Goal: Information Seeking & Learning: Find contact information

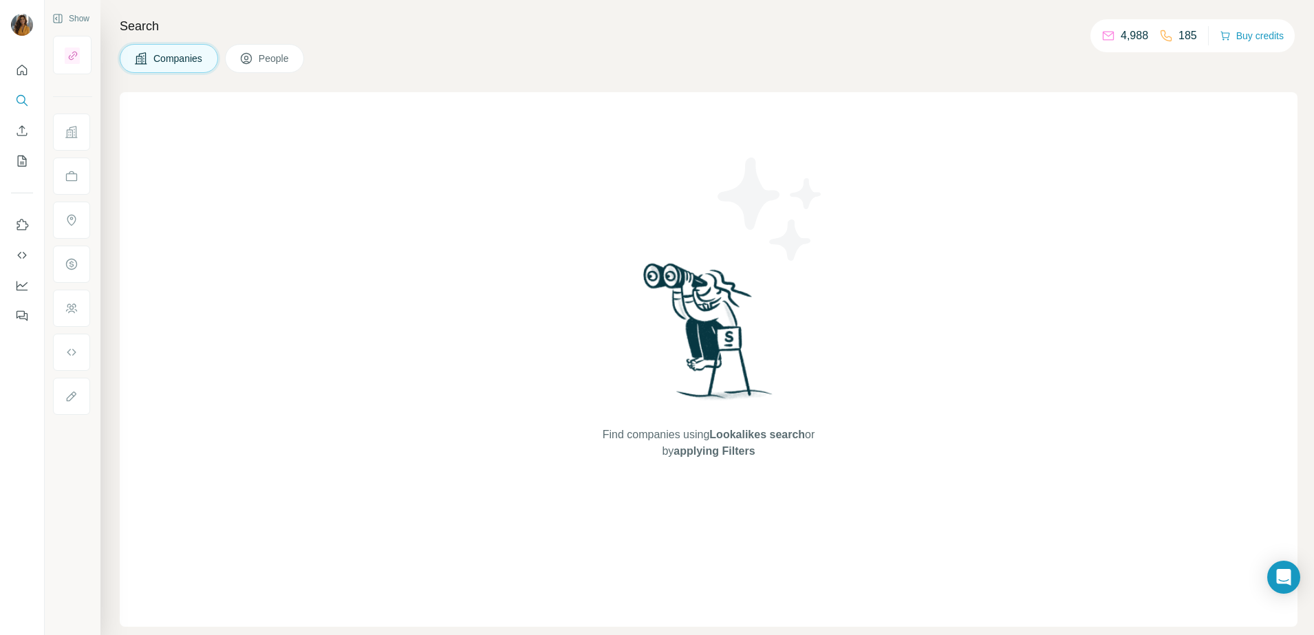
click at [283, 64] on span "People" at bounding box center [275, 59] width 32 height 14
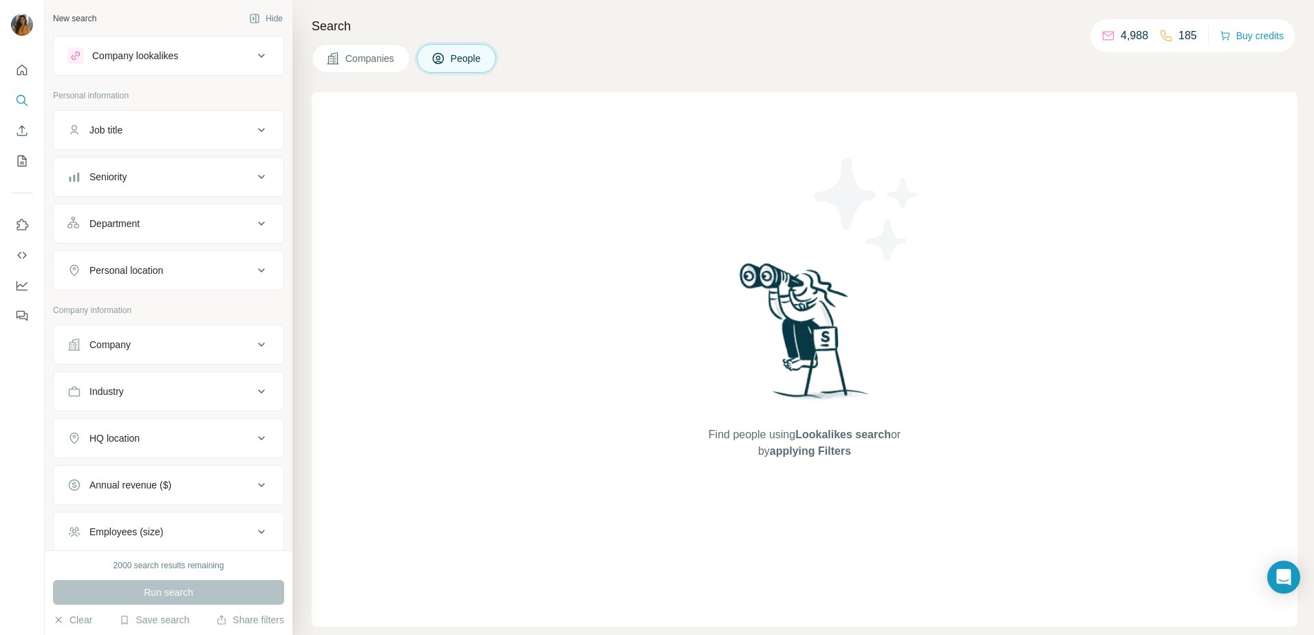
click at [155, 180] on div "Seniority" at bounding box center [160, 177] width 186 height 14
click at [107, 243] on span "C-Level" at bounding box center [103, 237] width 39 height 14
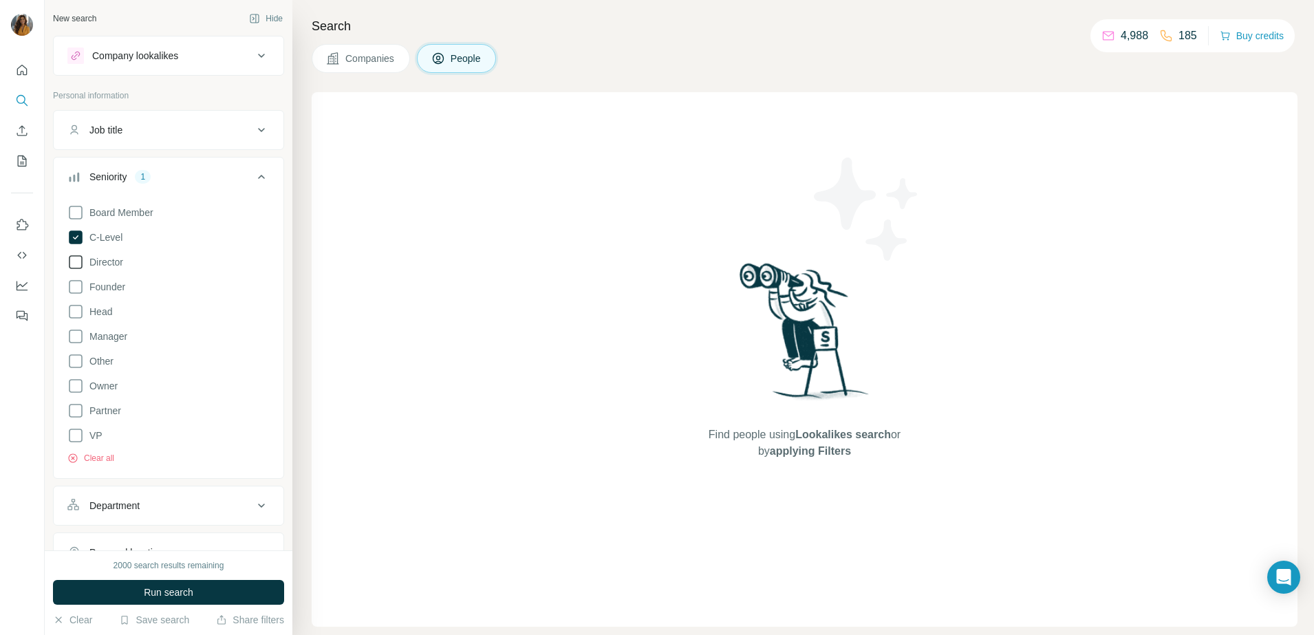
click at [106, 256] on span "Director" at bounding box center [103, 262] width 39 height 14
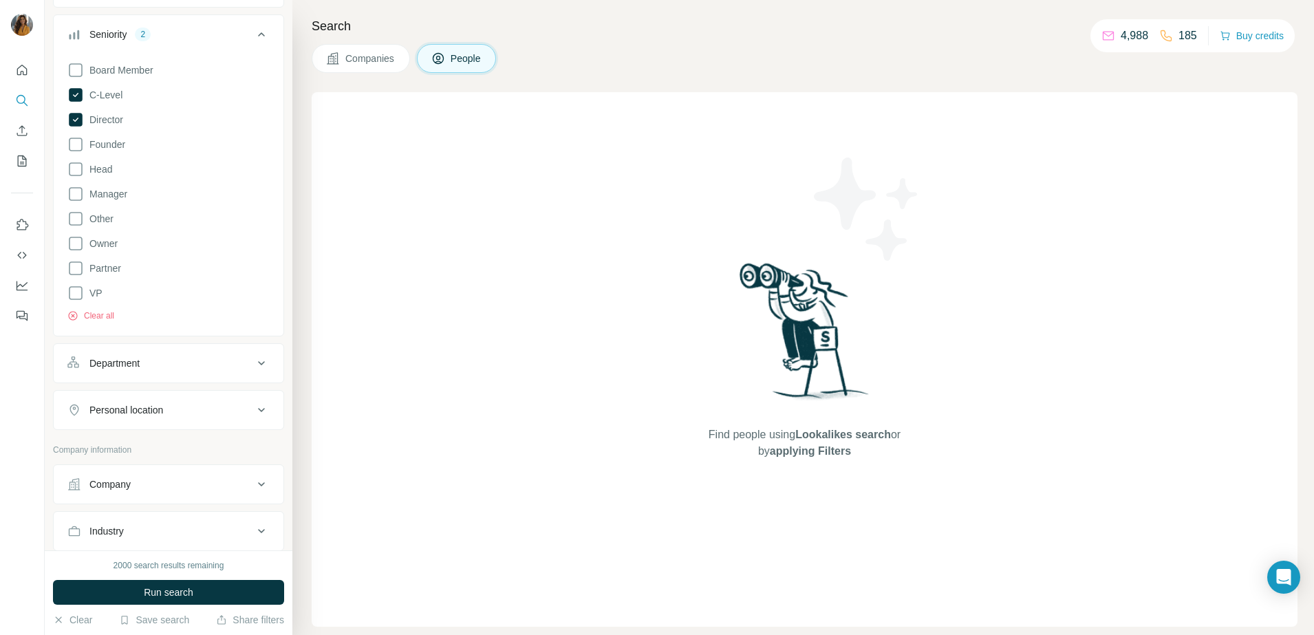
scroll to position [172, 0]
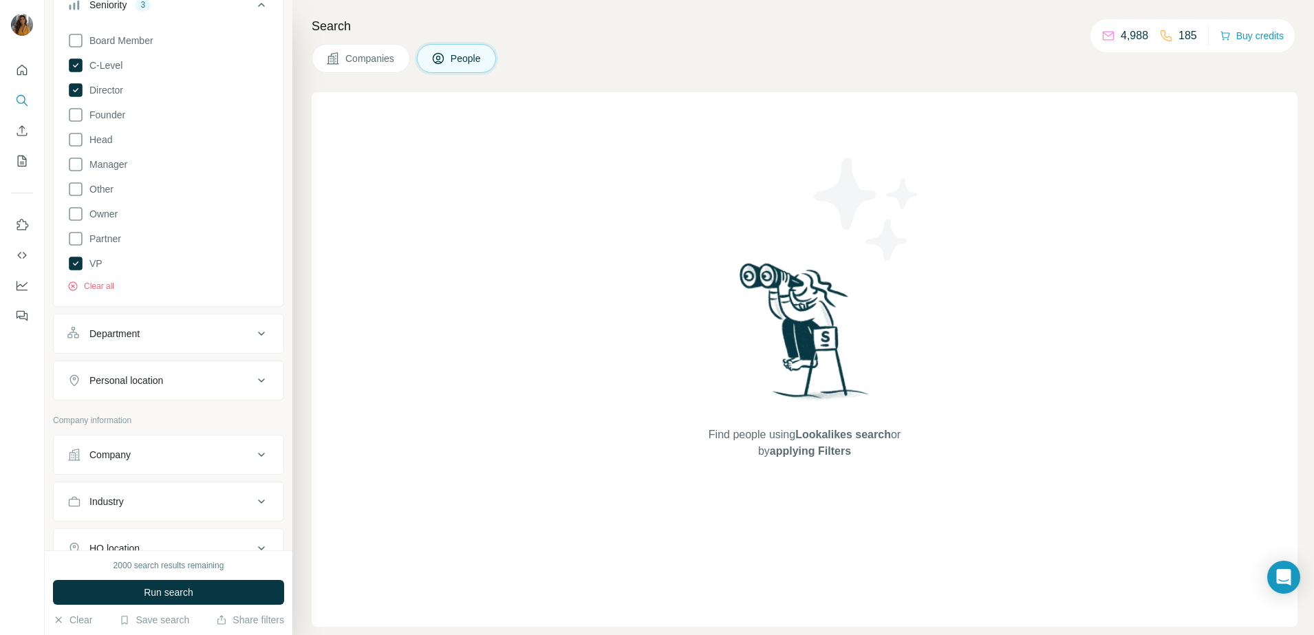
click at [193, 336] on div "Department" at bounding box center [160, 334] width 186 height 14
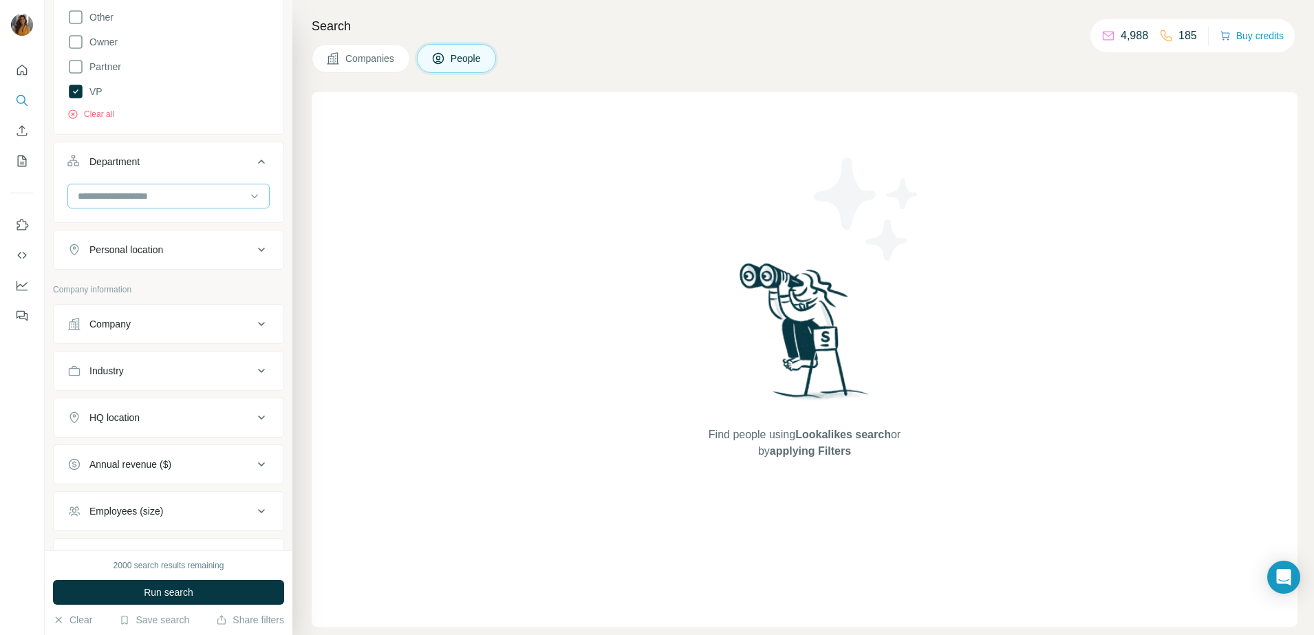
click at [150, 204] on div at bounding box center [161, 195] width 170 height 23
click at [124, 293] on div "HR" at bounding box center [162, 299] width 166 height 14
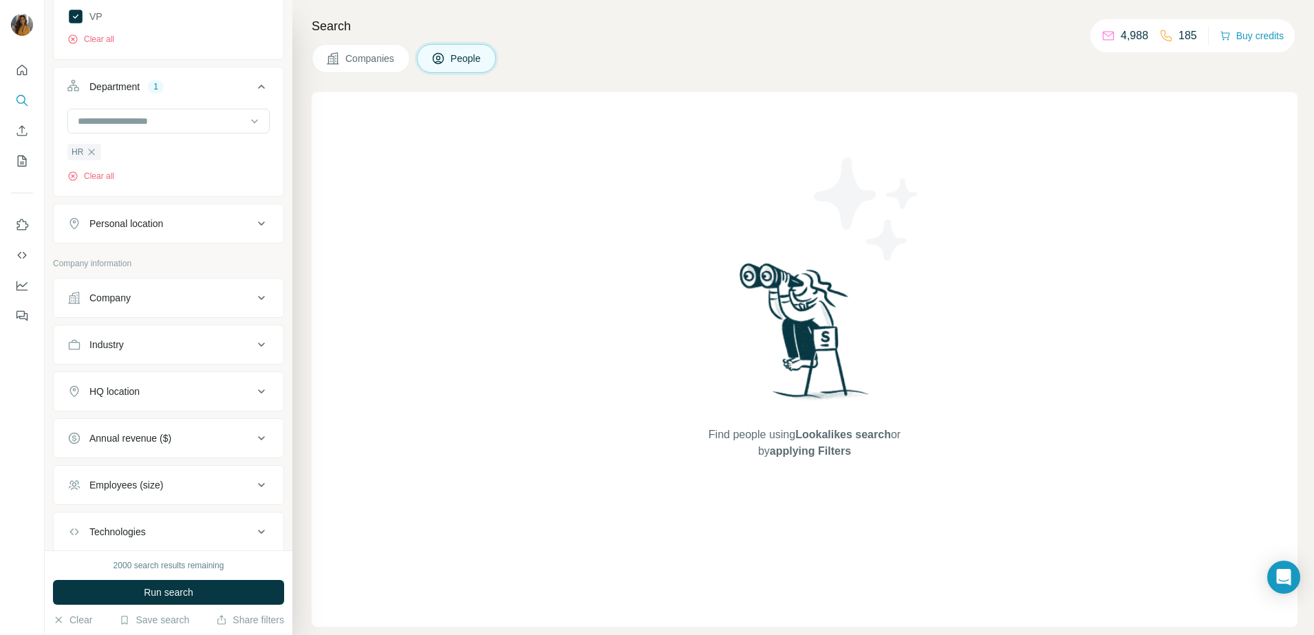
scroll to position [506, 0]
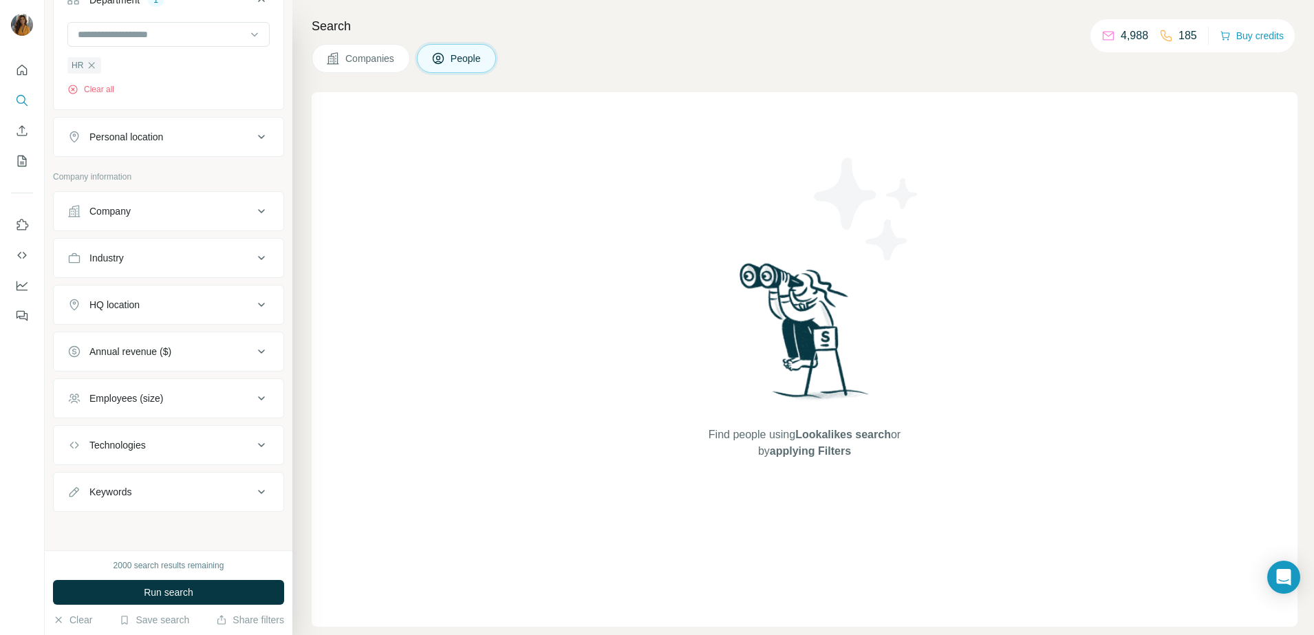
click at [146, 448] on div "Technologies" at bounding box center [117, 445] width 56 height 14
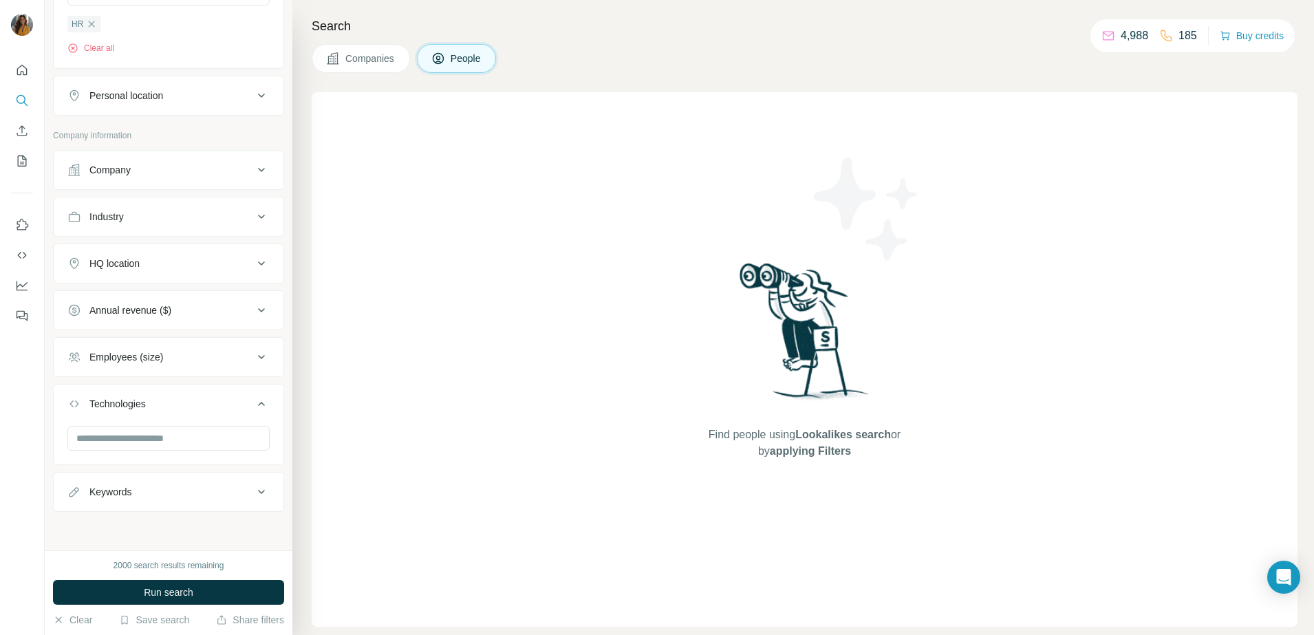
click at [153, 423] on button "Technologies" at bounding box center [169, 406] width 230 height 39
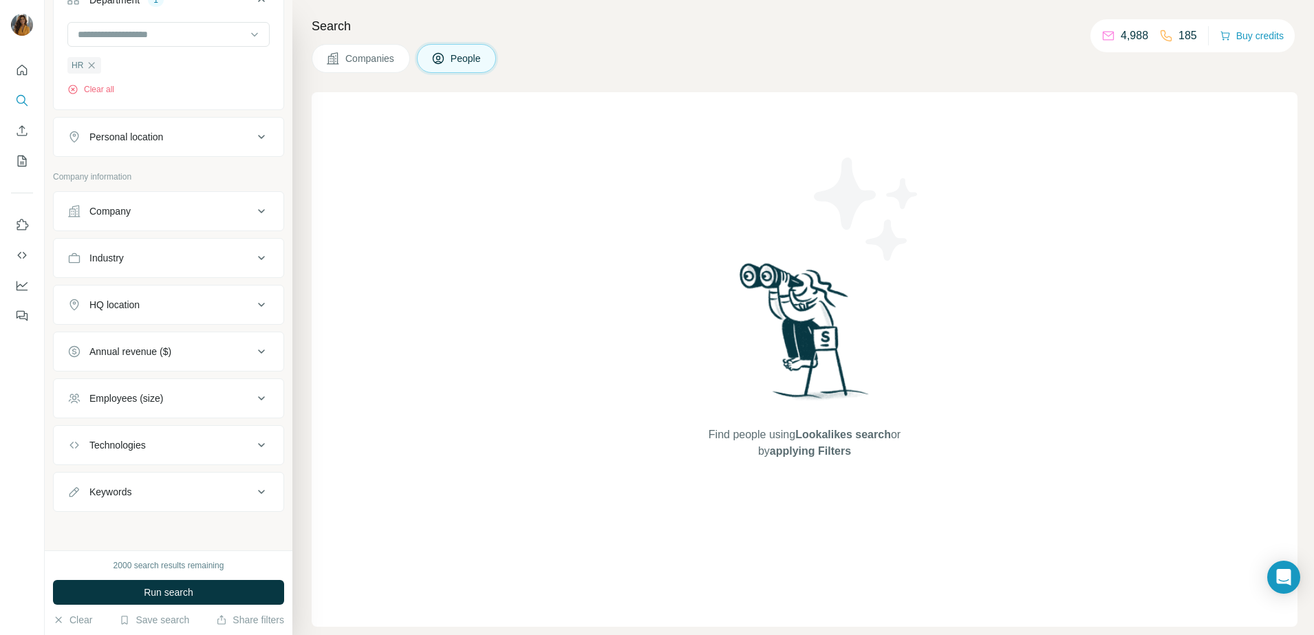
click at [217, 389] on button "Employees (size)" at bounding box center [169, 398] width 230 height 33
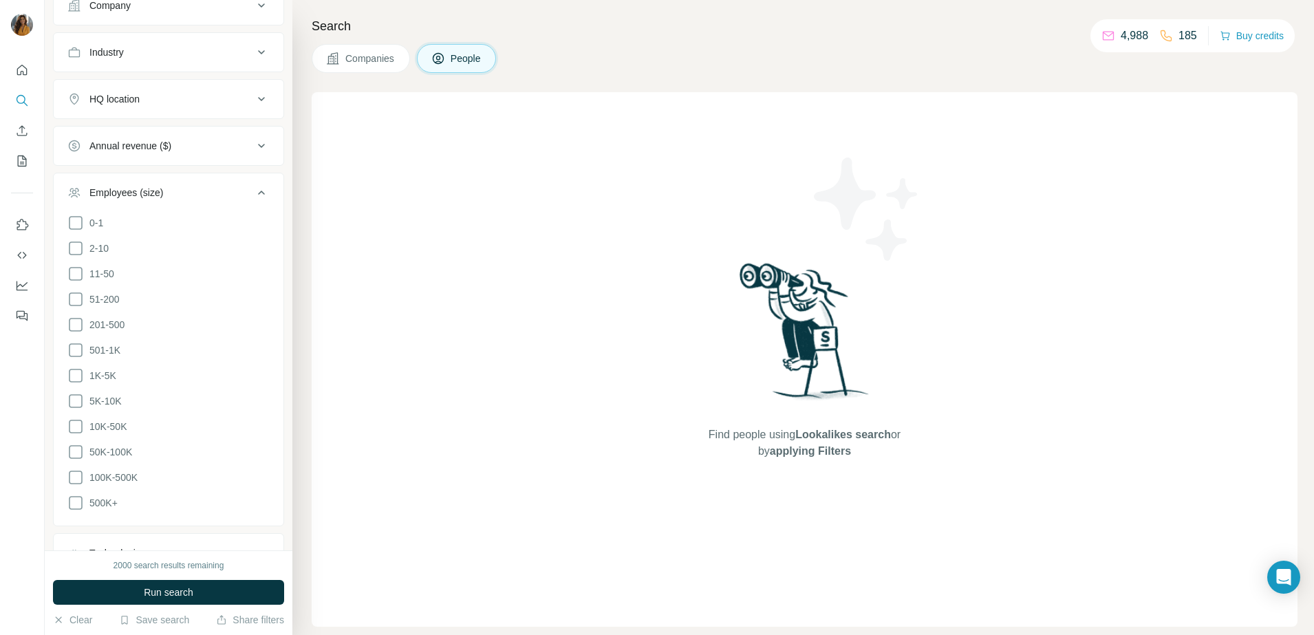
scroll to position [764, 0]
click at [76, 296] on icon at bounding box center [75, 297] width 17 height 17
click at [76, 321] on icon at bounding box center [75, 322] width 17 height 17
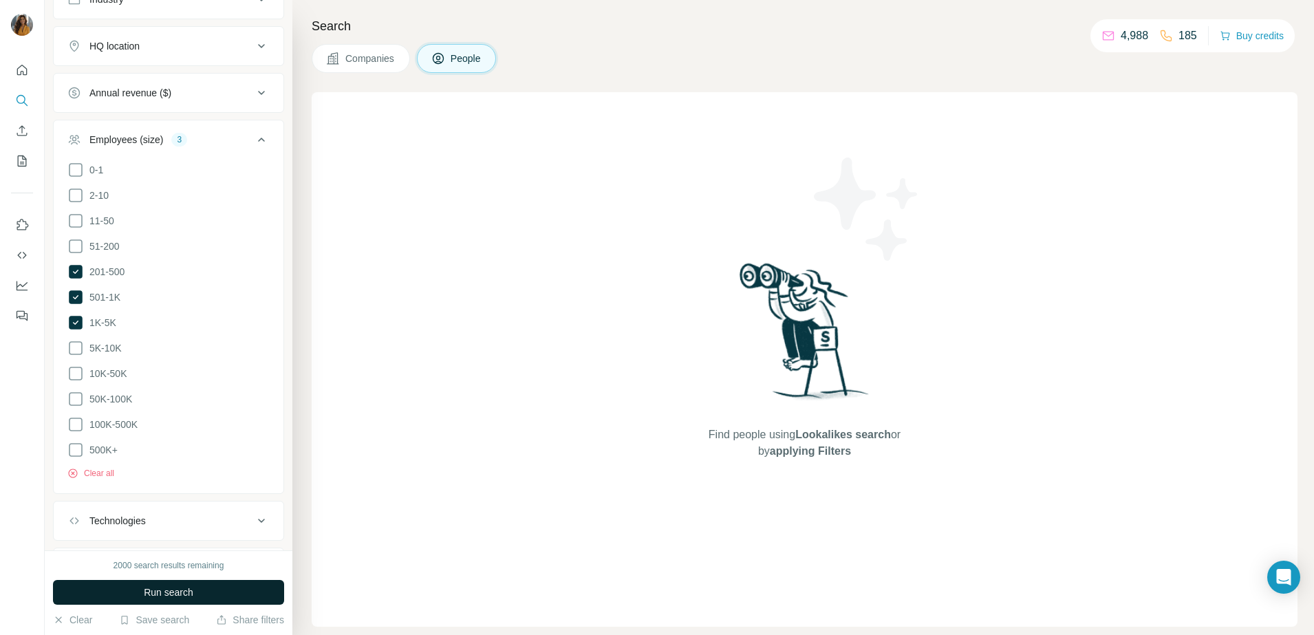
click at [124, 587] on button "Run search" at bounding box center [168, 592] width 231 height 25
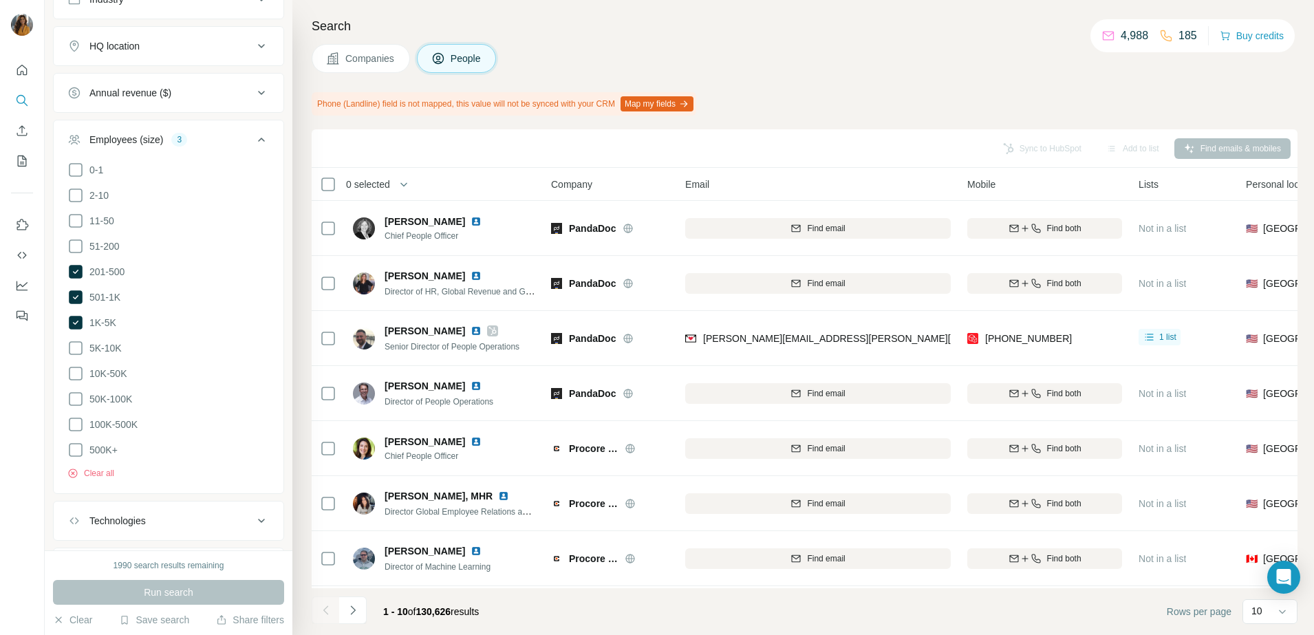
scroll to position [420, 0]
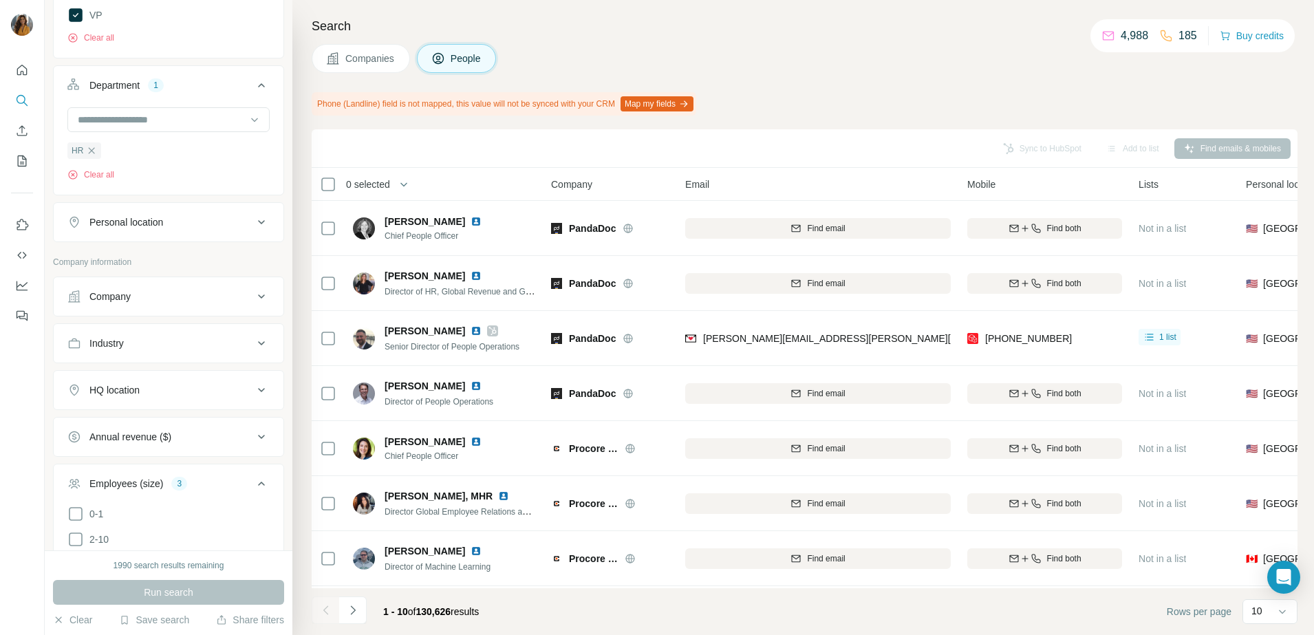
click at [163, 222] on div "Personal location" at bounding box center [126, 222] width 74 height 14
click at [146, 261] on input "text" at bounding box center [168, 256] width 202 height 25
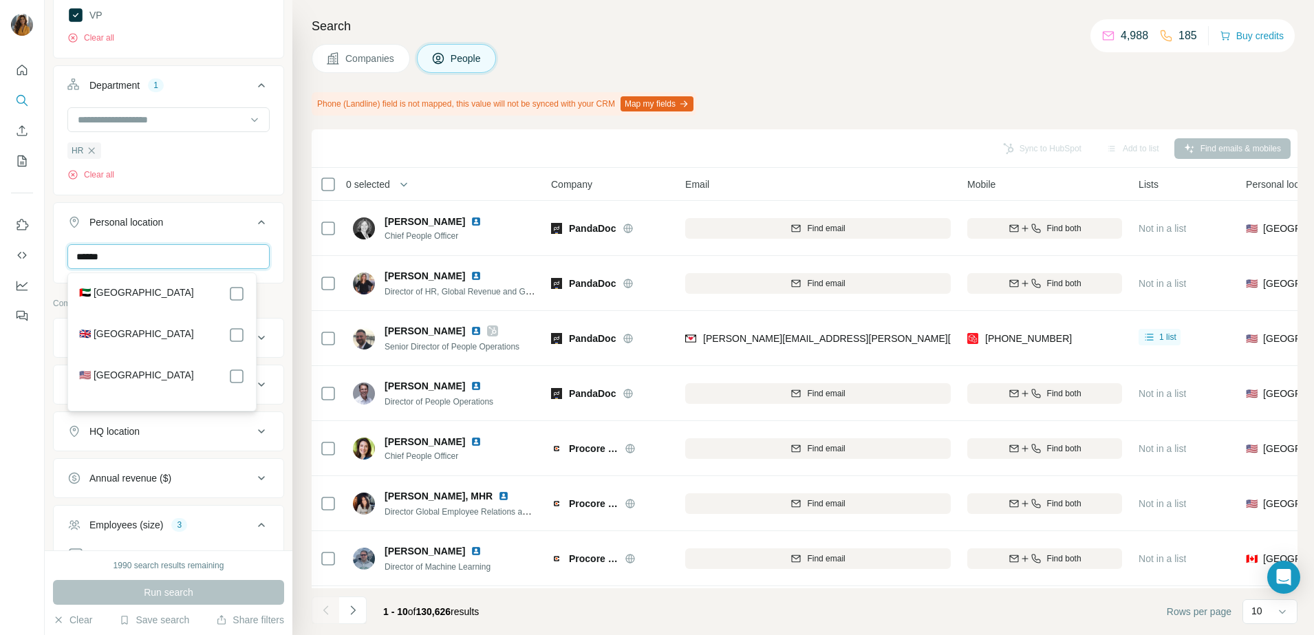
type input "******"
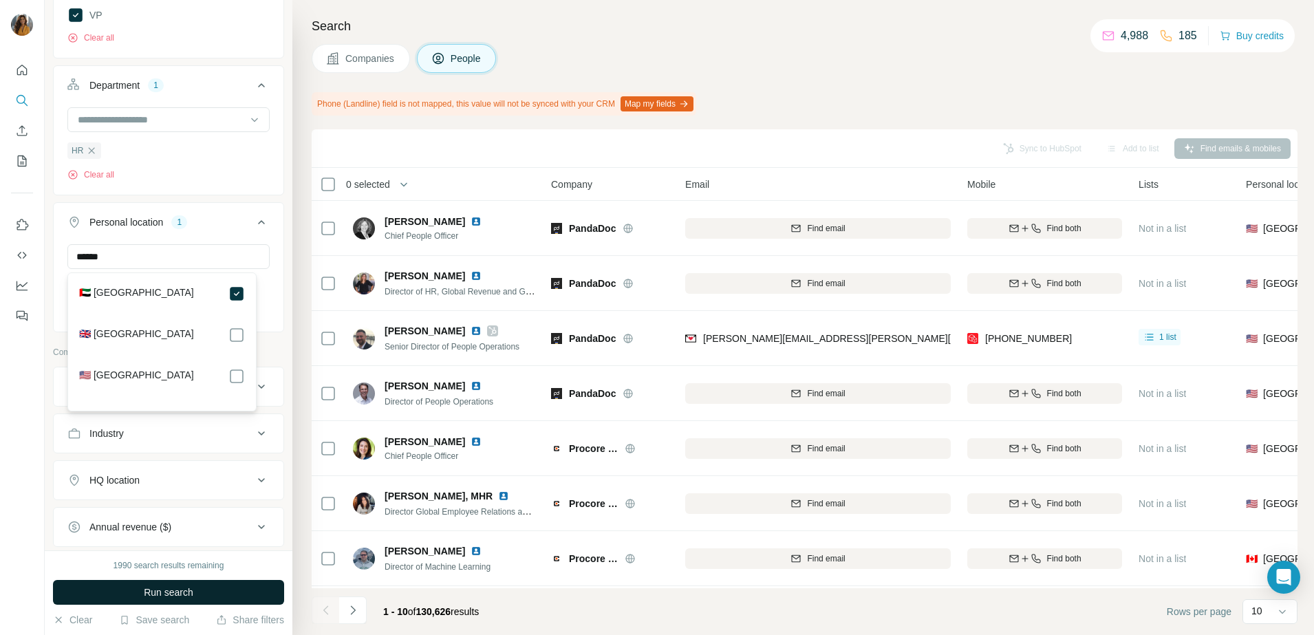
click at [145, 593] on span "Run search" at bounding box center [169, 592] width 50 height 14
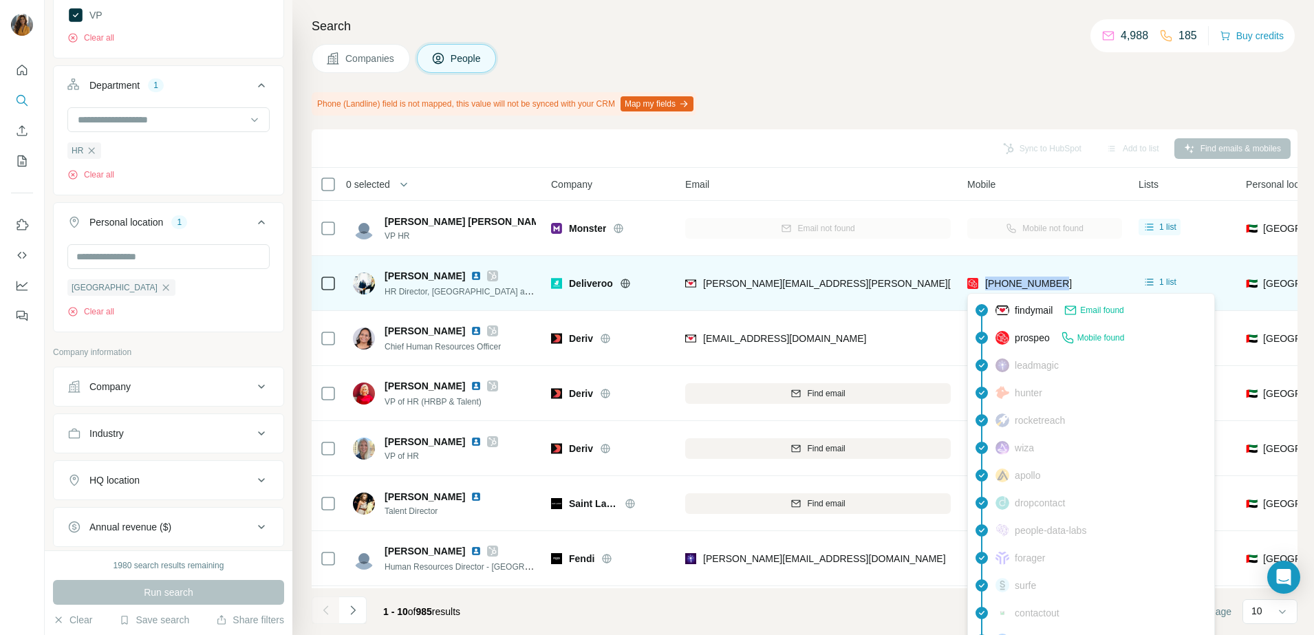
drag, startPoint x: 1065, startPoint y: 284, endPoint x: 982, endPoint y: 287, distance: 82.6
click at [982, 287] on div "[PHONE_NUMBER]" at bounding box center [1044, 283] width 155 height 38
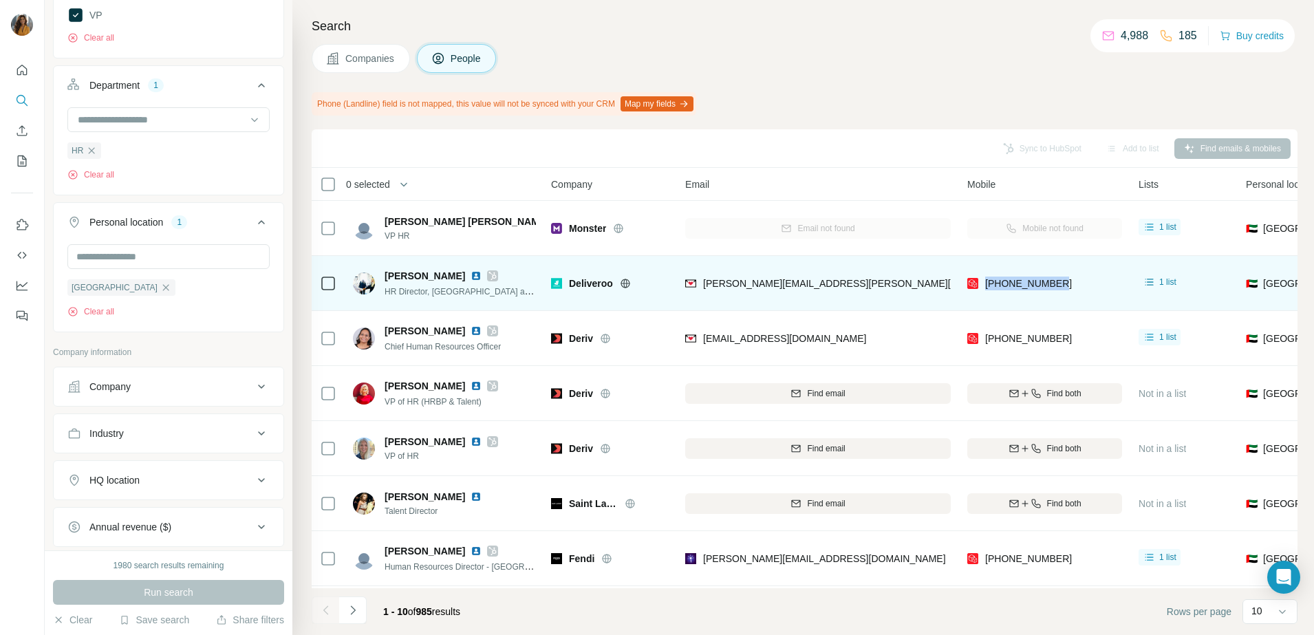
copy span "[PHONE_NUMBER]"
click at [453, 281] on div "[PERSON_NAME]" at bounding box center [459, 276] width 151 height 14
click at [470, 276] on img at bounding box center [475, 275] width 11 height 11
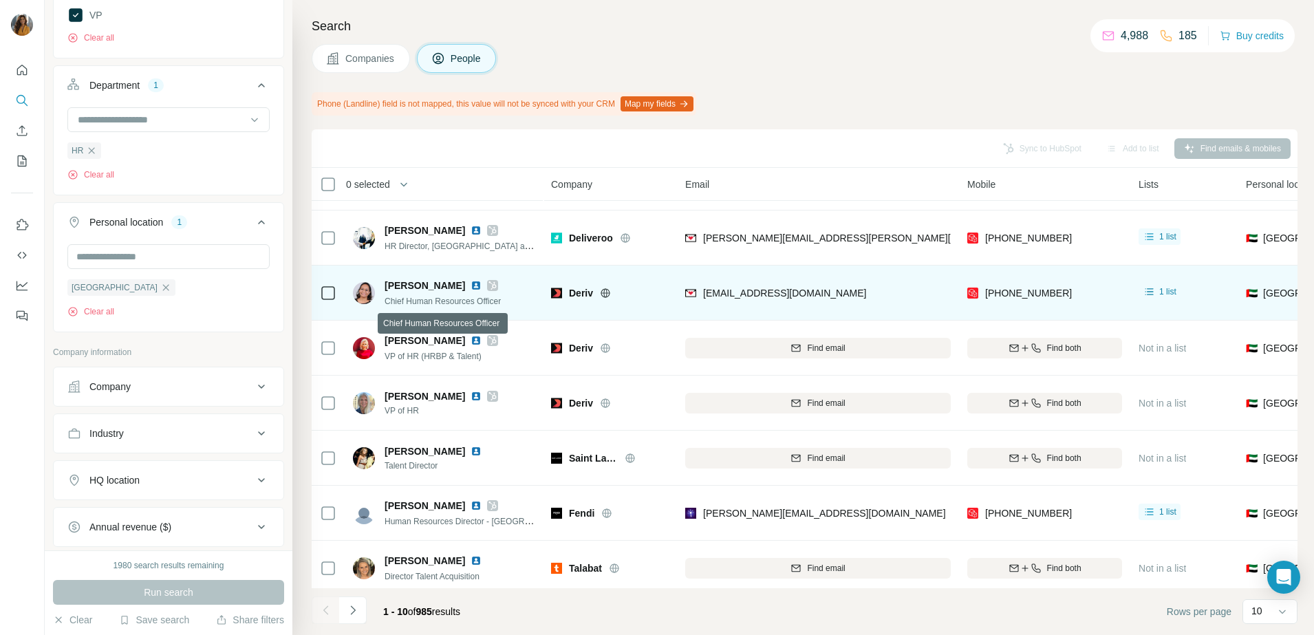
scroll to position [86, 0]
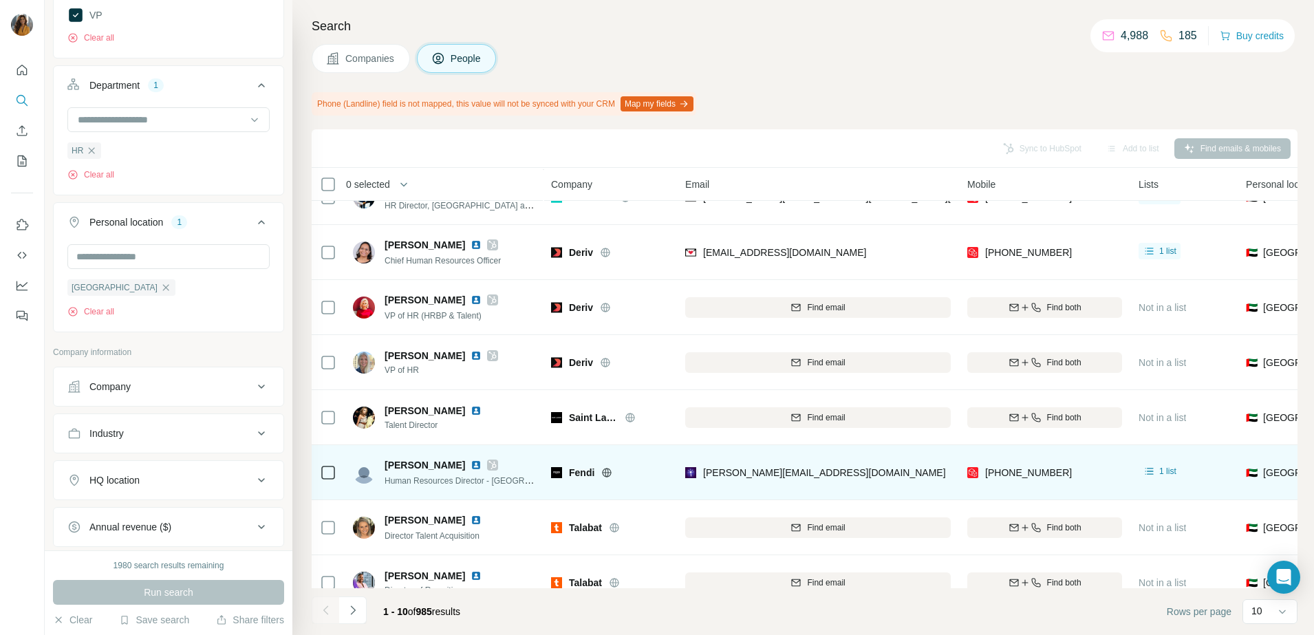
click at [473, 462] on img at bounding box center [475, 464] width 11 height 11
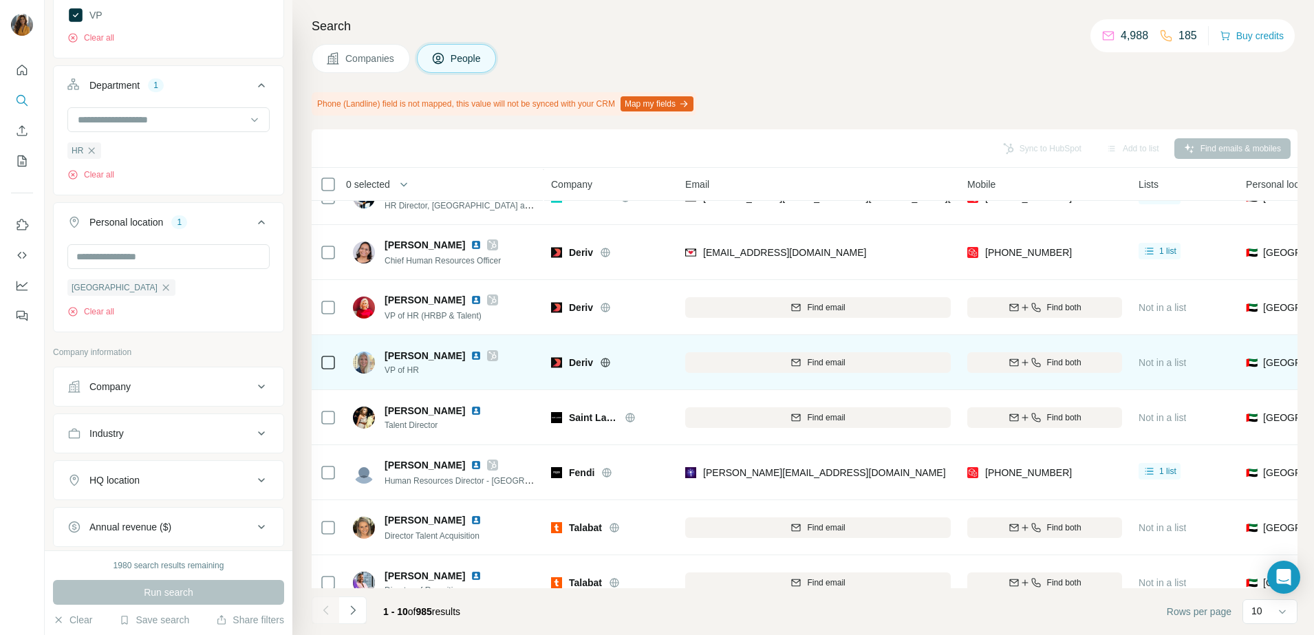
scroll to position [172, 0]
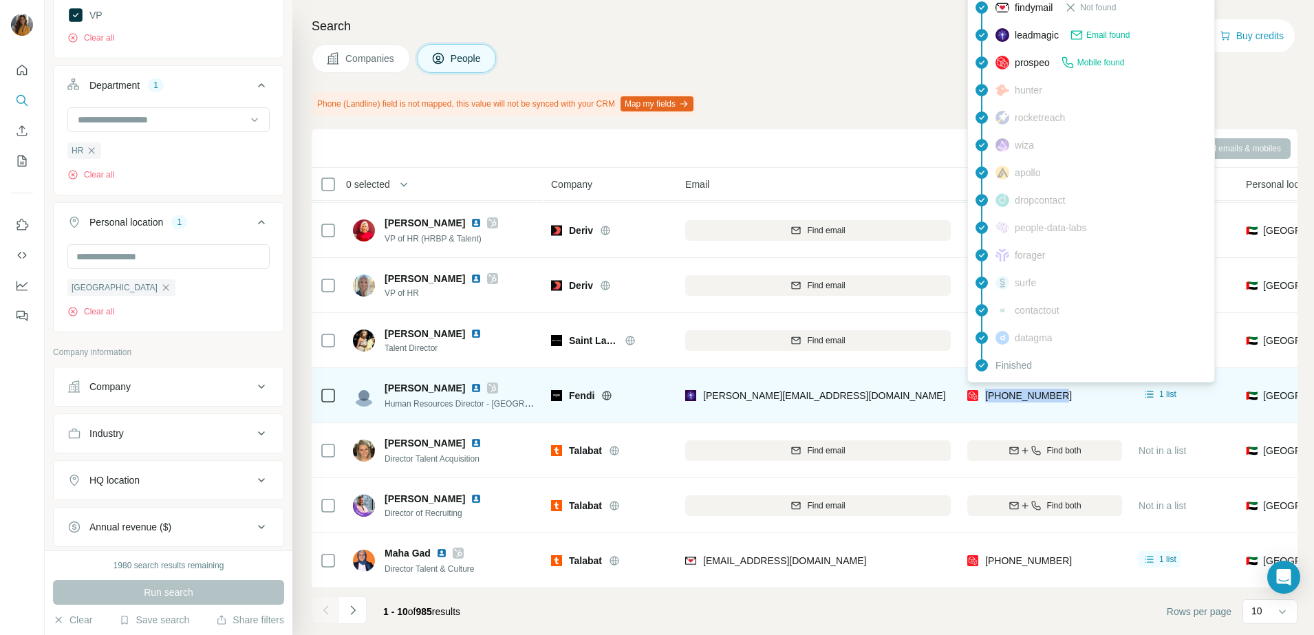
drag, startPoint x: 1075, startPoint y: 389, endPoint x: 981, endPoint y: 393, distance: 93.6
click at [981, 393] on div "[PHONE_NUMBER]" at bounding box center [1044, 395] width 155 height 38
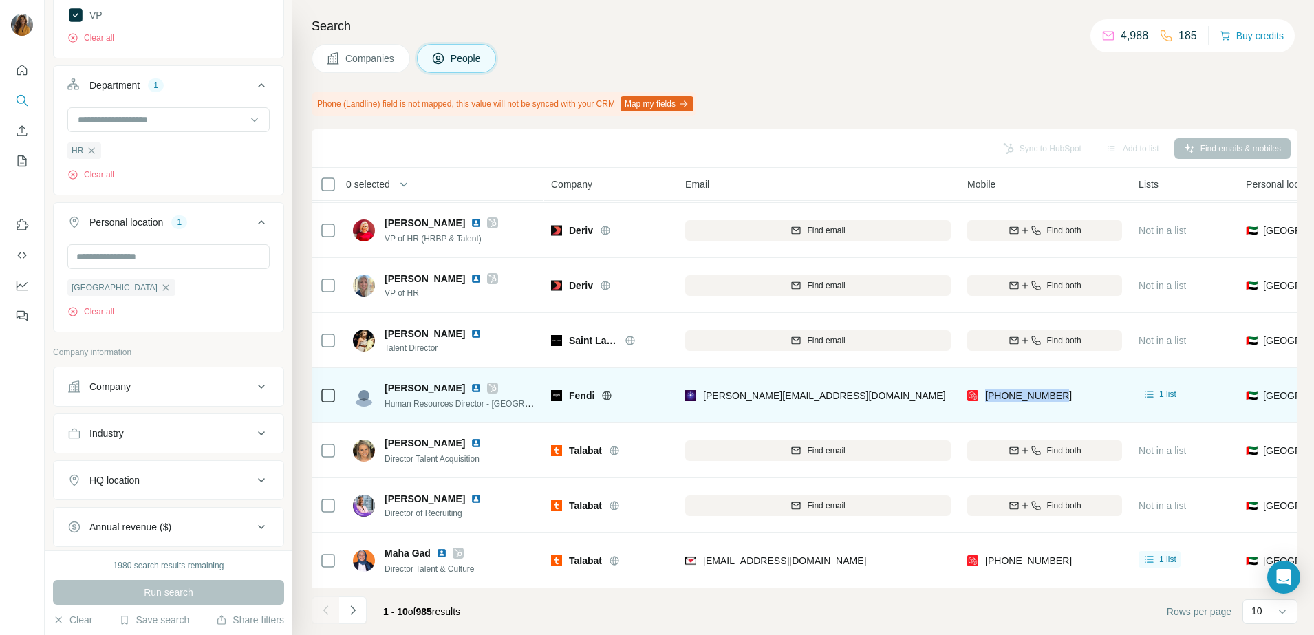
copy span "[PHONE_NUMBER]"
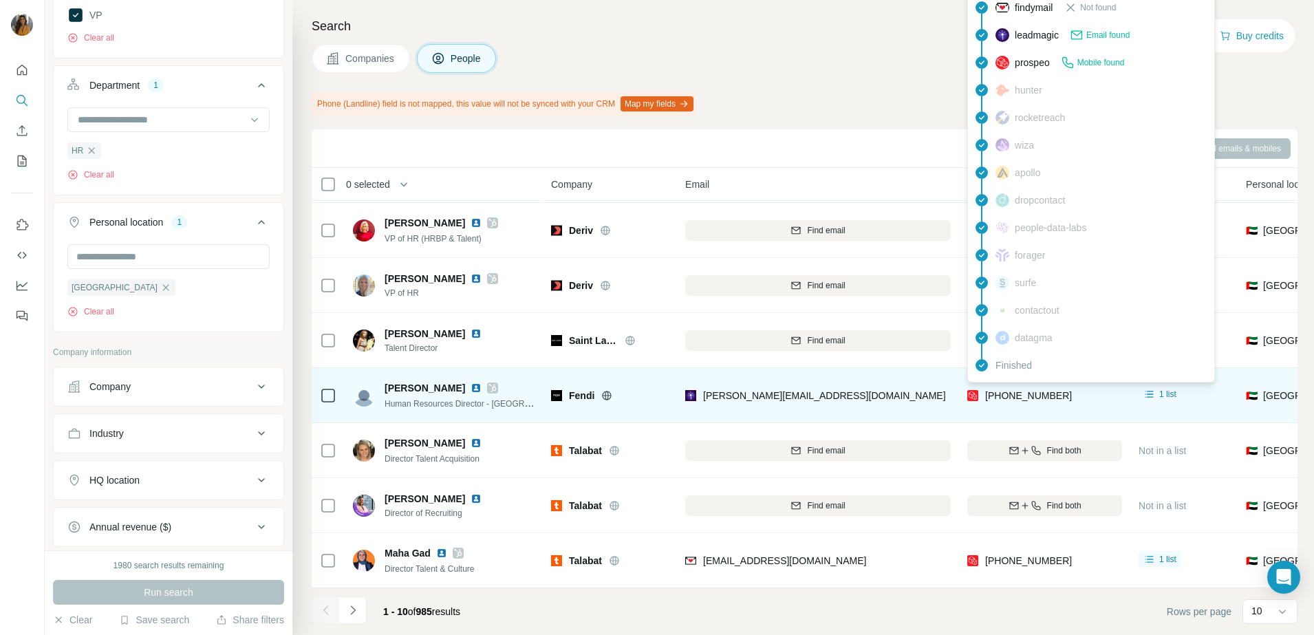
drag, startPoint x: 1008, startPoint y: 376, endPoint x: 1049, endPoint y: 384, distance: 42.2
click at [1034, 379] on div "findymail Not found leadmagic Email found prospeo Mobile found hunter rocketrea…" at bounding box center [1091, 186] width 248 height 392
drag, startPoint x: 1063, startPoint y: 389, endPoint x: 975, endPoint y: 394, distance: 87.5
click at [975, 394] on div "[PHONE_NUMBER]" at bounding box center [1044, 395] width 155 height 38
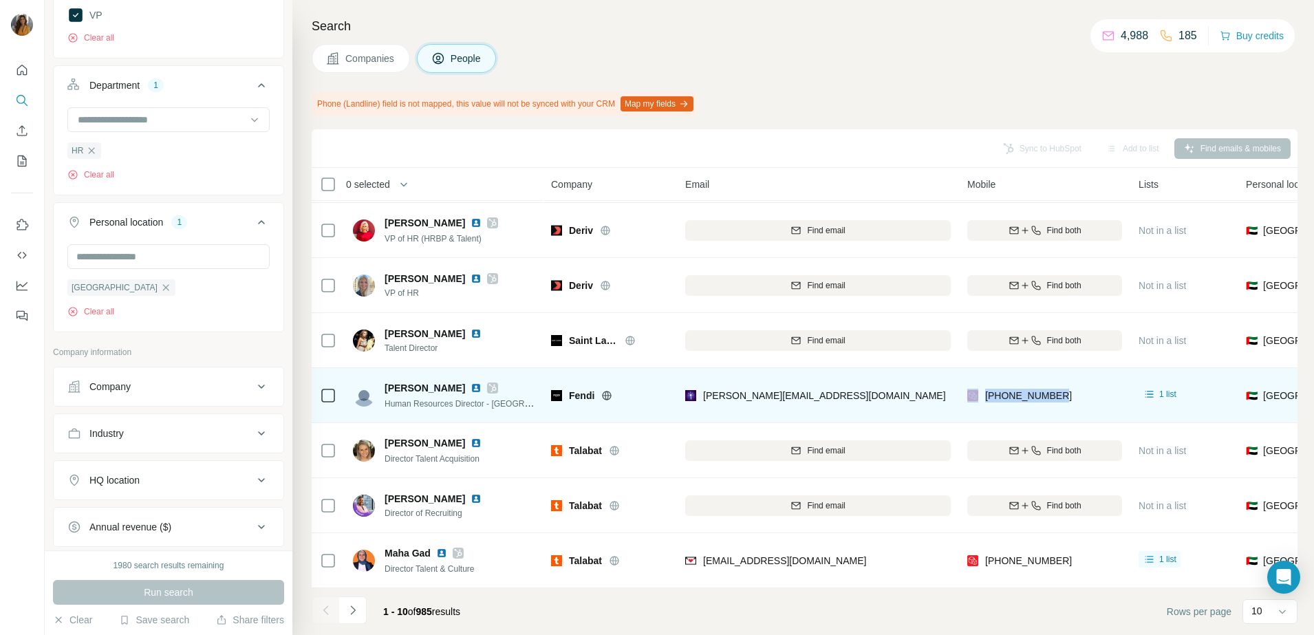
drag, startPoint x: 975, startPoint y: 394, endPoint x: 1088, endPoint y: 396, distance: 112.8
click at [1093, 396] on div "[PHONE_NUMBER]" at bounding box center [1044, 395] width 155 height 38
click at [1069, 388] on div "[PHONE_NUMBER]" at bounding box center [1044, 395] width 155 height 38
click at [1069, 383] on div "[PHONE_NUMBER]" at bounding box center [1044, 395] width 155 height 38
click at [1067, 396] on div "[PHONE_NUMBER]" at bounding box center [1044, 395] width 155 height 38
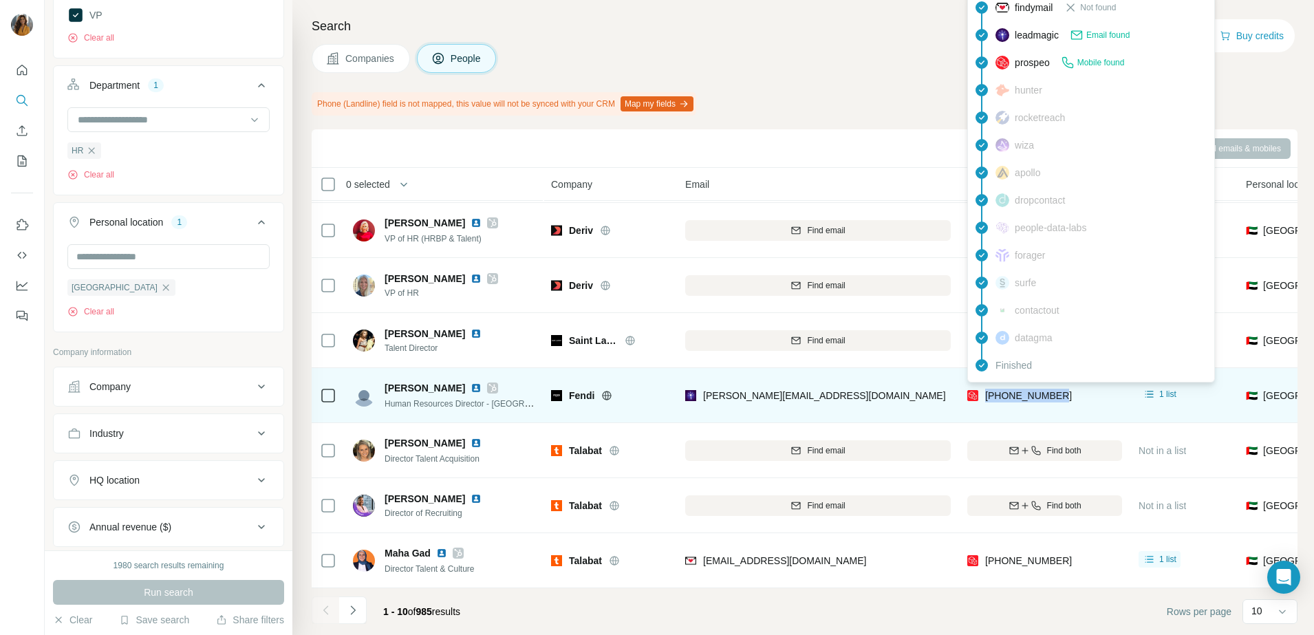
drag, startPoint x: 1068, startPoint y: 395, endPoint x: 984, endPoint y: 394, distance: 84.6
click at [984, 394] on div "[PHONE_NUMBER]" at bounding box center [1044, 395] width 155 height 38
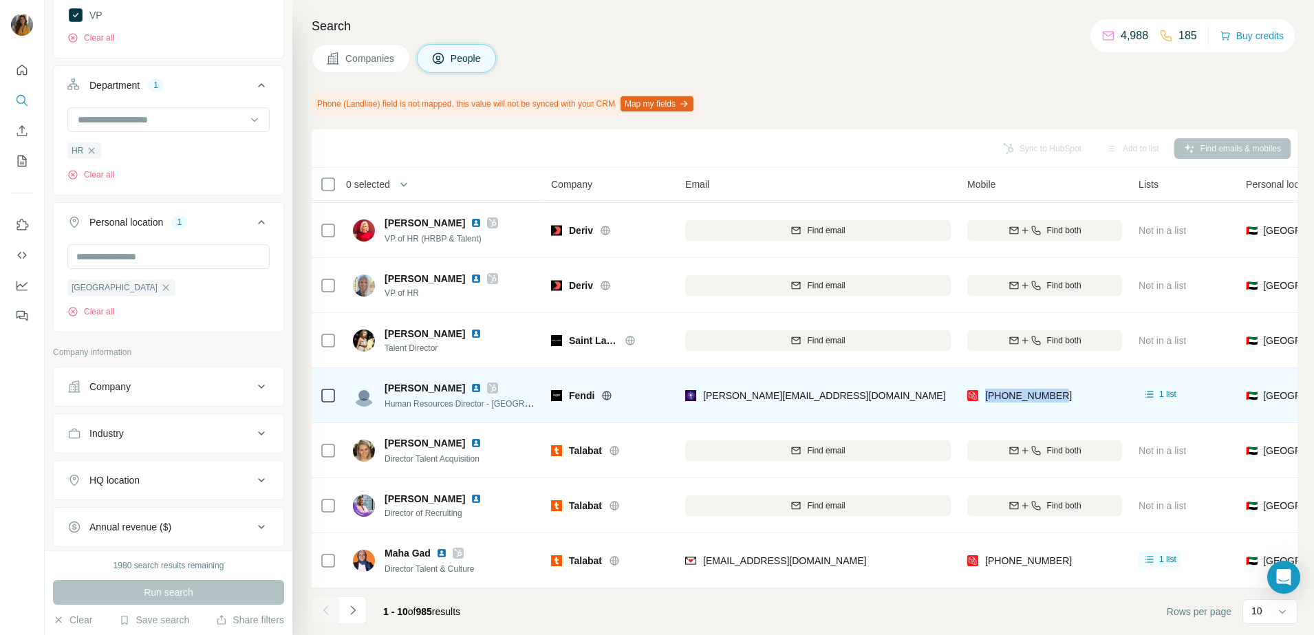
copy span "[PHONE_NUMBER]"
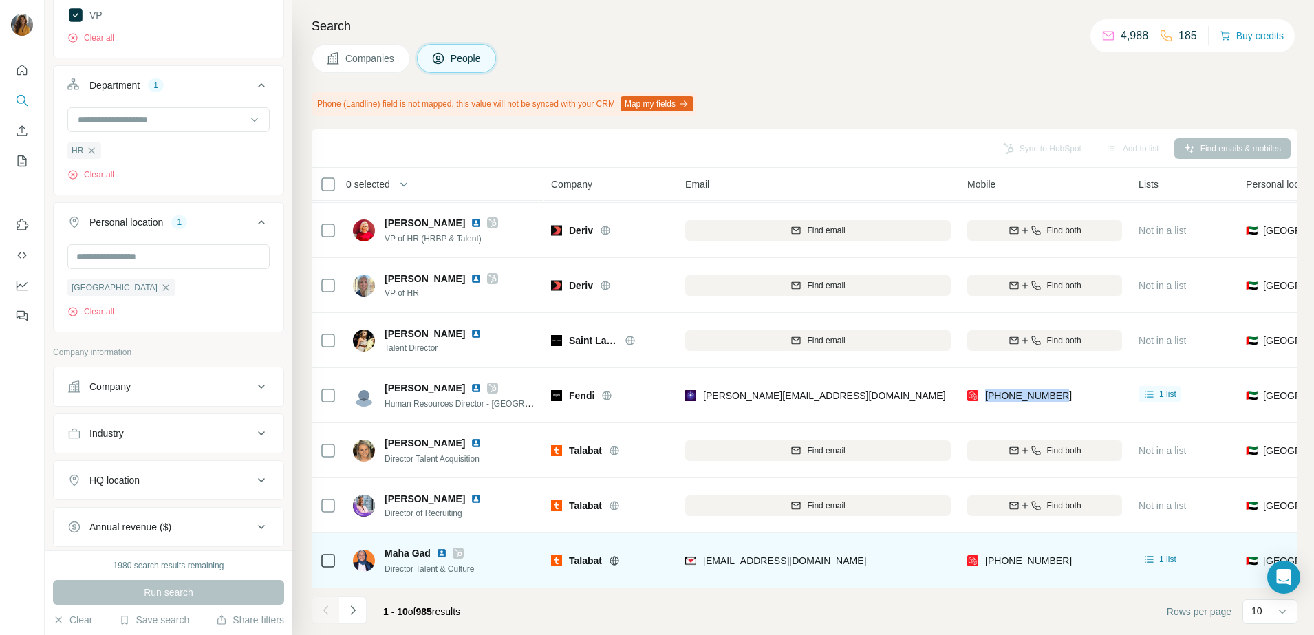
click at [513, 541] on div "[PERSON_NAME] Director Talent & Culture" at bounding box center [444, 560] width 183 height 38
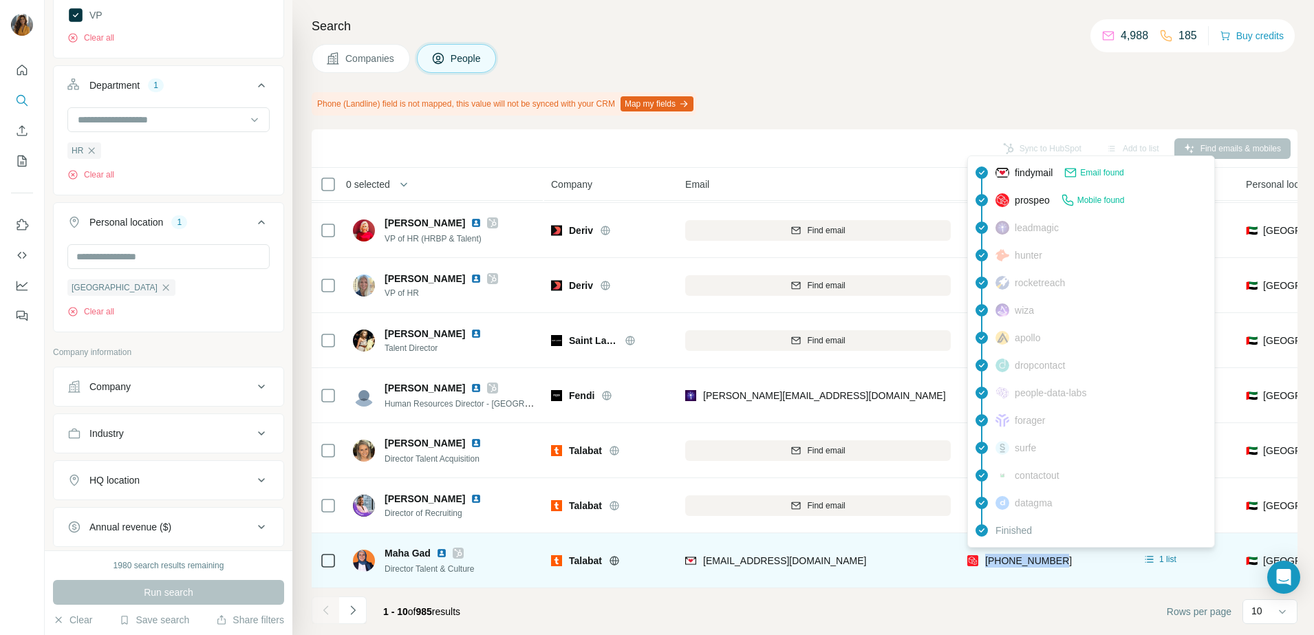
drag, startPoint x: 1087, startPoint y: 555, endPoint x: 987, endPoint y: 555, distance: 100.4
click at [987, 555] on div "[PHONE_NUMBER]" at bounding box center [1044, 560] width 155 height 38
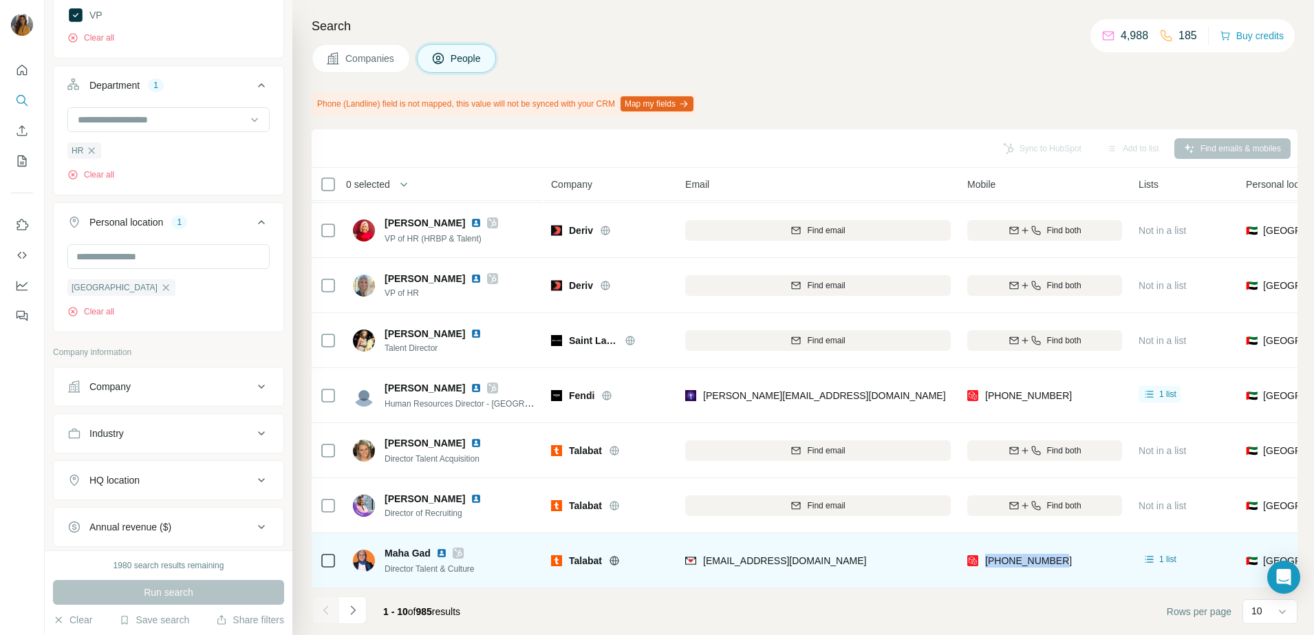
copy span "[PHONE_NUMBER]"
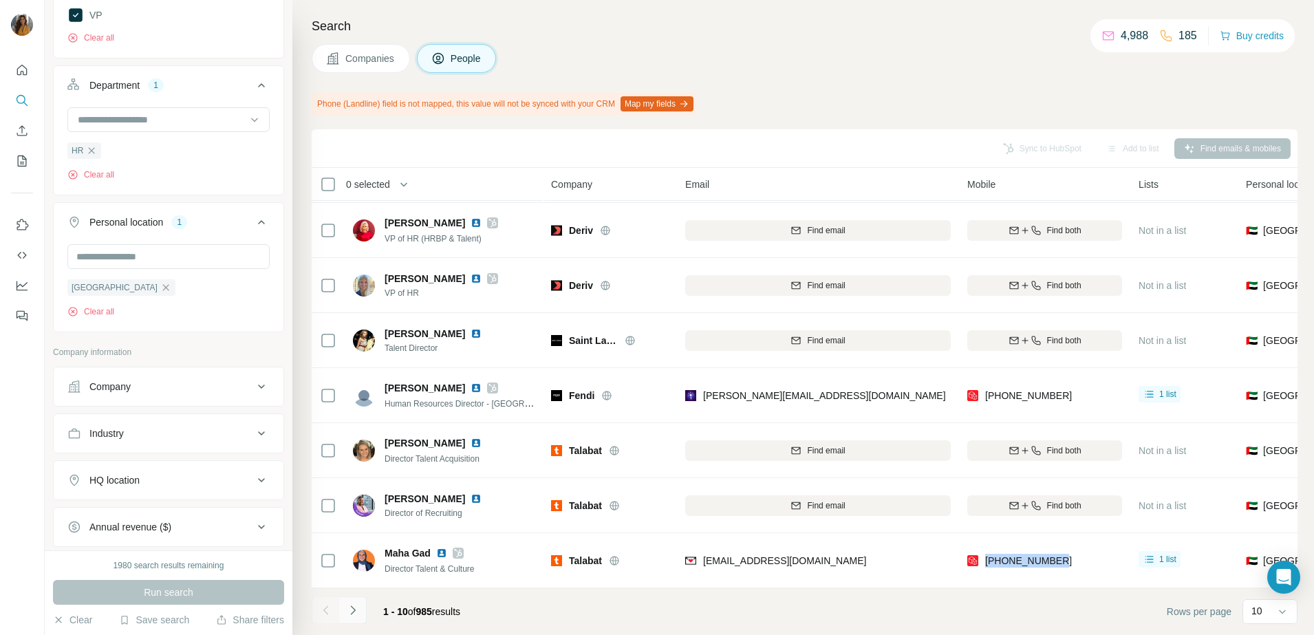
click at [355, 611] on icon "Navigate to next page" at bounding box center [353, 610] width 14 height 14
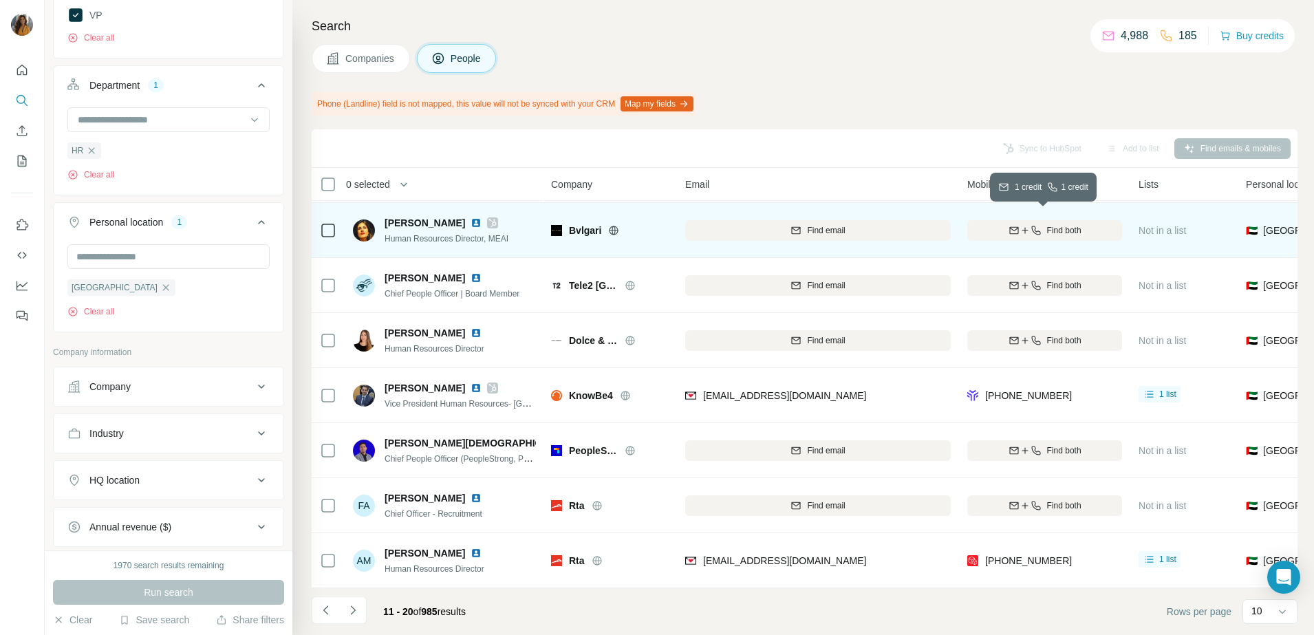
click at [1048, 224] on span "Find both" at bounding box center [1064, 230] width 34 height 12
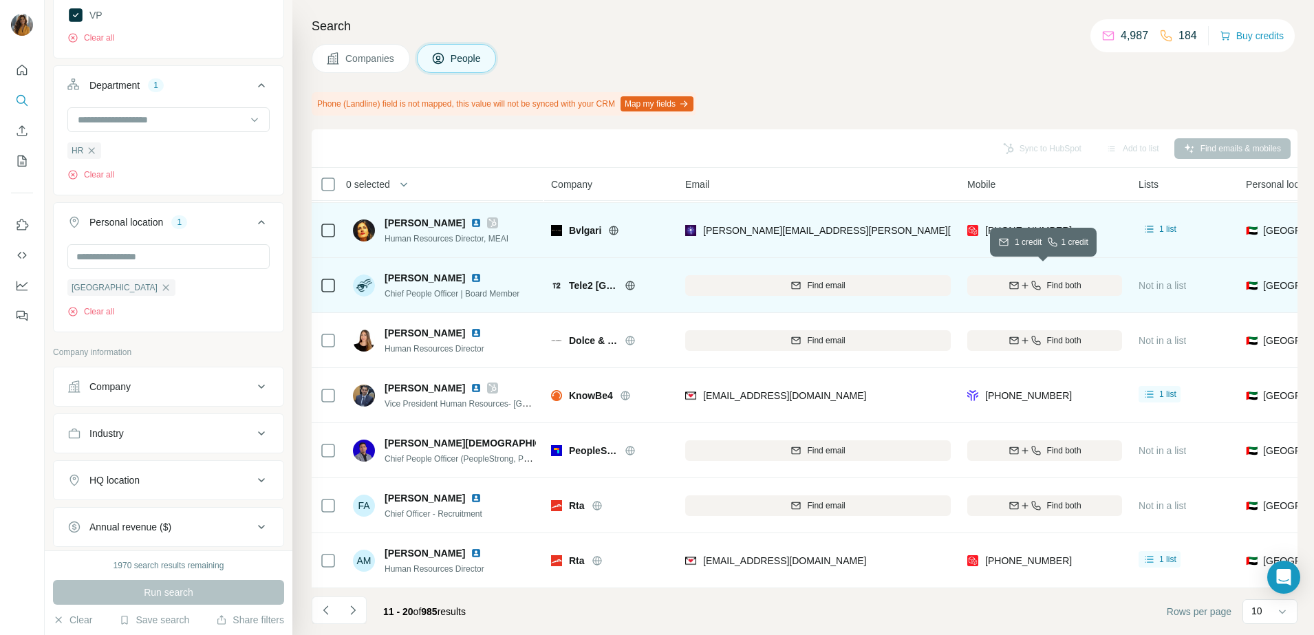
click at [1048, 279] on span "Find both" at bounding box center [1064, 285] width 34 height 12
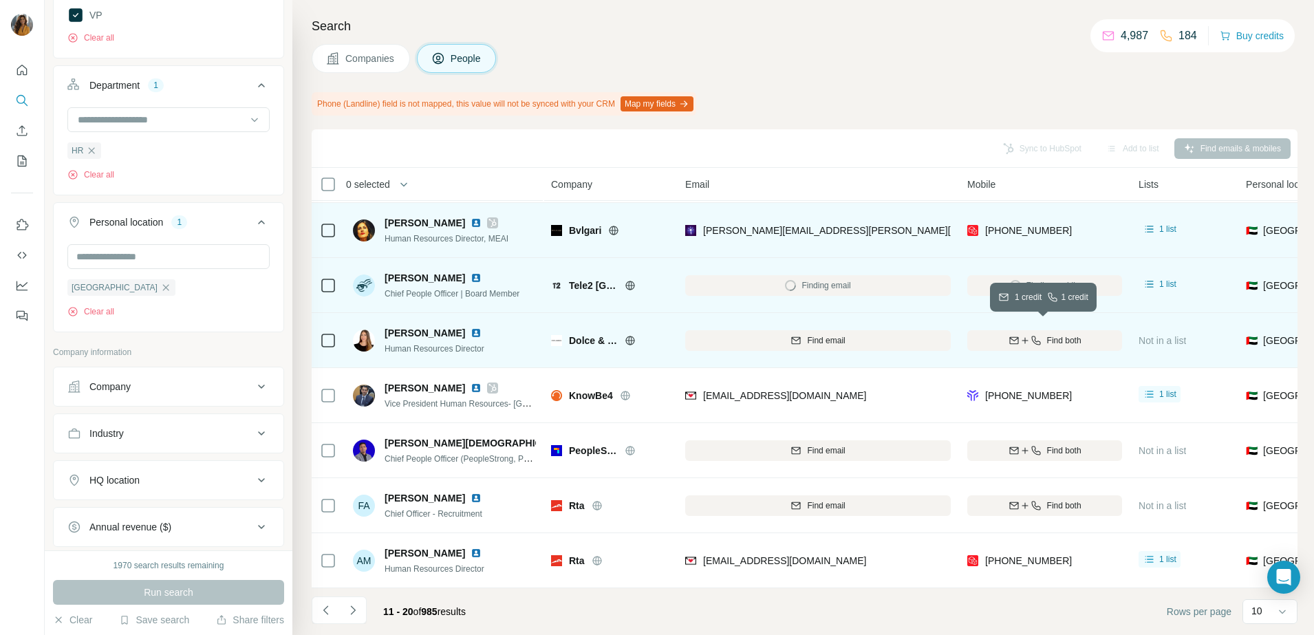
click at [1035, 336] on icon "button" at bounding box center [1035, 340] width 9 height 9
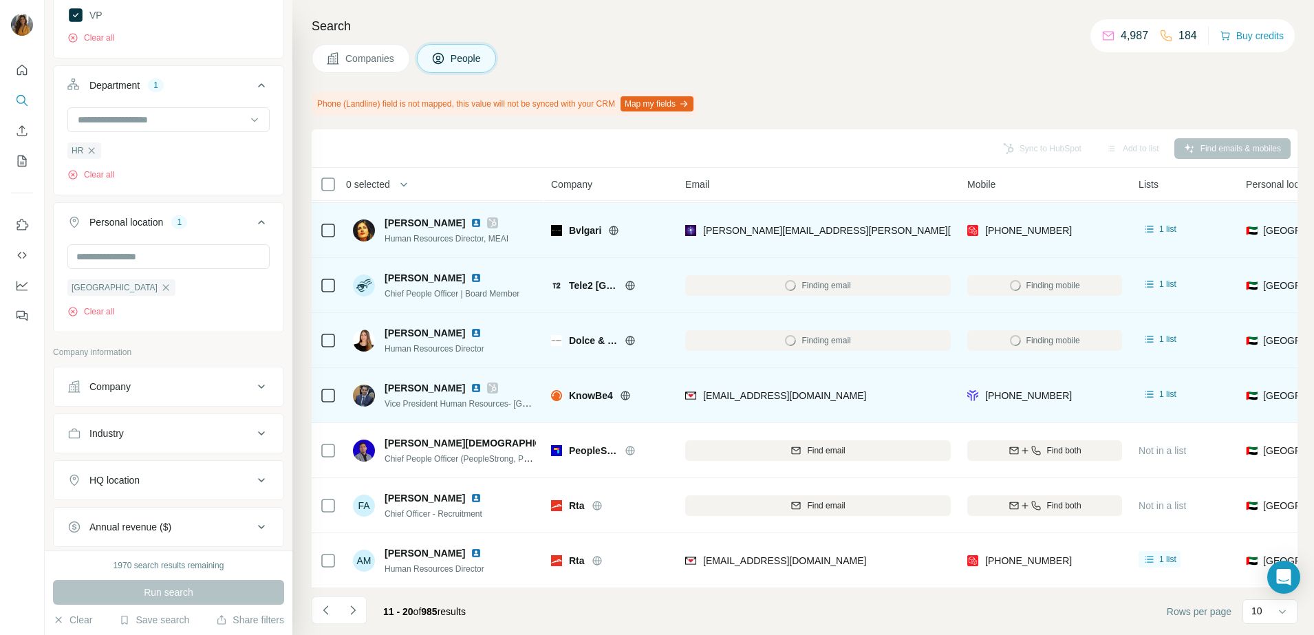
click at [470, 382] on img at bounding box center [475, 387] width 11 height 11
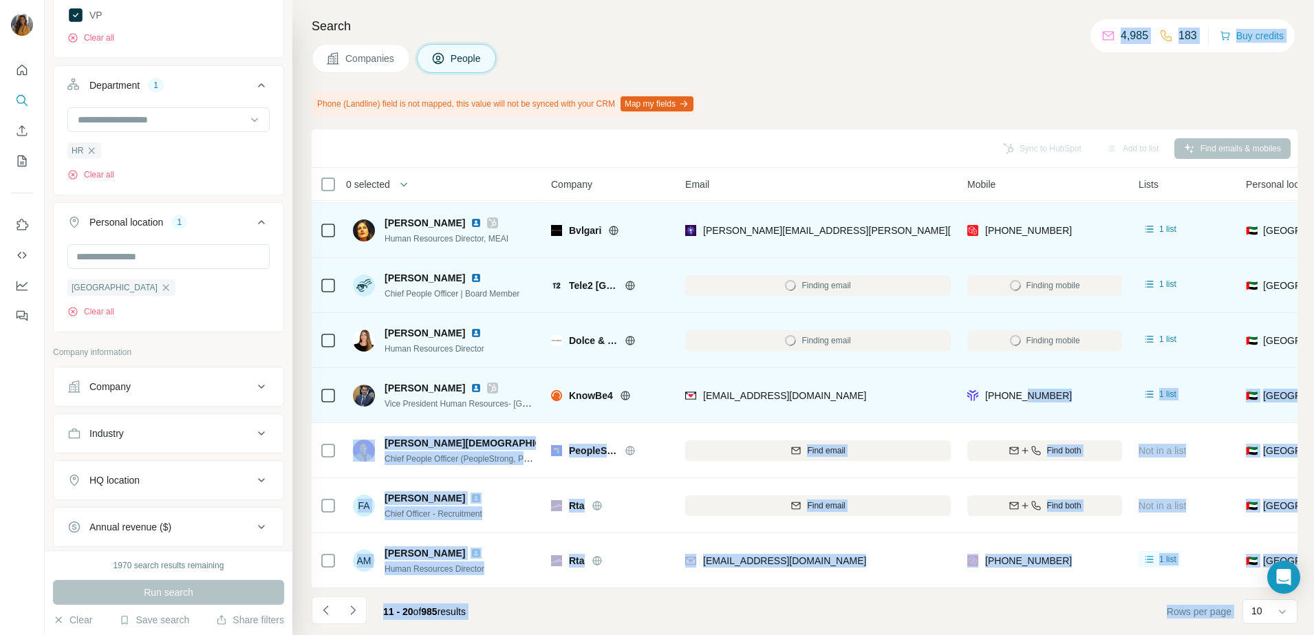
drag, startPoint x: 1076, startPoint y: 381, endPoint x: 1028, endPoint y: 388, distance: 48.6
click at [1028, 388] on body "New search Hide Company lookalikes Personal information Job title Seniority 3 B…" at bounding box center [657, 317] width 1314 height 635
drag, startPoint x: 1034, startPoint y: 388, endPoint x: 1060, endPoint y: 393, distance: 25.9
click at [1060, 393] on div "+971508725324" at bounding box center [1019, 397] width 105 height 17
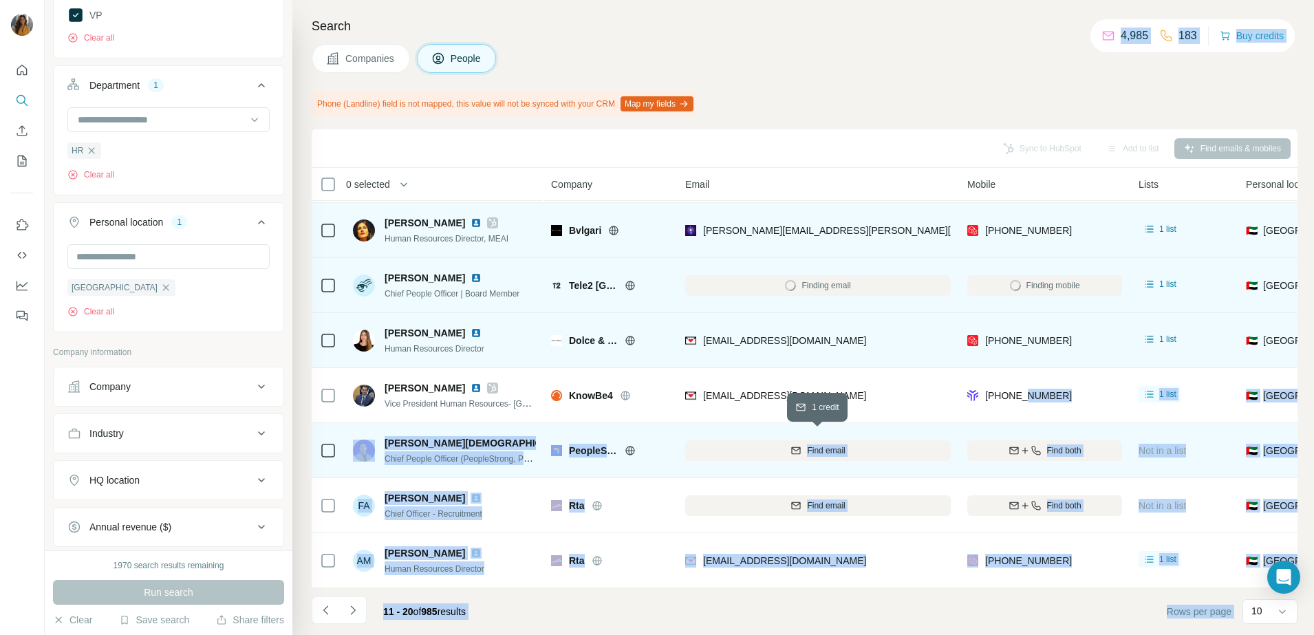
click at [896, 440] on button "Find email" at bounding box center [817, 450] width 265 height 21
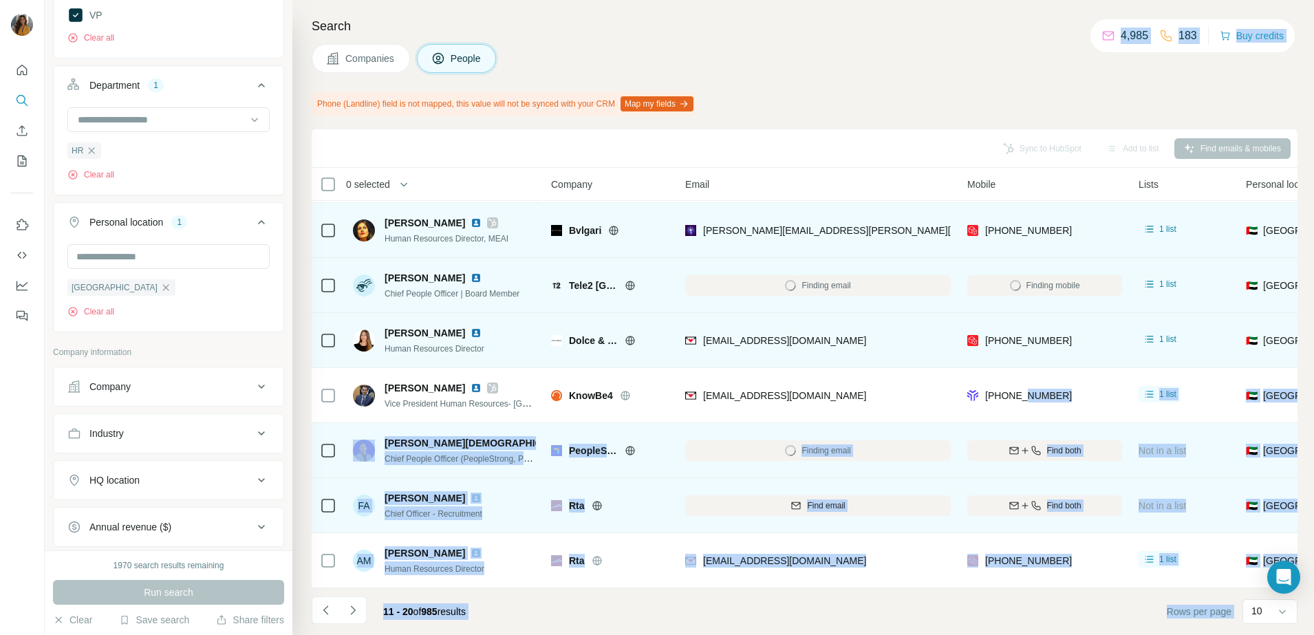
click at [664, 478] on td "Rta" at bounding box center [610, 505] width 134 height 55
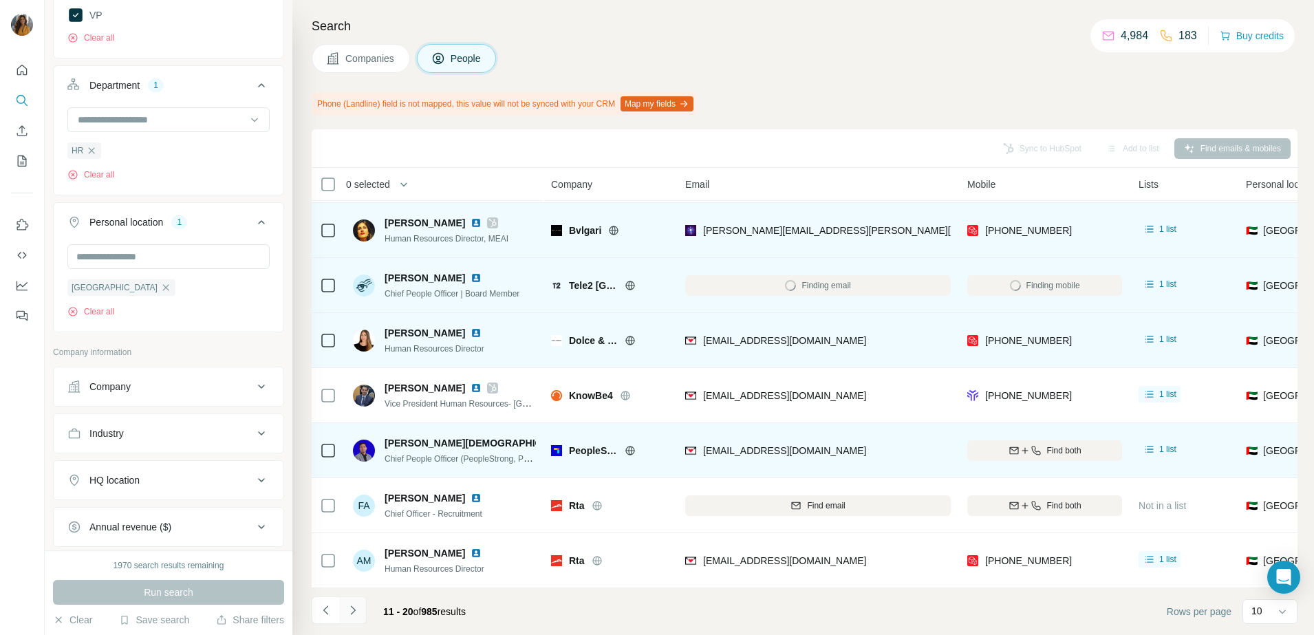
click at [355, 611] on icon "Navigate to next page" at bounding box center [353, 610] width 14 height 14
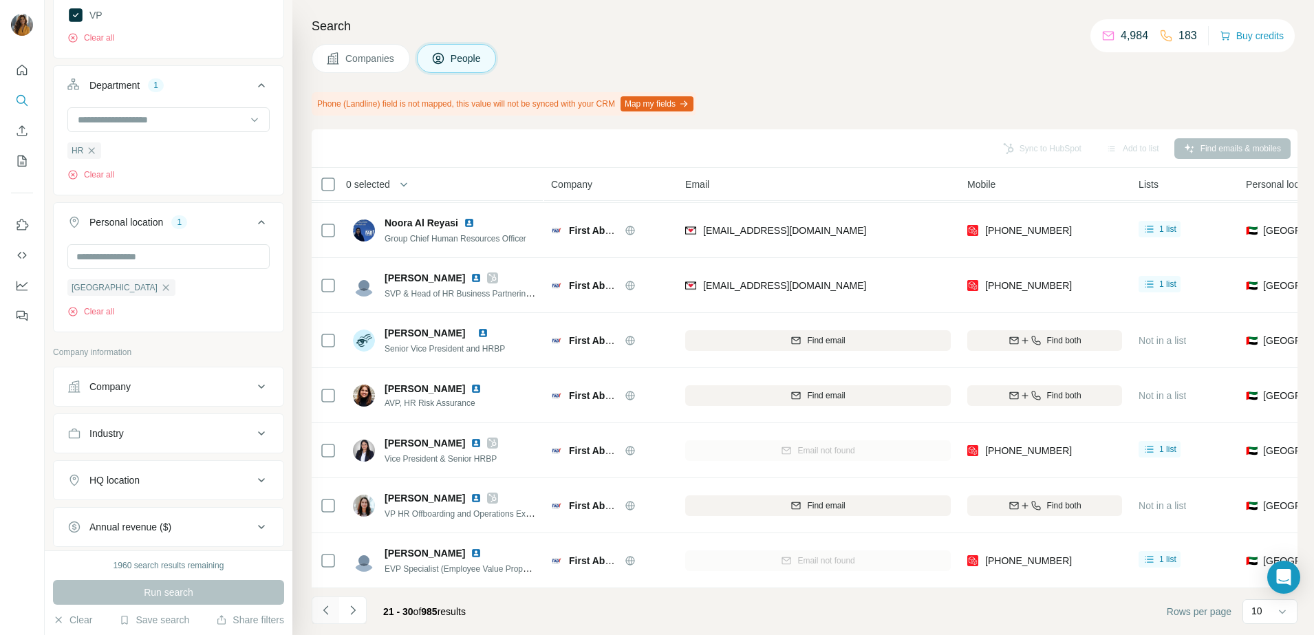
click at [336, 608] on button "Navigate to previous page" at bounding box center [326, 610] width 28 height 28
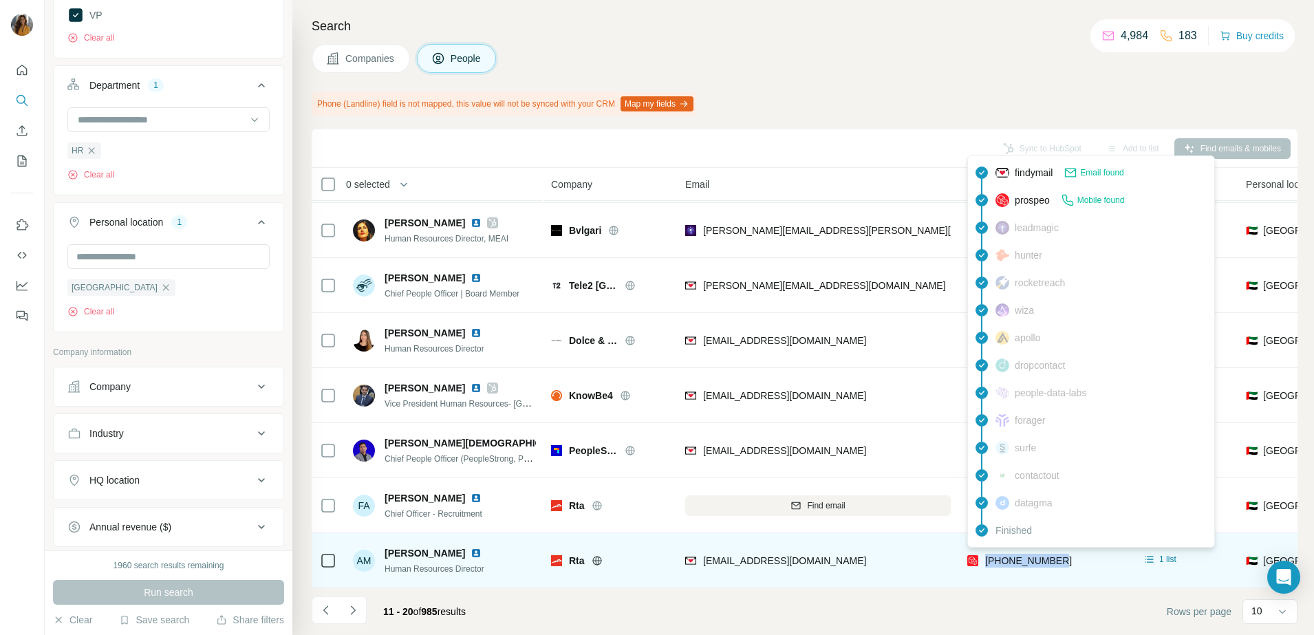
drag, startPoint x: 1089, startPoint y: 556, endPoint x: 984, endPoint y: 558, distance: 105.9
click at [984, 558] on div "+971545555054" at bounding box center [1044, 560] width 155 height 38
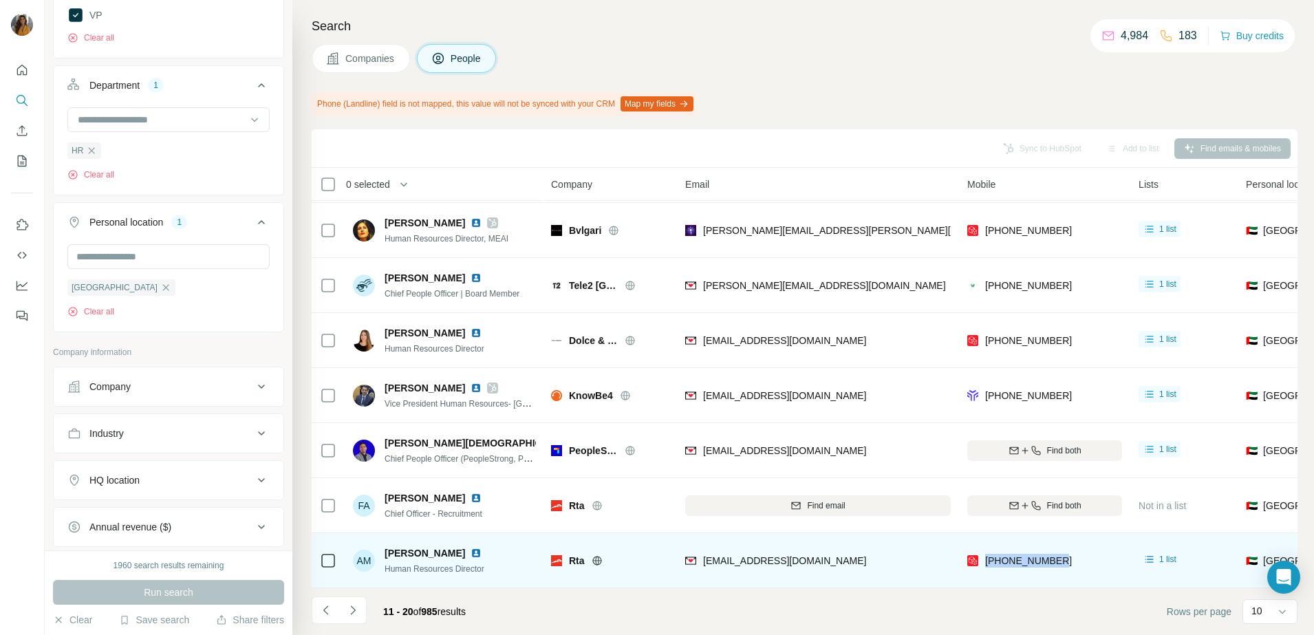
copy span "+971545555054"
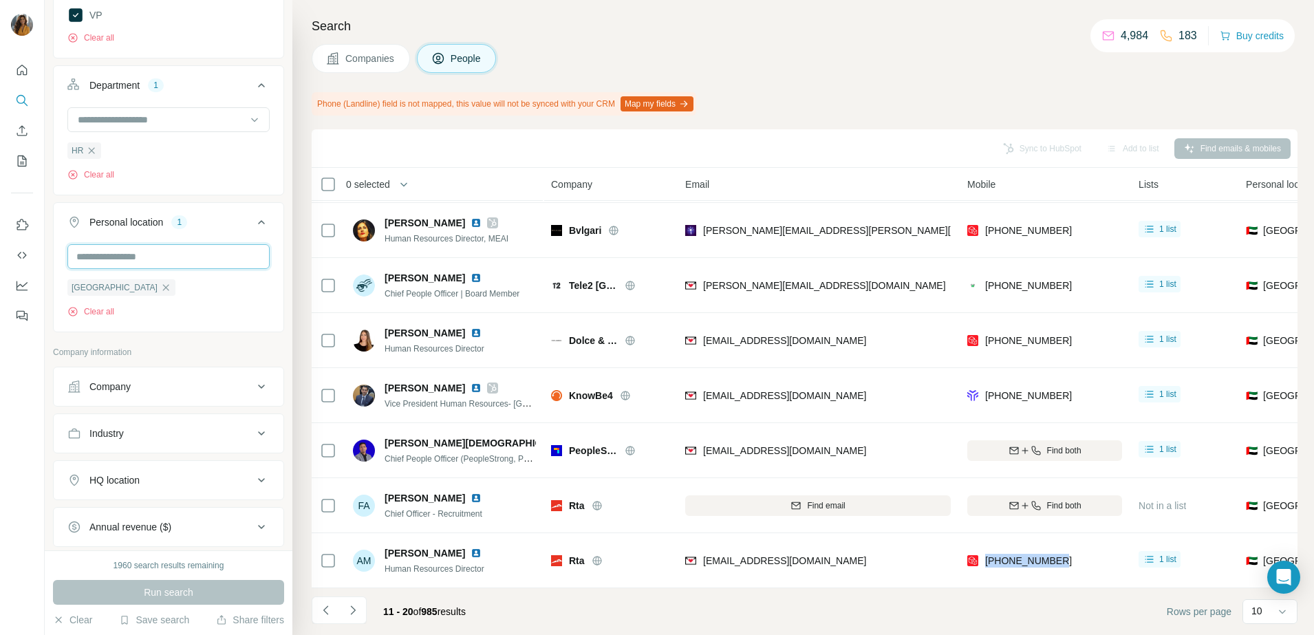
click at [146, 262] on input "text" at bounding box center [168, 256] width 202 height 25
type input "**********"
click at [162, 290] on label "🇬🇧 [GEOGRAPHIC_DATA]" at bounding box center [136, 293] width 115 height 17
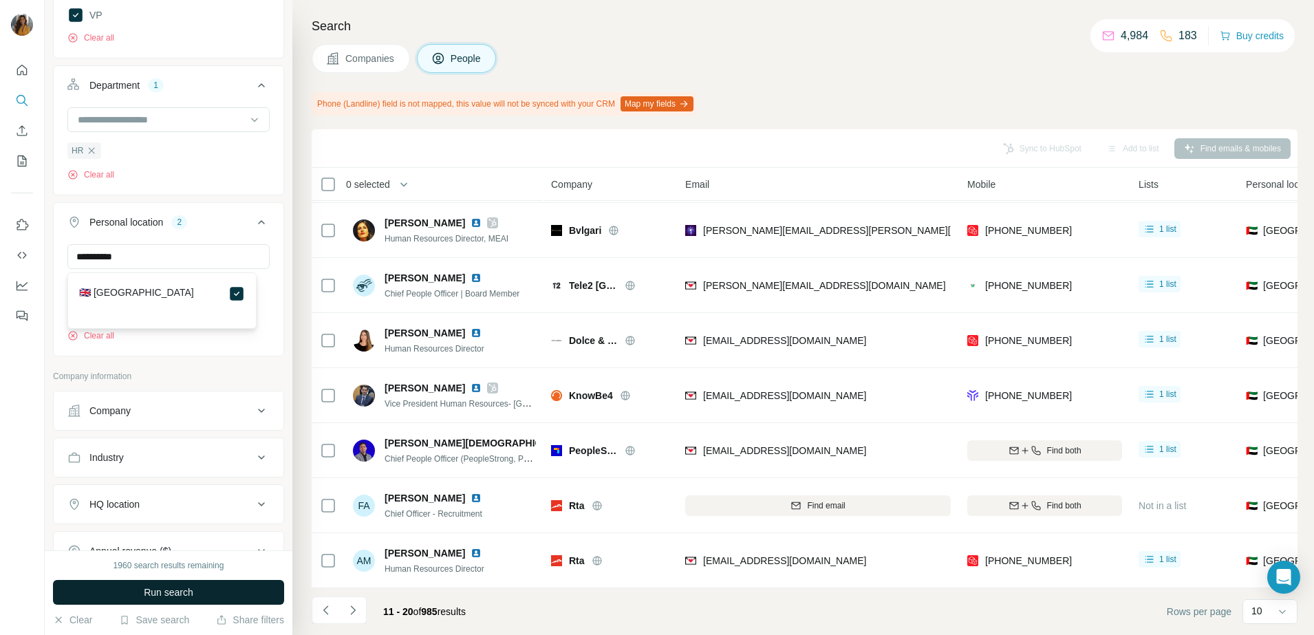
click at [179, 597] on span "Run search" at bounding box center [169, 592] width 50 height 14
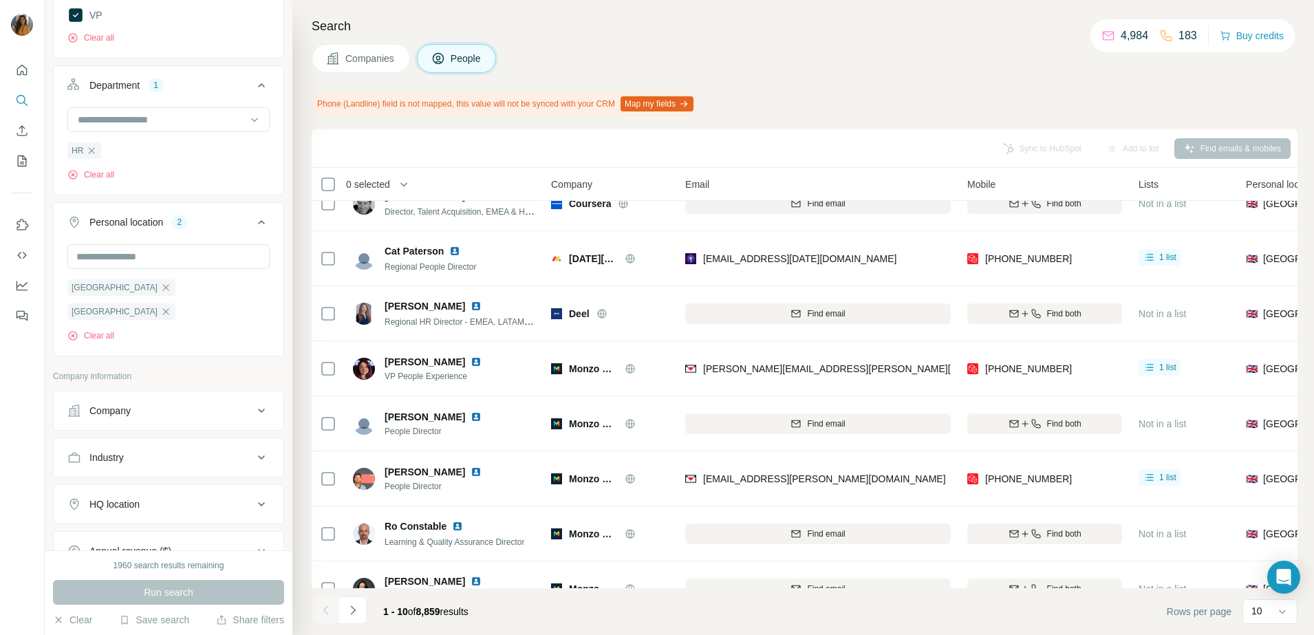
scroll to position [172, 0]
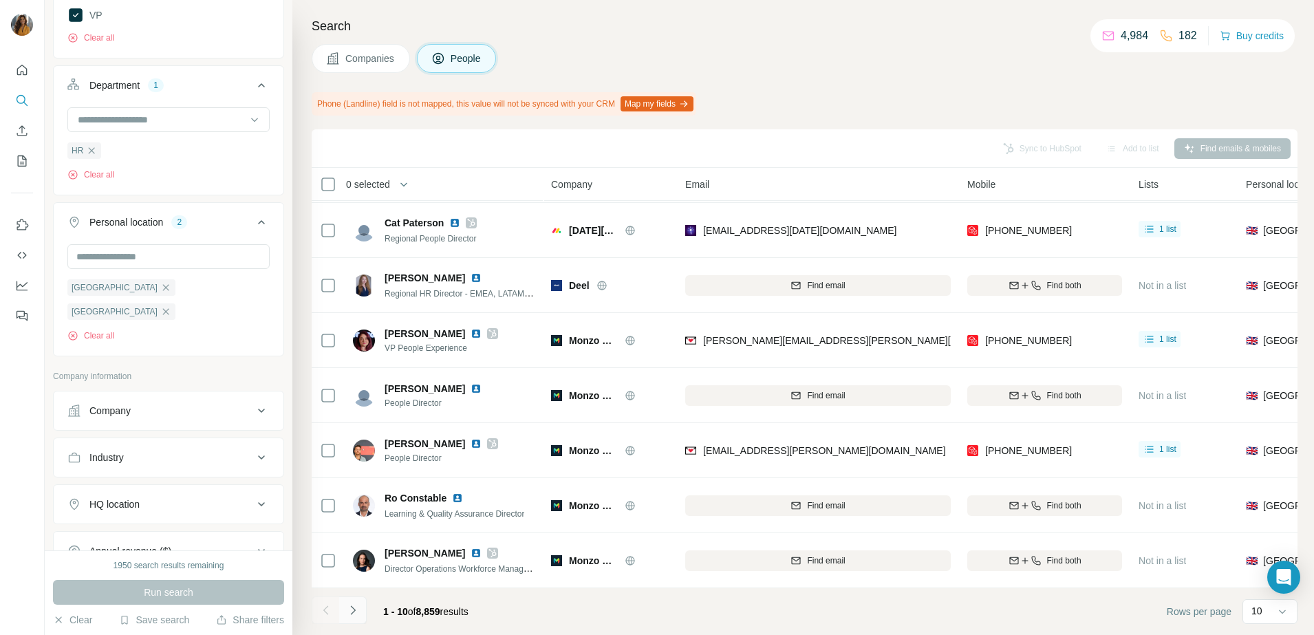
click at [357, 611] on icon "Navigate to next page" at bounding box center [353, 610] width 14 height 14
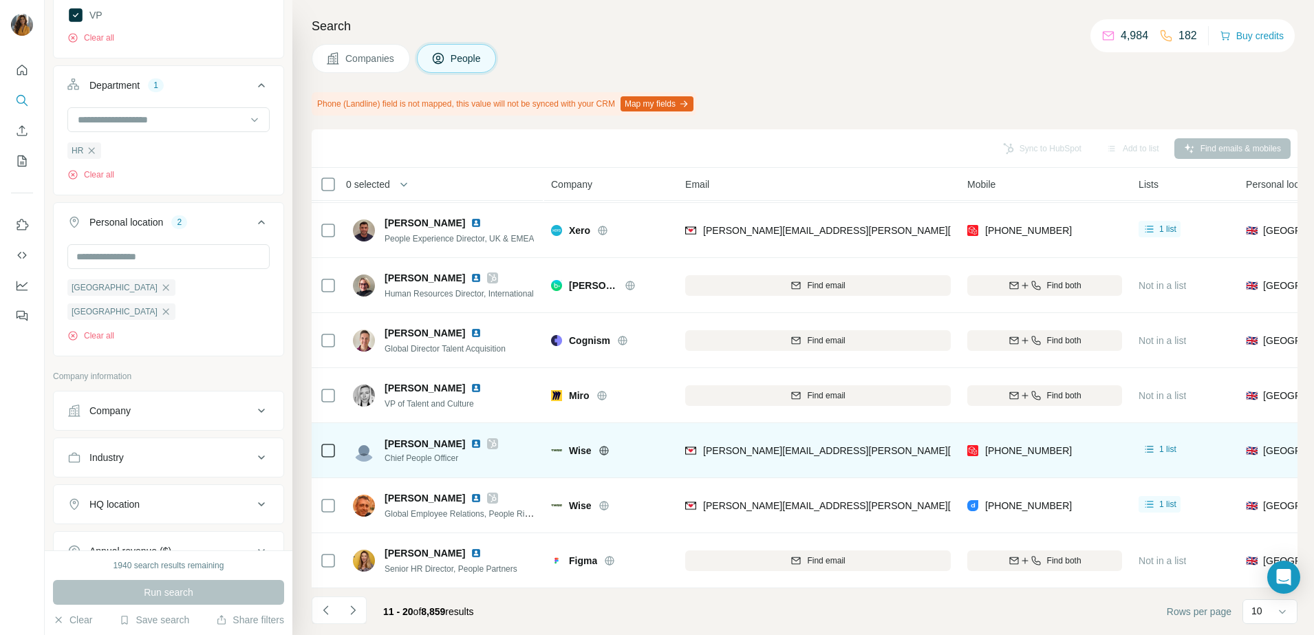
drag, startPoint x: 1208, startPoint y: 437, endPoint x: 1184, endPoint y: 440, distance: 25.0
click at [1208, 437] on div "1 list" at bounding box center [1183, 450] width 91 height 38
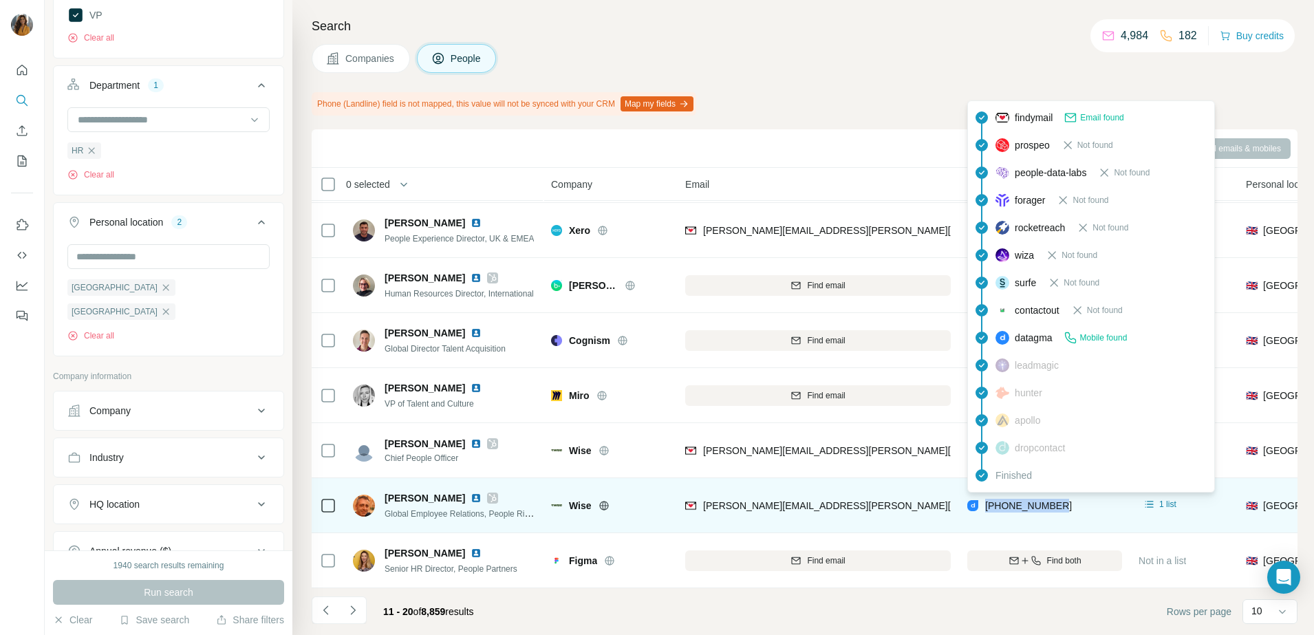
drag, startPoint x: 1054, startPoint y: 502, endPoint x: 987, endPoint y: 494, distance: 67.2
click at [987, 494] on div "+447957209281" at bounding box center [1044, 505] width 155 height 38
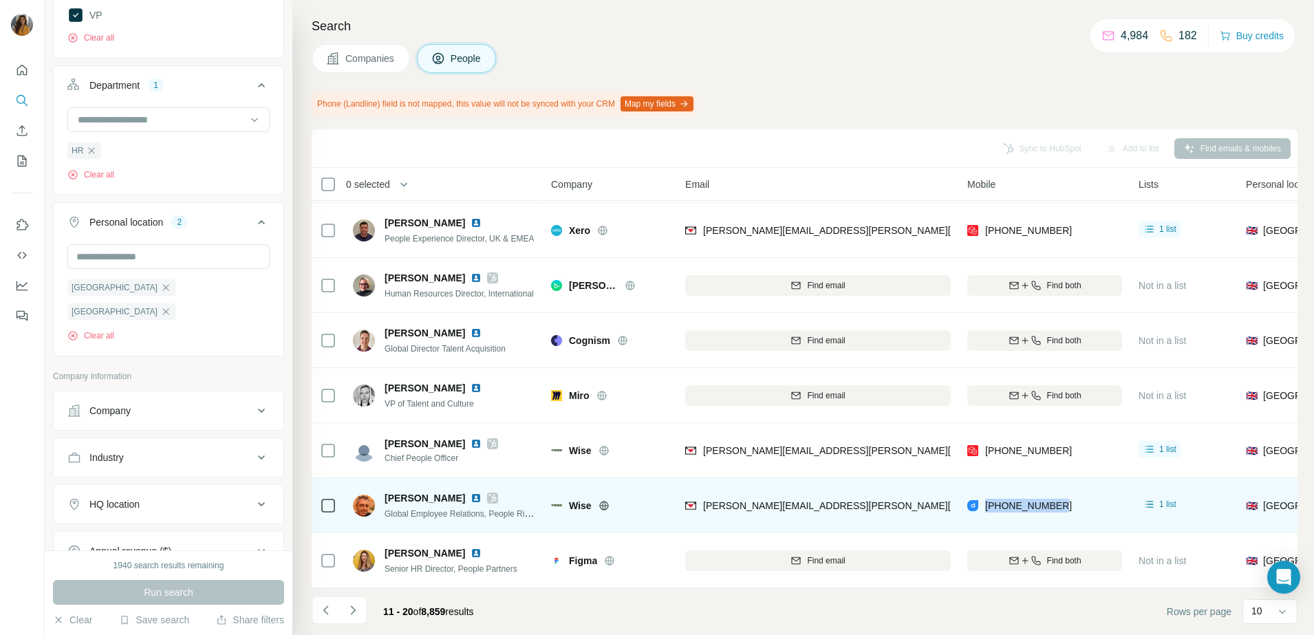
copy span "+447957209281"
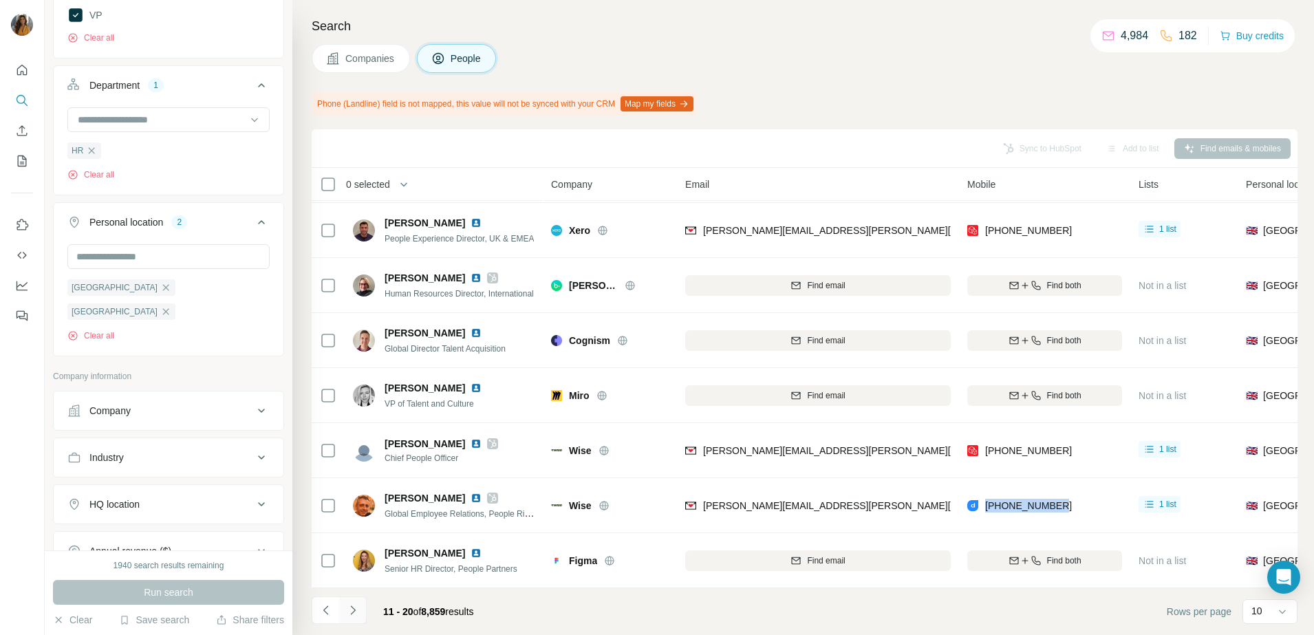
click at [346, 614] on icon "Navigate to next page" at bounding box center [353, 610] width 14 height 14
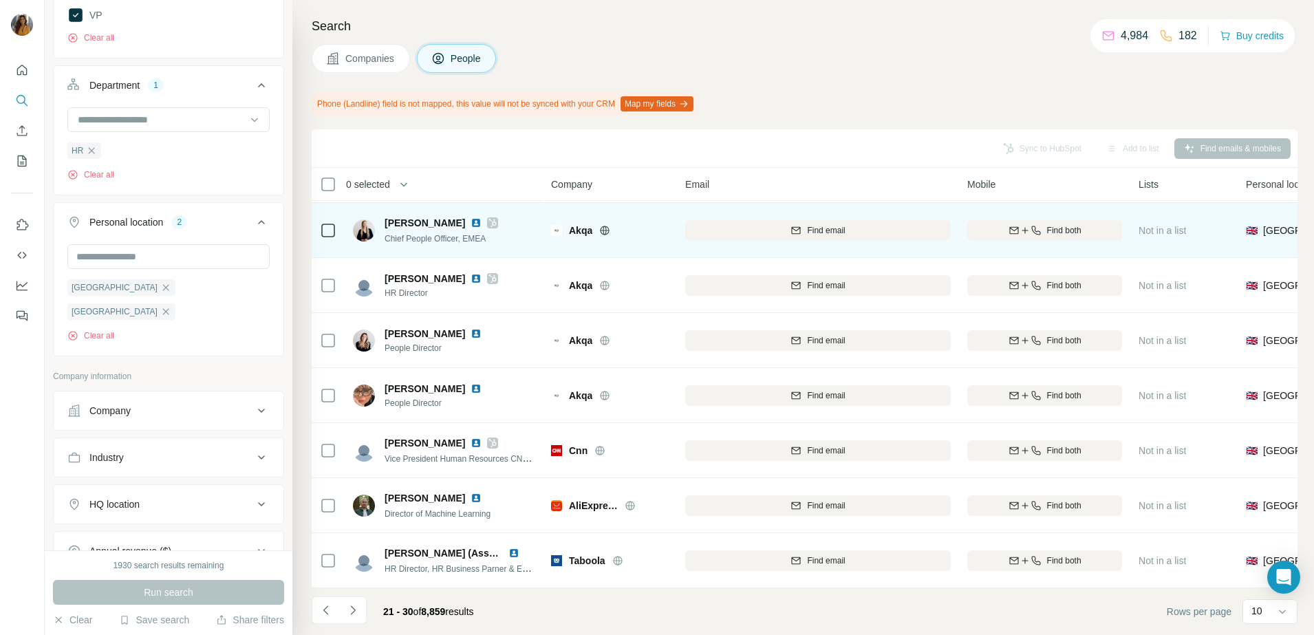
click at [470, 217] on img at bounding box center [475, 222] width 11 height 11
click at [1050, 224] on span "Find both" at bounding box center [1064, 230] width 34 height 12
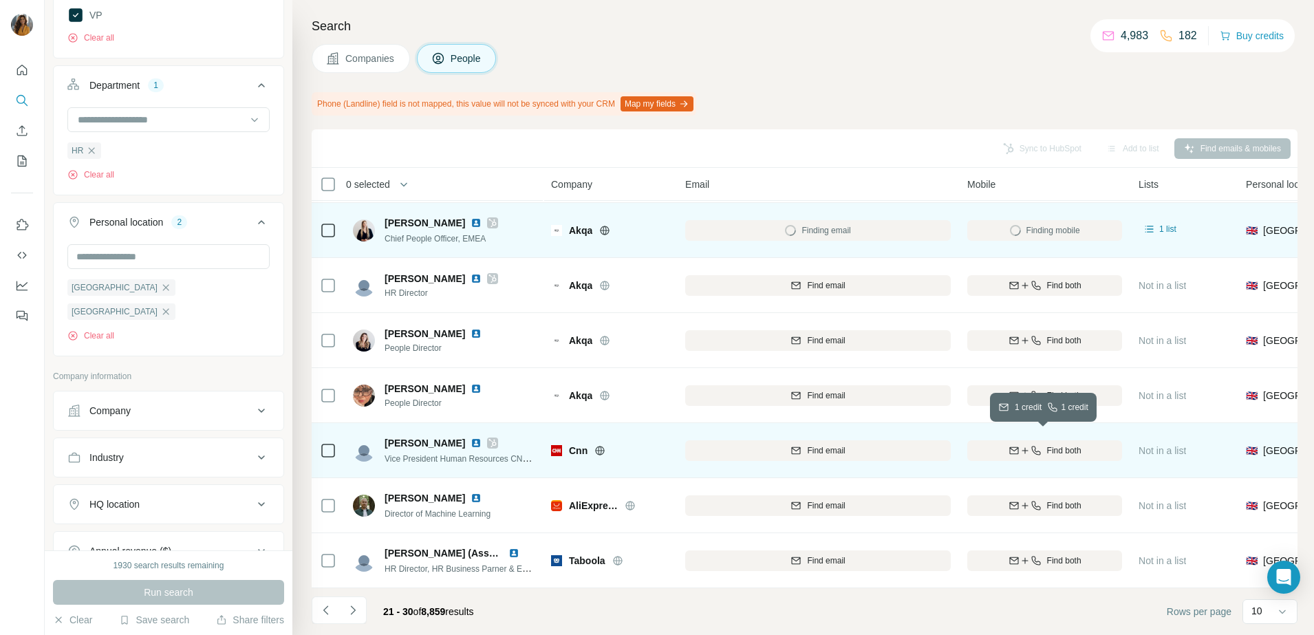
click at [1025, 445] on icon "button" at bounding box center [1024, 450] width 11 height 11
click at [470, 437] on img at bounding box center [475, 442] width 11 height 11
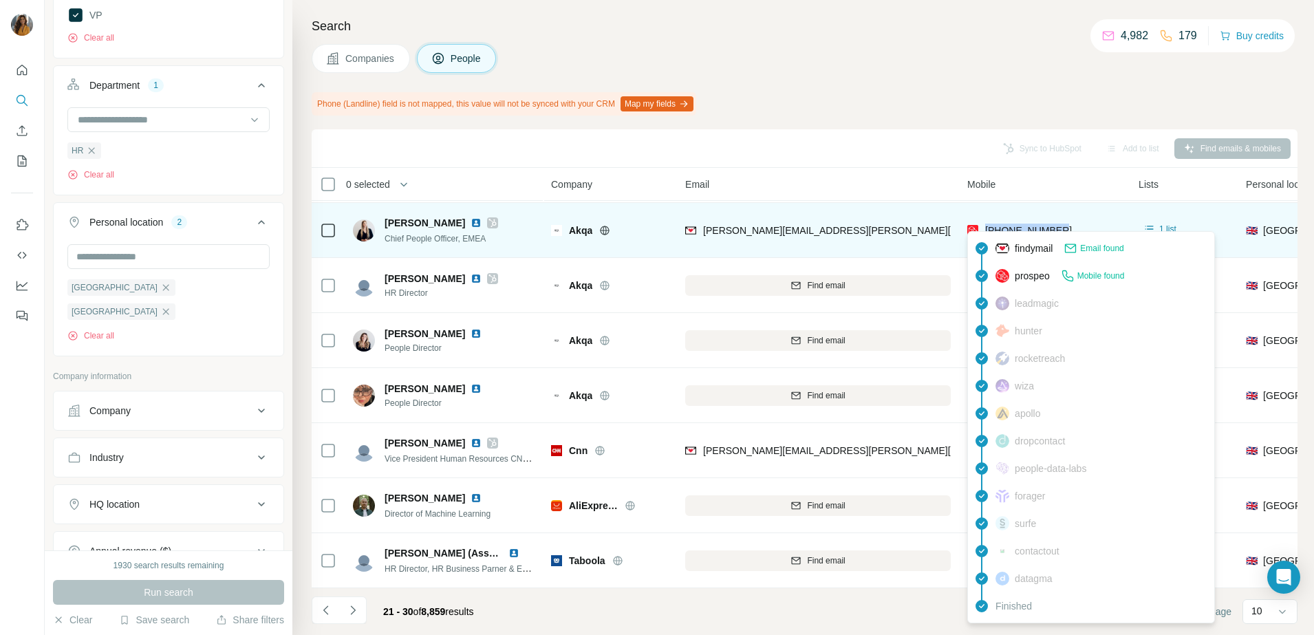
drag, startPoint x: 1074, startPoint y: 221, endPoint x: 983, endPoint y: 222, distance: 91.5
click at [983, 222] on div "+442077804786" at bounding box center [1044, 230] width 155 height 38
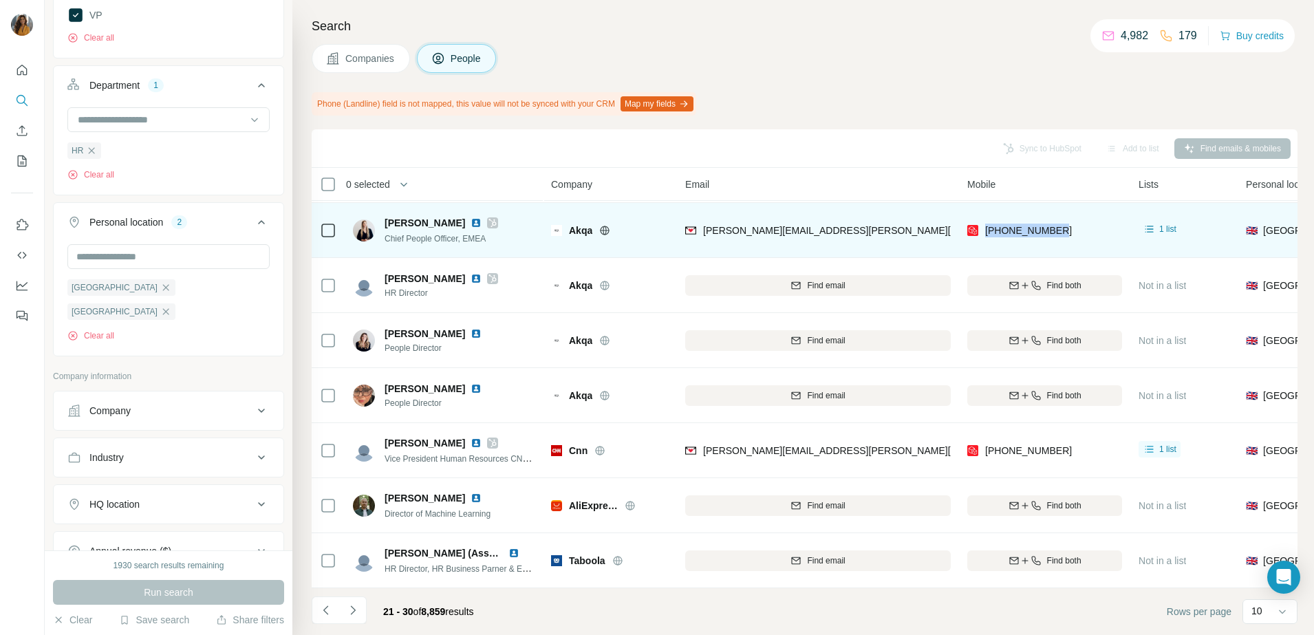
copy span "+442077804786"
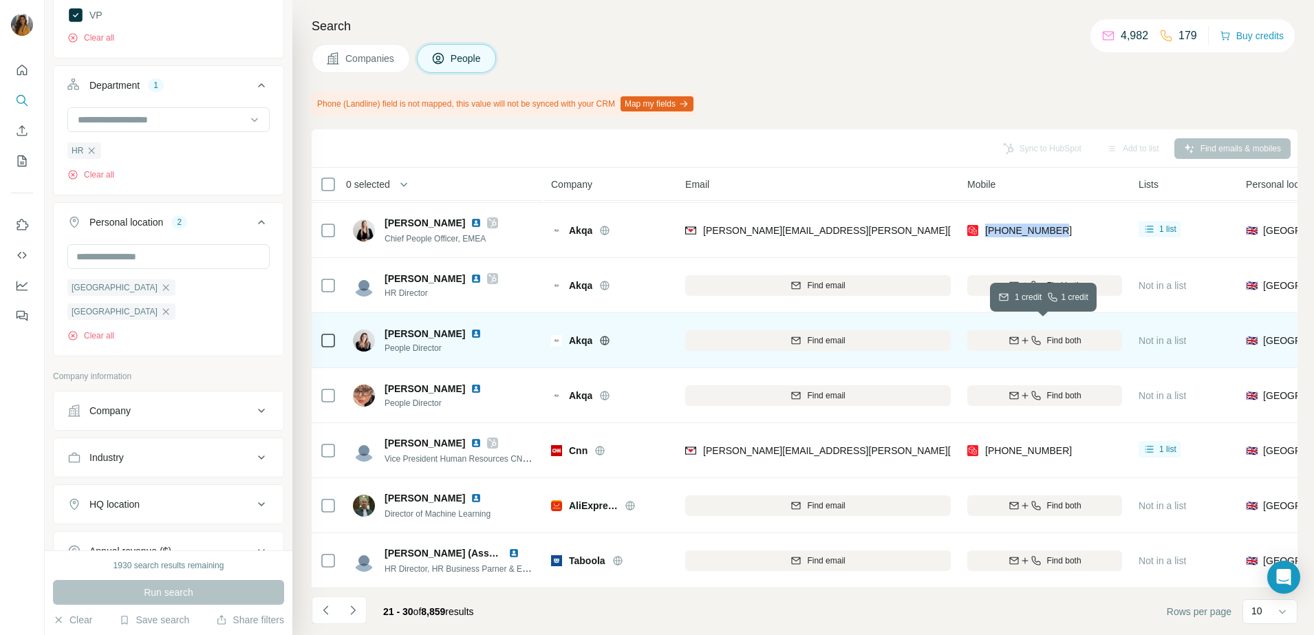
click at [1059, 338] on button "Find both" at bounding box center [1044, 340] width 155 height 21
click at [160, 316] on icon "button" at bounding box center [165, 311] width 11 height 11
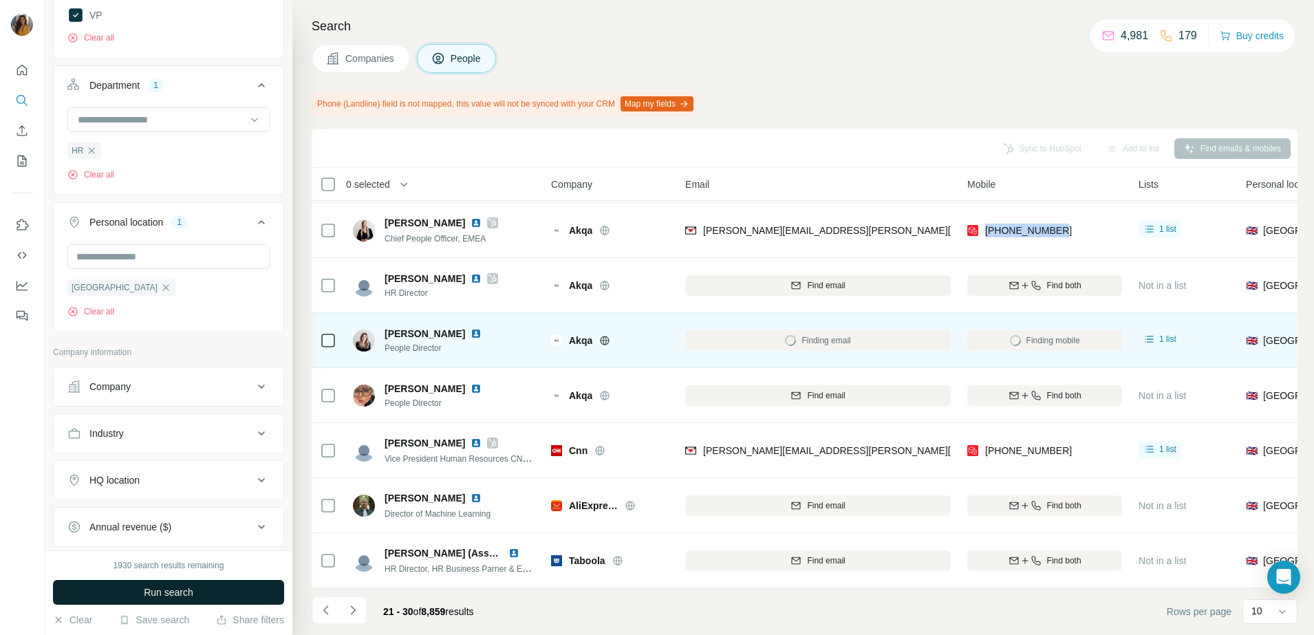
click at [174, 592] on span "Run search" at bounding box center [169, 592] width 50 height 14
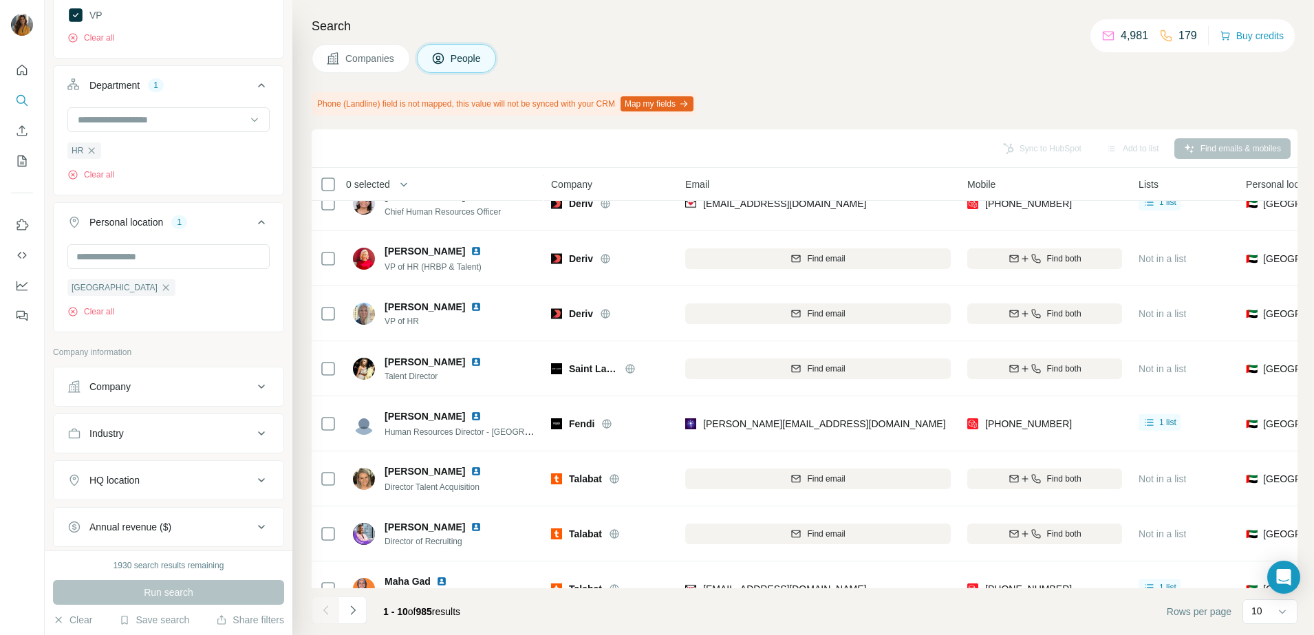
scroll to position [172, 0]
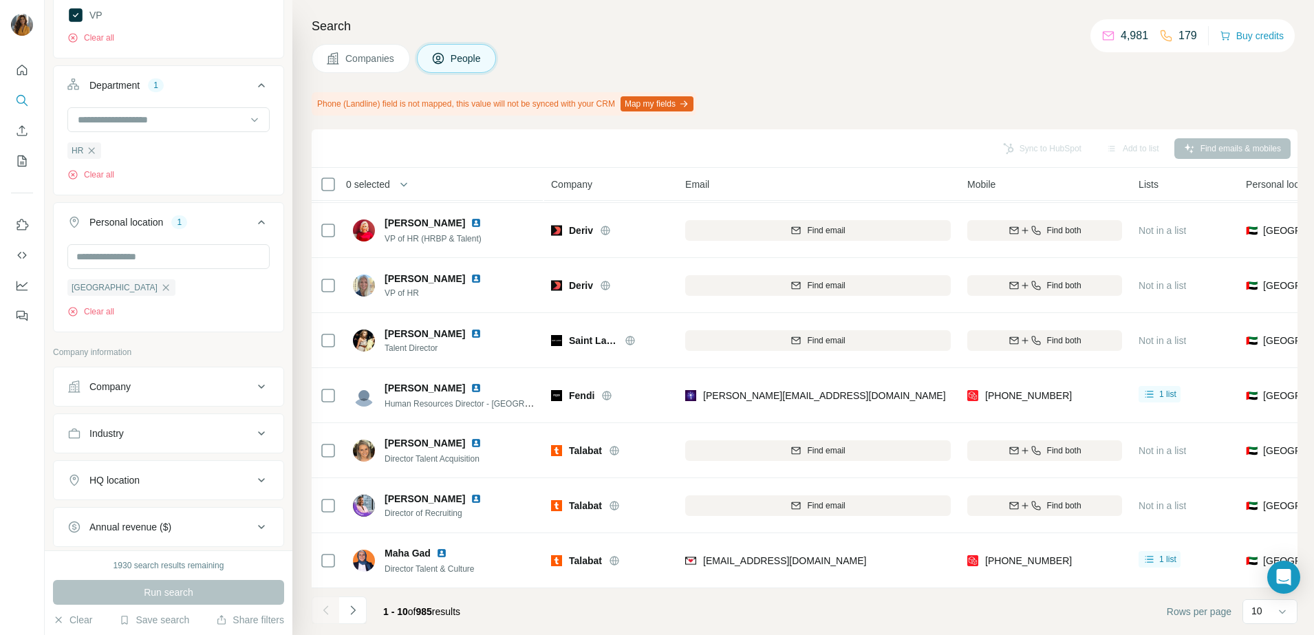
click at [199, 431] on div "Industry" at bounding box center [160, 433] width 186 height 14
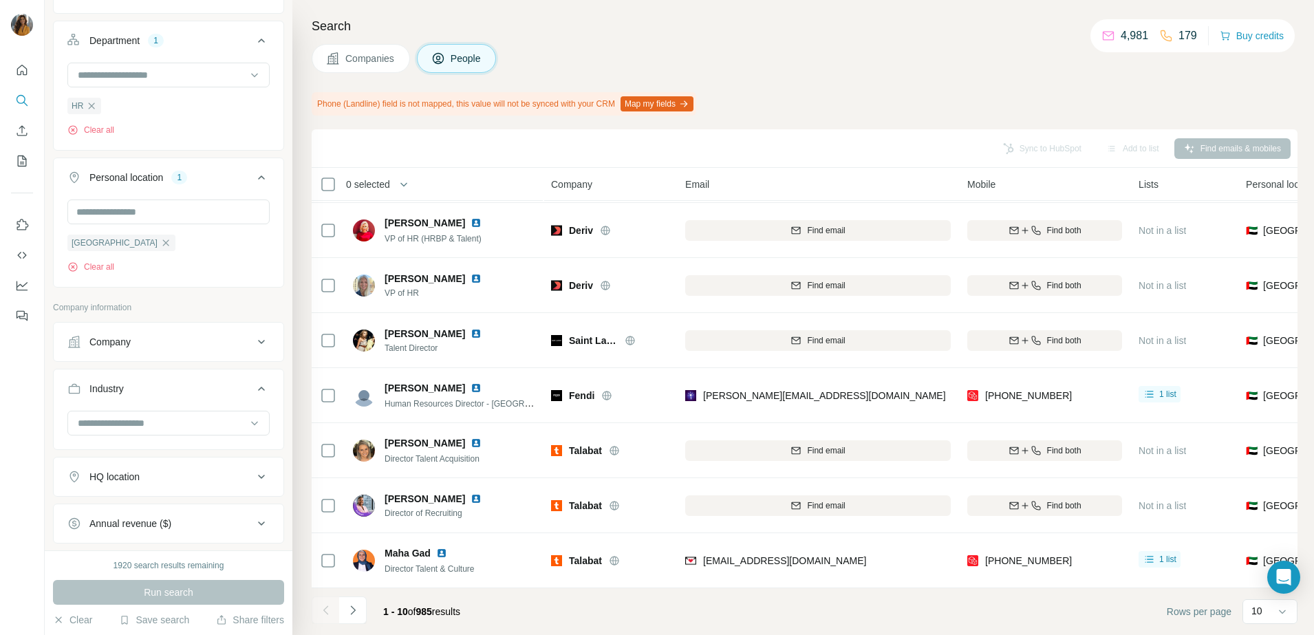
scroll to position [506, 0]
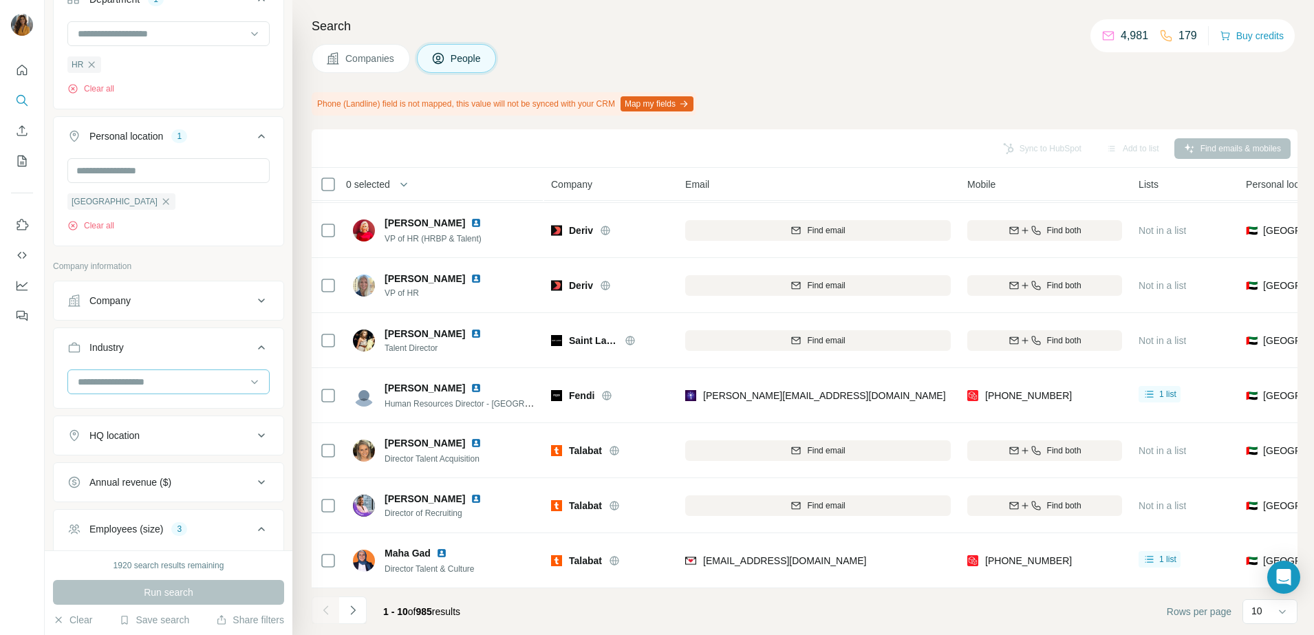
click at [213, 378] on input at bounding box center [161, 381] width 170 height 15
click at [161, 451] on p "Artificial Intelligence" at bounding box center [121, 444] width 85 height 14
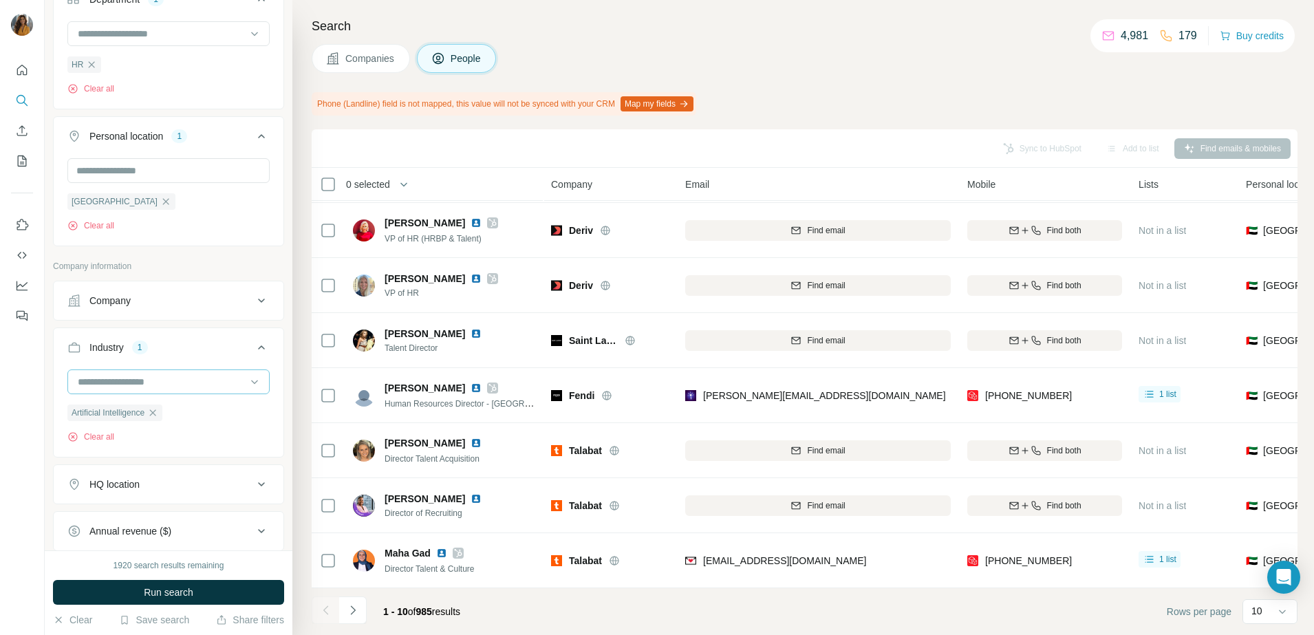
click at [171, 387] on input at bounding box center [161, 381] width 170 height 15
click at [121, 466] on div "B2B" at bounding box center [162, 459] width 166 height 14
click at [148, 383] on input at bounding box center [161, 381] width 170 height 15
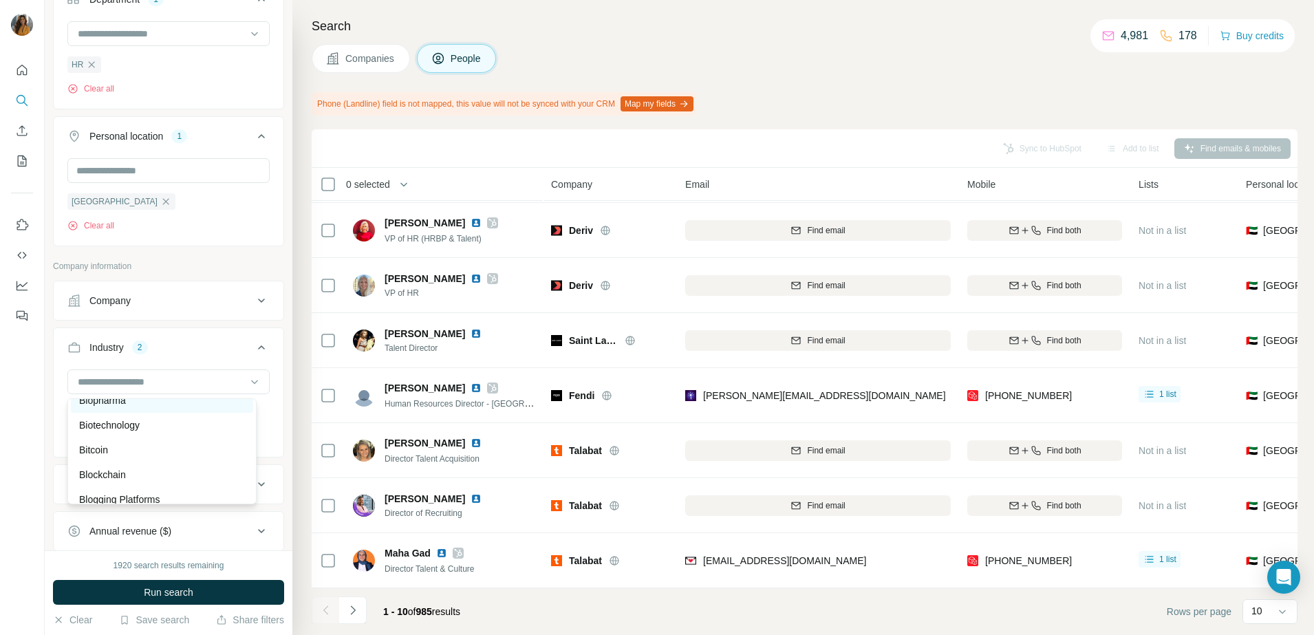
click at [154, 407] on div "Biopharma" at bounding box center [162, 400] width 166 height 14
click at [162, 386] on input at bounding box center [161, 381] width 170 height 15
click at [140, 432] on p "Biotechnology" at bounding box center [109, 425] width 61 height 14
click at [150, 380] on input at bounding box center [161, 381] width 170 height 15
click at [128, 457] on div "Bitcoin" at bounding box center [162, 450] width 166 height 14
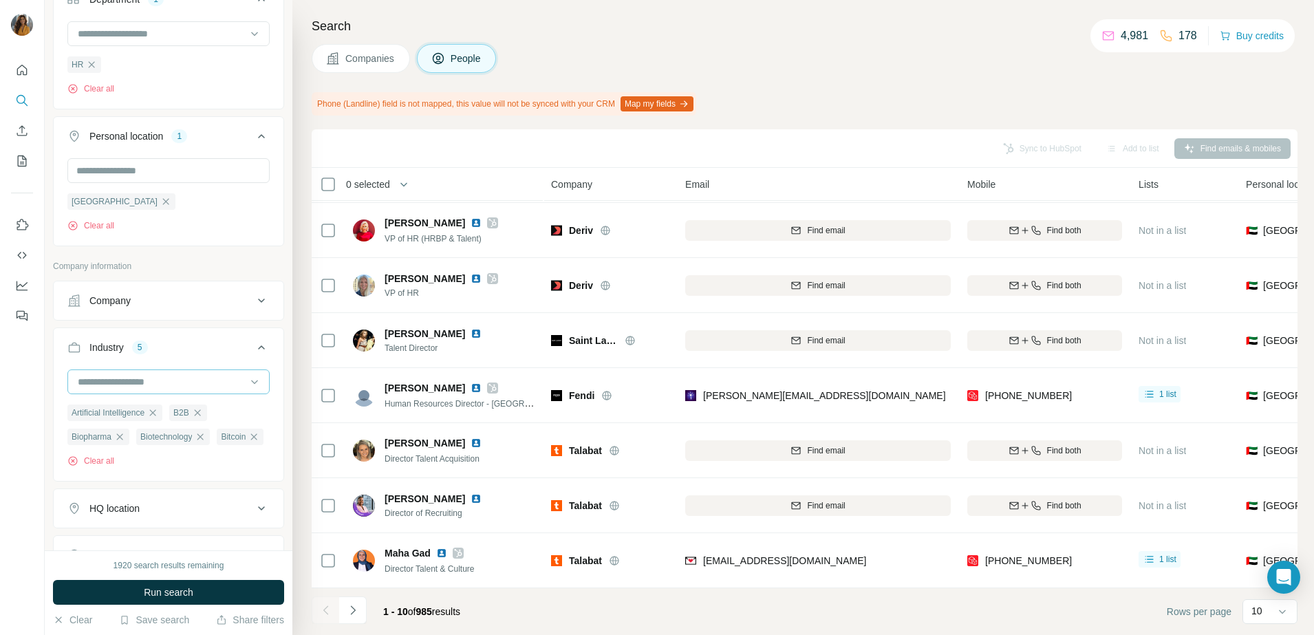
click at [153, 382] on input at bounding box center [161, 381] width 170 height 15
click at [122, 451] on div "Boating" at bounding box center [162, 438] width 182 height 25
click at [146, 379] on input at bounding box center [161, 381] width 170 height 15
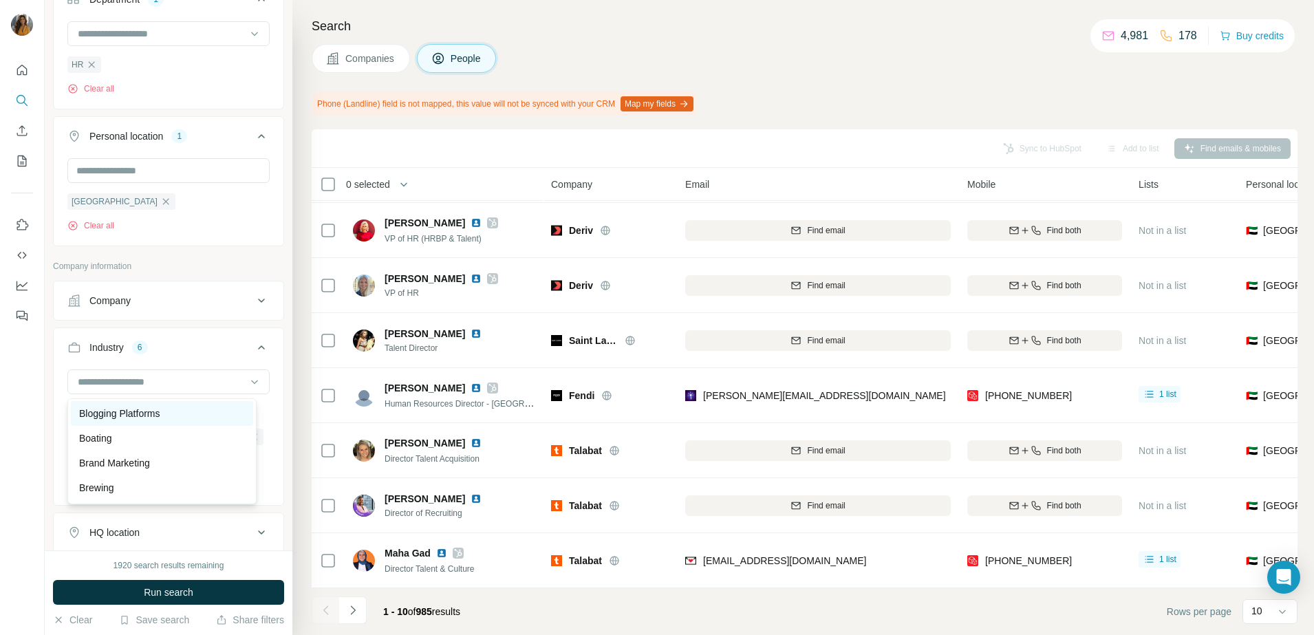
click at [146, 420] on p "Blogging Platforms" at bounding box center [119, 413] width 81 height 14
click at [156, 385] on input at bounding box center [161, 381] width 170 height 15
click at [163, 446] on p "Business Information Systems" at bounding box center [143, 440] width 129 height 14
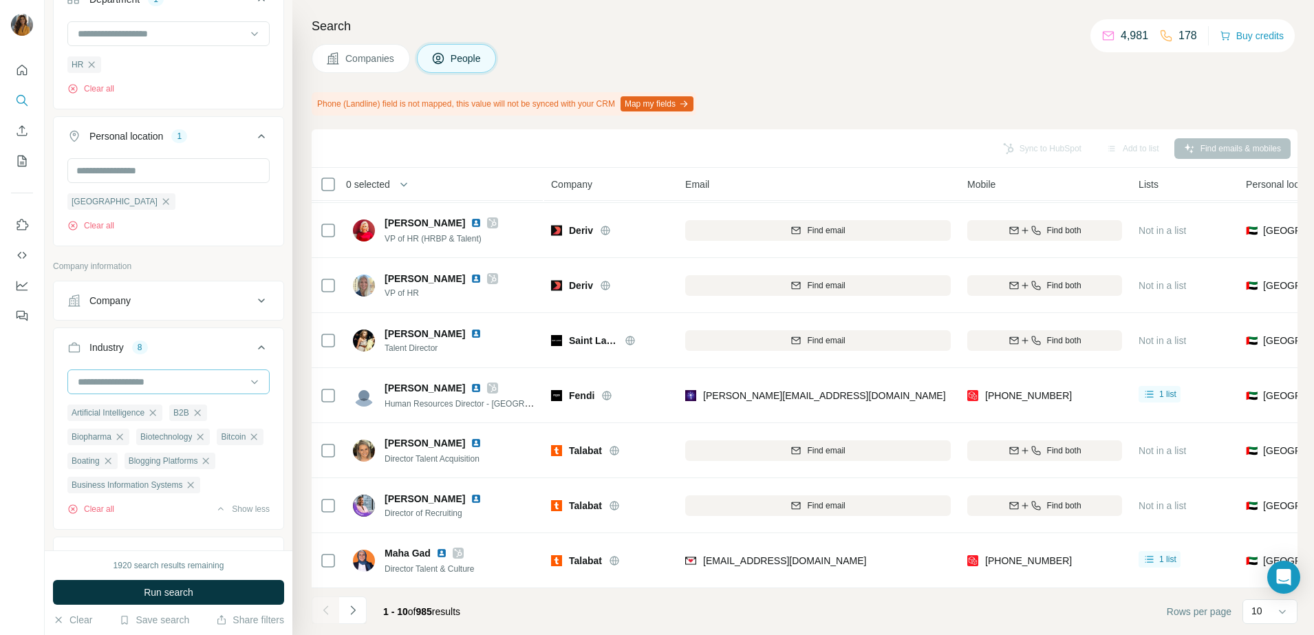
click at [155, 385] on input at bounding box center [161, 381] width 170 height 15
click at [149, 471] on p "Business Intelligence" at bounding box center [124, 464] width 91 height 14
click at [166, 385] on input at bounding box center [161, 381] width 170 height 15
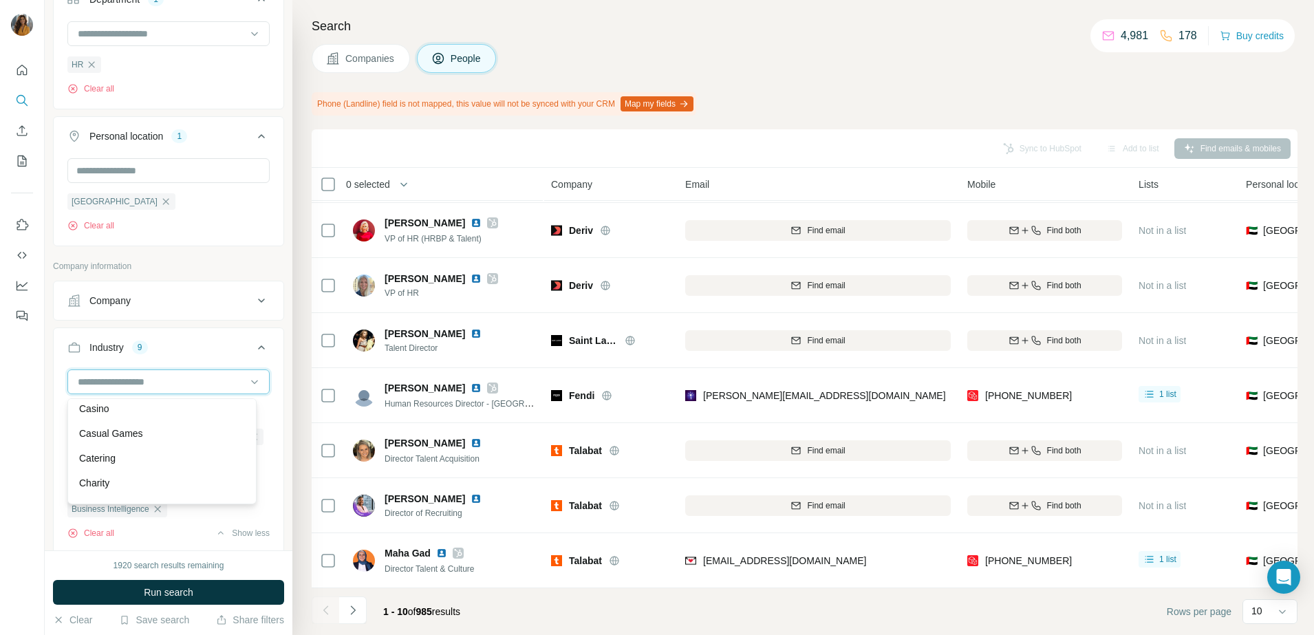
scroll to position [1891, 0]
click at [154, 436] on div "Catering" at bounding box center [162, 429] width 166 height 14
click at [171, 389] on input at bounding box center [161, 381] width 170 height 15
drag, startPoint x: 149, startPoint y: 445, endPoint x: 179, endPoint y: 378, distance: 73.0
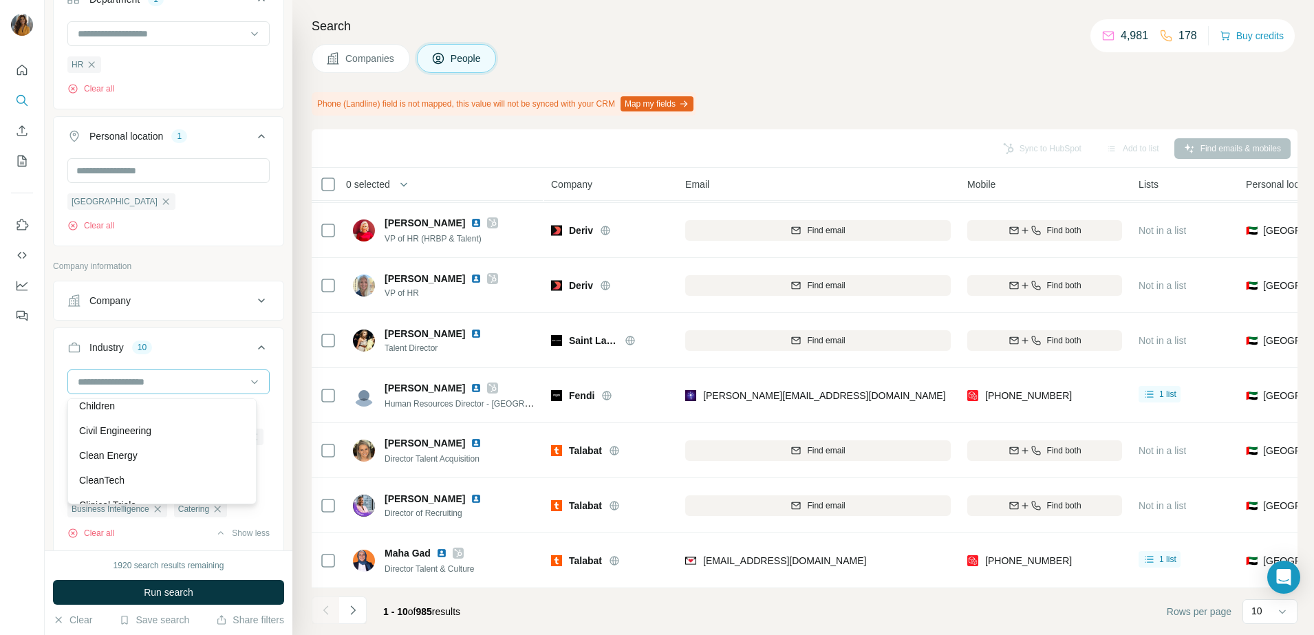
click at [149, 437] on p "Civil Engineering" at bounding box center [115, 431] width 72 height 14
click at [184, 372] on div at bounding box center [161, 381] width 170 height 23
click at [149, 401] on div "CleanTech" at bounding box center [162, 394] width 166 height 14
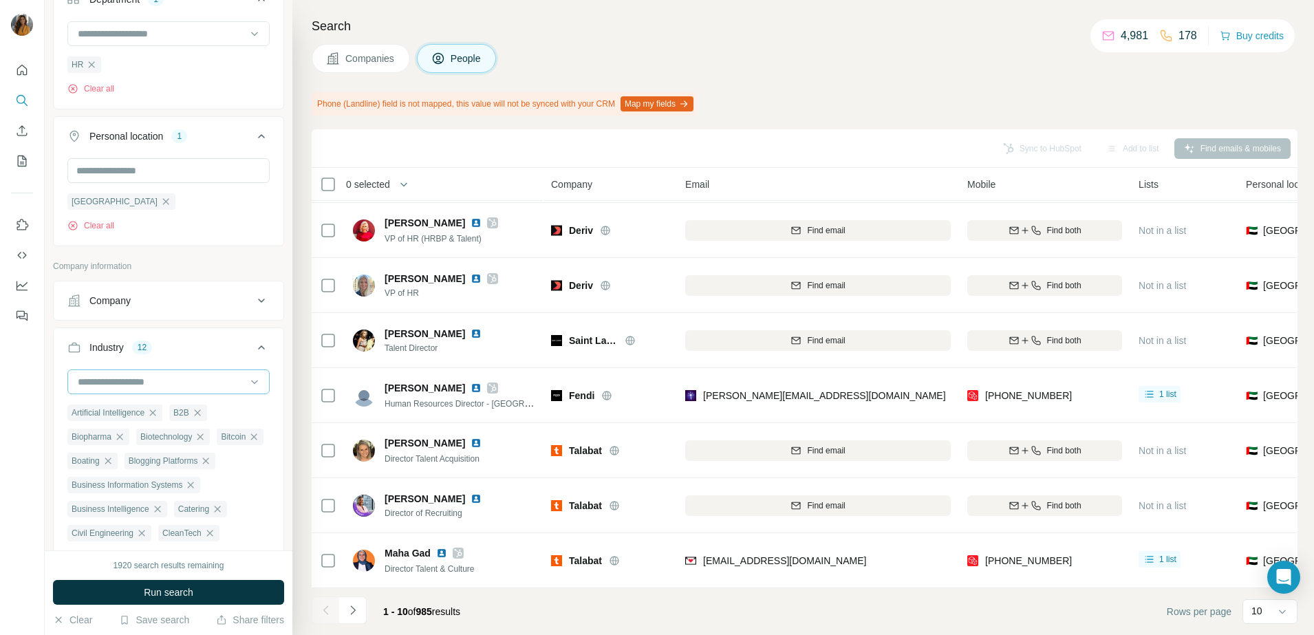
click at [190, 382] on input at bounding box center [161, 381] width 170 height 15
click at [162, 462] on div "Clean Energy" at bounding box center [162, 455] width 166 height 14
click at [170, 377] on input at bounding box center [161, 381] width 170 height 15
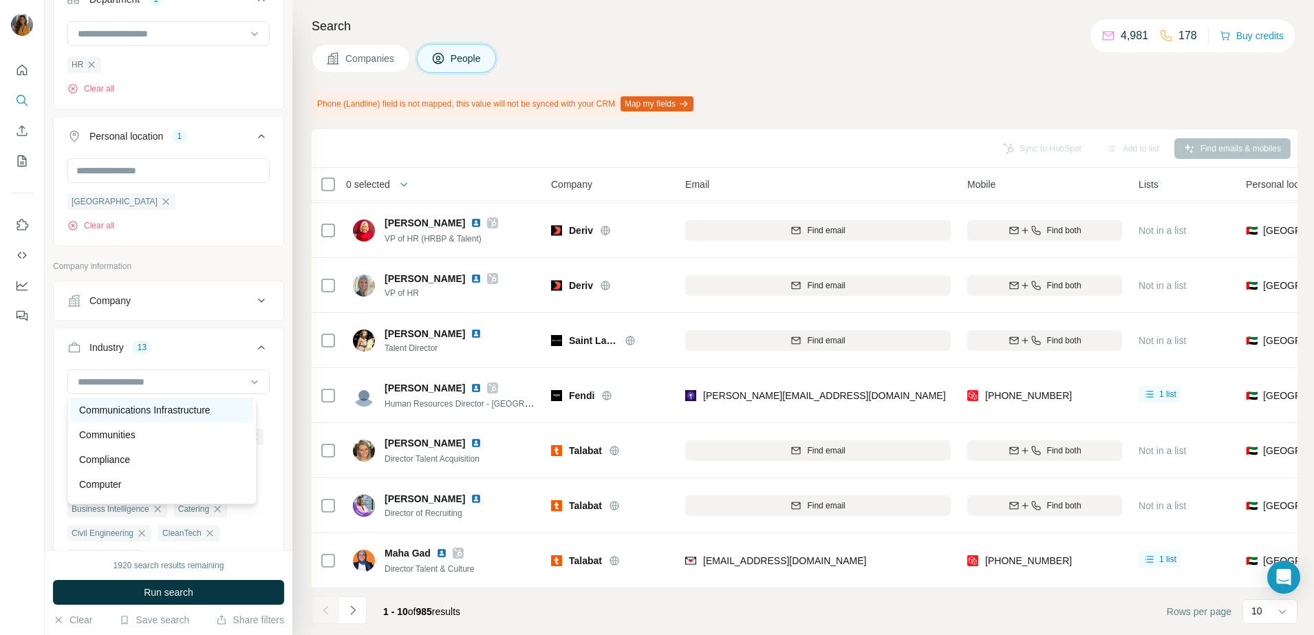
click at [169, 422] on div "Communications Infrastructure" at bounding box center [162, 410] width 182 height 25
click at [168, 385] on input at bounding box center [161, 381] width 170 height 15
click at [167, 405] on div "Computer" at bounding box center [162, 398] width 166 height 14
click at [181, 386] on input at bounding box center [161, 381] width 170 height 15
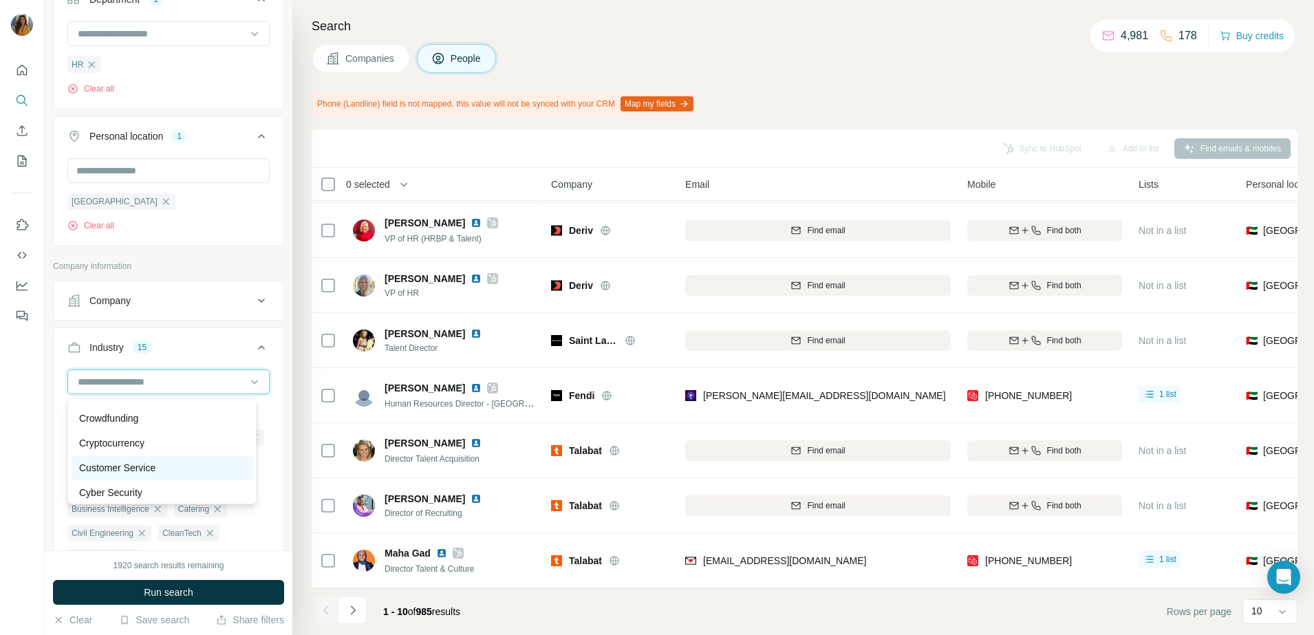
scroll to position [3439, 0]
click at [158, 473] on div "Cryptocurrency" at bounding box center [162, 466] width 166 height 14
click at [191, 386] on input at bounding box center [161, 381] width 170 height 15
click at [184, 441] on div "Digital Marketing" at bounding box center [162, 434] width 166 height 14
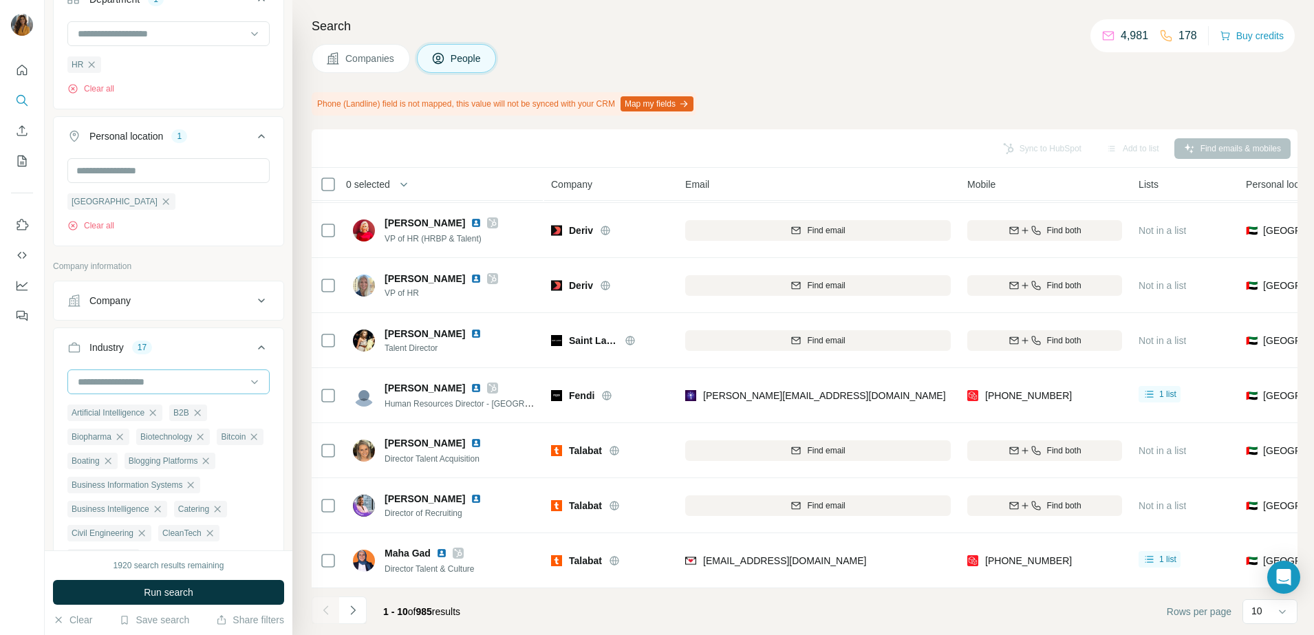
click at [196, 382] on input at bounding box center [161, 381] width 170 height 15
click at [191, 426] on div "Edutainment" at bounding box center [162, 425] width 182 height 25
click at [218, 391] on div at bounding box center [161, 381] width 170 height 23
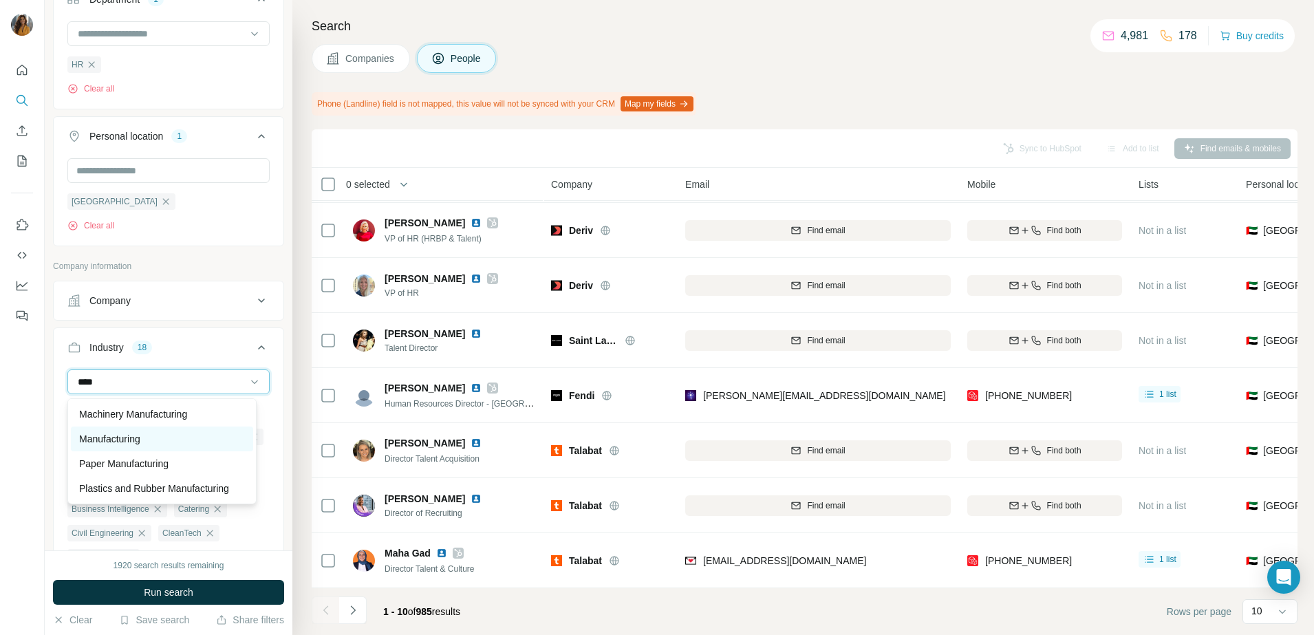
type input "****"
click at [160, 432] on div "Manufacturing" at bounding box center [162, 439] width 166 height 14
click at [183, 389] on input at bounding box center [161, 381] width 170 height 15
type input "***"
click at [159, 446] on div "Construction" at bounding box center [162, 450] width 166 height 14
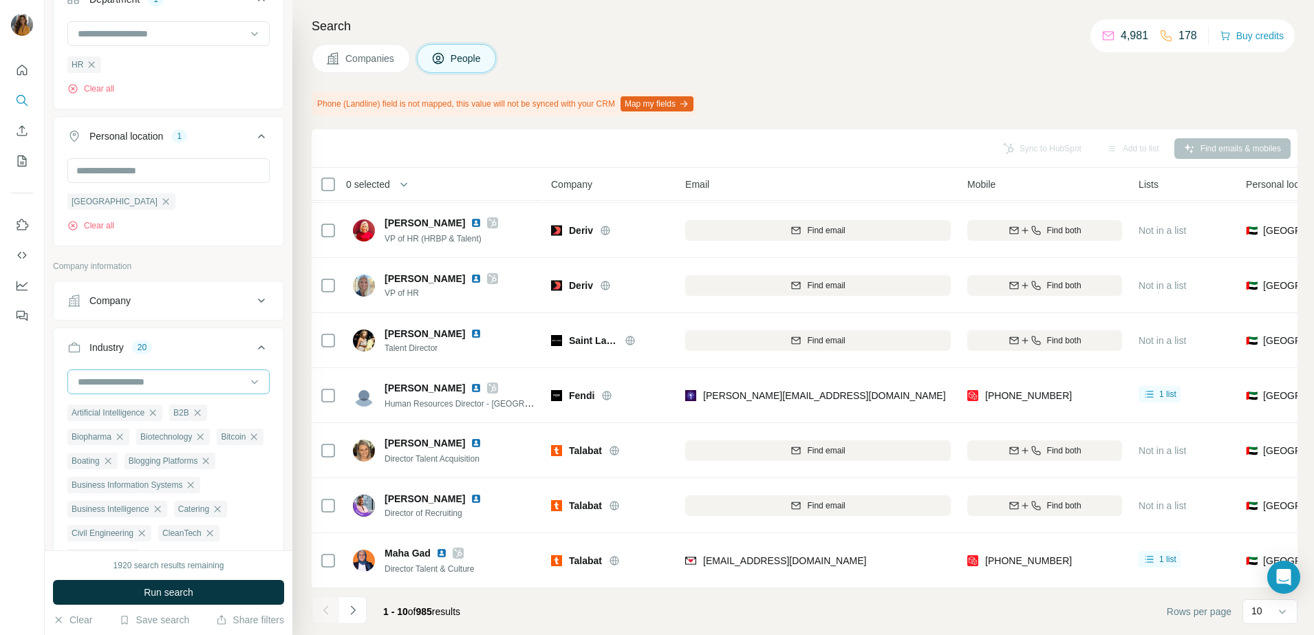
click at [174, 387] on input at bounding box center [161, 381] width 170 height 15
type input "**"
click at [159, 414] on div "E-Commerce" at bounding box center [162, 409] width 166 height 14
click at [206, 593] on button "Run search" at bounding box center [168, 592] width 231 height 25
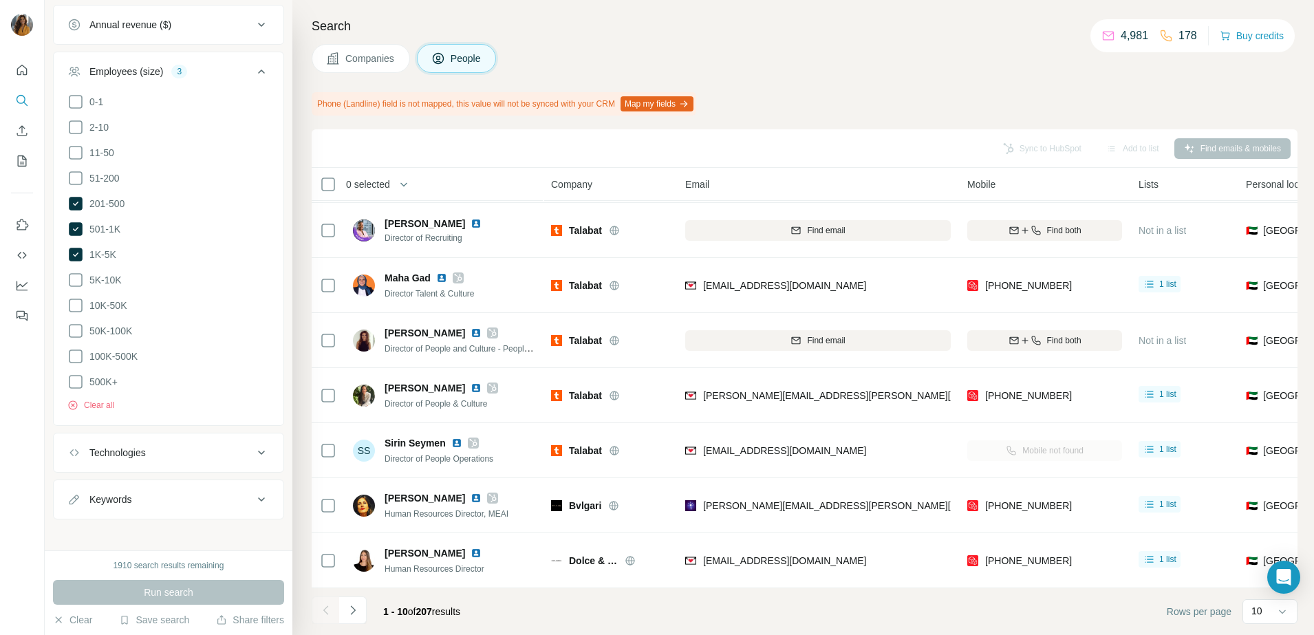
scroll to position [1280, 0]
click at [80, 254] on icon at bounding box center [76, 247] width 14 height 14
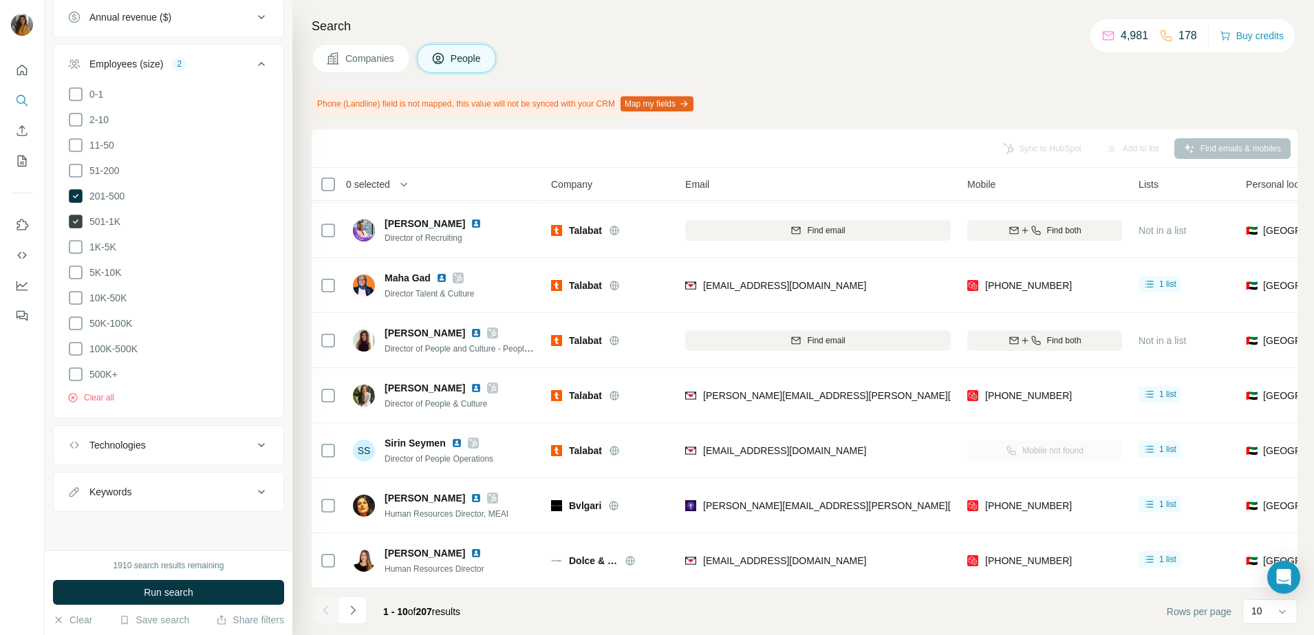
click at [78, 228] on icon at bounding box center [76, 222] width 14 height 14
click at [74, 198] on icon at bounding box center [76, 196] width 6 height 4
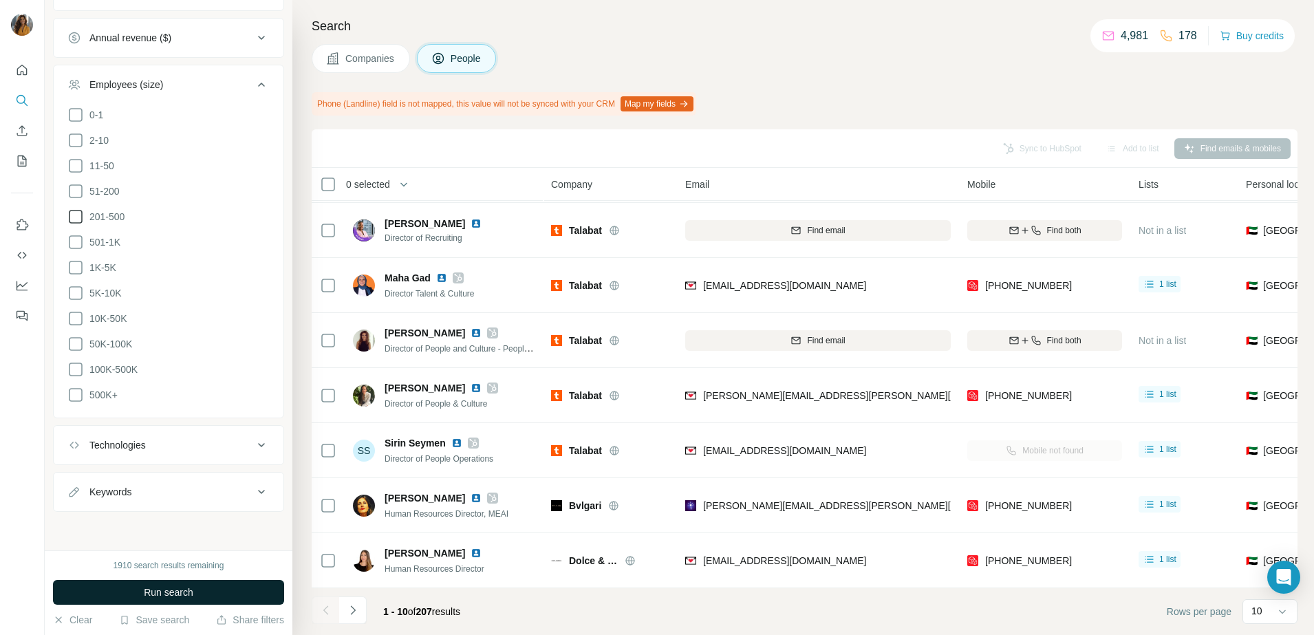
click at [222, 591] on button "Run search" at bounding box center [168, 592] width 231 height 25
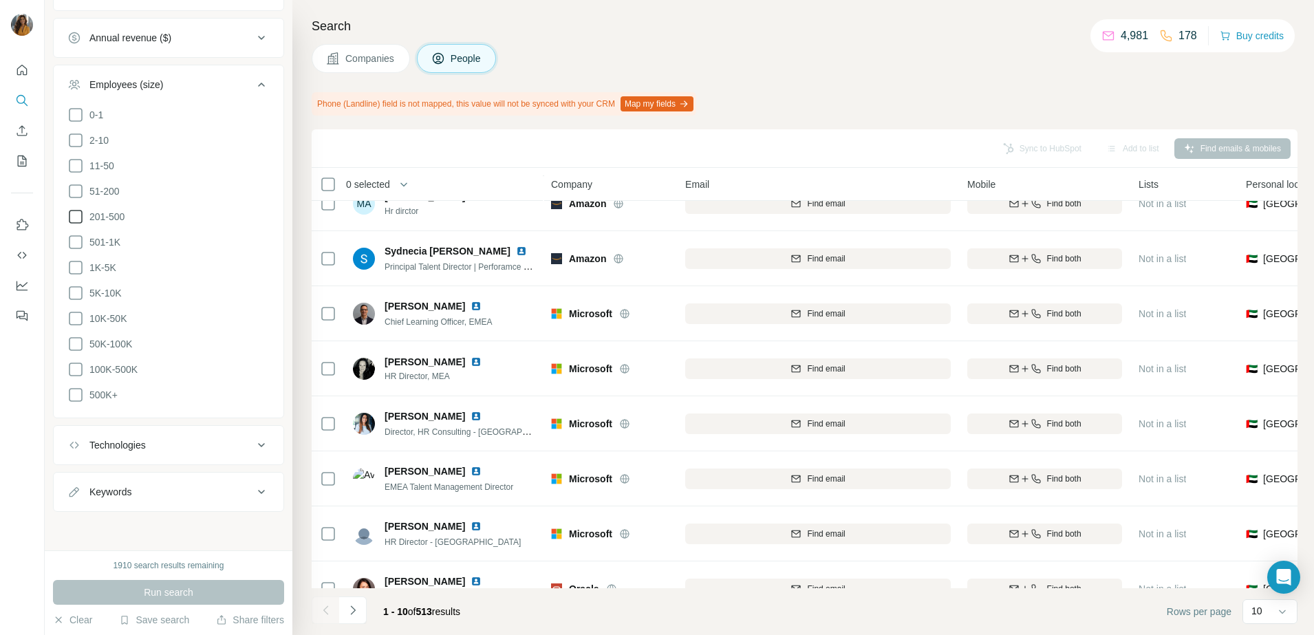
scroll to position [172, 0]
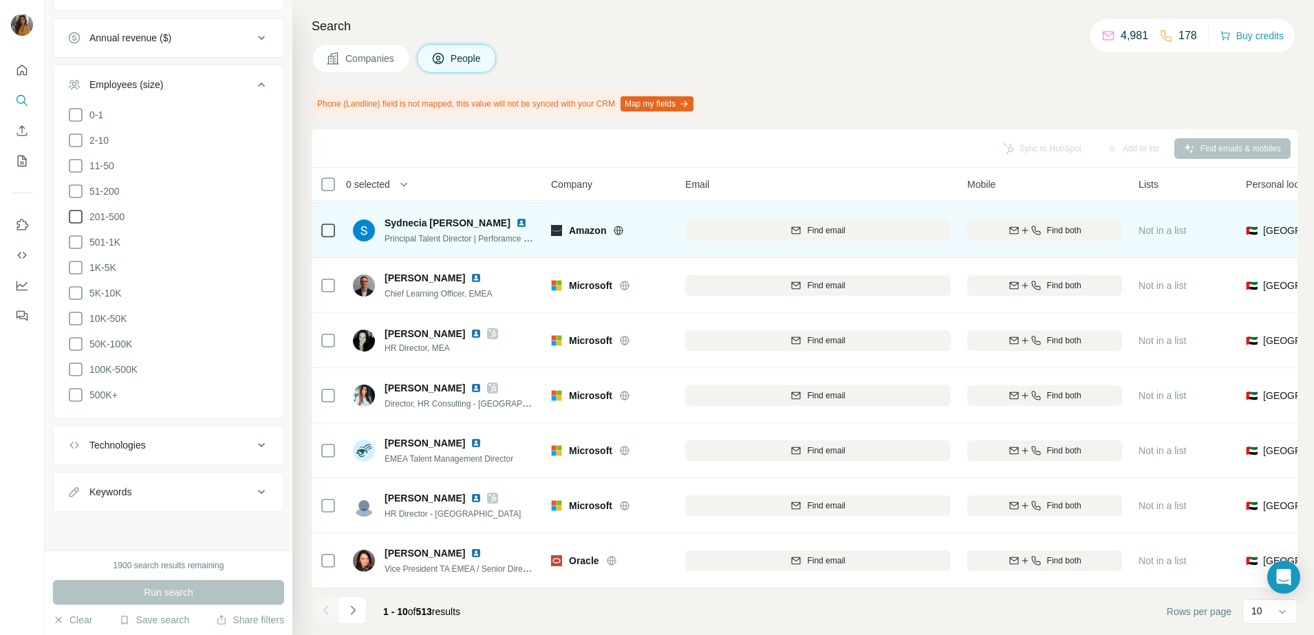
click at [516, 217] on img at bounding box center [521, 222] width 11 height 11
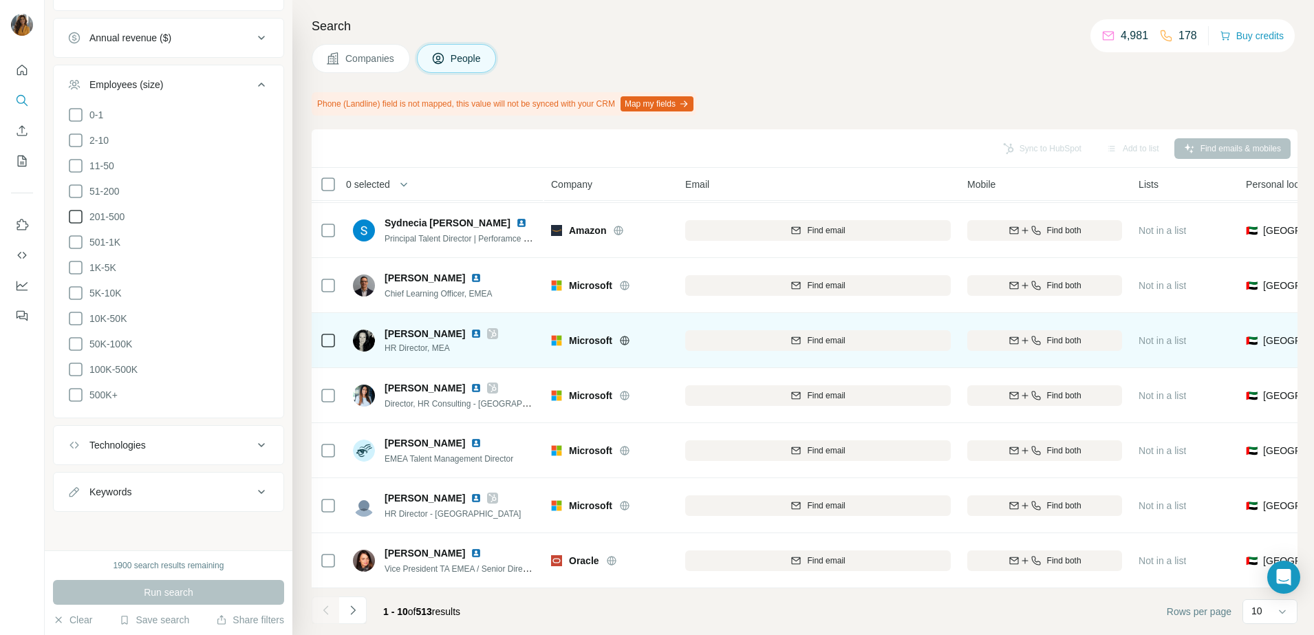
click at [470, 328] on img at bounding box center [475, 333] width 11 height 11
click at [1056, 334] on span "Find both" at bounding box center [1064, 340] width 34 height 12
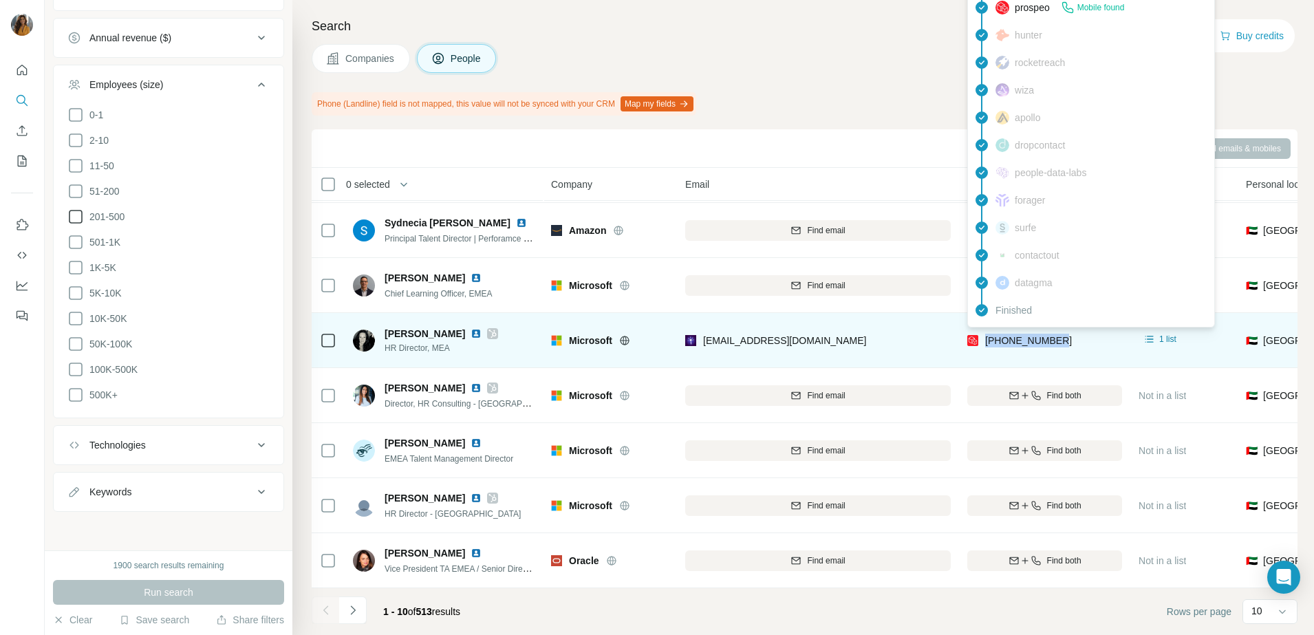
drag, startPoint x: 1072, startPoint y: 331, endPoint x: 984, endPoint y: 332, distance: 88.0
click at [984, 332] on div "+971525999355" at bounding box center [1044, 340] width 155 height 38
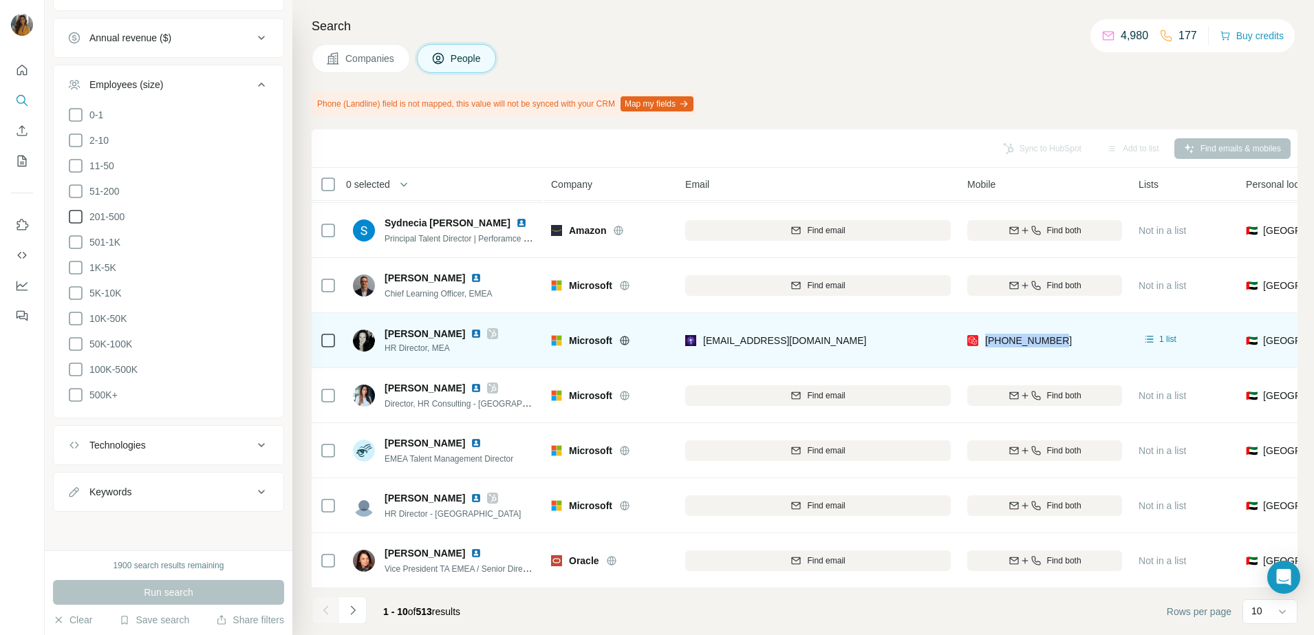
copy span "+971525999355"
drag, startPoint x: 698, startPoint y: 371, endPoint x: 434, endPoint y: 336, distance: 266.5
click at [698, 376] on div "Find email" at bounding box center [817, 395] width 265 height 38
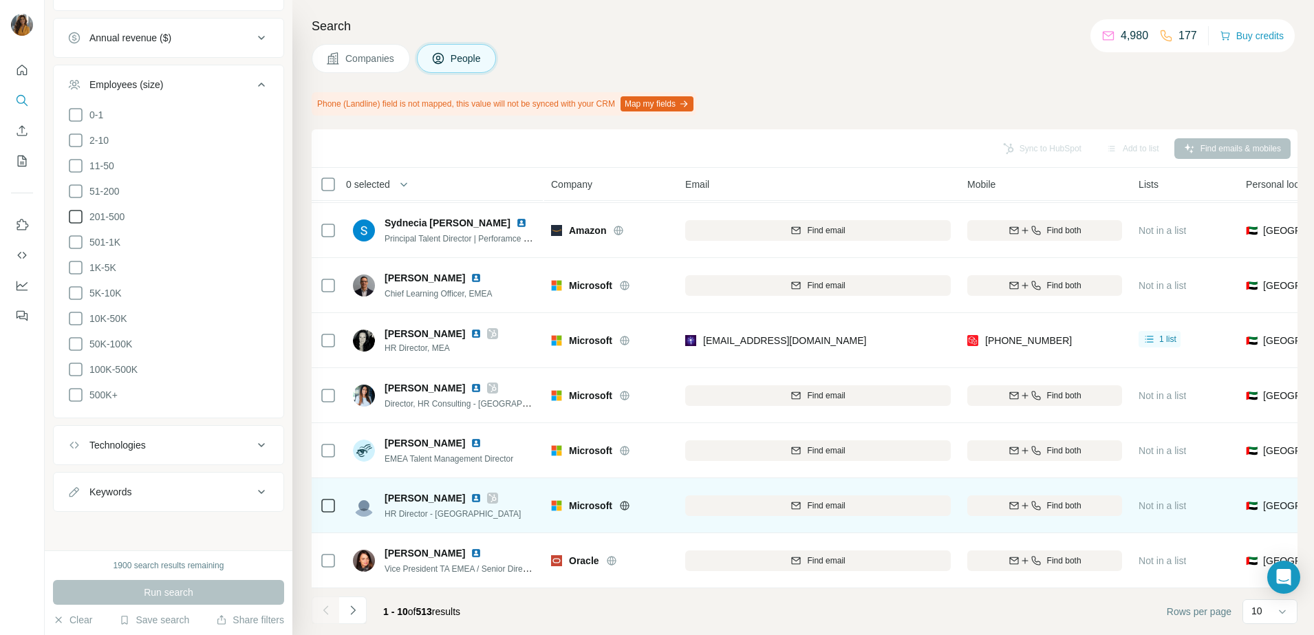
click at [659, 516] on td "Microsoft" at bounding box center [610, 505] width 134 height 55
click at [1041, 499] on div "Find both" at bounding box center [1044, 505] width 155 height 12
click at [470, 492] on img at bounding box center [475, 497] width 11 height 11
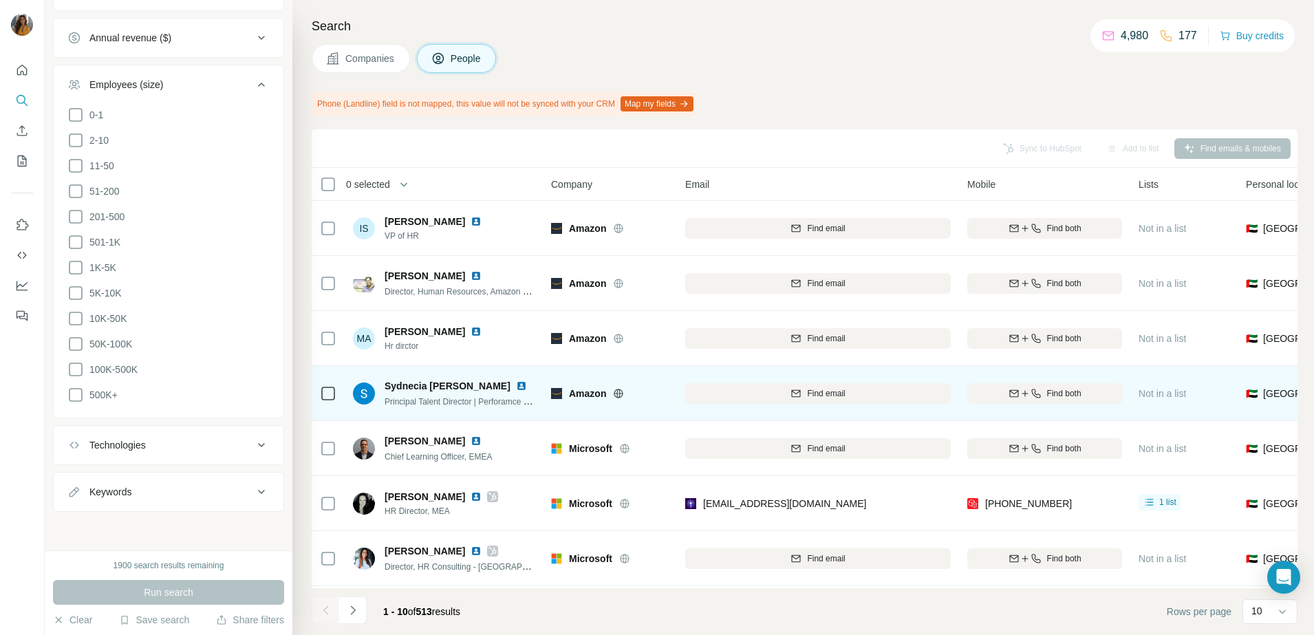
scroll to position [1070, 0]
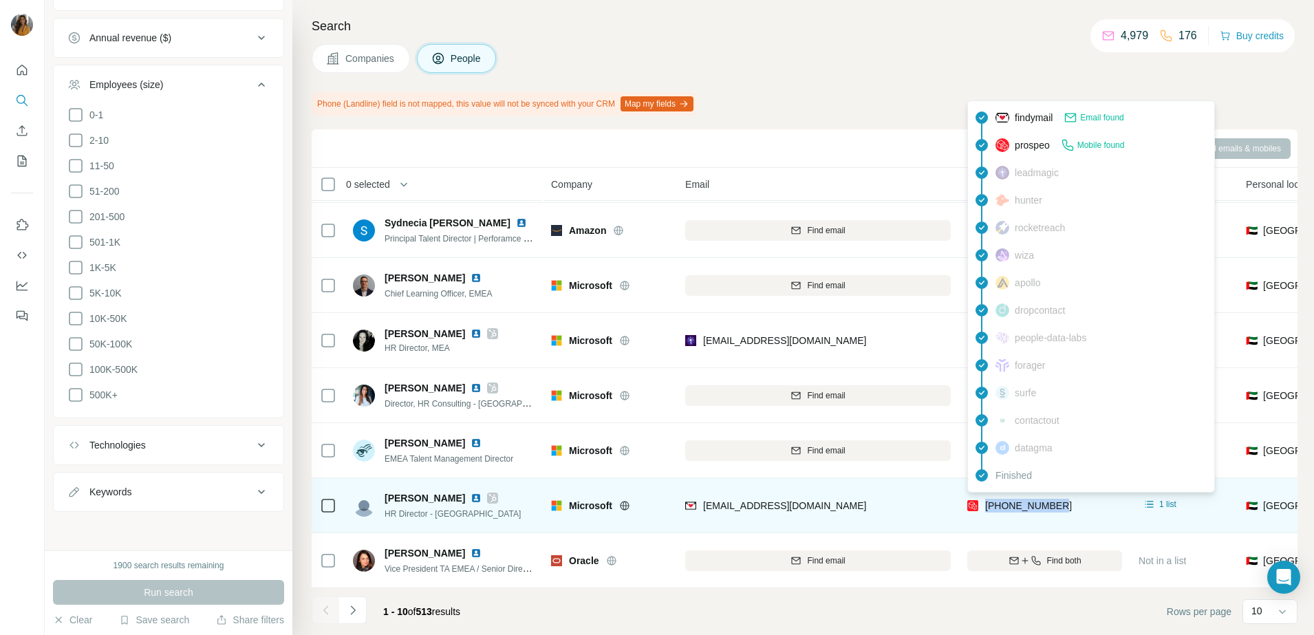
drag, startPoint x: 1072, startPoint y: 499, endPoint x: 985, endPoint y: 502, distance: 87.4
click at [985, 502] on div "+971528006263" at bounding box center [1044, 505] width 155 height 38
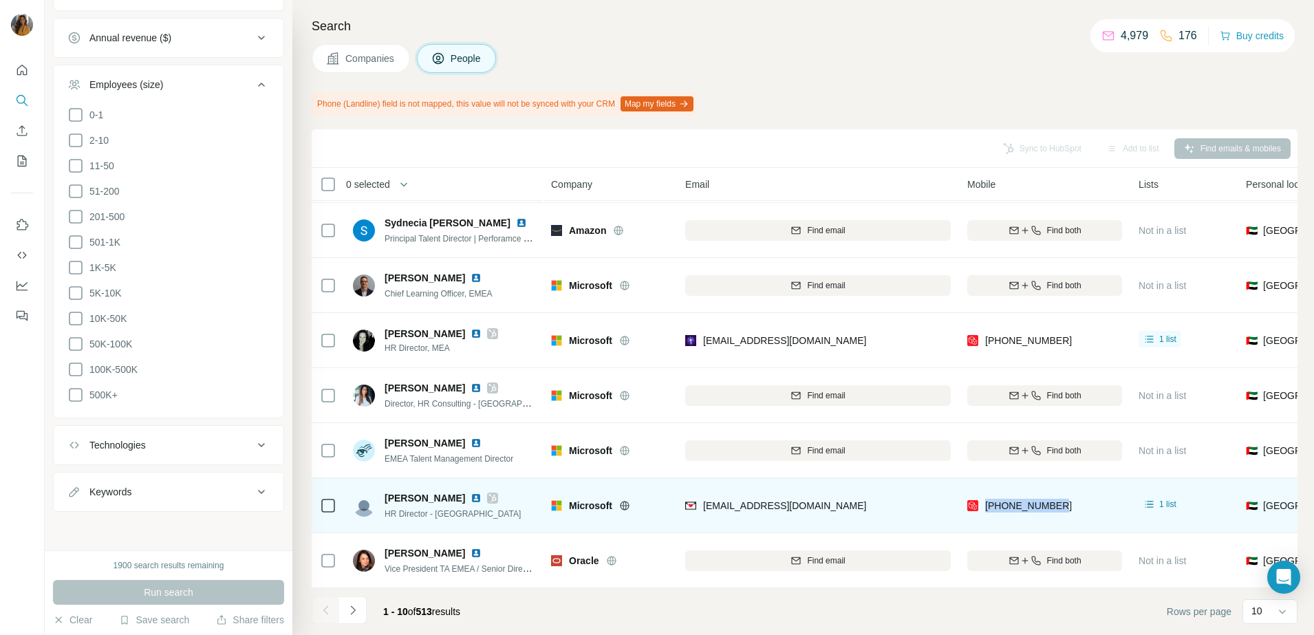
copy span "+971528006263"
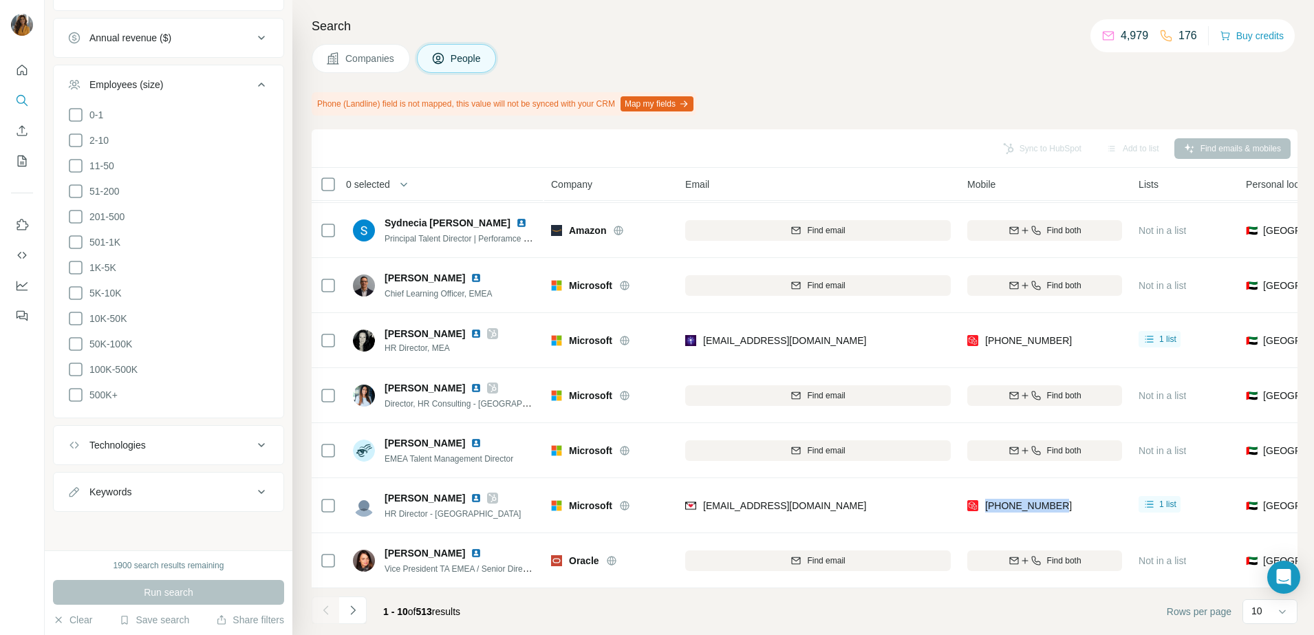
click at [358, 616] on icon "Navigate to next page" at bounding box center [353, 610] width 14 height 14
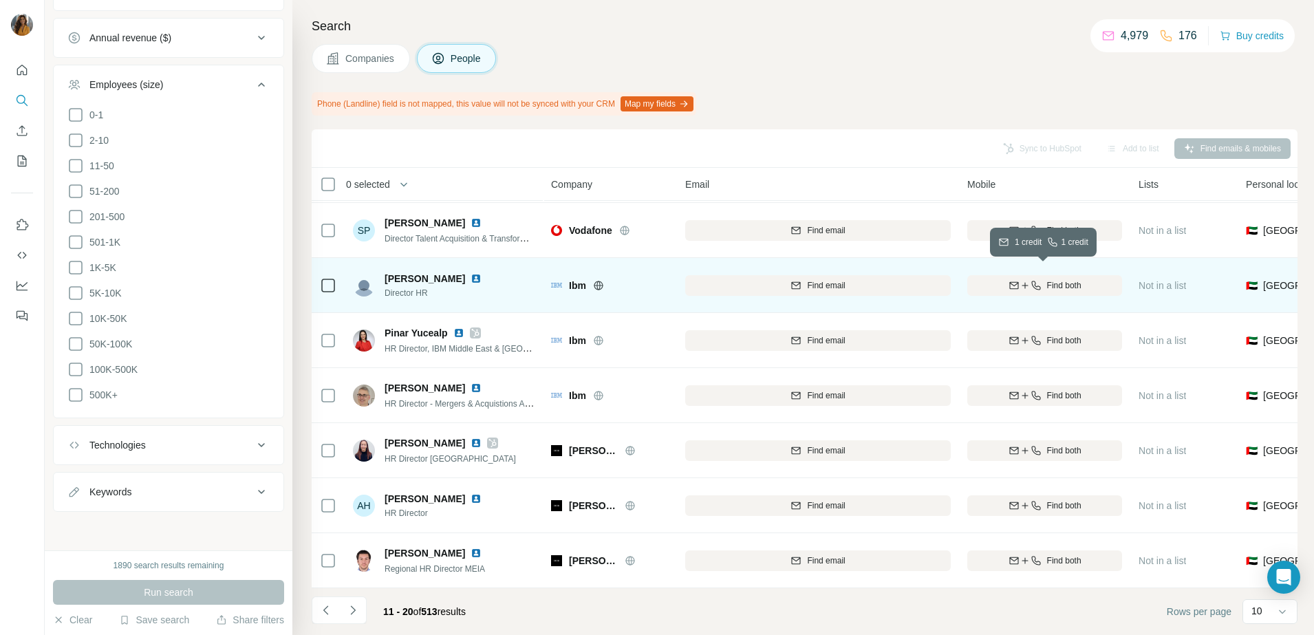
click at [1041, 279] on div "Find both" at bounding box center [1044, 285] width 155 height 12
click at [470, 273] on img at bounding box center [475, 278] width 11 height 11
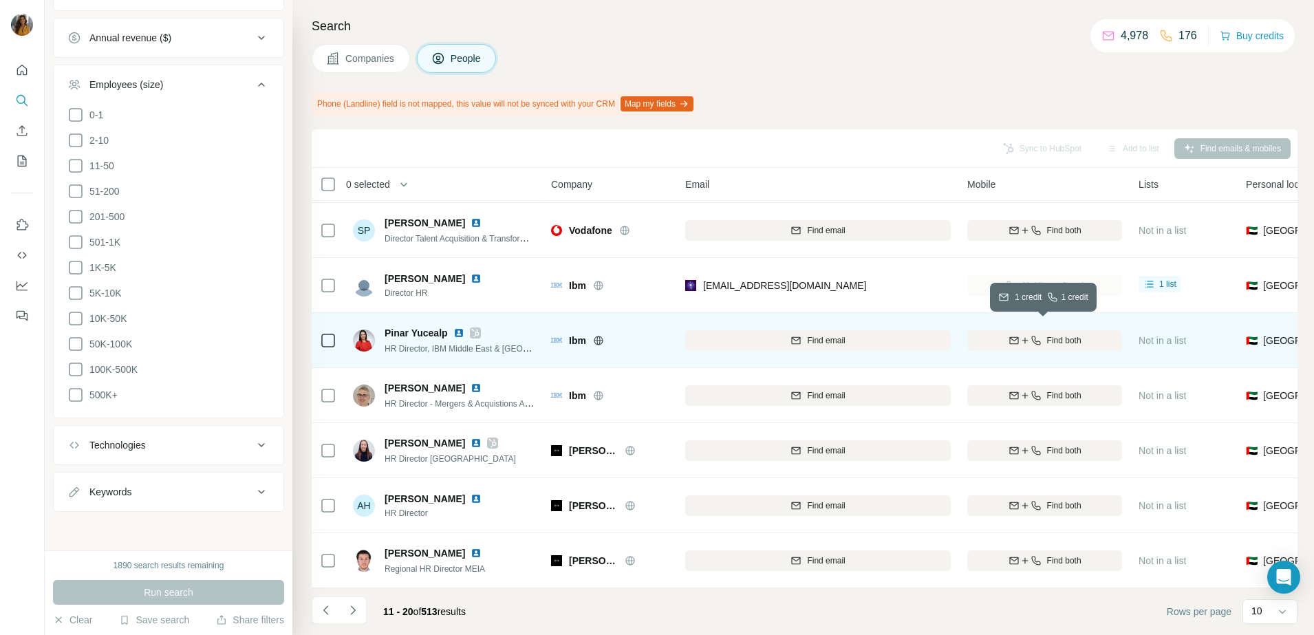
click at [1030, 335] on icon "button" at bounding box center [1035, 340] width 11 height 11
click at [454, 327] on img at bounding box center [458, 332] width 11 height 11
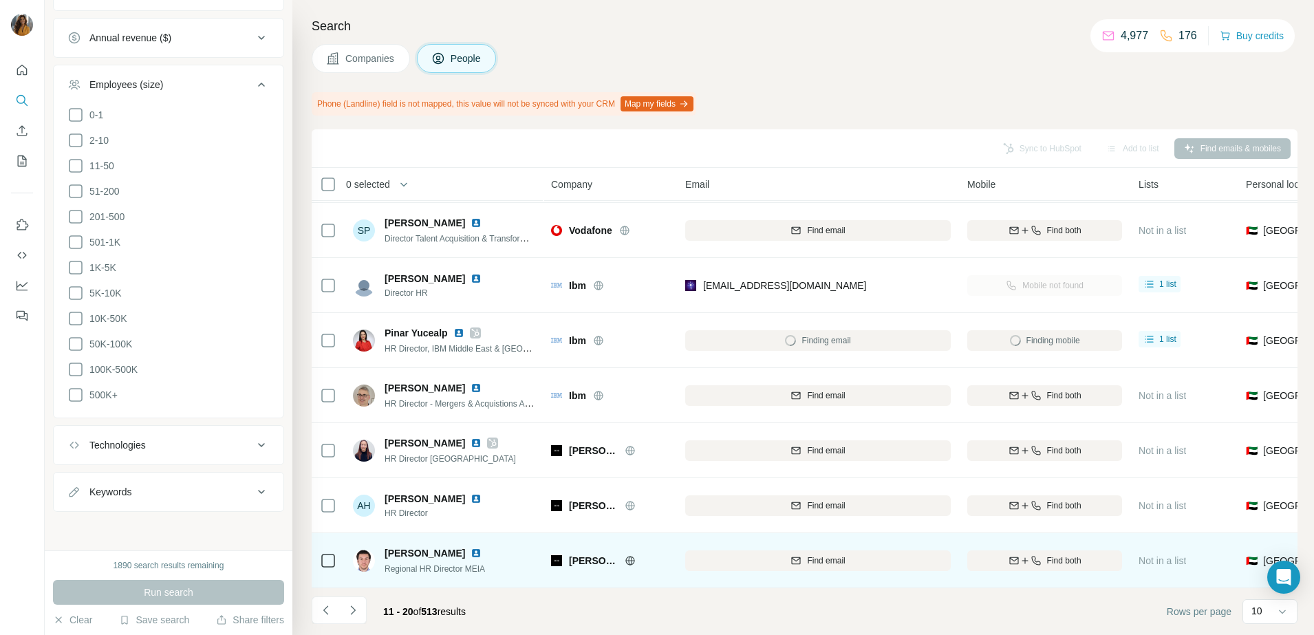
click at [470, 547] on img at bounding box center [475, 552] width 11 height 11
click at [1065, 556] on span "Find both" at bounding box center [1064, 560] width 34 height 12
click at [349, 608] on icon "Navigate to next page" at bounding box center [353, 610] width 14 height 14
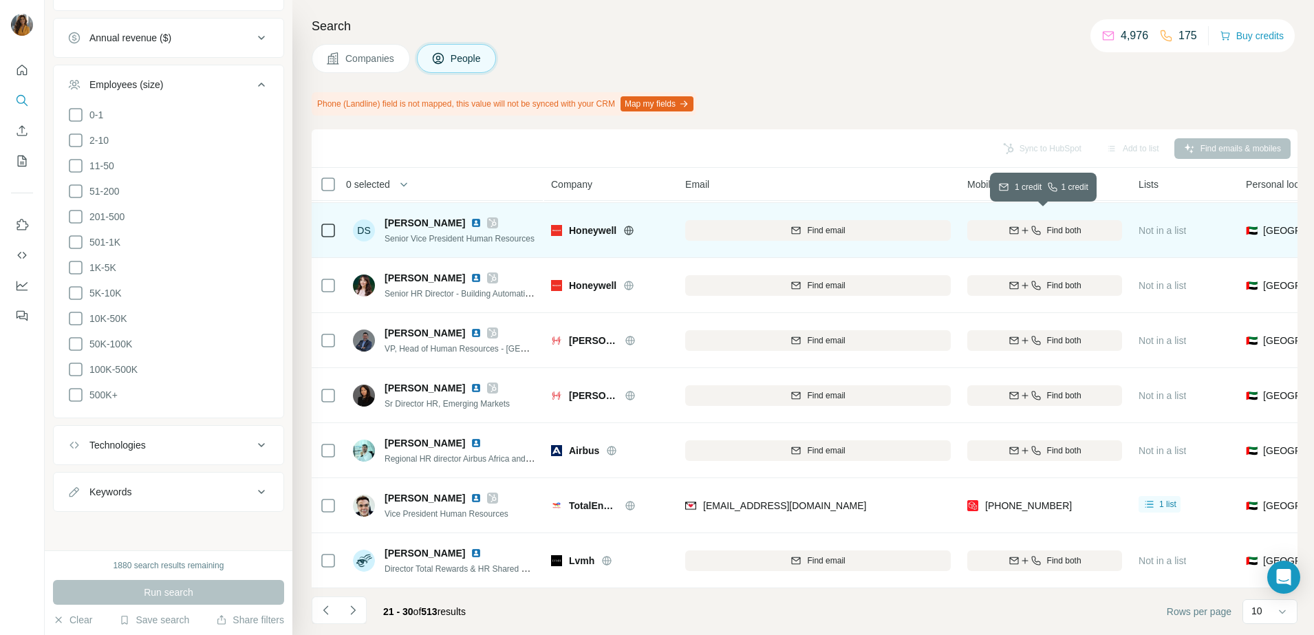
click at [1019, 225] on icon "button" at bounding box center [1024, 230] width 11 height 11
click at [470, 217] on img at bounding box center [475, 222] width 11 height 11
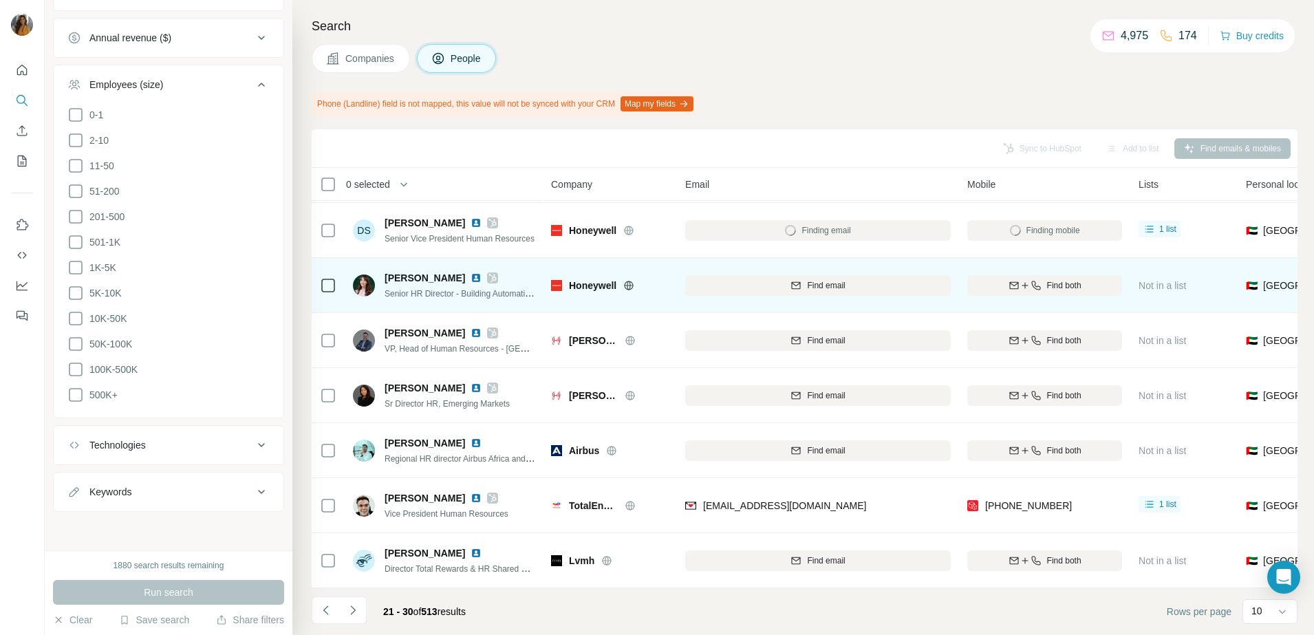
click at [470, 272] on img at bounding box center [475, 277] width 11 height 11
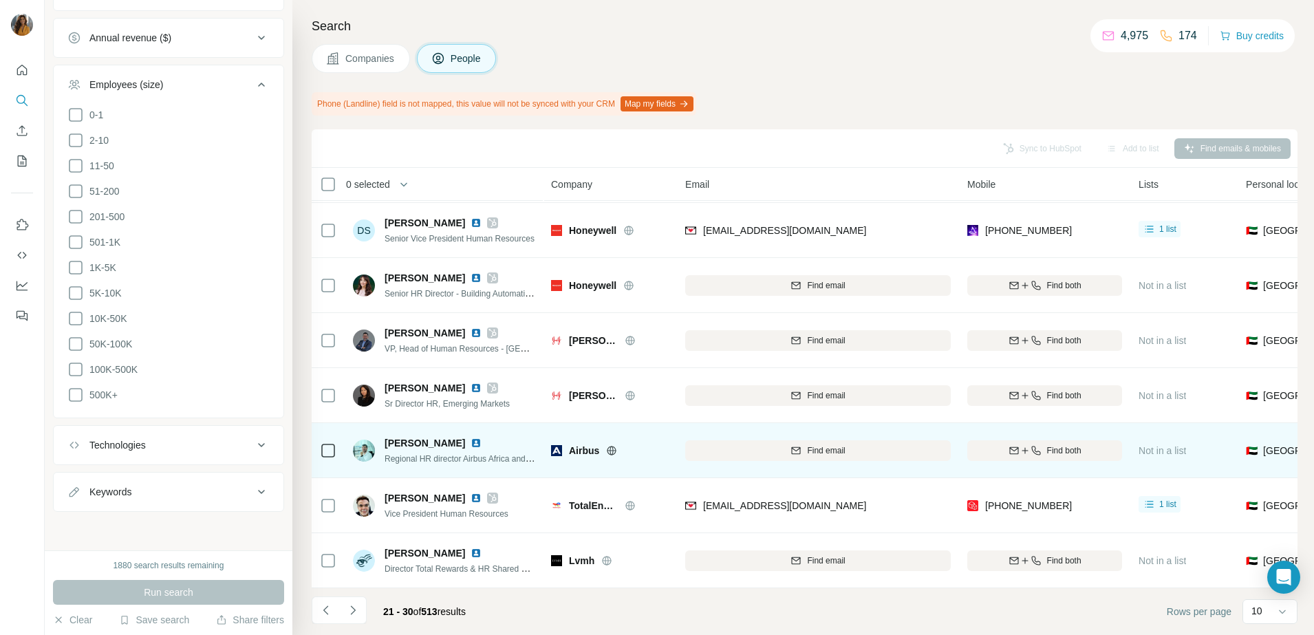
click at [1059, 444] on span "Find both" at bounding box center [1064, 450] width 34 height 12
click at [470, 437] on img at bounding box center [475, 442] width 11 height 11
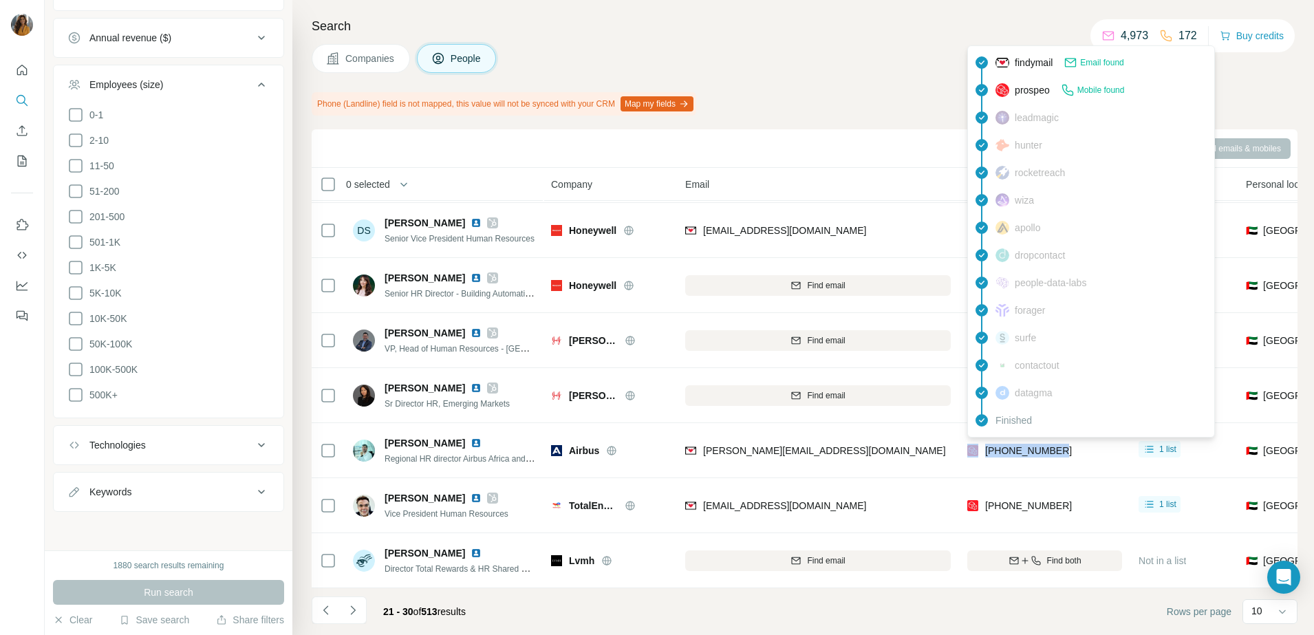
drag, startPoint x: 1069, startPoint y: 442, endPoint x: 979, endPoint y: 442, distance: 89.4
click at [979, 442] on div "+971543132143" at bounding box center [1044, 450] width 155 height 38
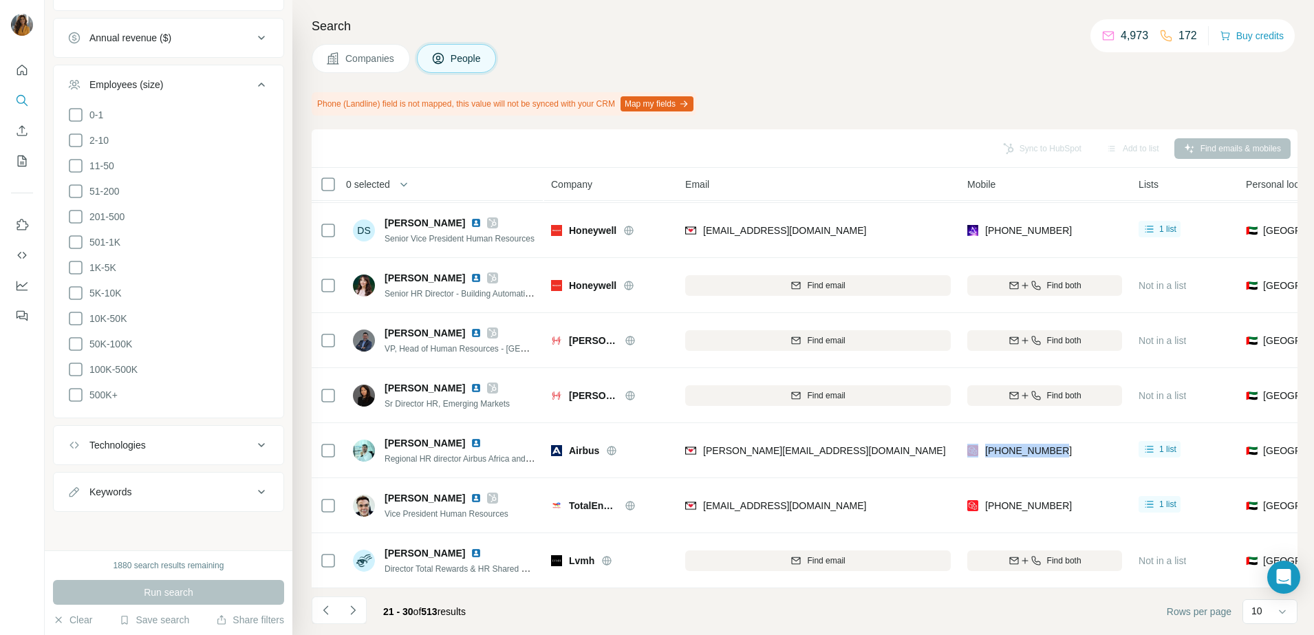
copy div "+971543132143"
click at [351, 608] on icon "Navigate to next page" at bounding box center [353, 610] width 14 height 14
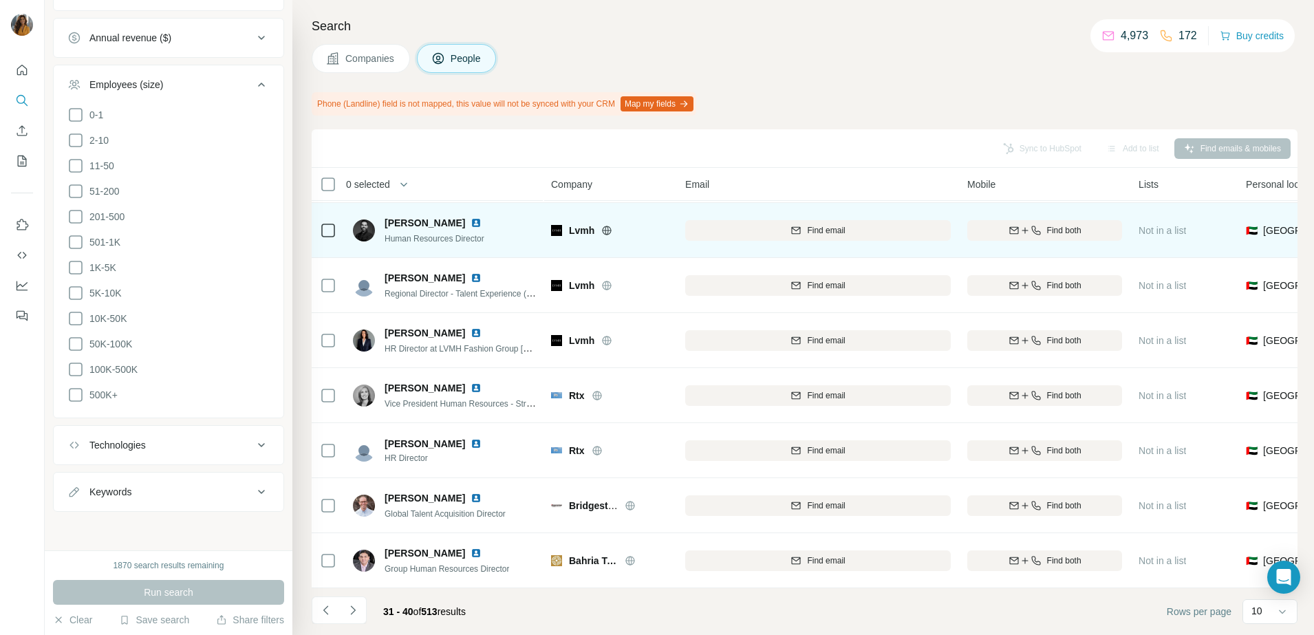
click at [644, 246] on td "Lvmh" at bounding box center [610, 230] width 134 height 55
click at [1048, 224] on span "Find both" at bounding box center [1064, 230] width 34 height 12
click at [470, 217] on img at bounding box center [475, 222] width 11 height 11
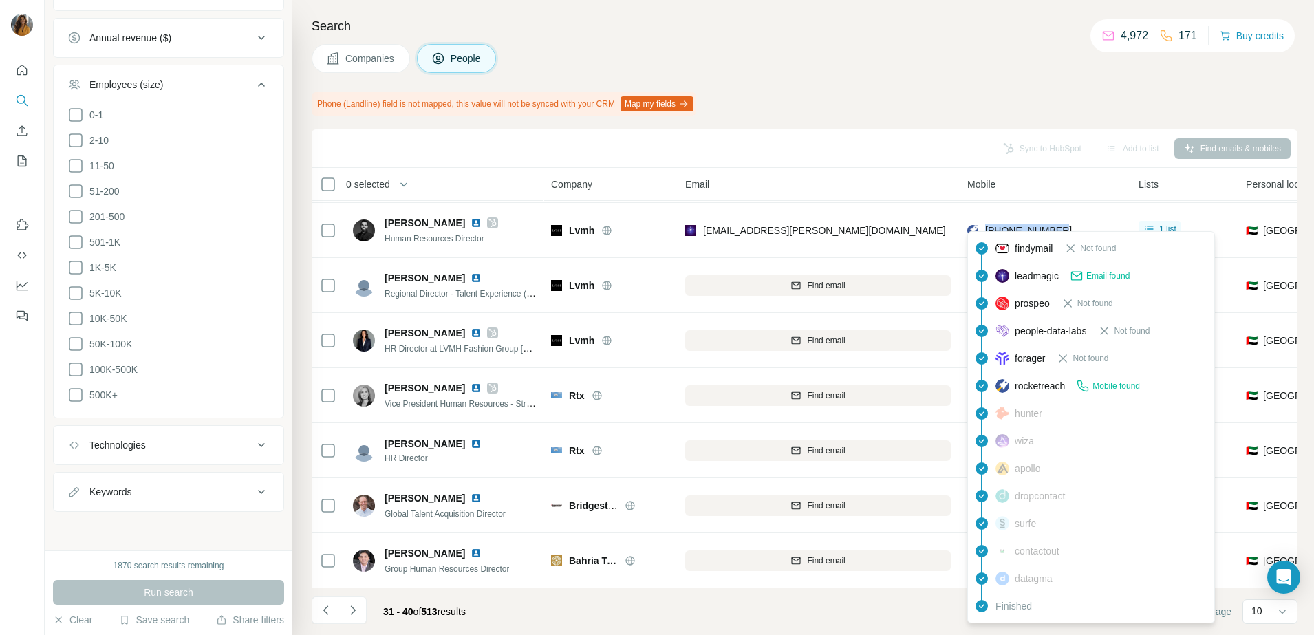
drag, startPoint x: 1070, startPoint y: 221, endPoint x: 987, endPoint y: 221, distance: 82.5
click at [987, 221] on div "+971569024824" at bounding box center [1044, 230] width 155 height 38
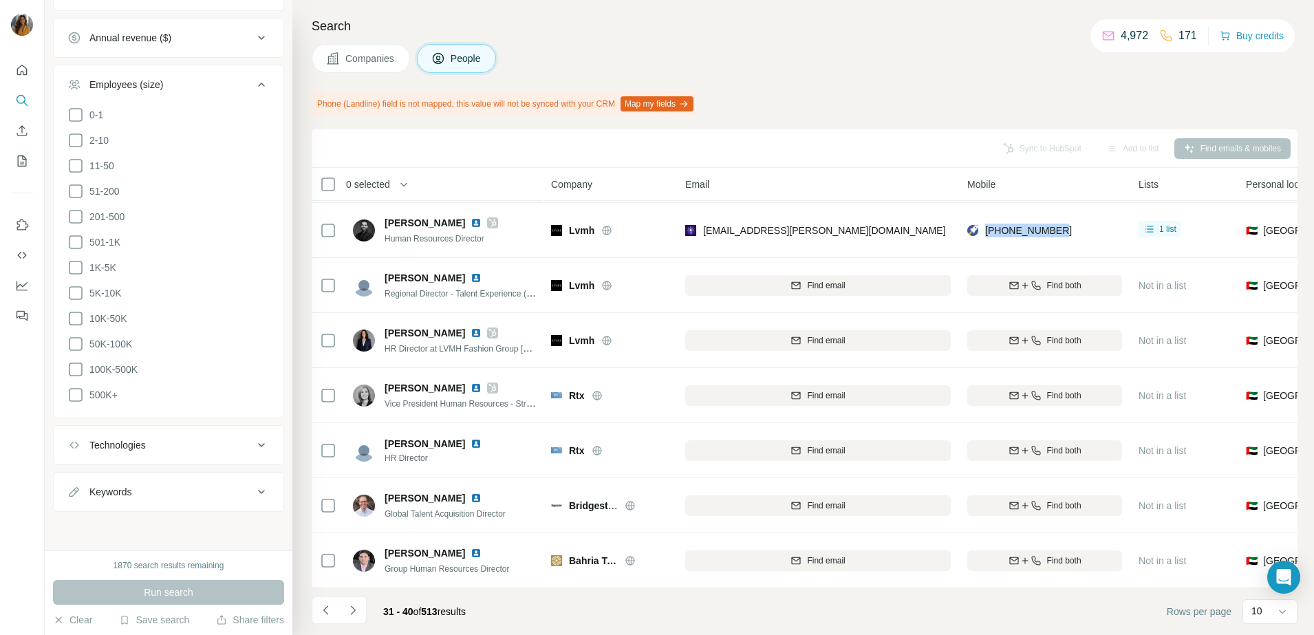
copy span "+971569024824"
click at [315, 248] on td at bounding box center [328, 230] width 33 height 55
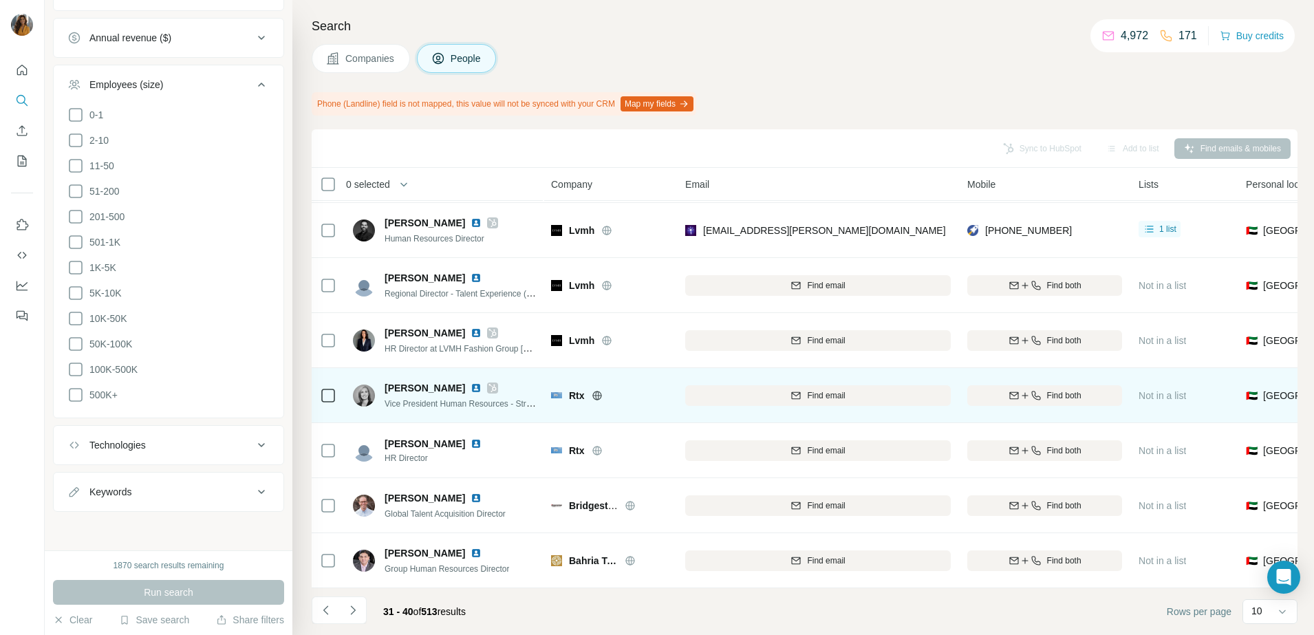
click at [689, 402] on div "Find email" at bounding box center [817, 395] width 265 height 38
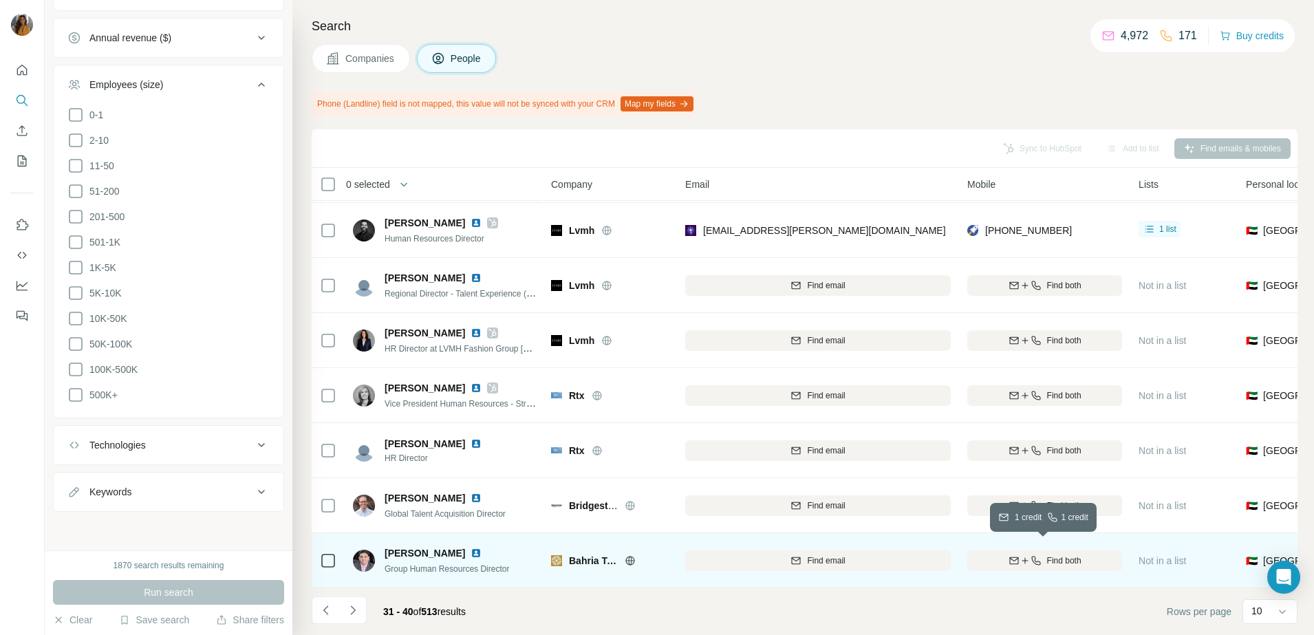
click at [1054, 554] on span "Find both" at bounding box center [1064, 560] width 34 height 12
click at [476, 547] on img at bounding box center [475, 552] width 11 height 11
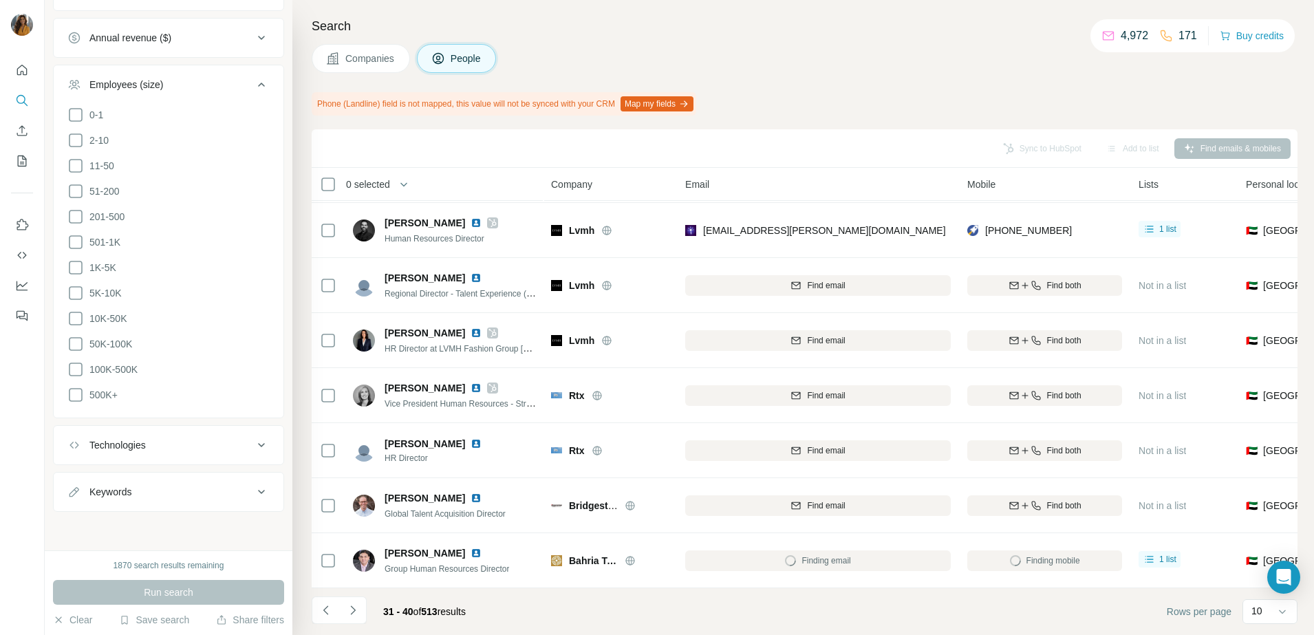
click at [354, 615] on icon "Navigate to next page" at bounding box center [353, 610] width 14 height 14
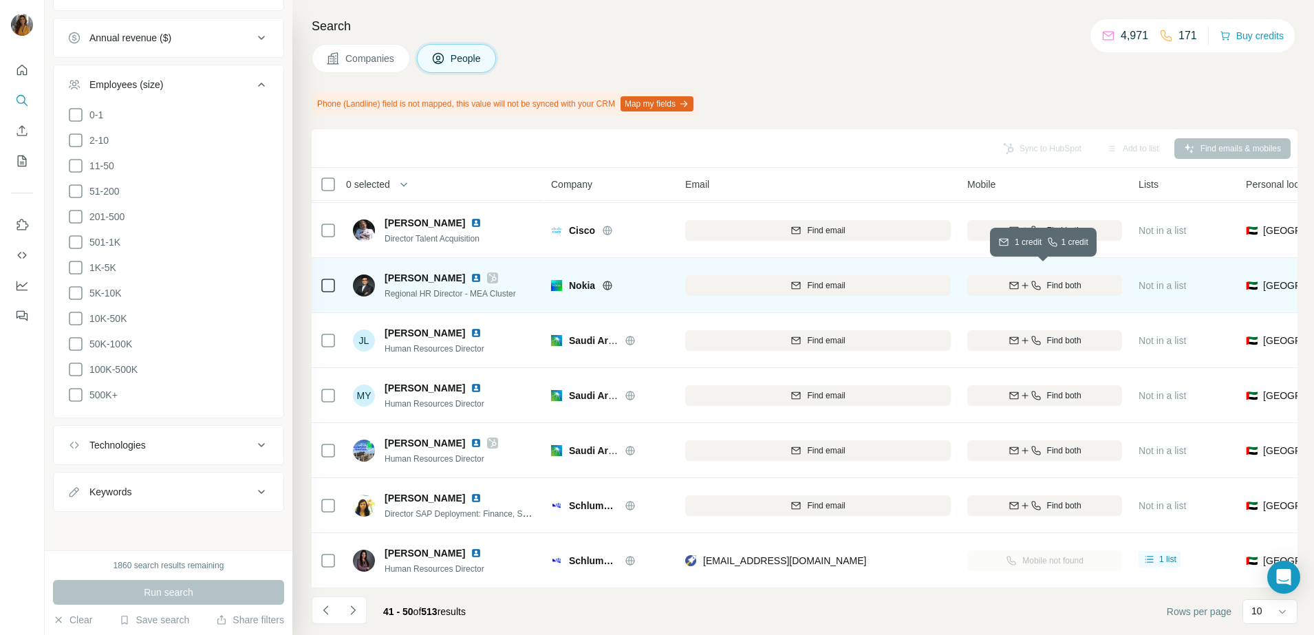
click at [1092, 279] on div "Find both" at bounding box center [1044, 285] width 155 height 12
click at [470, 272] on img at bounding box center [475, 277] width 11 height 11
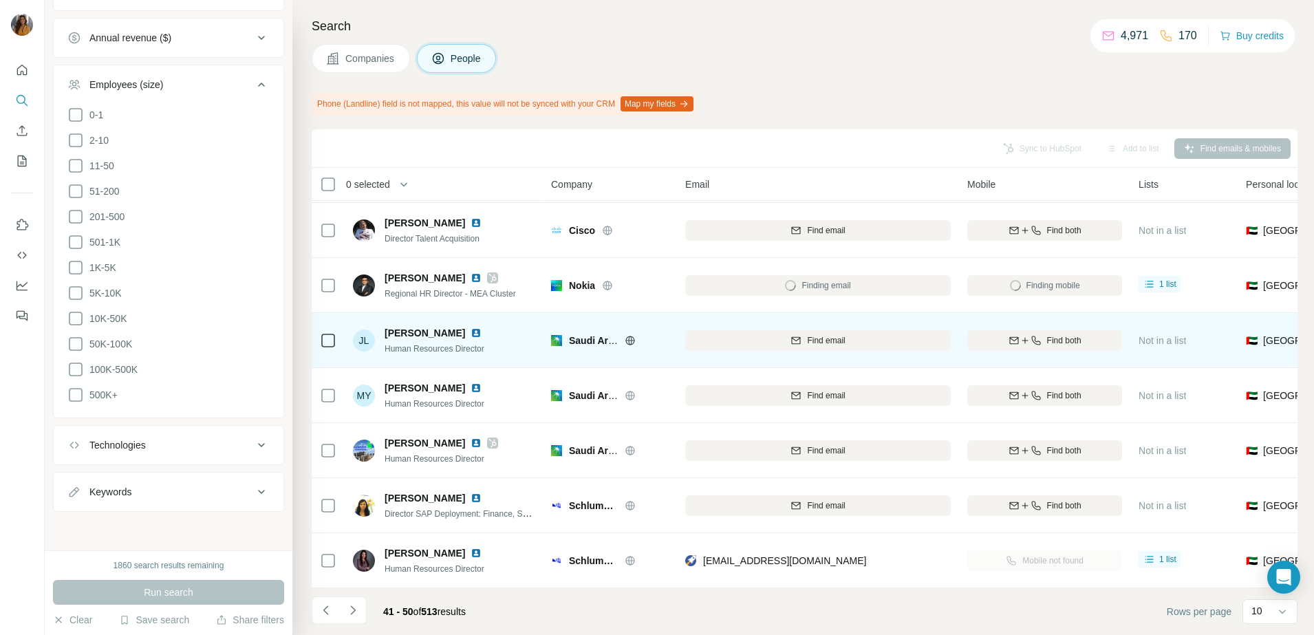
click at [470, 327] on img at bounding box center [475, 332] width 11 height 11
click at [1049, 334] on span "Find both" at bounding box center [1064, 340] width 34 height 12
click at [1062, 334] on span "Find both" at bounding box center [1064, 340] width 34 height 12
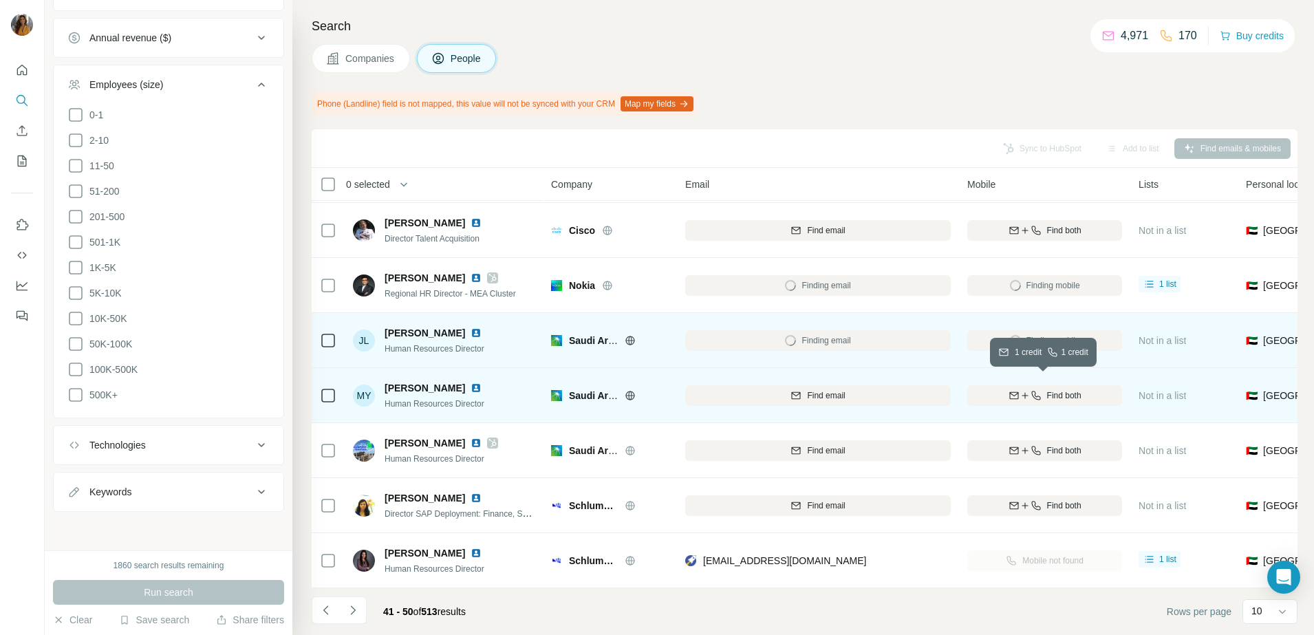
click at [1067, 389] on span "Find both" at bounding box center [1064, 395] width 34 height 12
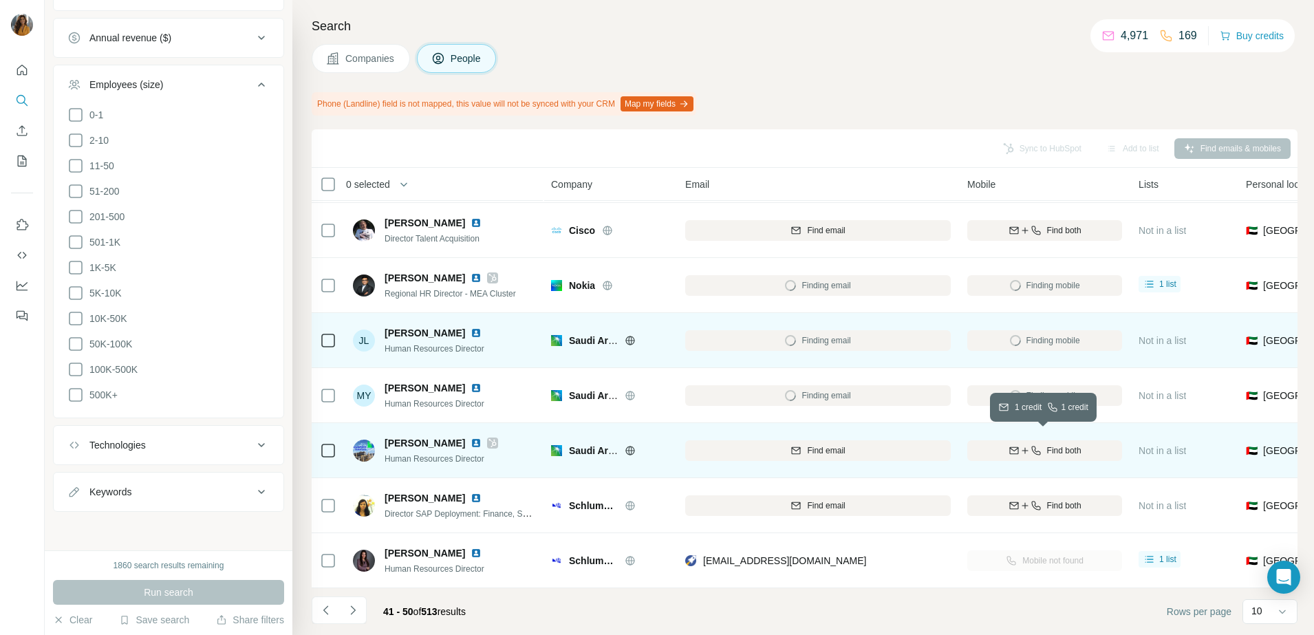
click at [1054, 444] on span "Find both" at bounding box center [1064, 450] width 34 height 12
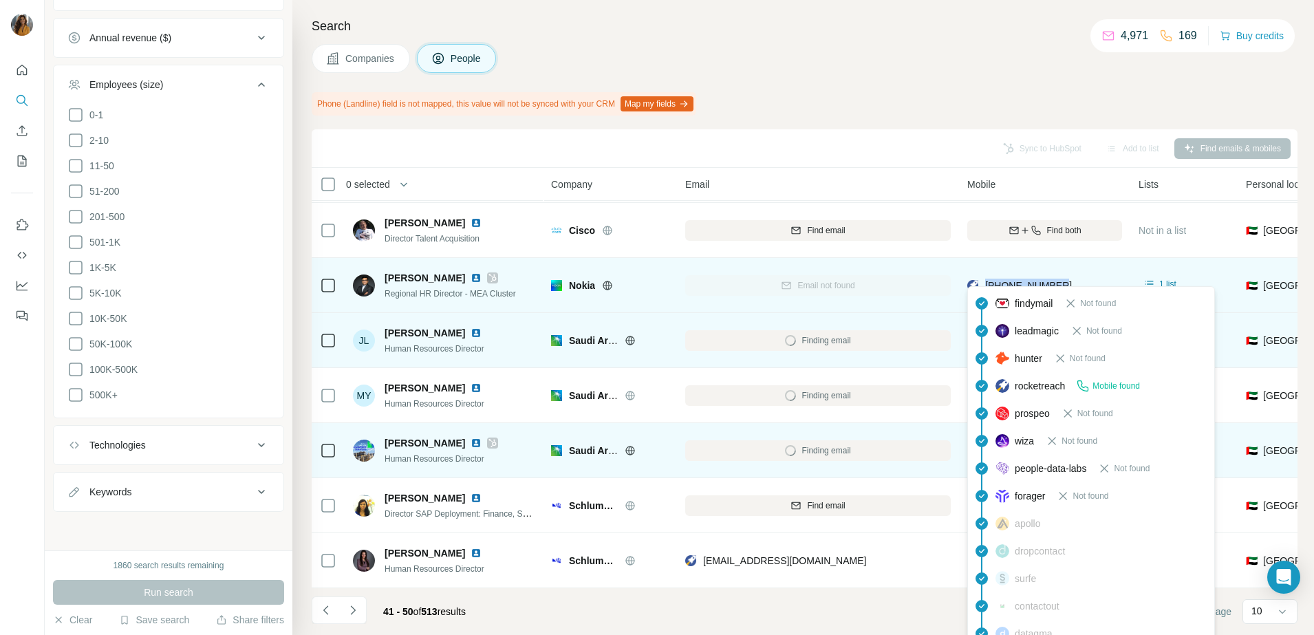
drag, startPoint x: 1067, startPoint y: 280, endPoint x: 983, endPoint y: 280, distance: 83.9
click at [983, 280] on div "+971501593768" at bounding box center [1044, 285] width 155 height 38
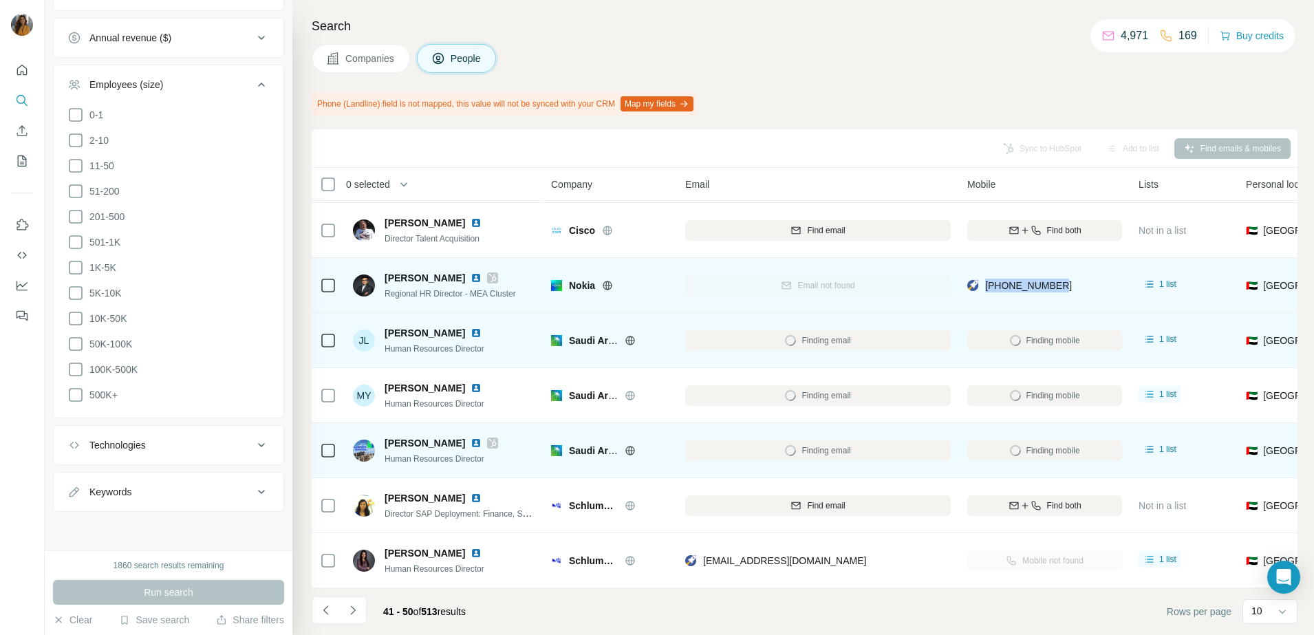
copy span "+971501593768"
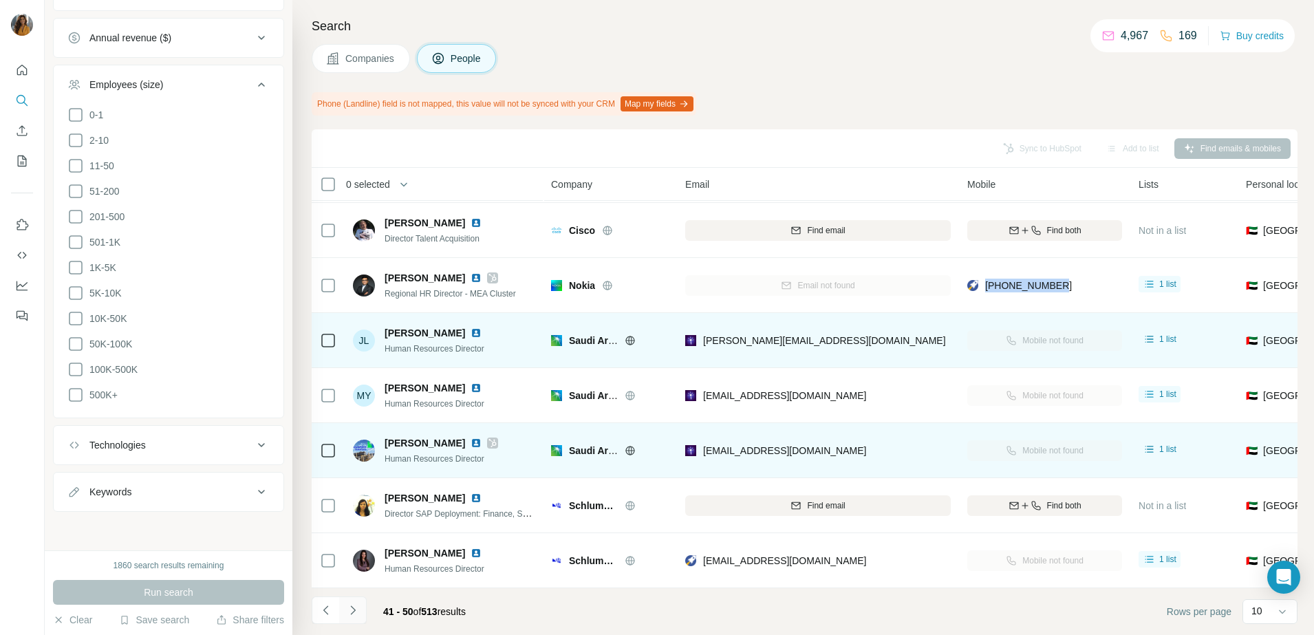
click at [343, 606] on button "Navigate to next page" at bounding box center [353, 610] width 28 height 28
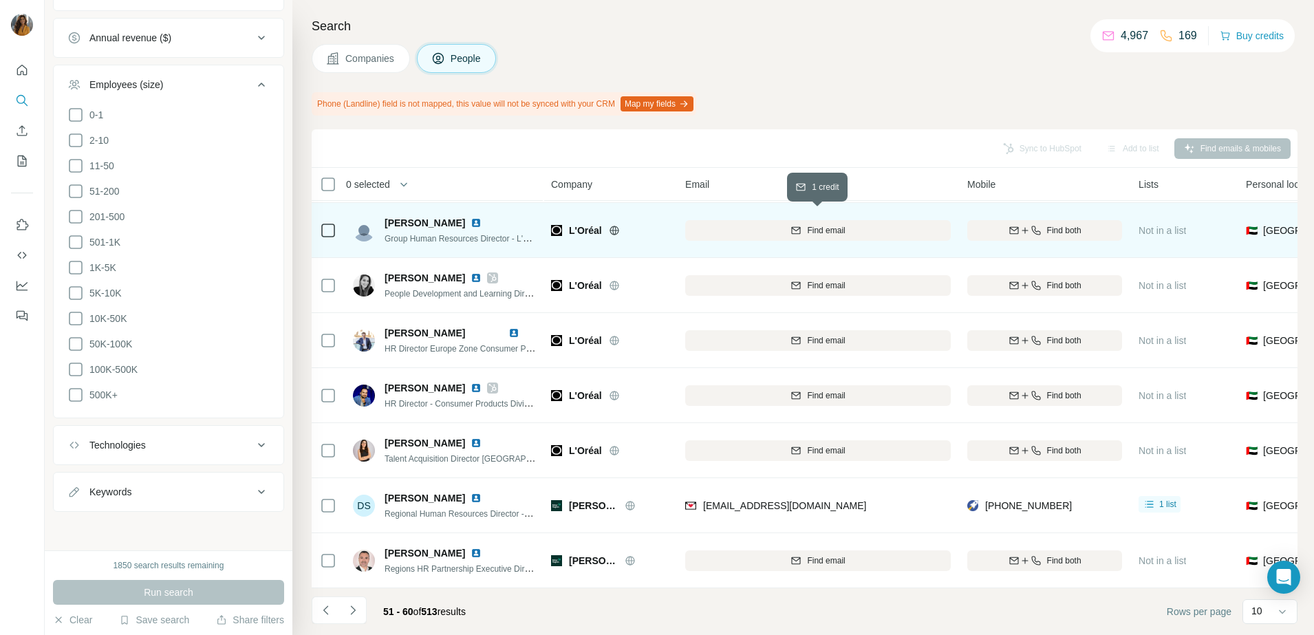
drag, startPoint x: 718, startPoint y: 227, endPoint x: 1034, endPoint y: 222, distance: 315.7
click at [718, 227] on button "Find email" at bounding box center [817, 230] width 265 height 21
click at [1039, 225] on icon "button" at bounding box center [1035, 230] width 11 height 11
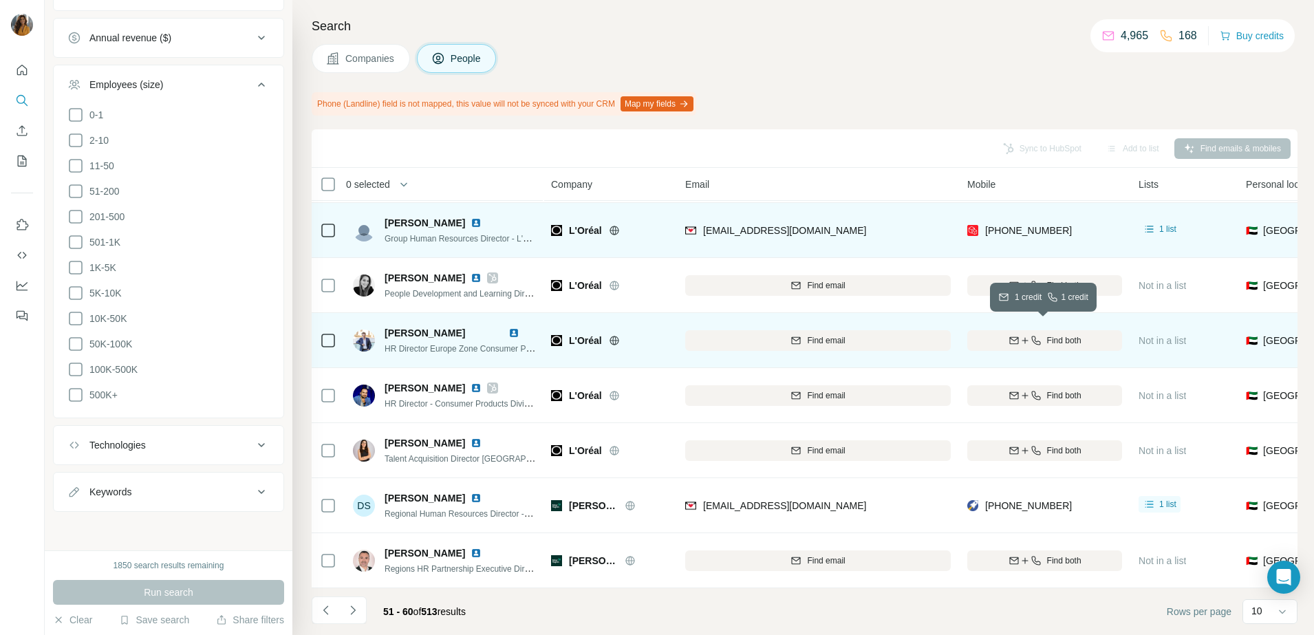
click at [1048, 334] on span "Find both" at bounding box center [1064, 340] width 34 height 12
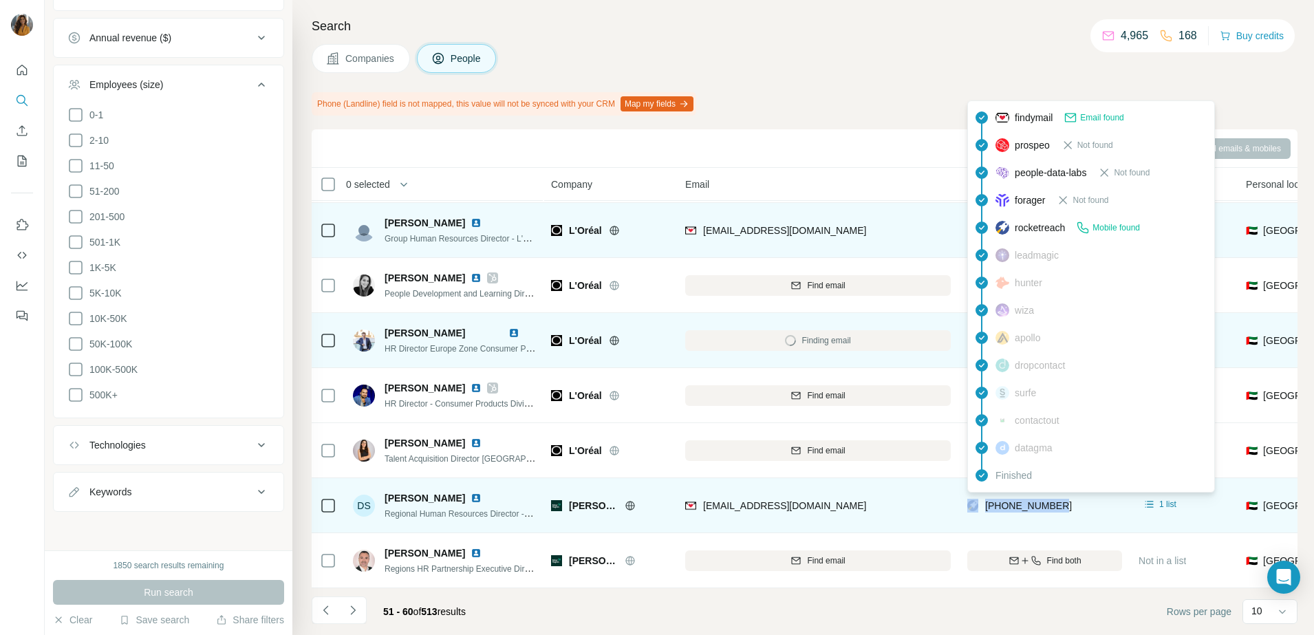
drag, startPoint x: 1069, startPoint y: 501, endPoint x: 981, endPoint y: 499, distance: 88.0
click at [981, 499] on div "+971506554623" at bounding box center [1044, 505] width 155 height 38
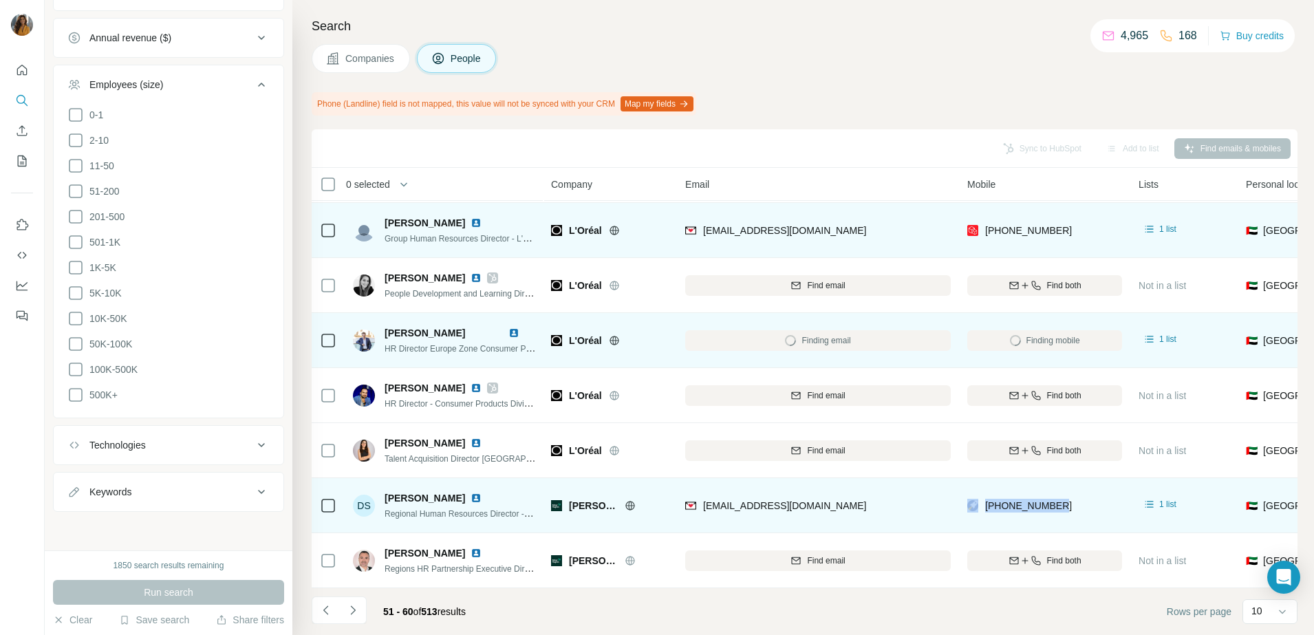
copy div "+971506554623"
drag, startPoint x: 417, startPoint y: 492, endPoint x: 465, endPoint y: 492, distance: 48.1
click at [417, 492] on span "Darien Sharaf" at bounding box center [424, 498] width 80 height 14
click at [470, 492] on img at bounding box center [475, 497] width 11 height 11
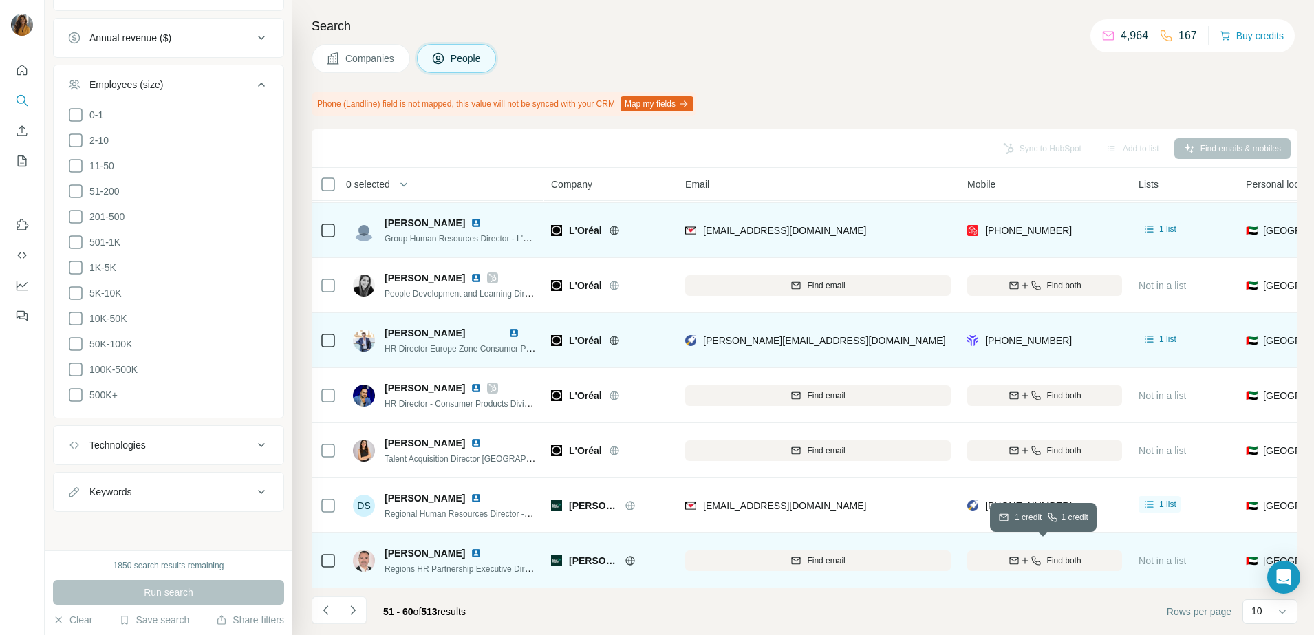
click at [1040, 554] on div "Find both" at bounding box center [1044, 560] width 155 height 12
click at [470, 547] on img at bounding box center [475, 552] width 11 height 11
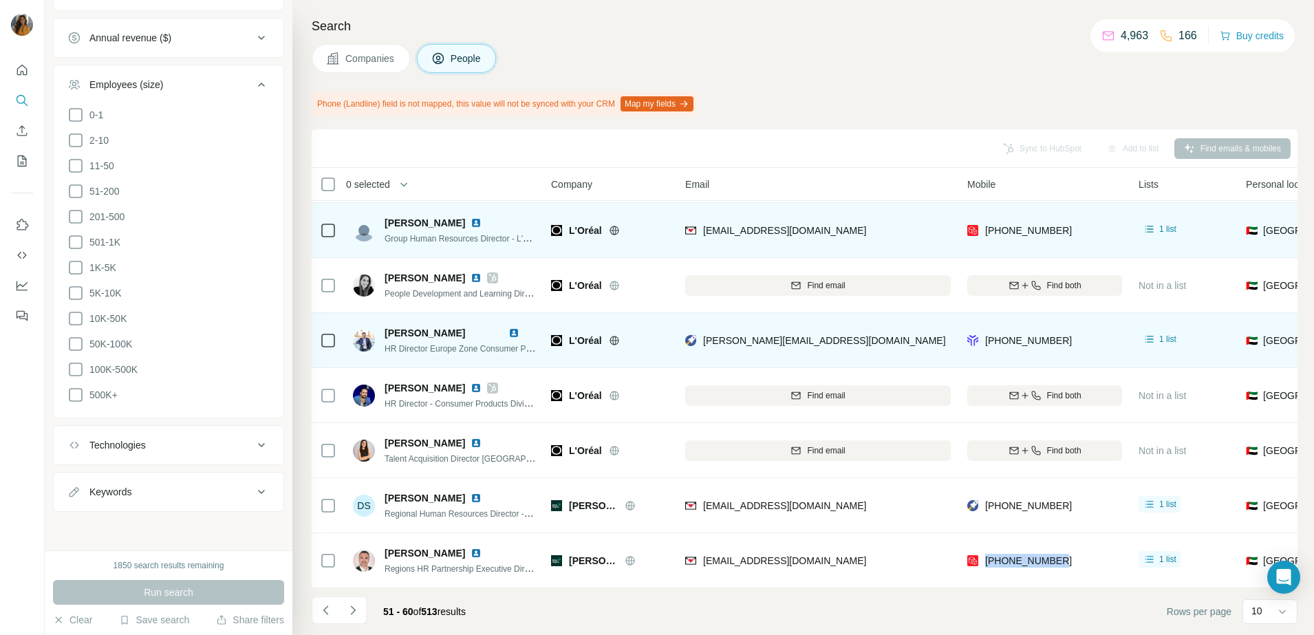
drag, startPoint x: 1078, startPoint y: 552, endPoint x: 985, endPoint y: 561, distance: 93.3
click at [985, 561] on div "+971528006896" at bounding box center [1044, 560] width 155 height 38
copy span "+971528006896"
click at [354, 610] on icon "Navigate to next page" at bounding box center [353, 610] width 14 height 14
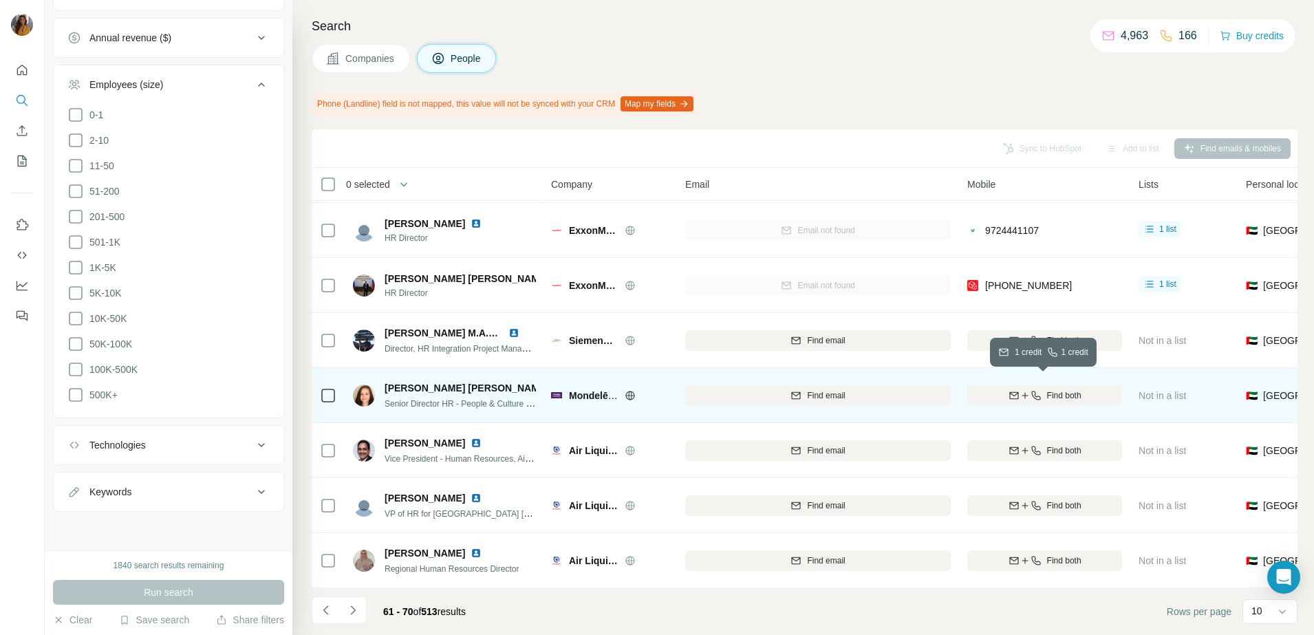
click at [1024, 395] on icon "button" at bounding box center [1024, 395] width 6 height 1
click at [554, 382] on img at bounding box center [559, 387] width 11 height 11
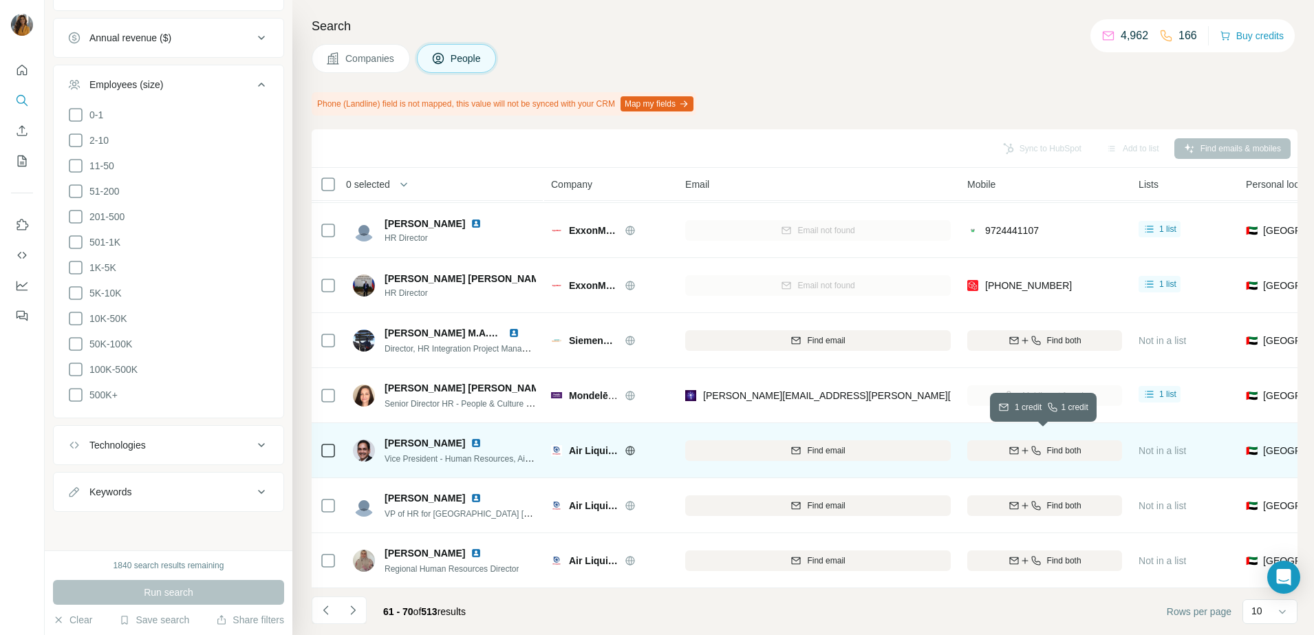
click at [1052, 444] on span "Find both" at bounding box center [1064, 450] width 34 height 12
click at [470, 437] on img at bounding box center [475, 442] width 11 height 11
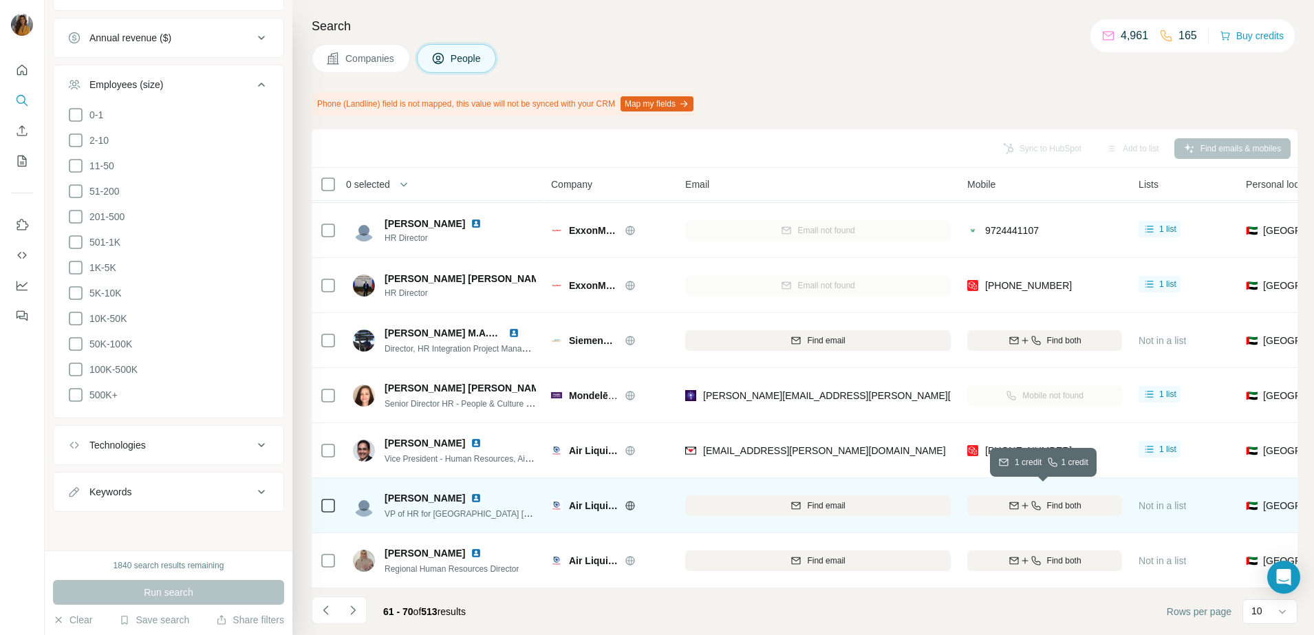
click at [1047, 499] on span "Find both" at bounding box center [1064, 505] width 34 height 12
drag, startPoint x: 1087, startPoint y: 495, endPoint x: 986, endPoint y: 509, distance: 102.8
click at [986, 509] on div "+971547001711" at bounding box center [1044, 505] width 155 height 38
copy span "+971547001711"
click at [470, 492] on img at bounding box center [475, 497] width 11 height 11
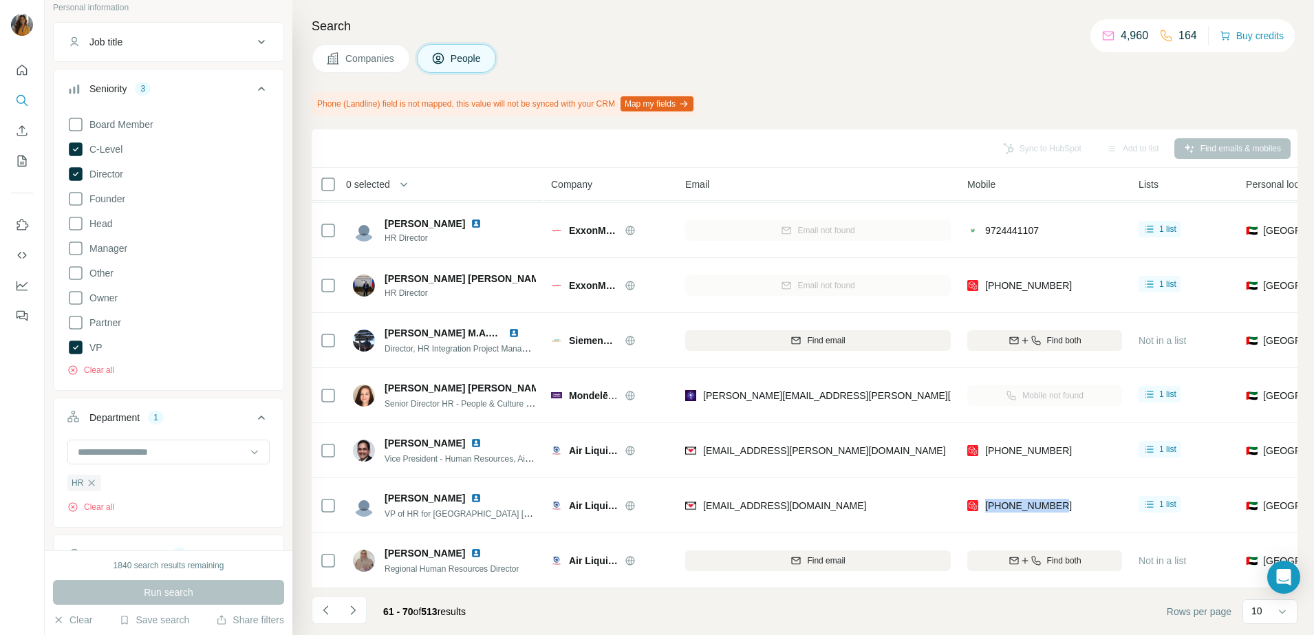
scroll to position [87, 0]
click at [75, 296] on icon at bounding box center [75, 299] width 17 height 17
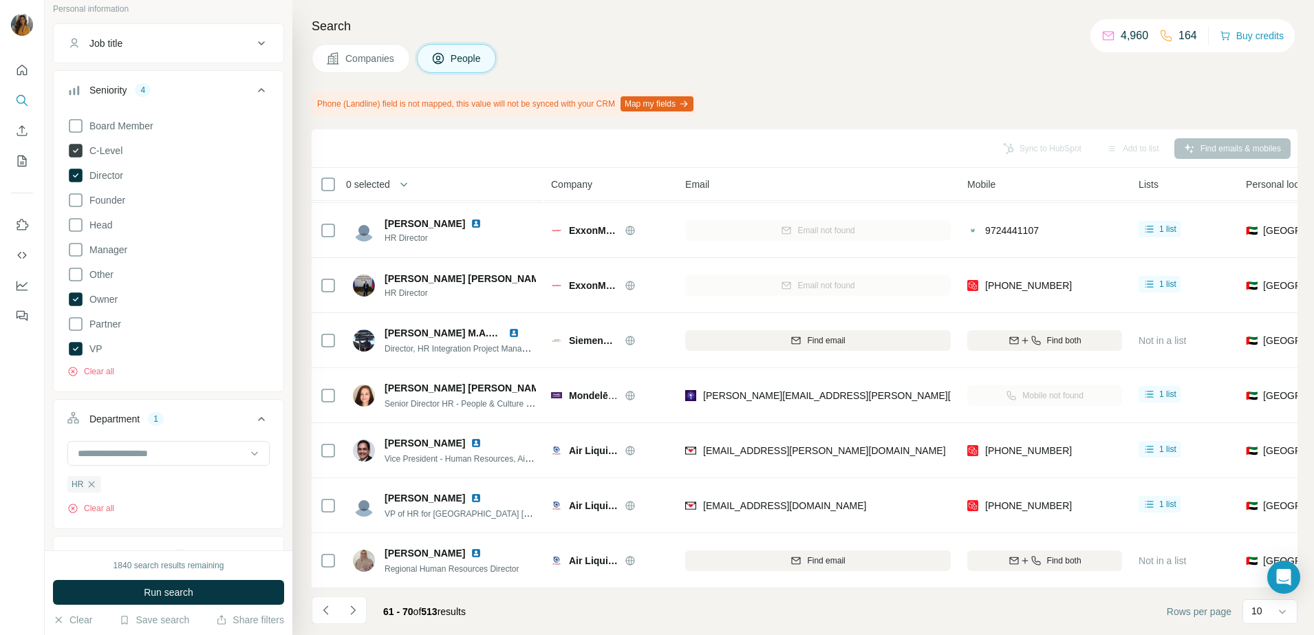
click at [77, 154] on icon at bounding box center [76, 151] width 14 height 14
click at [162, 598] on span "Run search" at bounding box center [169, 592] width 50 height 14
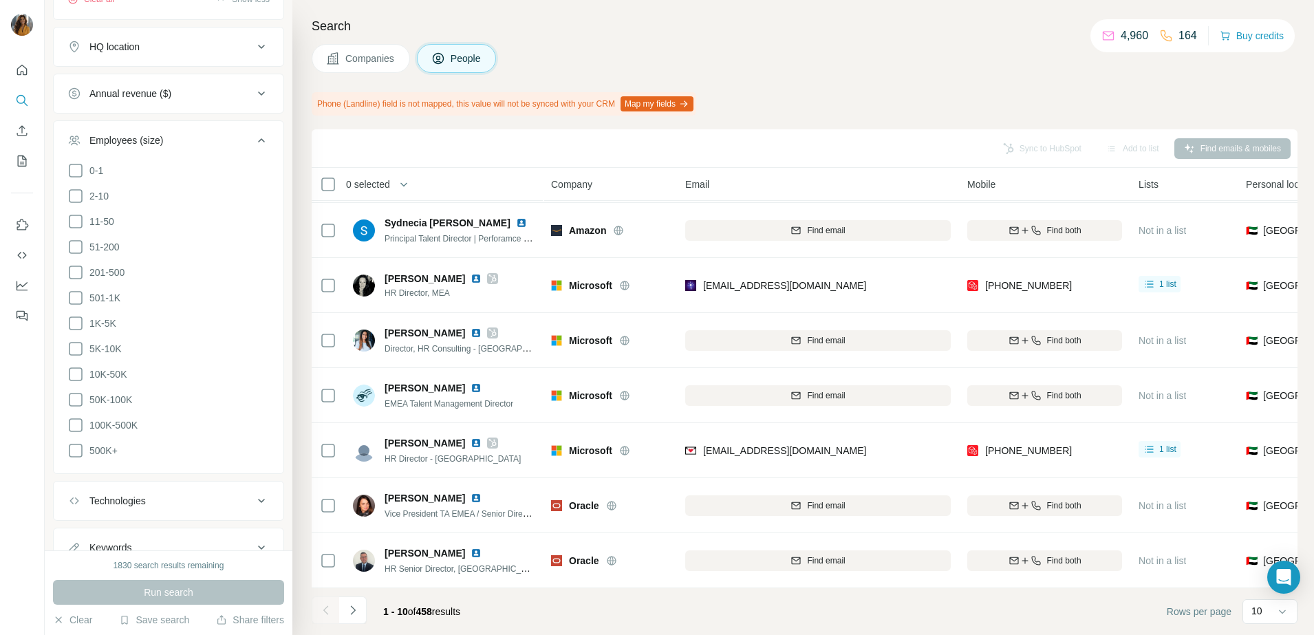
scroll to position [1204, 0]
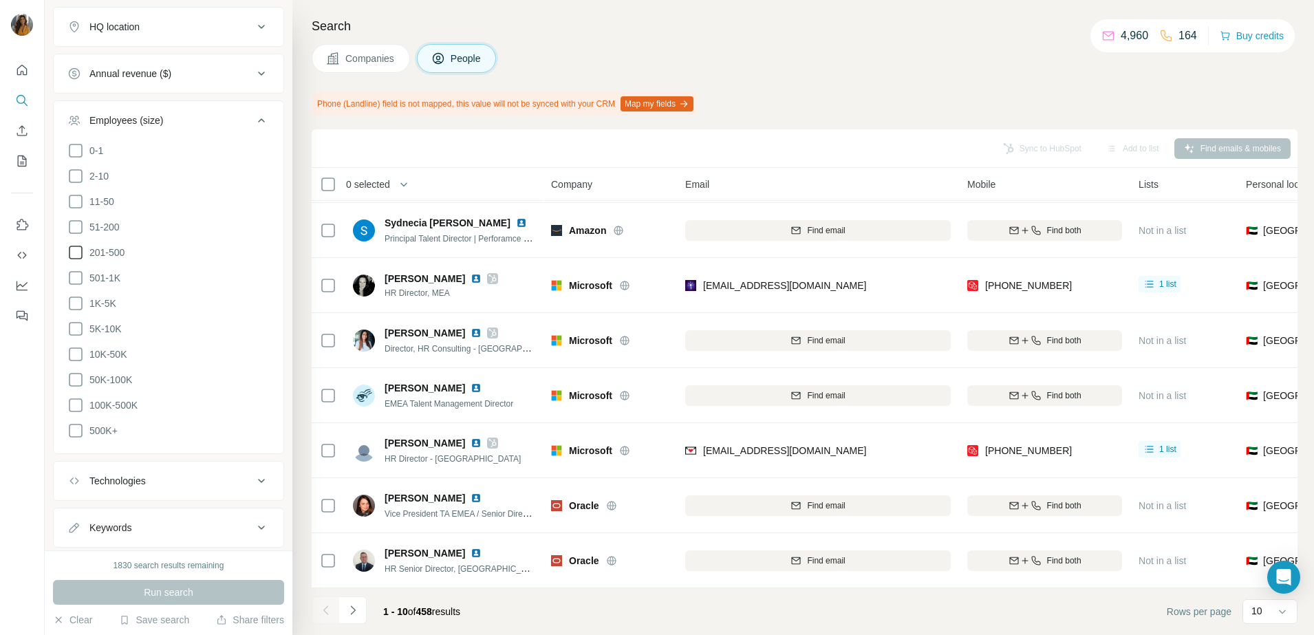
click at [78, 261] on icon at bounding box center [75, 252] width 17 height 17
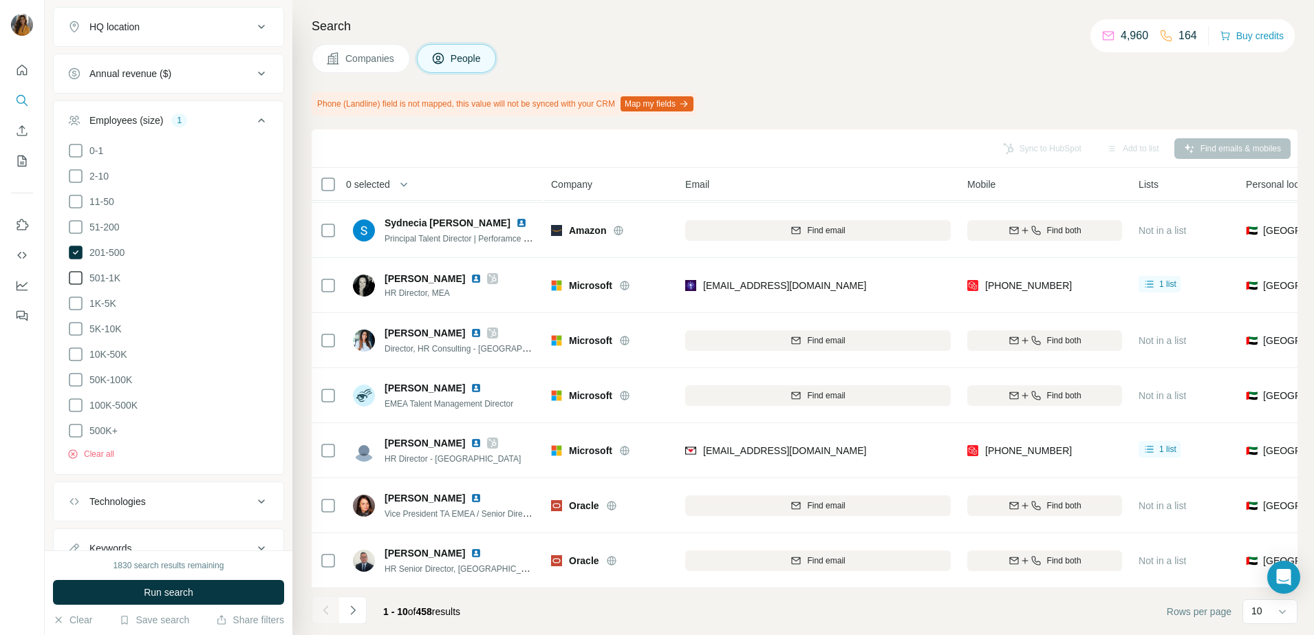
click at [79, 286] on icon at bounding box center [75, 278] width 17 height 17
click at [188, 598] on span "Run search" at bounding box center [169, 592] width 50 height 14
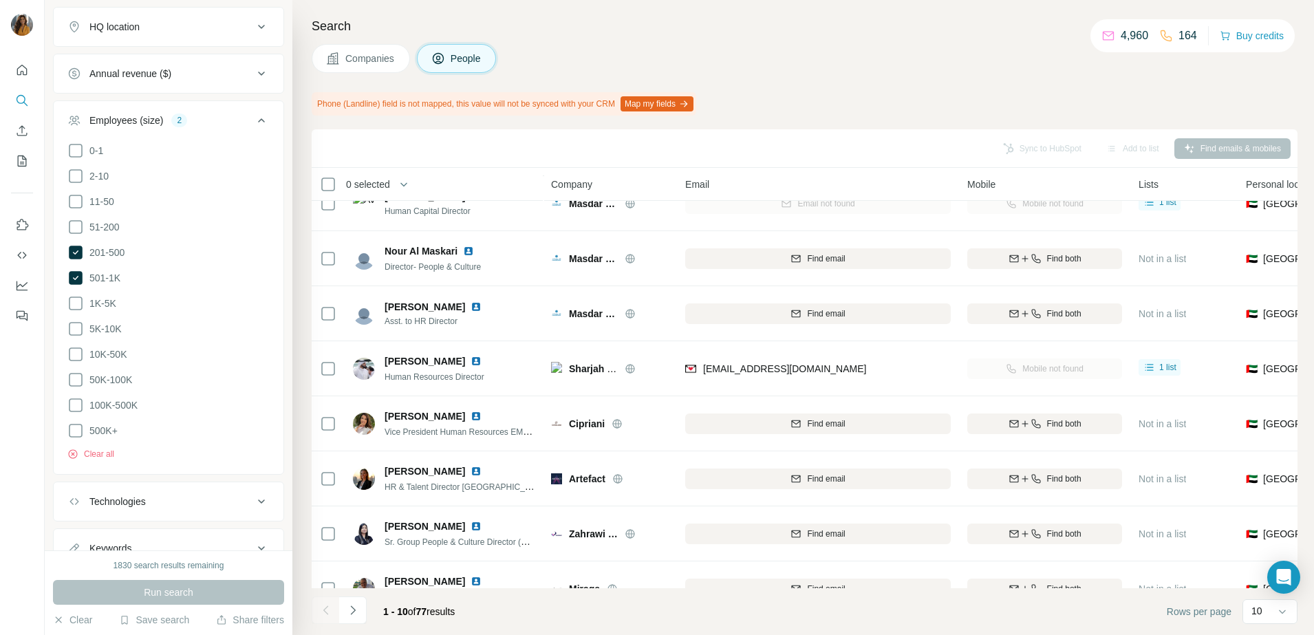
scroll to position [172, 0]
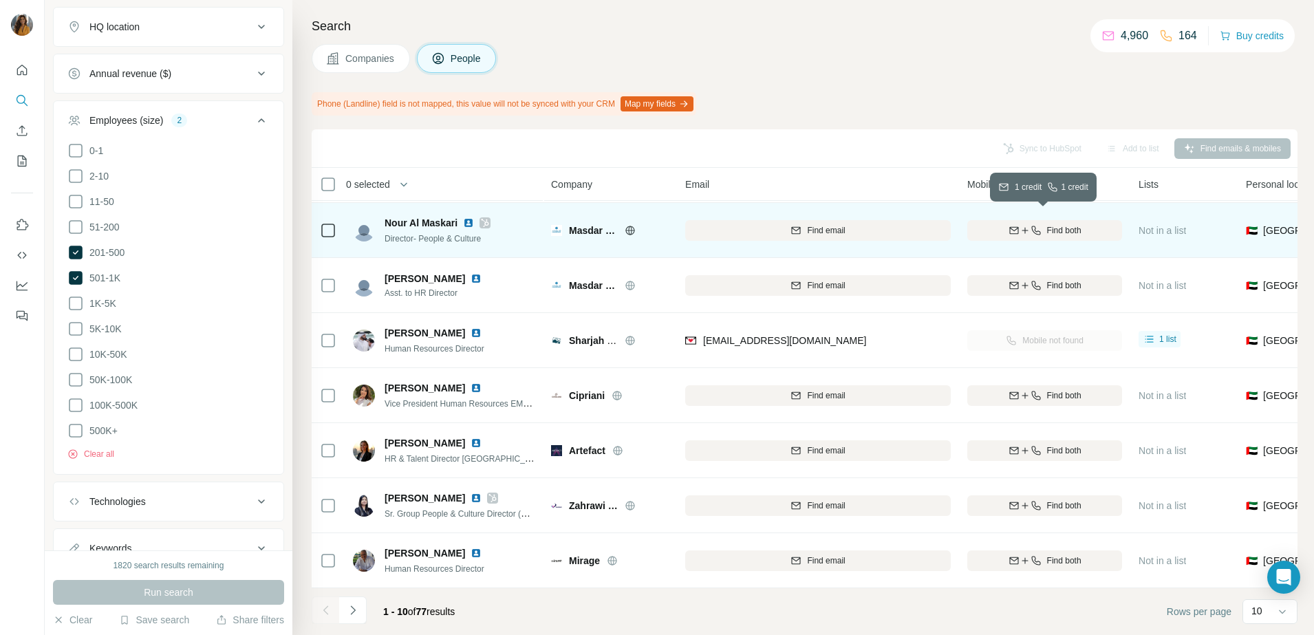
click at [1067, 220] on button "Find both" at bounding box center [1044, 230] width 155 height 21
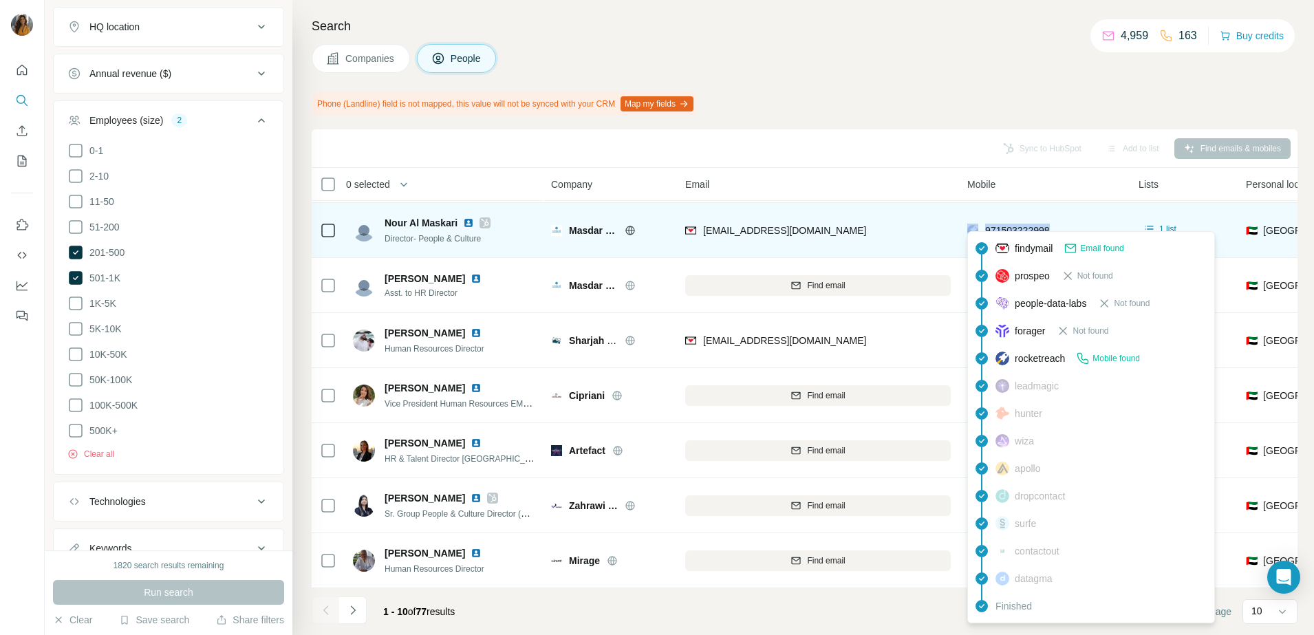
drag, startPoint x: 1055, startPoint y: 222, endPoint x: 979, endPoint y: 222, distance: 75.7
click at [979, 222] on div "971503222998" at bounding box center [1044, 230] width 155 height 38
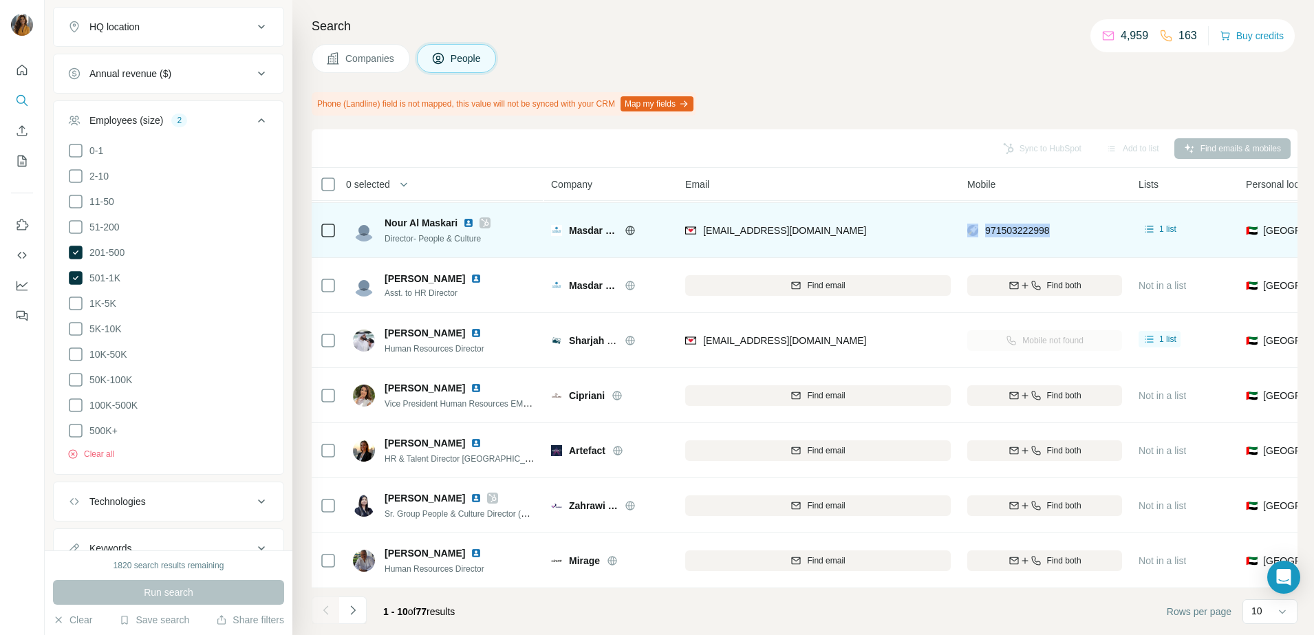
copy div "971503222998"
click at [471, 217] on img at bounding box center [468, 222] width 11 height 11
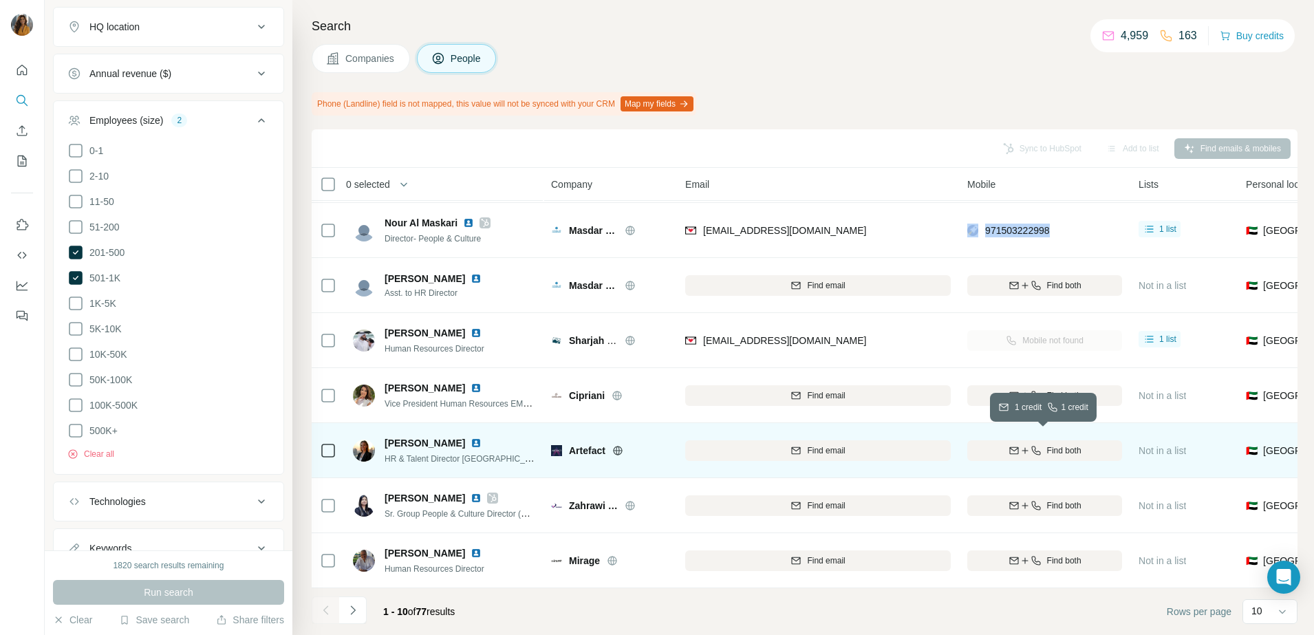
click at [1059, 444] on span "Find both" at bounding box center [1064, 450] width 34 height 12
click at [473, 437] on img at bounding box center [475, 442] width 11 height 11
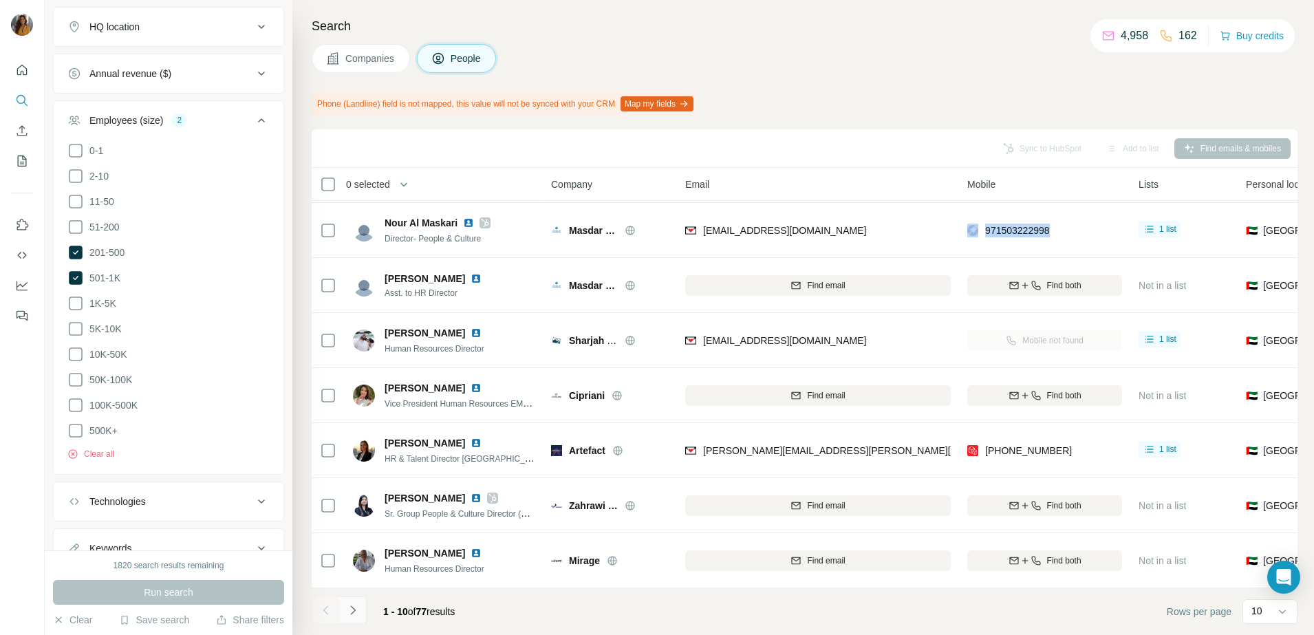
click at [349, 611] on icon "Navigate to next page" at bounding box center [353, 610] width 14 height 14
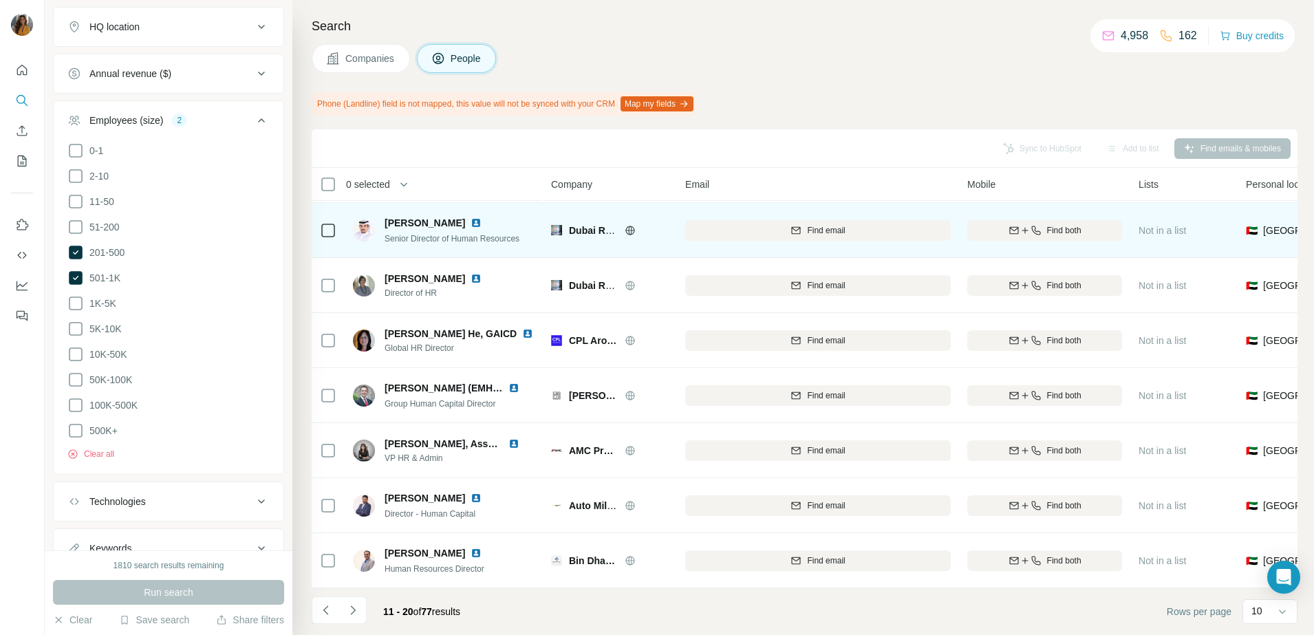
click at [1061, 224] on span "Find both" at bounding box center [1064, 230] width 34 height 12
click at [481, 217] on img at bounding box center [475, 222] width 11 height 11
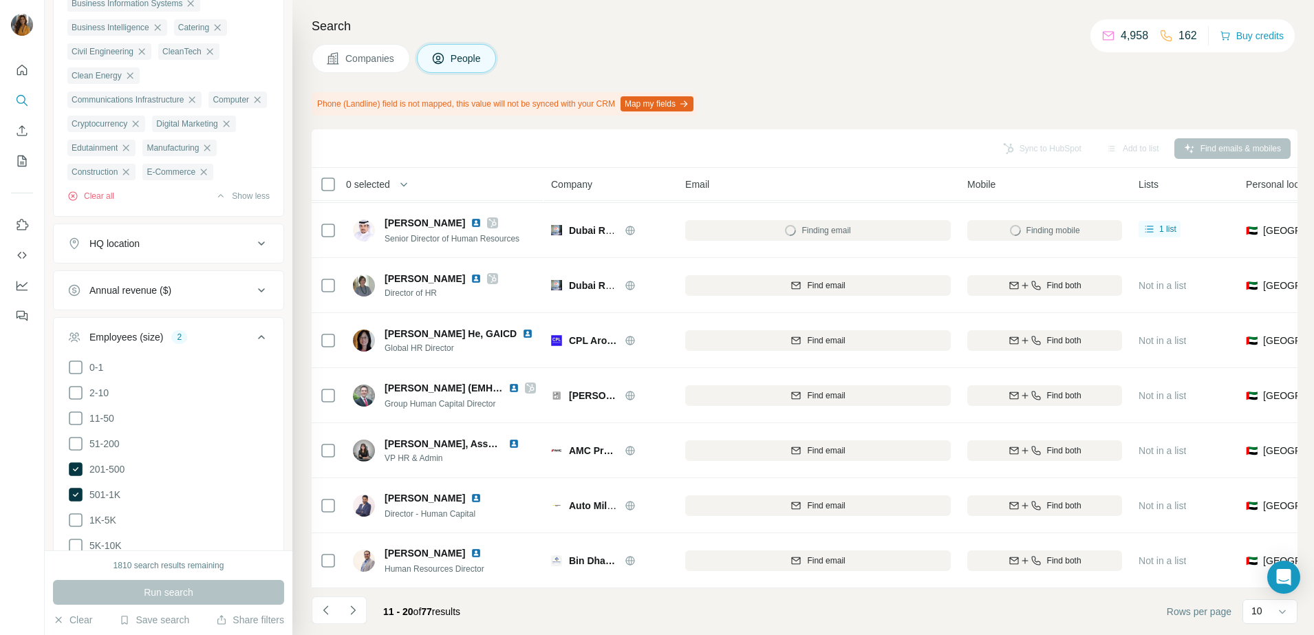
scroll to position [1118, 0]
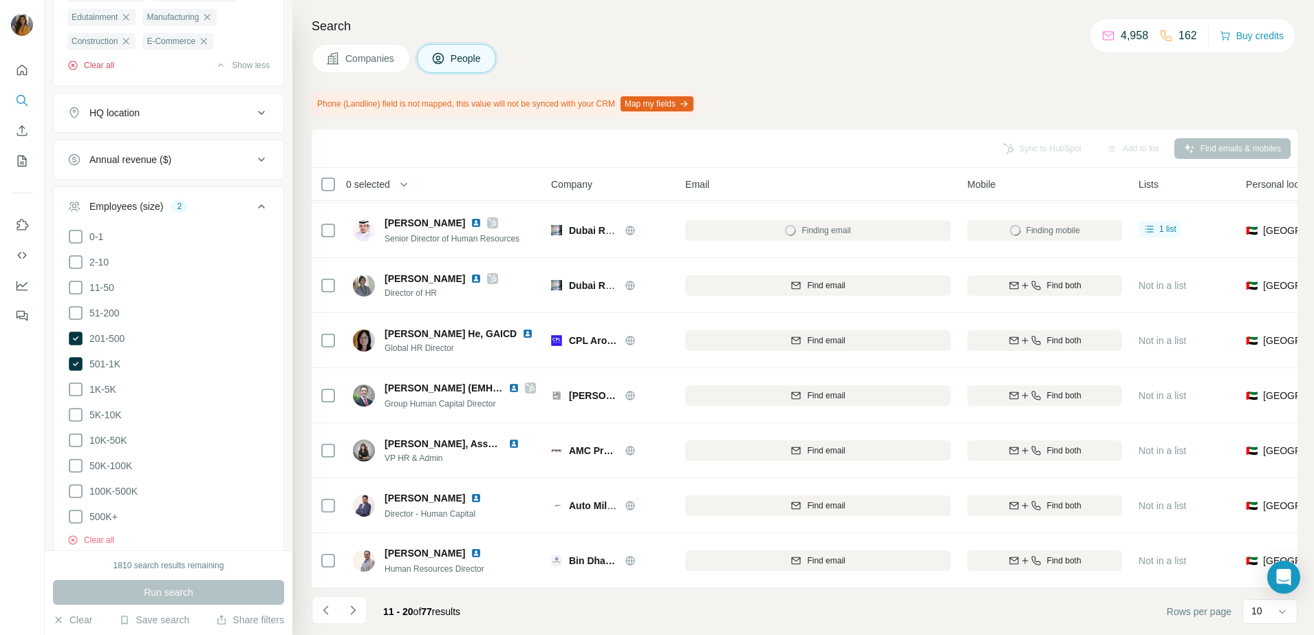
click at [98, 72] on button "Clear all" at bounding box center [90, 65] width 47 height 12
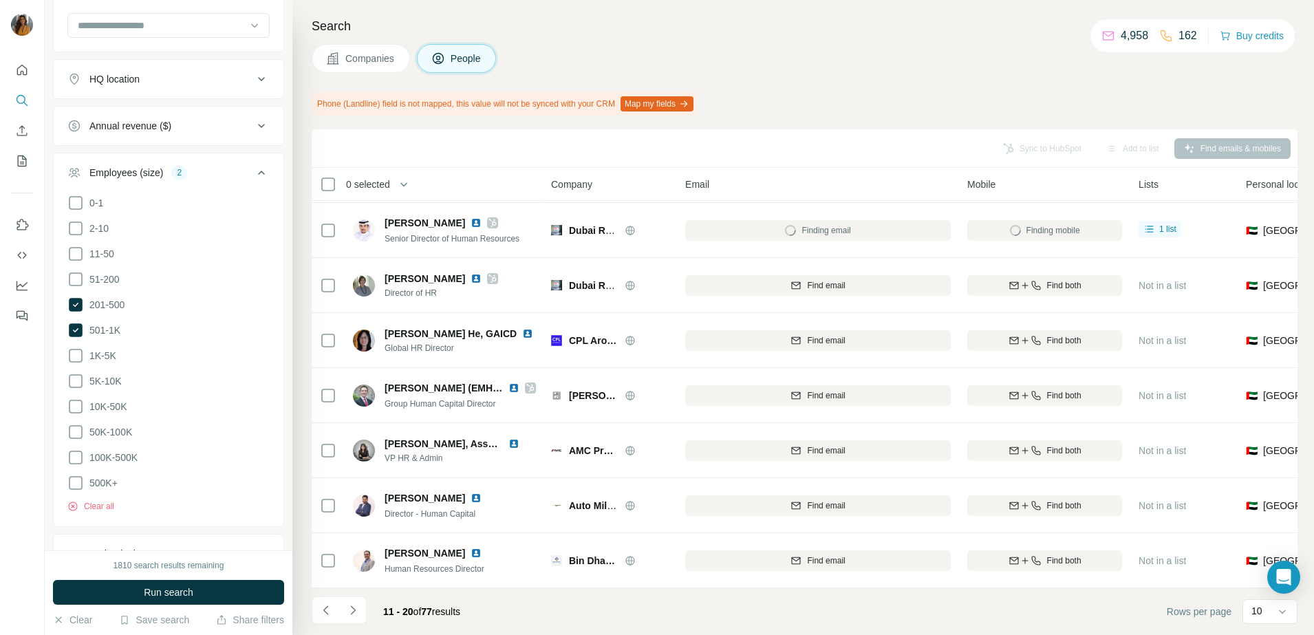
scroll to position [878, 0]
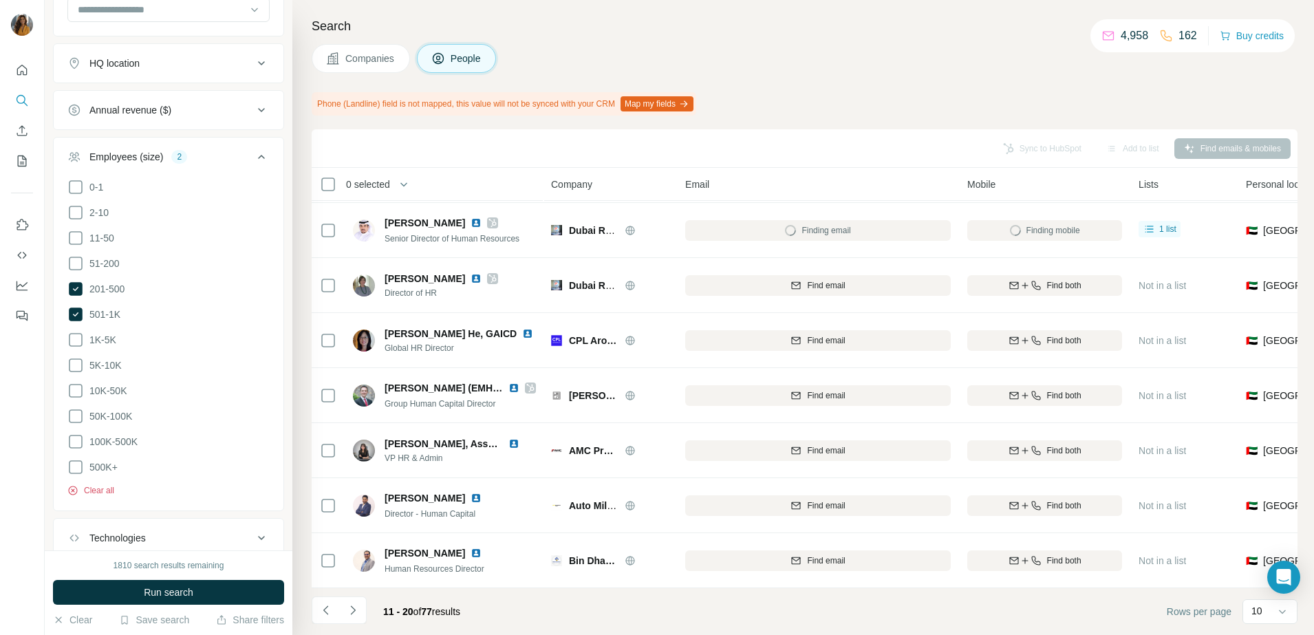
click at [78, 484] on button "Clear all" at bounding box center [90, 490] width 47 height 12
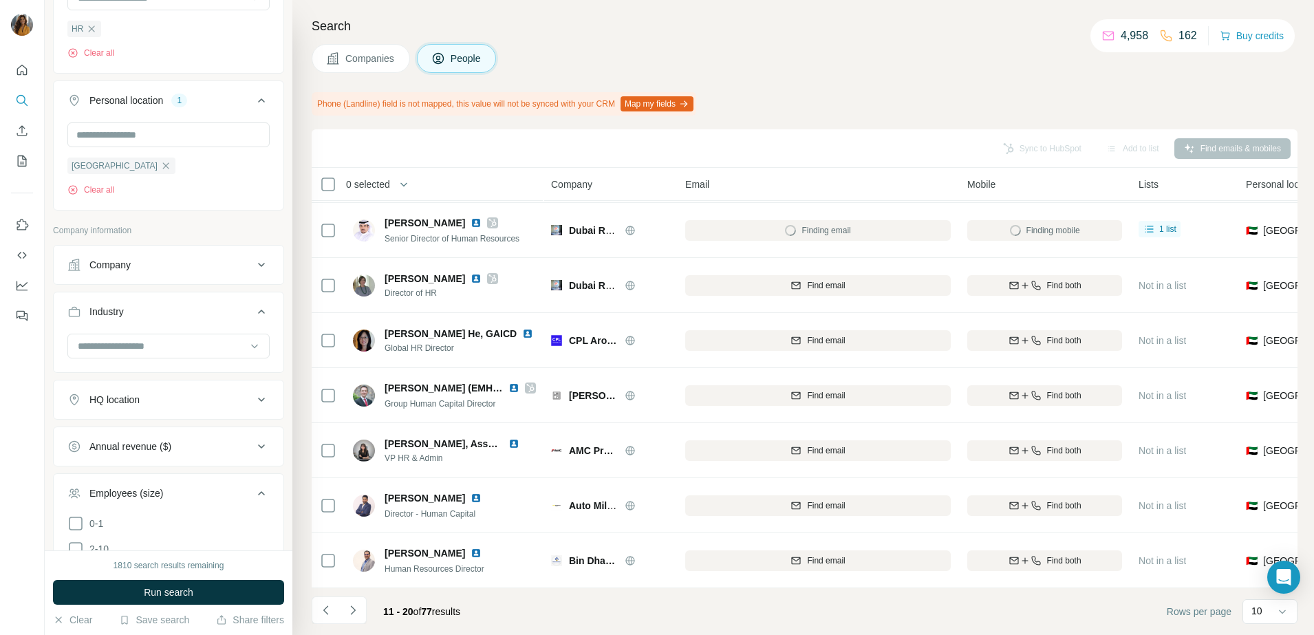
scroll to position [534, 0]
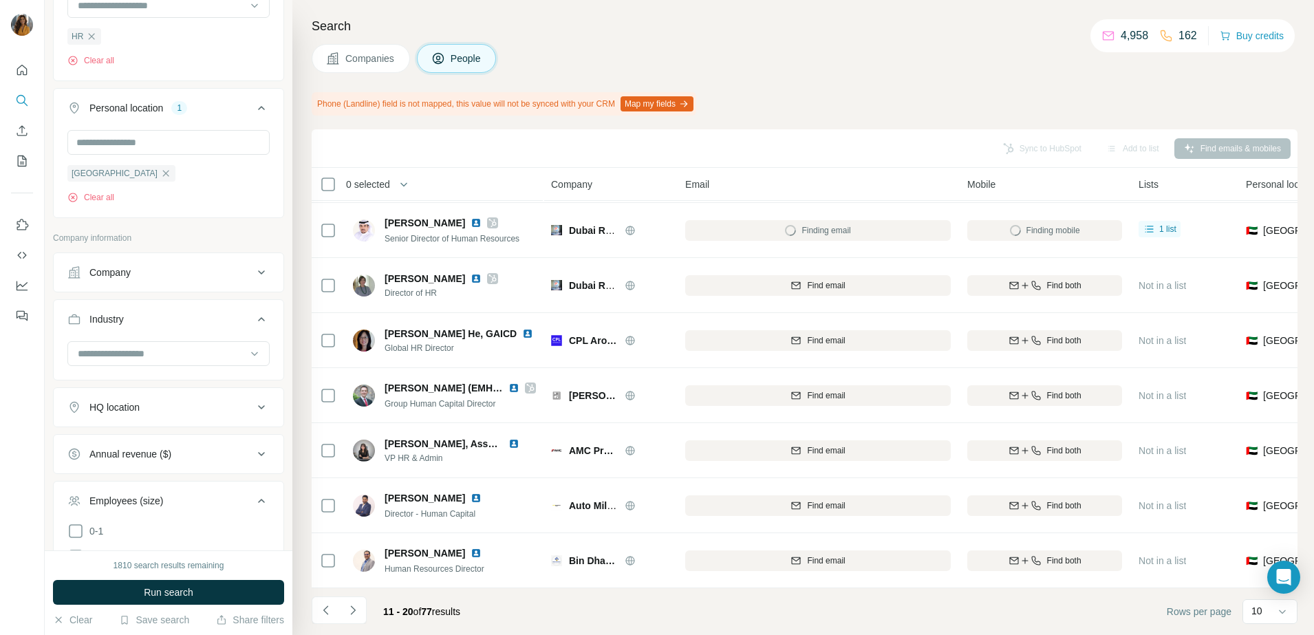
click at [154, 275] on div "Company" at bounding box center [160, 272] width 186 height 14
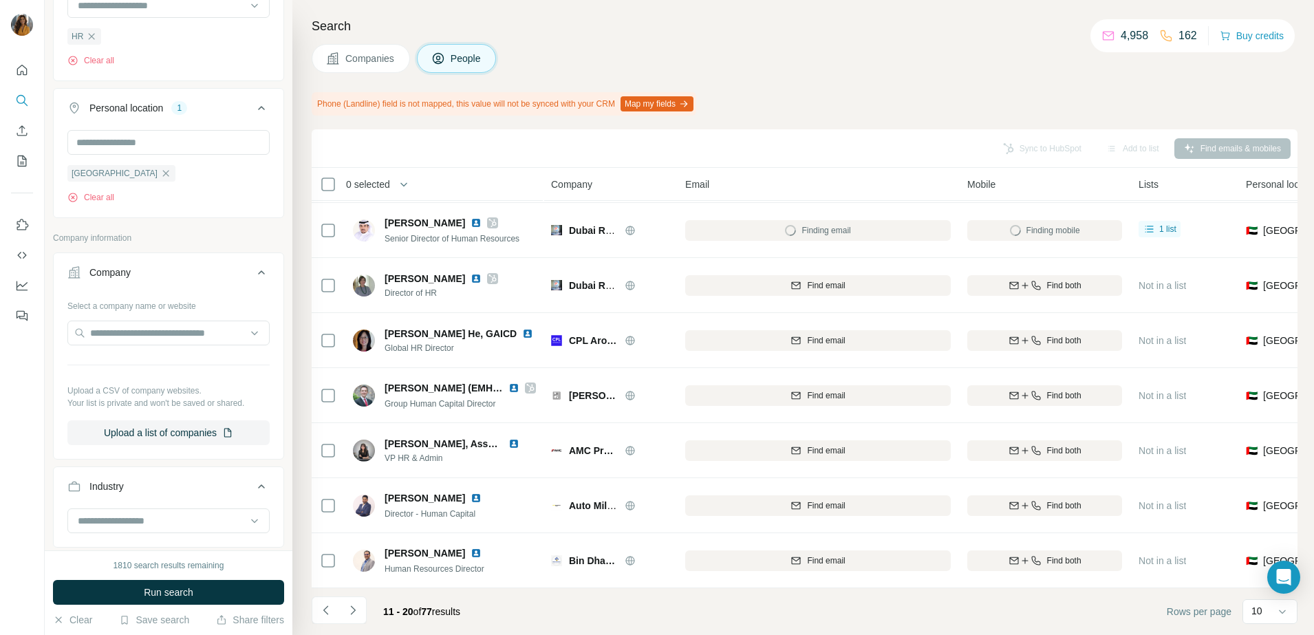
click at [120, 281] on button "Company" at bounding box center [169, 275] width 230 height 39
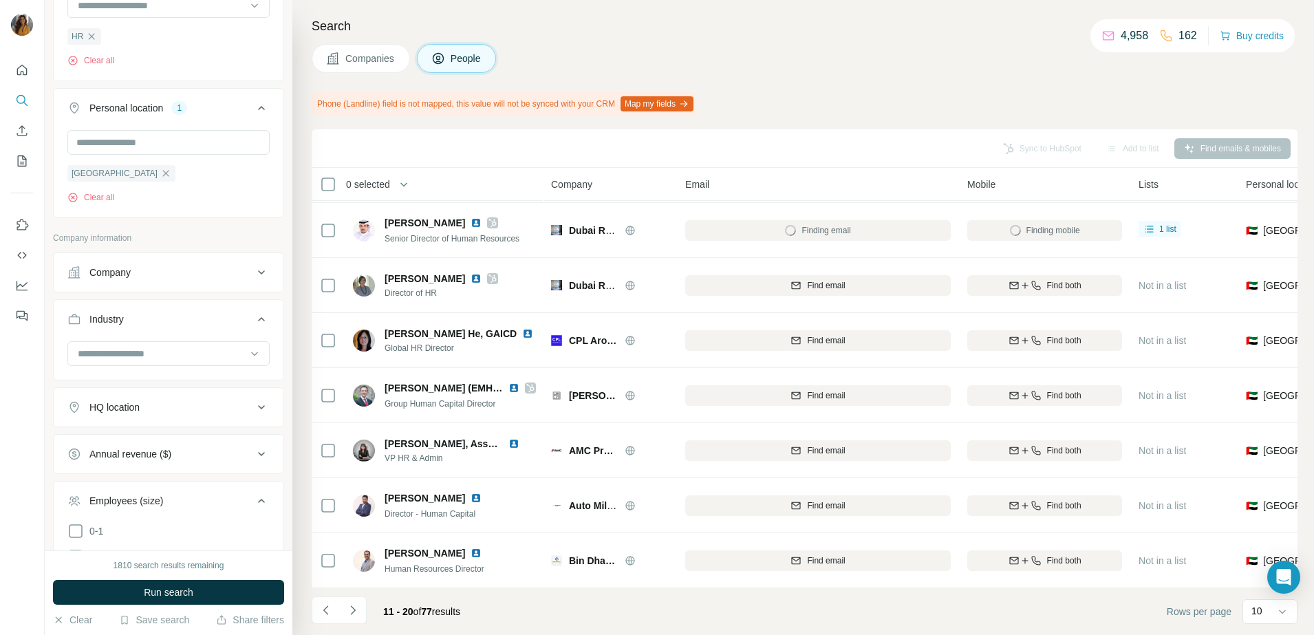
click at [136, 278] on div "Company" at bounding box center [160, 272] width 186 height 14
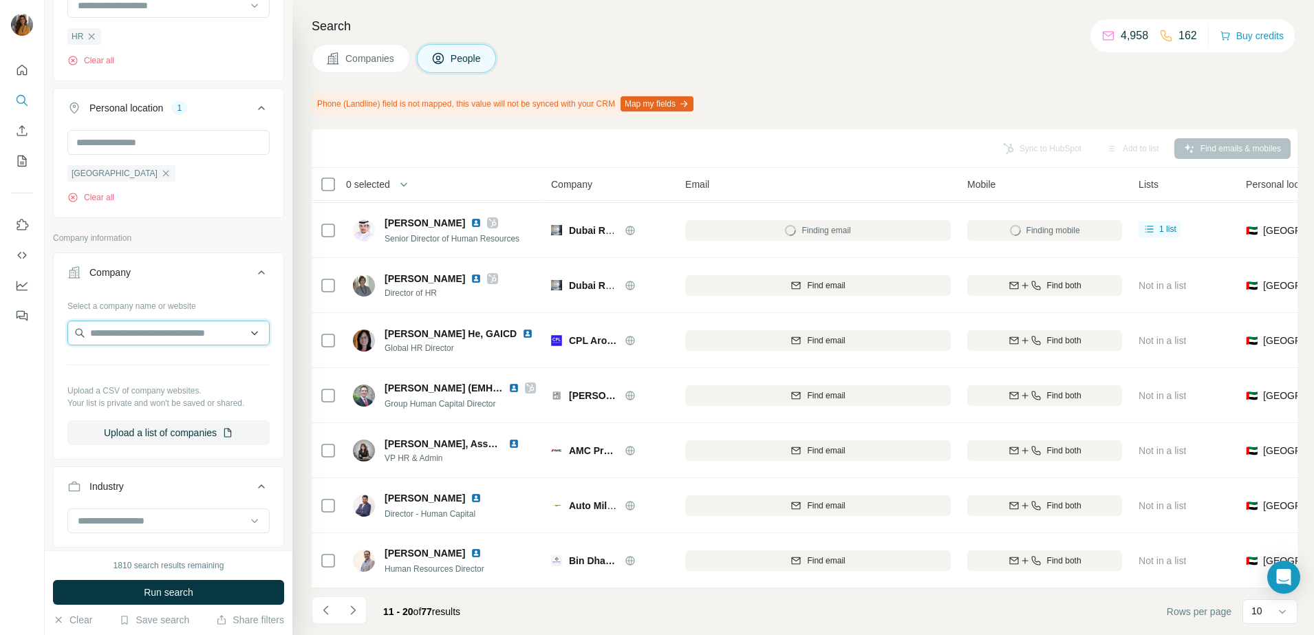
click at [128, 338] on input "text" at bounding box center [168, 333] width 202 height 25
type input "*"
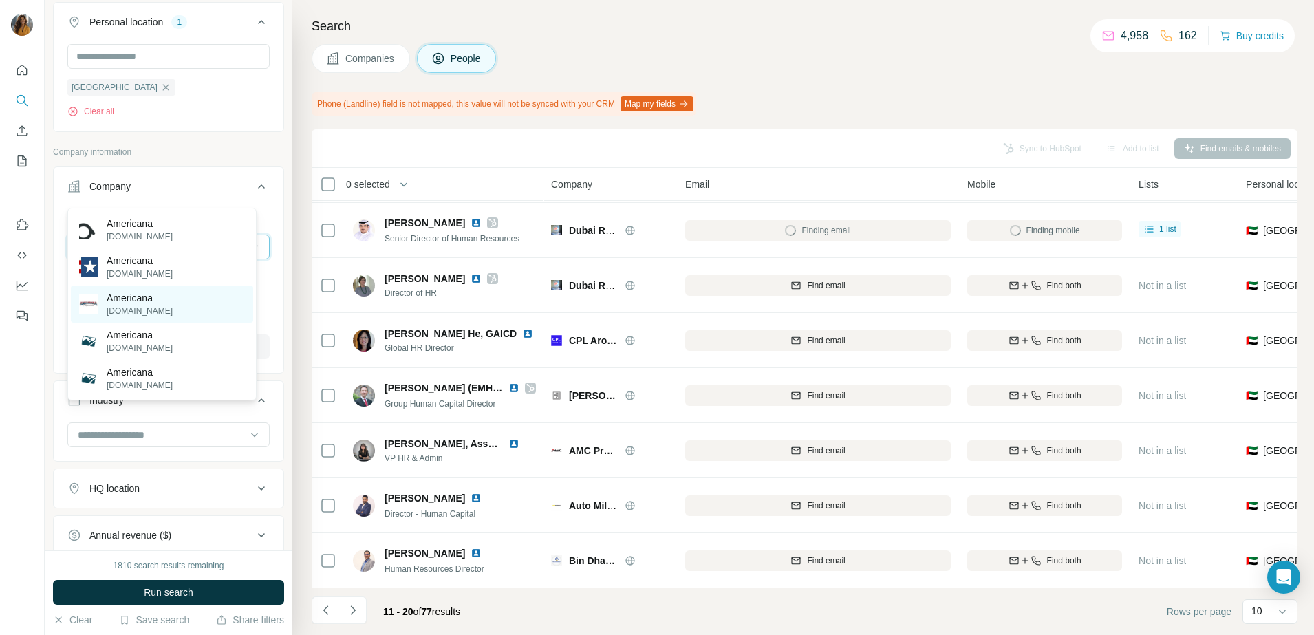
scroll to position [706, 0]
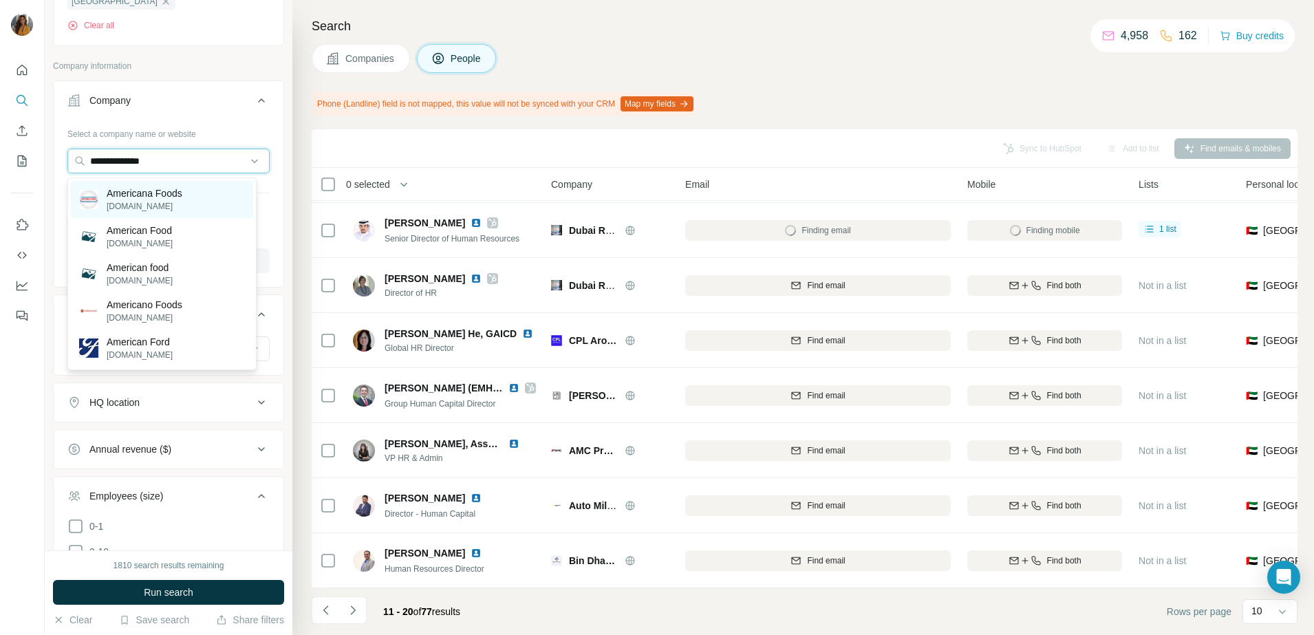
type input "**********"
click at [131, 190] on p "Americana Foods" at bounding box center [145, 193] width 76 height 14
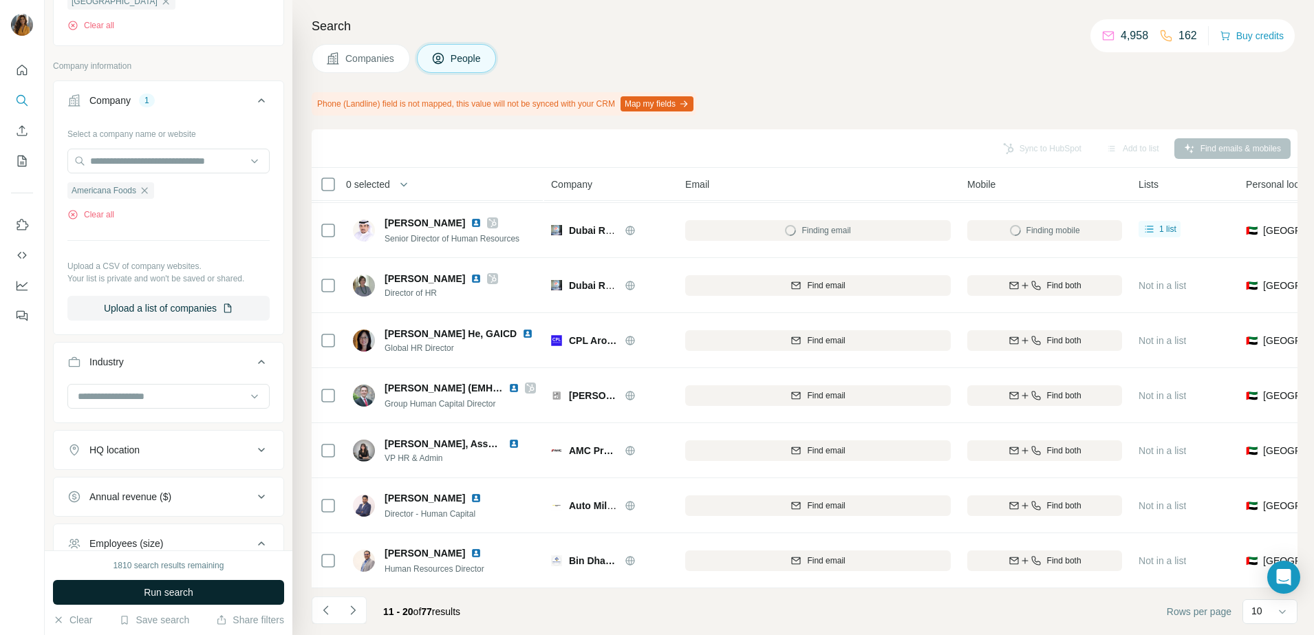
click at [226, 592] on button "Run search" at bounding box center [168, 592] width 231 height 25
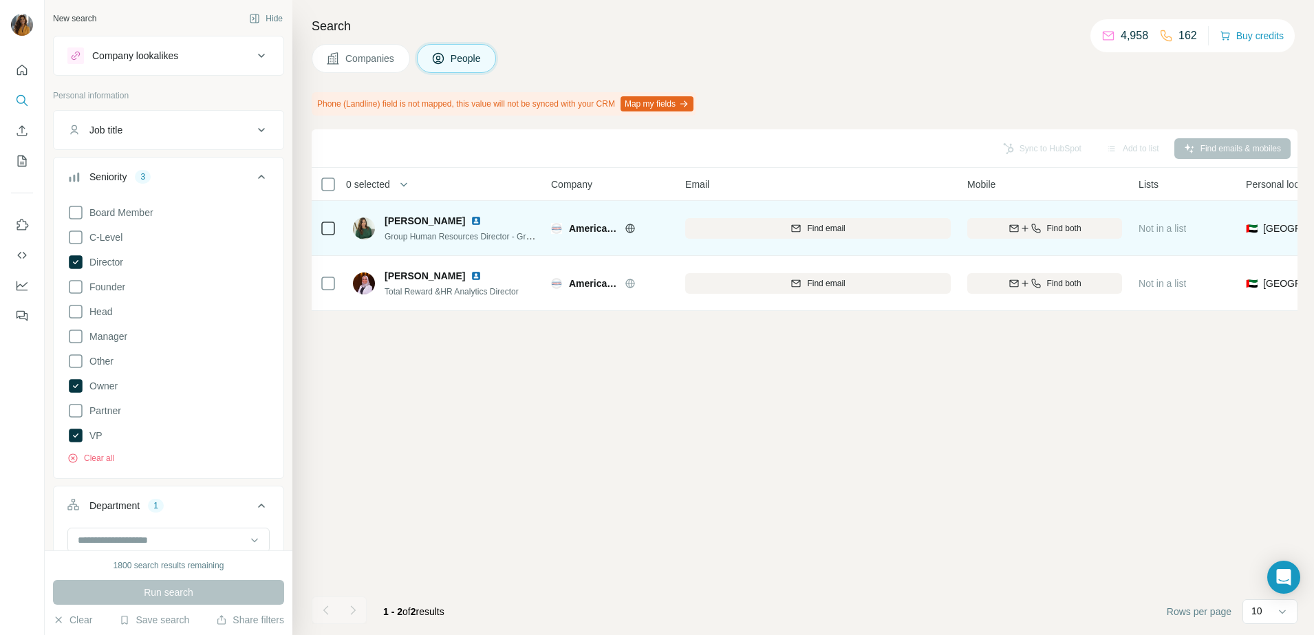
scroll to position [1070, 0]
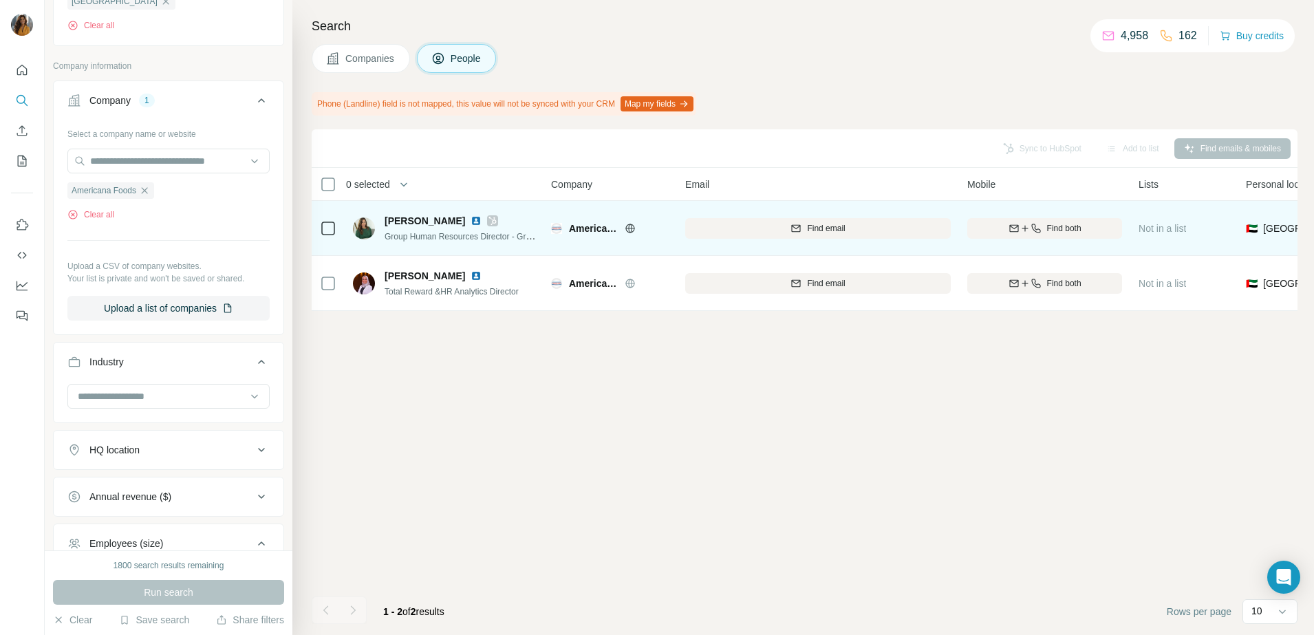
click at [478, 222] on img at bounding box center [475, 220] width 11 height 11
click at [1033, 226] on icon "button" at bounding box center [1035, 228] width 9 height 9
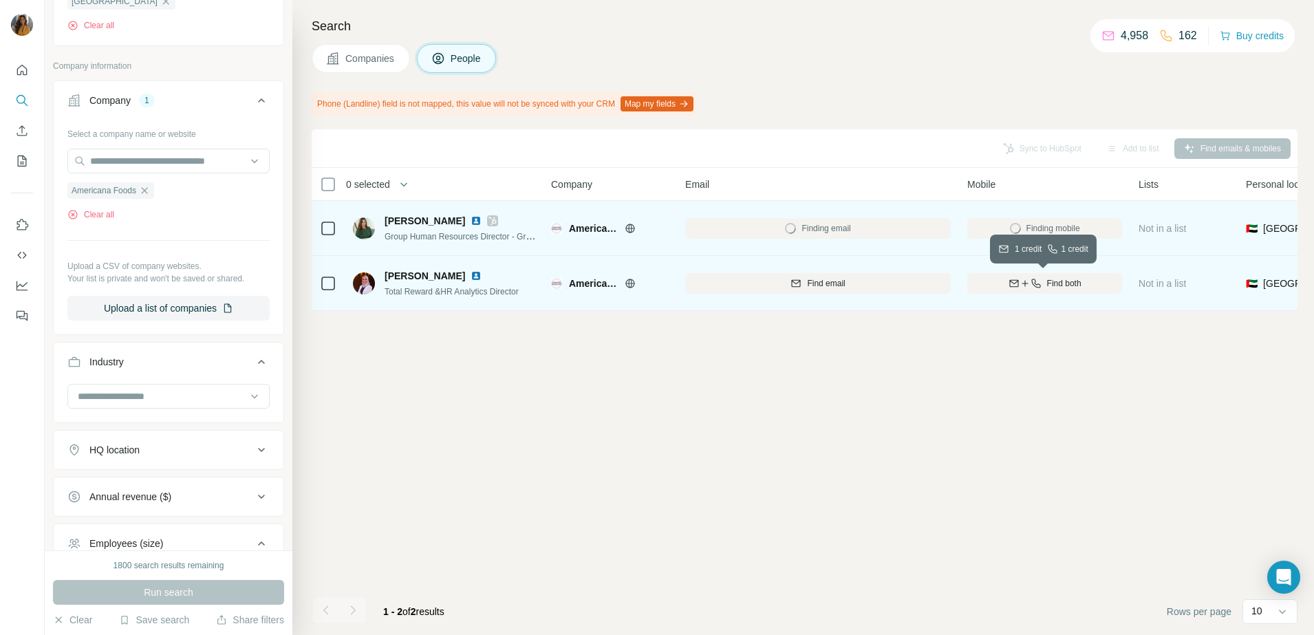
click at [1035, 286] on icon "button" at bounding box center [1035, 283] width 9 height 9
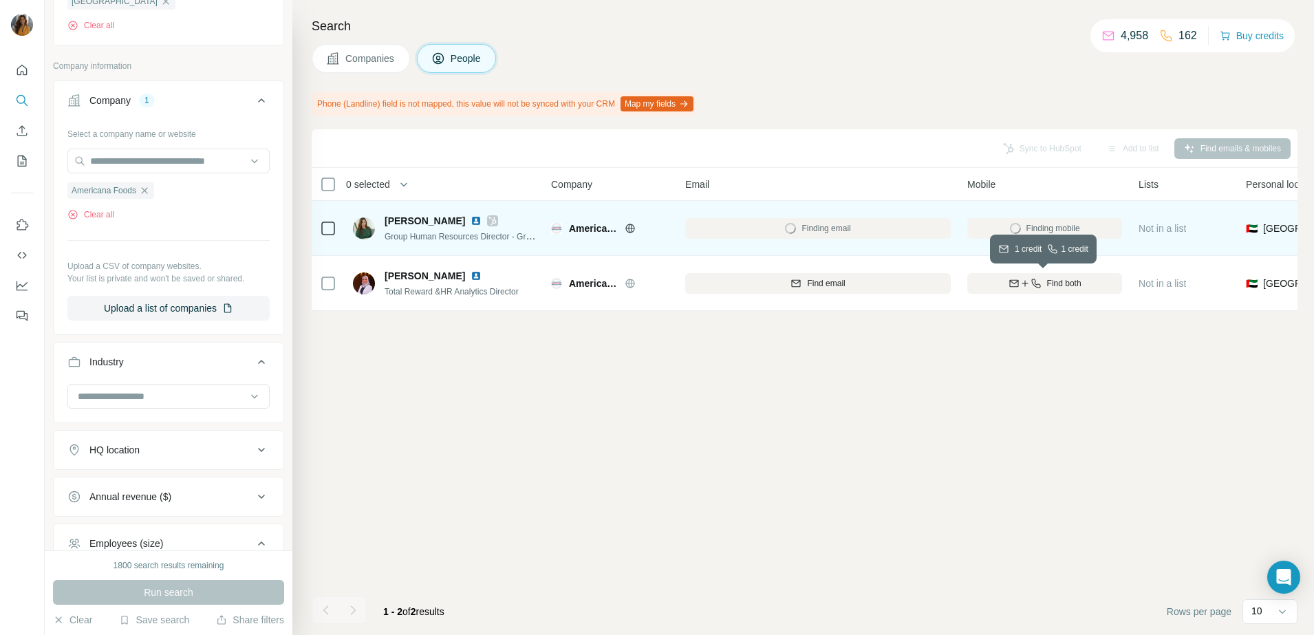
click at [470, 277] on img at bounding box center [475, 275] width 11 height 11
click at [470, 270] on img at bounding box center [475, 275] width 11 height 11
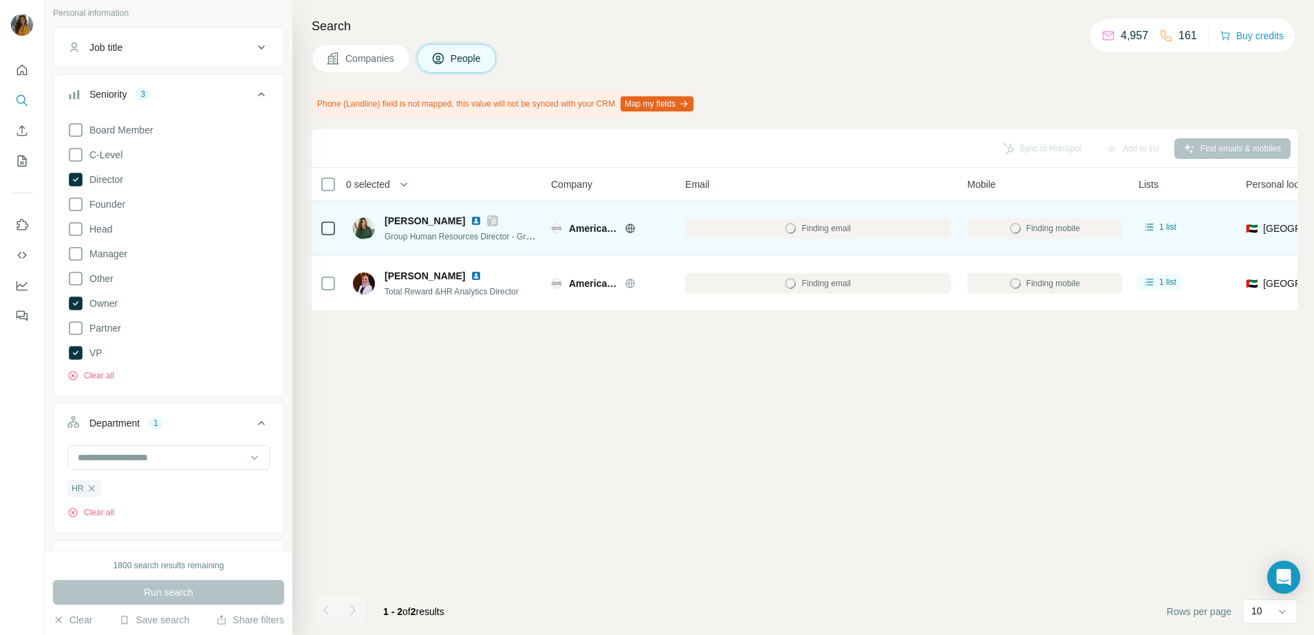
scroll to position [0, 0]
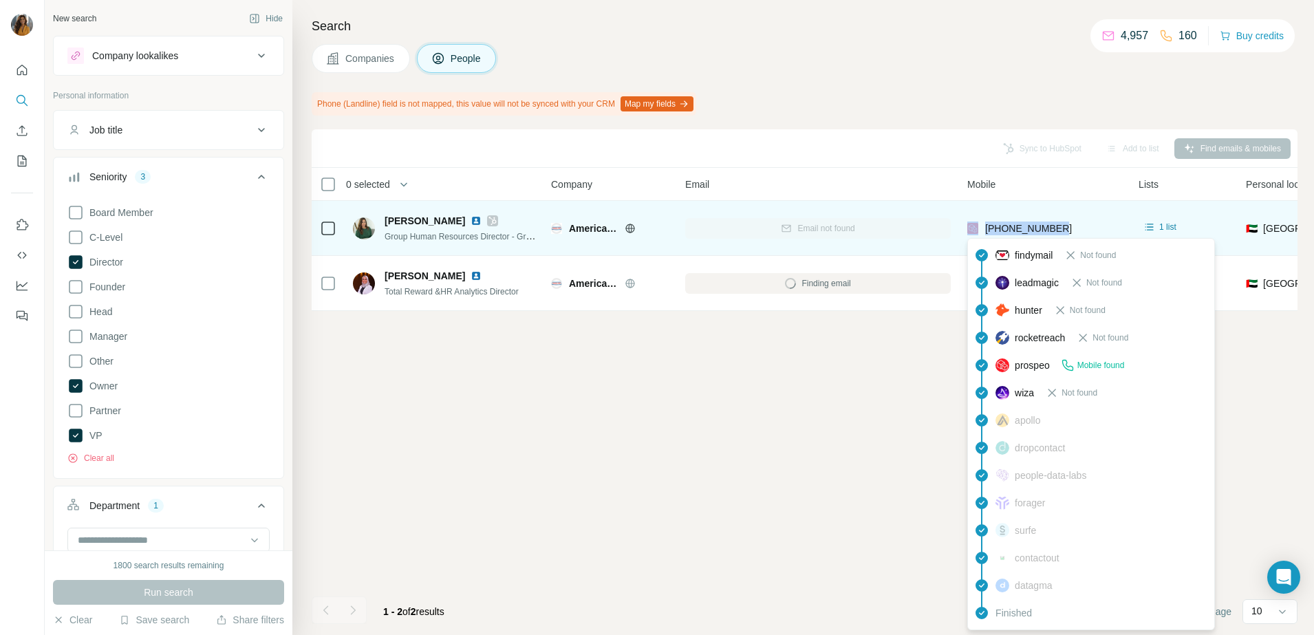
drag, startPoint x: 1056, startPoint y: 224, endPoint x: 979, endPoint y: 231, distance: 77.3
click at [979, 230] on div "+971505502449" at bounding box center [1044, 228] width 155 height 38
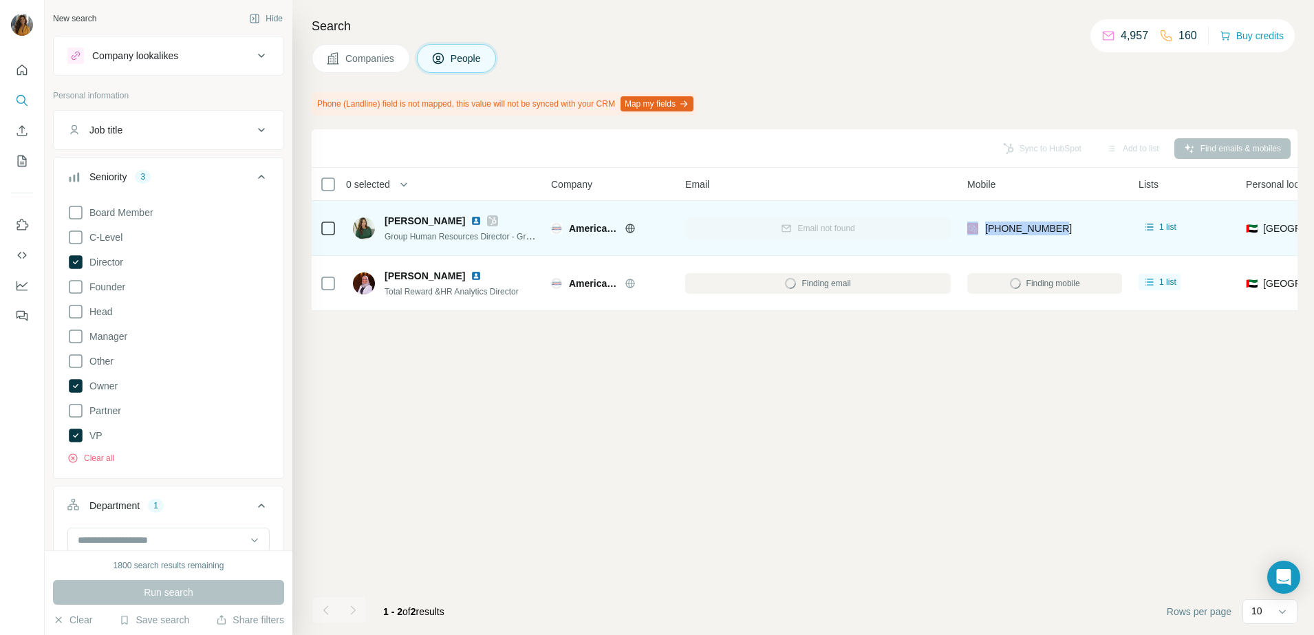
copy div "+971505502449"
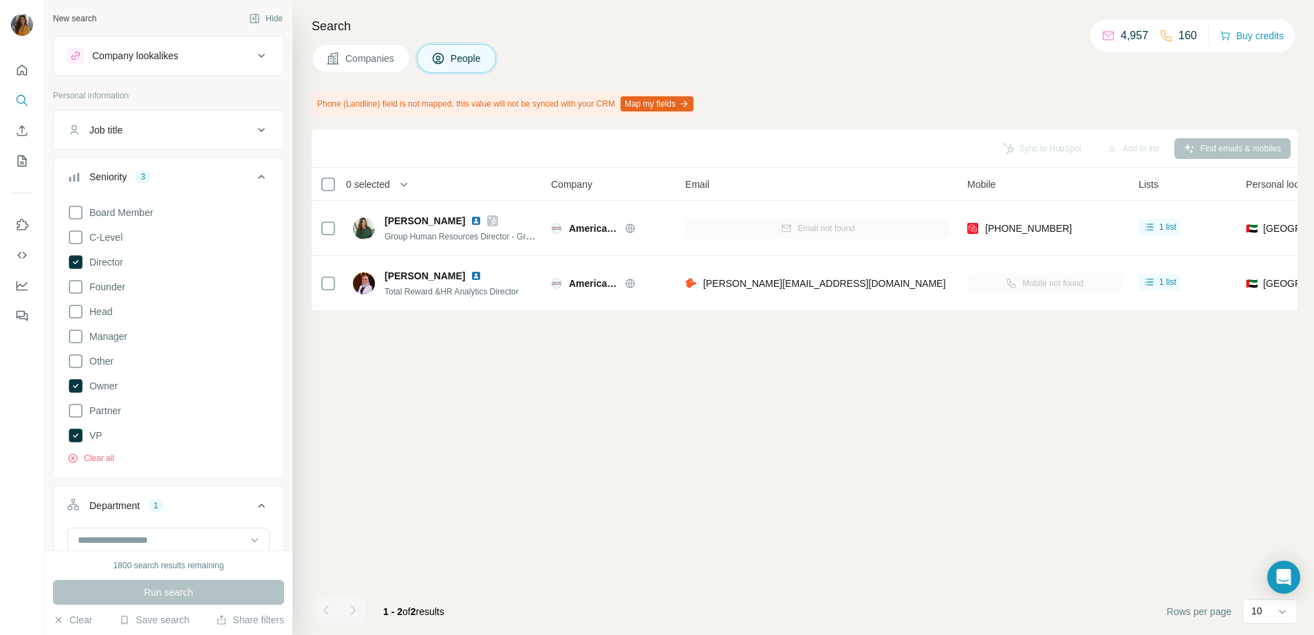
click at [987, 474] on div "Sync to HubSpot Add to list Find emails & mobiles 0 selected People Company Ema…" at bounding box center [805, 382] width 986 height 506
click at [390, 423] on div "Sync to HubSpot Add to list Find emails & mobiles 0 selected People Company Ema…" at bounding box center [805, 382] width 986 height 506
click at [693, 391] on div "Sync to HubSpot Add to list Find emails & mobiles 0 selected People Company Ema…" at bounding box center [805, 382] width 986 height 506
click at [195, 240] on div "Board Member C-Level Director Founder Head Manager Other Owner Partner VP Clear…" at bounding box center [168, 331] width 202 height 265
click at [178, 55] on div "Company lookalikes" at bounding box center [135, 56] width 86 height 14
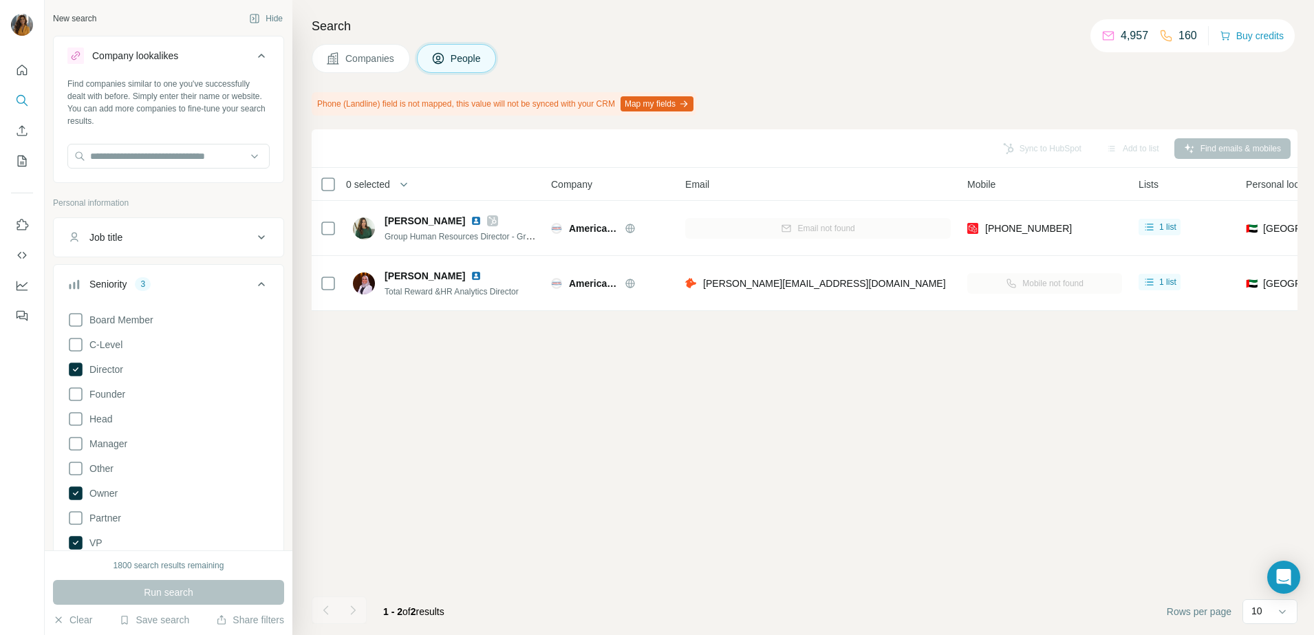
click at [253, 54] on icon at bounding box center [261, 55] width 17 height 17
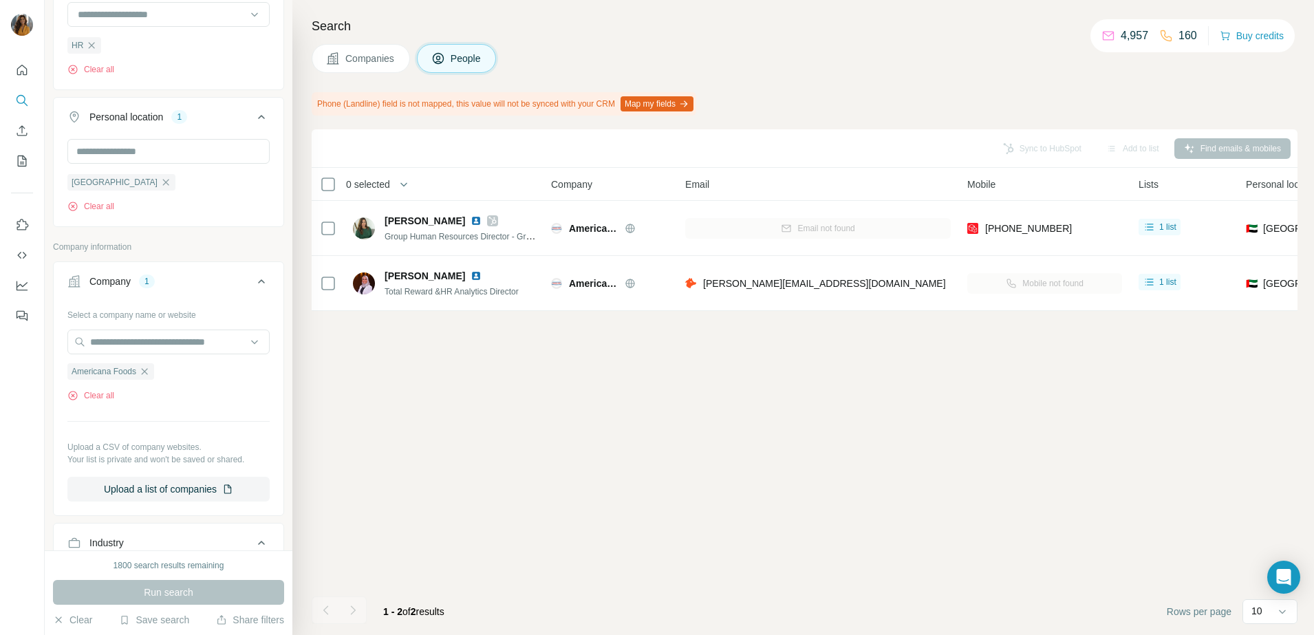
scroll to position [688, 0]
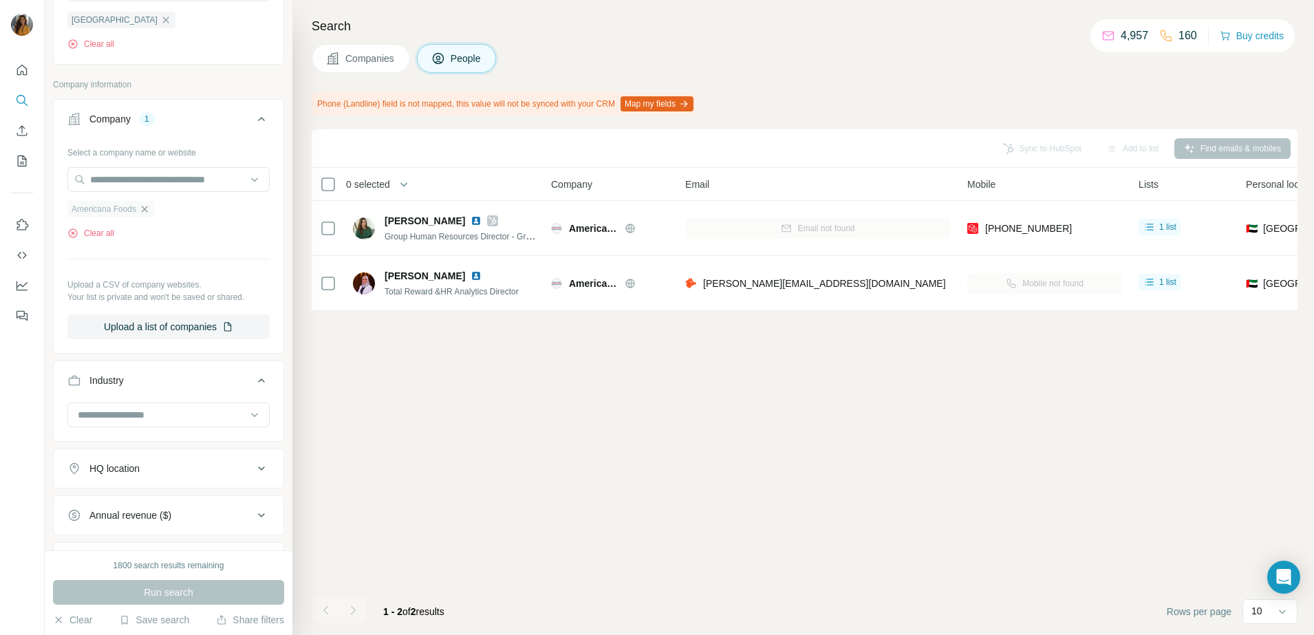
click at [146, 210] on icon "button" at bounding box center [144, 209] width 11 height 11
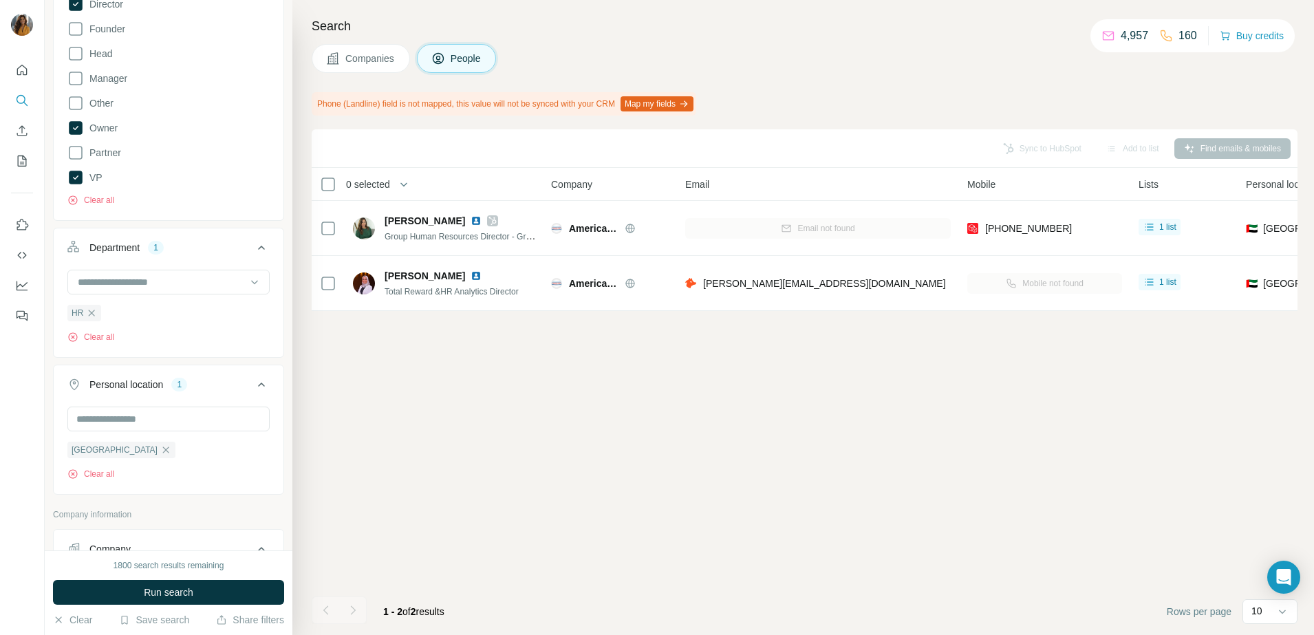
scroll to position [102, 0]
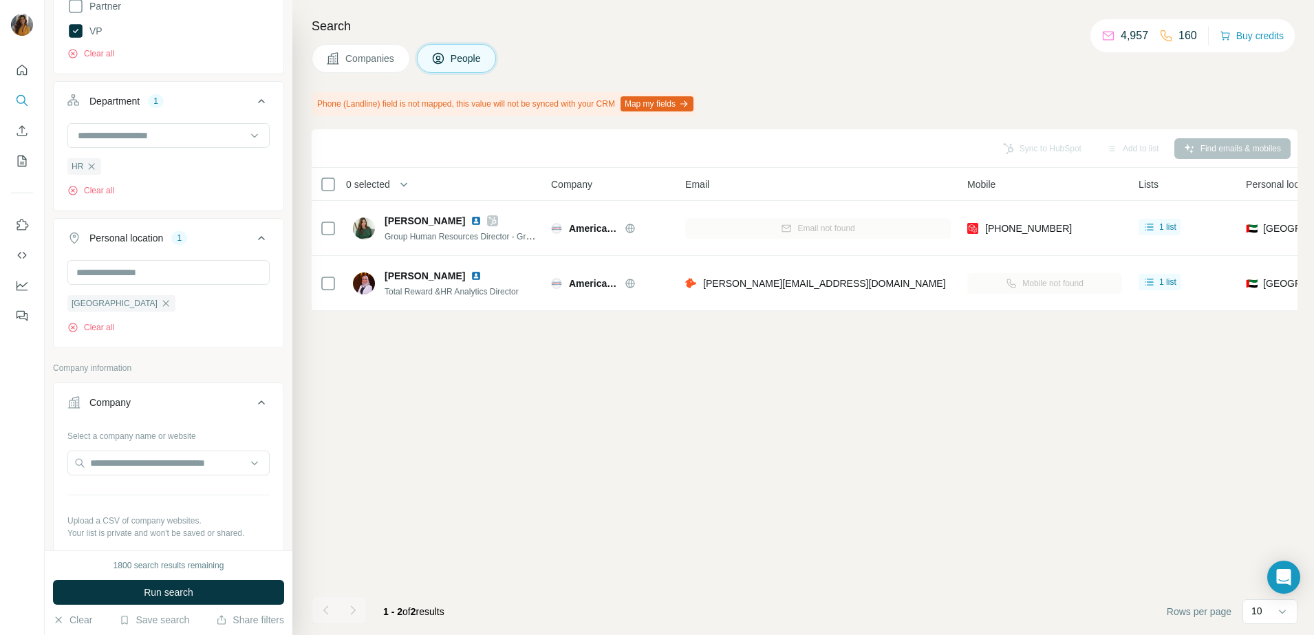
scroll to position [430, 0]
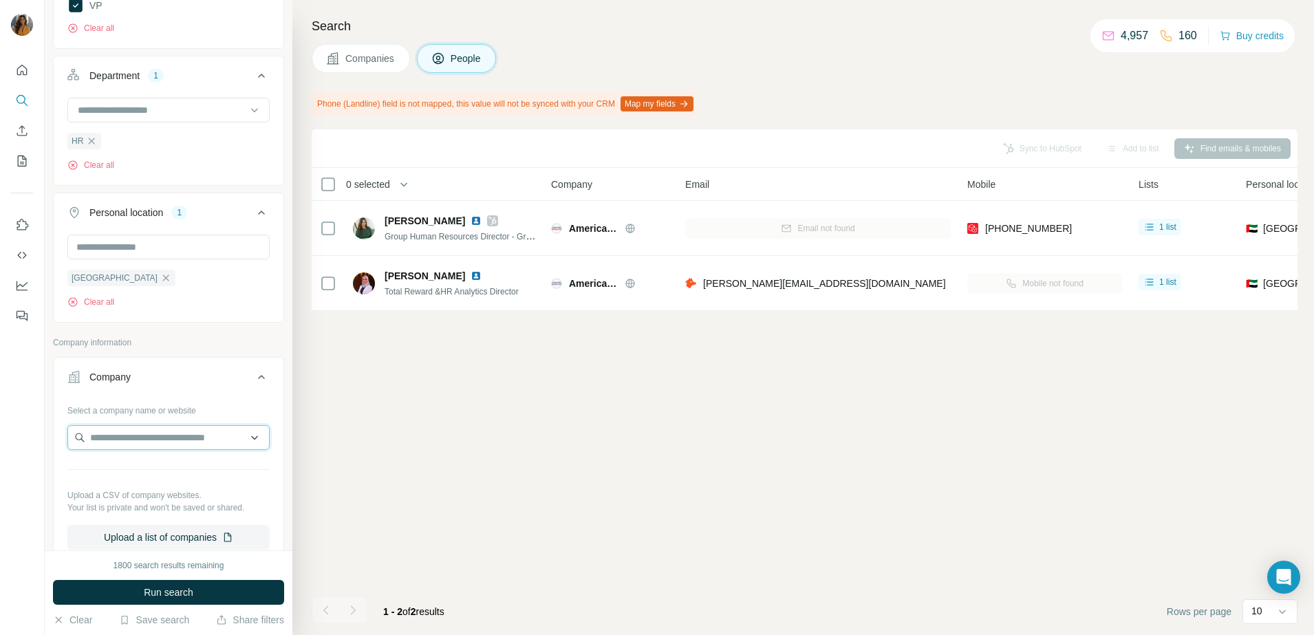
click at [132, 433] on input "text" at bounding box center [168, 437] width 202 height 25
type input "**********"
click at [169, 472] on div "Etihad Rail etihadrail.ae" at bounding box center [162, 475] width 182 height 37
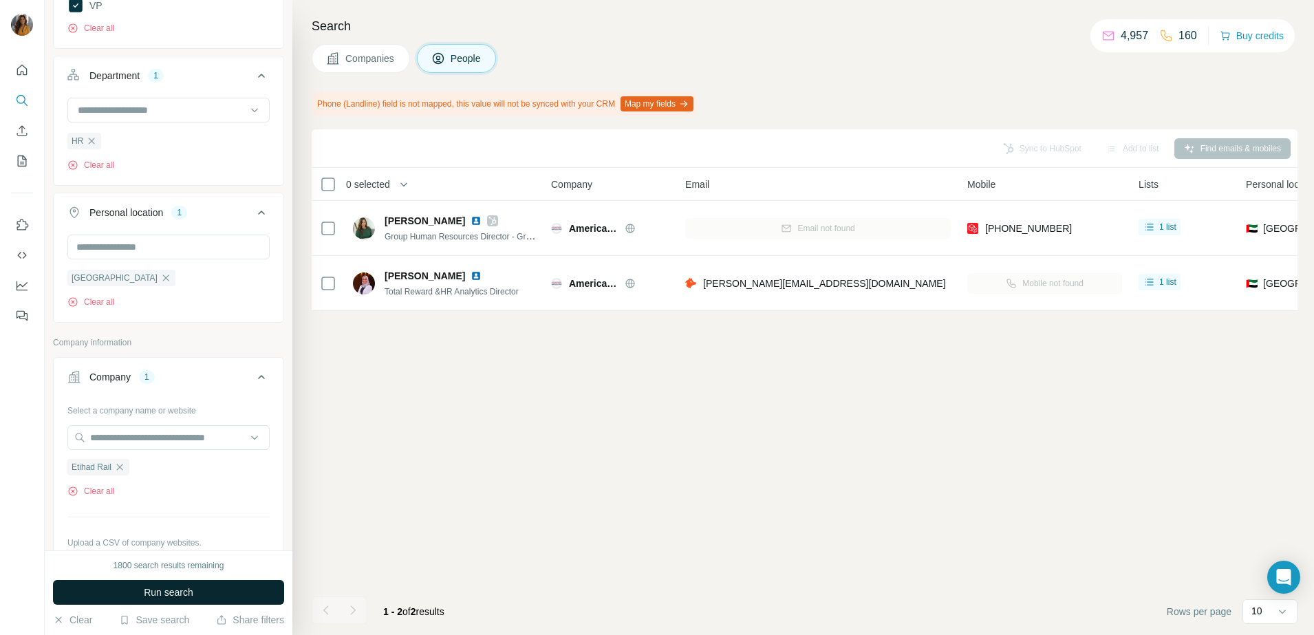
click at [232, 598] on button "Run search" at bounding box center [168, 592] width 231 height 25
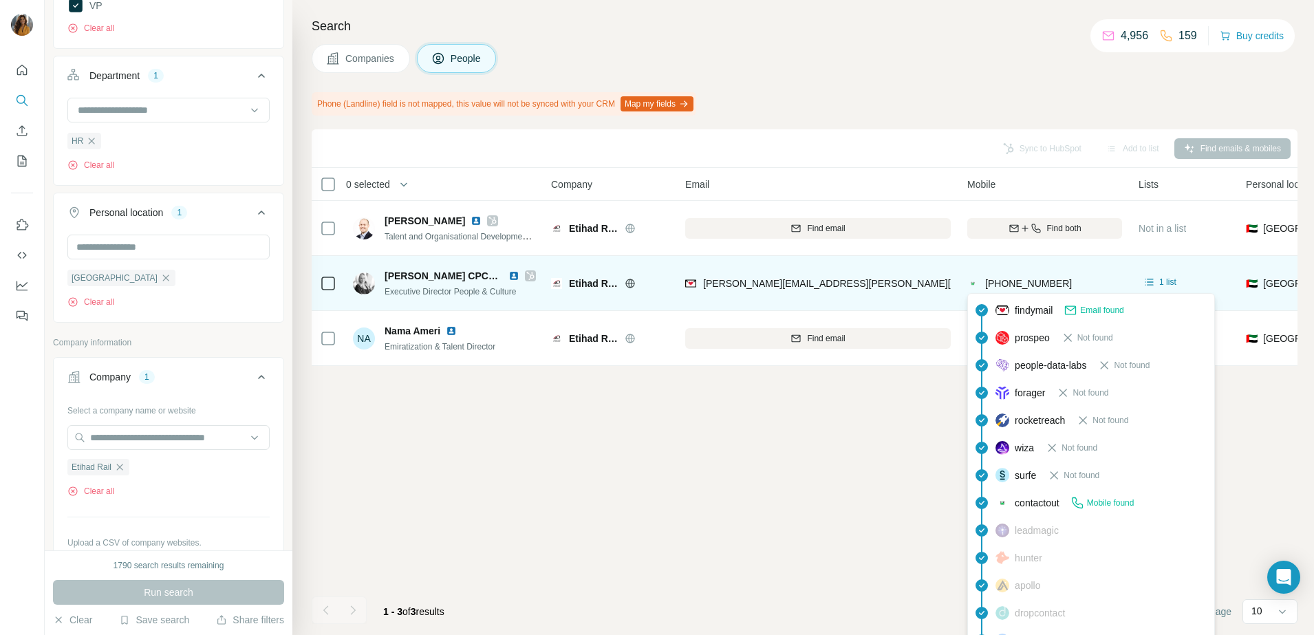
click at [1022, 279] on span "+17045760190" at bounding box center [1028, 283] width 87 height 11
drag, startPoint x: 1052, startPoint y: 283, endPoint x: 981, endPoint y: 291, distance: 71.2
click at [981, 291] on div "+17045760190" at bounding box center [1044, 283] width 155 height 38
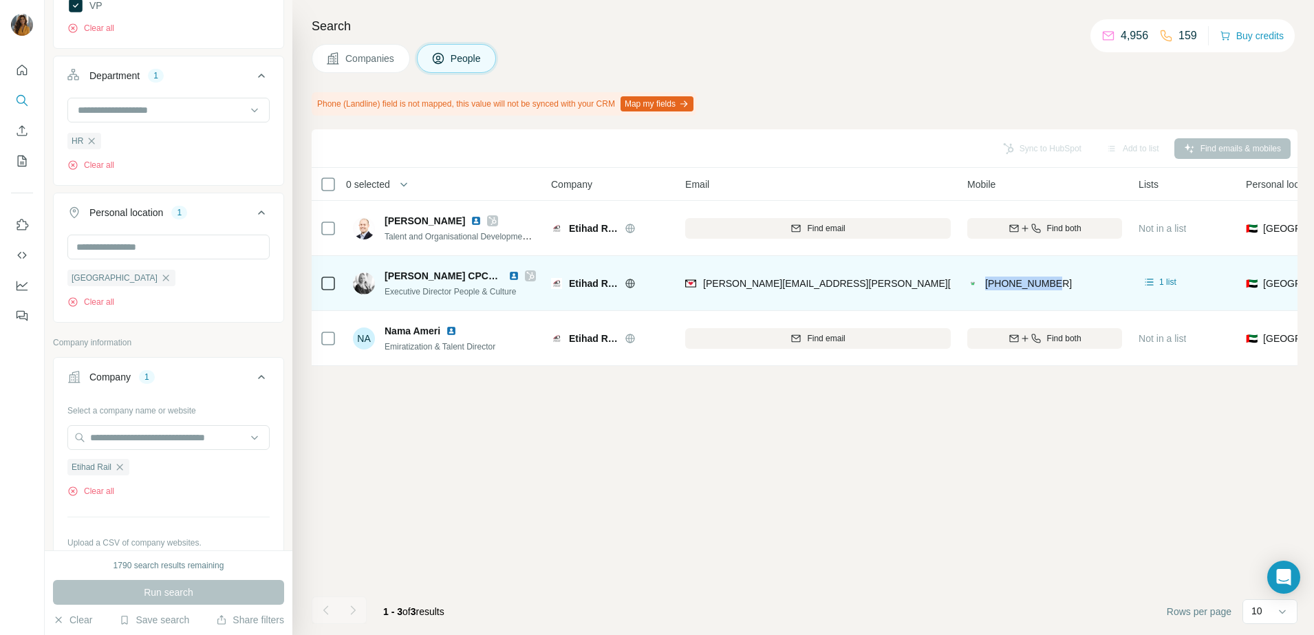
copy span "+17045760190"
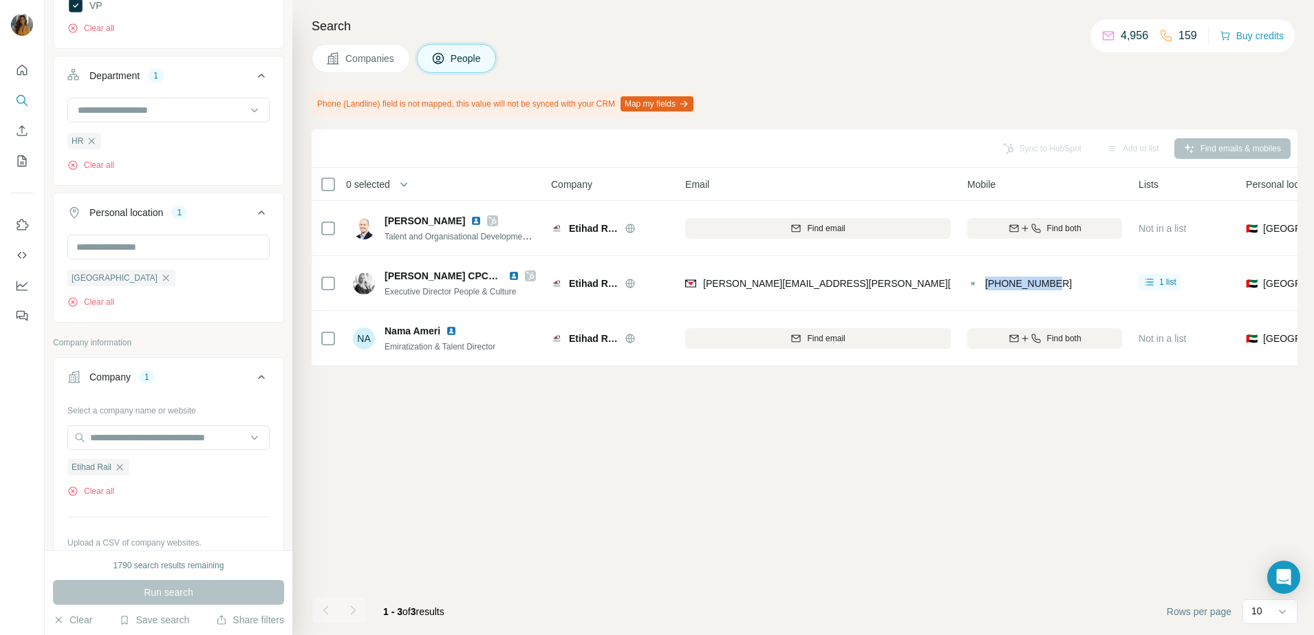
click at [1275, 464] on div "Sync to HubSpot Add to list Find emails & mobiles 0 selected People Company Ema…" at bounding box center [805, 382] width 986 height 506
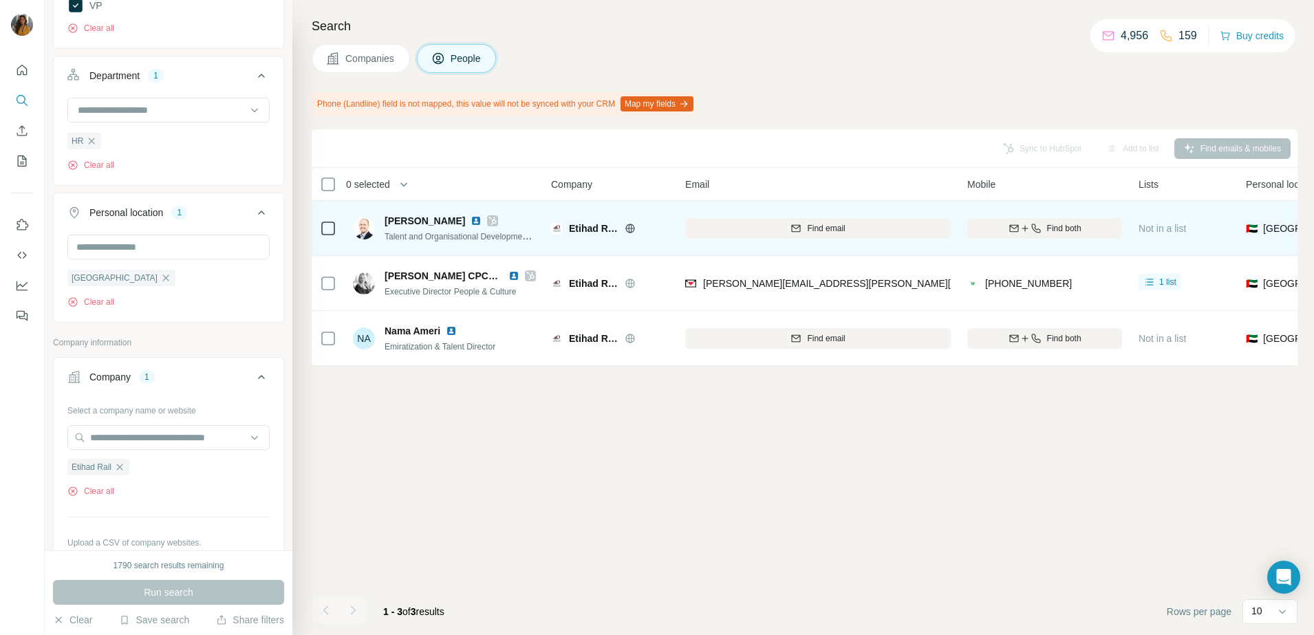
click at [479, 223] on img at bounding box center [475, 220] width 11 height 11
drag, startPoint x: 1310, startPoint y: 400, endPoint x: 1002, endPoint y: 220, distance: 356.6
click at [1310, 400] on div "Search Companies People Phone (Landline) field is not mapped, this value will n…" at bounding box center [802, 317] width 1021 height 635
click at [1045, 235] on button "Find both" at bounding box center [1044, 228] width 155 height 21
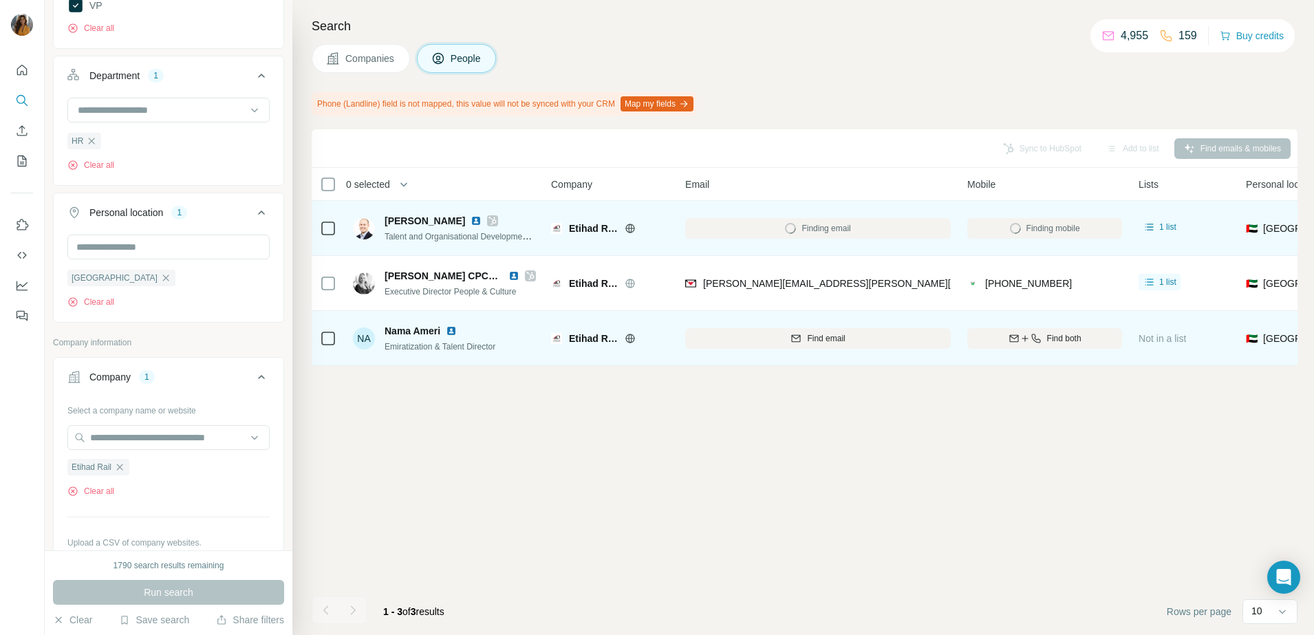
click at [451, 332] on img at bounding box center [451, 330] width 11 height 11
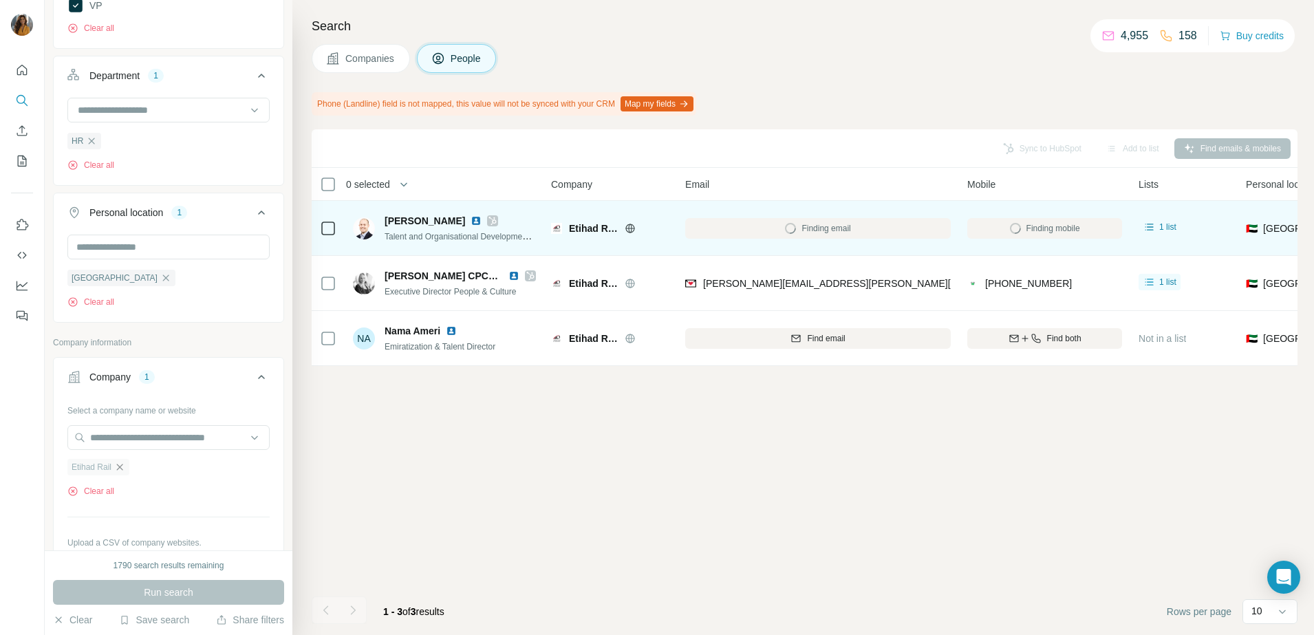
click at [116, 470] on icon "button" at bounding box center [119, 467] width 11 height 11
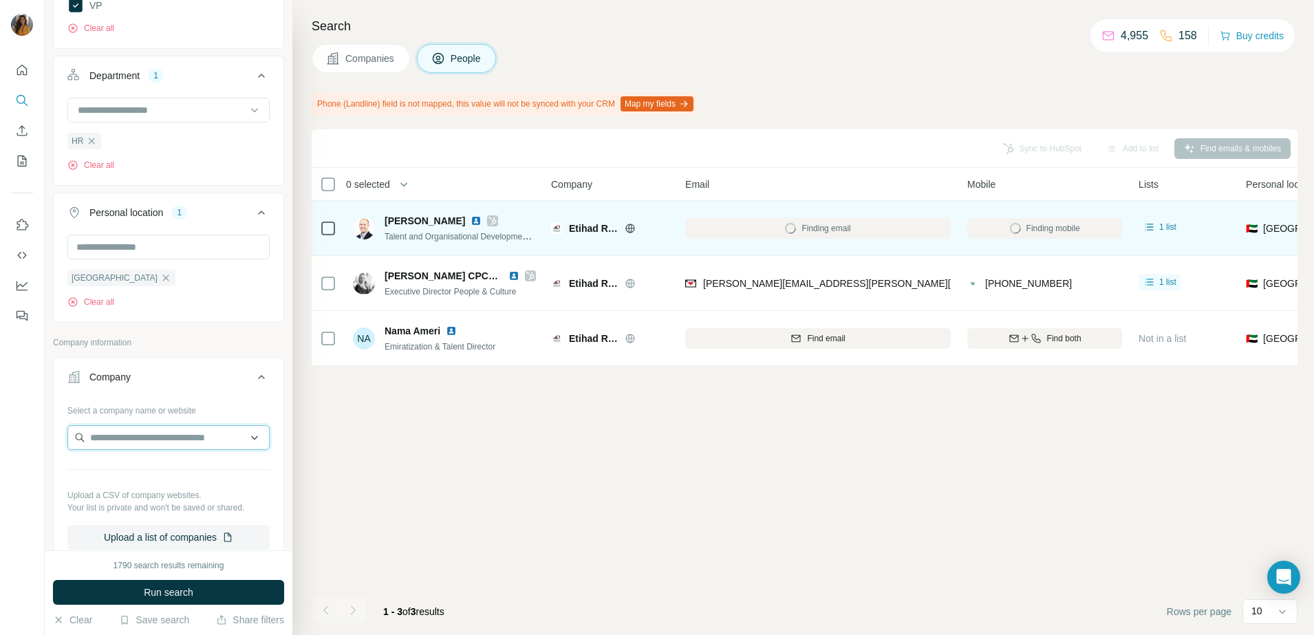
click at [138, 440] on input "text" at bounding box center [168, 437] width 202 height 25
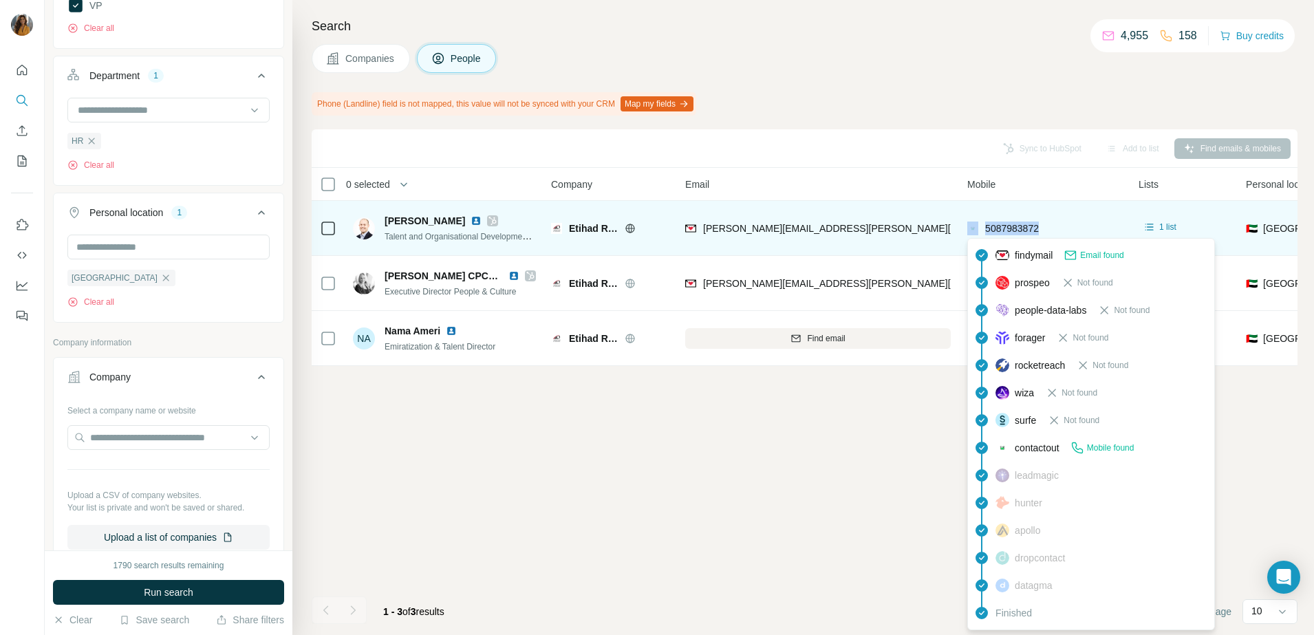
drag, startPoint x: 1070, startPoint y: 227, endPoint x: 980, endPoint y: 231, distance: 90.2
click at [980, 231] on div "5087983872" at bounding box center [1044, 228] width 155 height 38
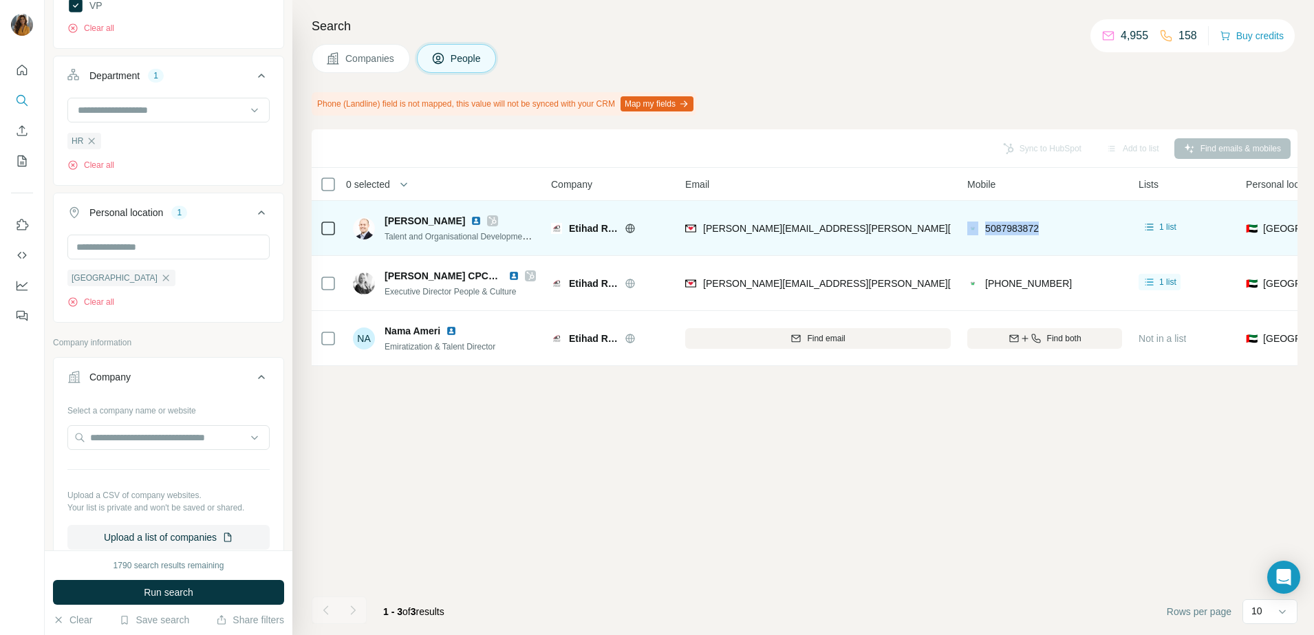
drag, startPoint x: 980, startPoint y: 231, endPoint x: 1027, endPoint y: 231, distance: 46.8
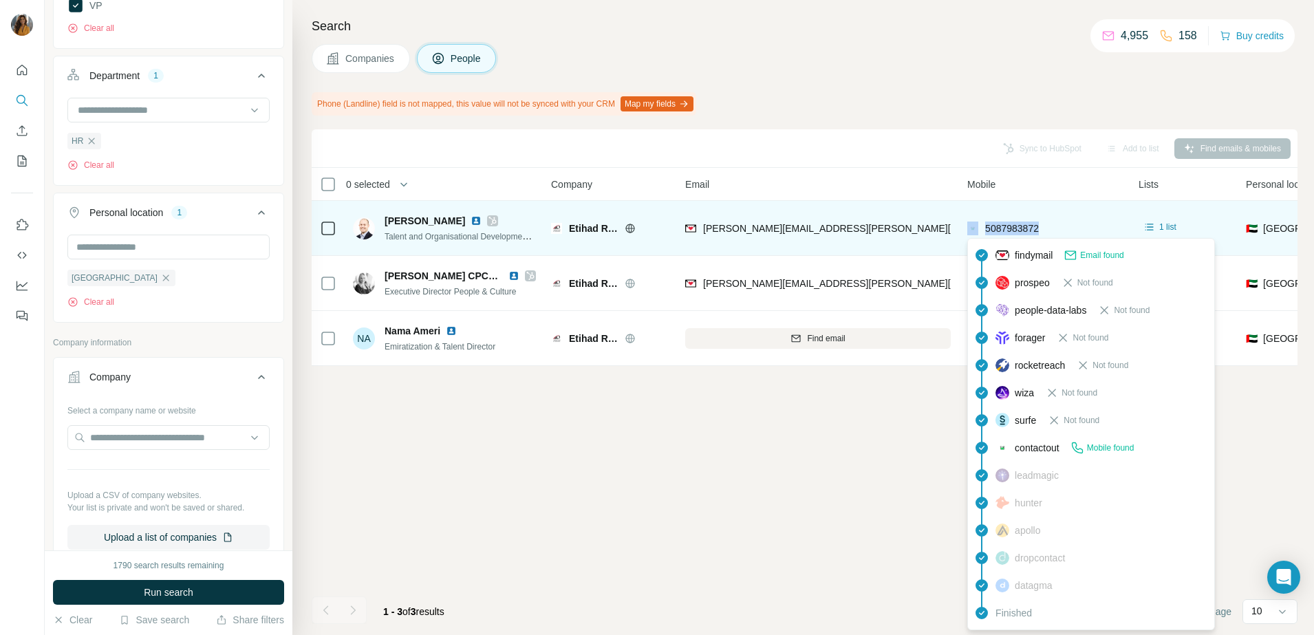
copy div "5087983872"
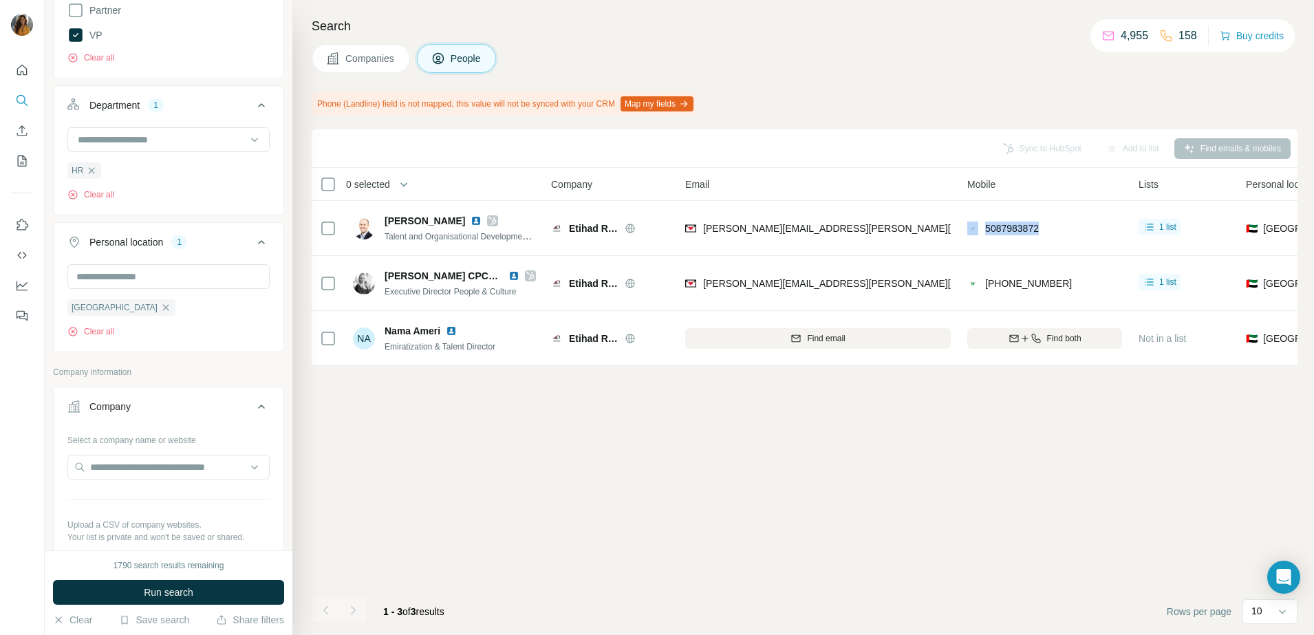
scroll to position [430, 0]
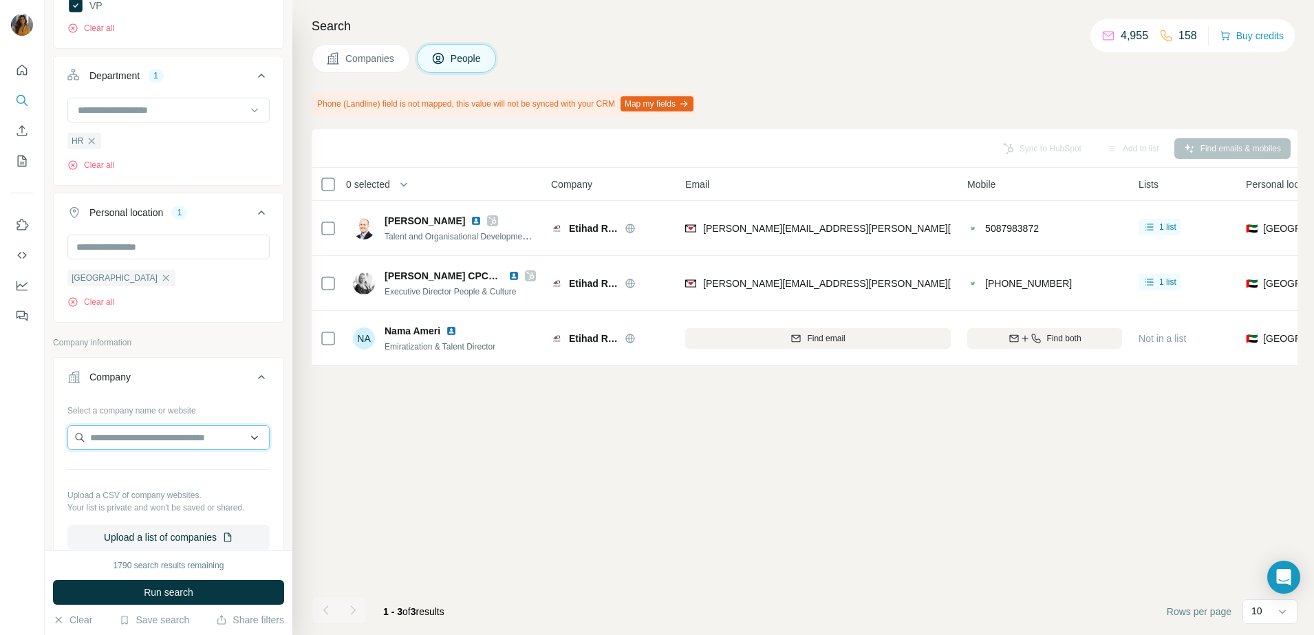
click at [114, 434] on input "text" at bounding box center [168, 437] width 202 height 25
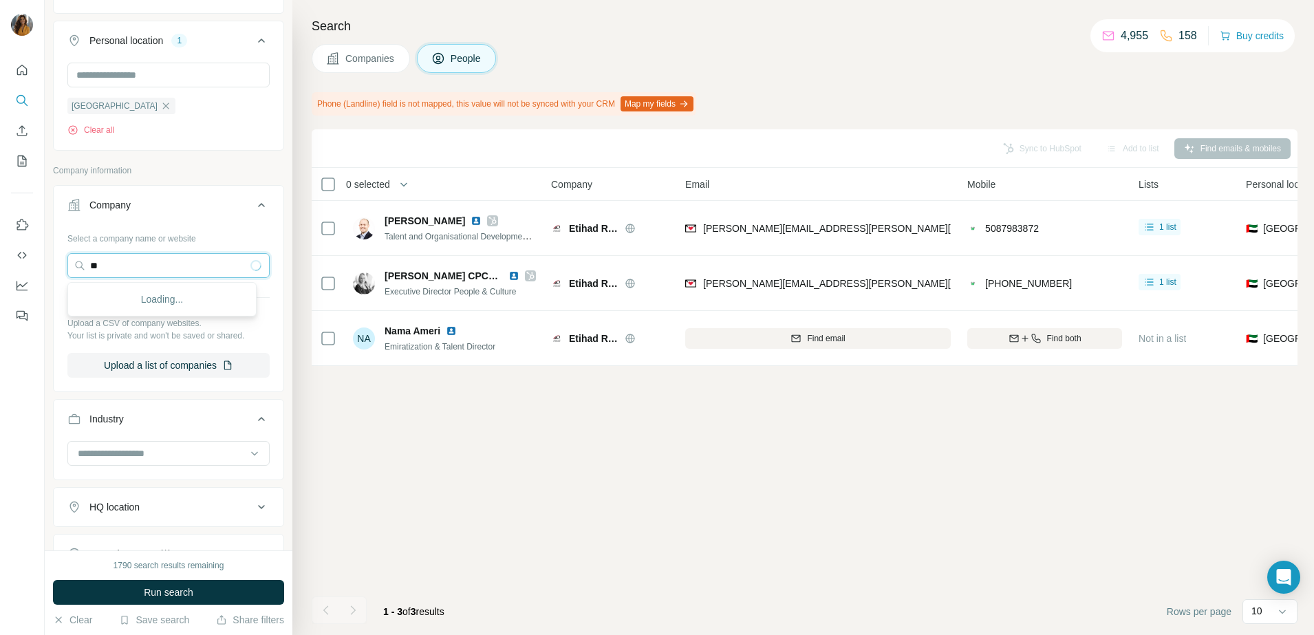
type input "*"
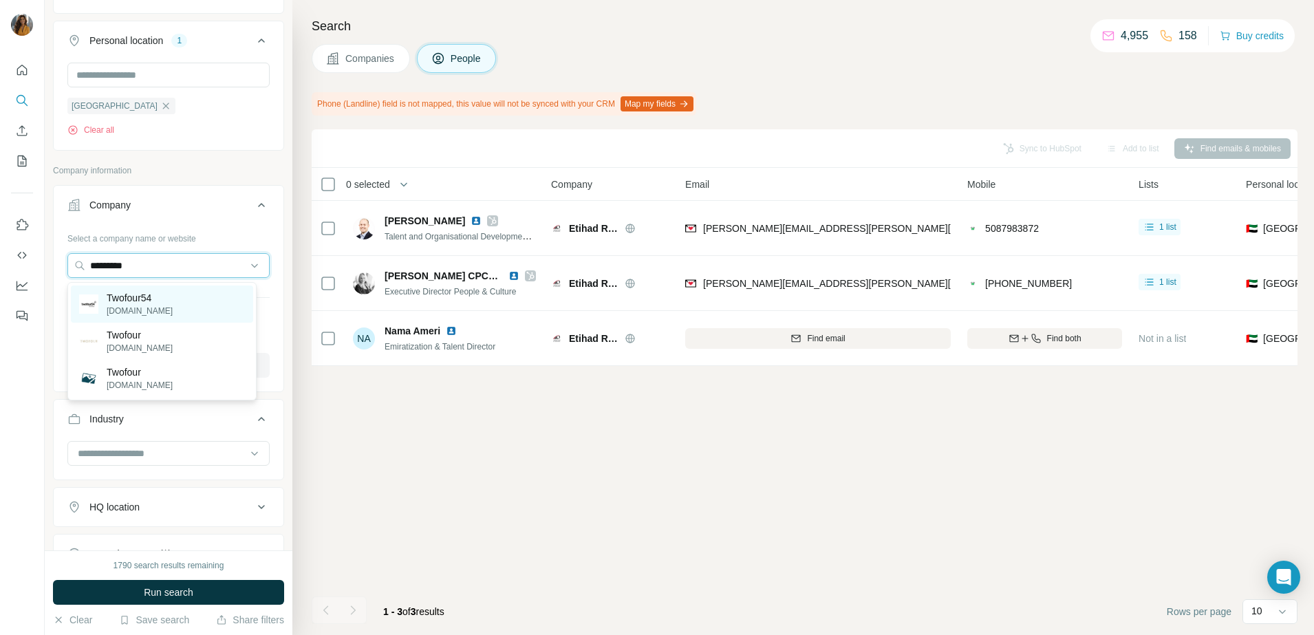
type input "*********"
click at [200, 290] on div "Twofour54 twofour54.com" at bounding box center [162, 303] width 182 height 37
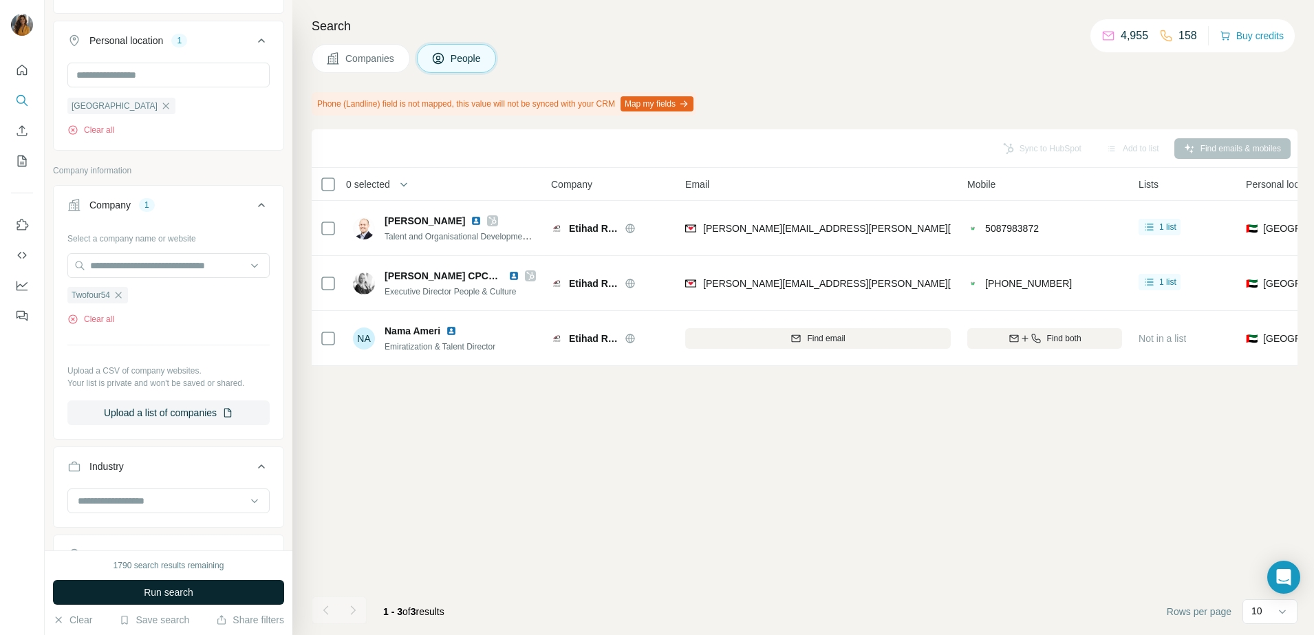
click at [177, 583] on button "Run search" at bounding box center [168, 592] width 231 height 25
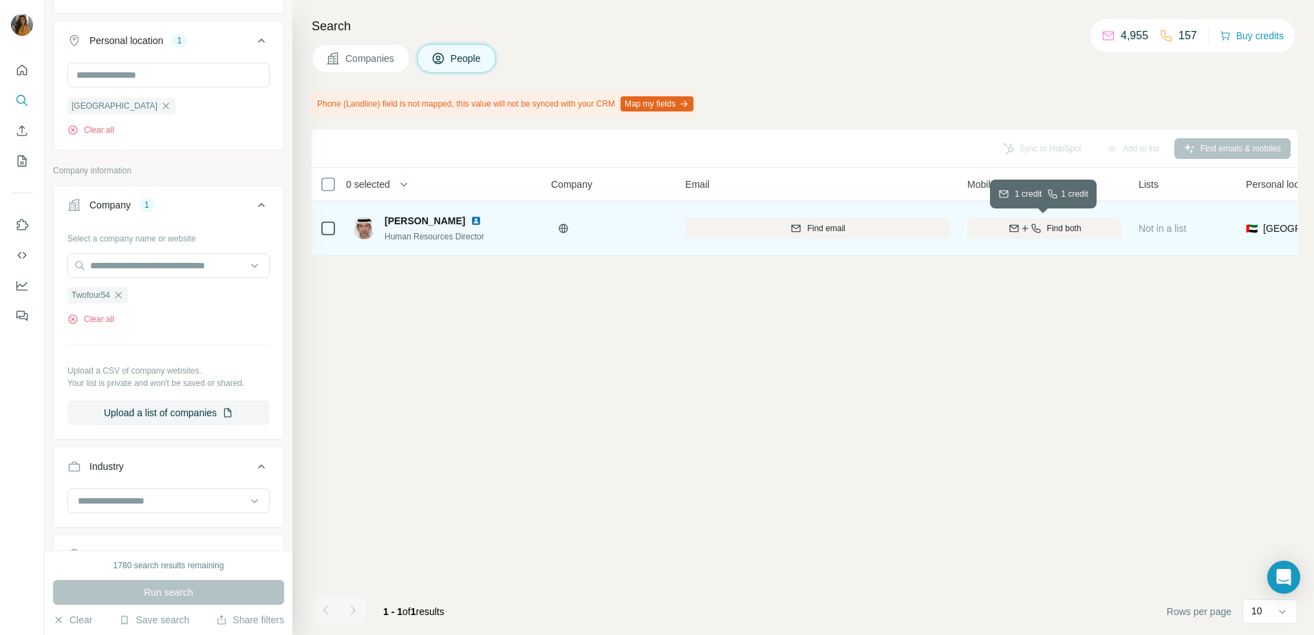
click at [1028, 226] on icon "button" at bounding box center [1024, 228] width 11 height 11
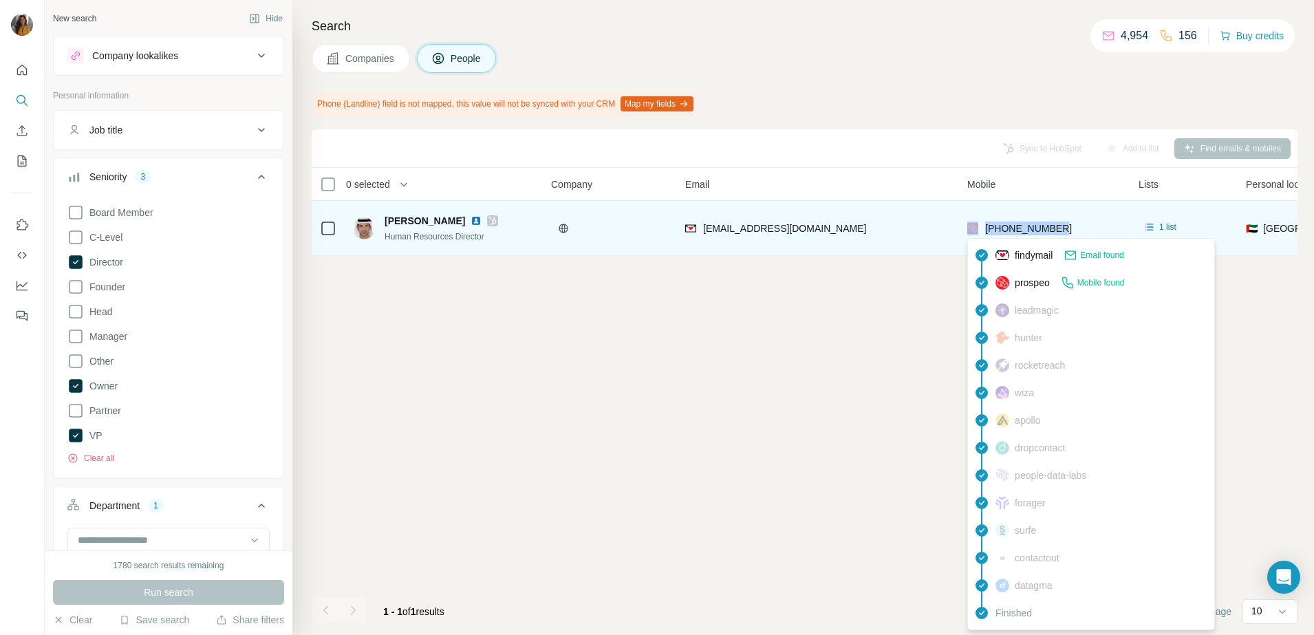
drag, startPoint x: 1078, startPoint y: 228, endPoint x: 979, endPoint y: 235, distance: 99.2
click at [979, 235] on div "+971504421744" at bounding box center [1044, 228] width 155 height 38
copy div "+971504421744"
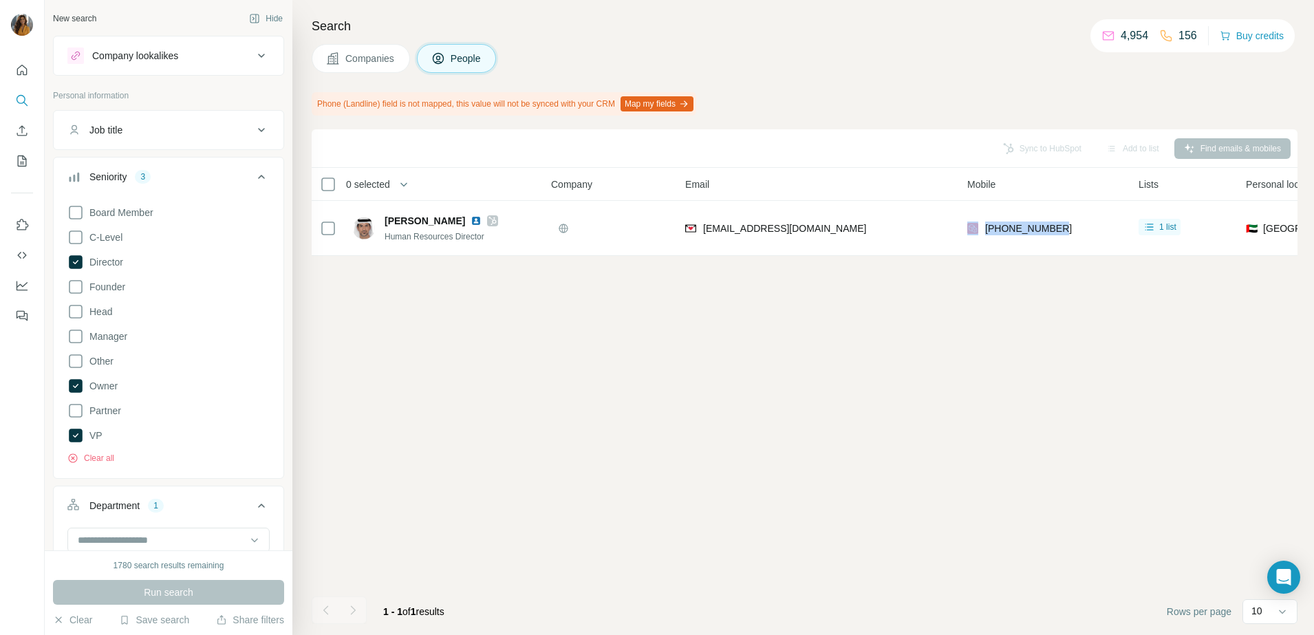
click at [1254, 405] on div "Sync to HubSpot Add to list Find emails & mobiles 0 selected People Company Ema…" at bounding box center [805, 382] width 986 height 506
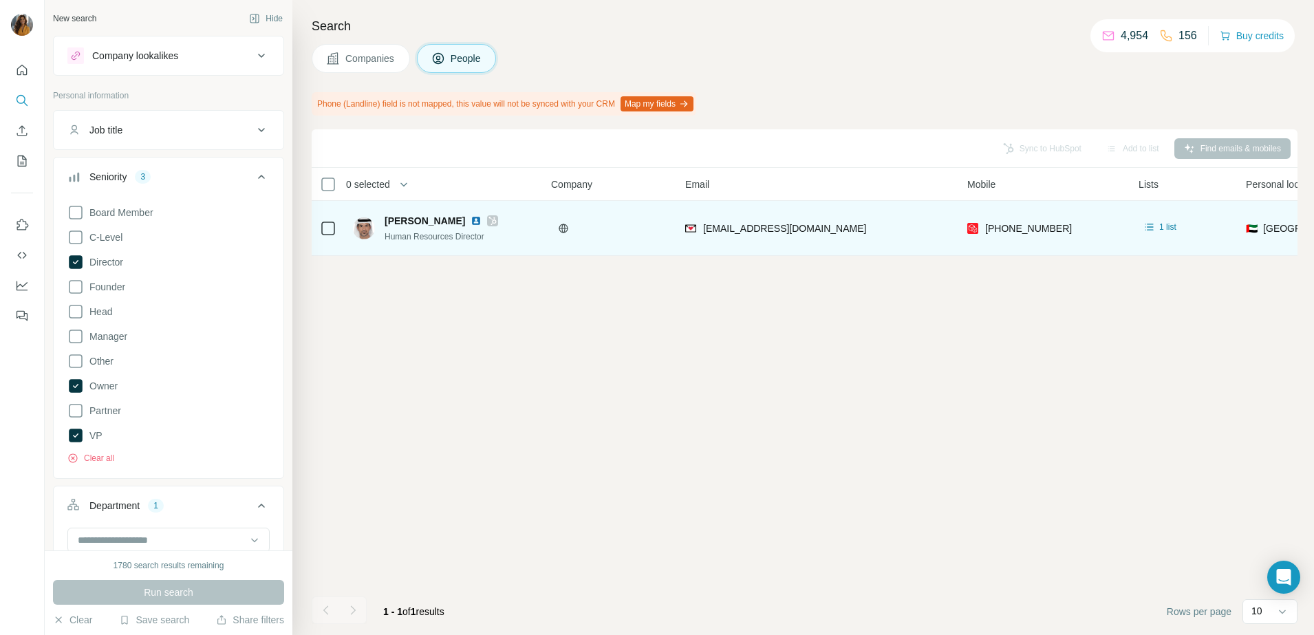
click at [471, 220] on img at bounding box center [475, 220] width 11 height 11
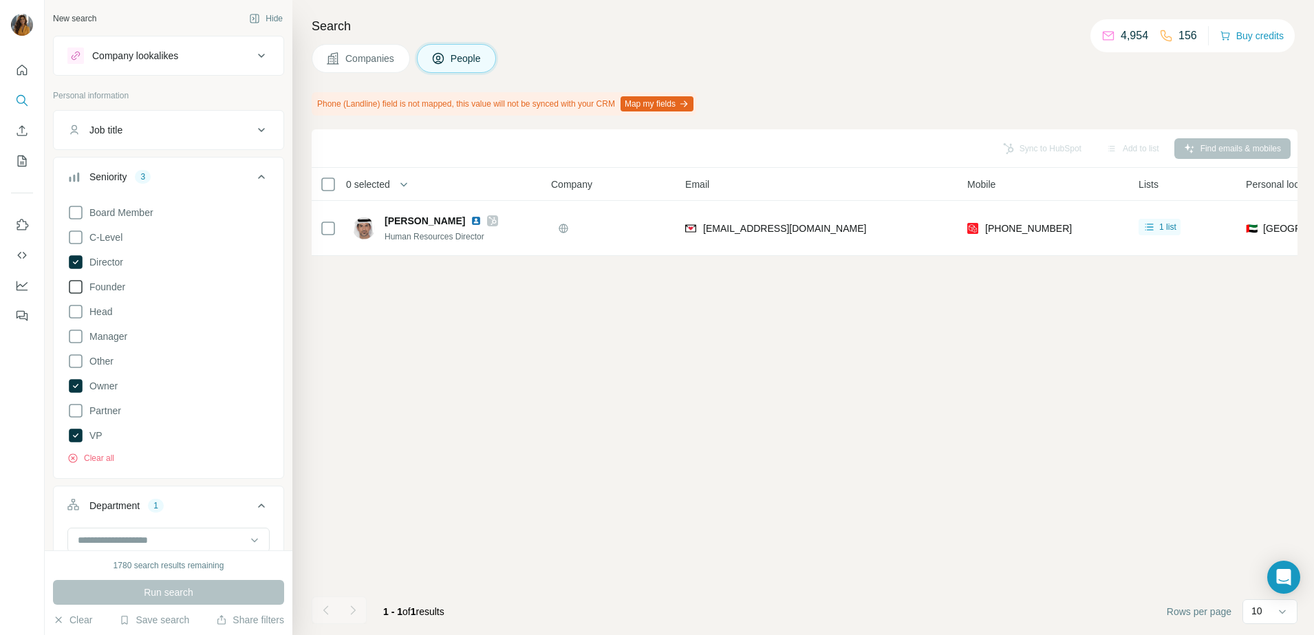
click at [475, 347] on div "Sync to HubSpot Add to list Find emails & mobiles 0 selected People Company Ema…" at bounding box center [805, 382] width 986 height 506
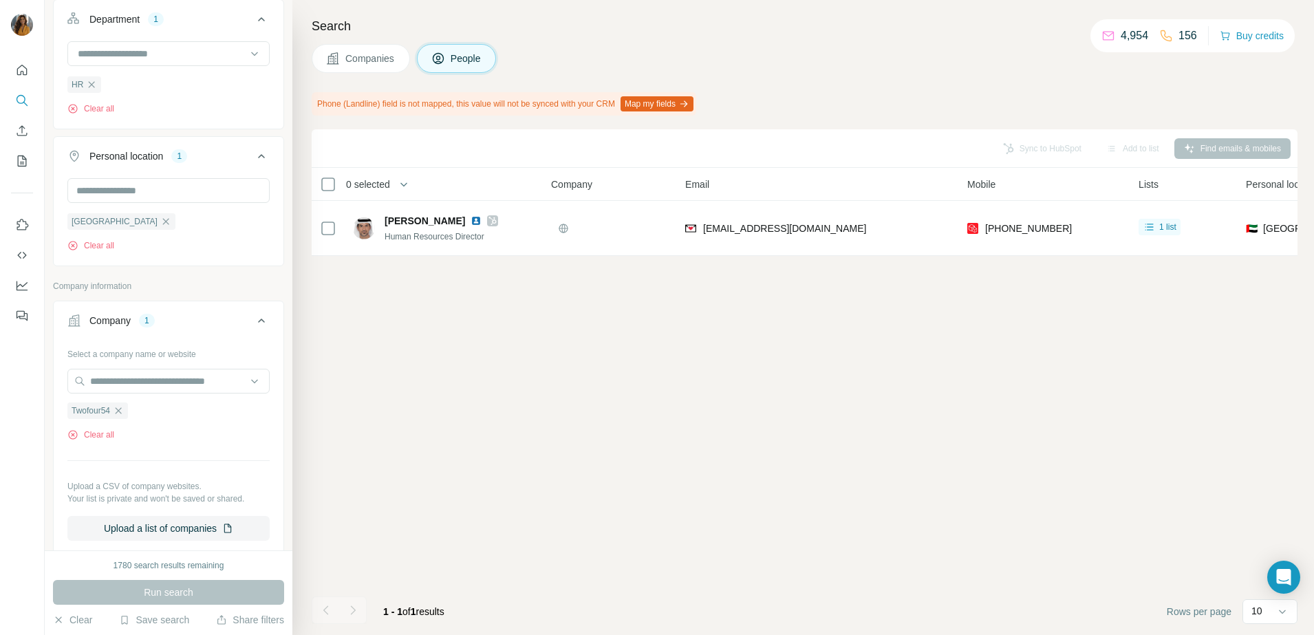
scroll to position [516, 0]
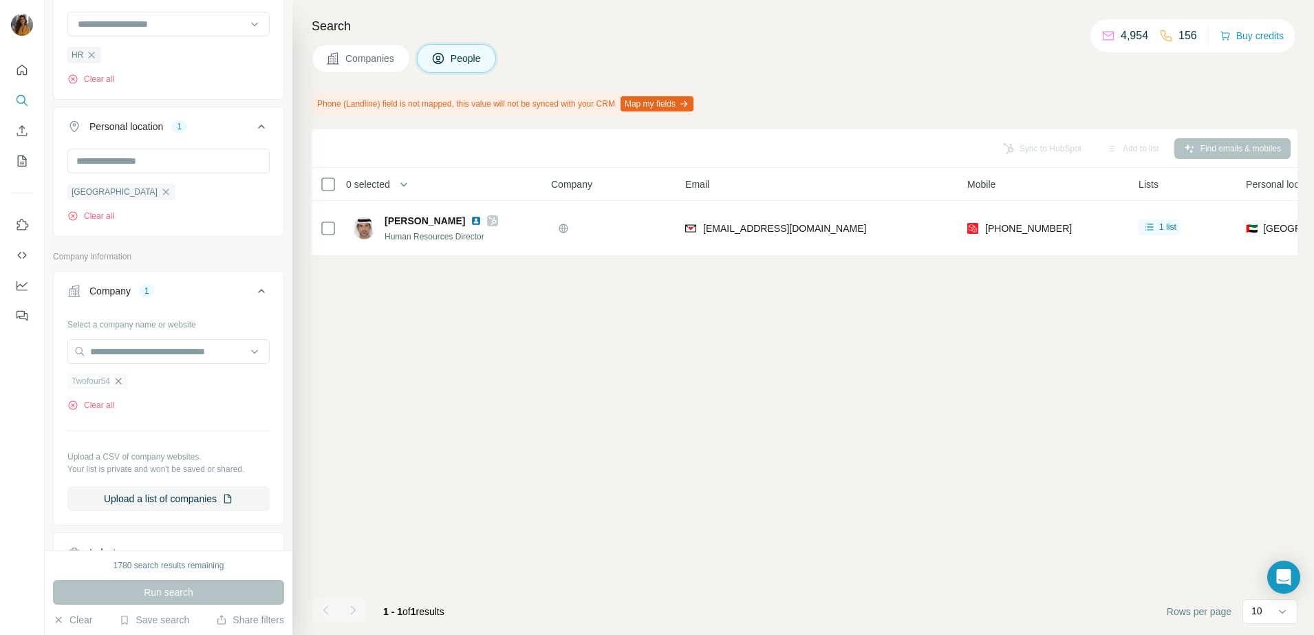
click at [123, 387] on icon "button" at bounding box center [118, 381] width 11 height 11
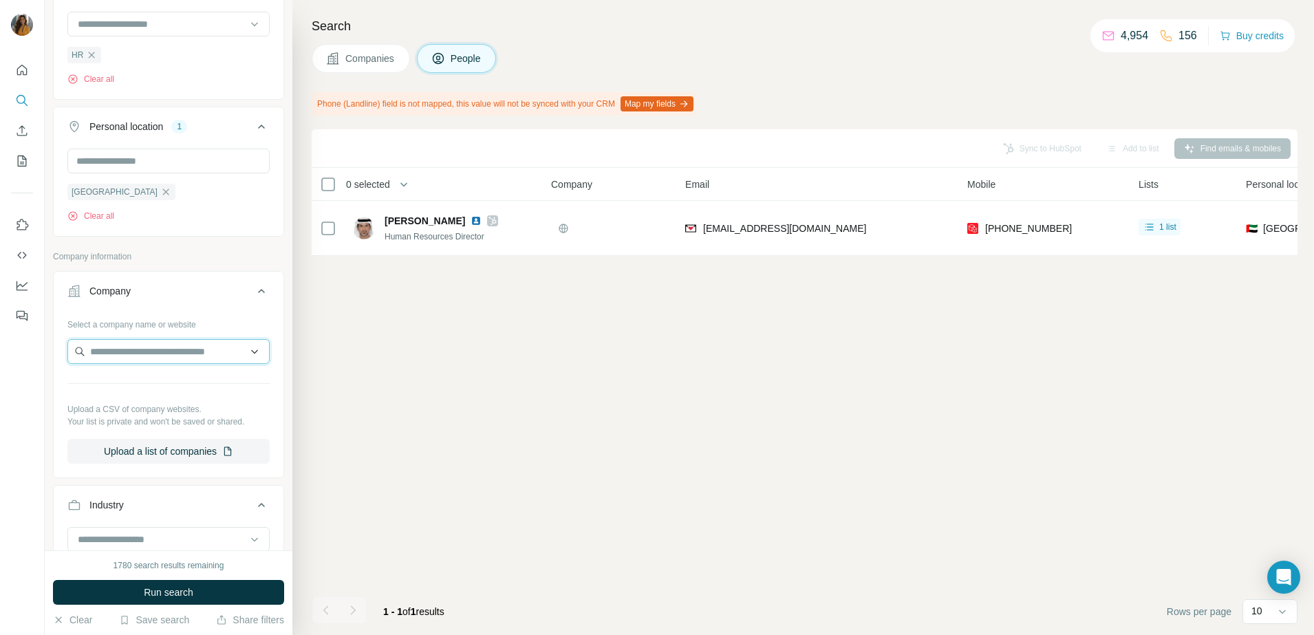
click at [122, 358] on input "text" at bounding box center [168, 351] width 202 height 25
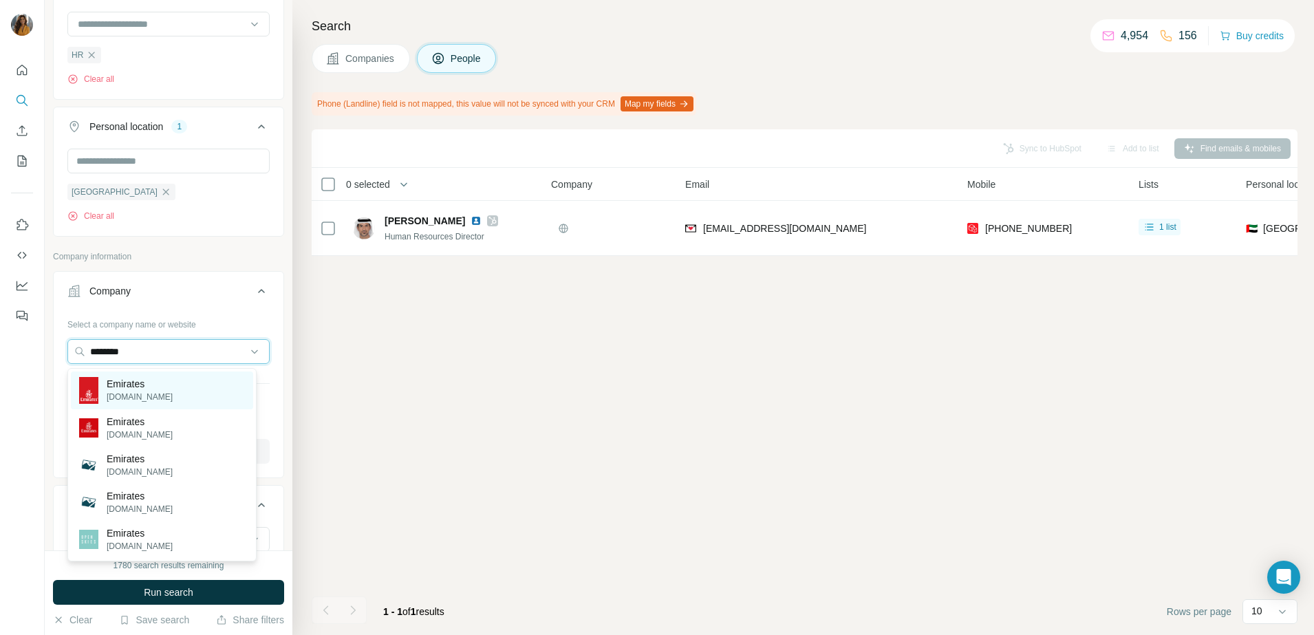
type input "********"
click at [164, 383] on div "Emirates emirates.com" at bounding box center [162, 390] width 182 height 38
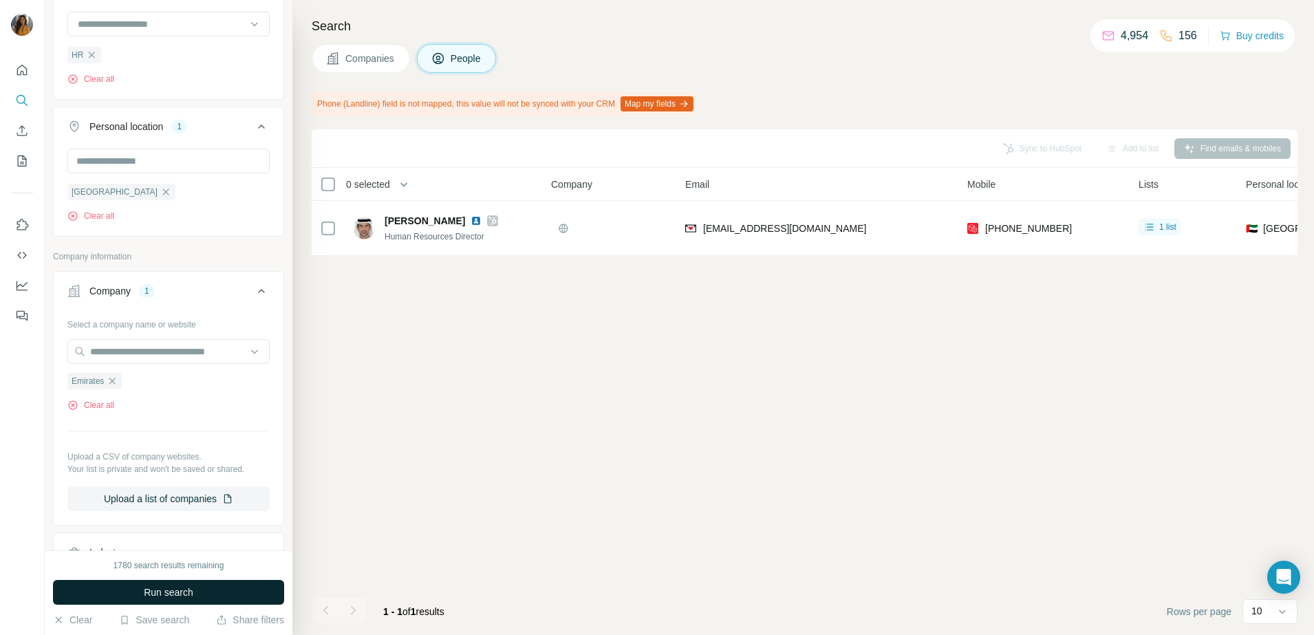
click at [172, 585] on span "Run search" at bounding box center [169, 592] width 50 height 14
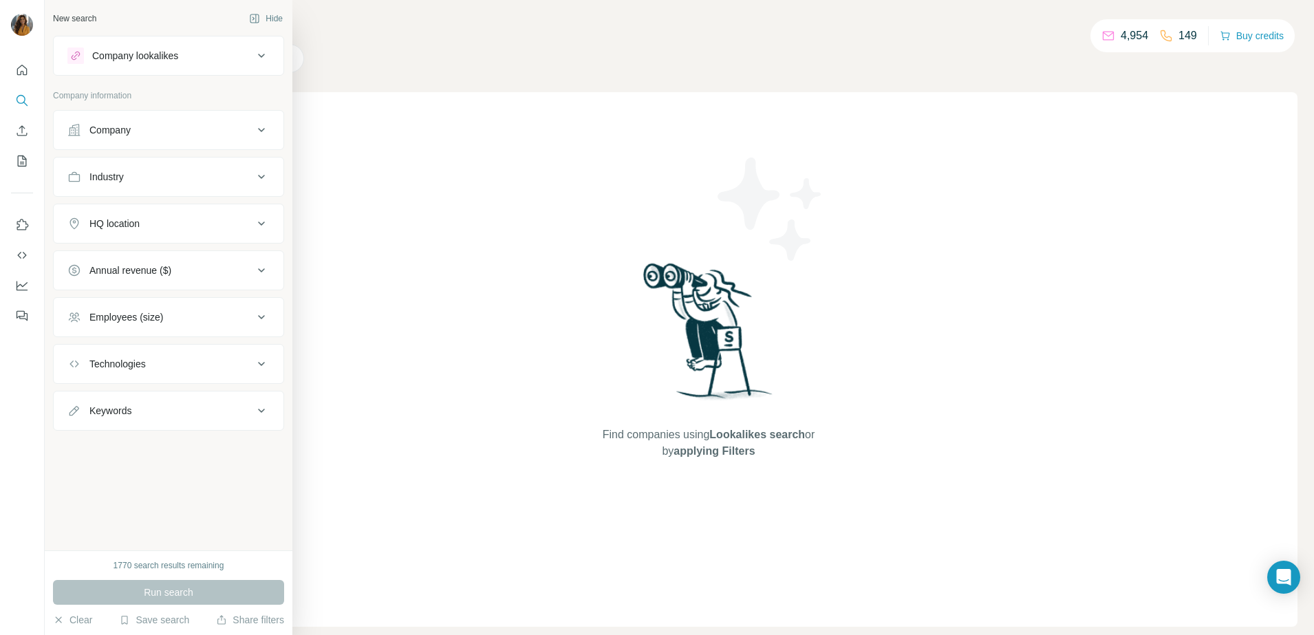
click at [173, 131] on div "Company" at bounding box center [160, 130] width 186 height 14
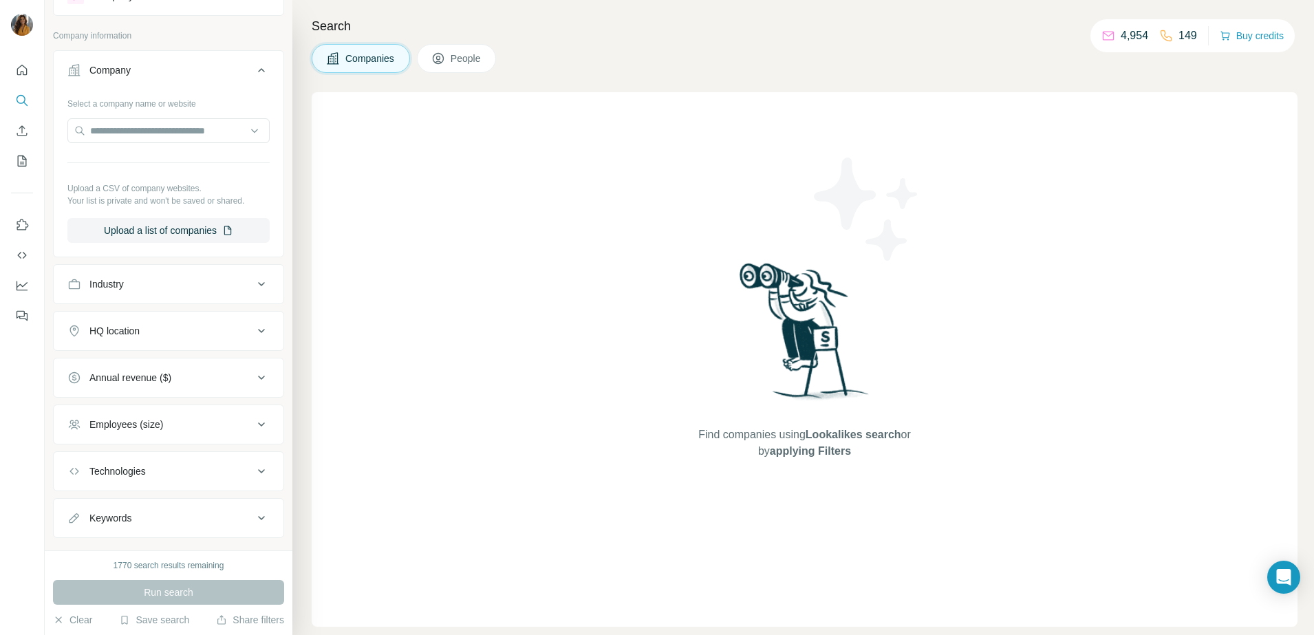
scroll to position [86, 0]
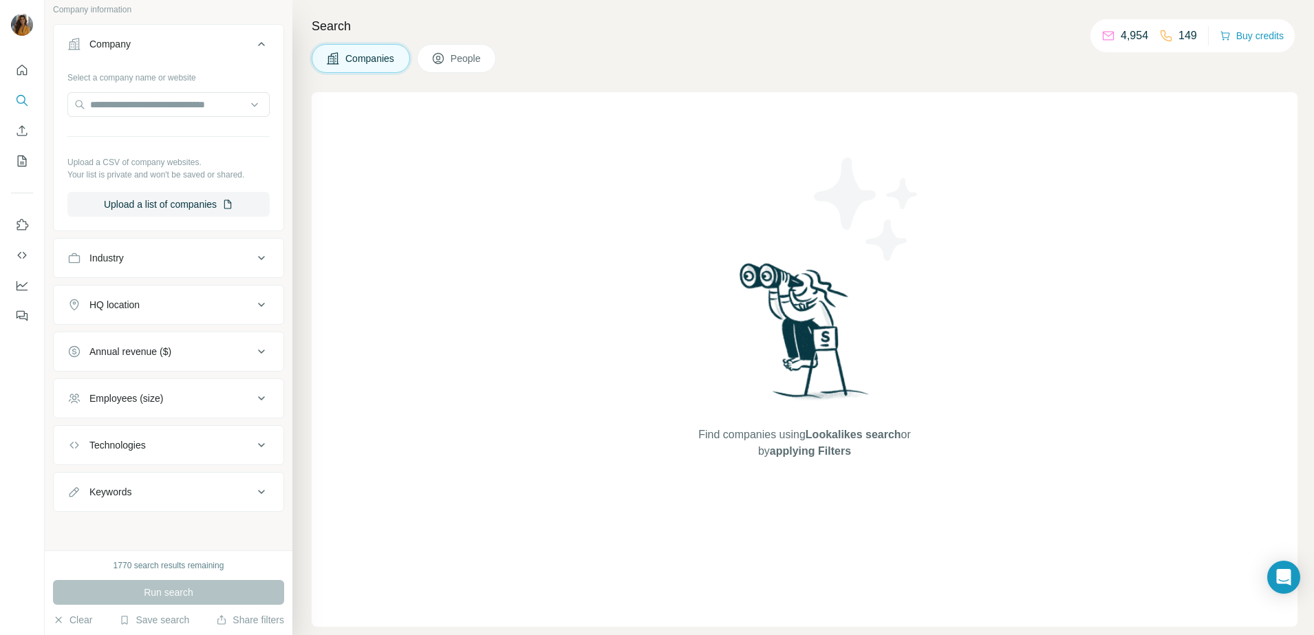
click at [206, 252] on div "Industry" at bounding box center [160, 258] width 186 height 14
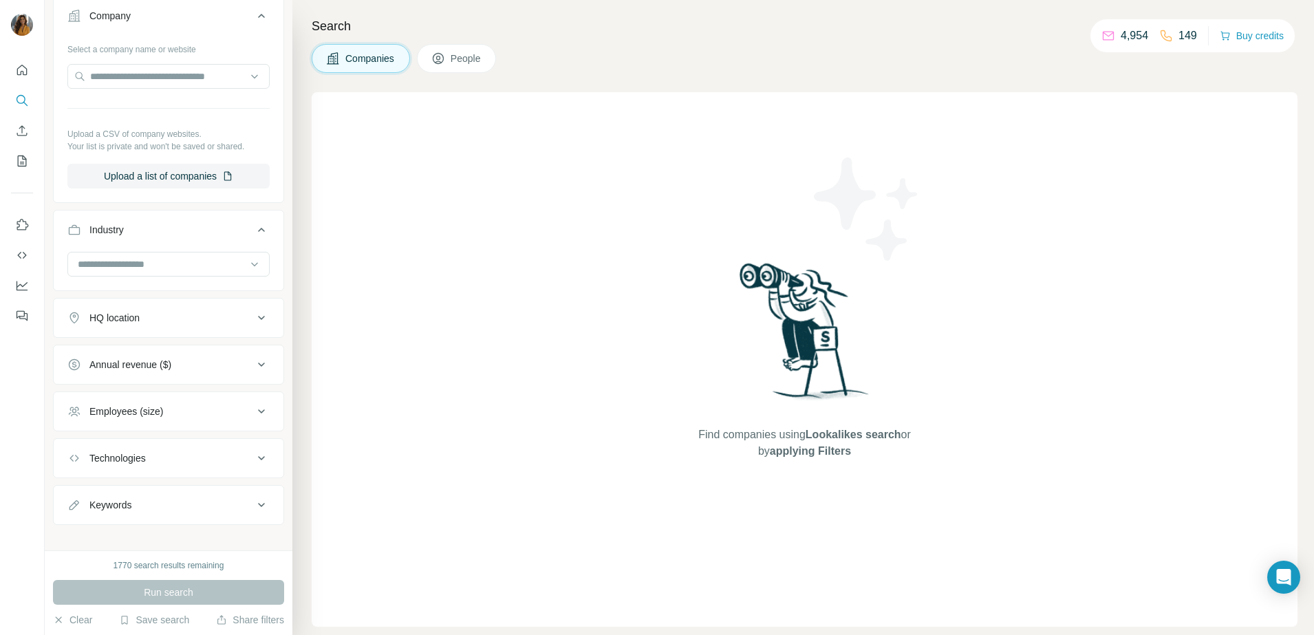
scroll to position [127, 0]
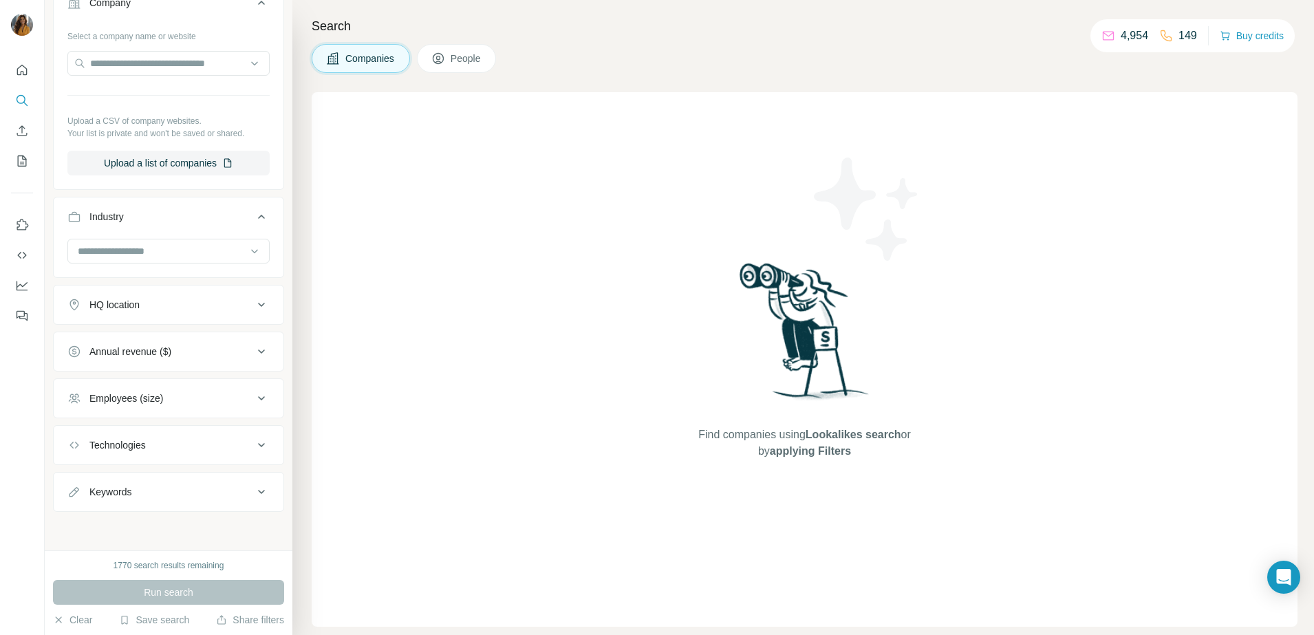
click at [180, 305] on div "HQ location" at bounding box center [160, 305] width 186 height 14
click at [180, 244] on input at bounding box center [161, 250] width 170 height 15
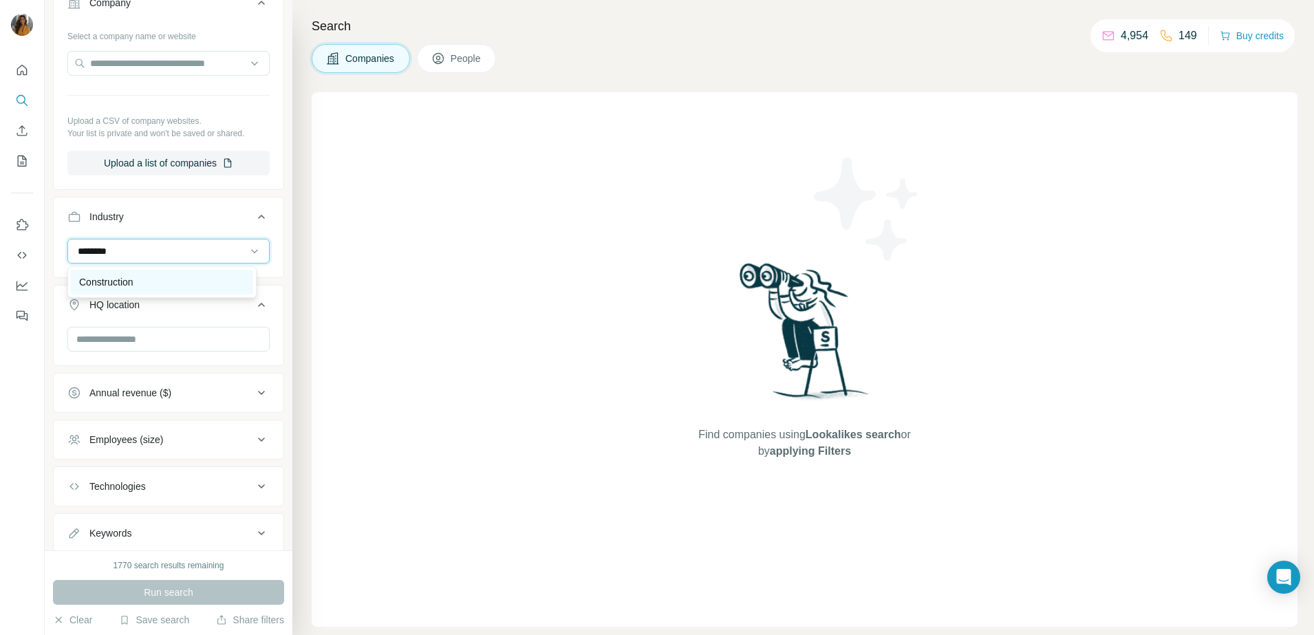
type input "********"
click at [111, 275] on p "Construction" at bounding box center [106, 282] width 54 height 14
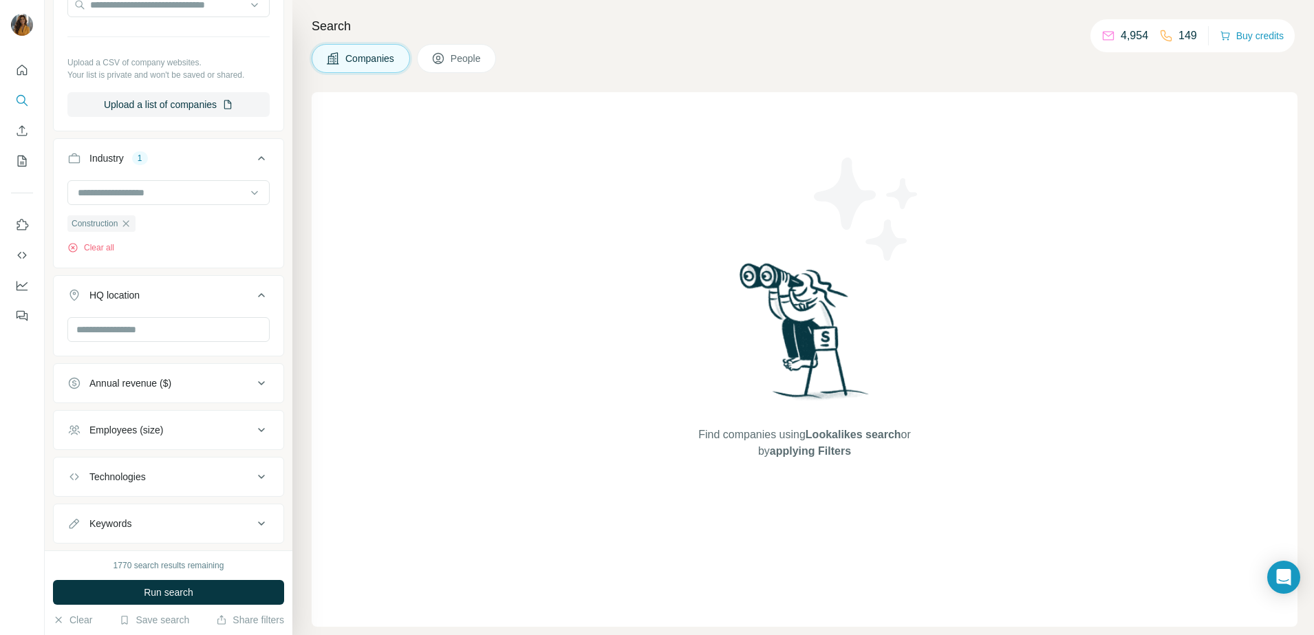
scroll to position [218, 0]
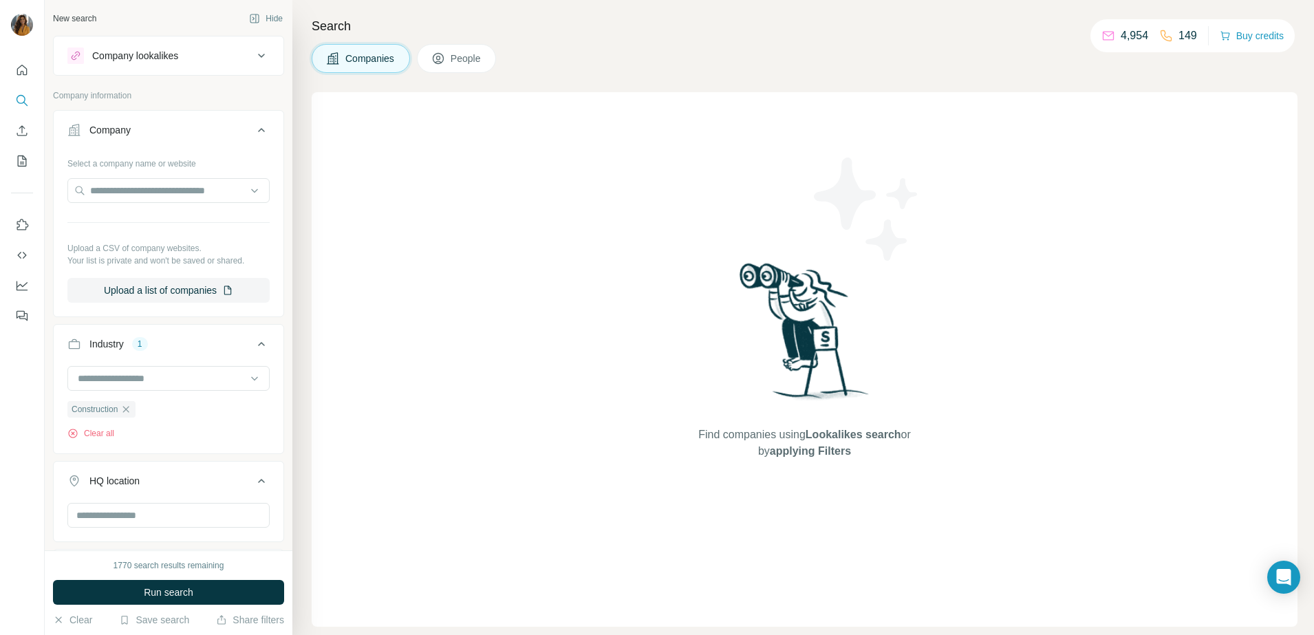
click at [444, 43] on div "Search Companies People Find companies using Lookalikes search or by applying F…" at bounding box center [802, 317] width 1021 height 635
click at [444, 52] on icon at bounding box center [438, 59] width 14 height 14
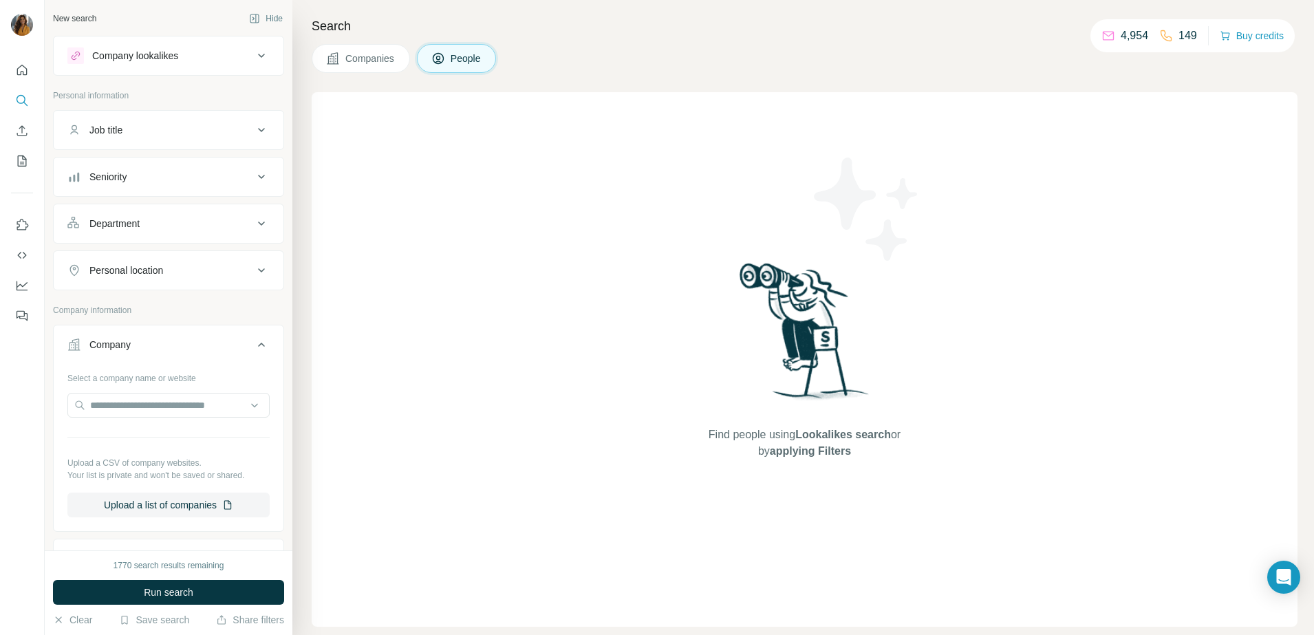
click at [147, 224] on div "Department" at bounding box center [160, 224] width 186 height 14
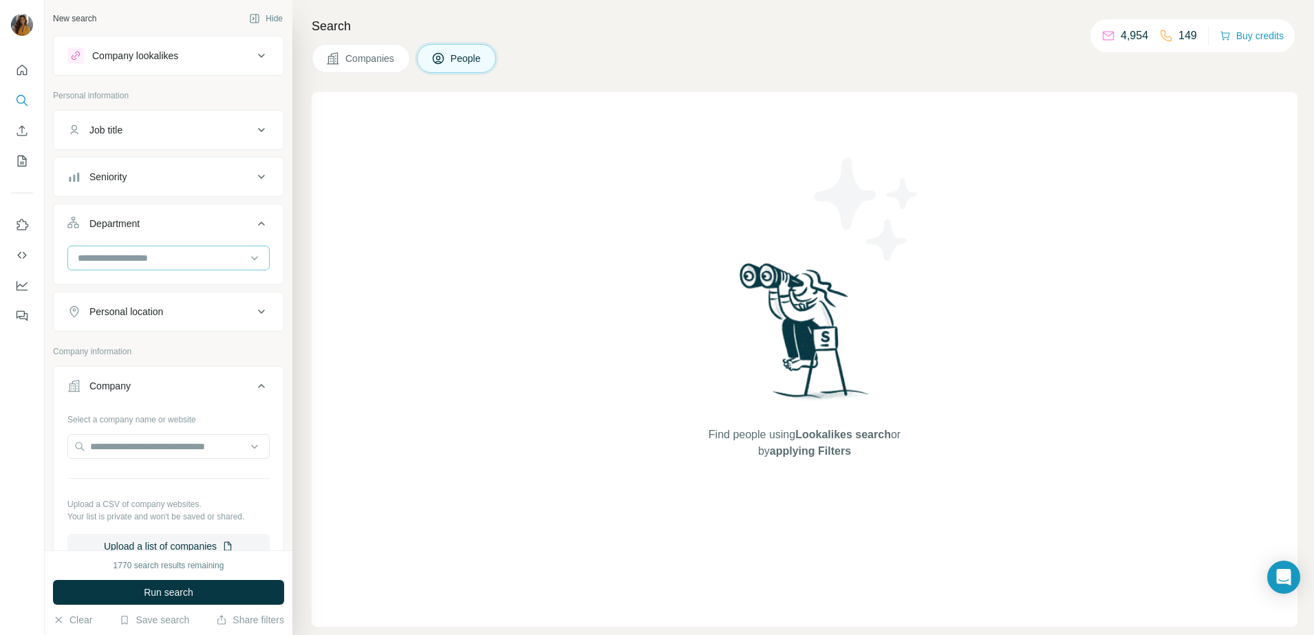
click at [135, 256] on input at bounding box center [161, 257] width 170 height 15
type input "**"
click at [131, 282] on div "HR" at bounding box center [162, 289] width 166 height 14
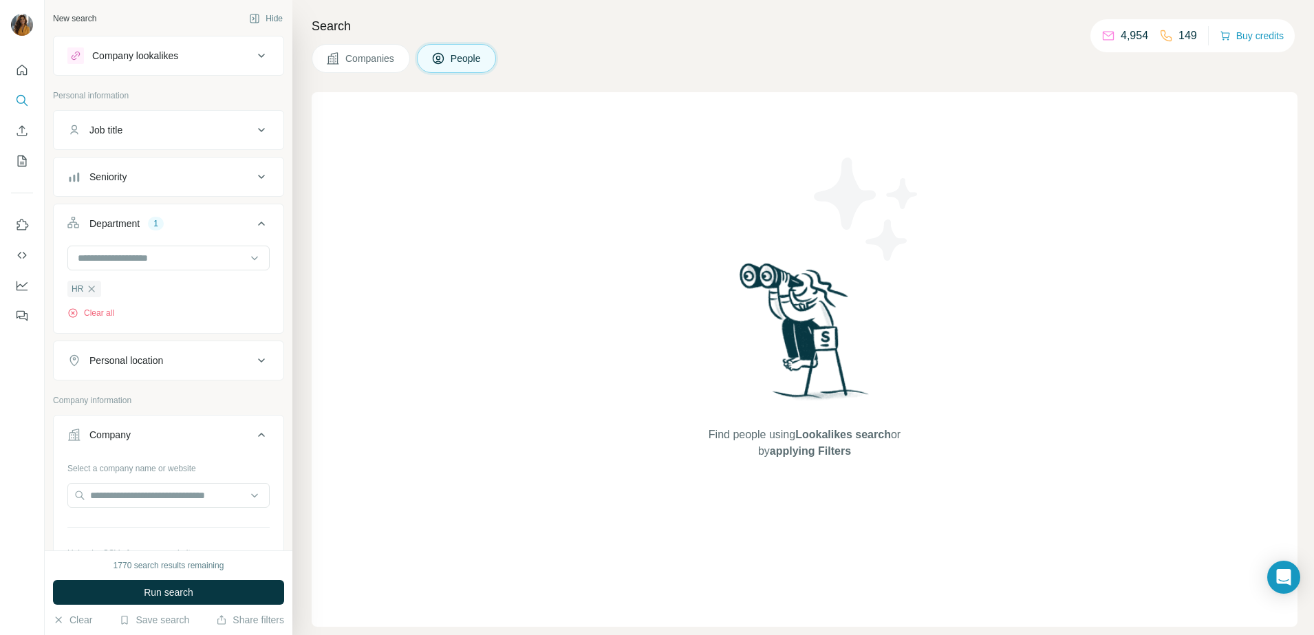
click at [145, 366] on div "Personal location" at bounding box center [126, 361] width 74 height 14
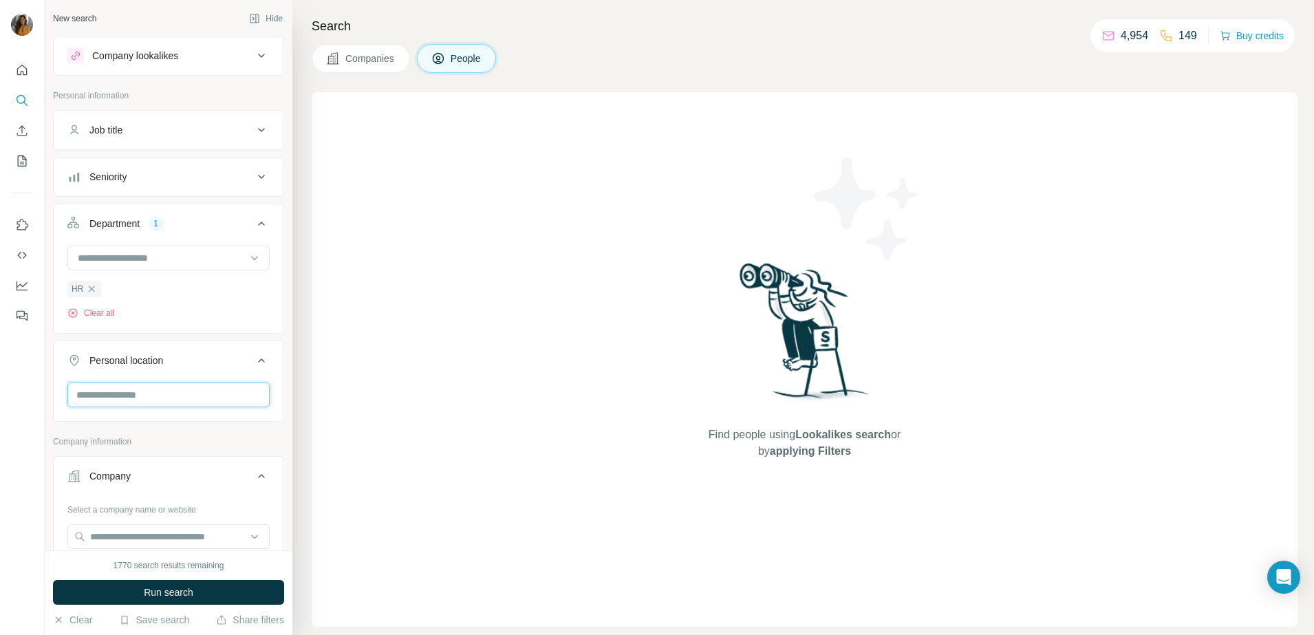
click at [148, 400] on input "text" at bounding box center [168, 394] width 202 height 25
type input "******"
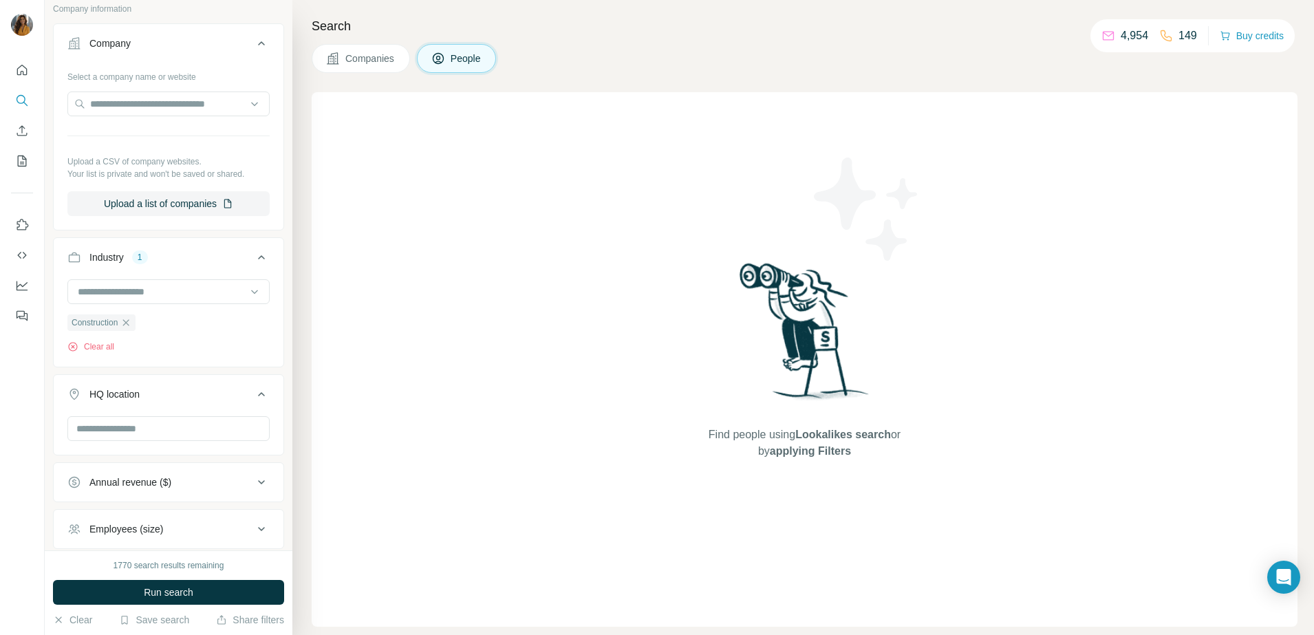
scroll to position [614, 0]
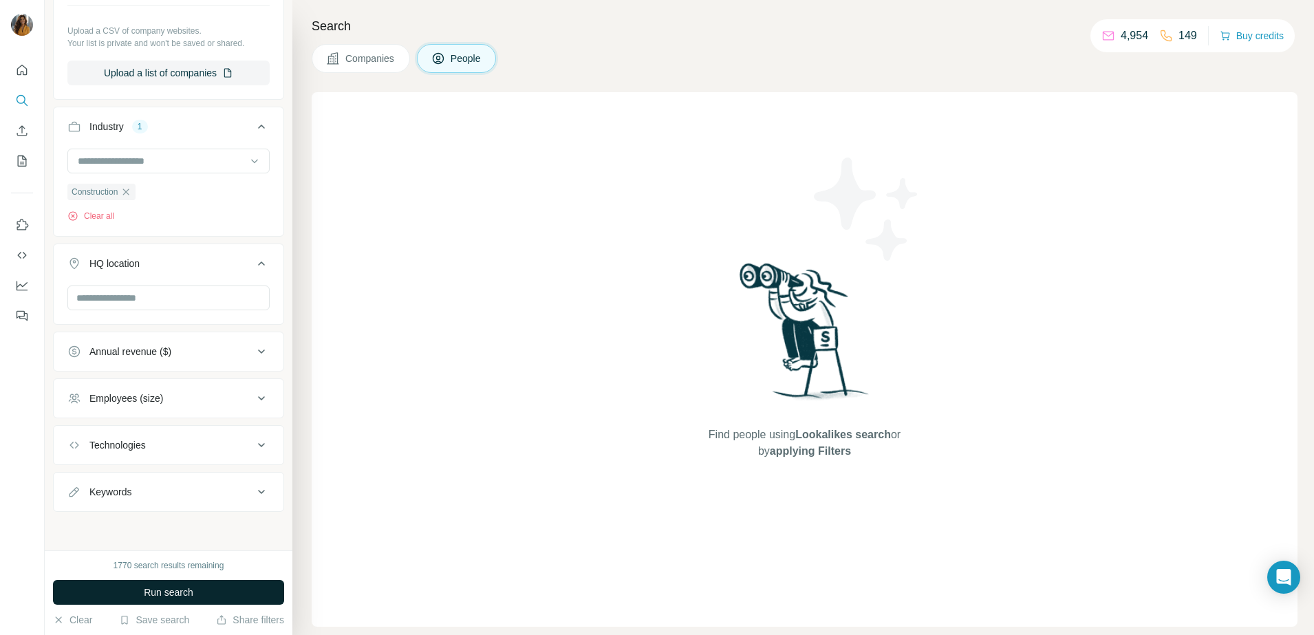
click at [227, 589] on button "Run search" at bounding box center [168, 592] width 231 height 25
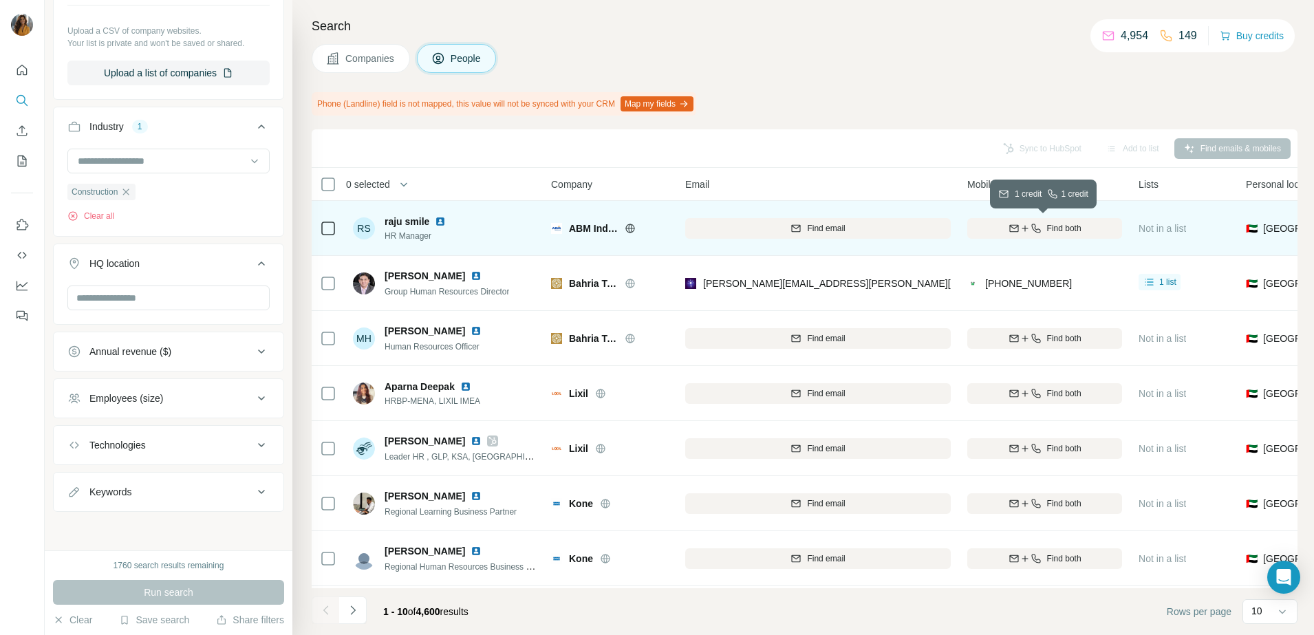
click at [989, 223] on div "Find both" at bounding box center [1044, 228] width 155 height 12
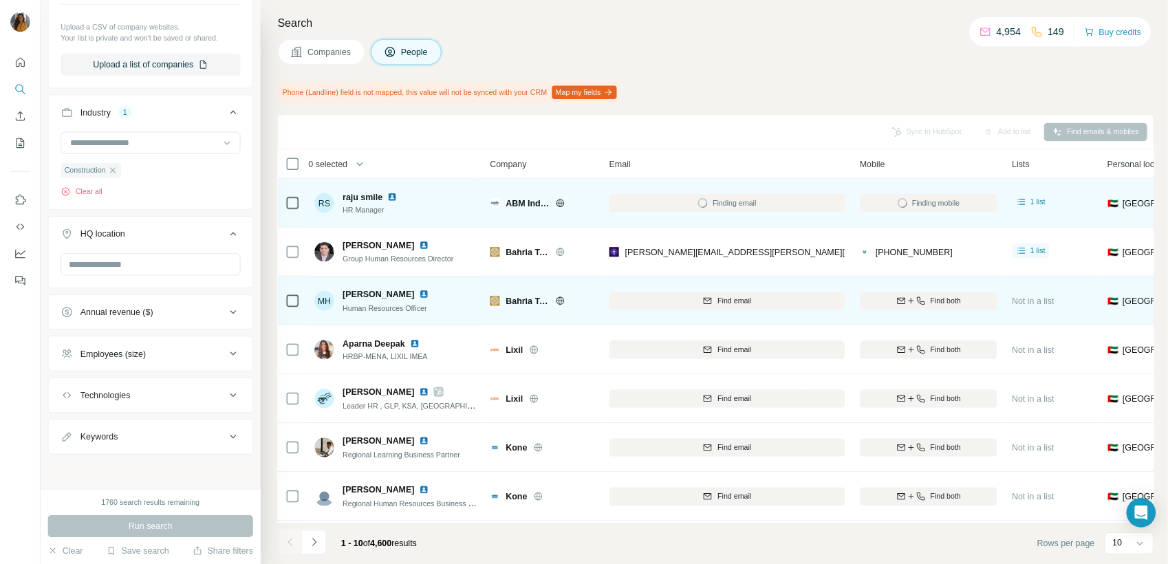
scroll to position [172, 0]
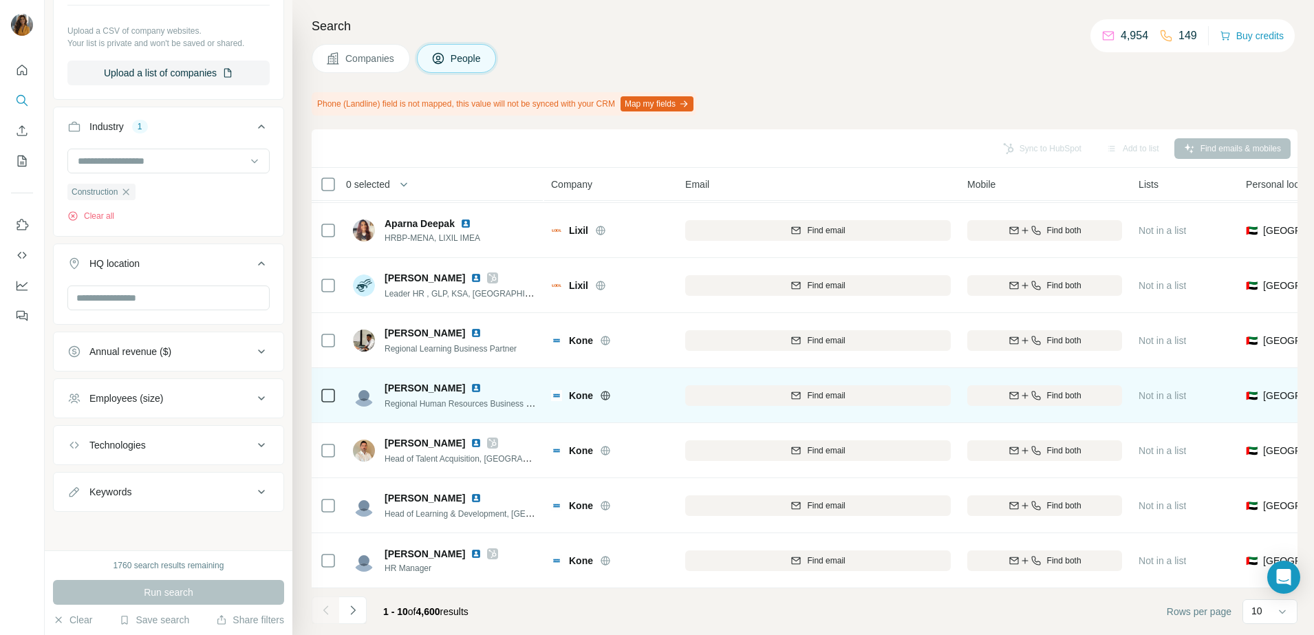
click at [470, 382] on img at bounding box center [475, 387] width 11 height 11
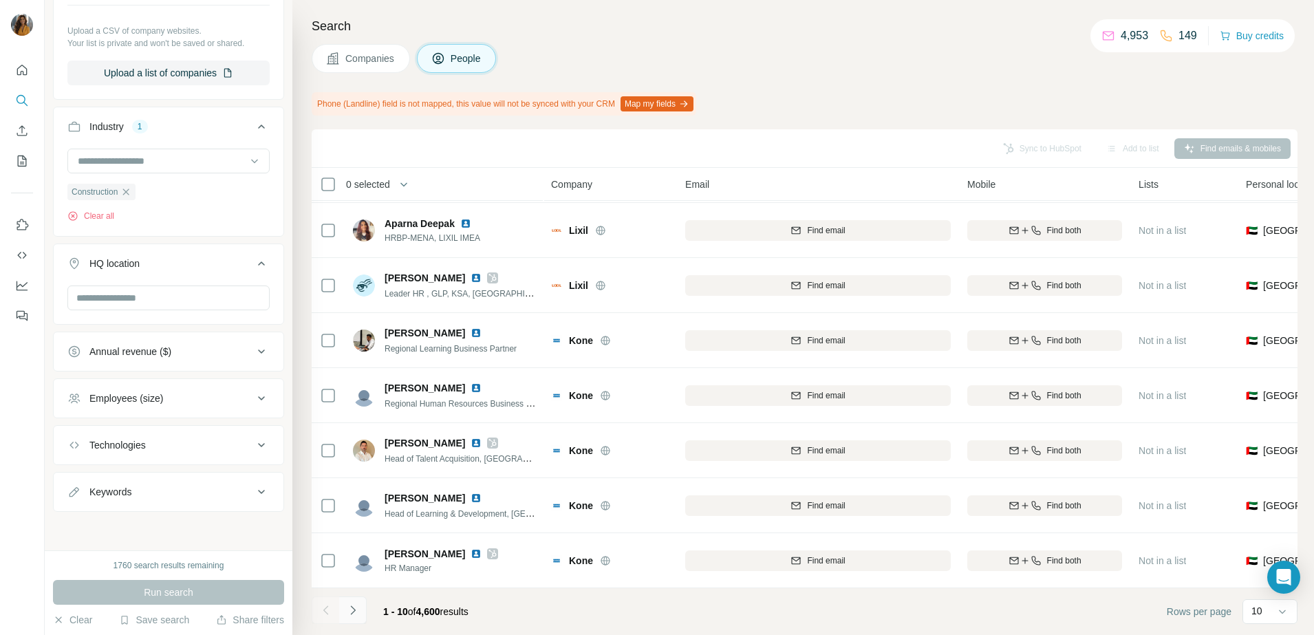
click at [356, 614] on icon "Navigate to next page" at bounding box center [353, 610] width 14 height 14
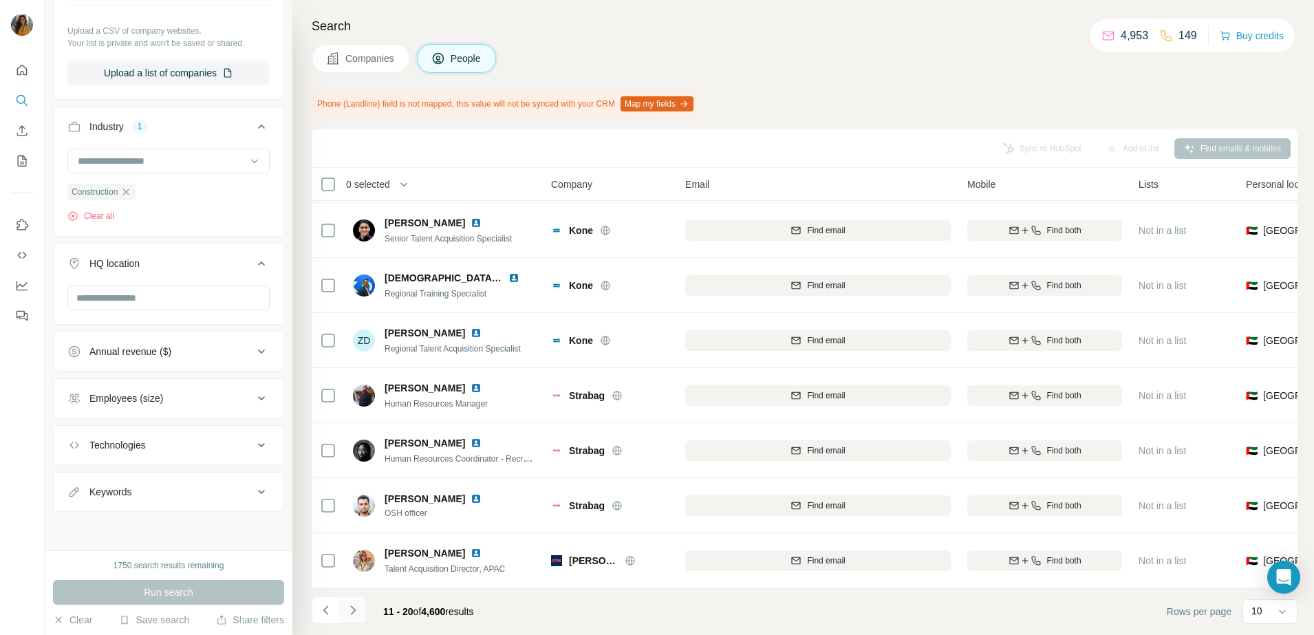
click at [360, 610] on button "Navigate to next page" at bounding box center [353, 610] width 28 height 28
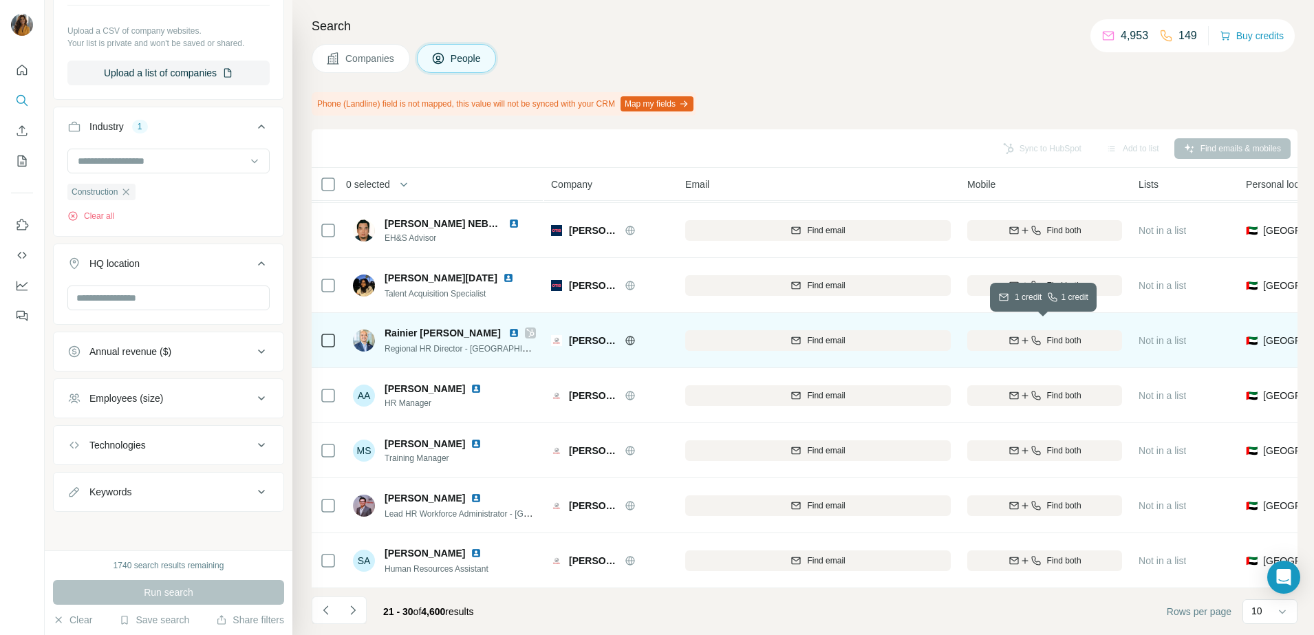
click at [1066, 334] on span "Find both" at bounding box center [1064, 340] width 34 height 12
click at [517, 327] on img at bounding box center [513, 332] width 11 height 11
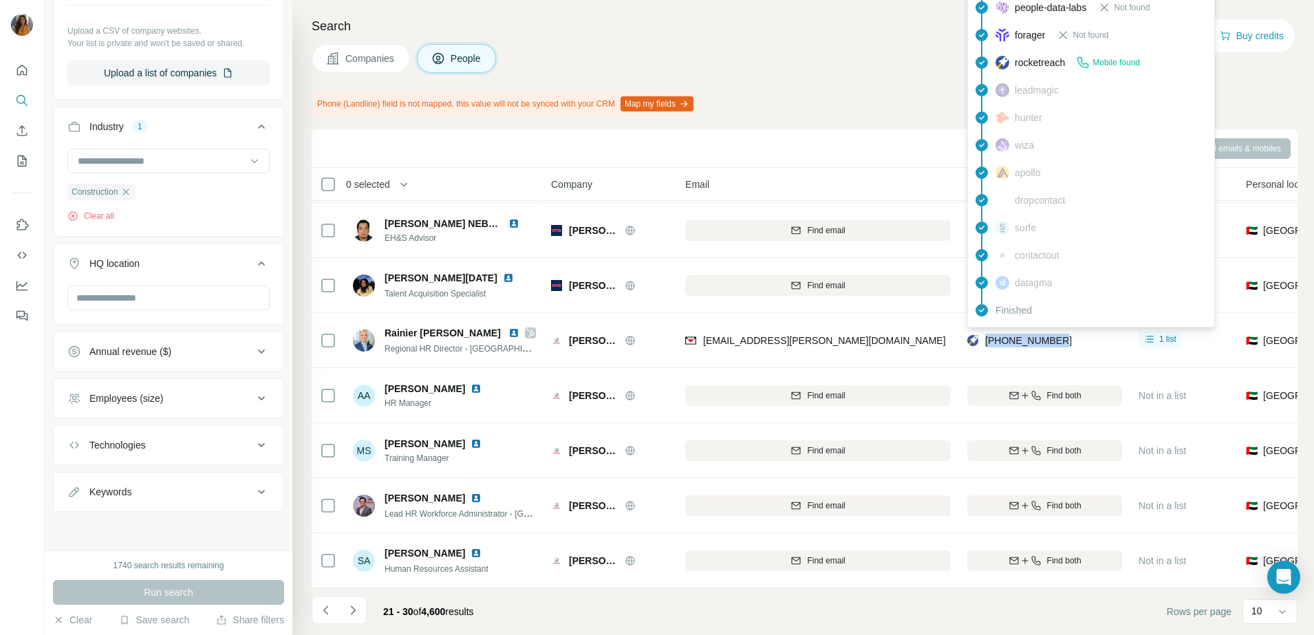
drag, startPoint x: 1081, startPoint y: 332, endPoint x: 986, endPoint y: 340, distance: 94.5
click at [986, 340] on div "[PHONE_NUMBER]" at bounding box center [1044, 340] width 155 height 38
copy span "[PHONE_NUMBER]"
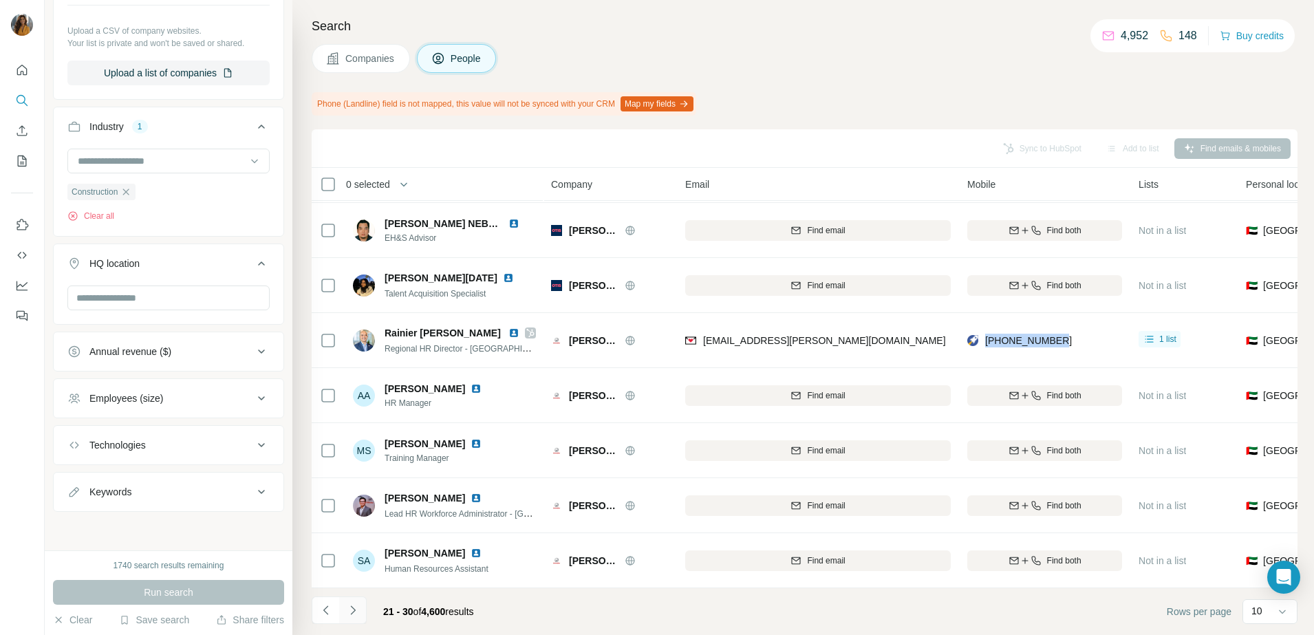
click at [358, 611] on icon "Navigate to next page" at bounding box center [353, 610] width 14 height 14
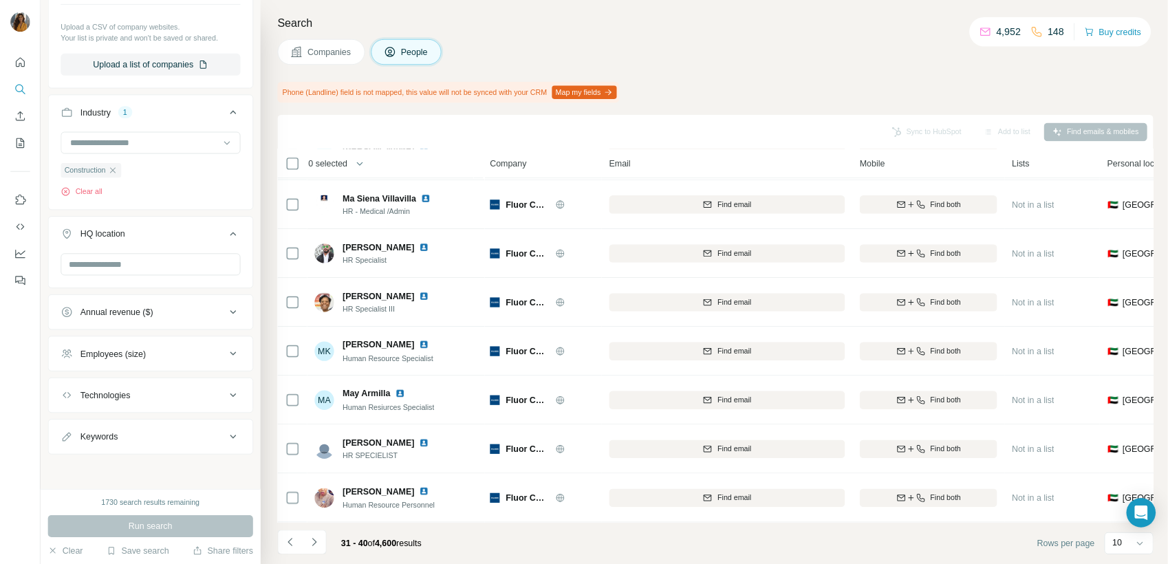
scroll to position [171, 0]
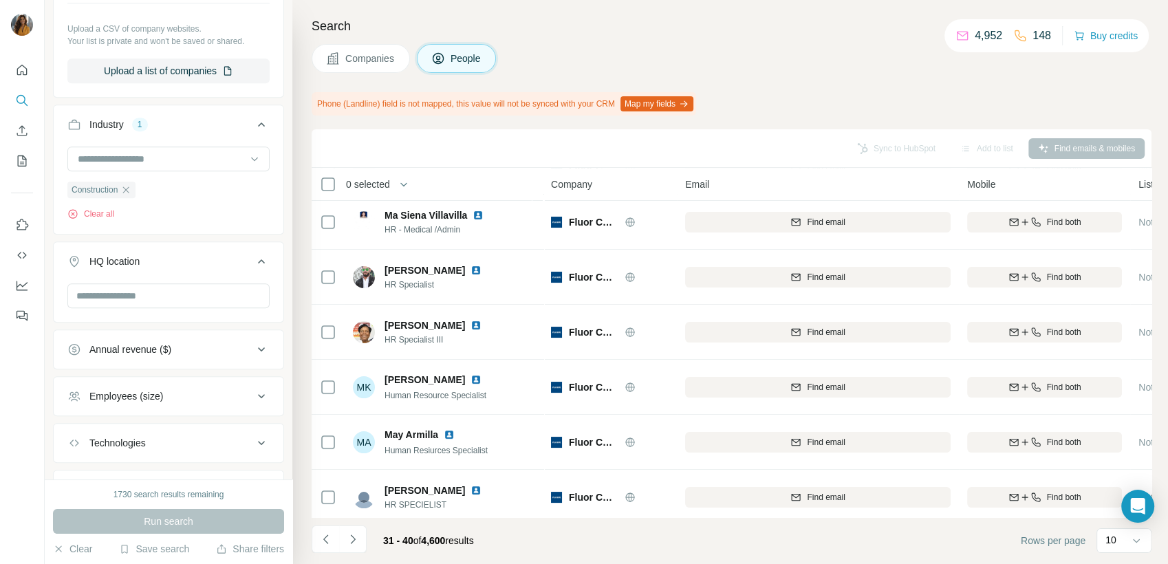
drag, startPoint x: 1300, startPoint y: 3, endPoint x: 444, endPoint y: 173, distance: 872.4
click at [444, 173] on th "0 selected" at bounding box center [422, 184] width 220 height 33
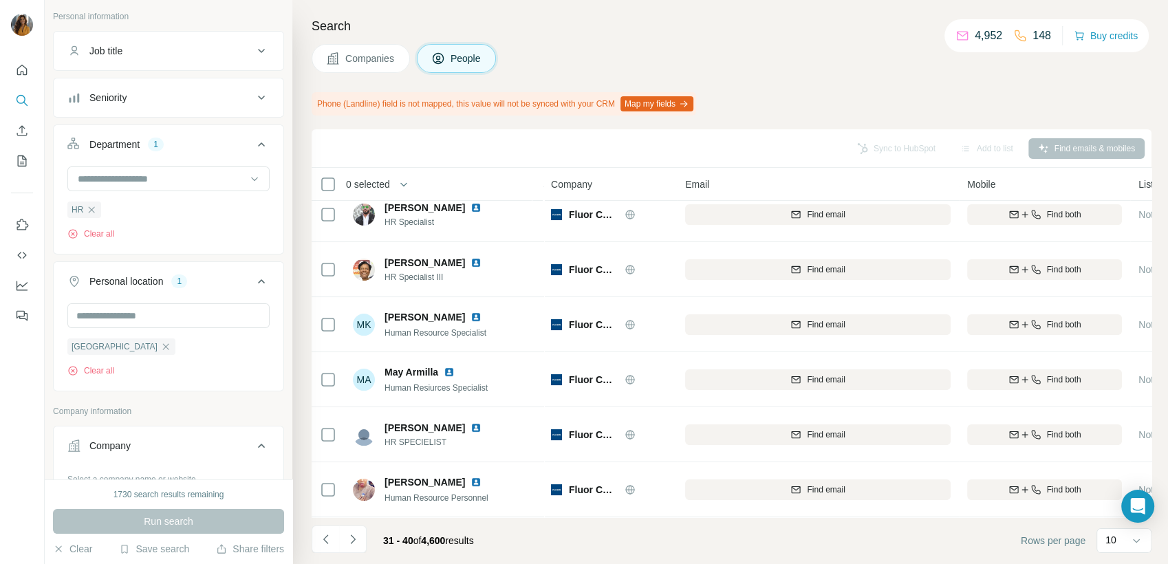
scroll to position [0, 0]
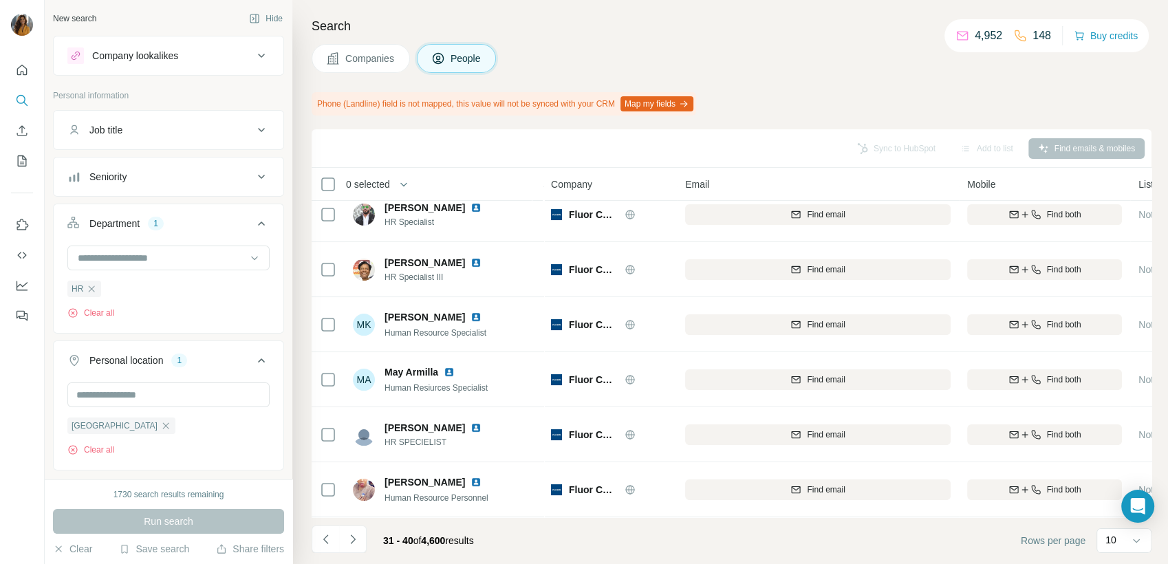
click at [153, 172] on div "Seniority" at bounding box center [160, 177] width 186 height 14
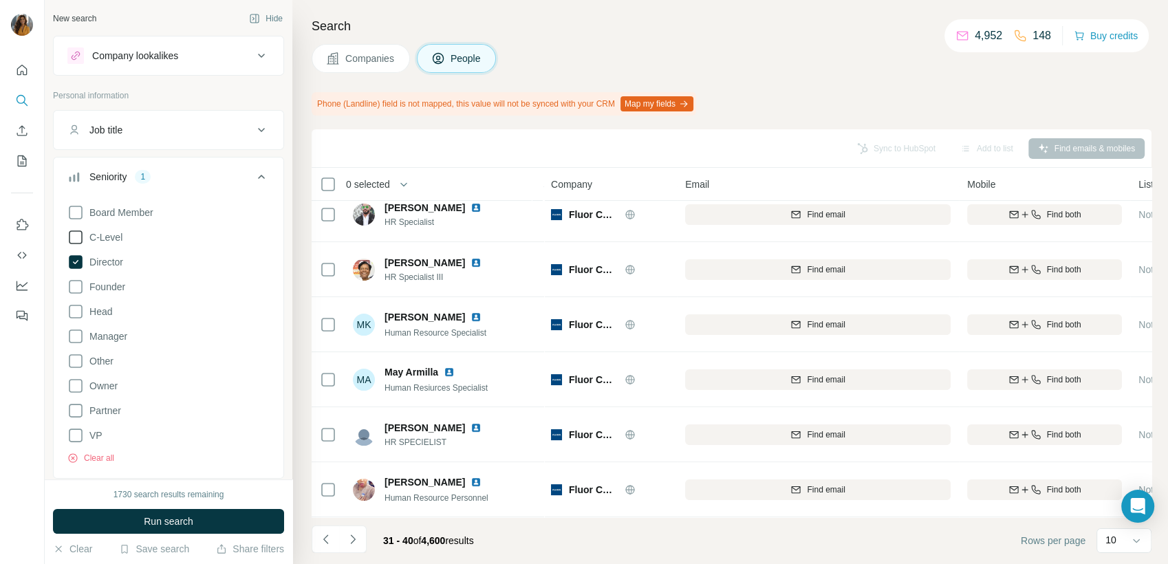
click at [104, 237] on span "C-Level" at bounding box center [103, 237] width 39 height 14
click at [76, 430] on icon at bounding box center [75, 435] width 17 height 17
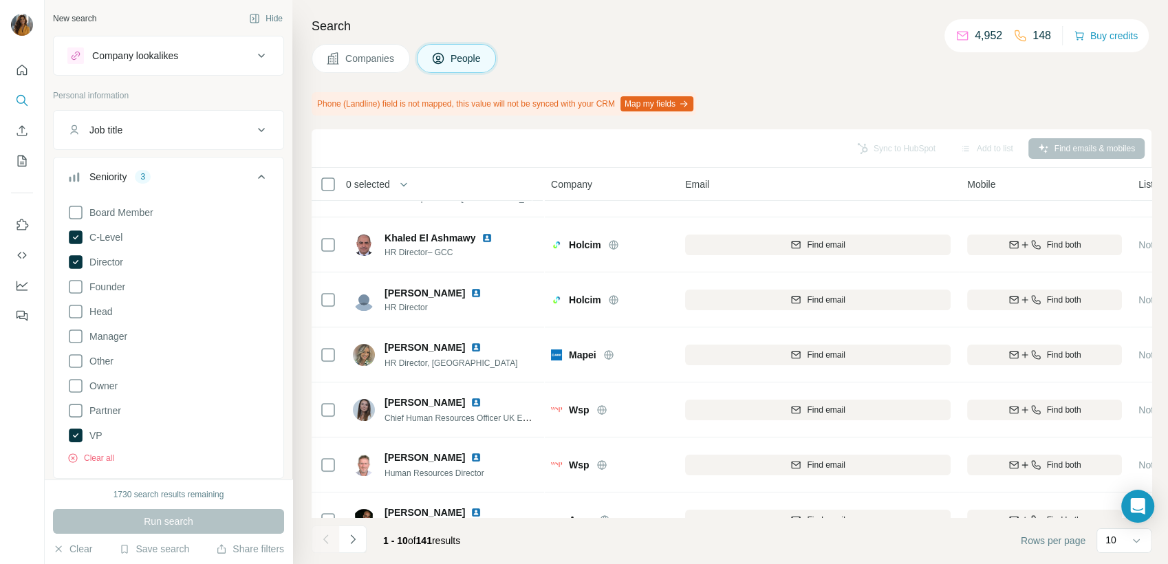
scroll to position [241, 0]
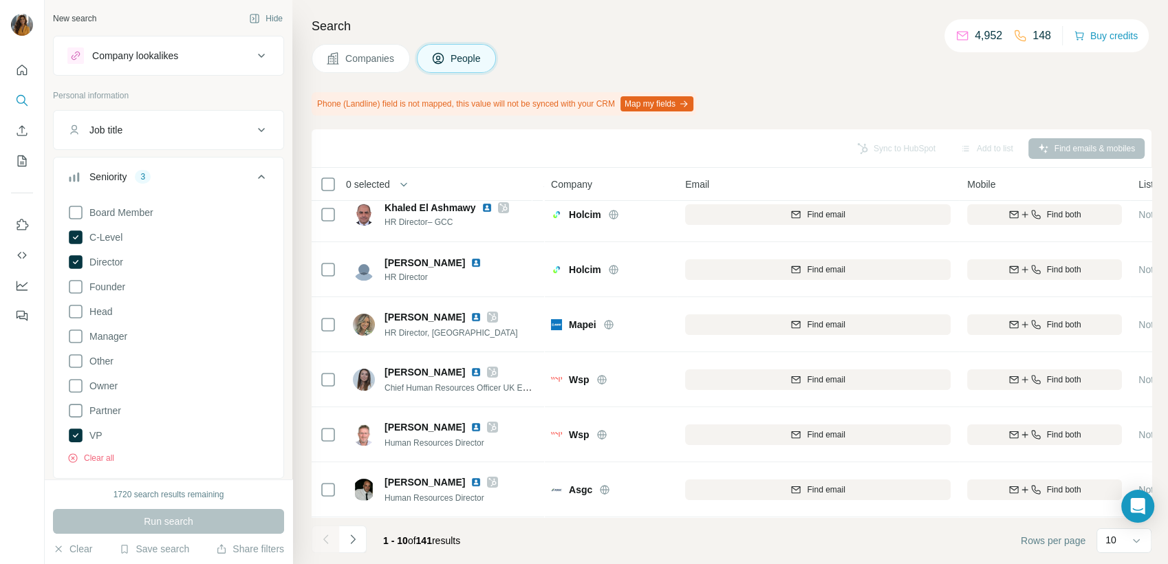
click at [1153, 364] on div "Search Companies People Phone (Landline) field is not mapped, this value will n…" at bounding box center [730, 282] width 876 height 564
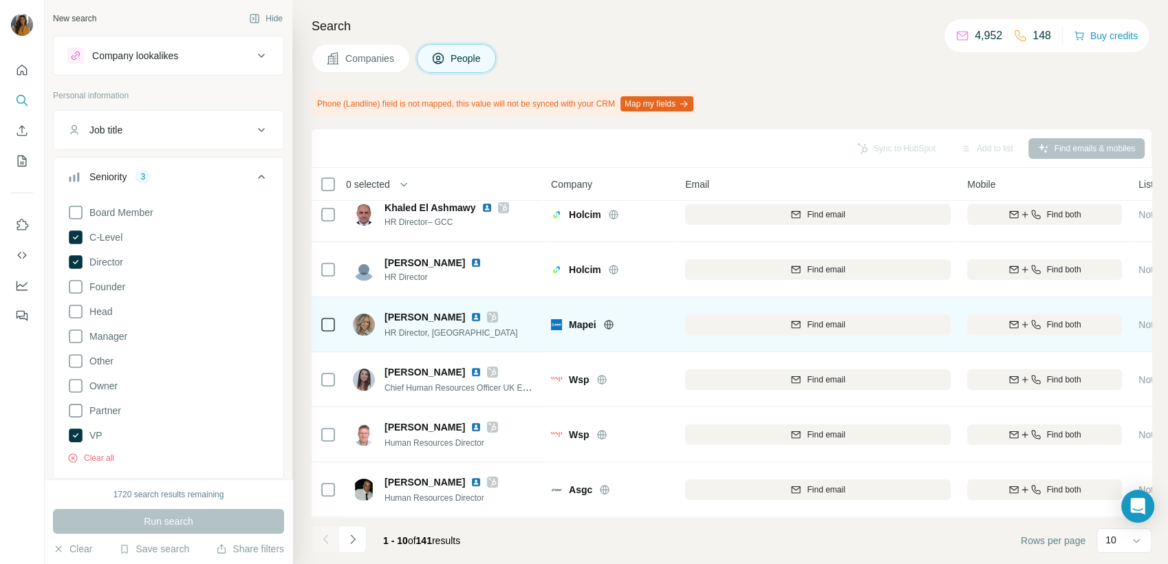
scroll to position [0, 0]
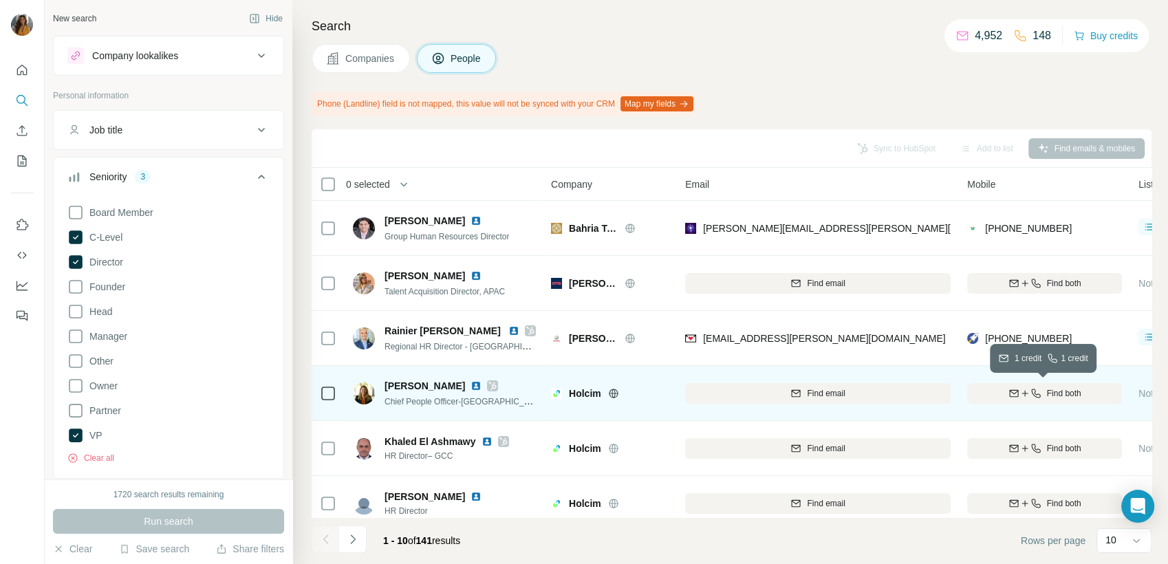
click at [1051, 393] on span "Find both" at bounding box center [1064, 393] width 34 height 12
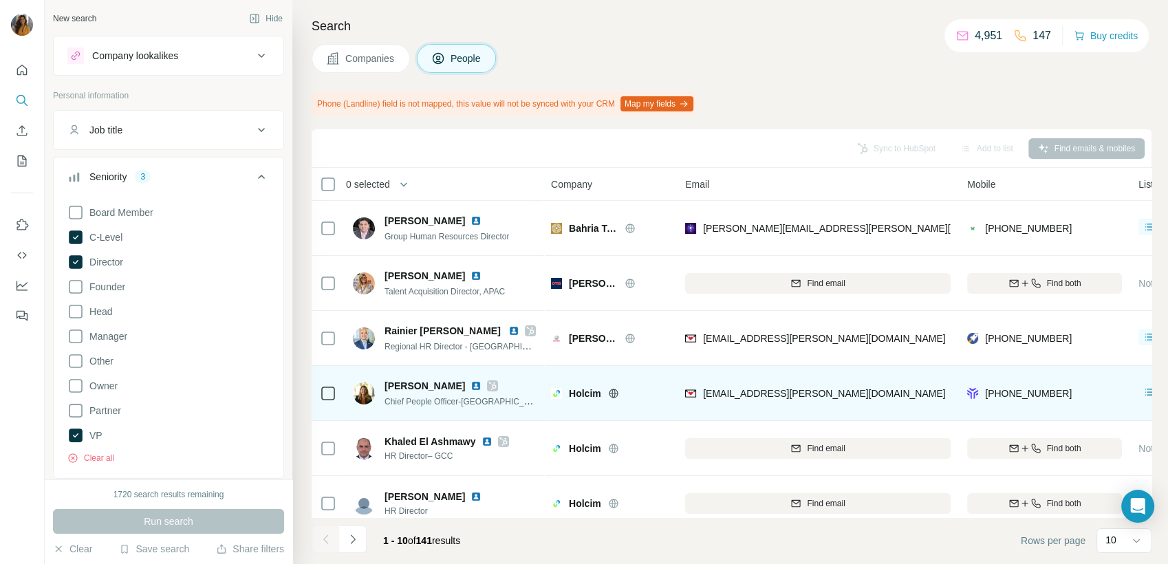
click at [1155, 296] on div "Search Companies People Phone (Landline) field is not mapped, this value will n…" at bounding box center [730, 282] width 876 height 564
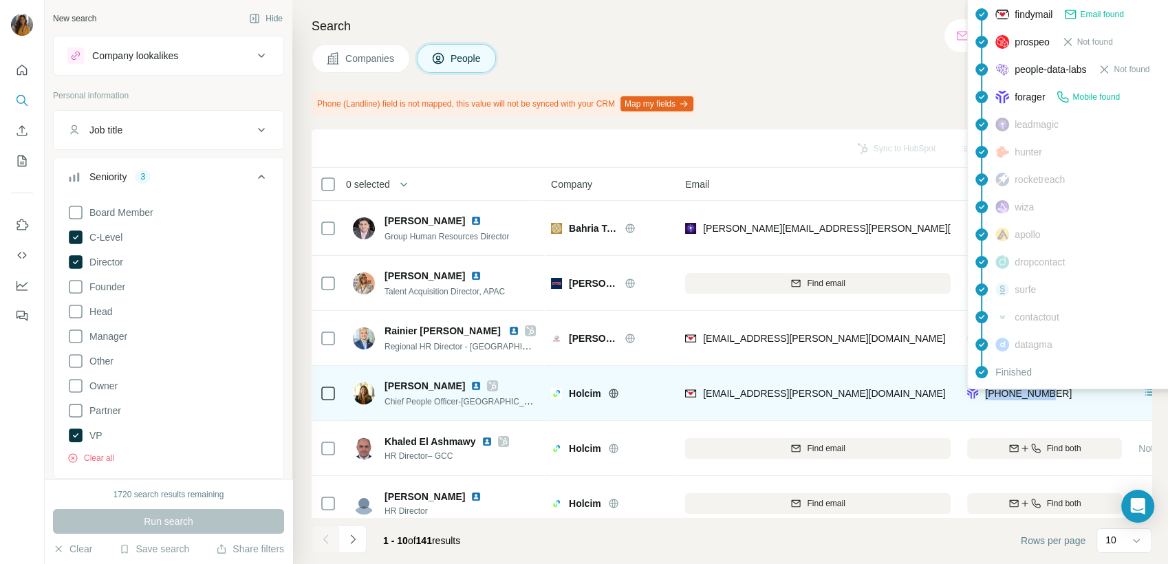
drag, startPoint x: 1065, startPoint y: 395, endPoint x: 985, endPoint y: 393, distance: 79.8
click at [985, 393] on div "[PHONE_NUMBER]" at bounding box center [1044, 393] width 155 height 38
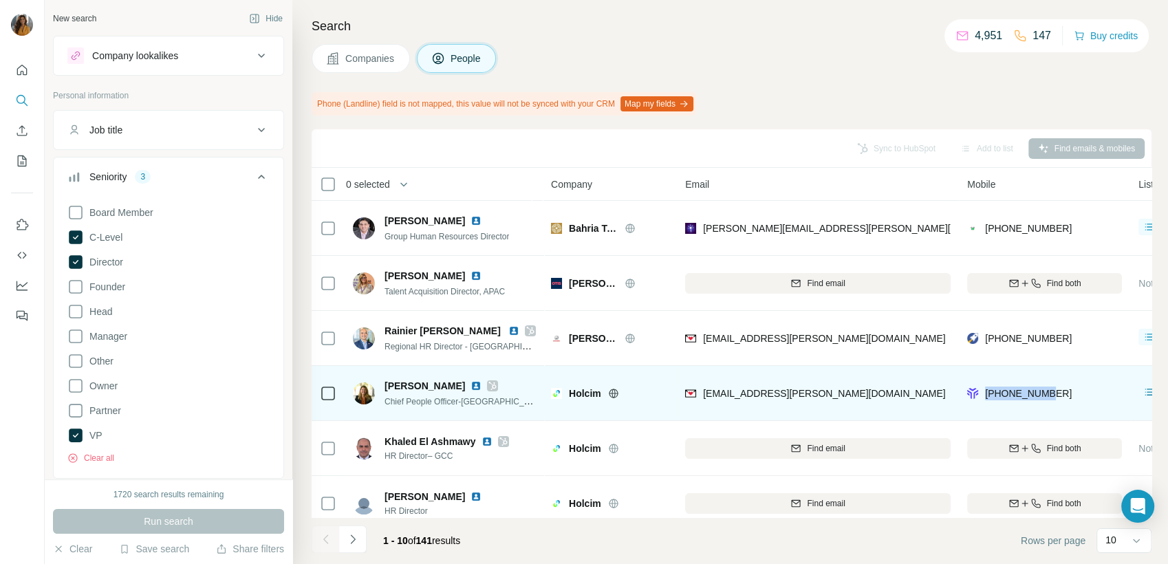
copy span "[PHONE_NUMBER]"
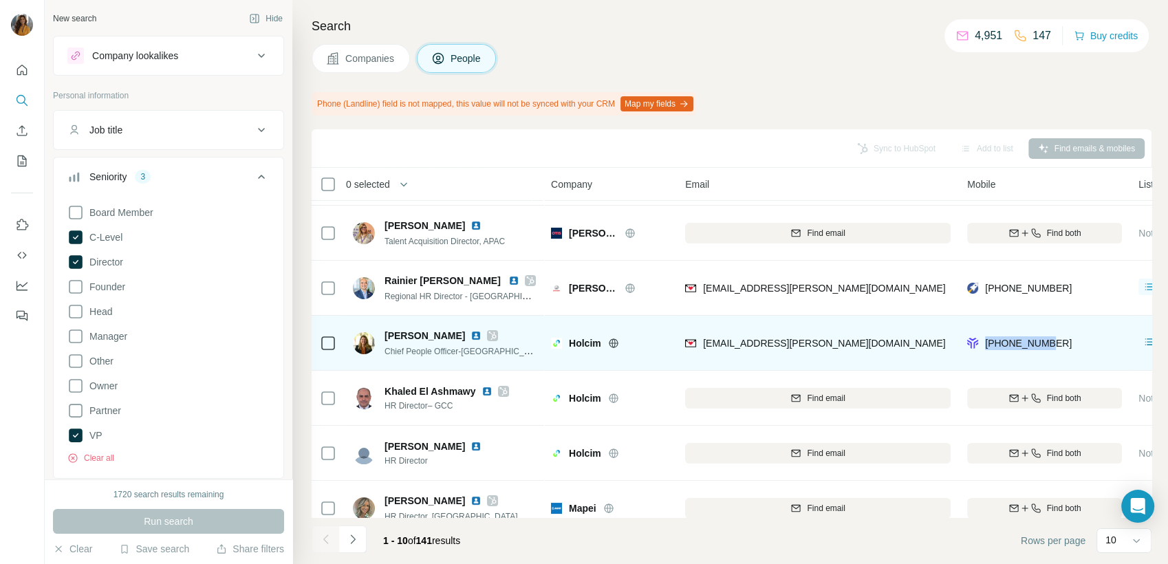
scroll to position [76, 0]
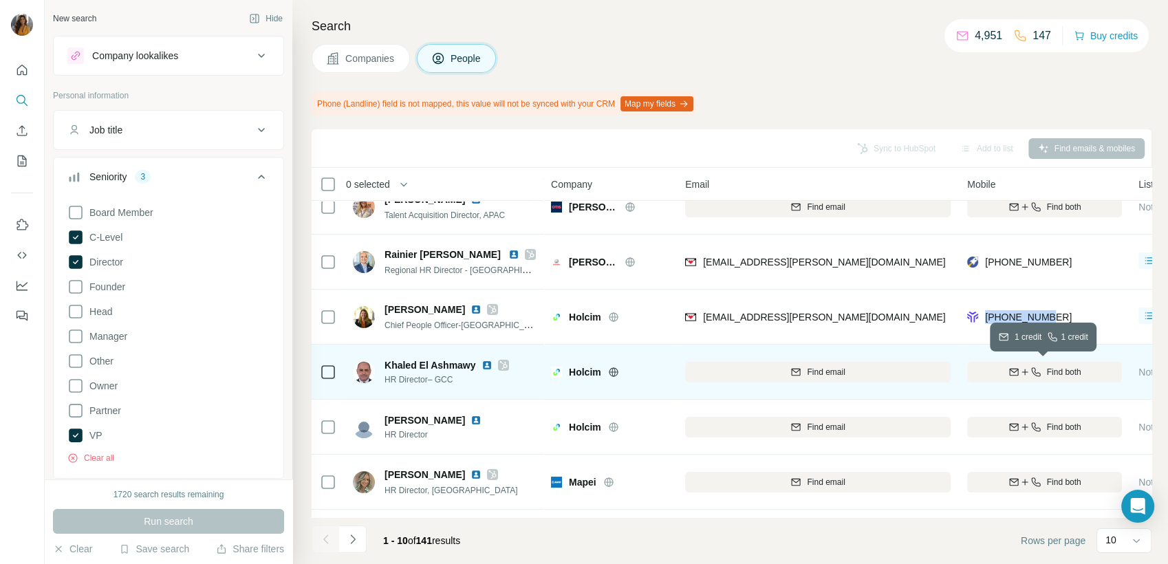
click at [1064, 372] on span "Find both" at bounding box center [1064, 372] width 34 height 12
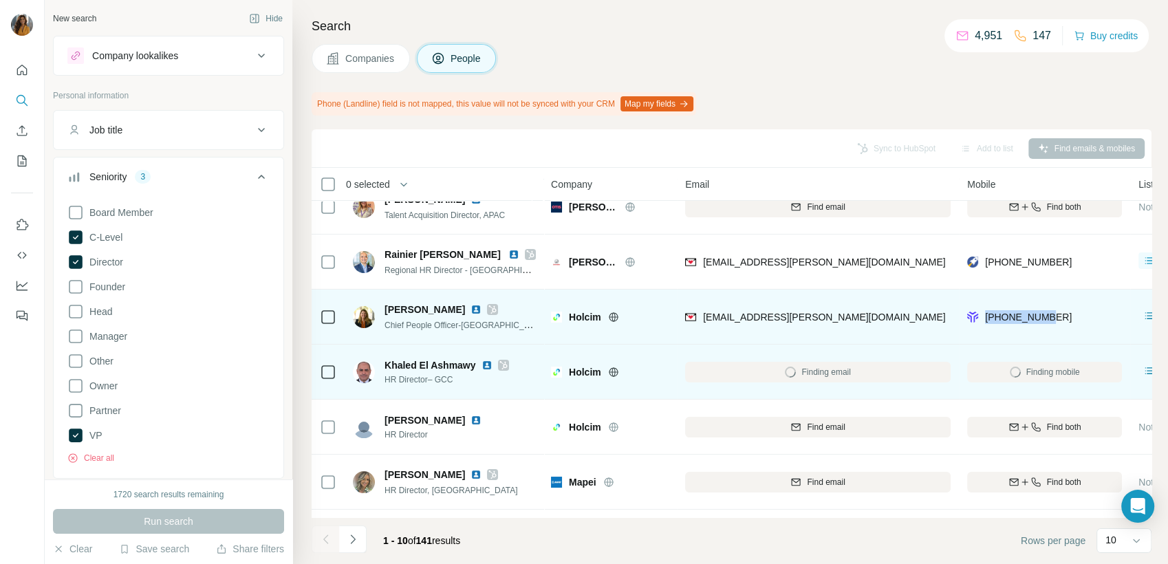
click at [470, 306] on img at bounding box center [475, 309] width 11 height 11
click at [1067, 317] on div "[PHONE_NUMBER]" at bounding box center [1044, 317] width 155 height 38
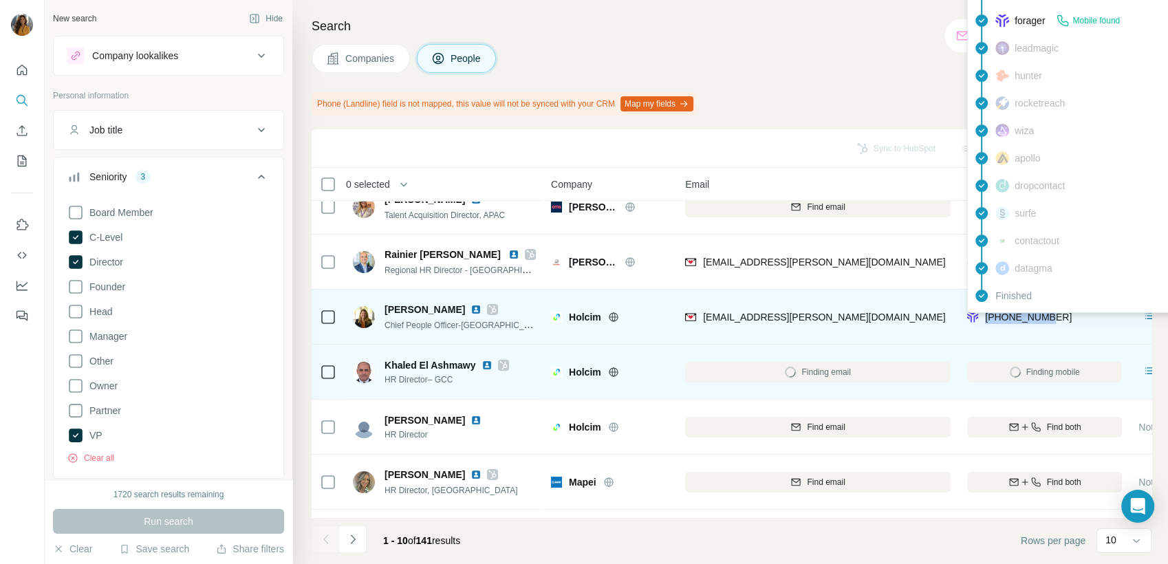
drag, startPoint x: 1056, startPoint y: 317, endPoint x: 985, endPoint y: 319, distance: 71.6
click at [985, 319] on div "[PHONE_NUMBER]" at bounding box center [1044, 317] width 155 height 38
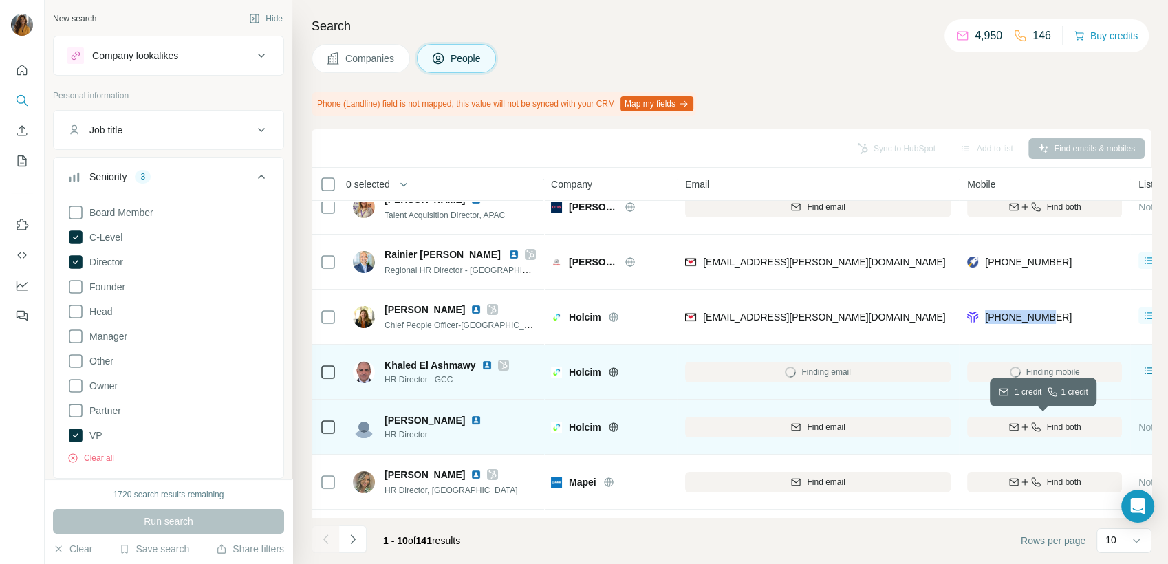
click at [1056, 426] on span "Find both" at bounding box center [1064, 427] width 34 height 12
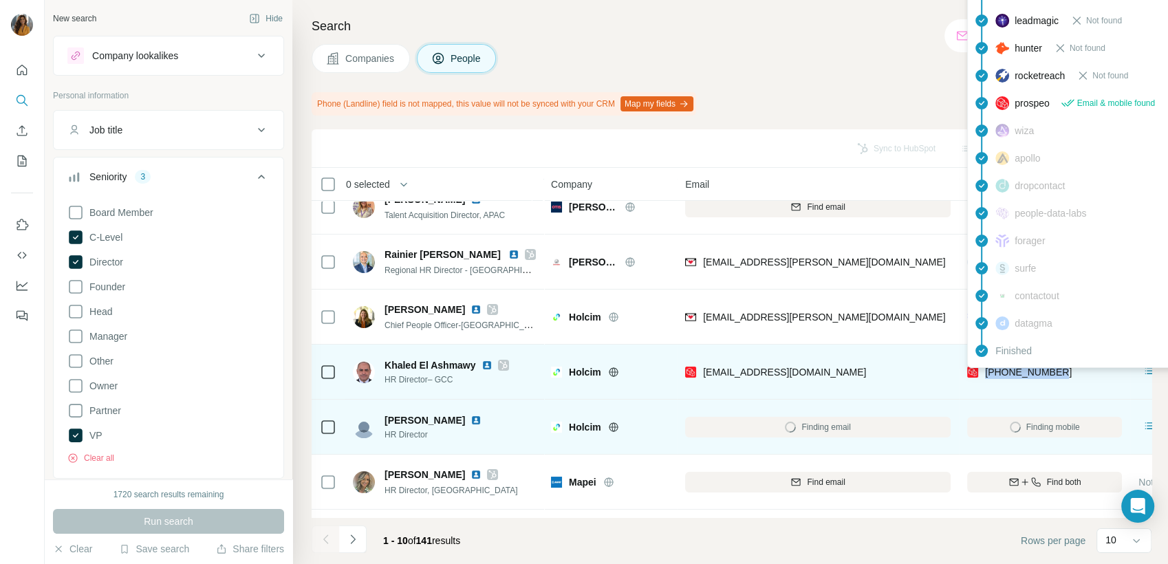
drag, startPoint x: 1089, startPoint y: 377, endPoint x: 983, endPoint y: 379, distance: 105.9
click at [983, 379] on div "[PHONE_NUMBER]" at bounding box center [1044, 372] width 155 height 38
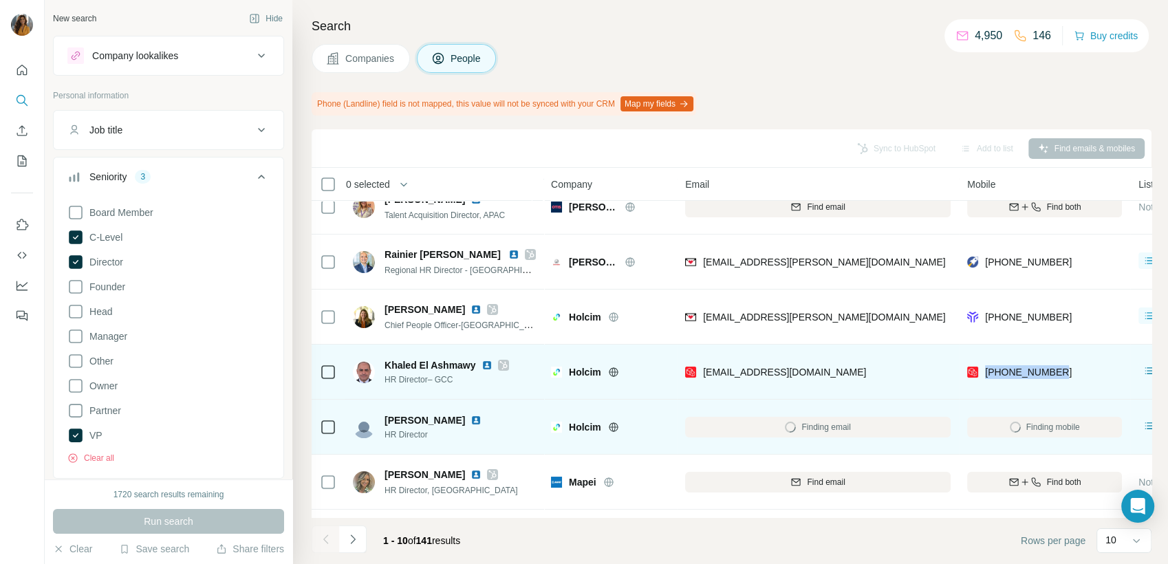
copy span "[PHONE_NUMBER]"
click at [482, 366] on img at bounding box center [486, 365] width 11 height 11
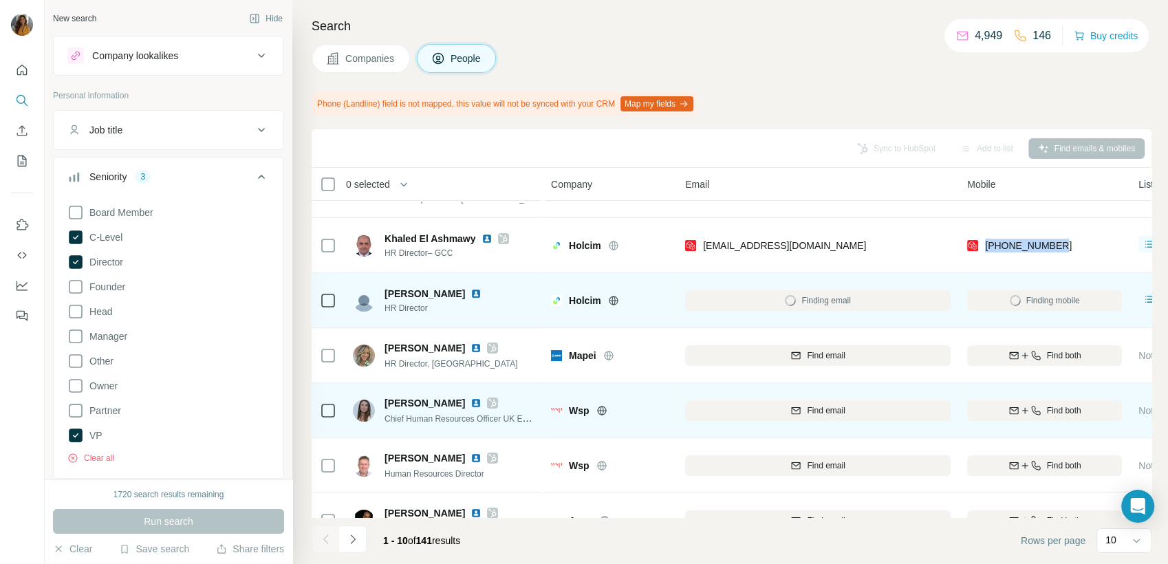
scroll to position [229, 0]
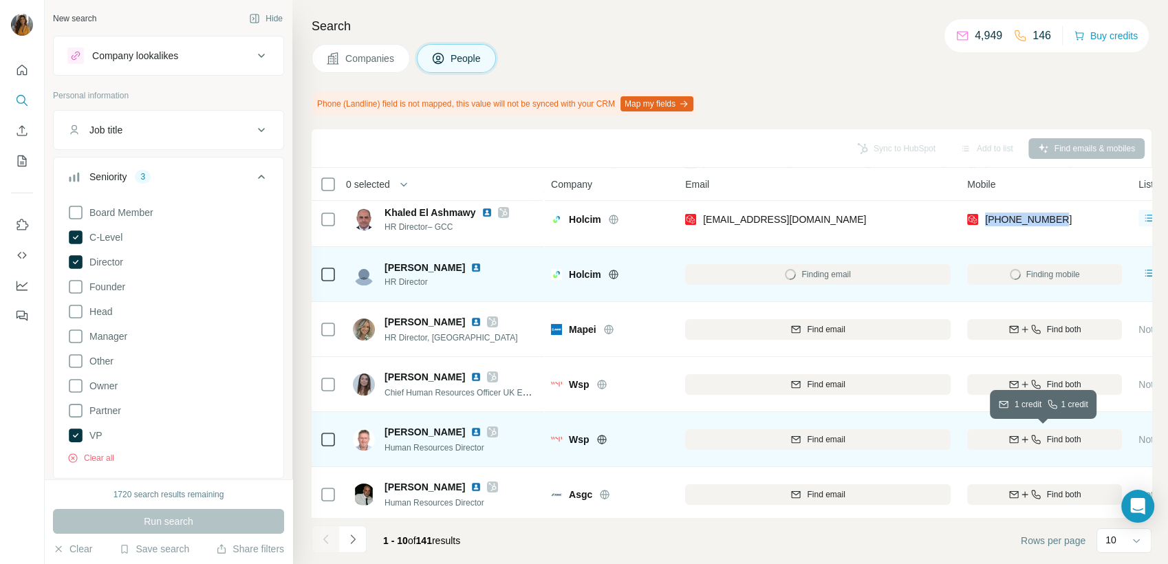
click at [1068, 437] on span "Find both" at bounding box center [1064, 439] width 34 height 12
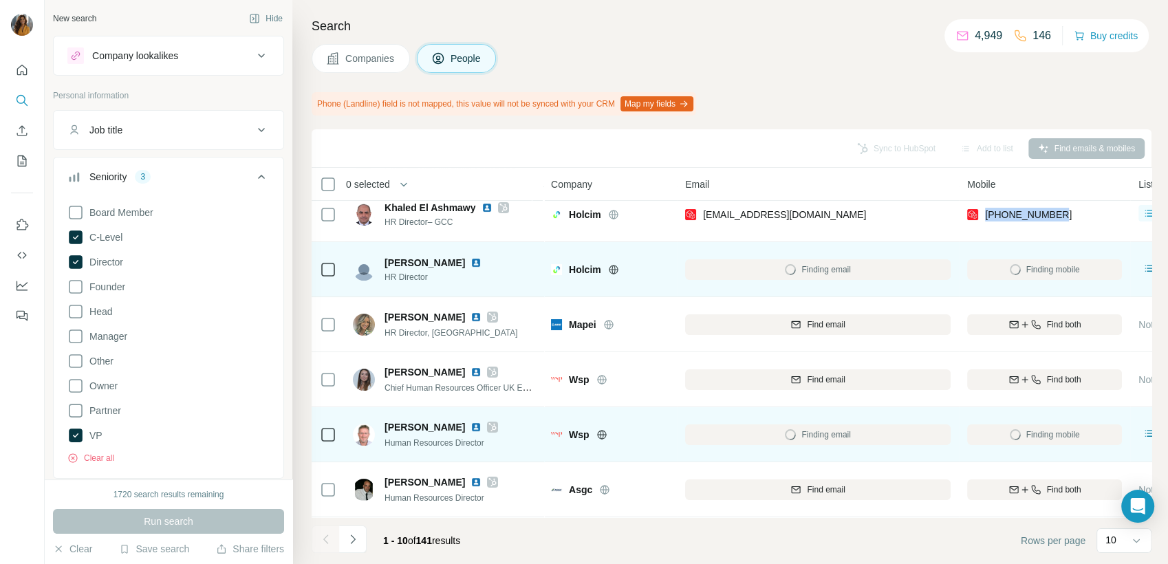
scroll to position [241, 0]
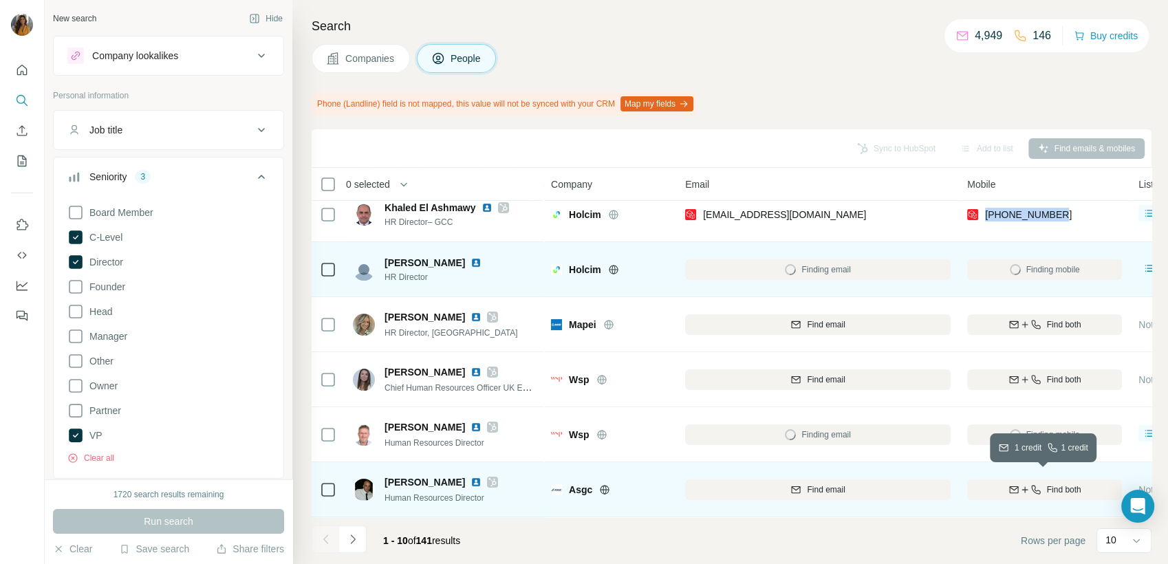
click at [1055, 484] on span "Find both" at bounding box center [1064, 490] width 34 height 12
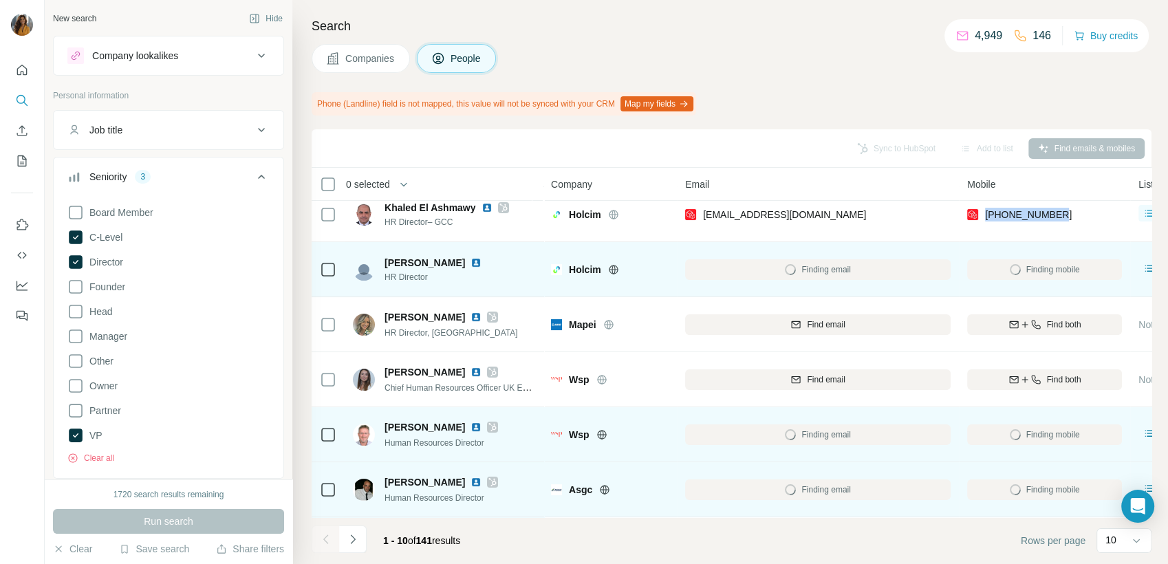
click at [477, 422] on img at bounding box center [475, 427] width 11 height 11
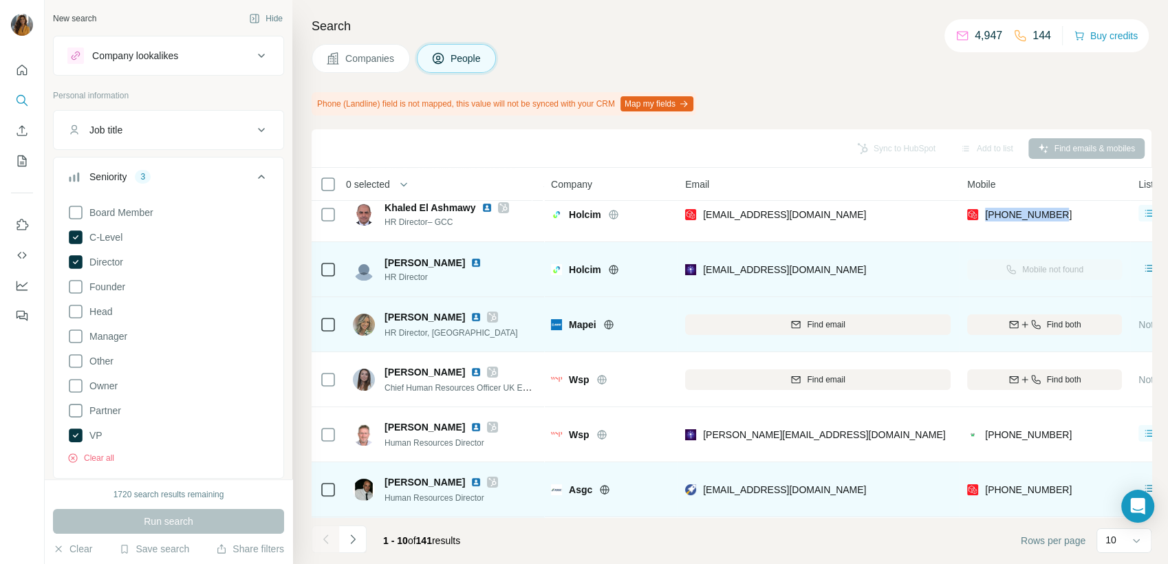
click at [470, 312] on img at bounding box center [475, 317] width 11 height 11
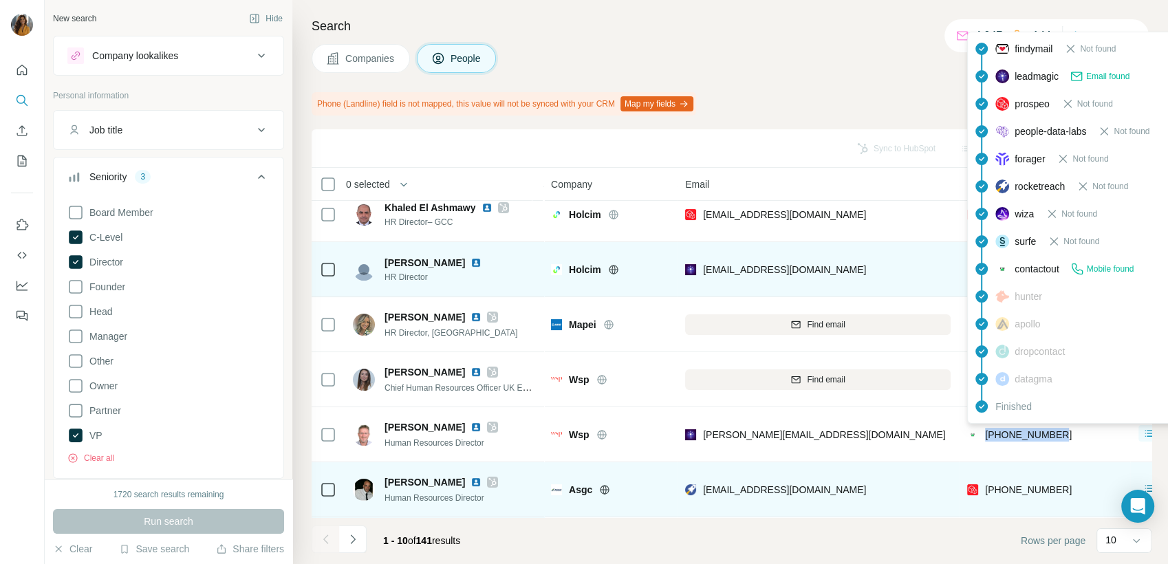
drag, startPoint x: 1071, startPoint y: 428, endPoint x: 985, endPoint y: 432, distance: 86.0
click at [985, 432] on div "[PHONE_NUMBER]" at bounding box center [1044, 434] width 155 height 38
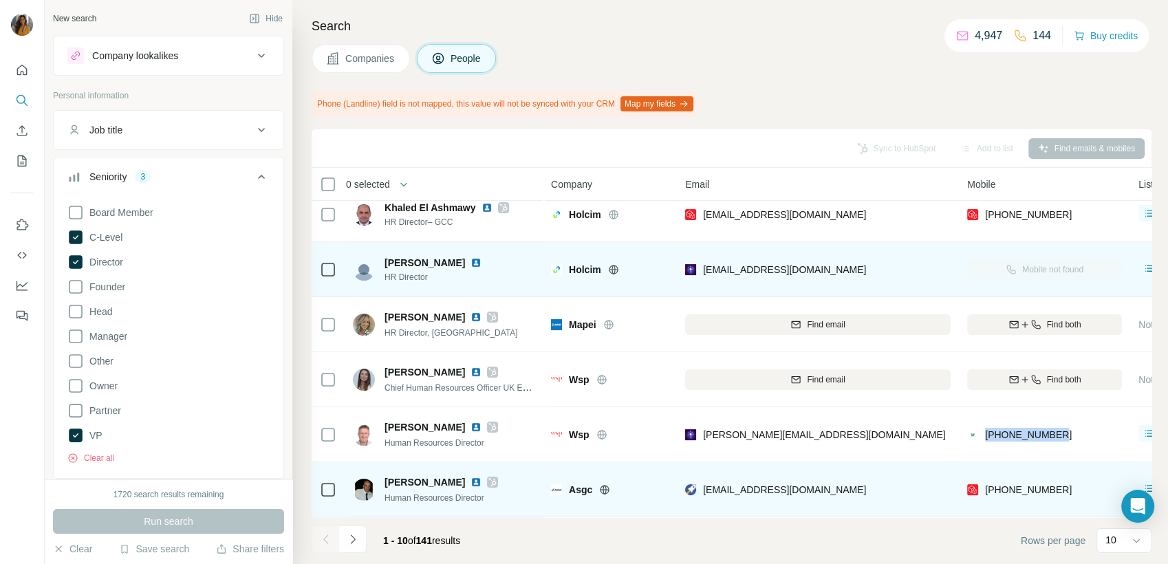
copy span "[PHONE_NUMBER]"
click at [470, 477] on img at bounding box center [475, 482] width 11 height 11
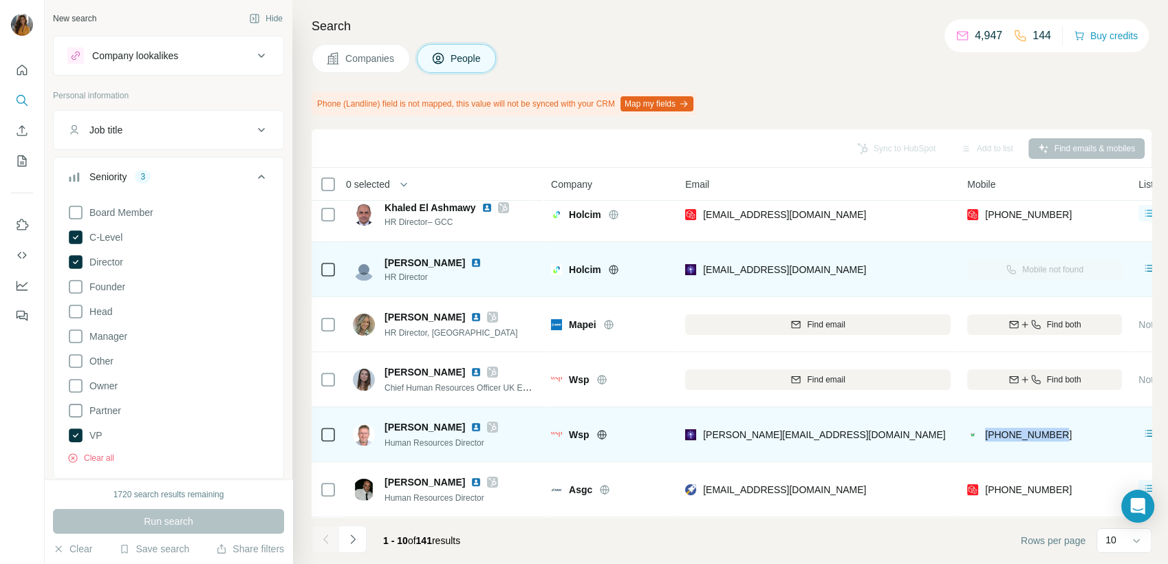
click at [474, 422] on img at bounding box center [475, 427] width 11 height 11
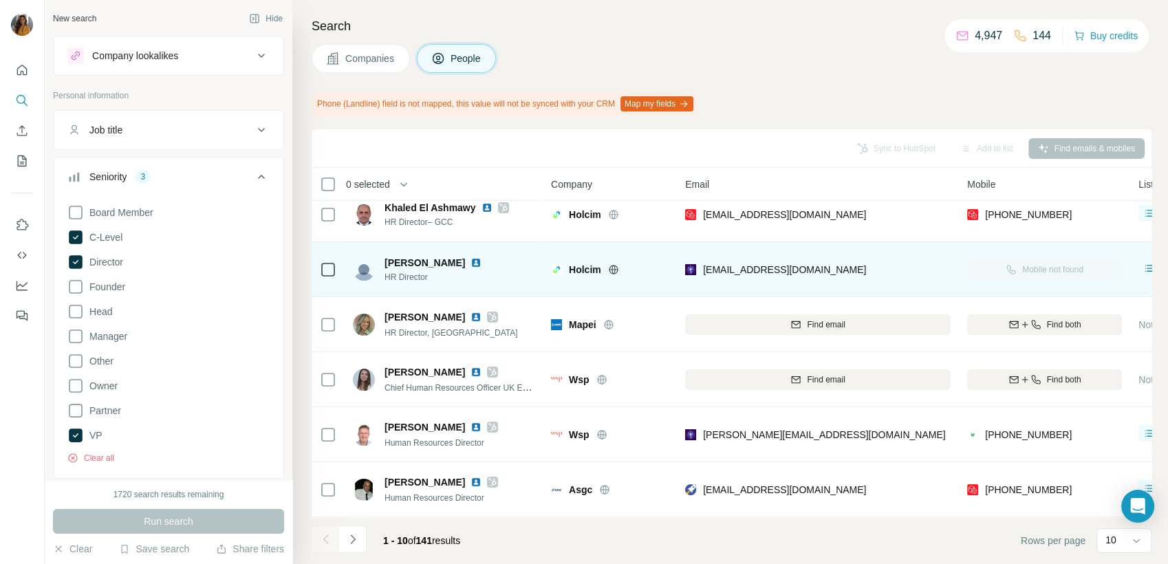
click at [1117, 470] on div "[PHONE_NUMBER]" at bounding box center [1044, 489] width 155 height 38
click at [470, 477] on img at bounding box center [475, 482] width 11 height 11
click at [349, 541] on icon "Navigate to next page" at bounding box center [353, 539] width 14 height 14
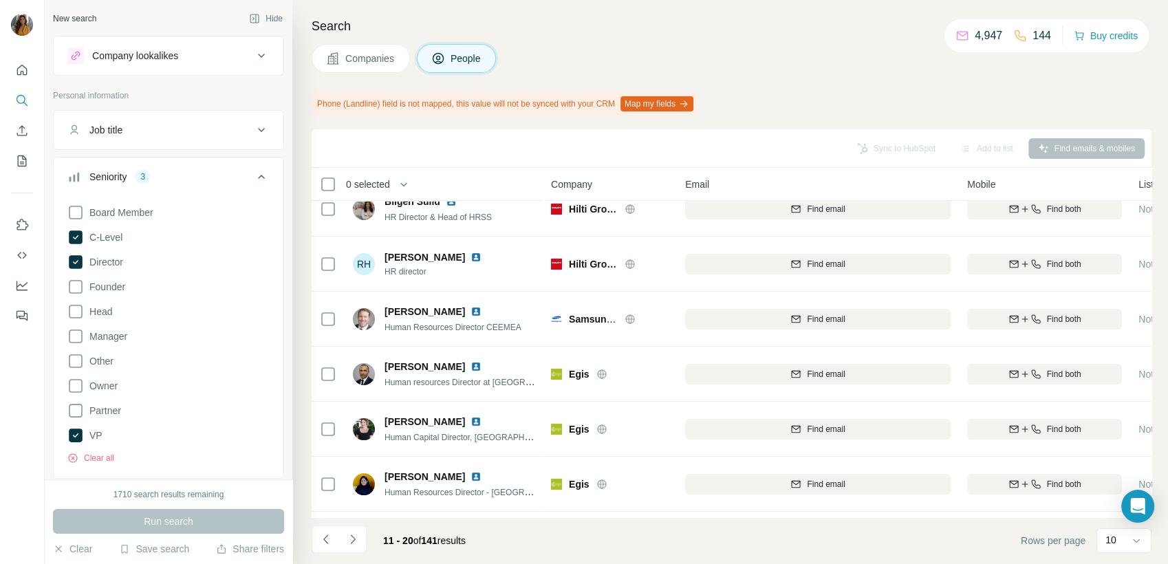
scroll to position [0, 0]
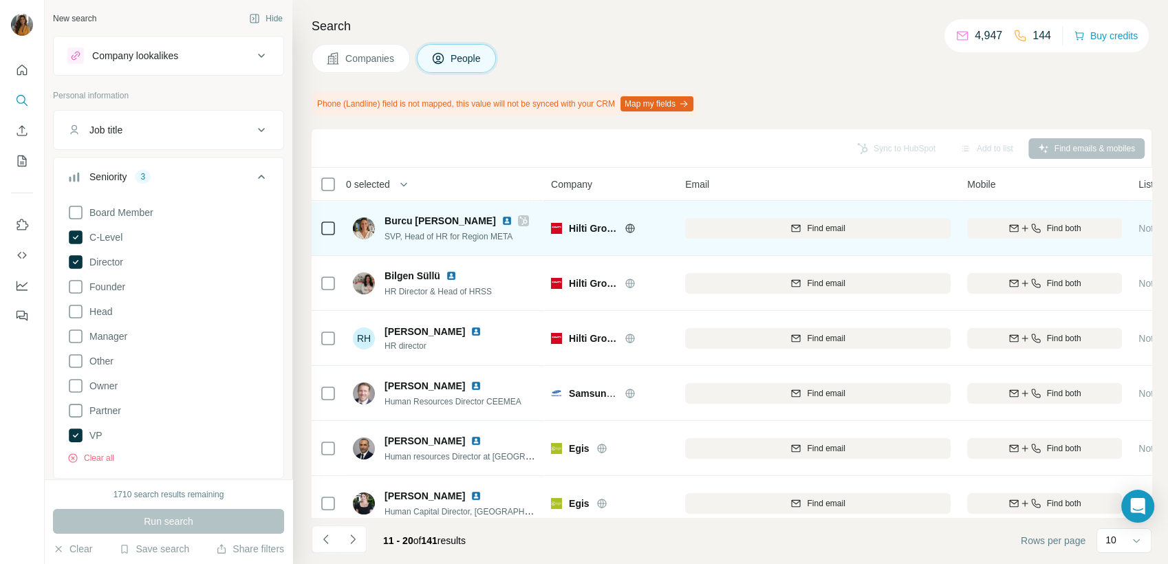
click at [501, 219] on img at bounding box center [506, 220] width 11 height 11
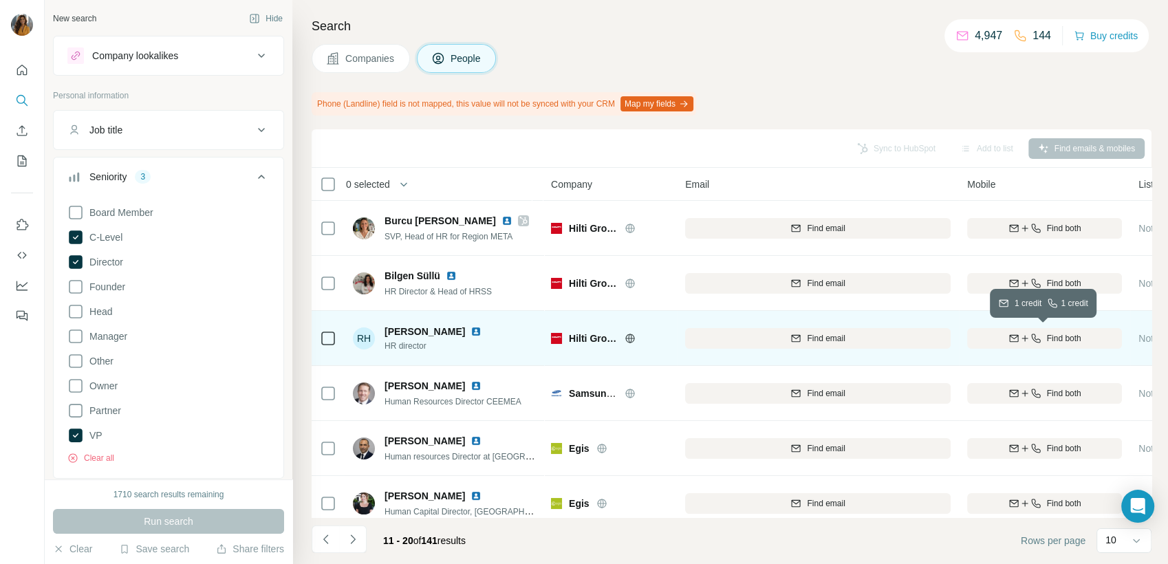
click at [1030, 341] on icon "button" at bounding box center [1035, 338] width 11 height 11
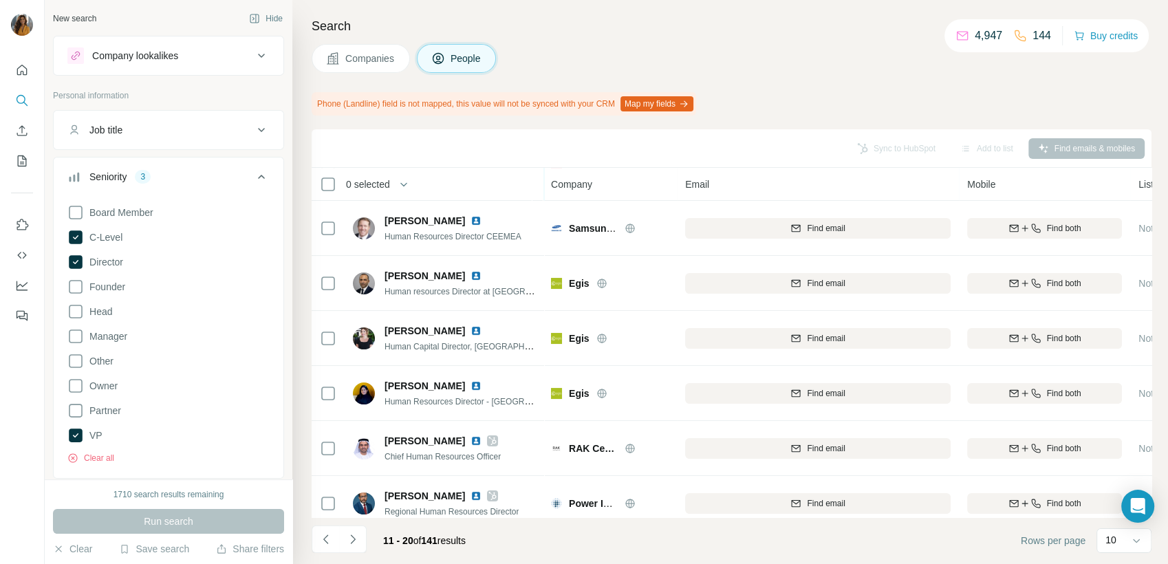
scroll to position [241, 0]
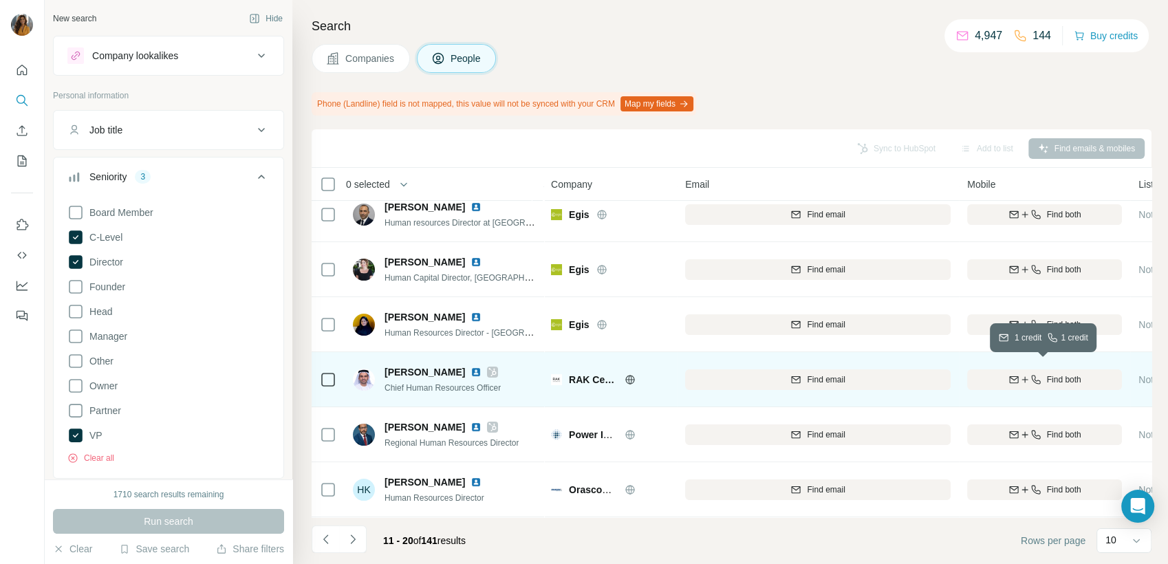
click at [1035, 374] on icon "button" at bounding box center [1035, 379] width 11 height 11
click at [470, 367] on img at bounding box center [475, 372] width 11 height 11
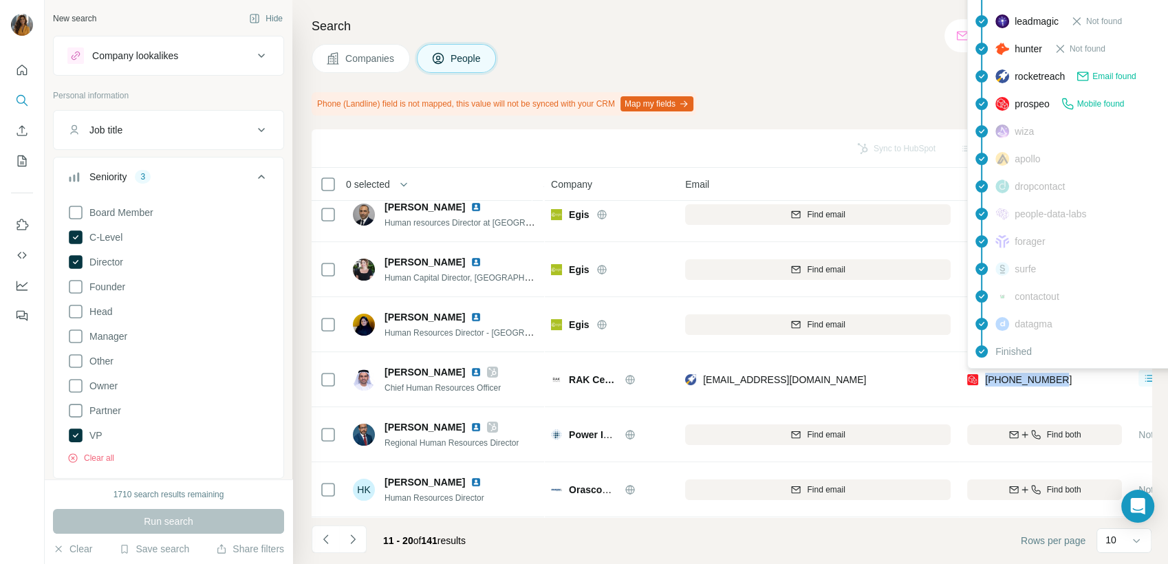
drag, startPoint x: 1088, startPoint y: 372, endPoint x: 987, endPoint y: 373, distance: 101.1
click at [987, 373] on div "[PHONE_NUMBER]" at bounding box center [1044, 379] width 155 height 38
copy span "[PHONE_NUMBER]"
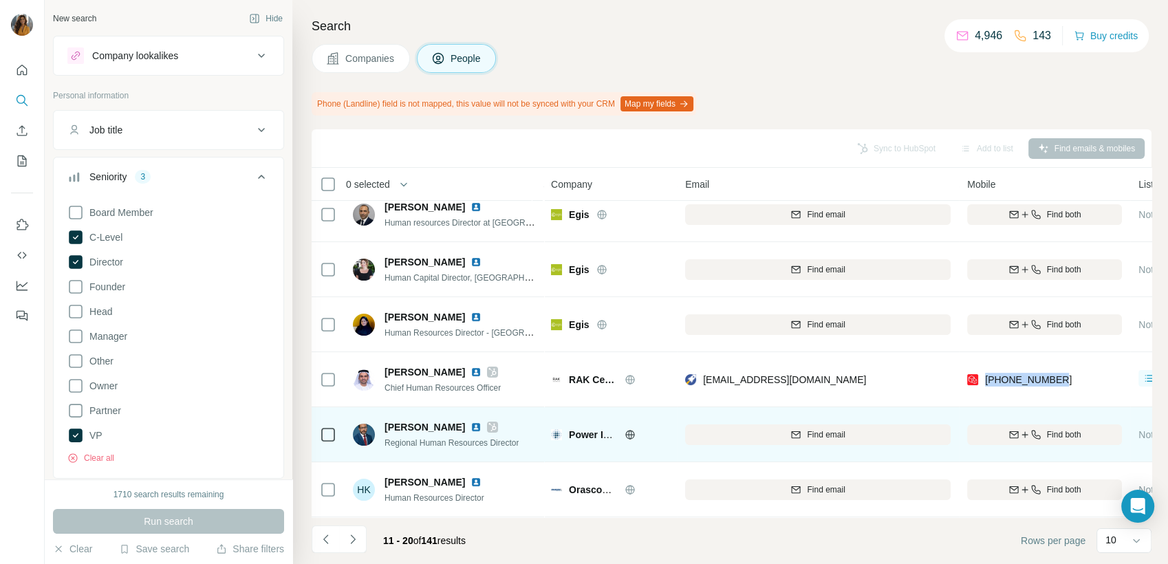
click at [475, 422] on img at bounding box center [475, 427] width 11 height 11
click at [1040, 431] on div "Find both" at bounding box center [1044, 434] width 155 height 12
click at [354, 540] on icon "Navigate to next page" at bounding box center [352, 538] width 5 height 9
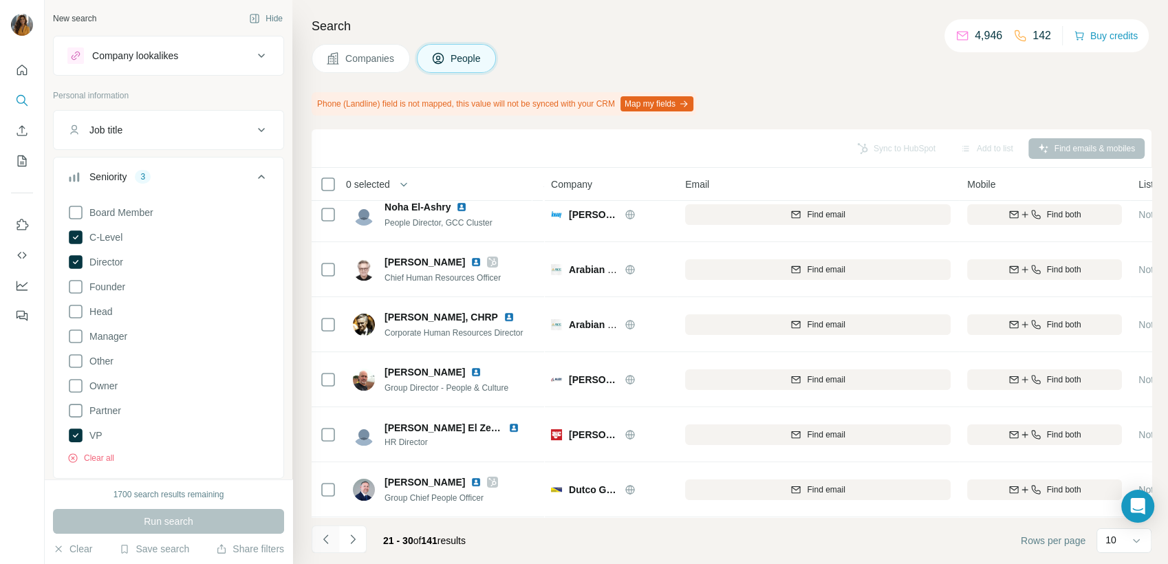
click at [330, 534] on icon "Navigate to previous page" at bounding box center [326, 539] width 14 height 14
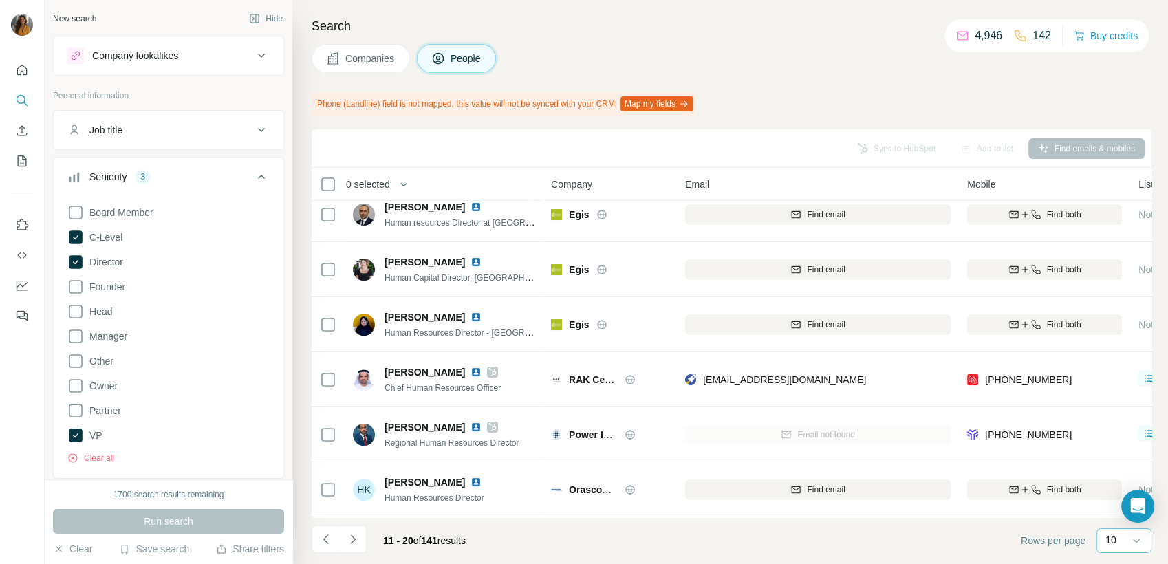
click at [1122, 543] on div "10" at bounding box center [1122, 540] width 34 height 14
click at [1105, 432] on div "60" at bounding box center [1124, 435] width 48 height 25
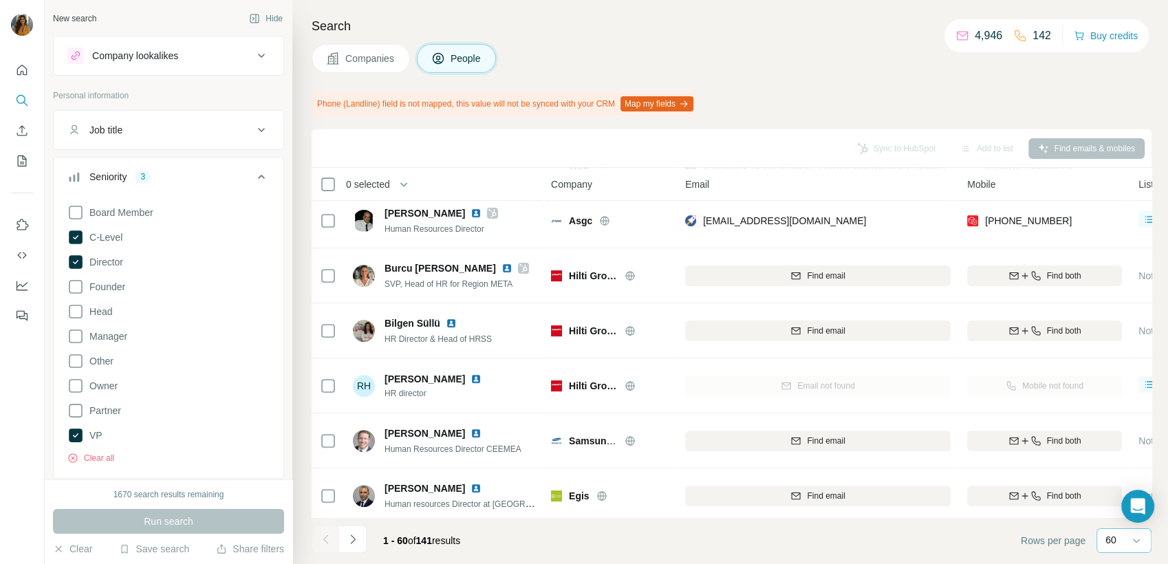
scroll to position [546, 0]
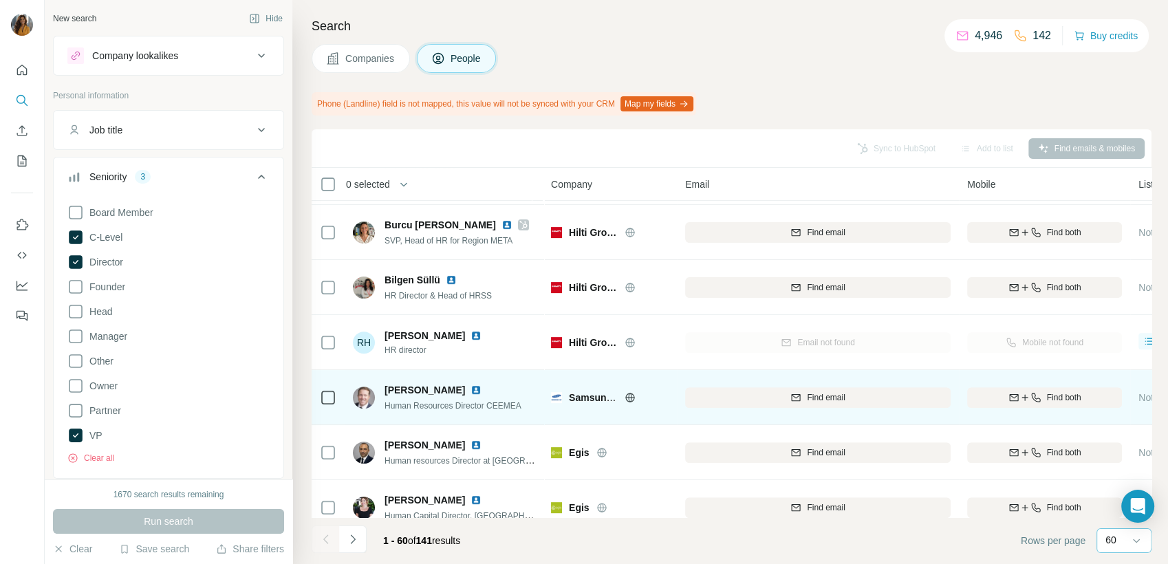
click at [470, 389] on img at bounding box center [475, 389] width 11 height 11
click at [1051, 405] on button "Find both" at bounding box center [1044, 397] width 155 height 21
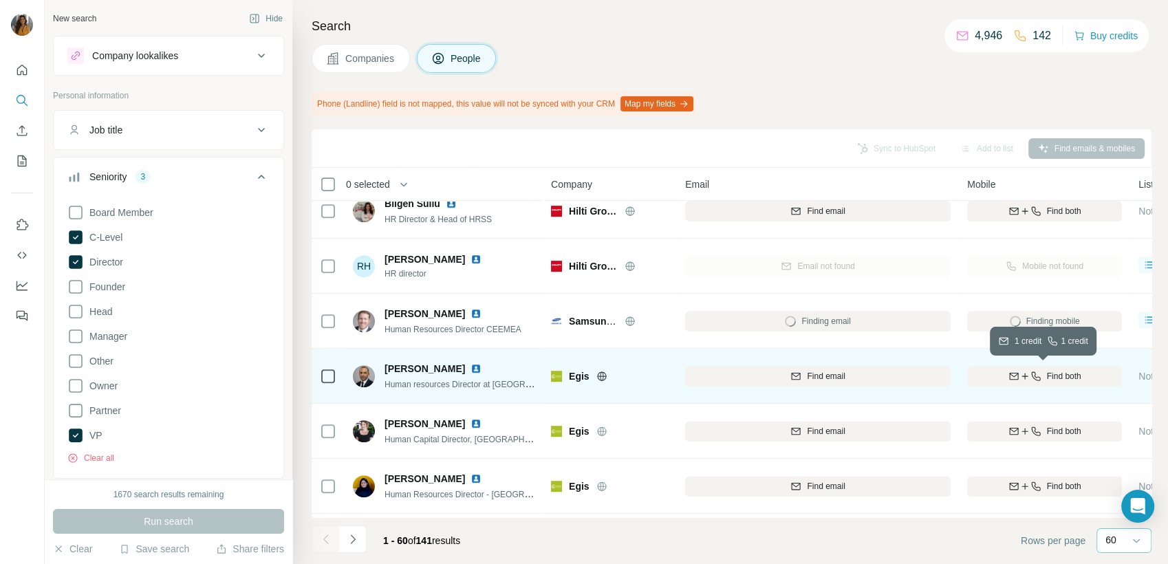
click at [1052, 377] on span "Find both" at bounding box center [1064, 376] width 34 height 12
click at [470, 365] on img at bounding box center [475, 368] width 11 height 11
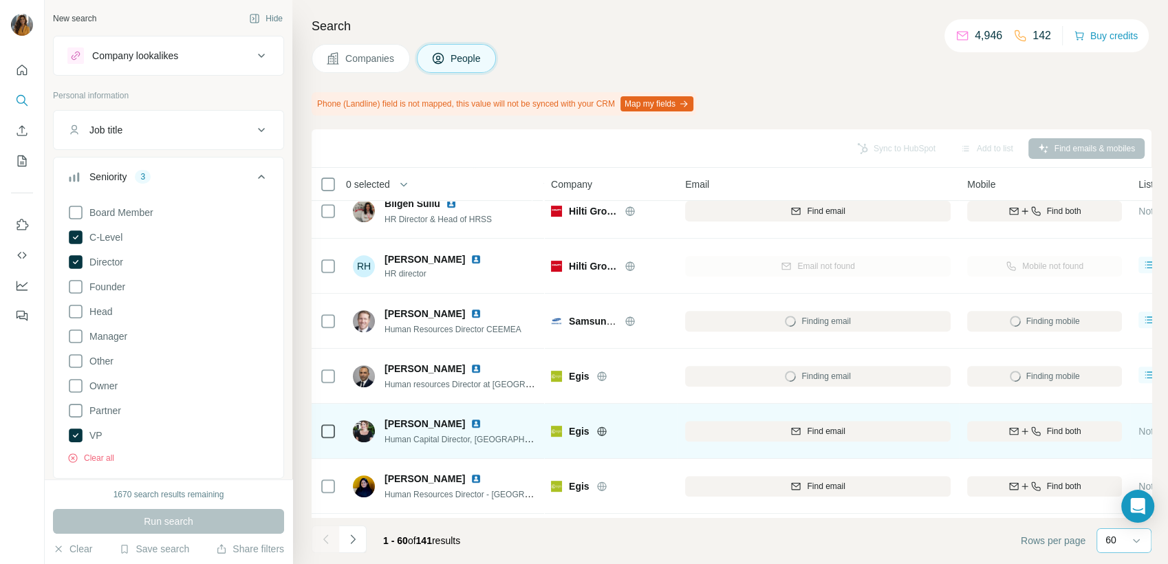
click at [470, 423] on img at bounding box center [475, 423] width 11 height 11
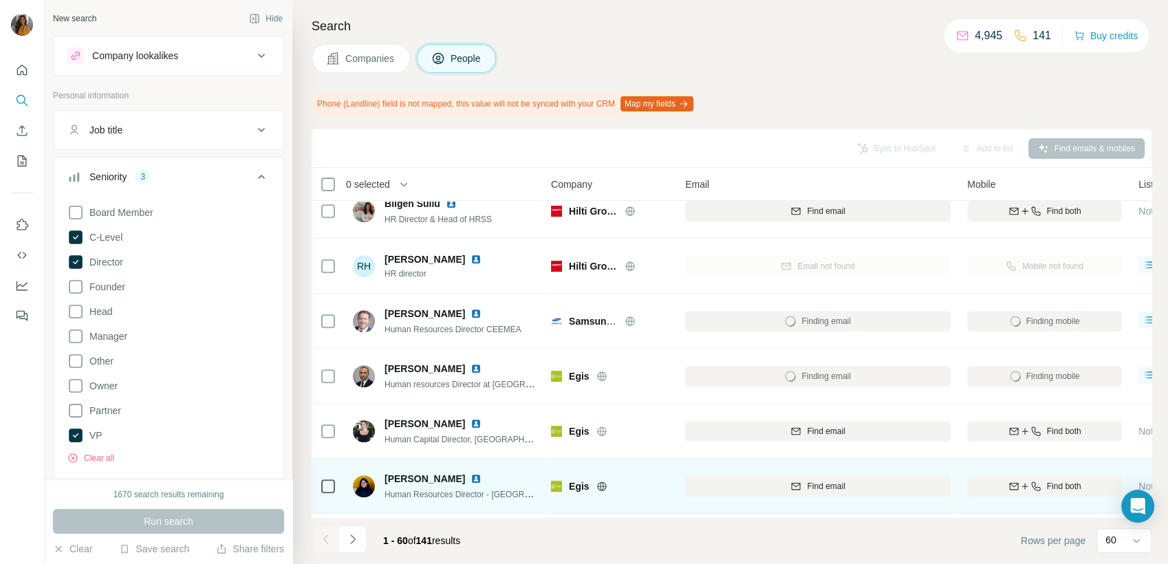
click at [481, 476] on img at bounding box center [475, 478] width 11 height 11
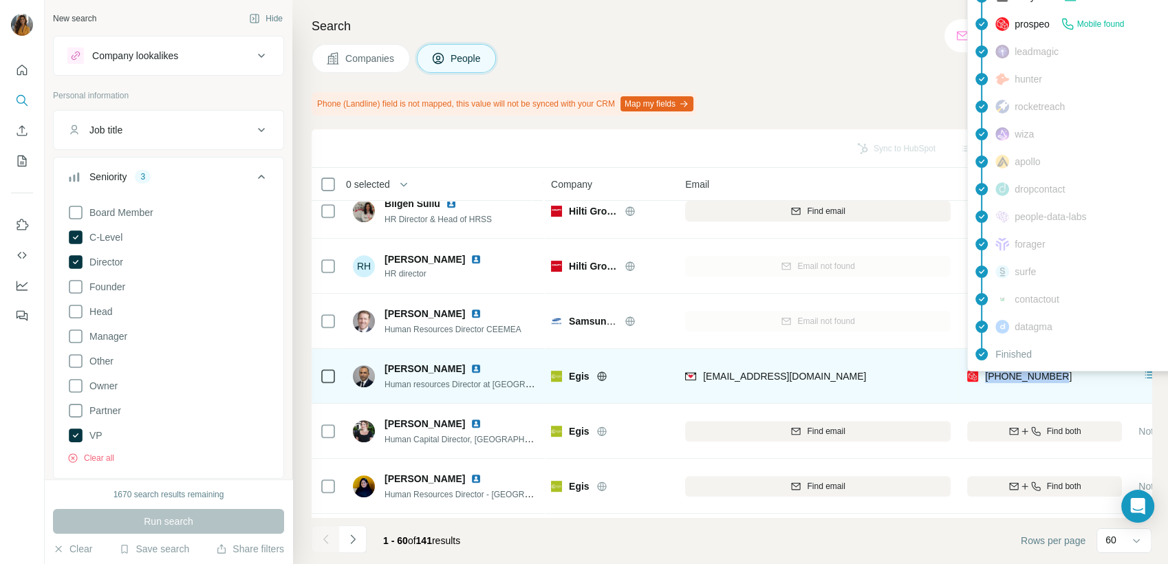
drag, startPoint x: 1075, startPoint y: 373, endPoint x: 986, endPoint y: 380, distance: 88.9
click at [986, 380] on div "[PHONE_NUMBER]" at bounding box center [1044, 376] width 155 height 38
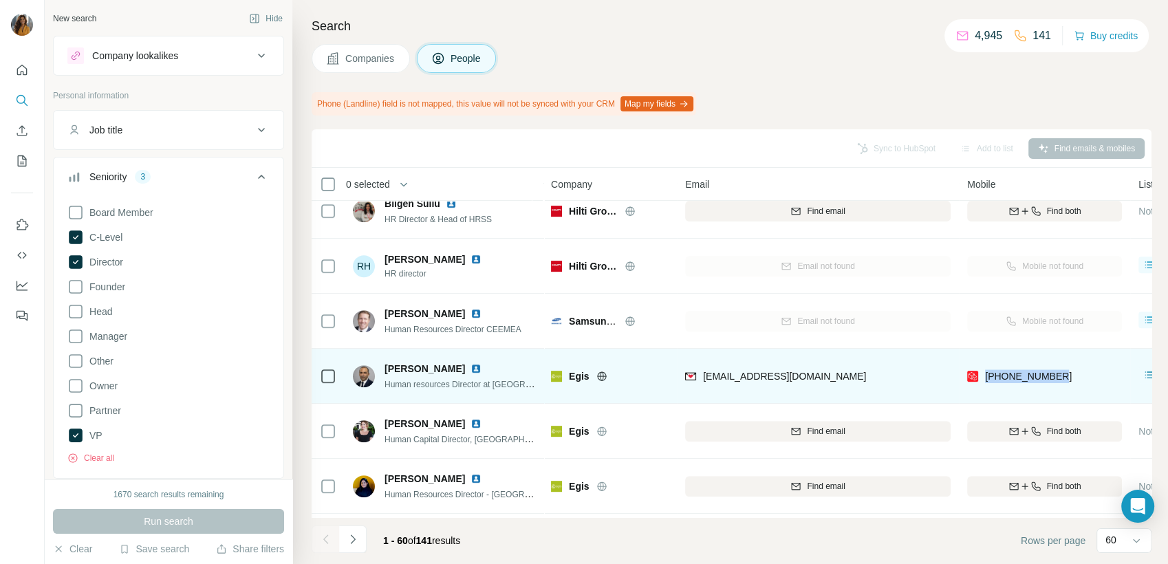
copy span "[PHONE_NUMBER]"
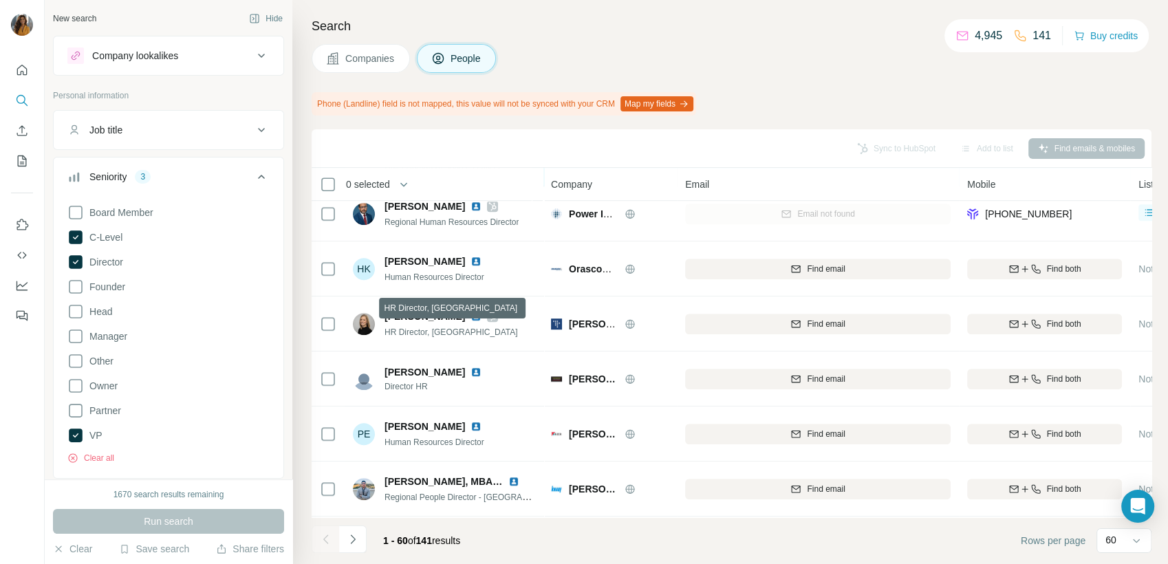
scroll to position [1081, 0]
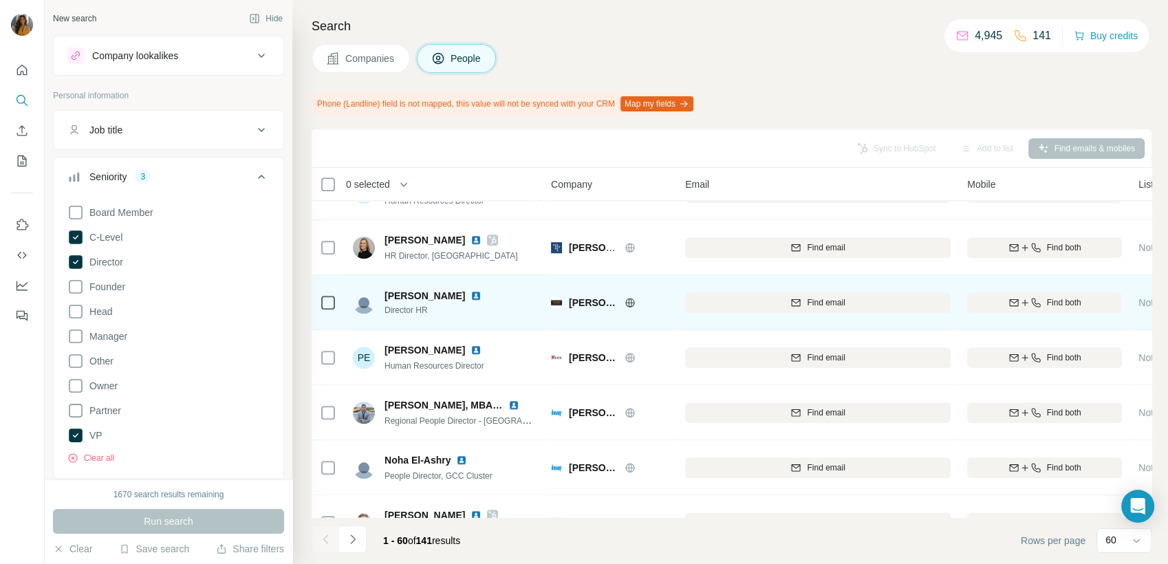
click at [1095, 289] on div "Find both" at bounding box center [1044, 302] width 155 height 38
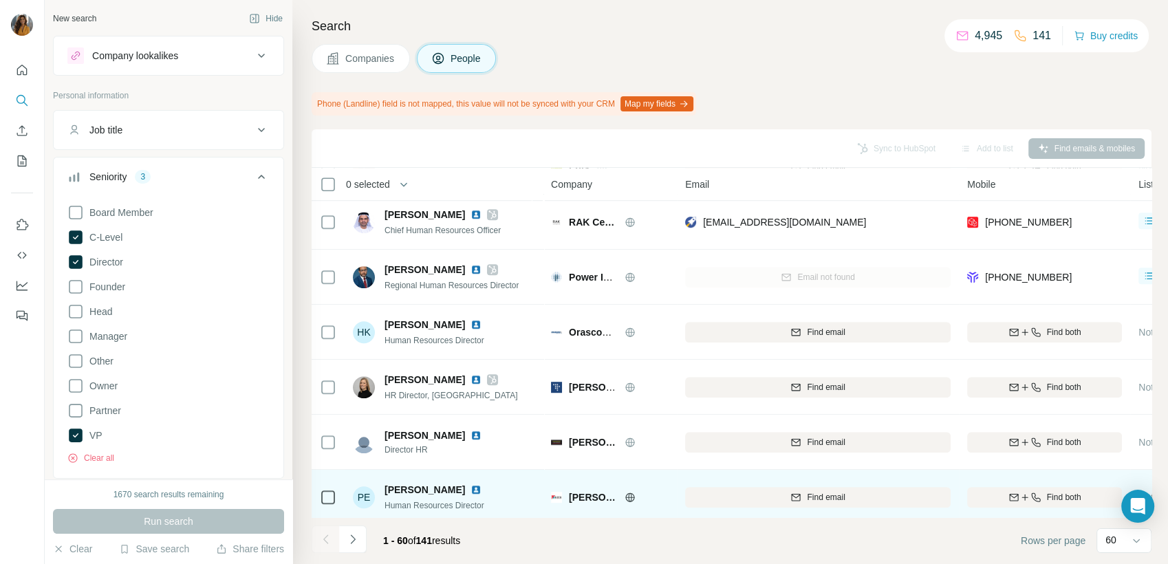
scroll to position [929, 0]
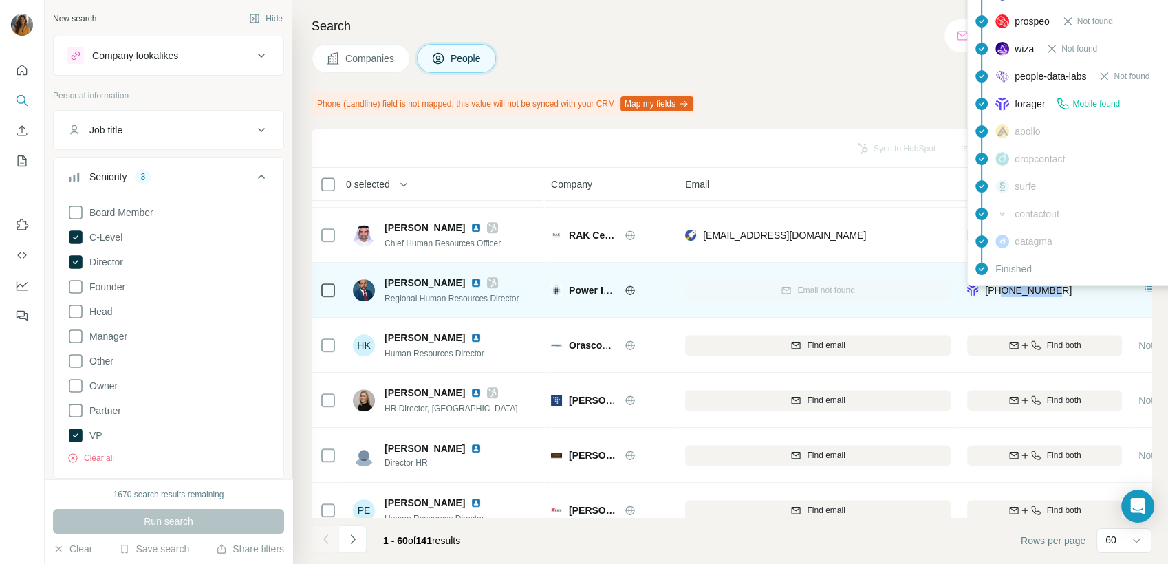
drag, startPoint x: 1060, startPoint y: 292, endPoint x: 1001, endPoint y: 292, distance: 59.2
click at [1001, 292] on div "[PHONE_NUMBER]" at bounding box center [1044, 290] width 155 height 38
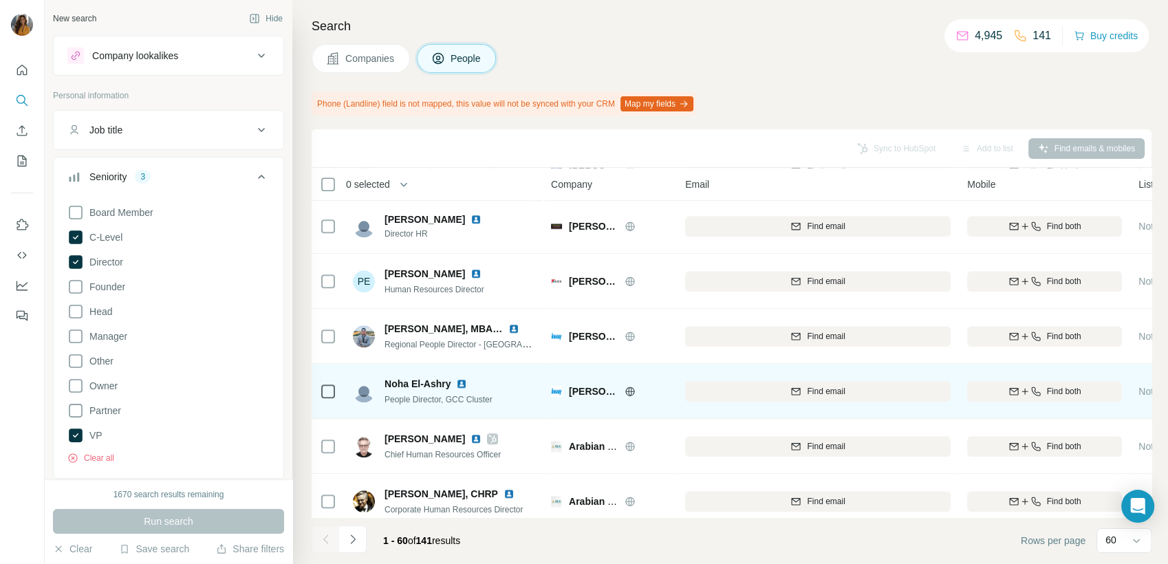
scroll to position [1234, 0]
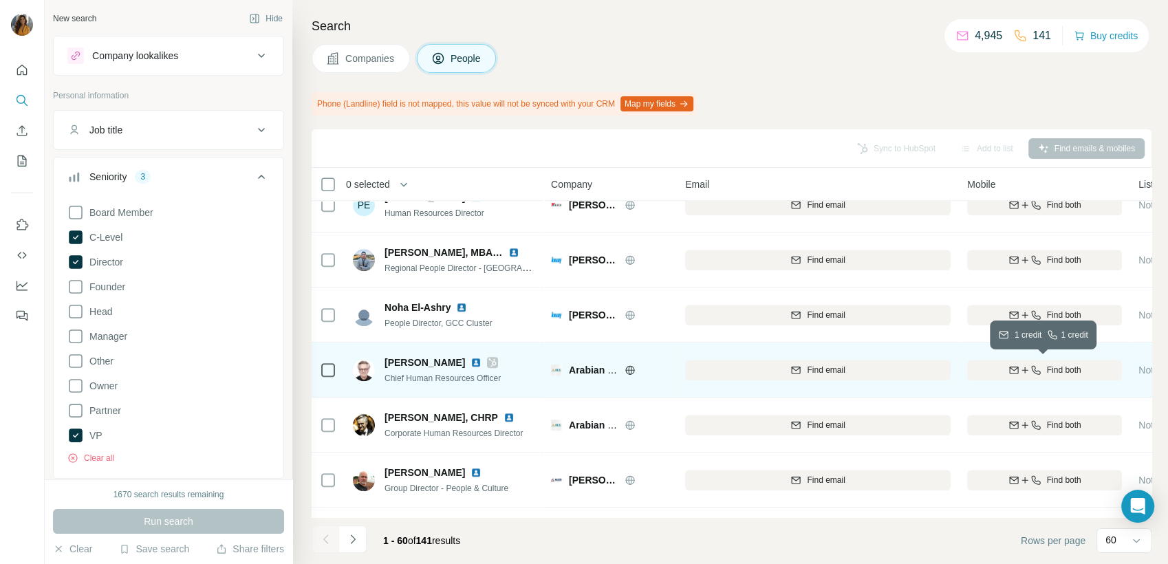
click at [1044, 377] on button "Find both" at bounding box center [1044, 370] width 155 height 21
click at [470, 362] on img at bounding box center [475, 362] width 11 height 11
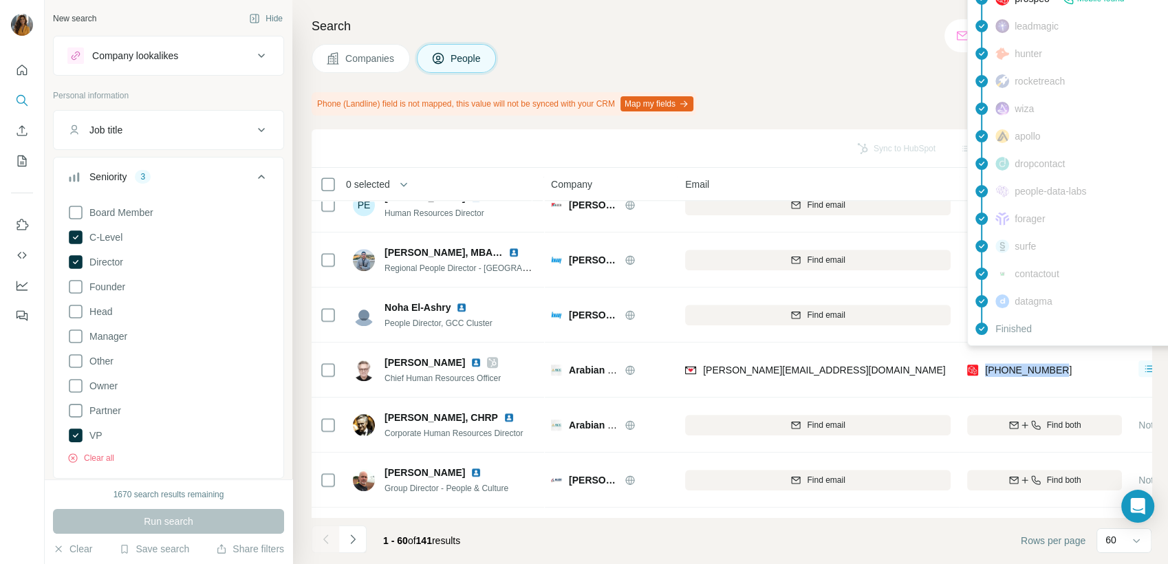
drag, startPoint x: 1067, startPoint y: 376, endPoint x: 983, endPoint y: 372, distance: 84.0
click at [983, 372] on div "[PHONE_NUMBER]" at bounding box center [1044, 370] width 155 height 38
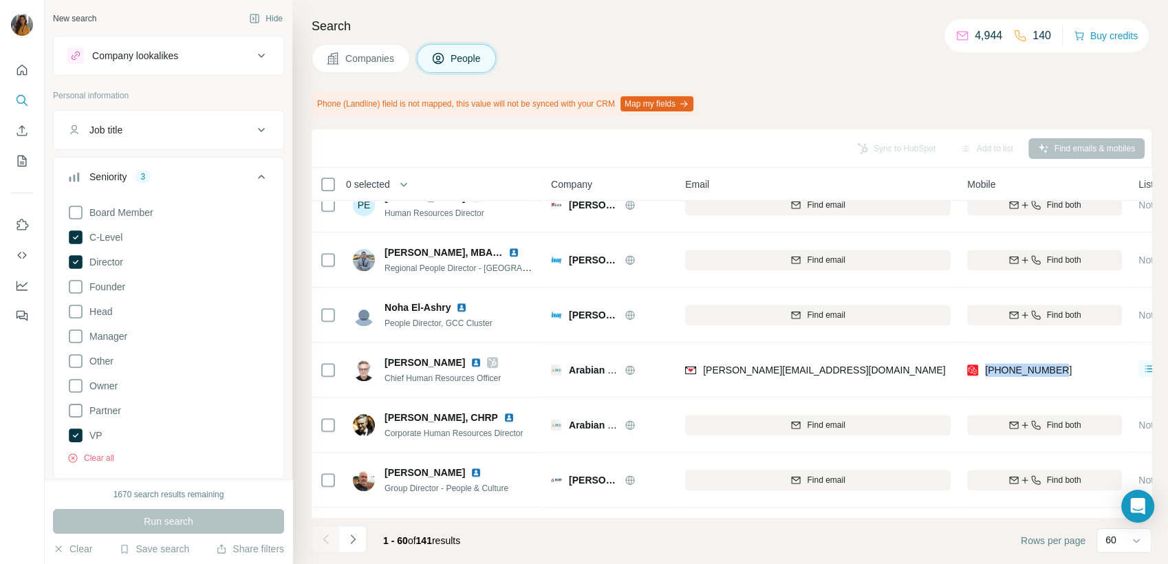
copy span "[PHONE_NUMBER]"
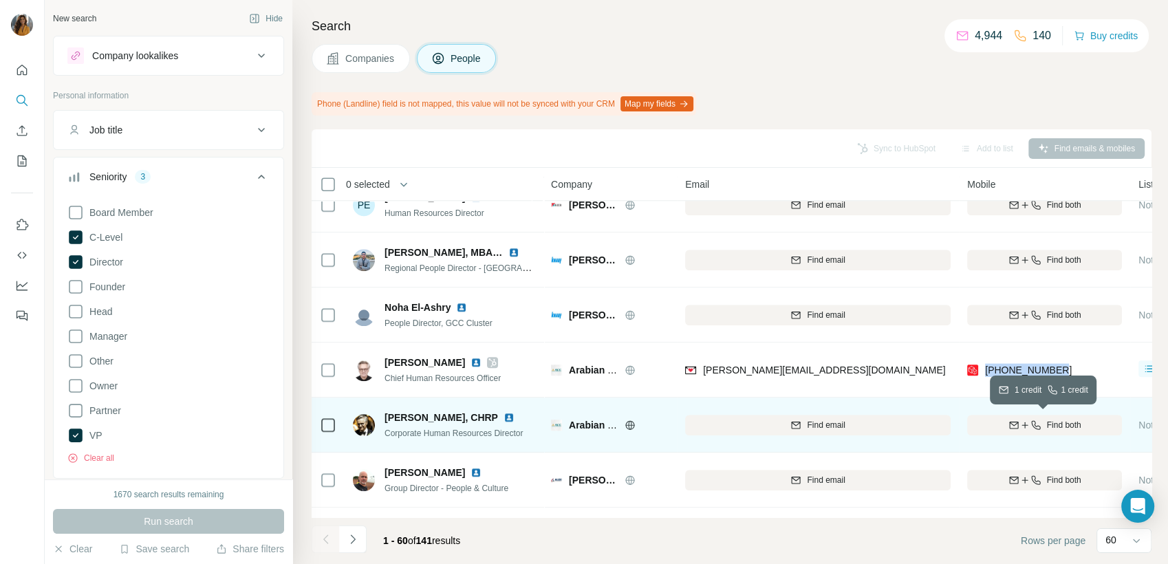
click at [1047, 428] on span "Find both" at bounding box center [1064, 425] width 34 height 12
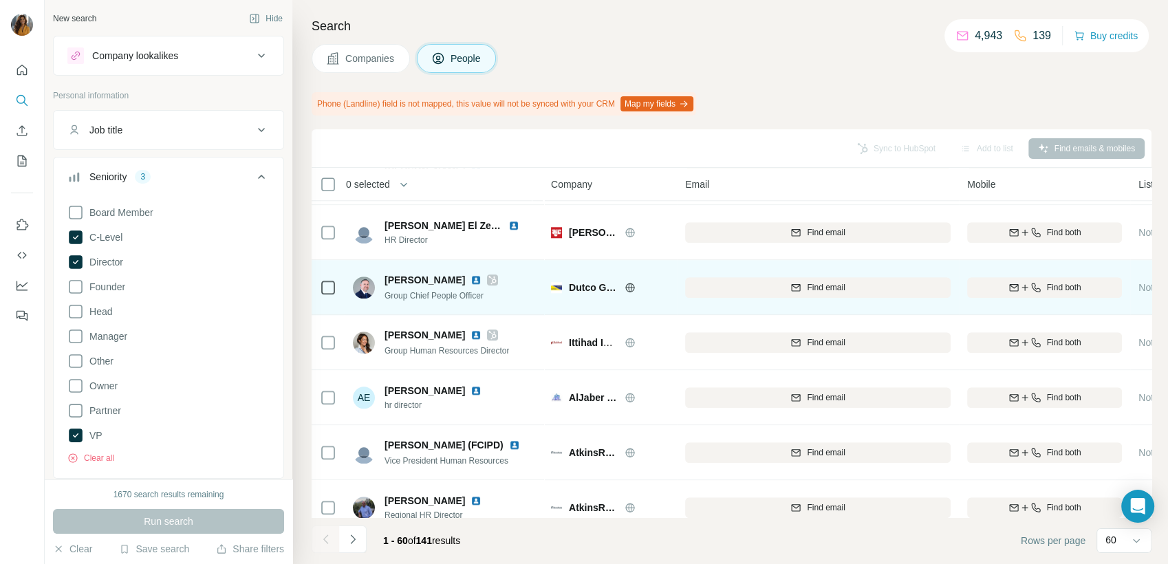
scroll to position [1540, 0]
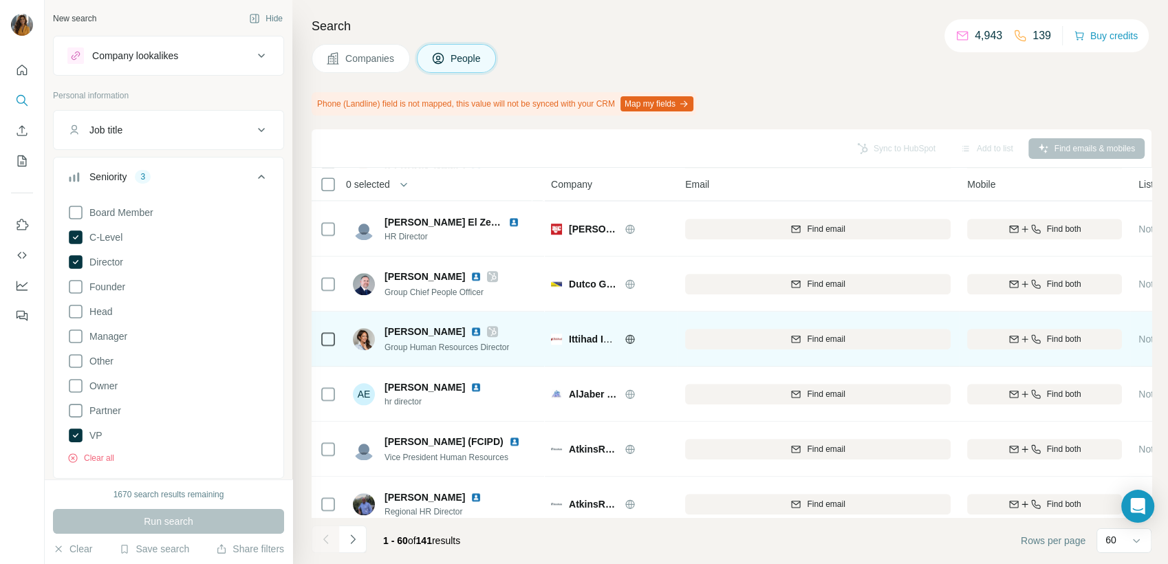
click at [470, 334] on img at bounding box center [475, 331] width 11 height 11
click at [1067, 343] on span "Find both" at bounding box center [1064, 339] width 34 height 12
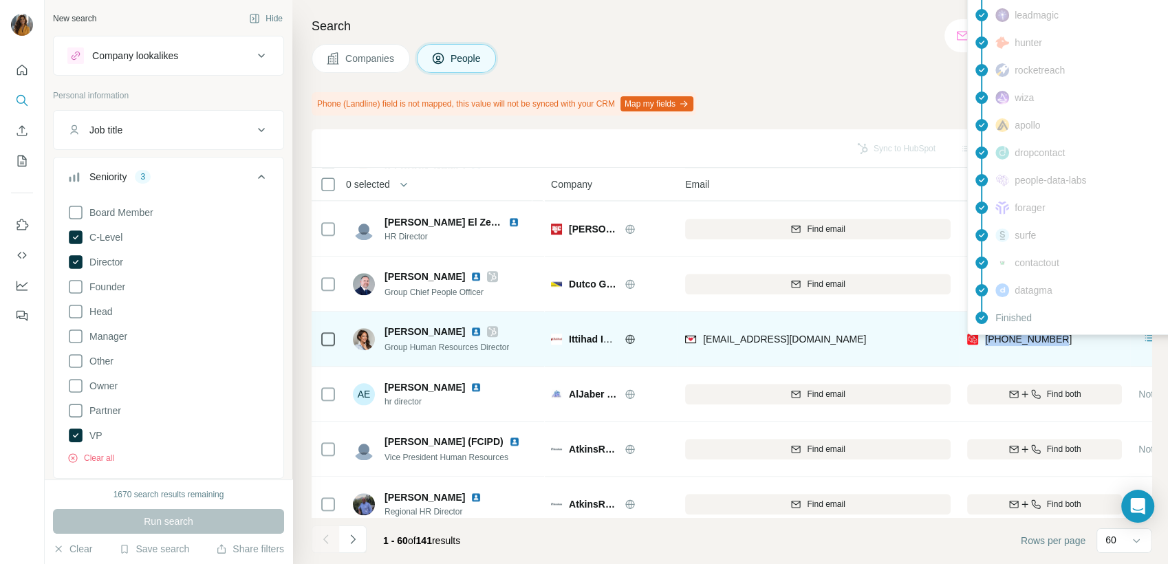
drag, startPoint x: 1069, startPoint y: 339, endPoint x: 986, endPoint y: 344, distance: 82.7
click at [986, 344] on div "[PHONE_NUMBER]" at bounding box center [1044, 339] width 155 height 38
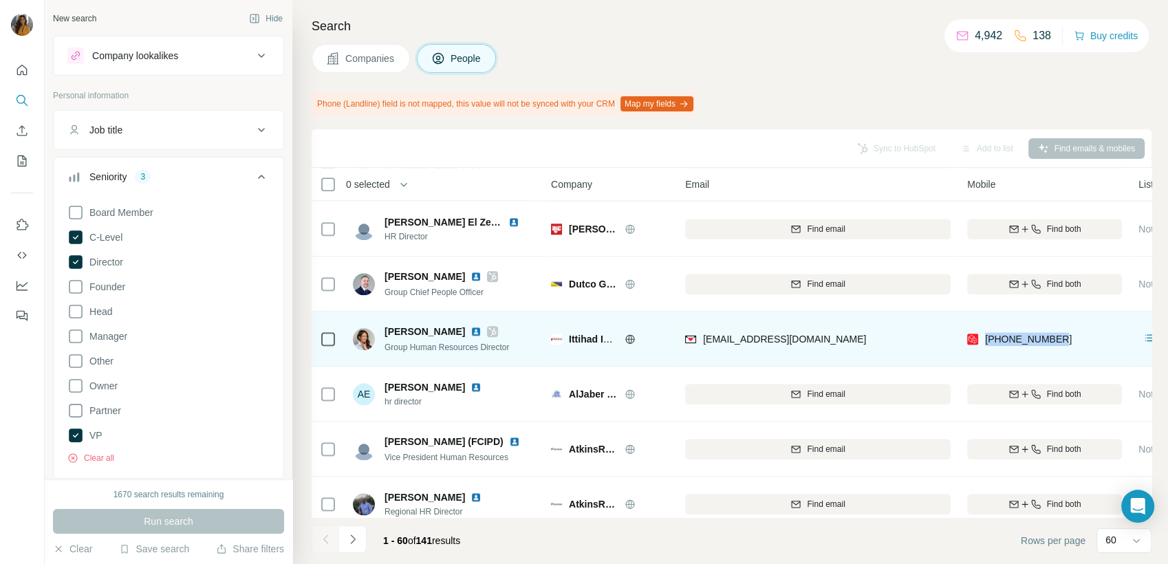
copy span "[PHONE_NUMBER]"
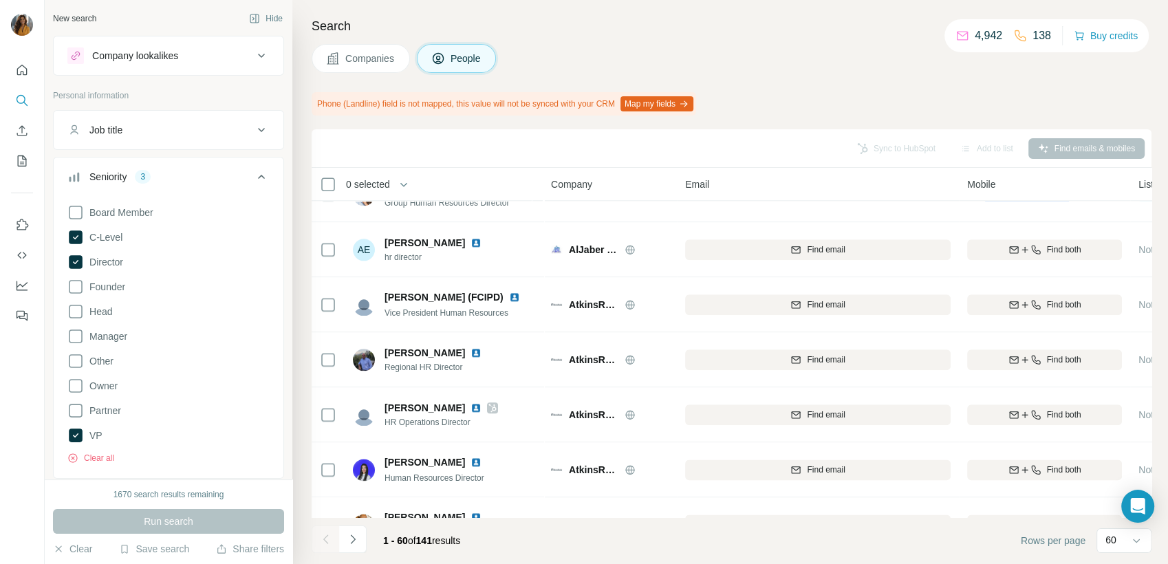
scroll to position [1693, 0]
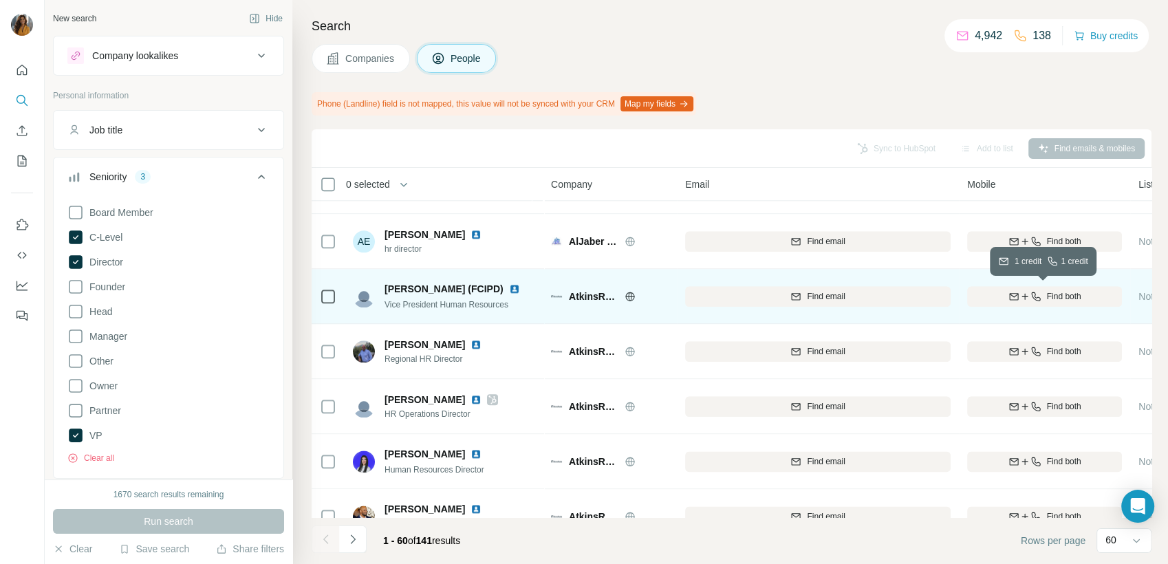
click at [1032, 299] on icon "button" at bounding box center [1035, 296] width 11 height 11
click at [509, 290] on img at bounding box center [514, 288] width 11 height 11
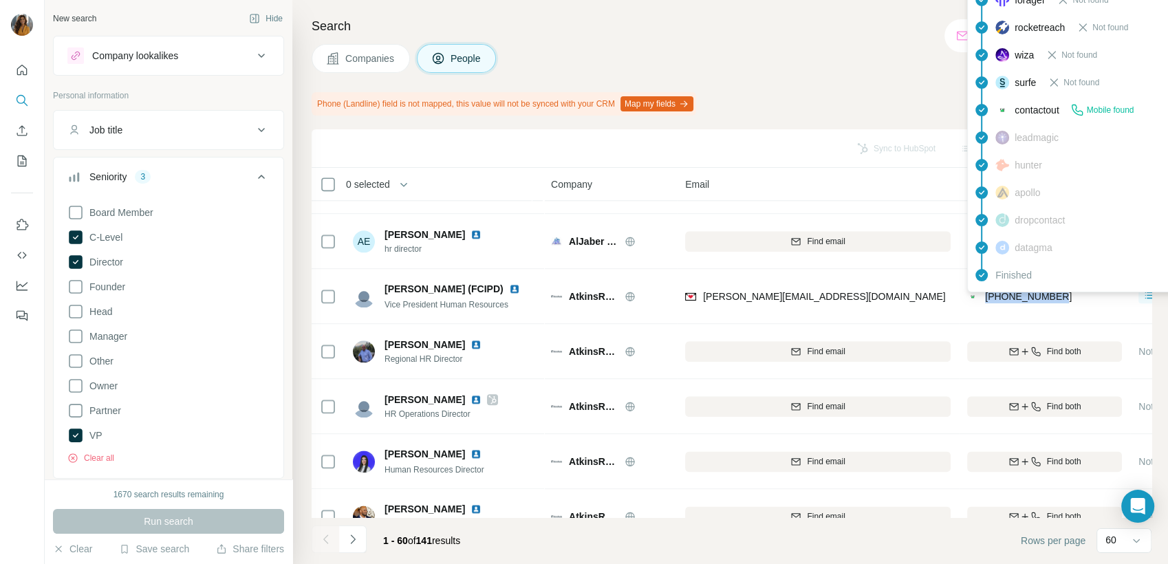
drag, startPoint x: 1039, startPoint y: 296, endPoint x: 981, endPoint y: 296, distance: 57.1
click at [981, 296] on div "[PHONE_NUMBER]" at bounding box center [1044, 296] width 155 height 38
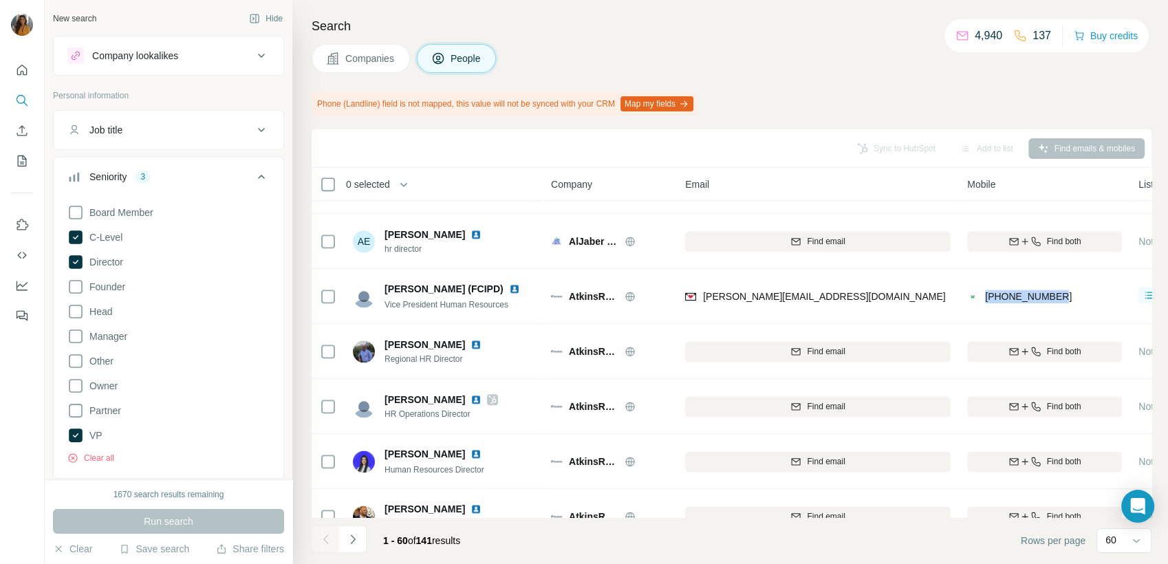
copy span "[PHONE_NUMBER]"
click at [509, 291] on img at bounding box center [514, 288] width 11 height 11
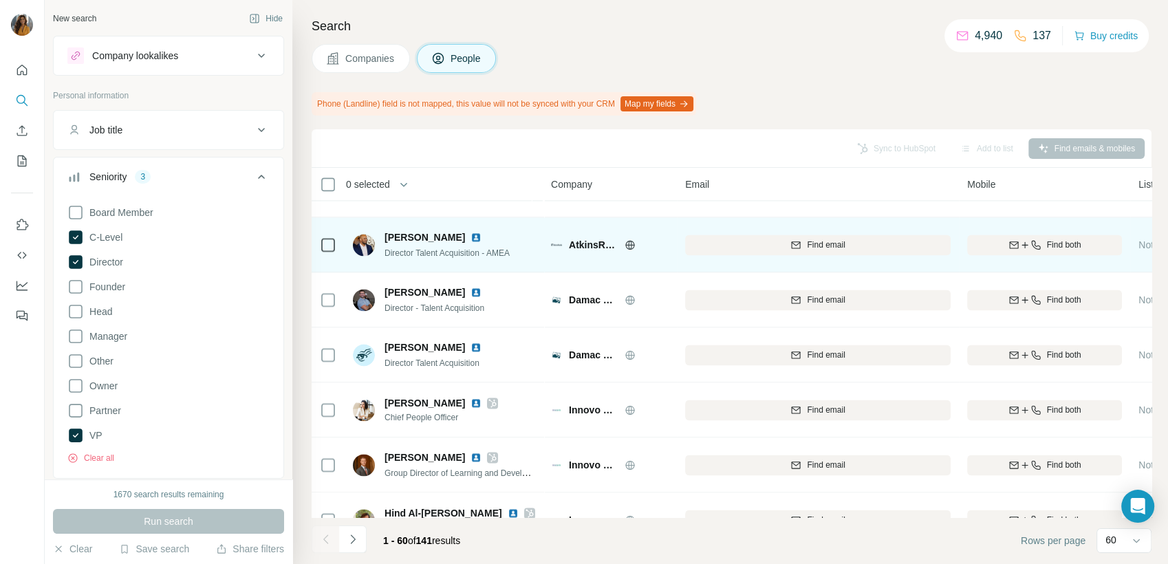
scroll to position [1998, 0]
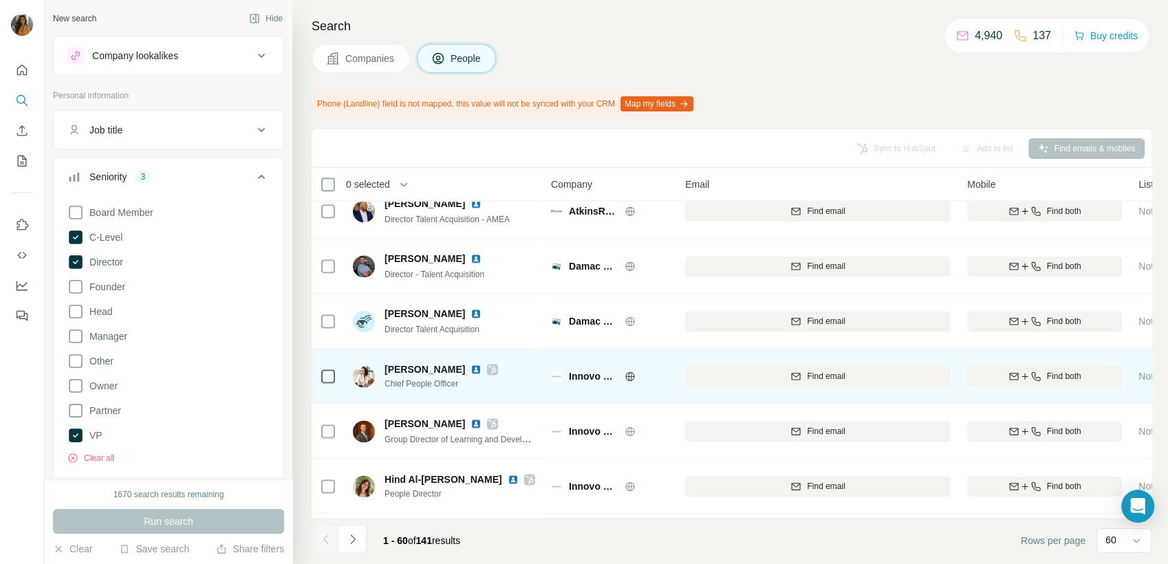
click at [470, 369] on img at bounding box center [475, 369] width 11 height 11
click at [1037, 371] on icon "button" at bounding box center [1035, 376] width 11 height 11
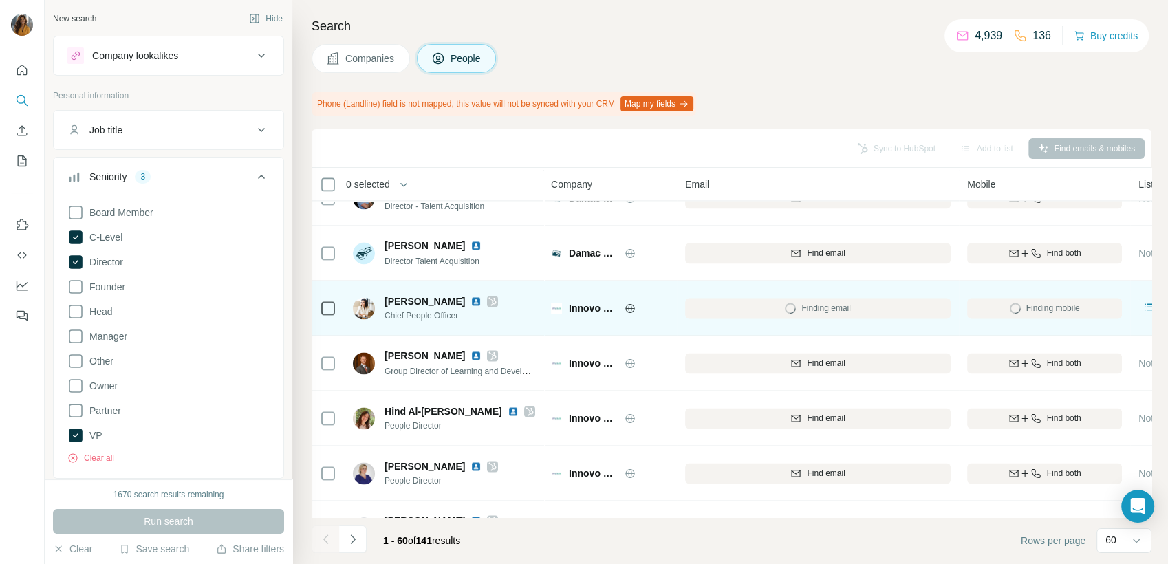
scroll to position [2074, 0]
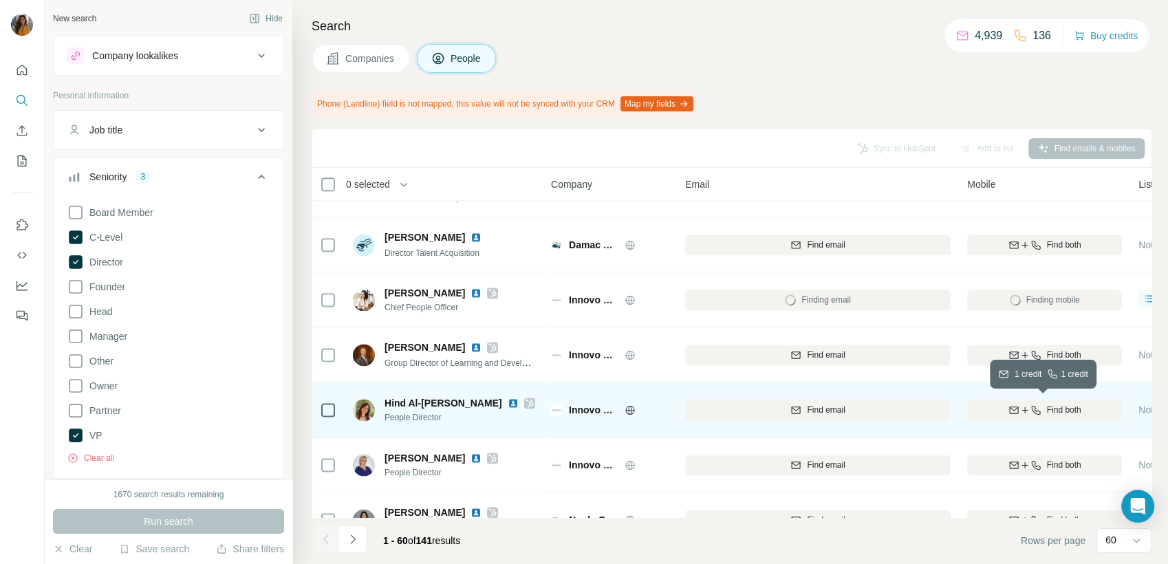
click at [1041, 415] on button "Find both" at bounding box center [1044, 410] width 155 height 21
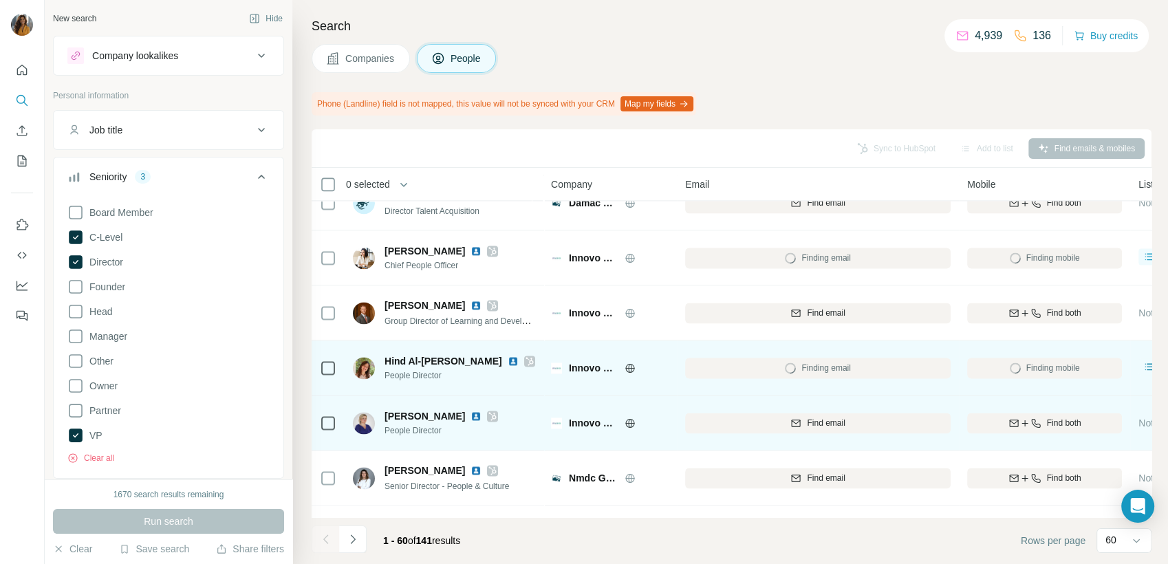
scroll to position [2151, 0]
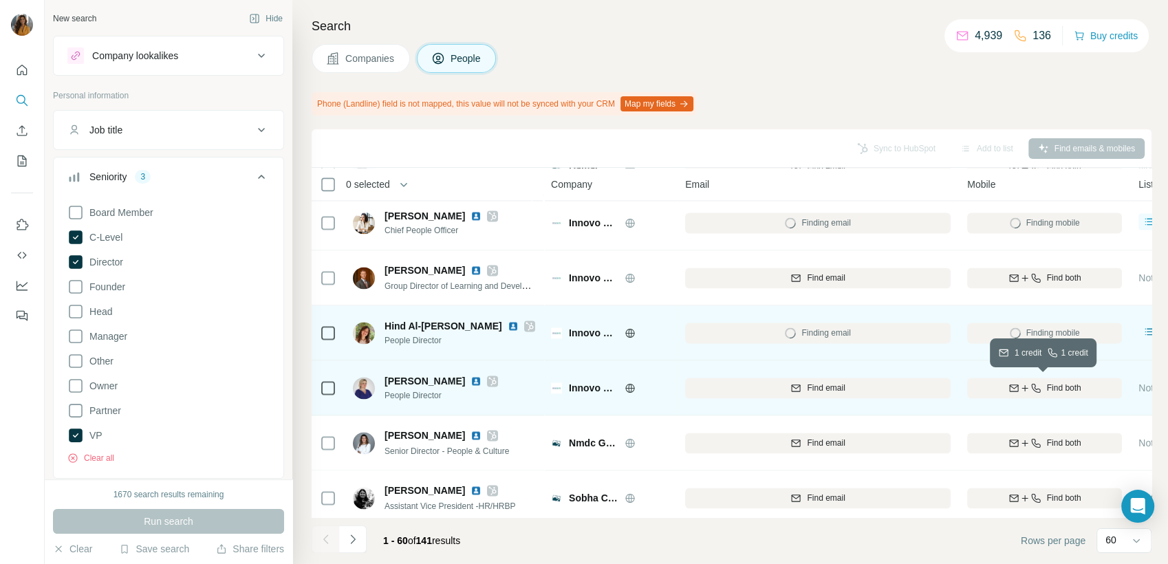
click at [1047, 391] on span "Find both" at bounding box center [1064, 388] width 34 height 12
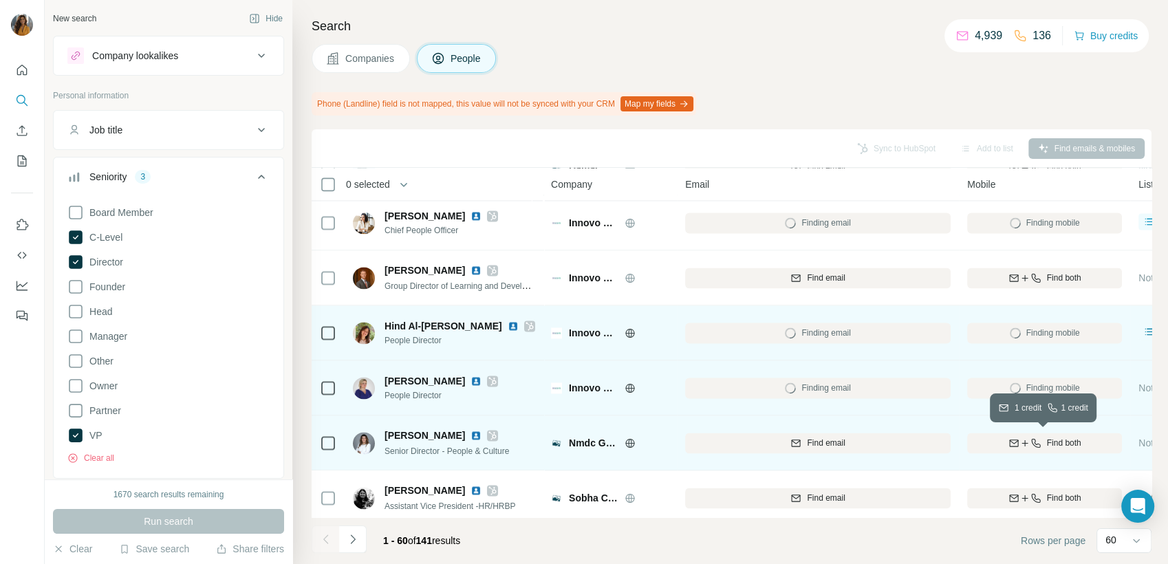
click at [1051, 444] on span "Find both" at bounding box center [1064, 443] width 34 height 12
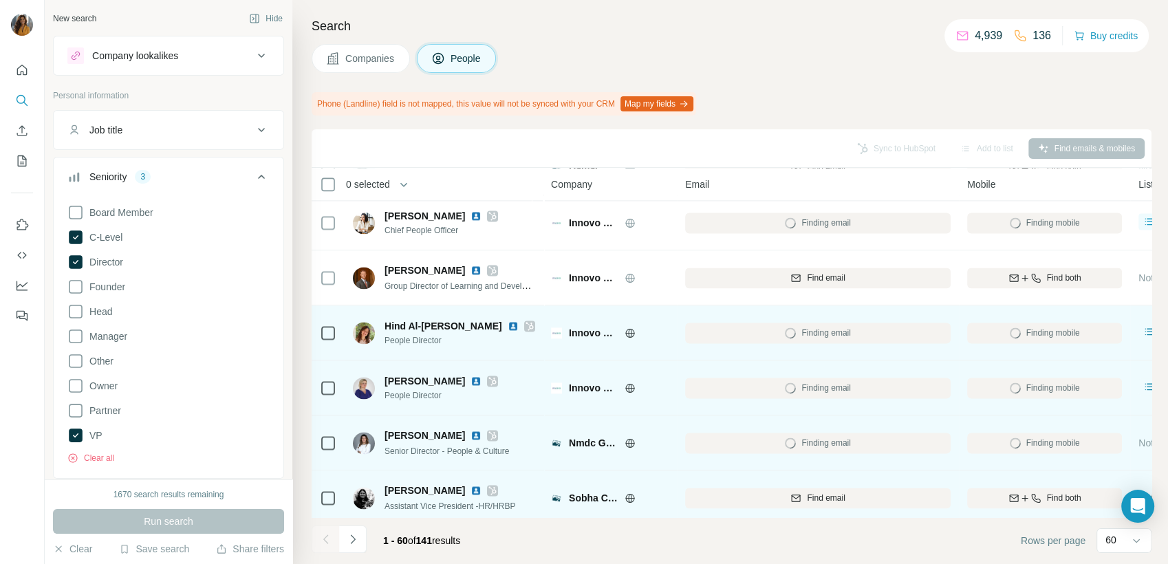
scroll to position [2228, 0]
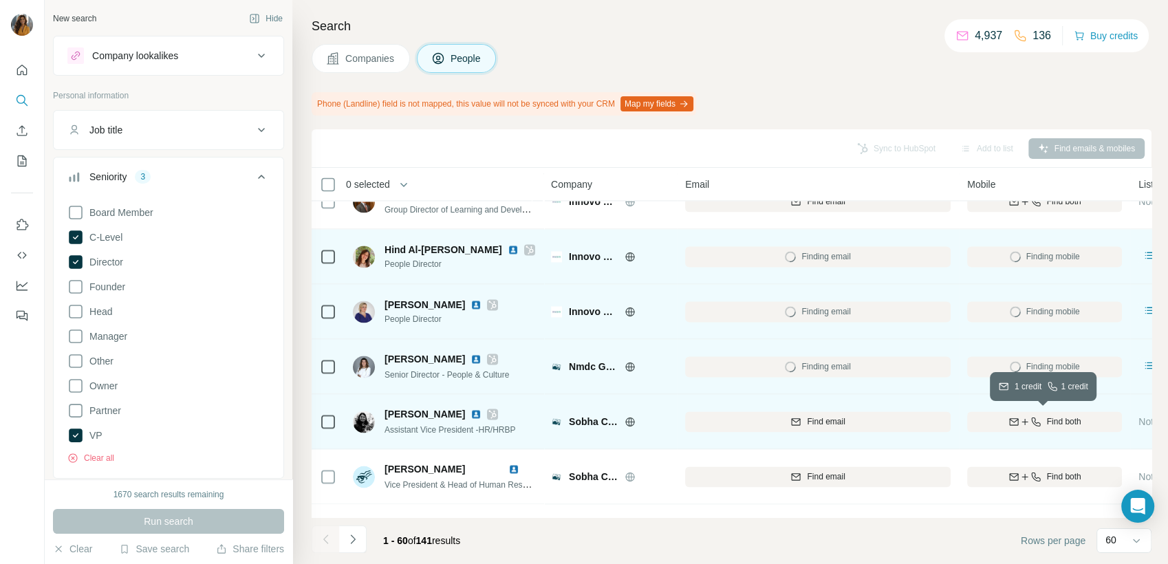
click at [1059, 421] on span "Find both" at bounding box center [1064, 421] width 34 height 12
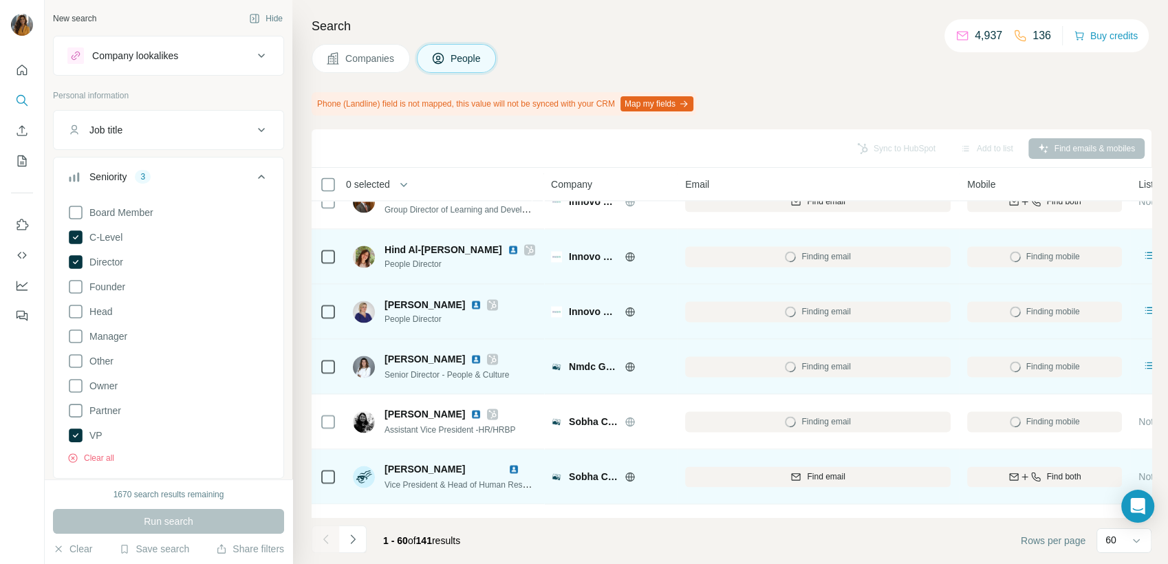
click at [1043, 477] on div "Find both" at bounding box center [1044, 476] width 155 height 12
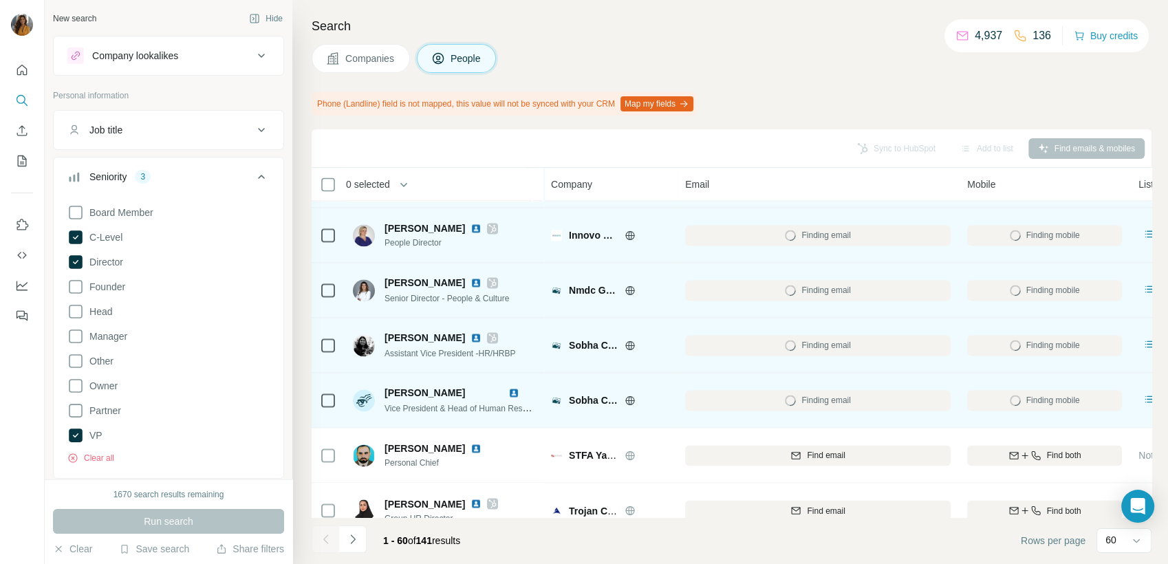
scroll to position [2457, 0]
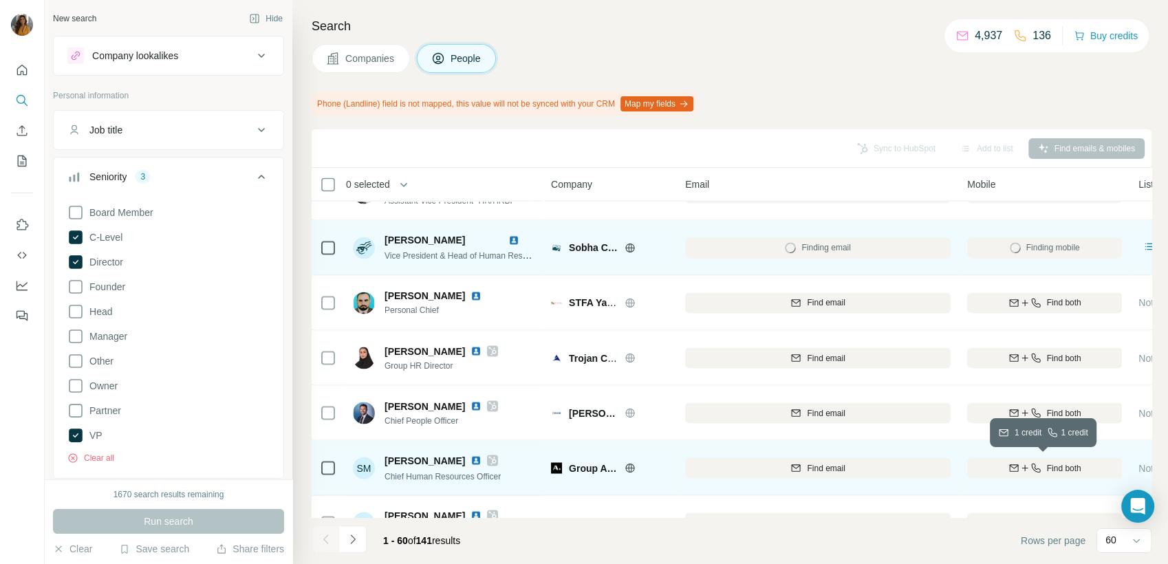
click at [1063, 467] on span "Find both" at bounding box center [1064, 468] width 34 height 12
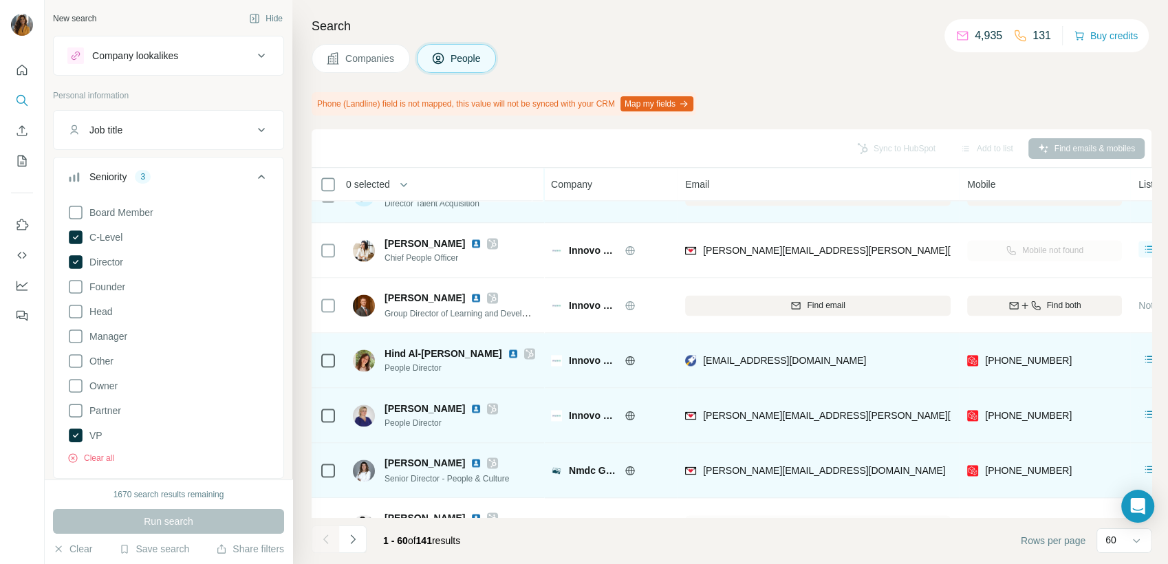
scroll to position [2151, 0]
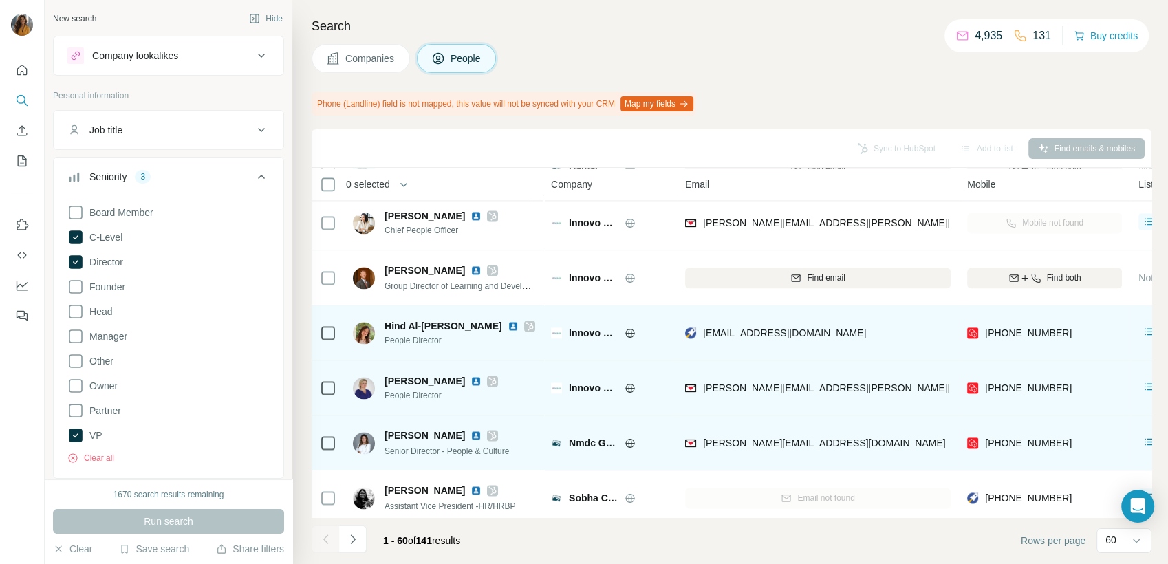
click at [514, 326] on img at bounding box center [513, 326] width 11 height 11
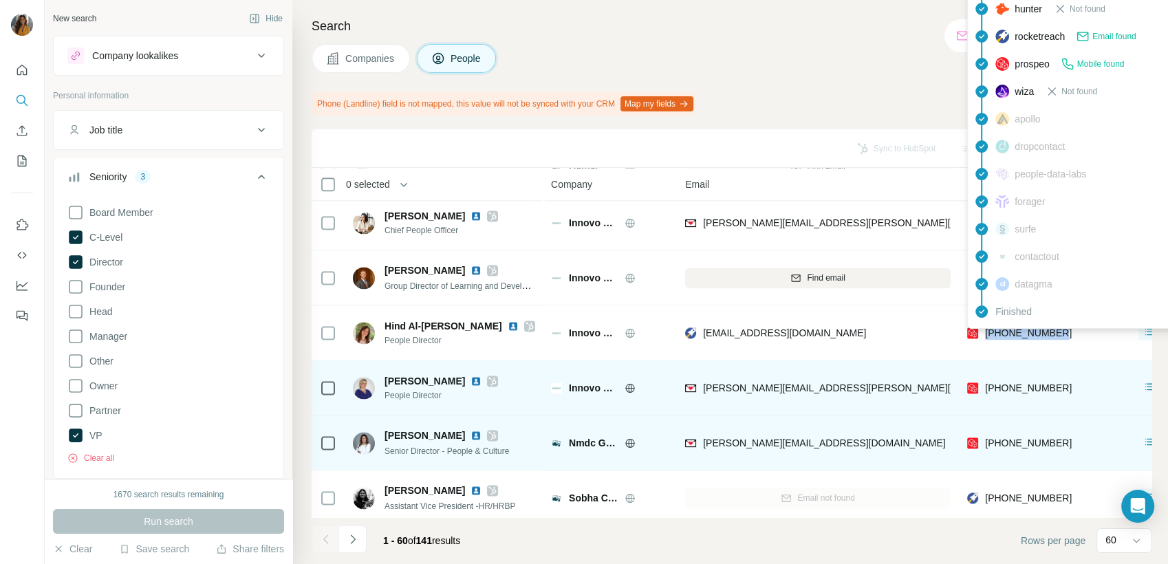
drag, startPoint x: 1060, startPoint y: 336, endPoint x: 982, endPoint y: 334, distance: 77.7
click at [982, 334] on div "+971505531081" at bounding box center [1044, 333] width 155 height 38
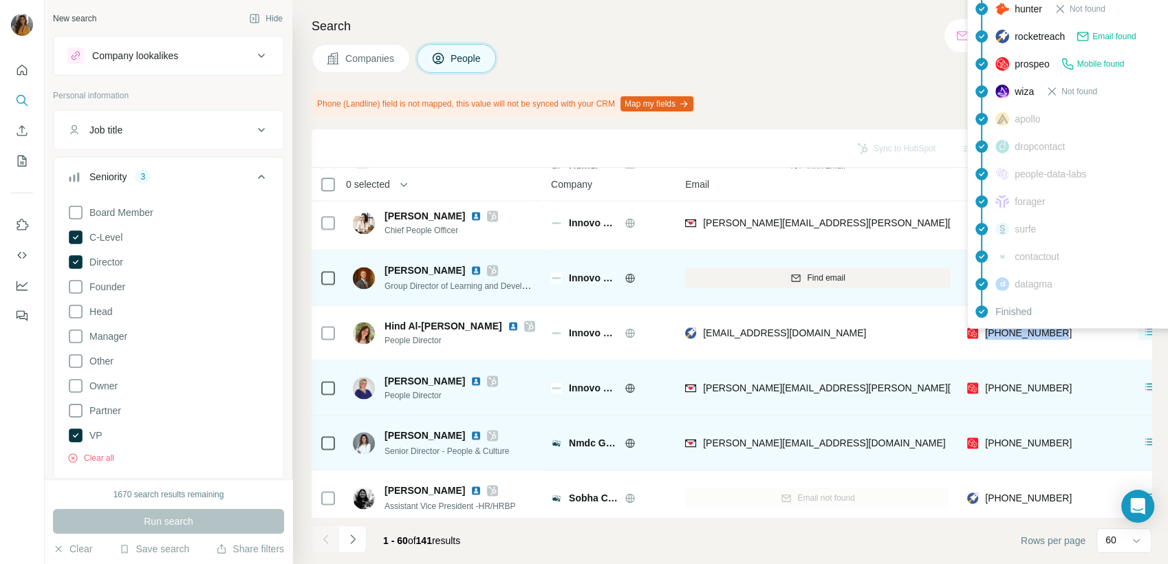
drag, startPoint x: 989, startPoint y: 334, endPoint x: 937, endPoint y: 301, distance: 61.8
click at [924, 301] on td "Find email" at bounding box center [818, 277] width 282 height 55
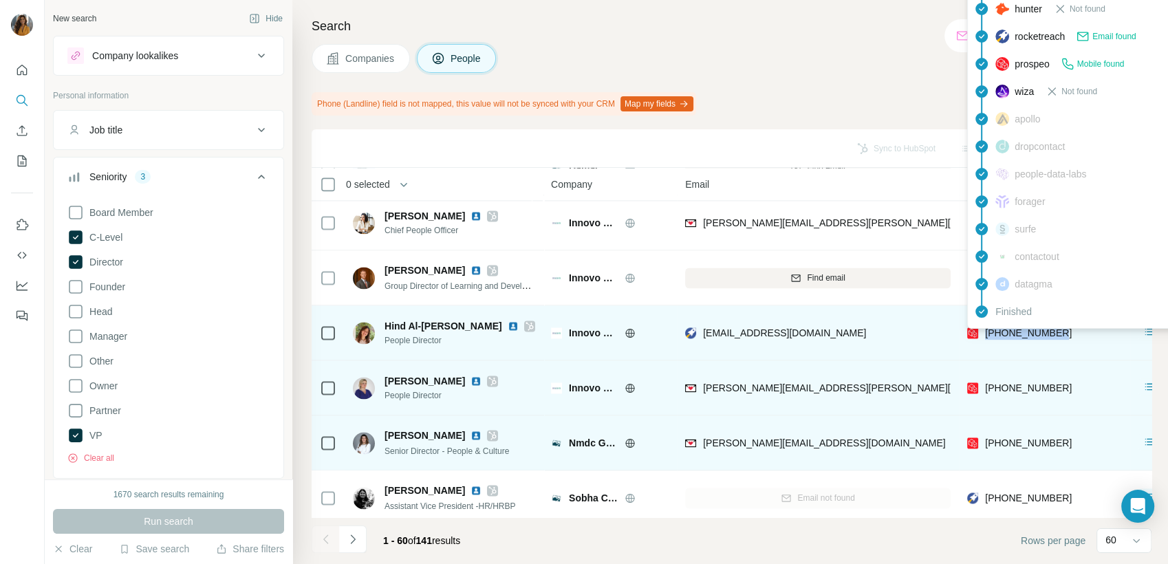
drag, startPoint x: 1031, startPoint y: 333, endPoint x: 981, endPoint y: 336, distance: 49.6
click at [981, 336] on div "+971505531081" at bounding box center [1044, 333] width 155 height 38
copy span "+971505531081"
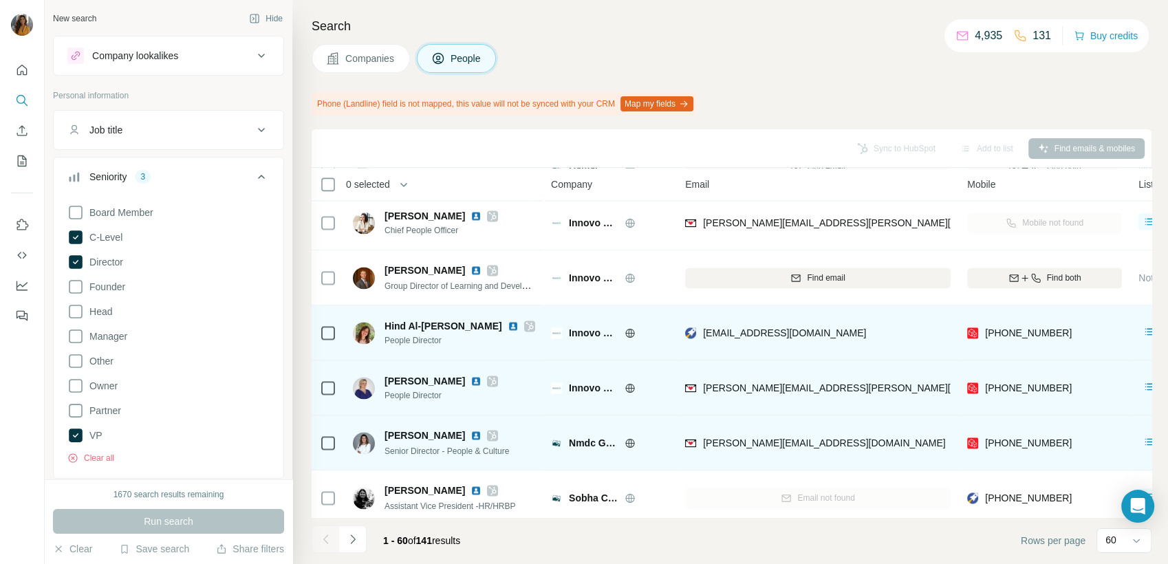
drag, startPoint x: 1004, startPoint y: 327, endPoint x: 1063, endPoint y: 332, distance: 59.3
click at [1059, 332] on div "+971505531081" at bounding box center [1044, 333] width 155 height 38
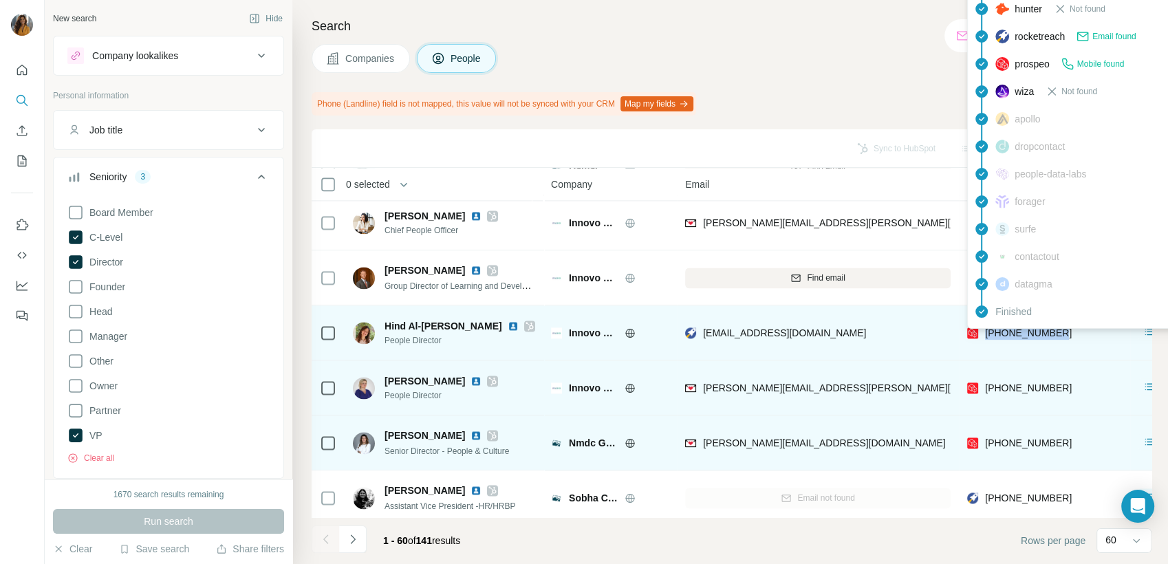
drag, startPoint x: 1029, startPoint y: 334, endPoint x: 986, endPoint y: 337, distance: 43.4
click at [986, 337] on div "+971505531081" at bounding box center [1044, 333] width 155 height 38
copy span "+971505531081"
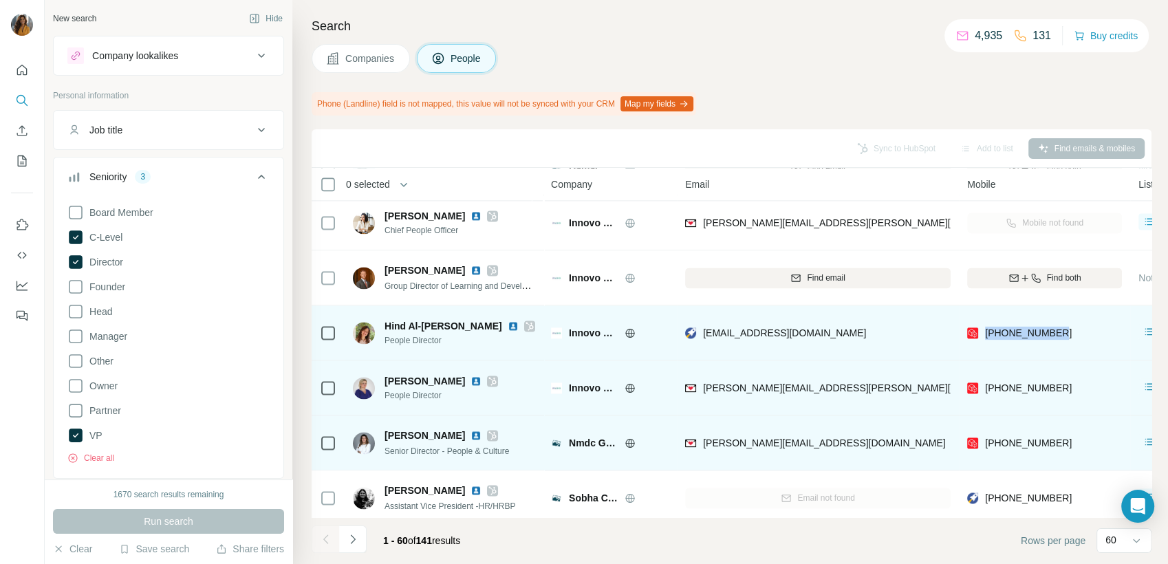
click at [1133, 318] on td "1 list" at bounding box center [1183, 332] width 107 height 55
click at [512, 324] on img at bounding box center [513, 326] width 11 height 11
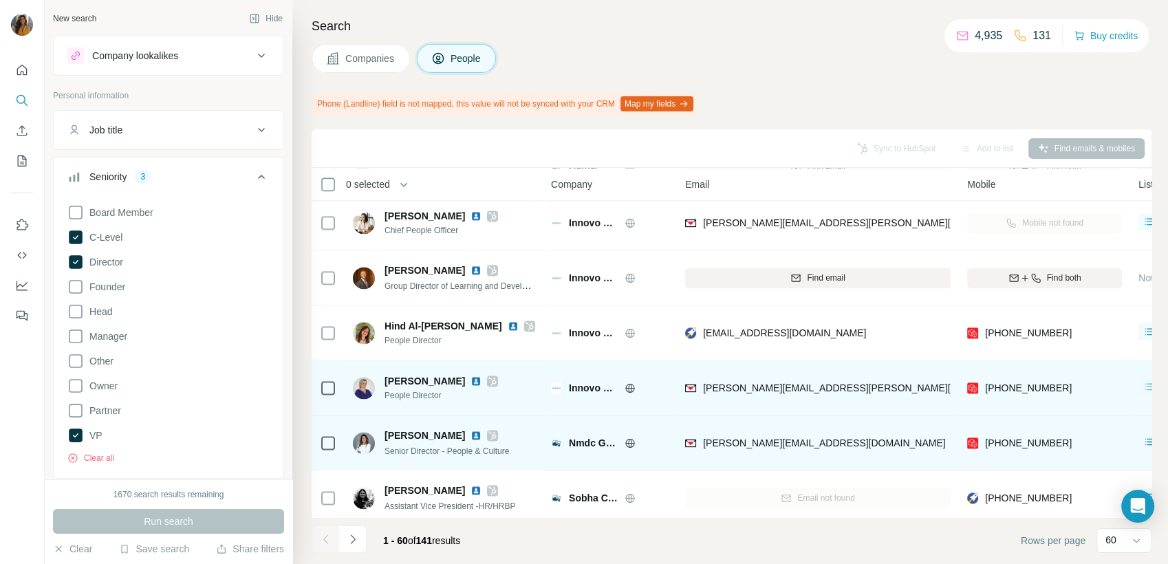
click at [1142, 393] on icon at bounding box center [1149, 387] width 14 height 14
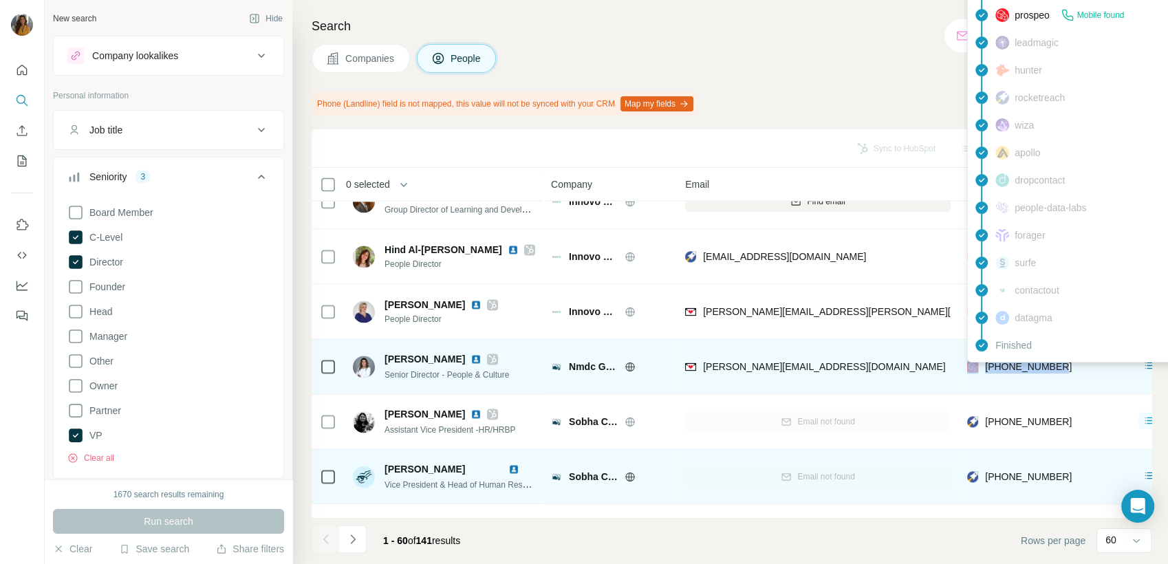
drag, startPoint x: 1084, startPoint y: 366, endPoint x: 976, endPoint y: 368, distance: 108.0
click at [976, 368] on div "+971503983456" at bounding box center [1044, 366] width 155 height 38
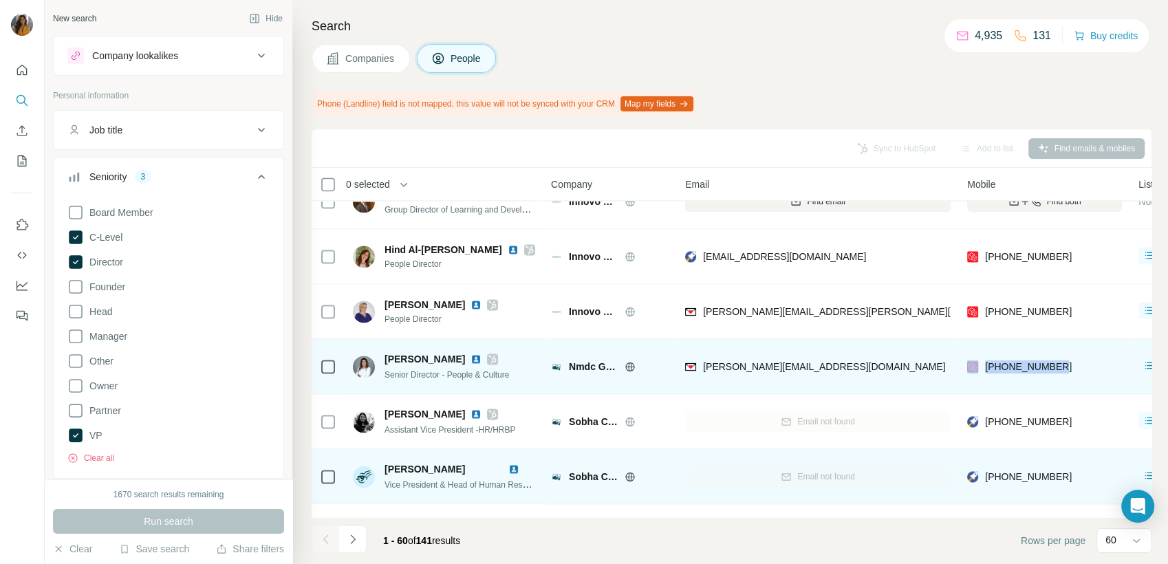
copy div "+971503983456"
click at [470, 358] on img at bounding box center [475, 359] width 11 height 11
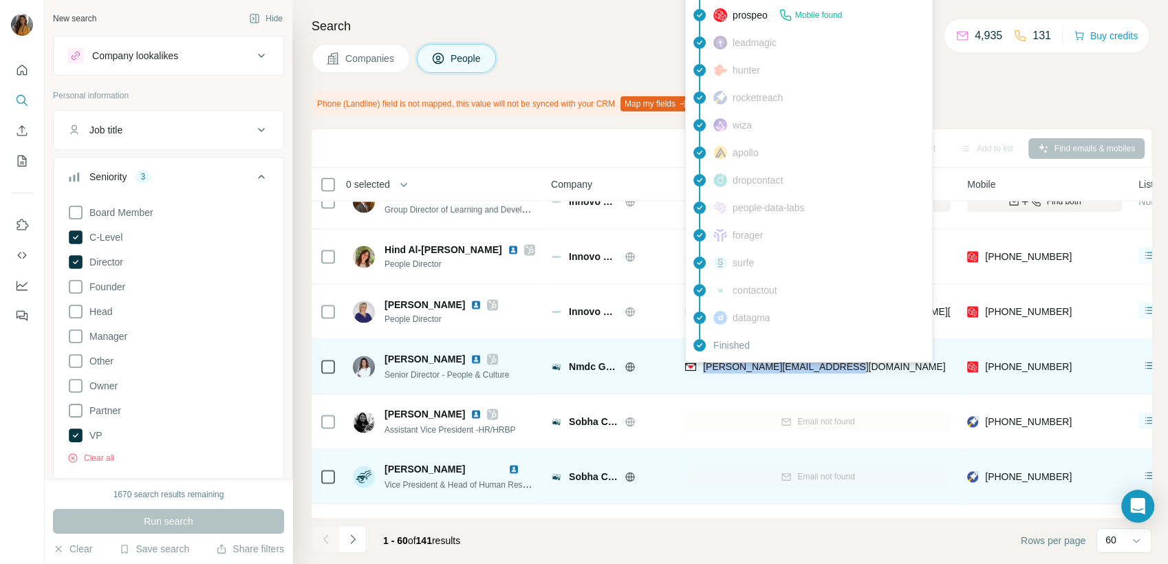
drag, startPoint x: 843, startPoint y: 367, endPoint x: 702, endPoint y: 365, distance: 141.0
click at [702, 365] on div "rita.abisaab@nmdc-group.com" at bounding box center [817, 366] width 265 height 38
copy span "rita.abisaab@nmdc-group.com"
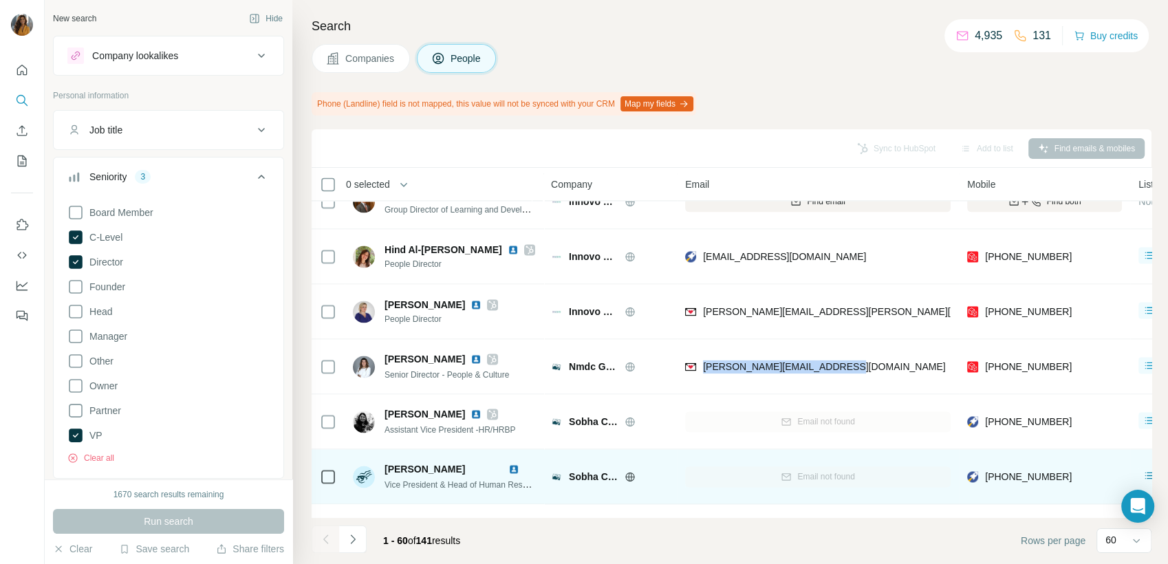
click at [255, 180] on icon at bounding box center [261, 177] width 17 height 17
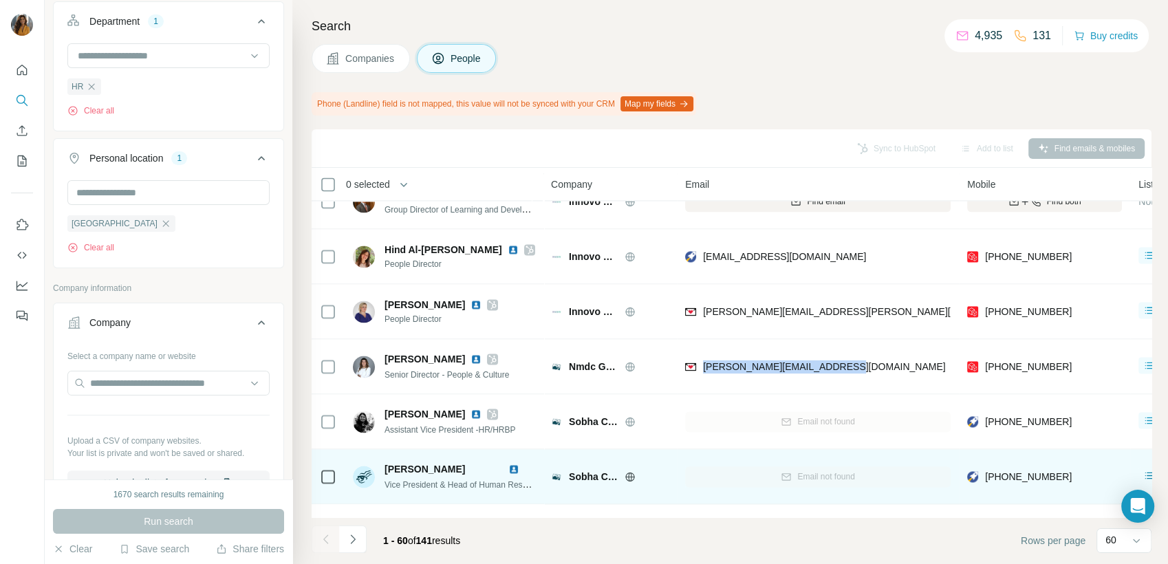
scroll to position [229, 0]
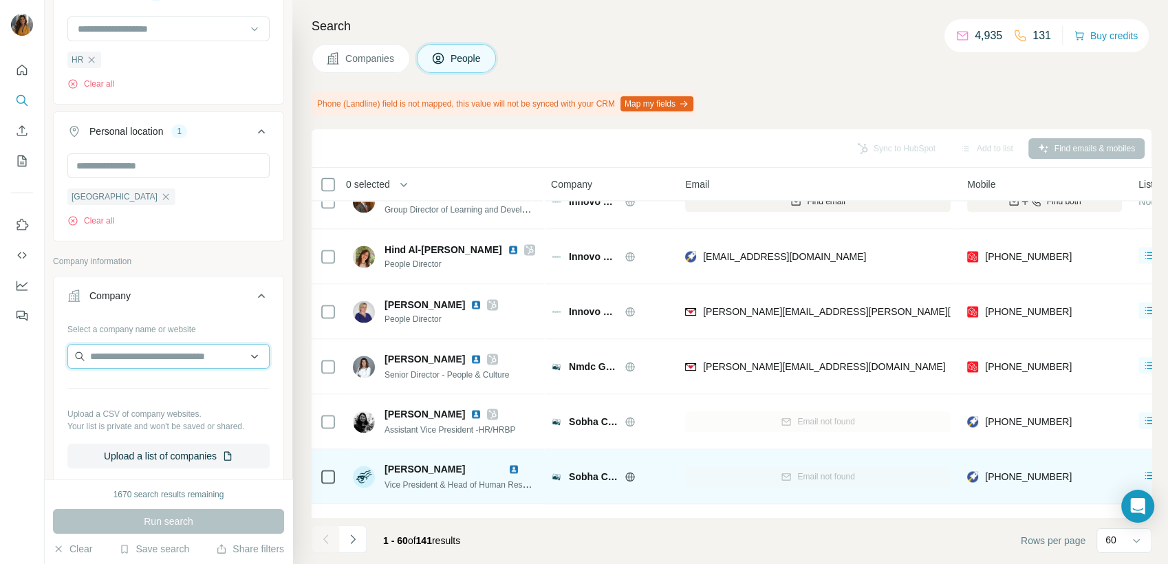
click at [151, 355] on input "text" at bounding box center [168, 356] width 202 height 25
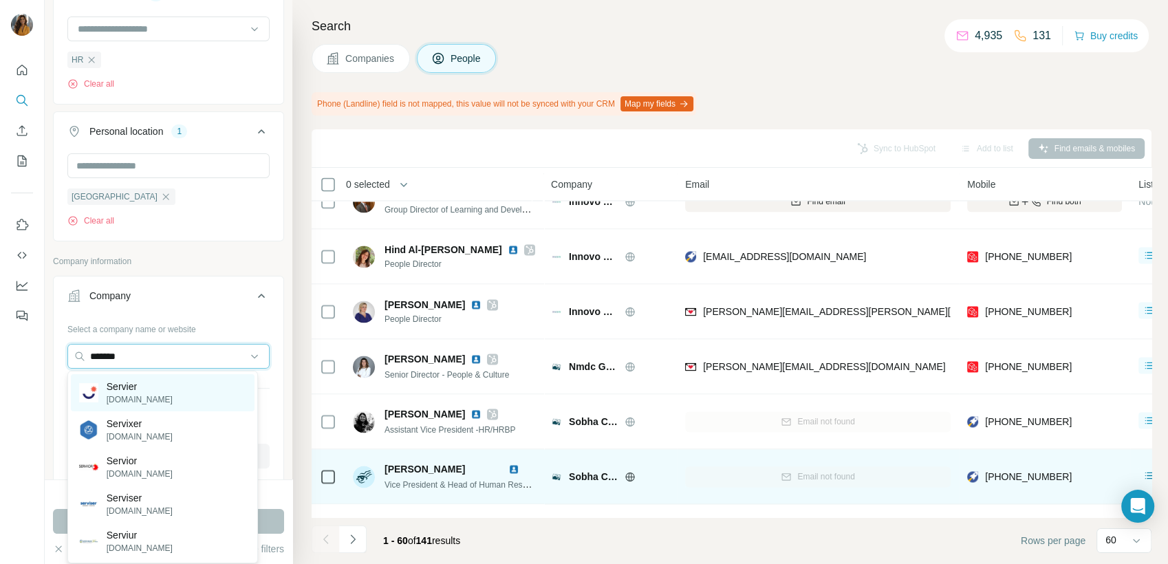
type input "*******"
click at [158, 389] on div "Servier servier.com" at bounding box center [163, 392] width 184 height 37
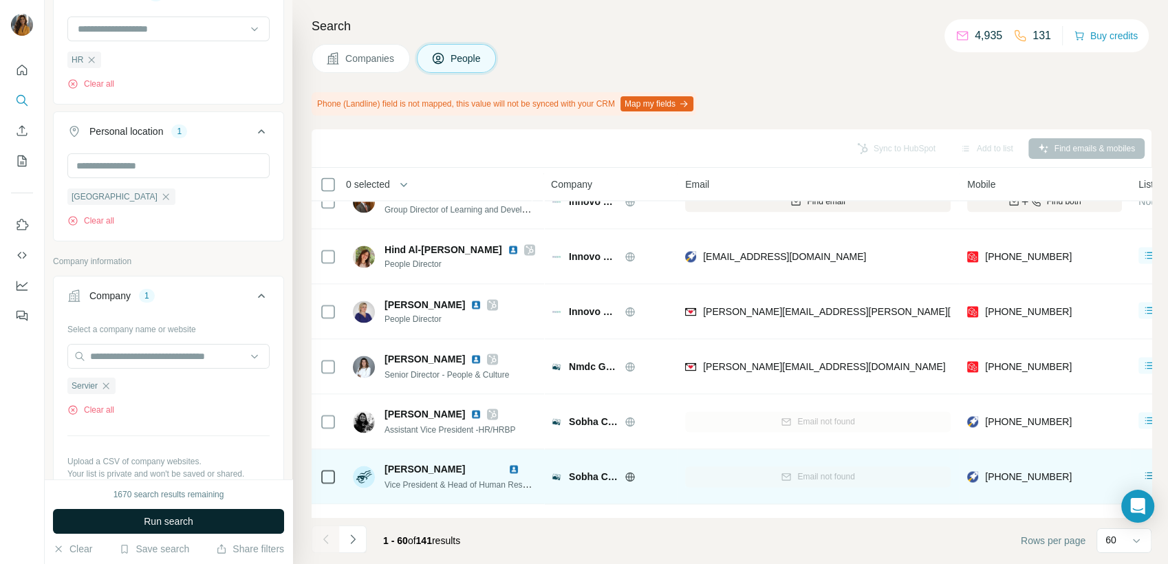
click at [195, 523] on button "Run search" at bounding box center [168, 521] width 231 height 25
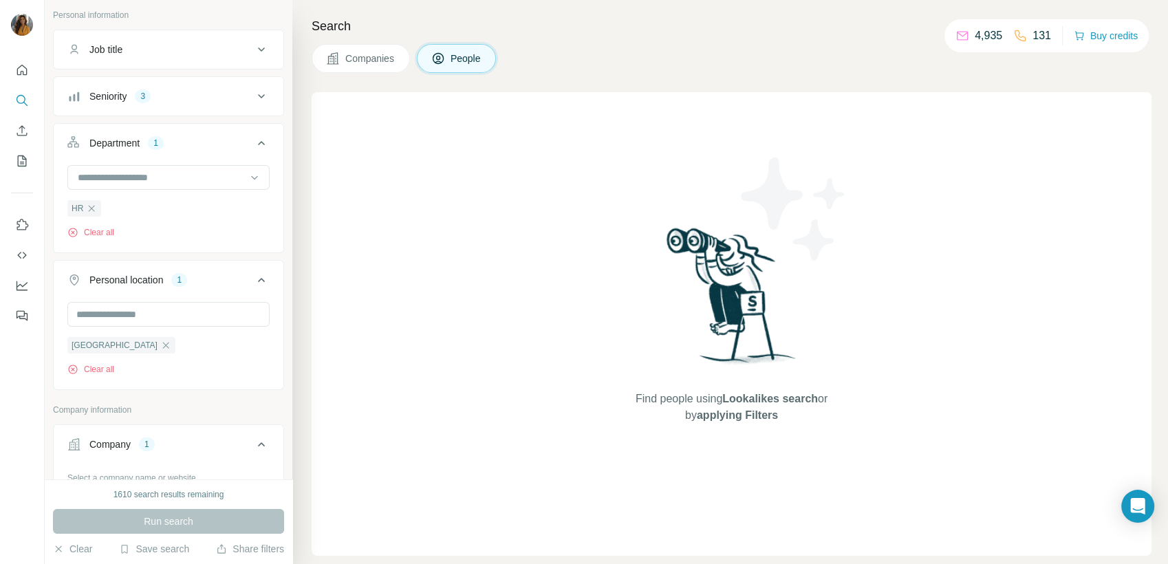
scroll to position [153, 0]
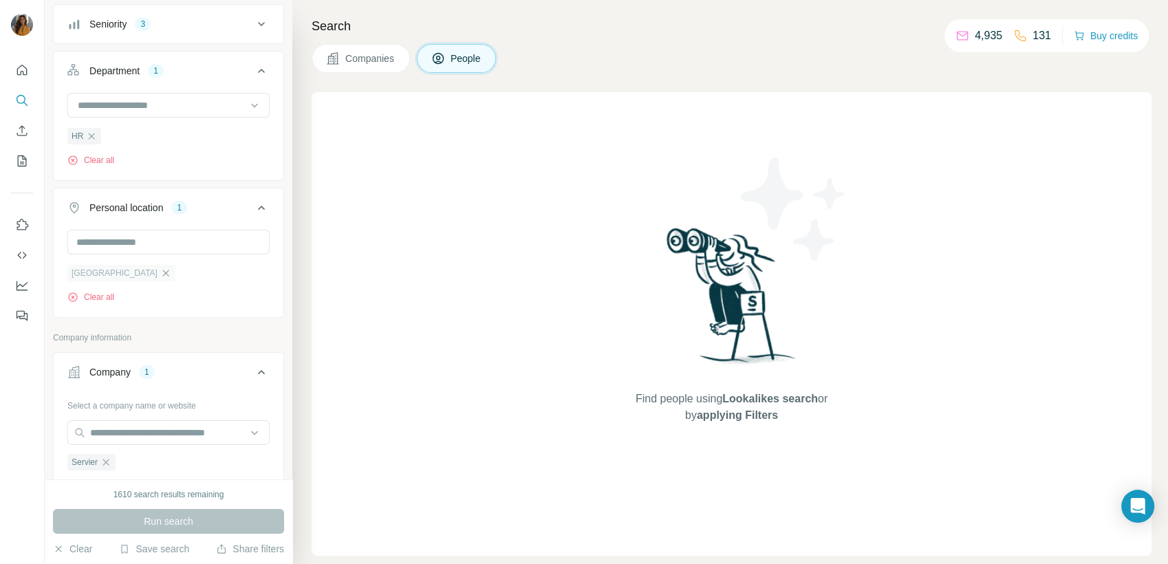
click at [160, 269] on icon "button" at bounding box center [165, 273] width 11 height 11
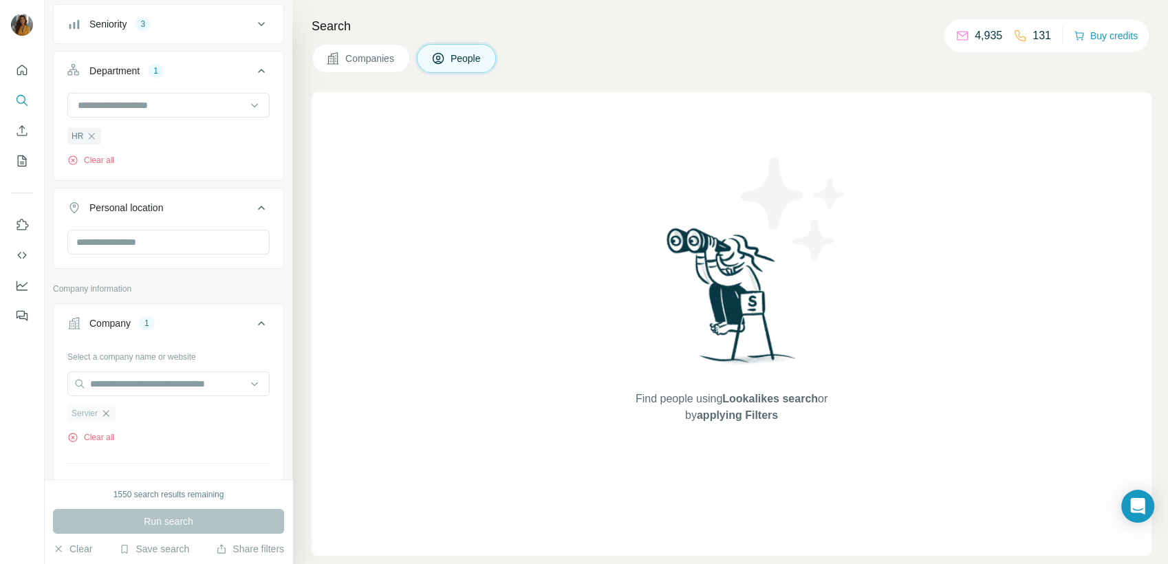
click at [109, 416] on icon "button" at bounding box center [105, 413] width 11 height 11
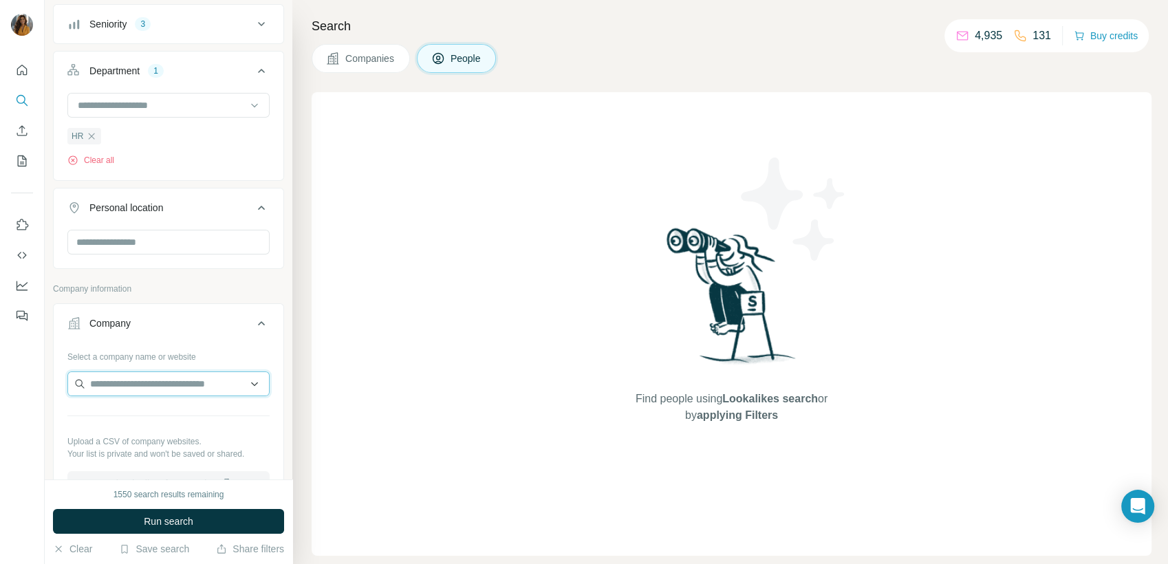
click at [106, 378] on input "text" at bounding box center [168, 383] width 202 height 25
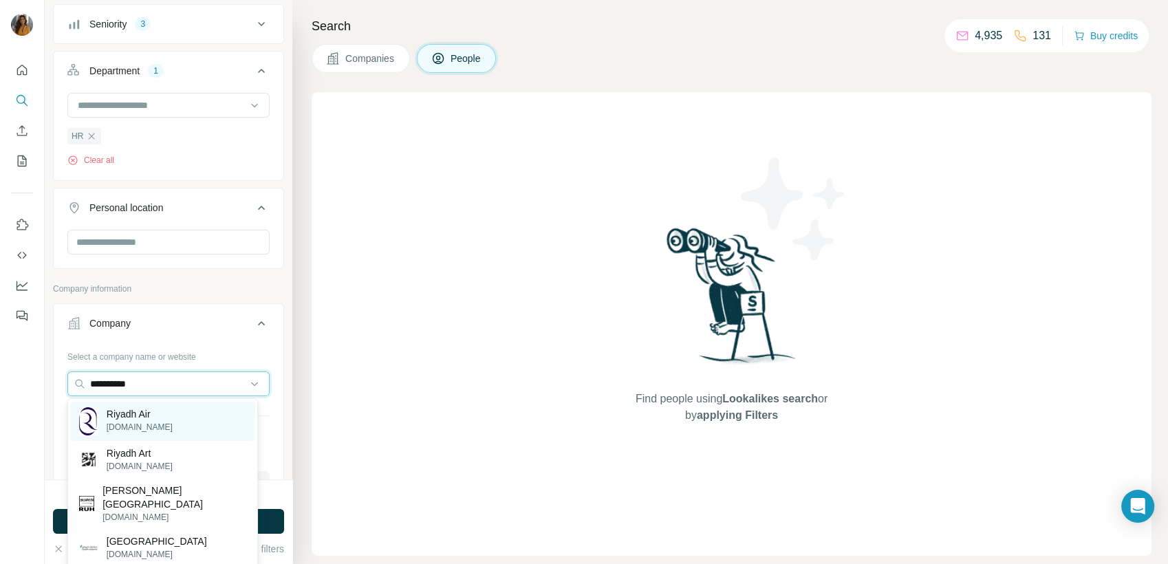
type input "**********"
click at [135, 426] on p "riyadhair.com" at bounding box center [140, 427] width 66 height 12
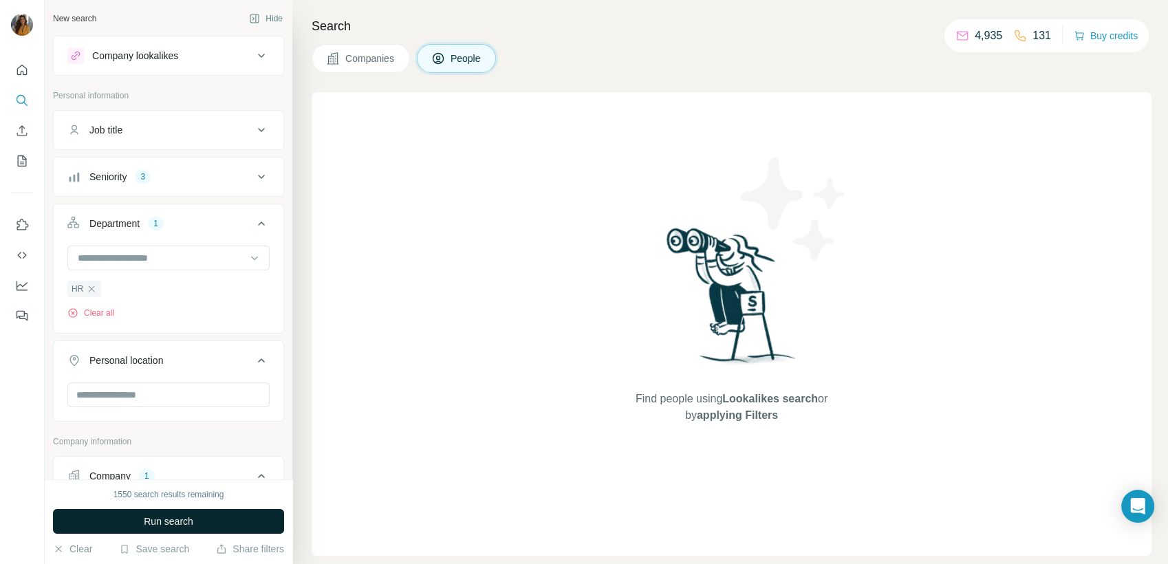
click at [201, 521] on button "Run search" at bounding box center [168, 521] width 231 height 25
click at [180, 63] on div "Company lookalikes" at bounding box center [160, 55] width 186 height 17
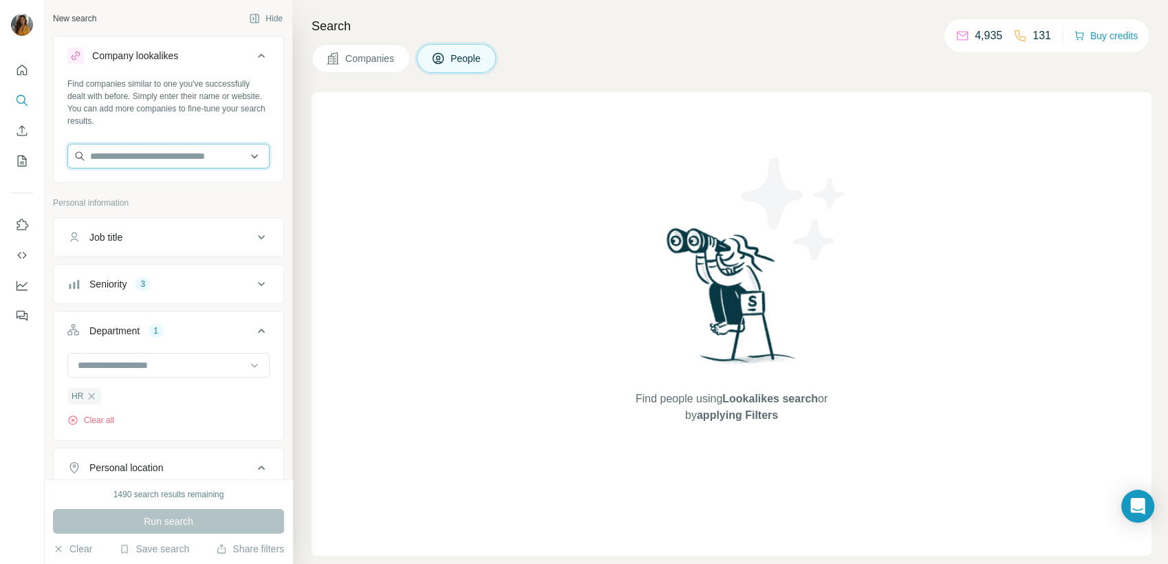
click at [157, 155] on input "text" at bounding box center [168, 156] width 202 height 25
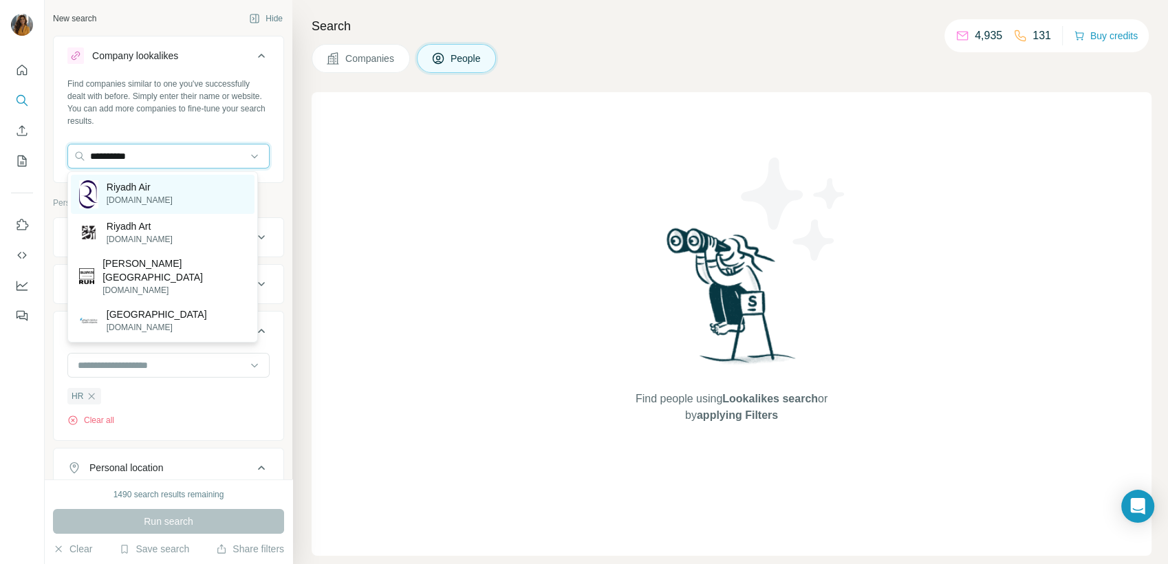
type input "**********"
click at [155, 184] on p "Riyadh Air" at bounding box center [140, 187] width 66 height 14
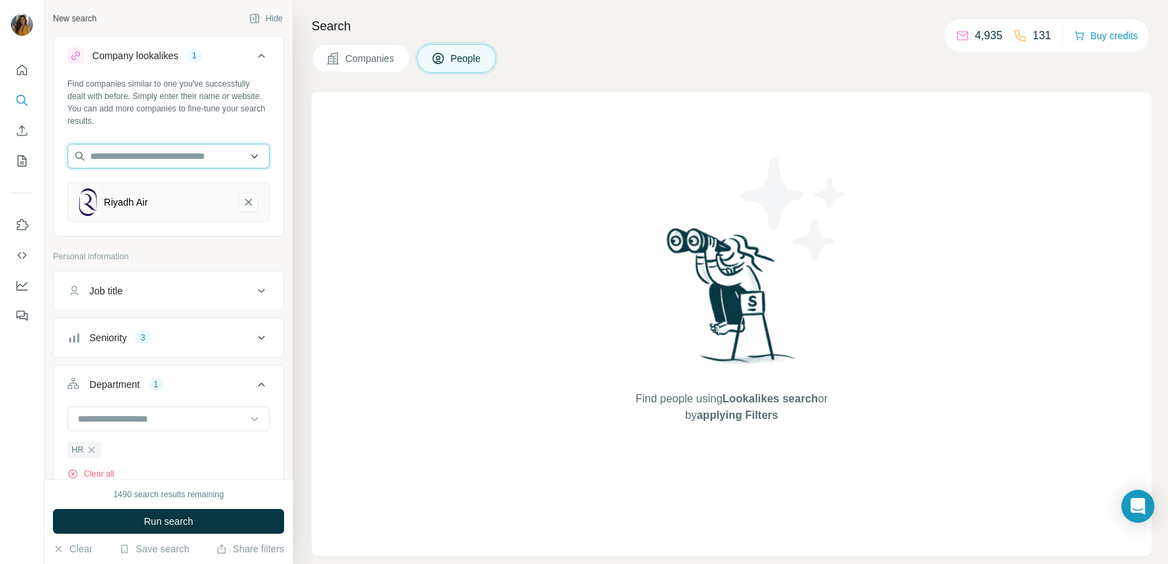
click at [127, 154] on input "text" at bounding box center [168, 156] width 202 height 25
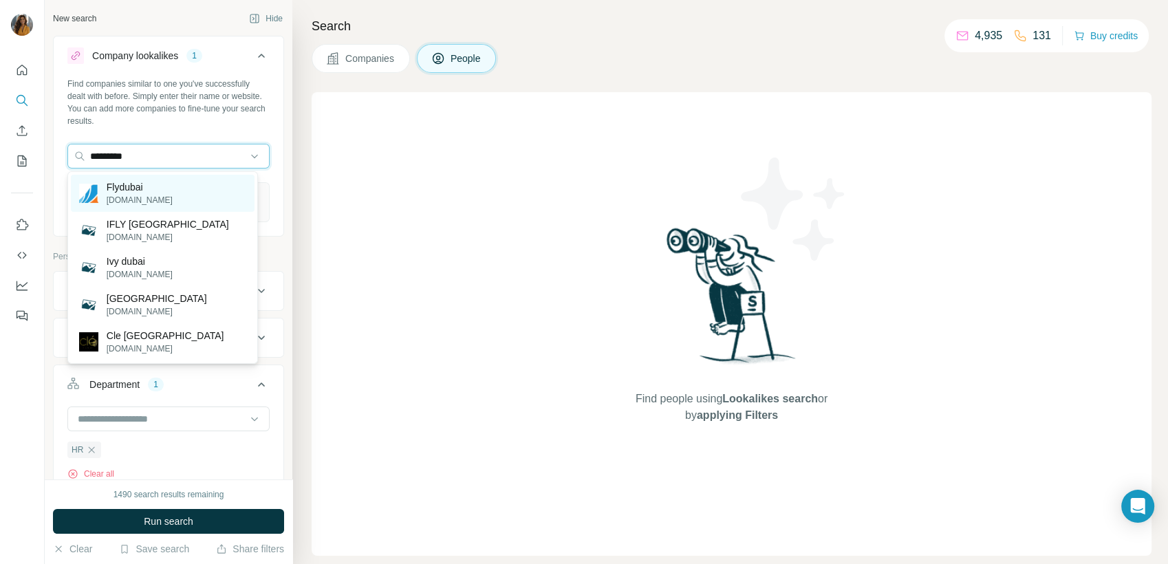
type input "*********"
click at [132, 188] on p "Flydubai" at bounding box center [140, 187] width 66 height 14
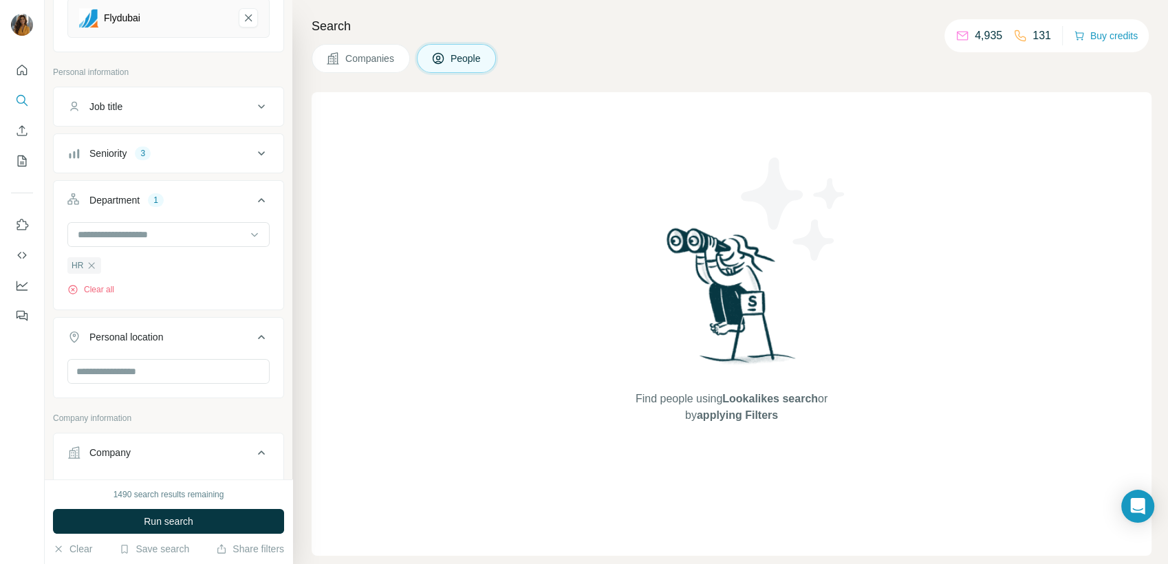
scroll to position [229, 0]
click at [182, 525] on span "Run search" at bounding box center [169, 521] width 50 height 14
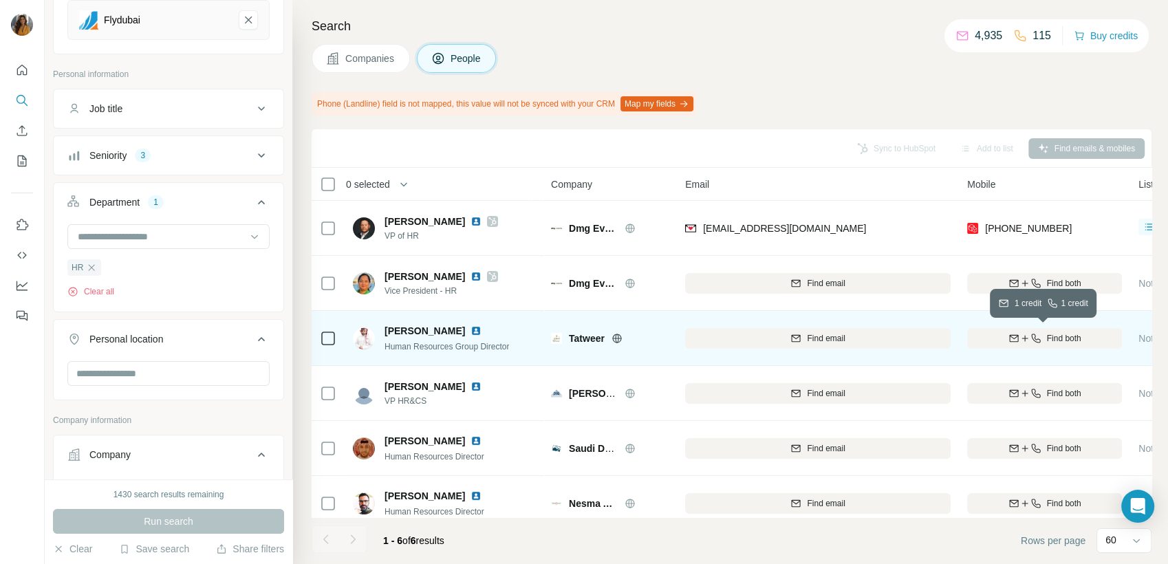
click at [1067, 338] on span "Find both" at bounding box center [1064, 338] width 34 height 12
click at [473, 334] on img at bounding box center [475, 330] width 11 height 11
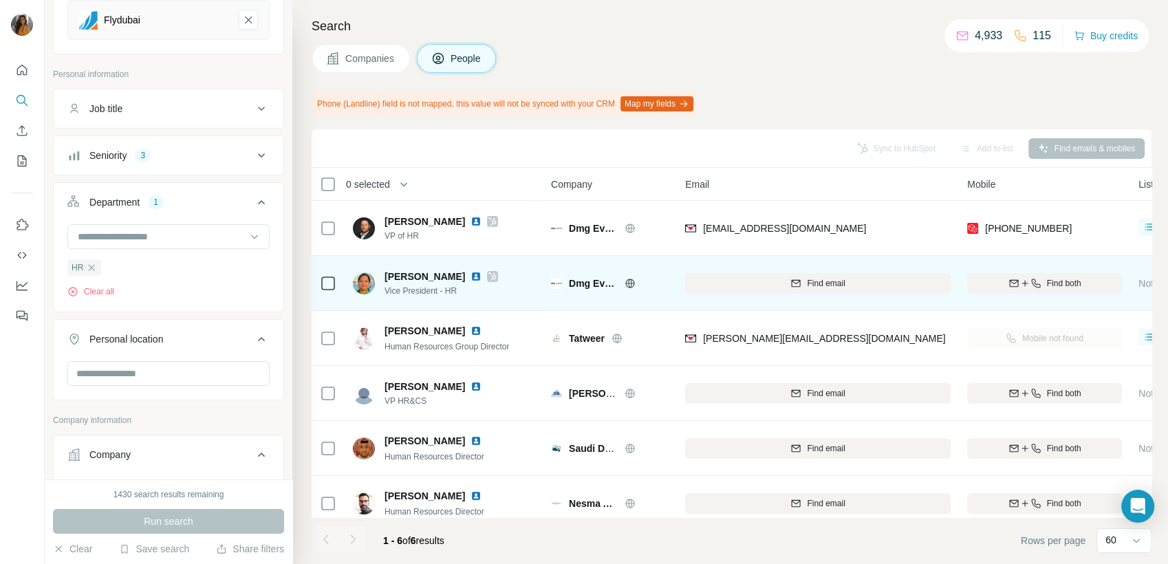
click at [473, 274] on img at bounding box center [475, 276] width 11 height 11
click at [1031, 286] on icon "button" at bounding box center [1035, 283] width 11 height 11
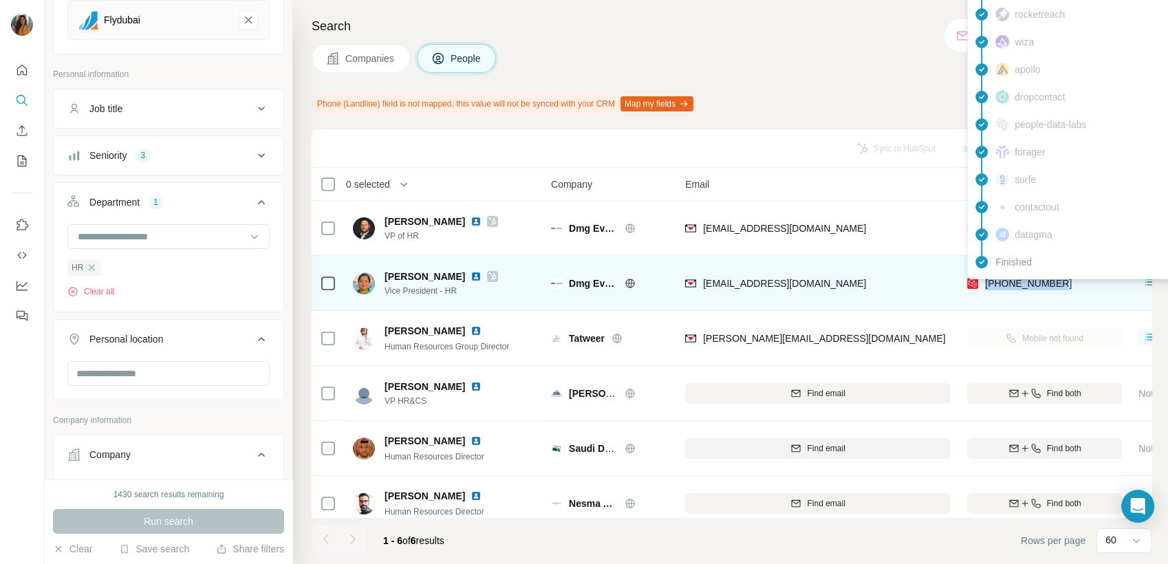
drag, startPoint x: 1074, startPoint y: 287, endPoint x: 985, endPoint y: 291, distance: 89.5
click at [985, 291] on div "+971505885093" at bounding box center [1044, 283] width 155 height 38
copy span "+971505885093"
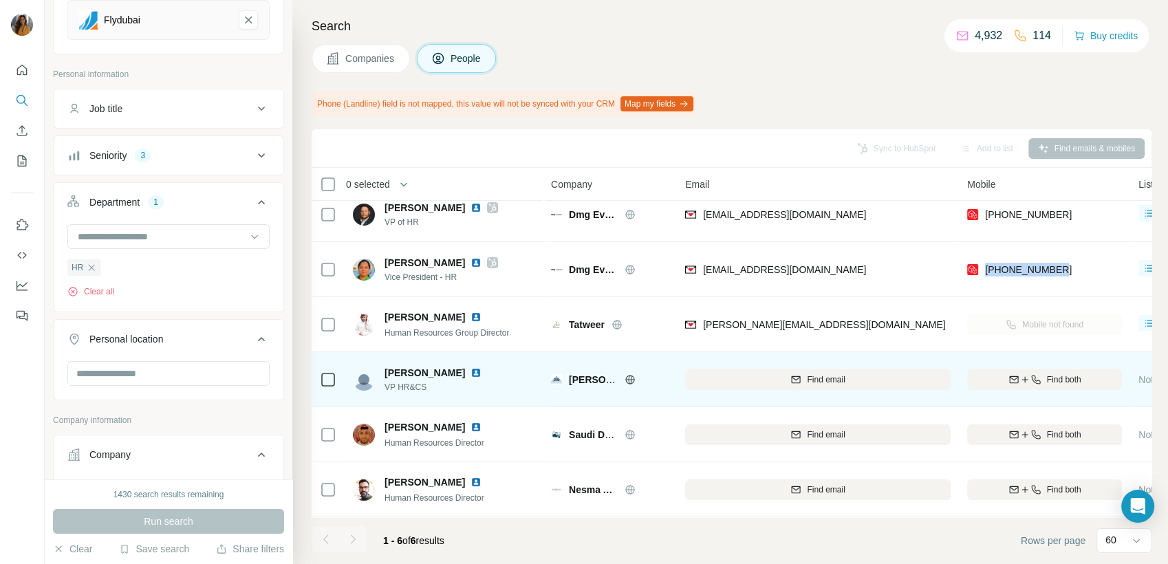
scroll to position [21, 0]
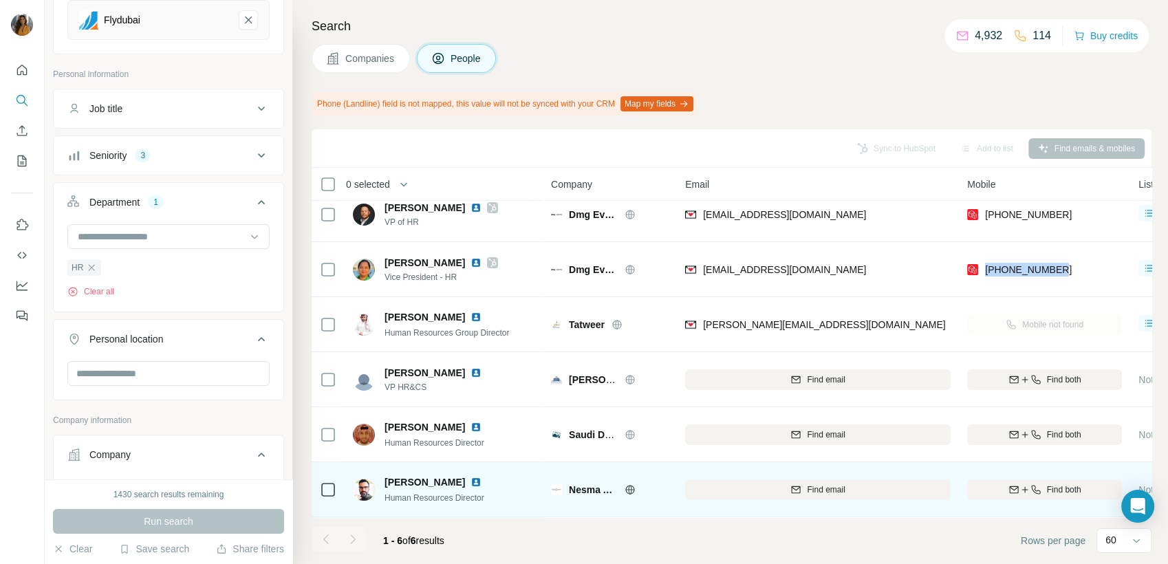
click at [470, 477] on img at bounding box center [475, 482] width 11 height 11
click at [1047, 484] on span "Find both" at bounding box center [1064, 490] width 34 height 12
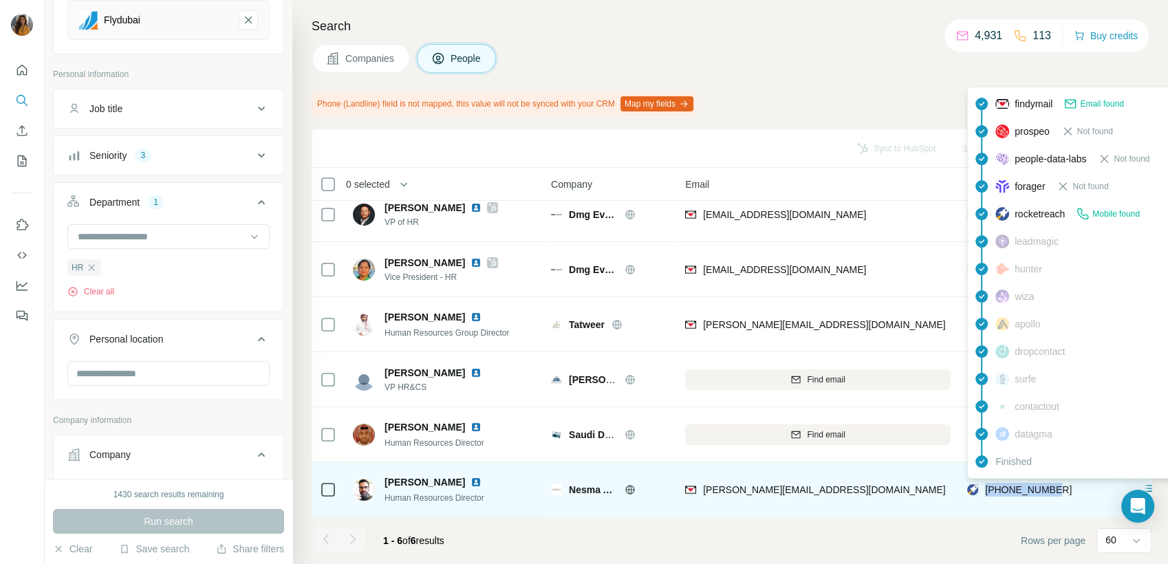
drag, startPoint x: 1082, startPoint y: 483, endPoint x: 988, endPoint y: 488, distance: 94.4
click at [988, 488] on div "+31610028435" at bounding box center [1044, 489] width 155 height 38
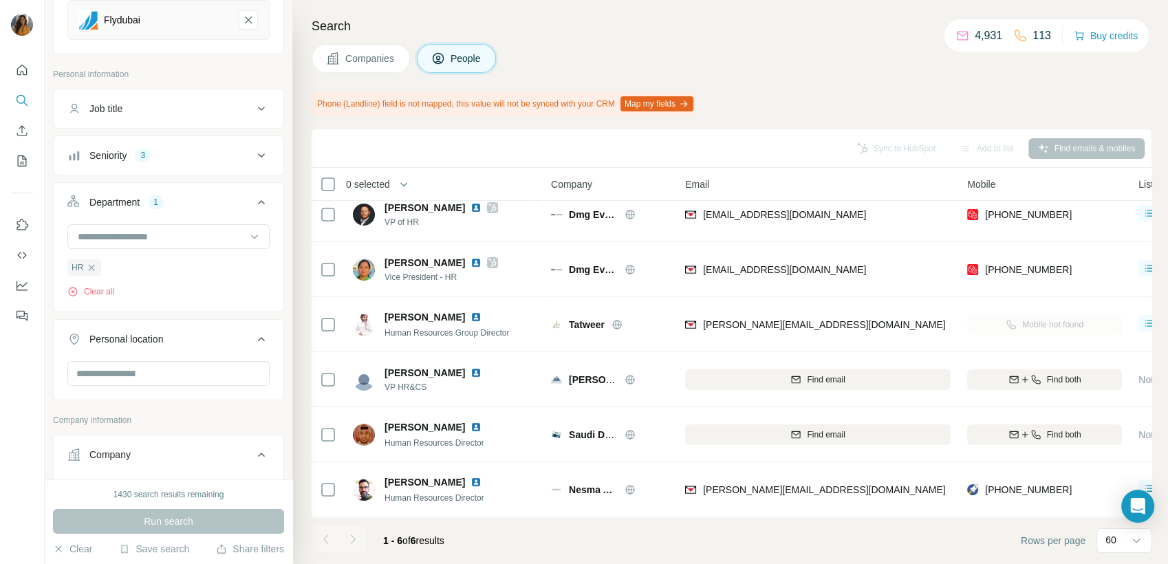
click at [360, 543] on div at bounding box center [353, 539] width 28 height 28
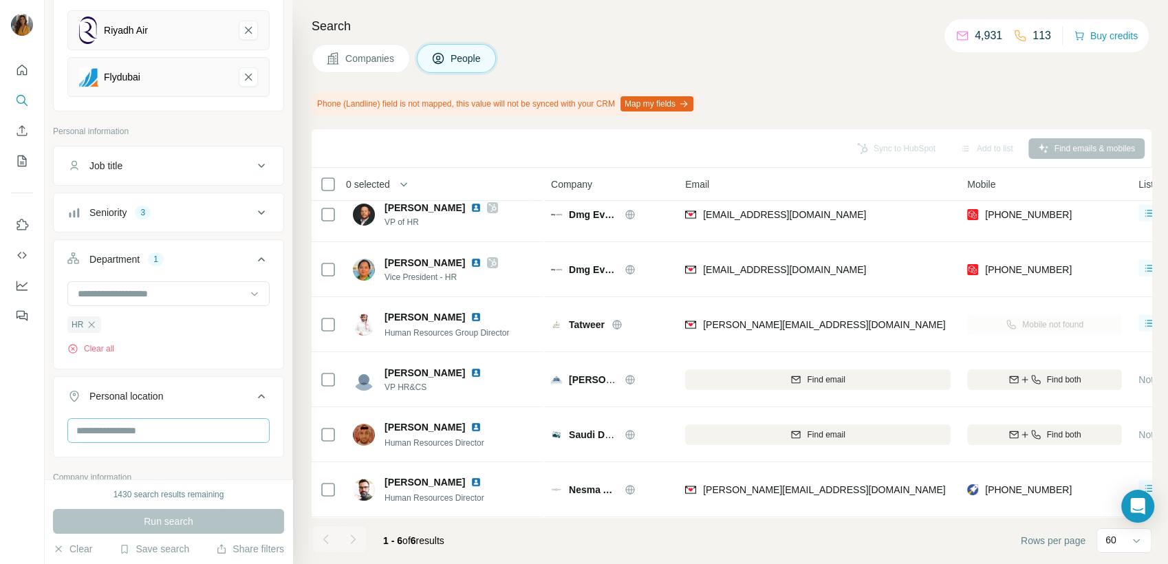
scroll to position [0, 0]
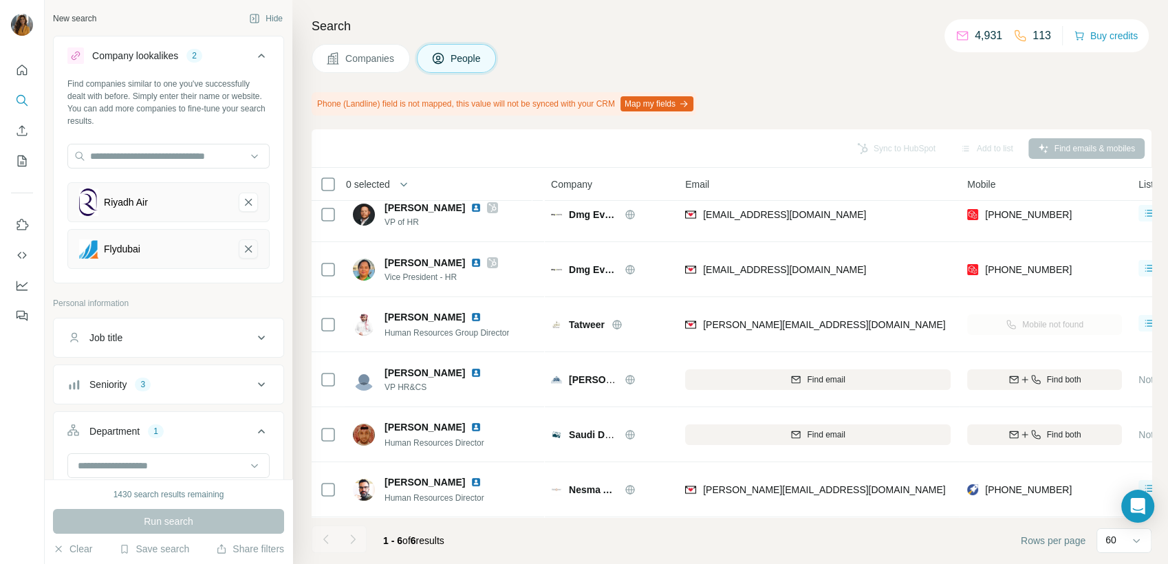
click at [245, 249] on icon "Flydubai-remove-button" at bounding box center [248, 249] width 7 height 7
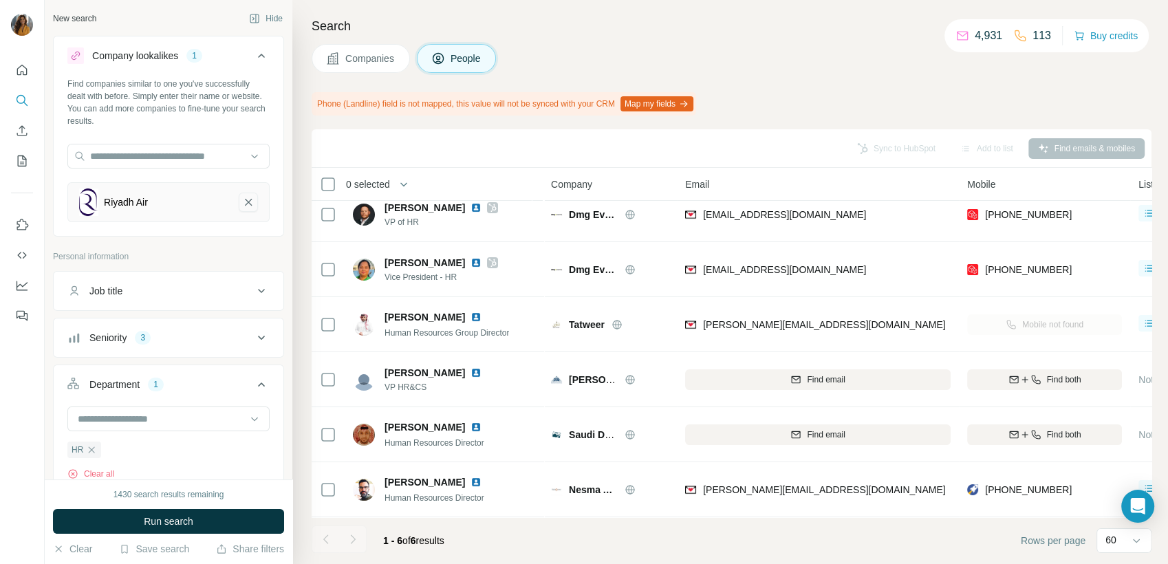
click at [239, 209] on button "Riyadh Air-remove-button" at bounding box center [248, 202] width 19 height 19
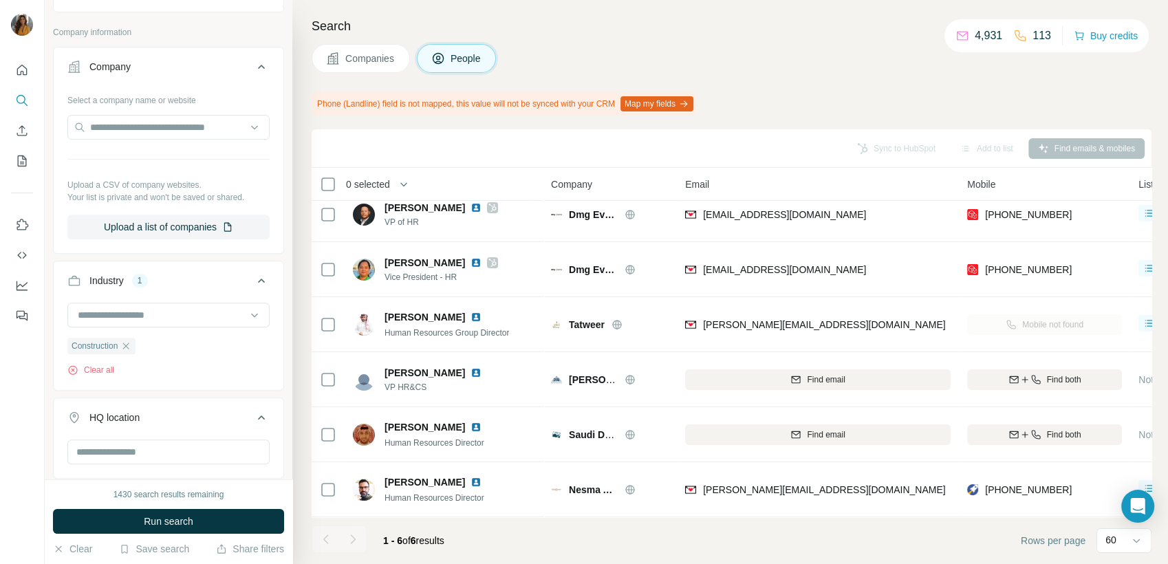
scroll to position [534, 0]
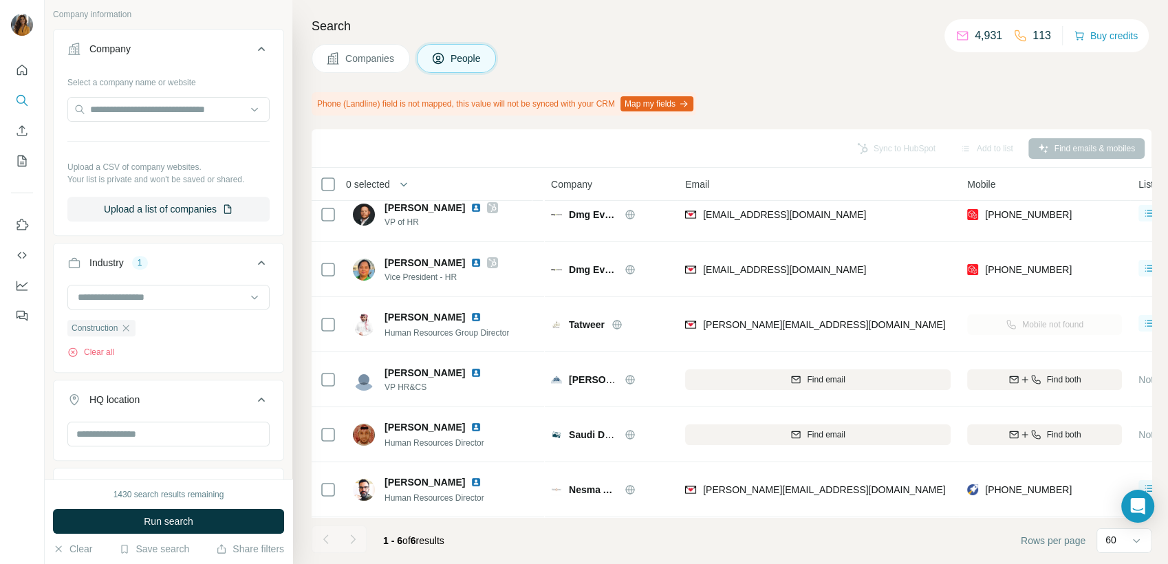
click at [131, 327] on icon "button" at bounding box center [125, 328] width 11 height 11
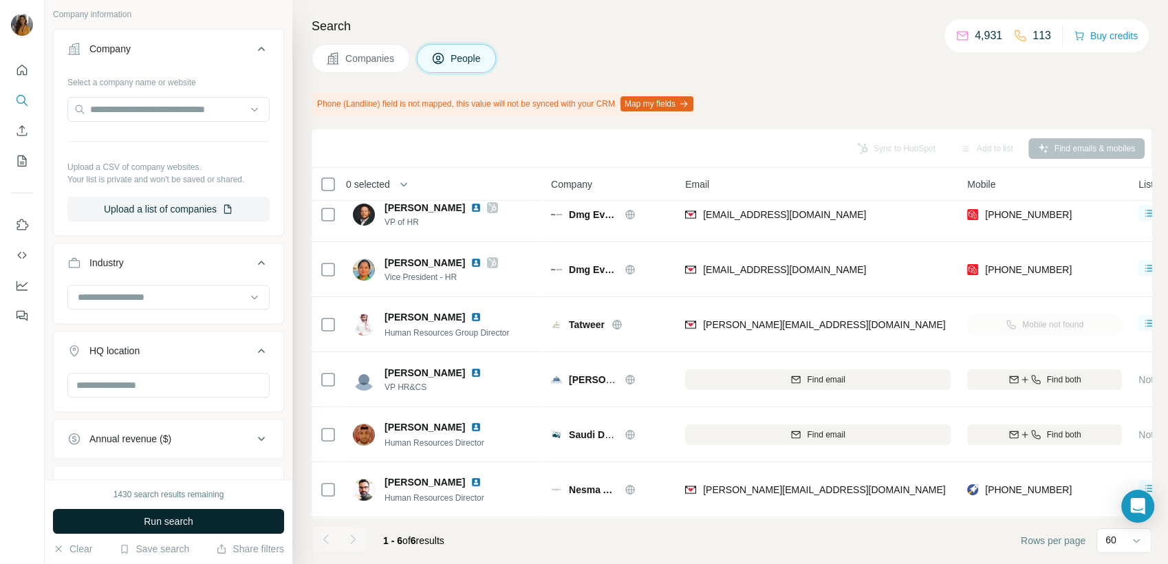
click at [144, 520] on span "Run search" at bounding box center [169, 521] width 50 height 14
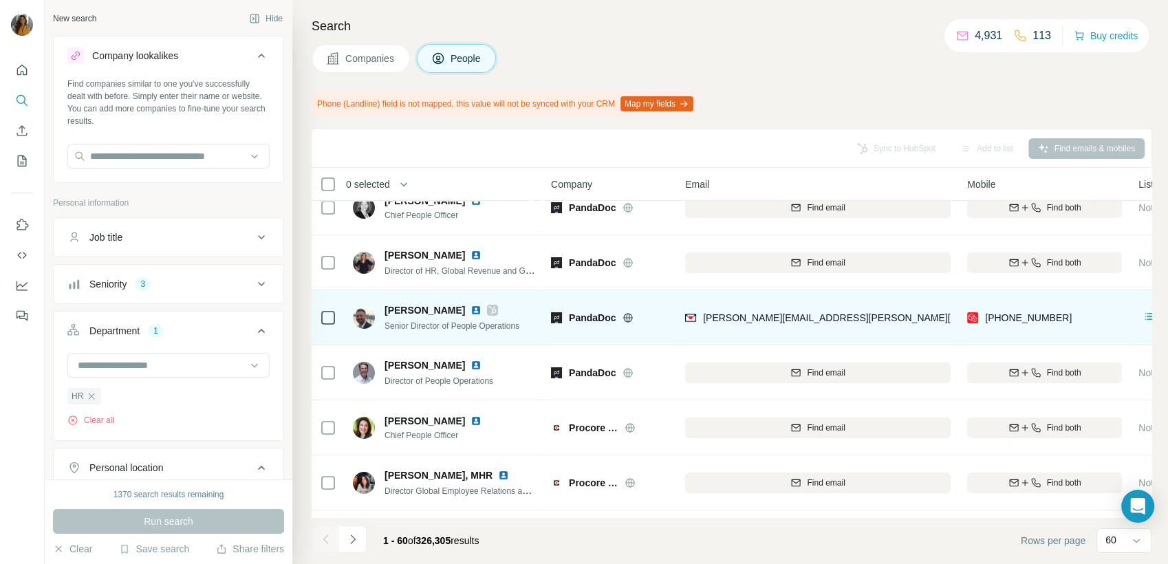
click at [470, 307] on img at bounding box center [475, 310] width 11 height 11
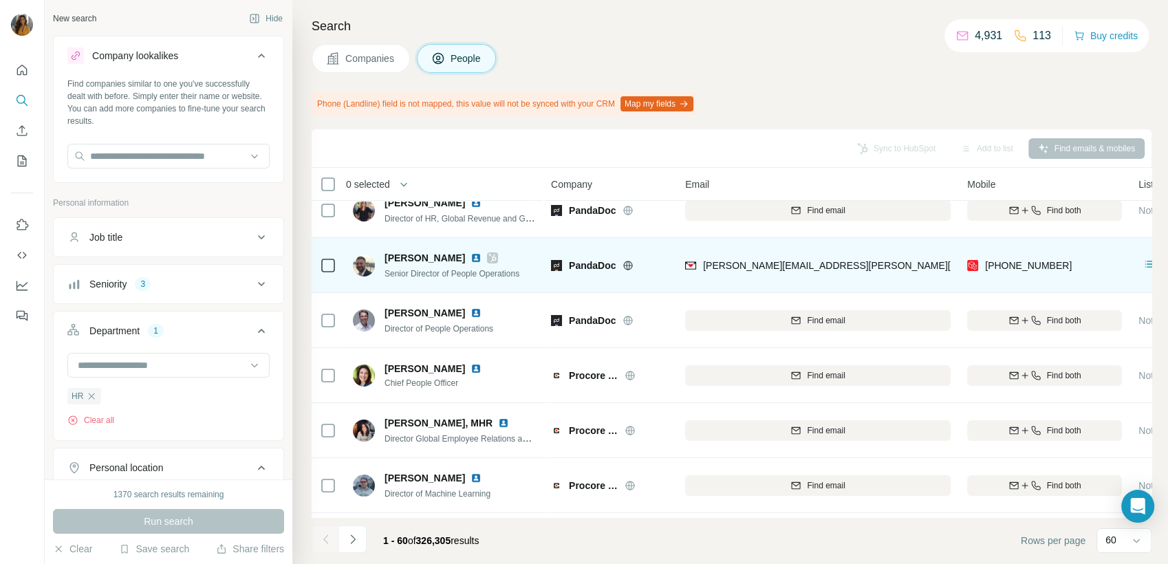
scroll to position [97, 0]
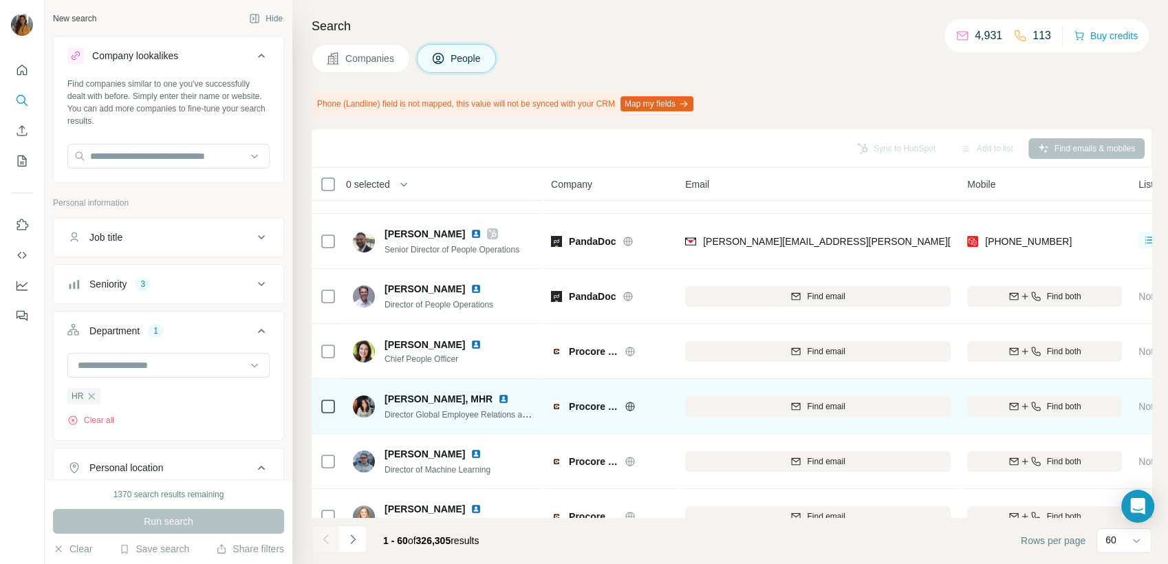
click at [498, 399] on img at bounding box center [503, 398] width 11 height 11
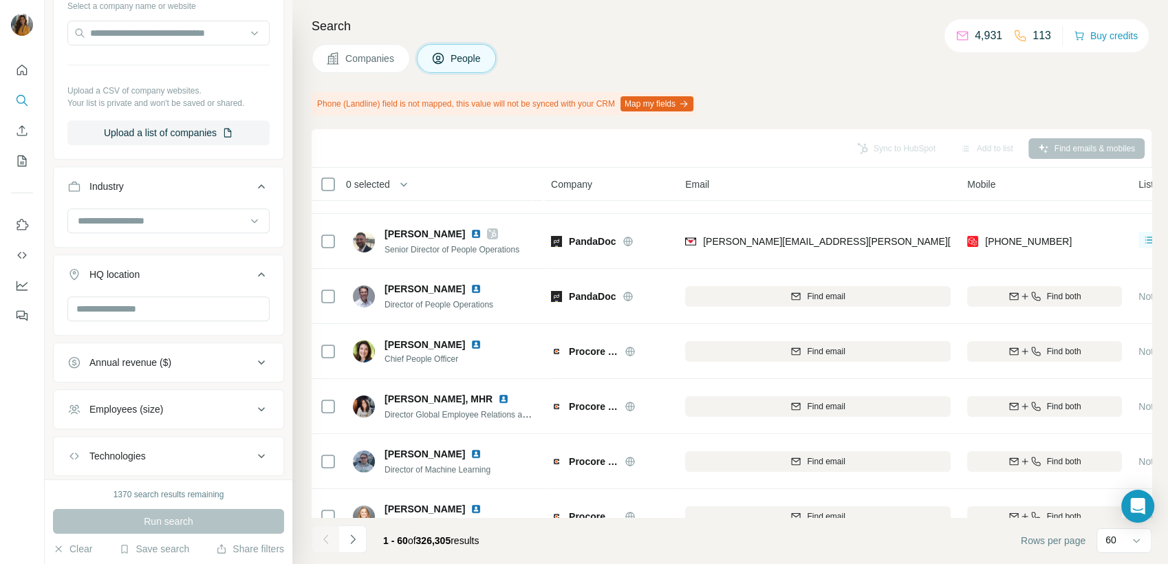
scroll to position [690, 0]
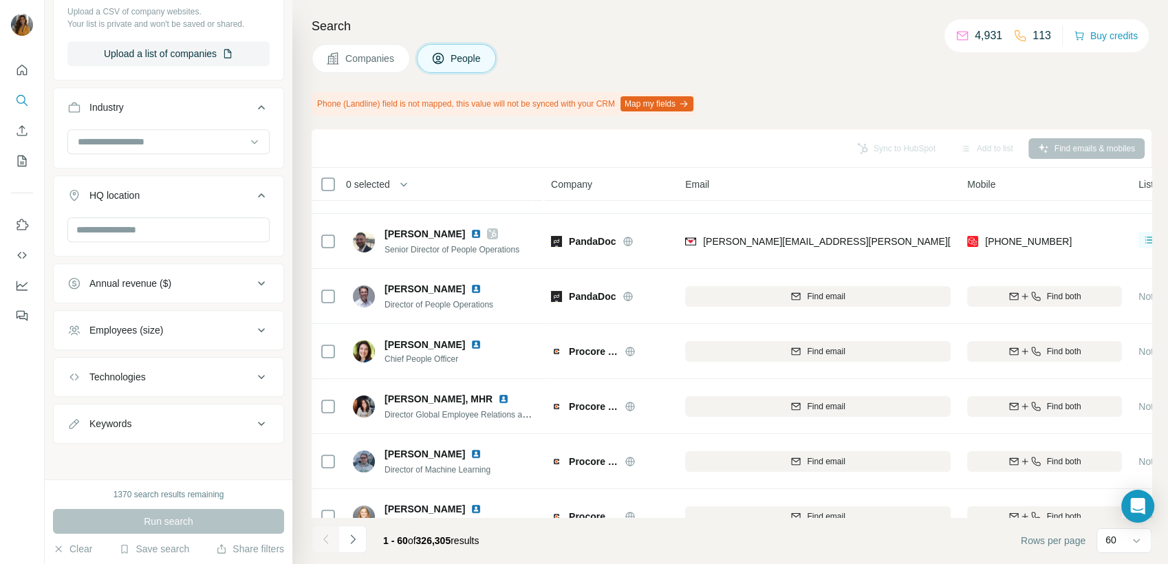
click at [205, 326] on div "Employees (size)" at bounding box center [160, 330] width 186 height 14
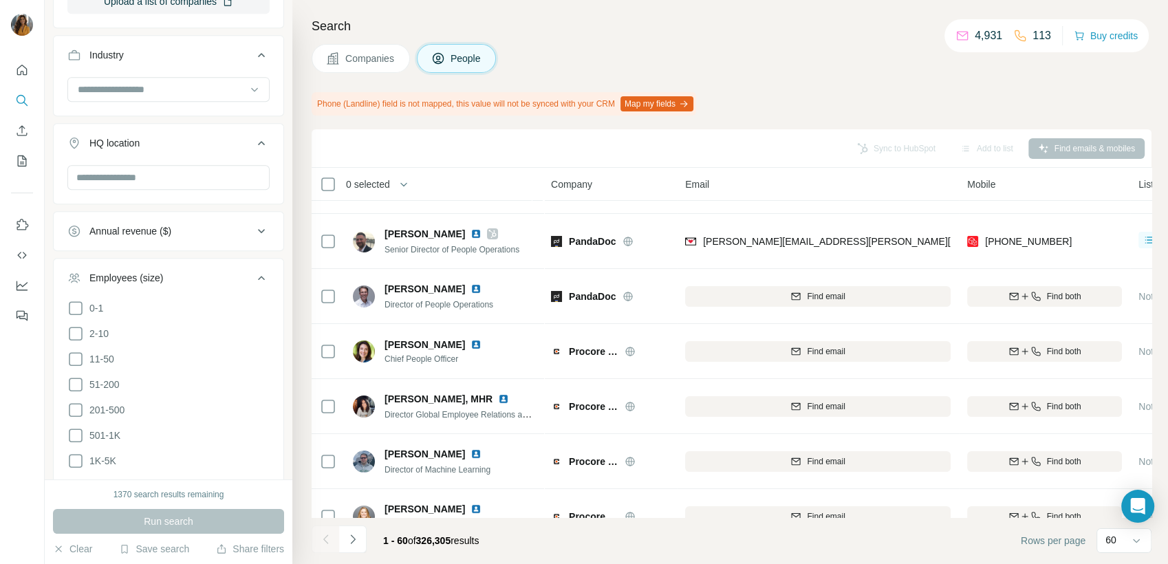
scroll to position [766, 0]
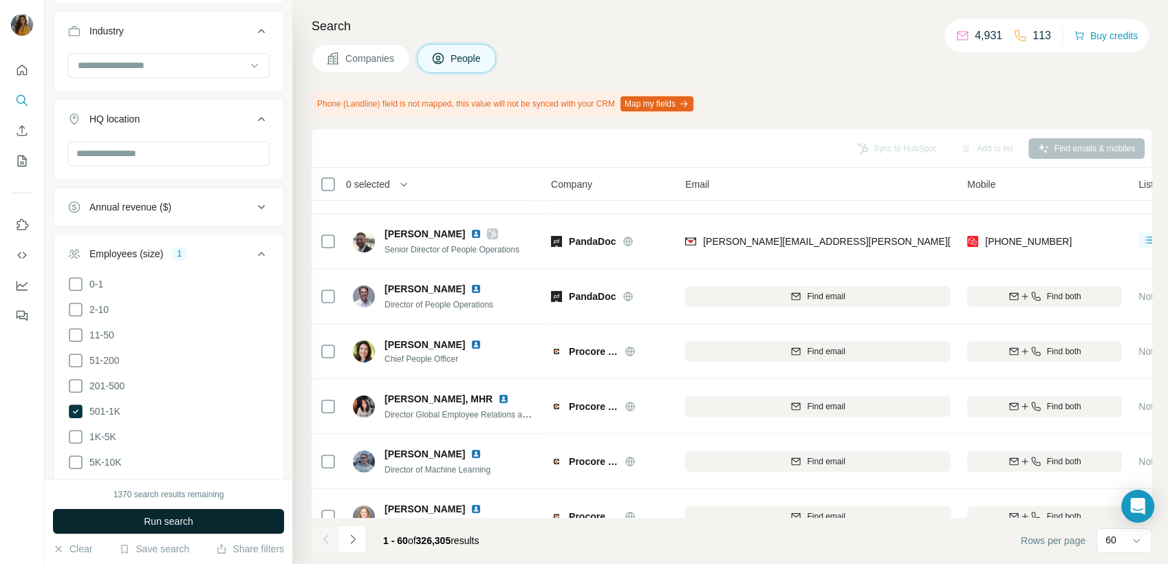
click at [183, 521] on span "Run search" at bounding box center [169, 521] width 50 height 14
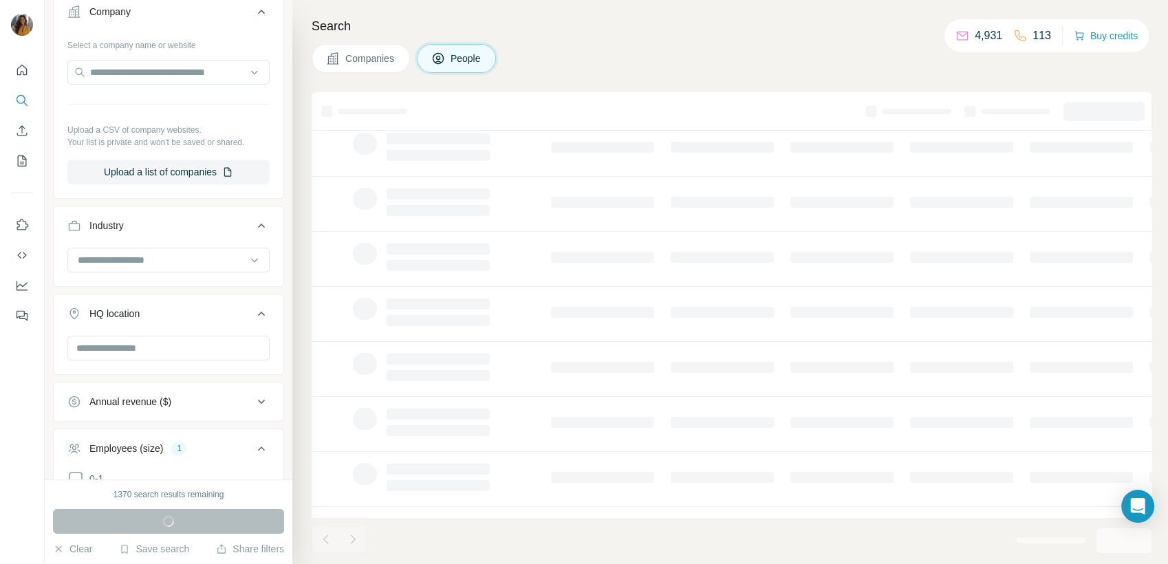
scroll to position [537, 0]
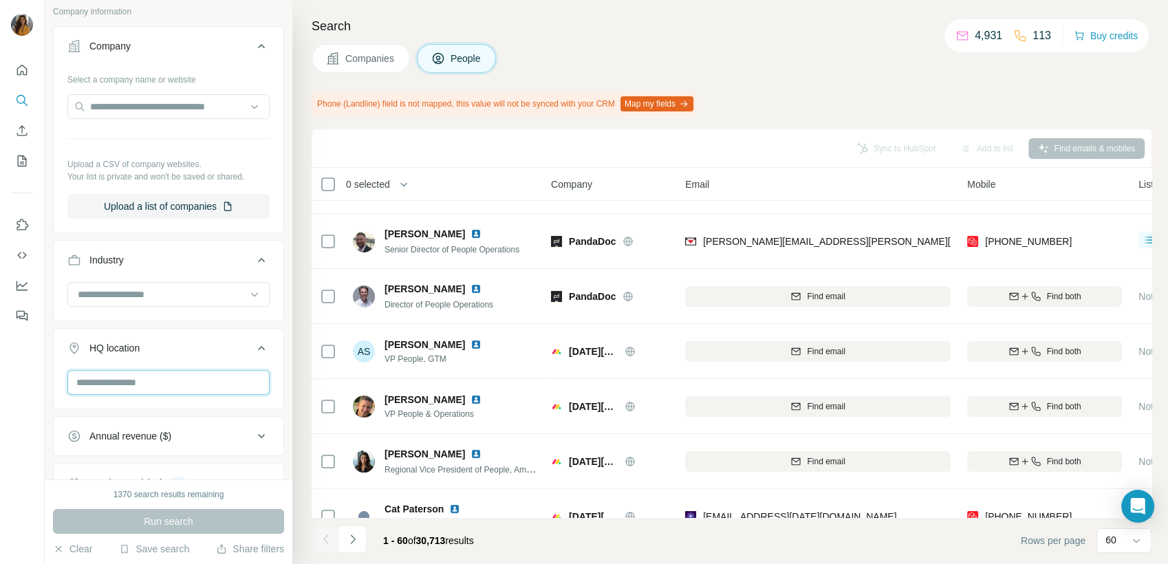
click at [171, 387] on input "text" at bounding box center [168, 382] width 202 height 25
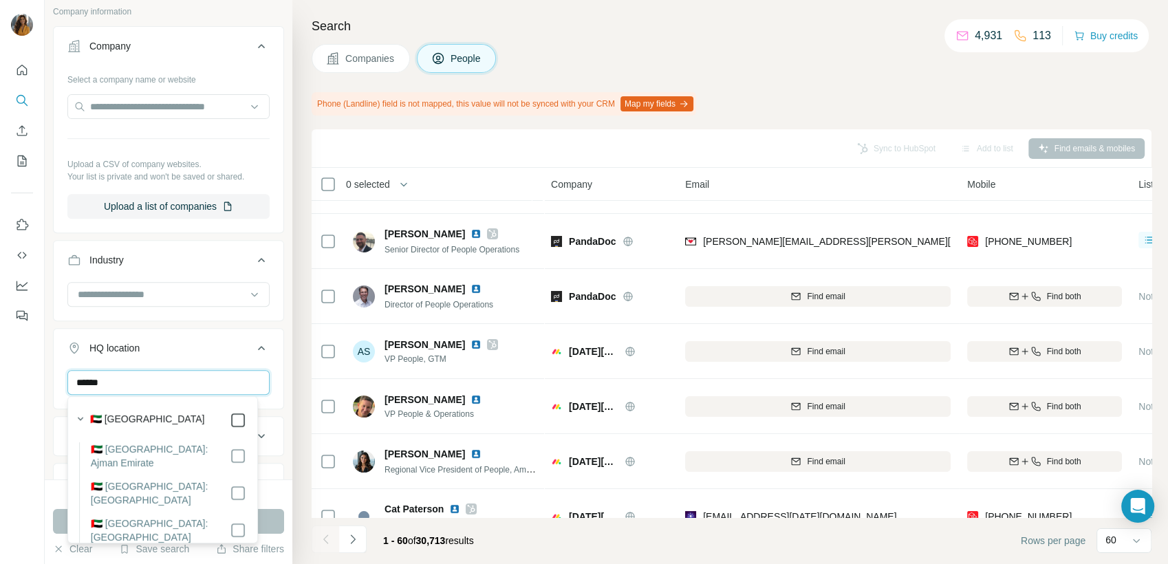
type input "******"
click at [281, 519] on button "Run search" at bounding box center [168, 521] width 231 height 25
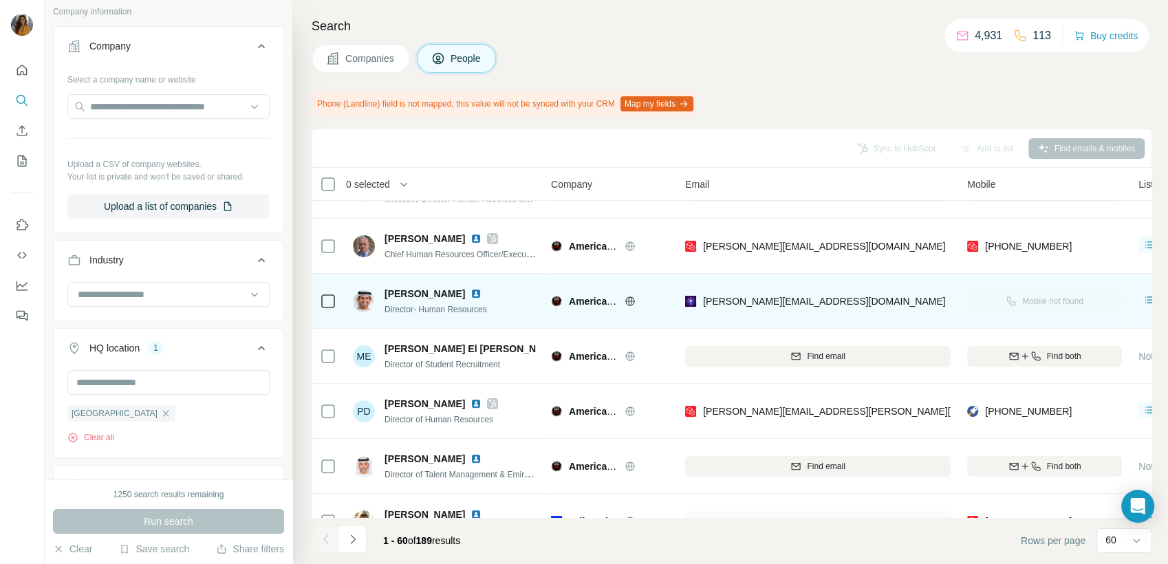
scroll to position [173, 0]
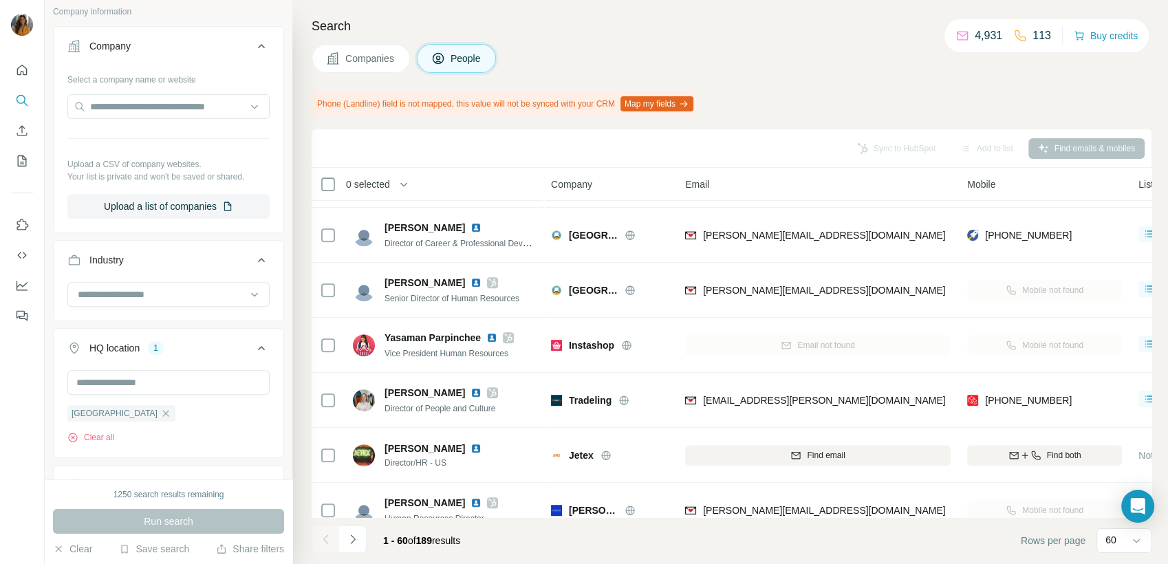
scroll to position [308, 0]
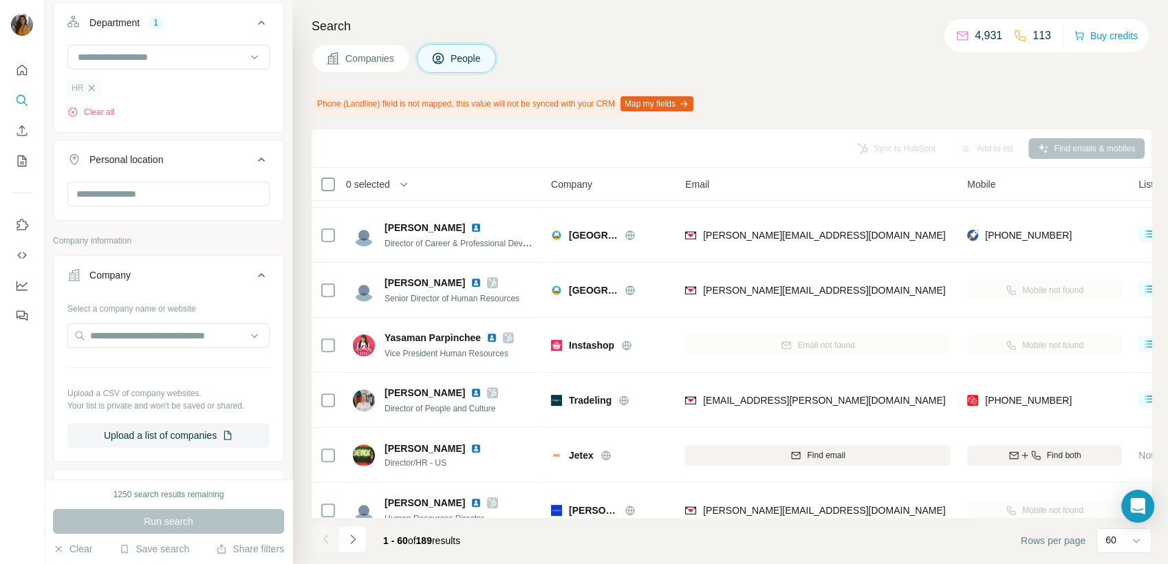
click at [94, 89] on icon "button" at bounding box center [91, 88] width 11 height 11
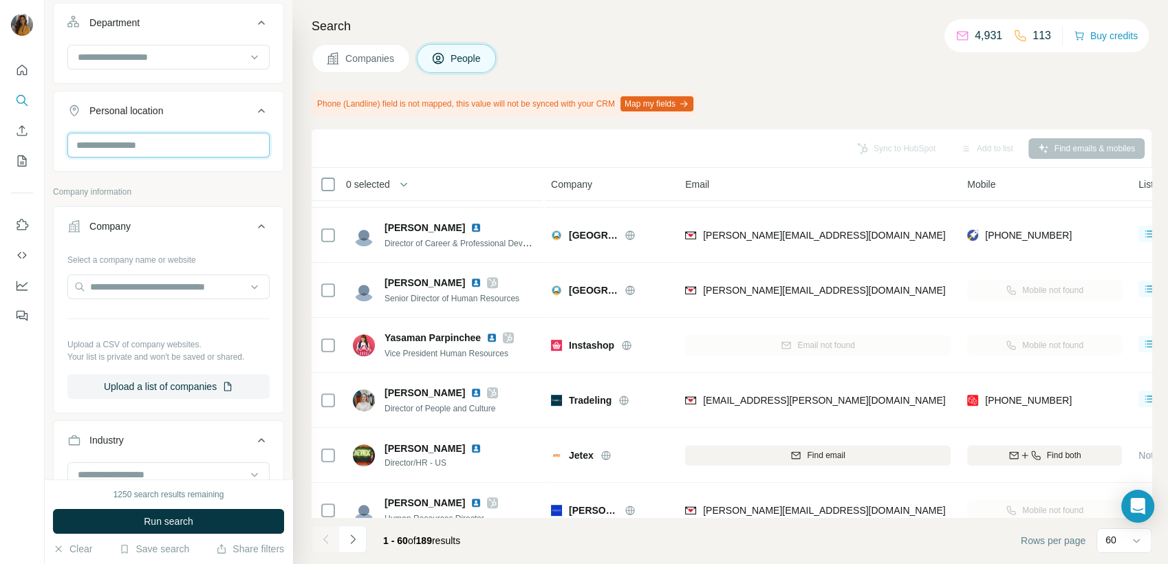
click at [148, 150] on input "text" at bounding box center [168, 145] width 202 height 25
type input "**********"
click at [142, 179] on label "🇿🇦 [GEOGRAPHIC_DATA]" at bounding box center [136, 181] width 115 height 17
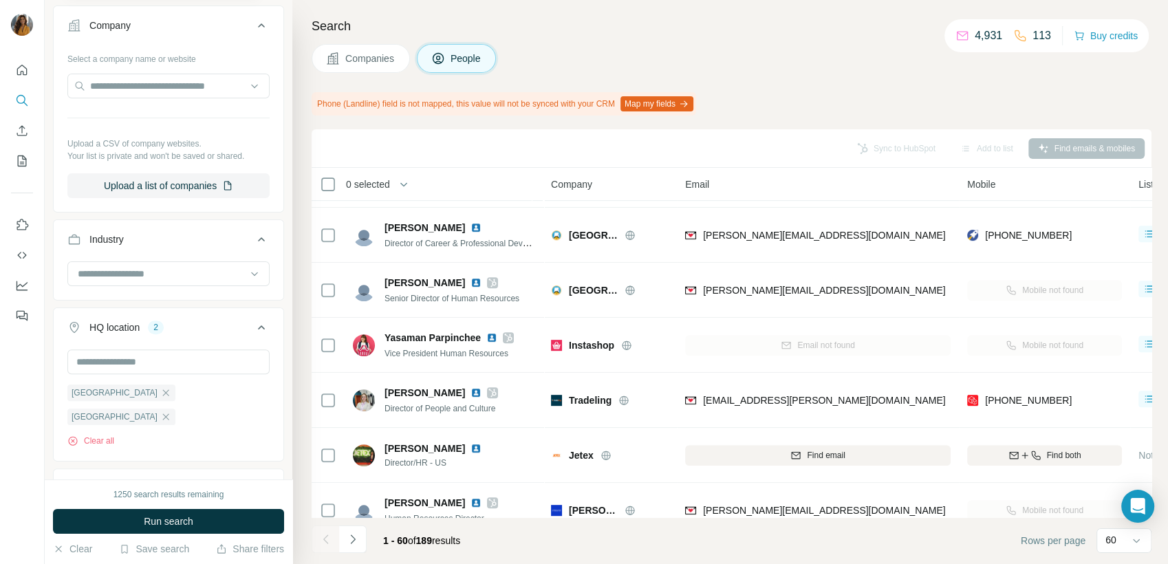
scroll to position [537, 0]
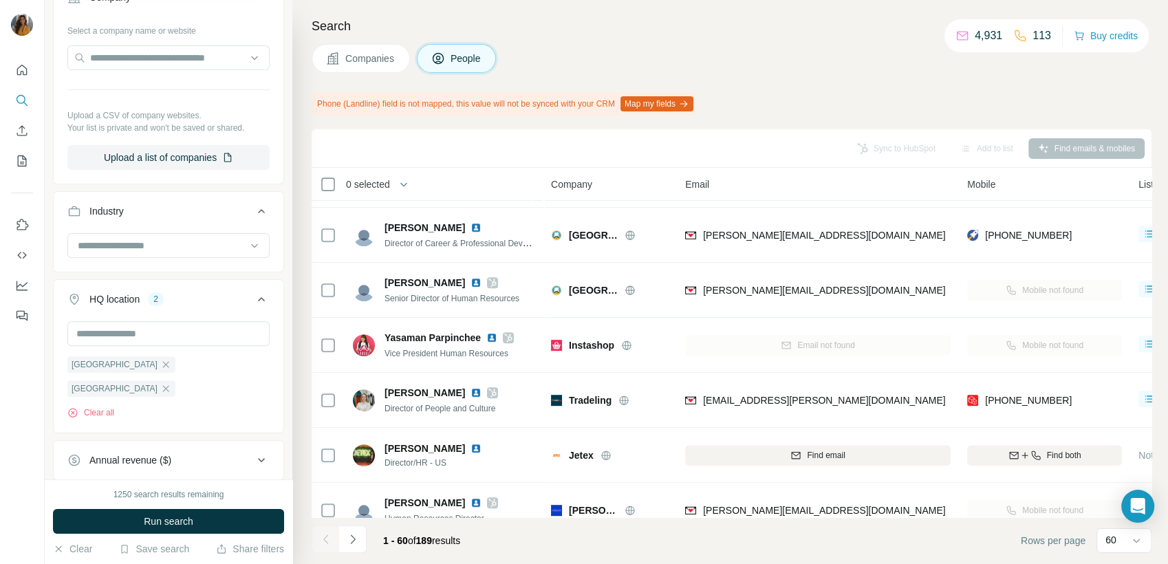
click at [171, 383] on icon "button" at bounding box center [165, 388] width 11 height 11
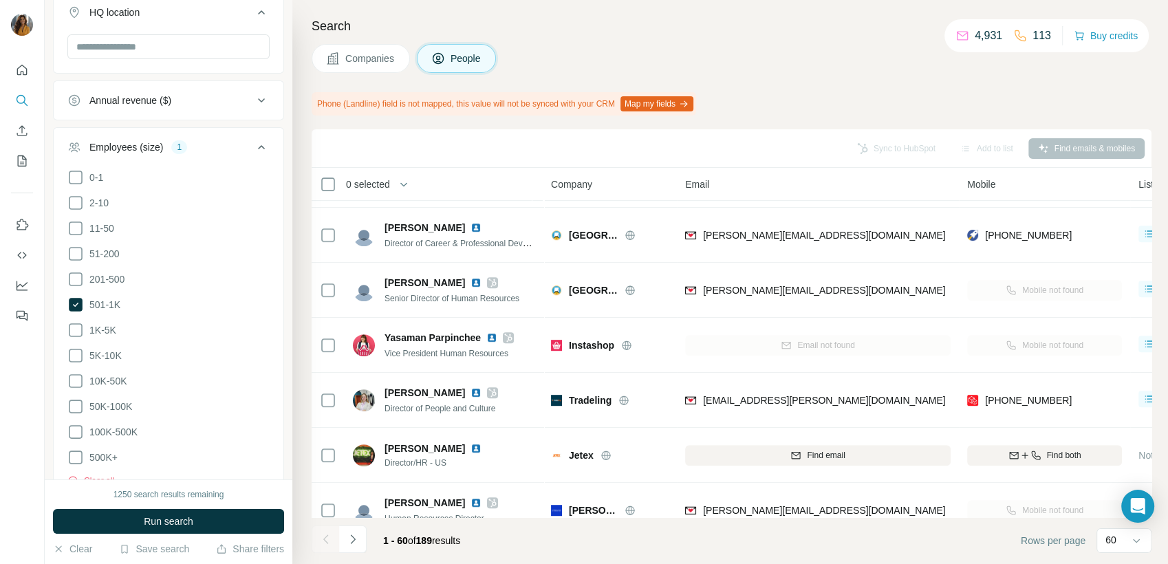
scroll to position [843, 0]
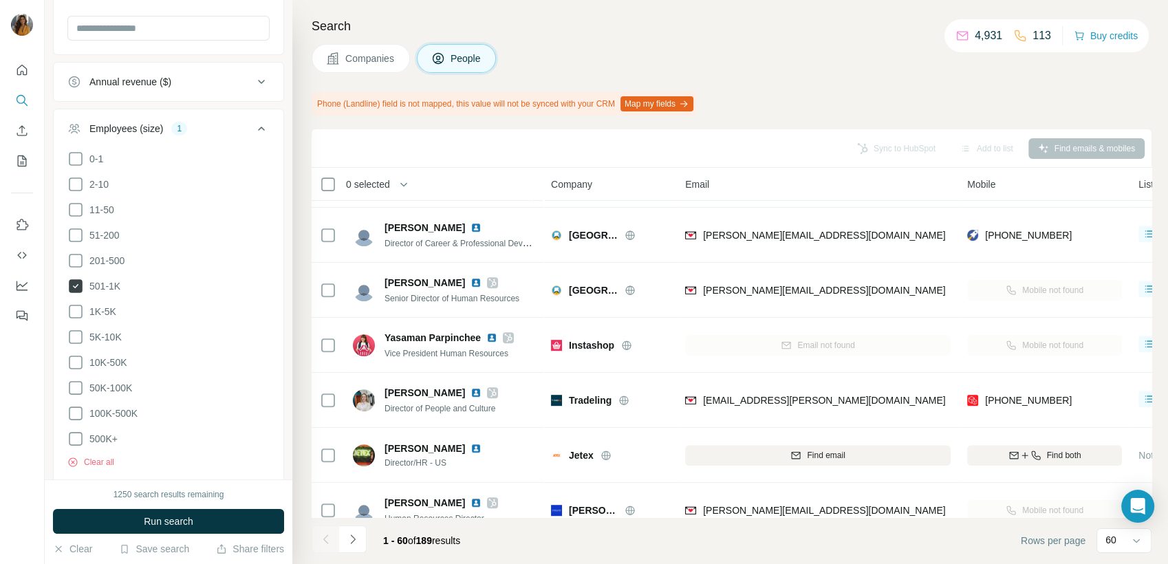
click at [118, 285] on span "501-1K" at bounding box center [102, 286] width 36 height 14
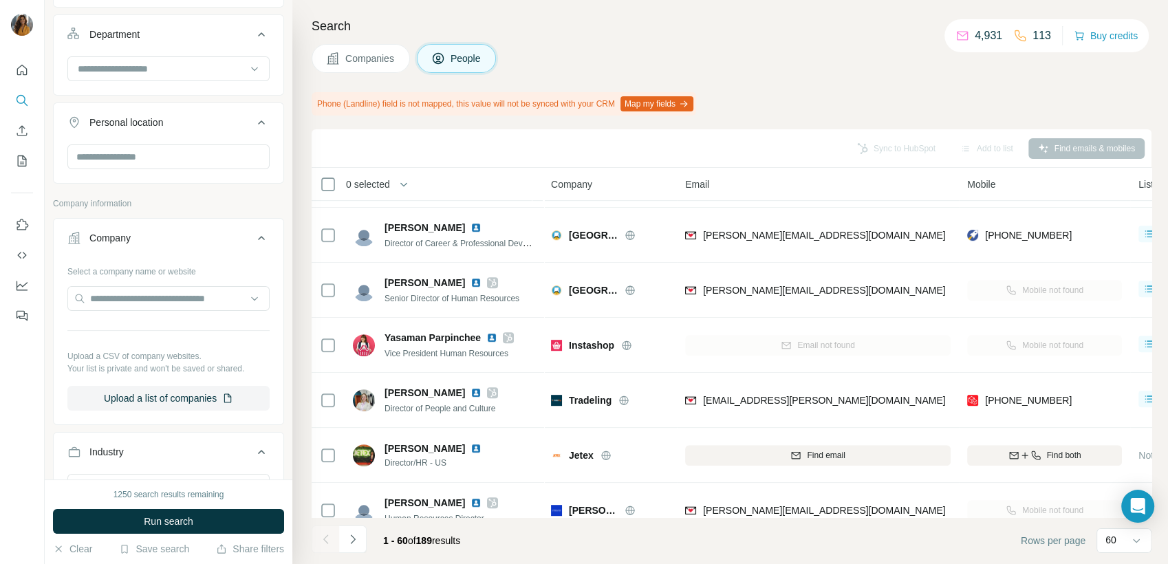
scroll to position [384, 0]
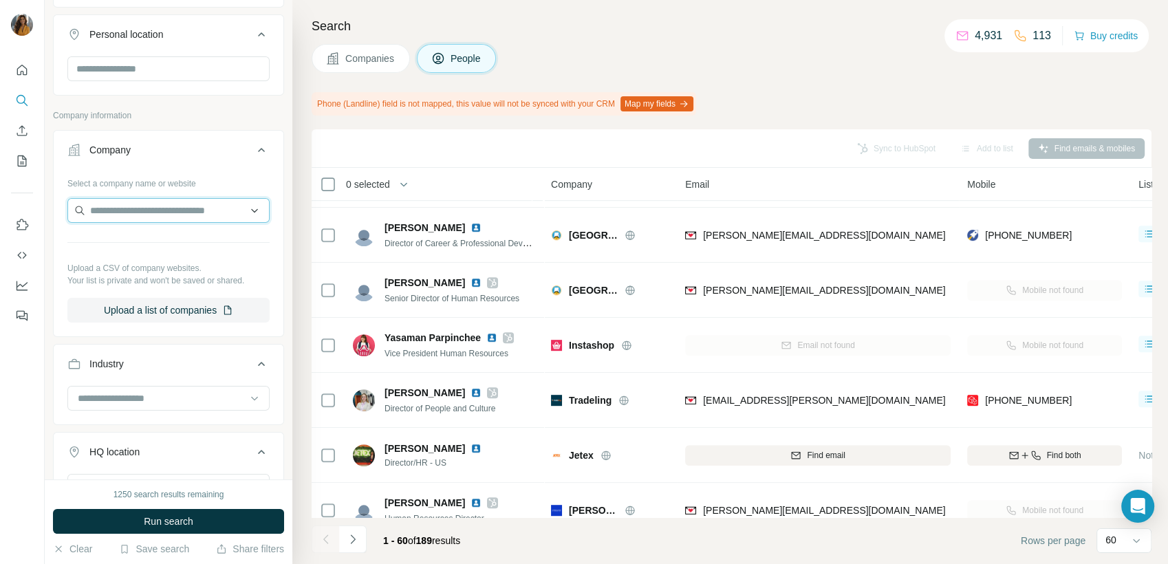
click at [176, 206] on input "text" at bounding box center [168, 210] width 202 height 25
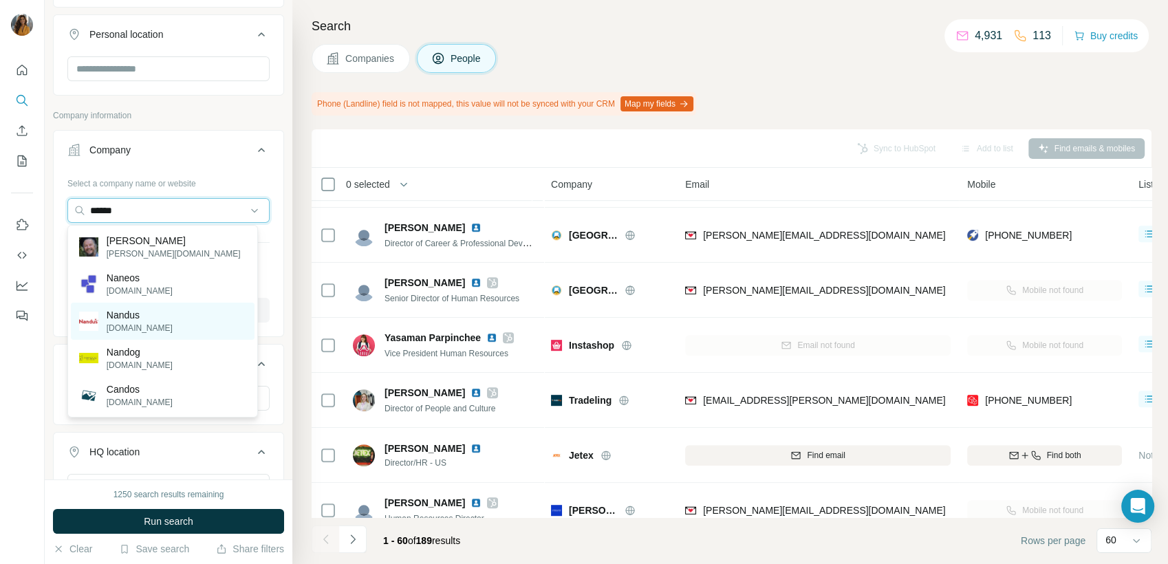
type input "******"
click at [143, 324] on p "nandus.com" at bounding box center [140, 328] width 66 height 12
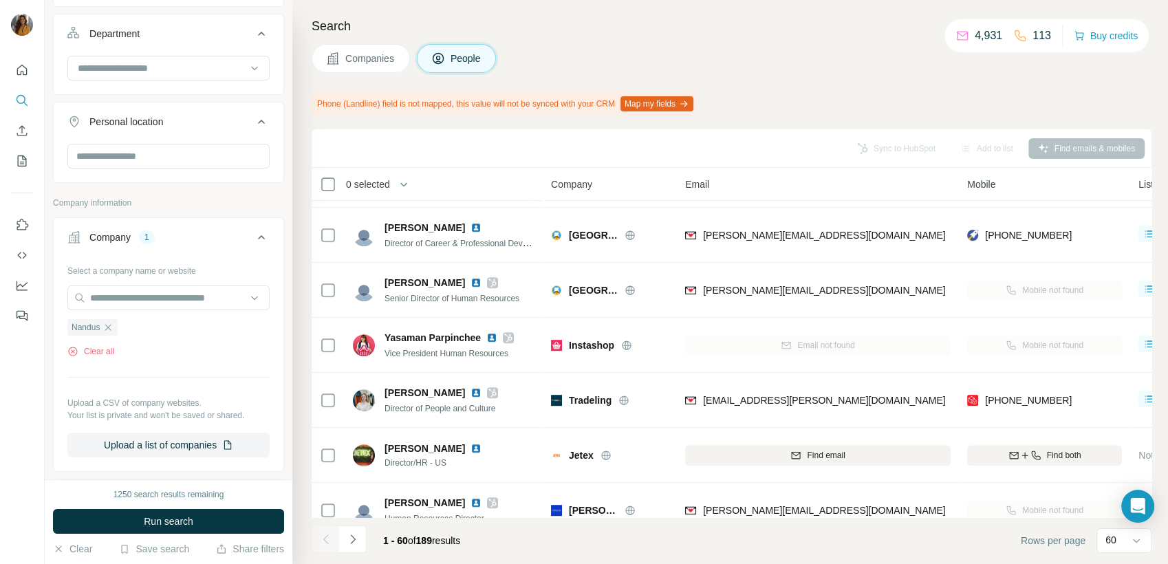
scroll to position [231, 0]
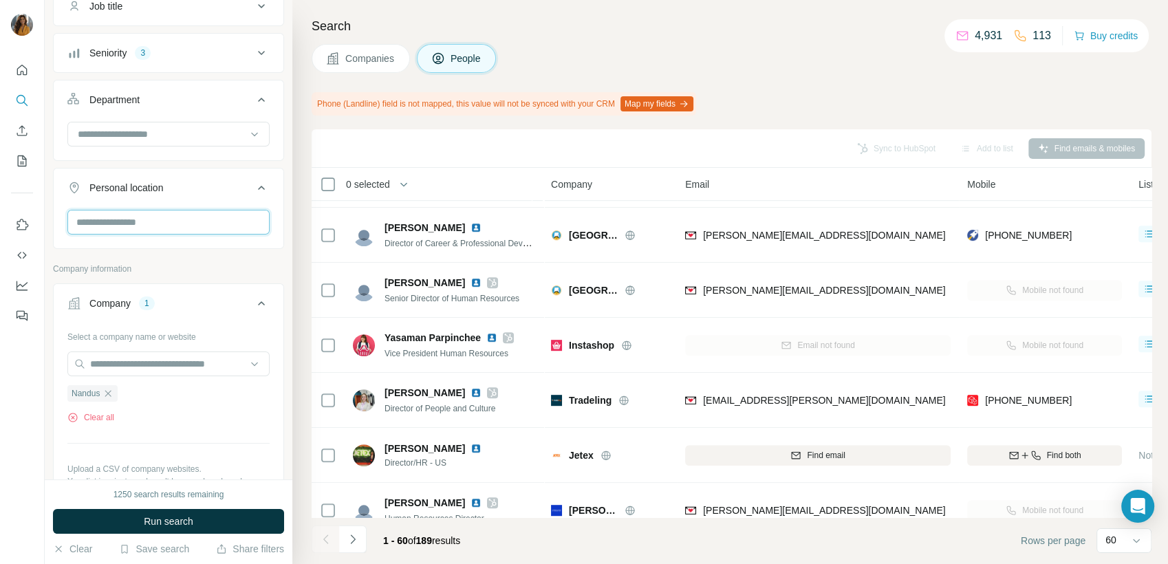
click at [162, 221] on input "text" at bounding box center [168, 222] width 202 height 25
type input "**********"
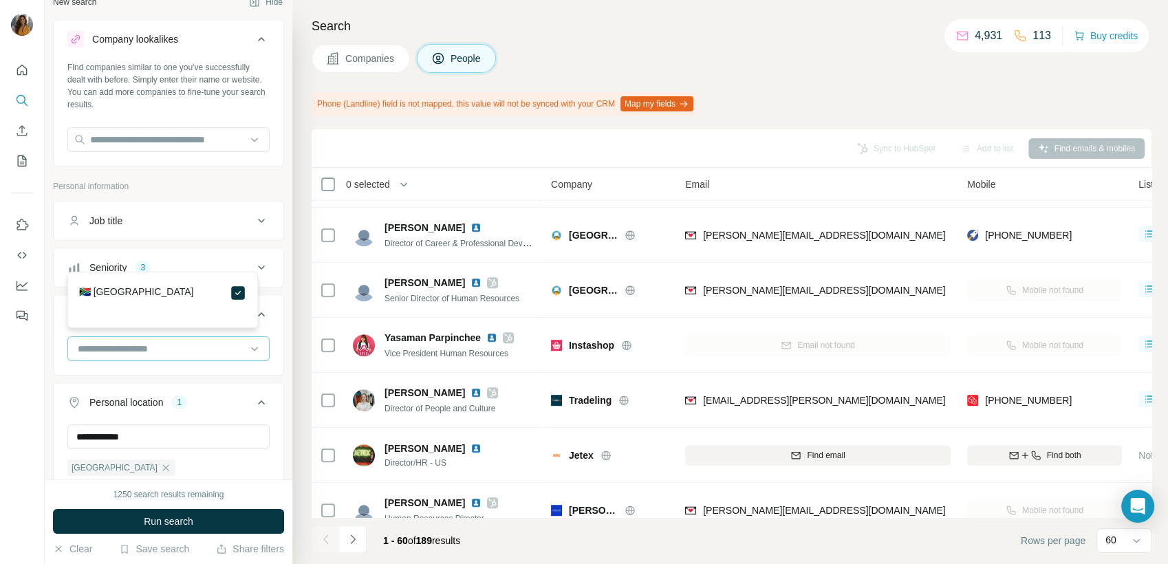
scroll to position [2, 0]
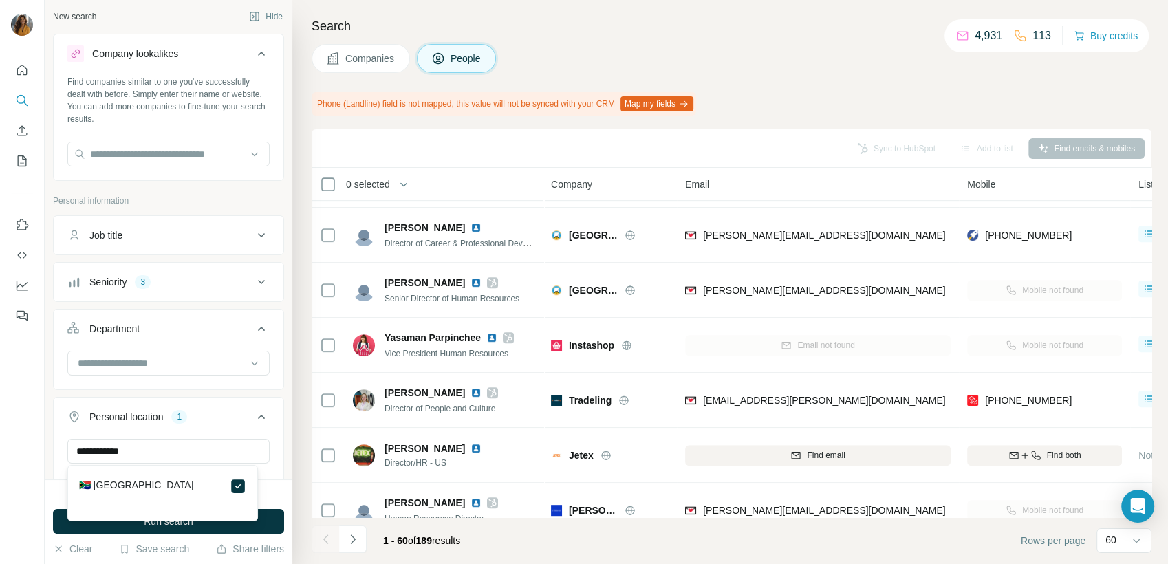
click at [122, 239] on div "Job title" at bounding box center [105, 235] width 33 height 14
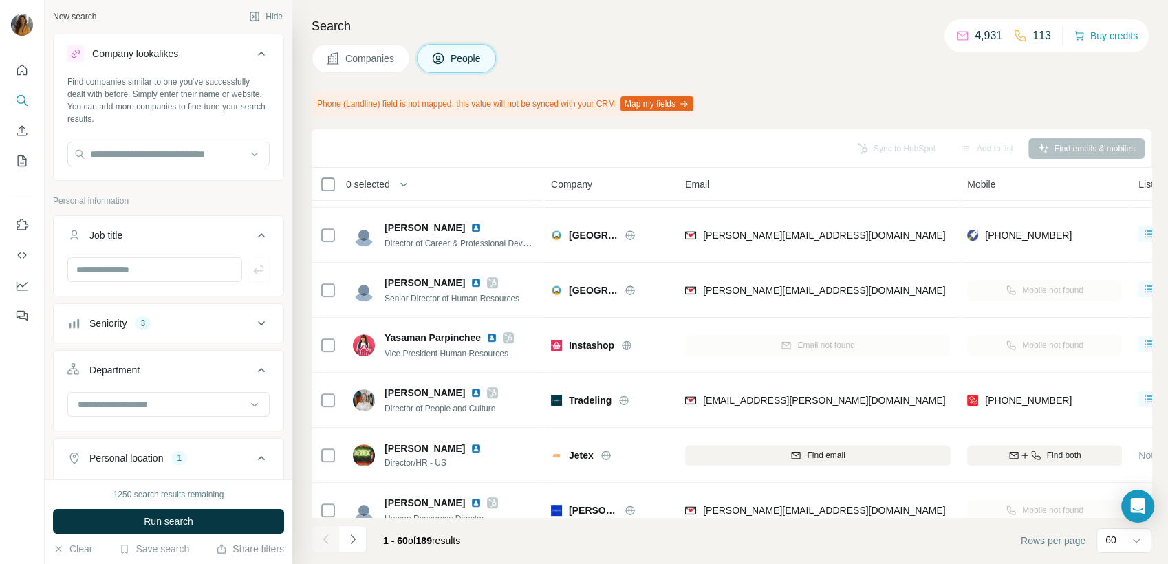
scroll to position [78, 0]
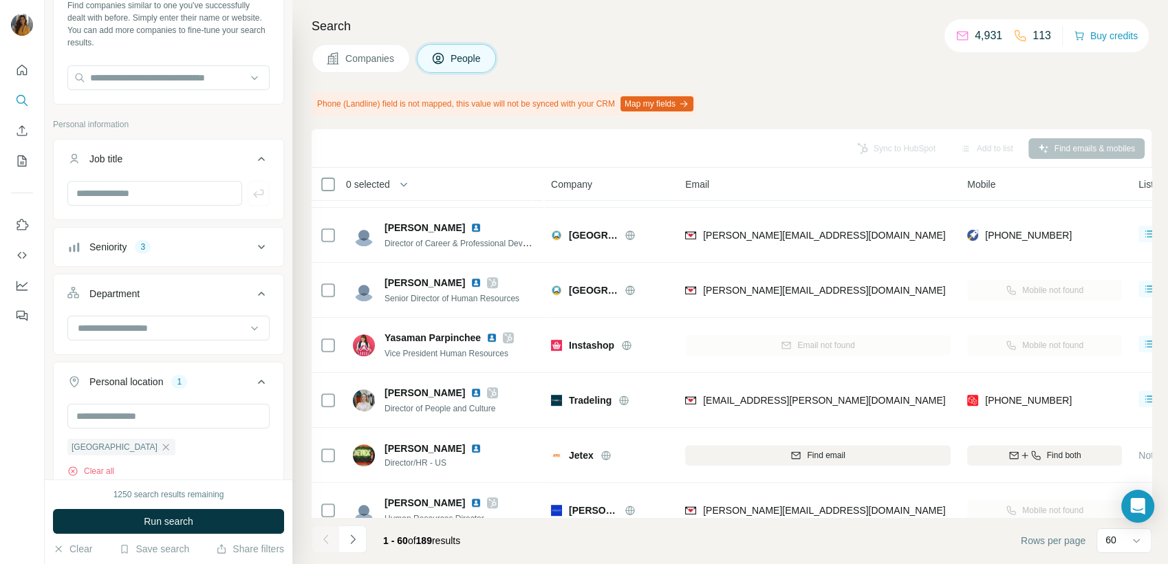
click at [160, 255] on button "Seniority 3" at bounding box center [169, 246] width 230 height 33
click at [112, 327] on span "Director" at bounding box center [103, 332] width 39 height 14
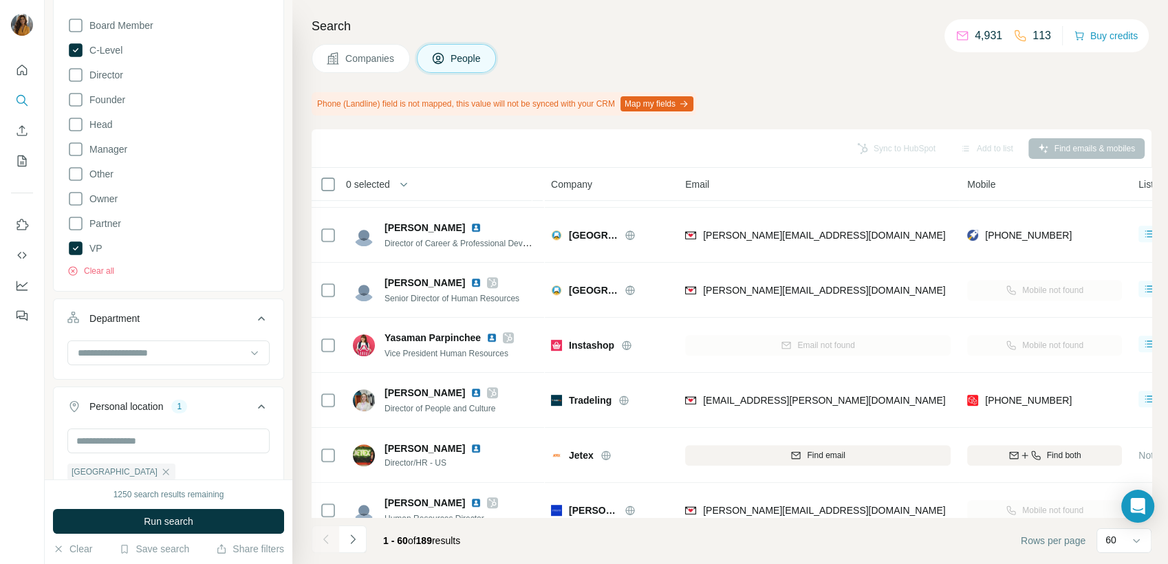
scroll to position [384, 0]
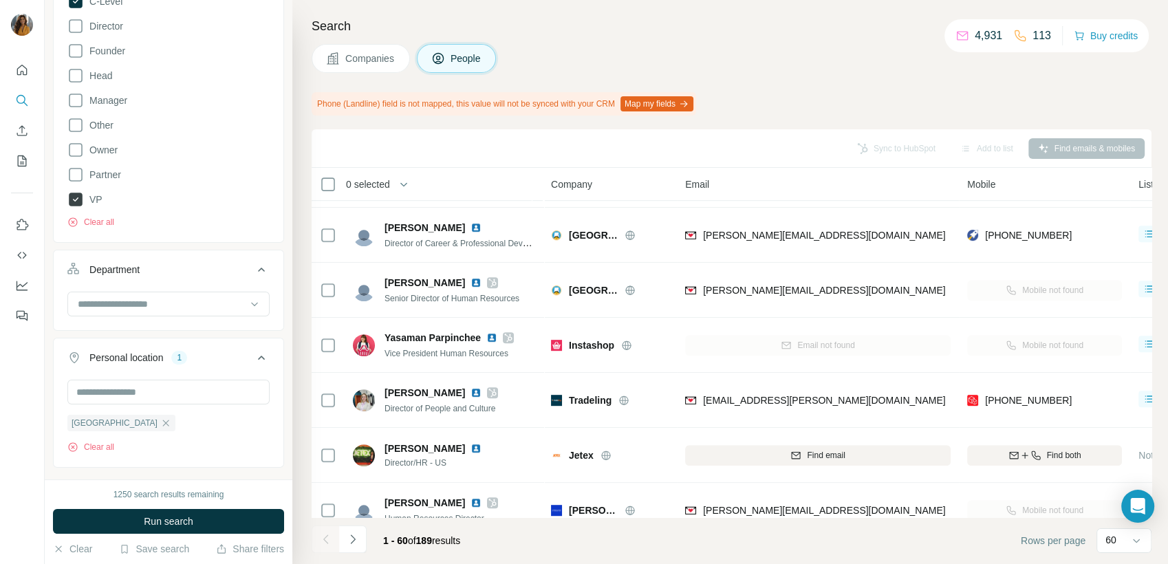
click at [94, 202] on span "VP" at bounding box center [93, 200] width 19 height 14
click at [190, 518] on span "Run search" at bounding box center [169, 521] width 50 height 14
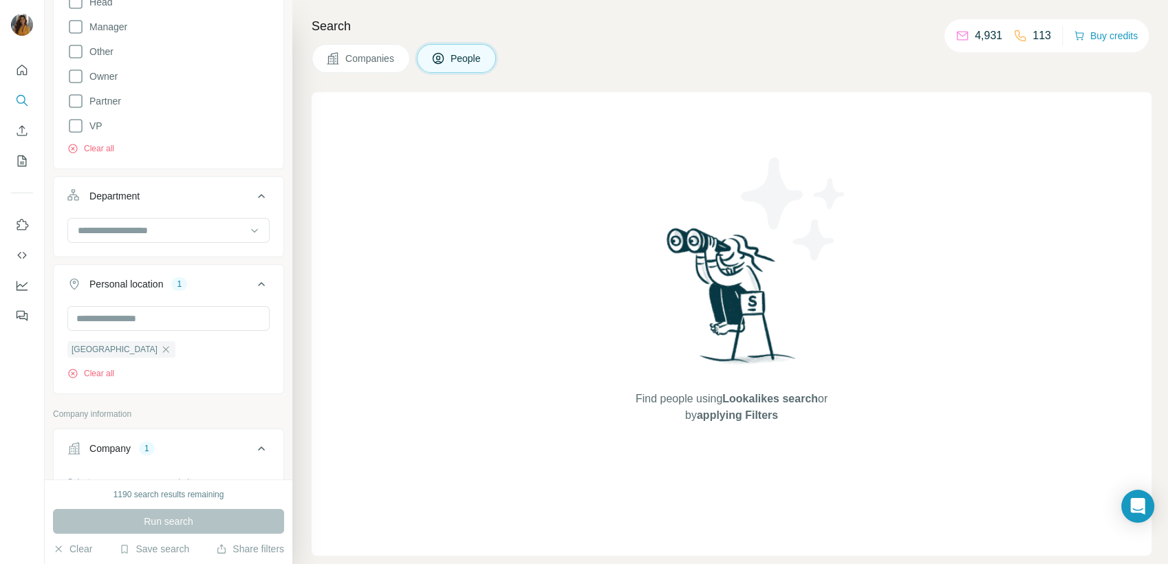
scroll to position [534, 0]
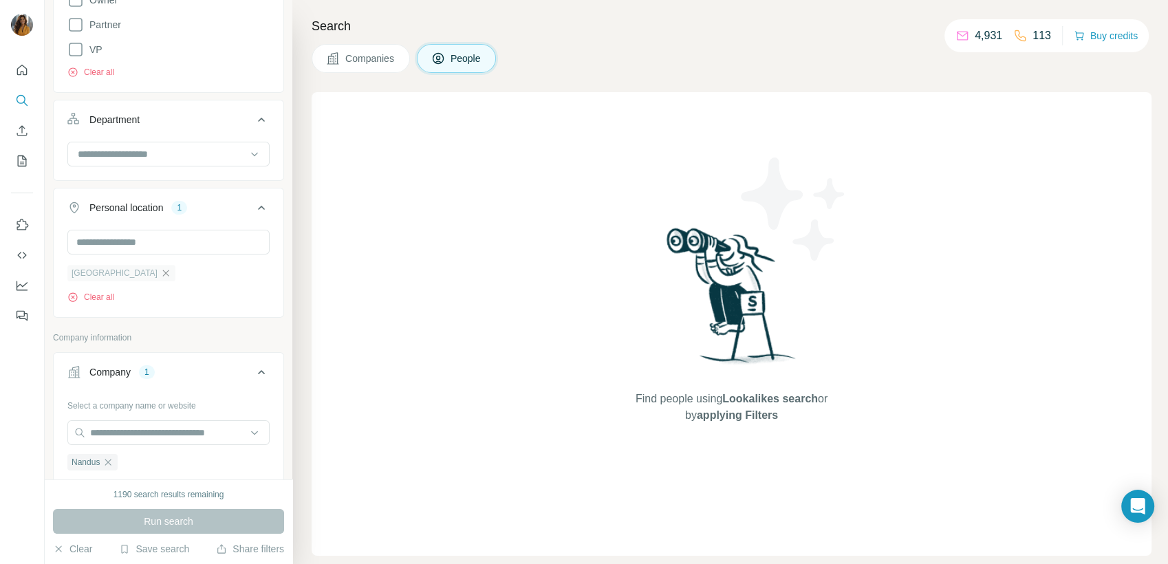
click at [160, 272] on icon "button" at bounding box center [165, 273] width 11 height 11
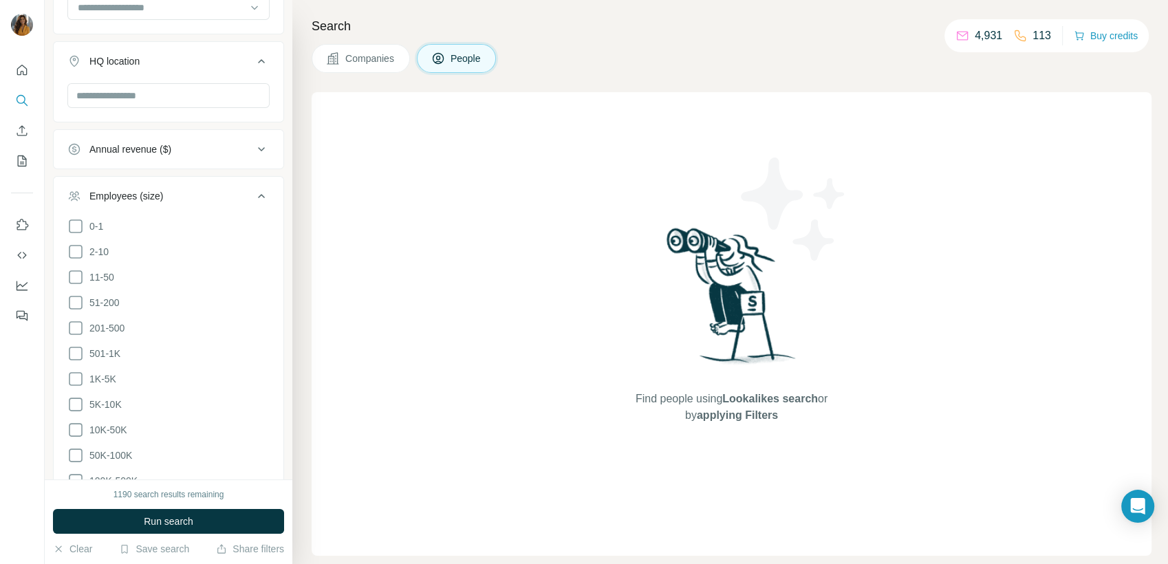
scroll to position [1321, 0]
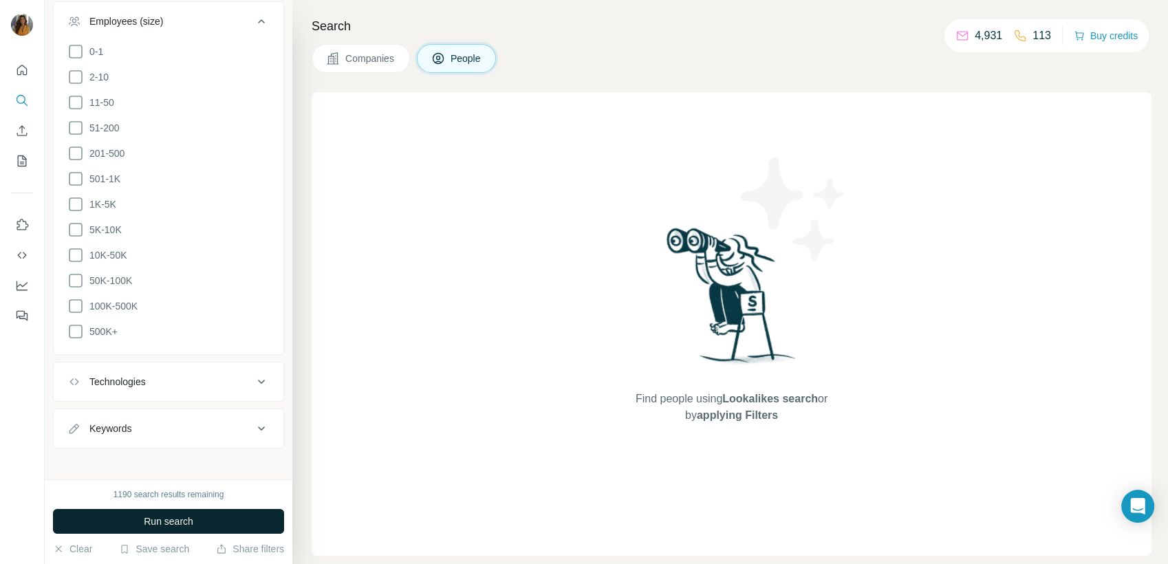
click at [199, 517] on button "Run search" at bounding box center [168, 521] width 231 height 25
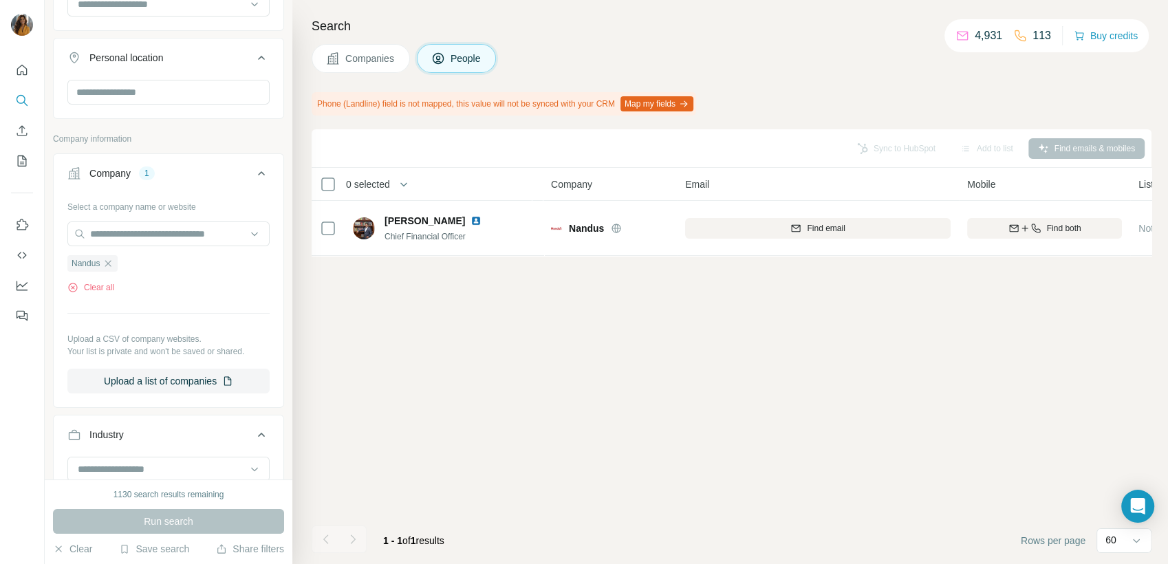
scroll to position [688, 0]
click at [108, 257] on icon "button" at bounding box center [108, 260] width 6 height 6
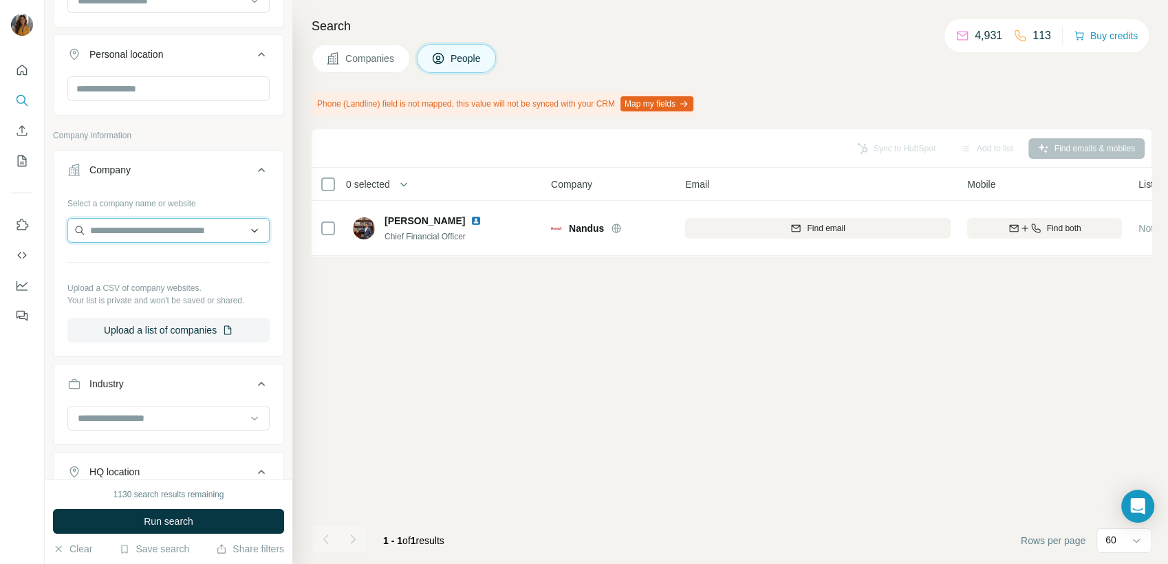
click at [116, 230] on input "text" at bounding box center [168, 230] width 202 height 25
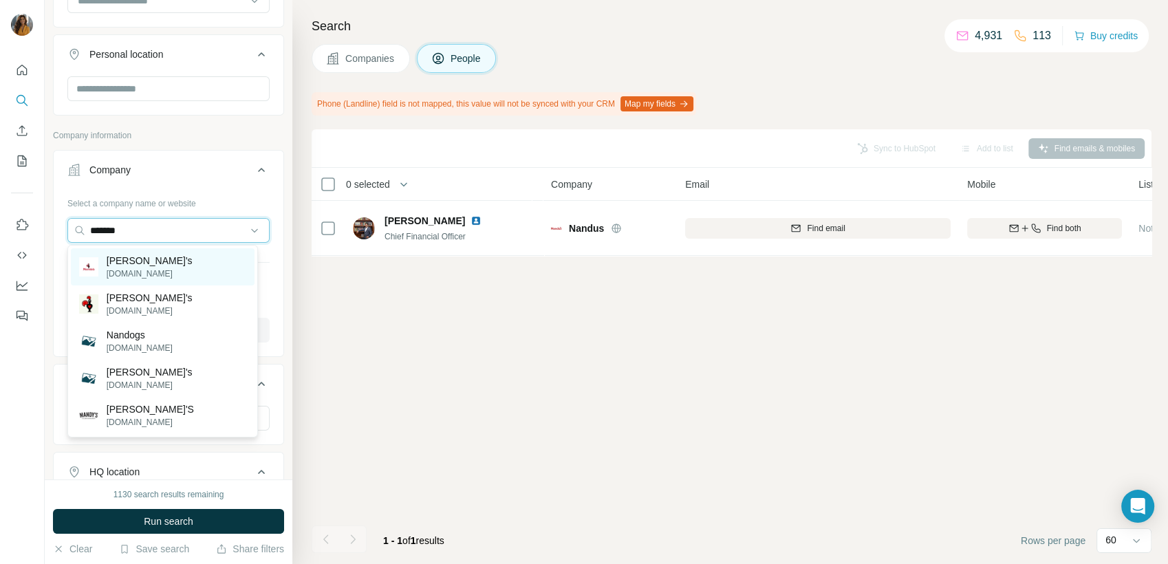
type input "*******"
click at [159, 270] on div "Nando's nandos.co.uk" at bounding box center [163, 266] width 184 height 37
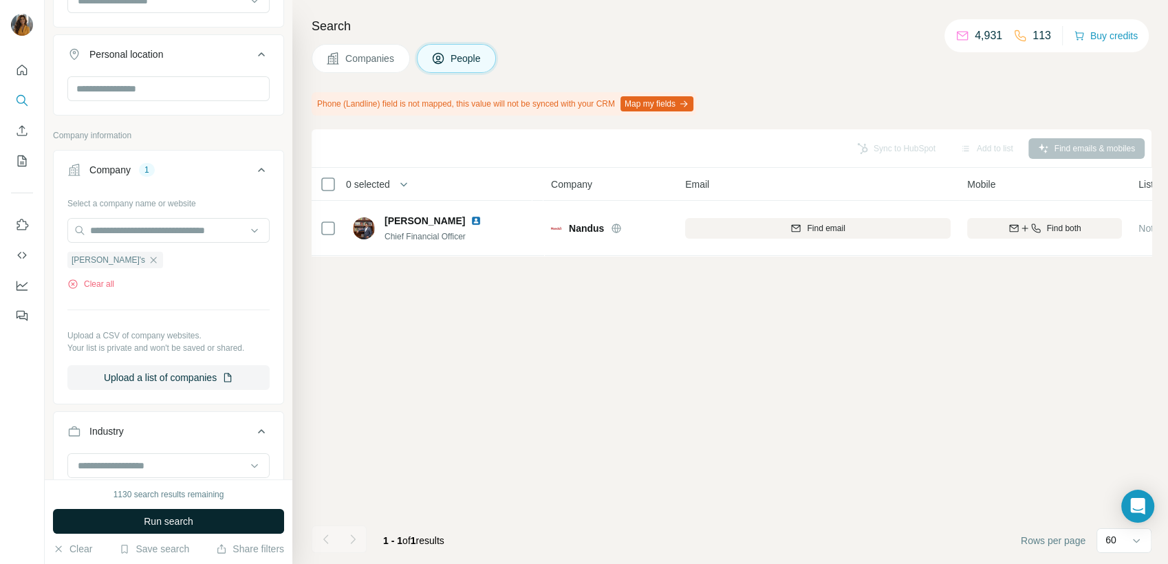
click at [216, 519] on button "Run search" at bounding box center [168, 521] width 231 height 25
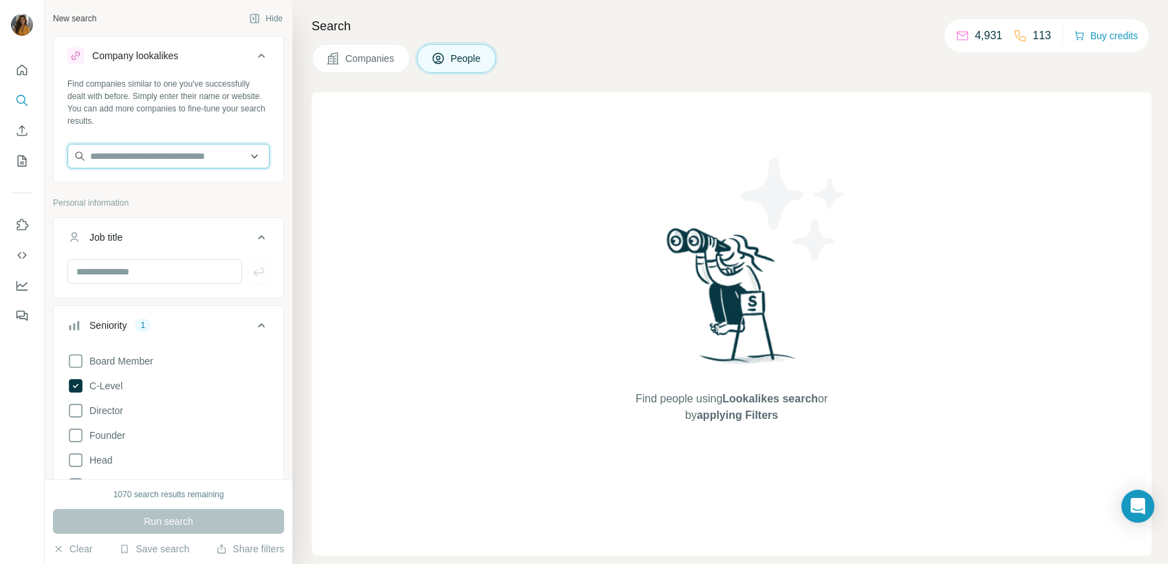
click at [165, 156] on input "text" at bounding box center [168, 156] width 202 height 25
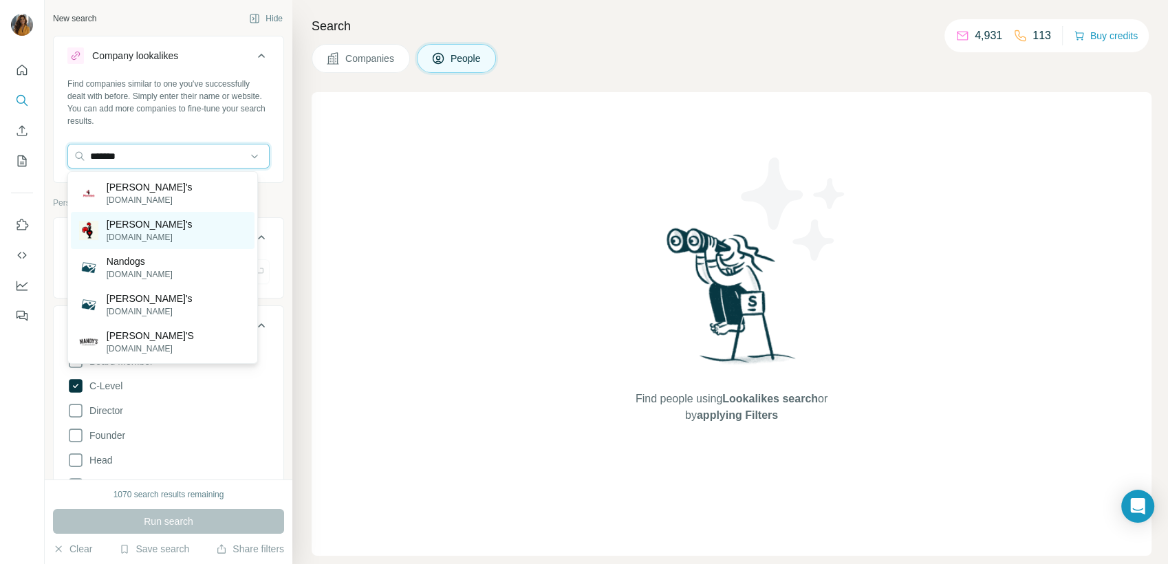
type input "*******"
click at [166, 226] on div "Nando's nandos.ie" at bounding box center [163, 230] width 184 height 37
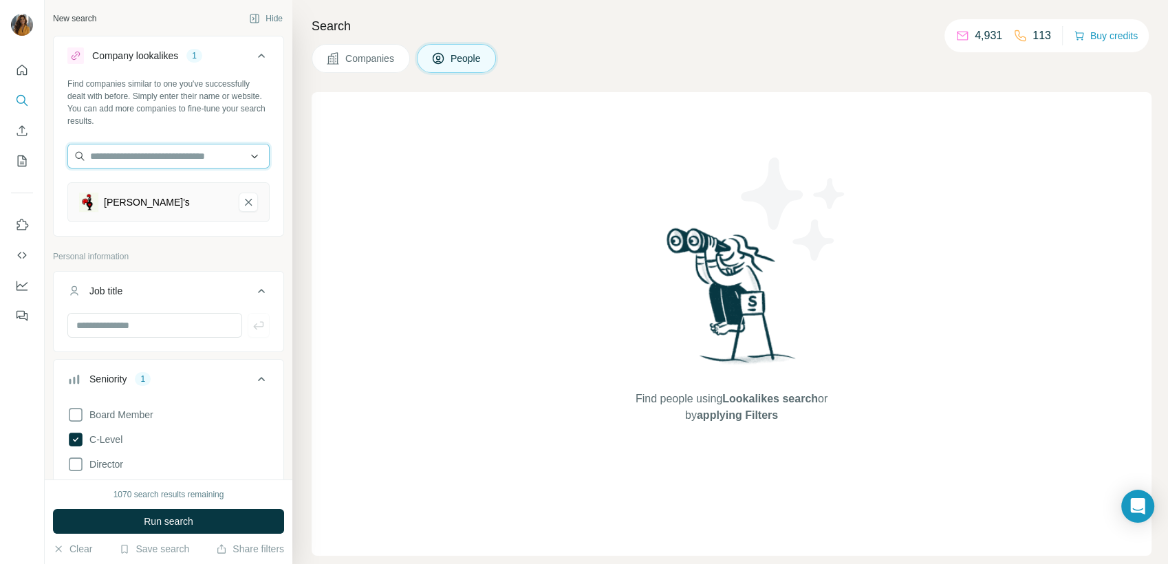
click at [138, 162] on input "text" at bounding box center [168, 156] width 202 height 25
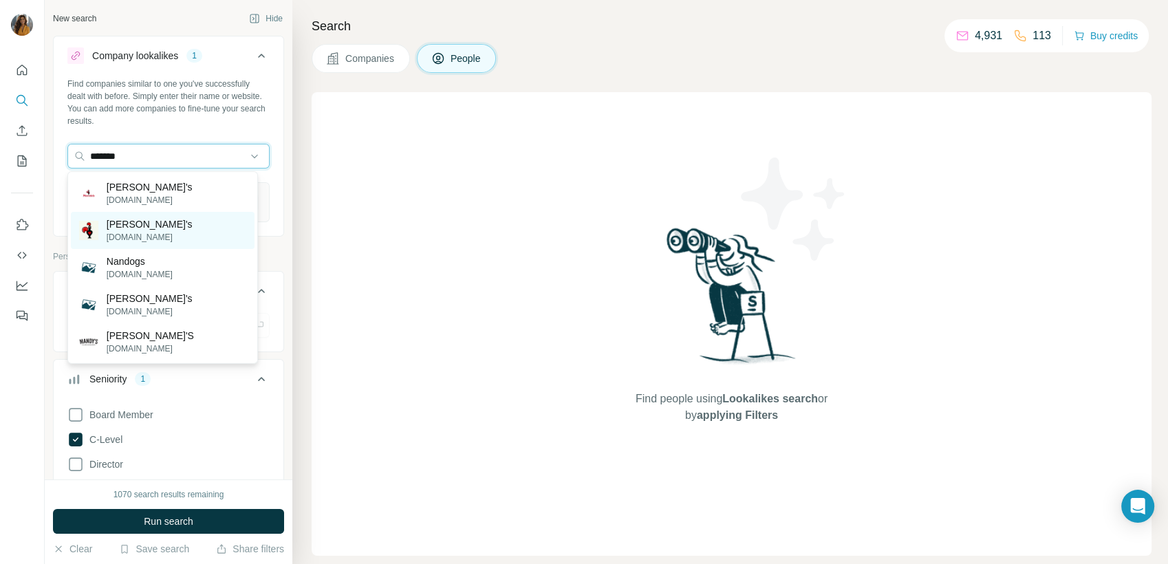
type input "*******"
click at [149, 243] on div "Nando's nandos.ie" at bounding box center [163, 230] width 184 height 37
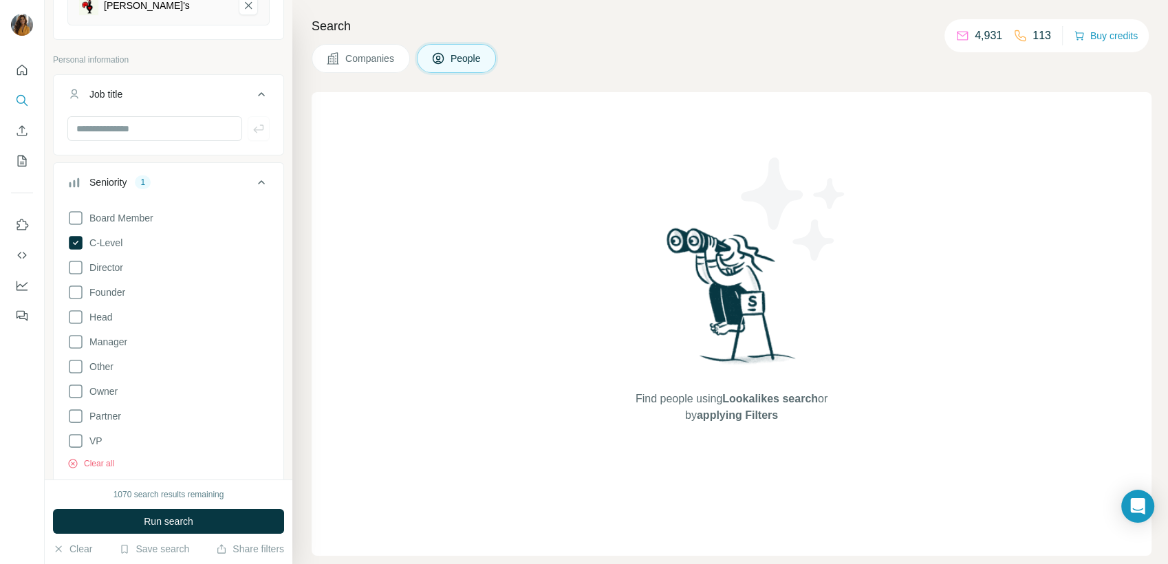
scroll to position [382, 0]
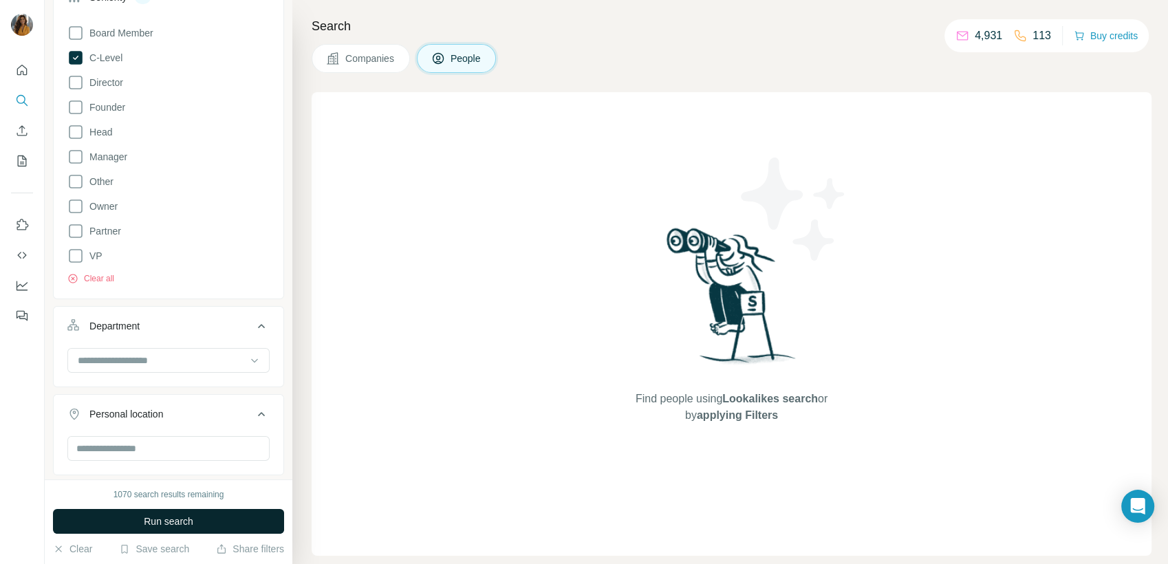
click at [166, 518] on span "Run search" at bounding box center [169, 521] width 50 height 14
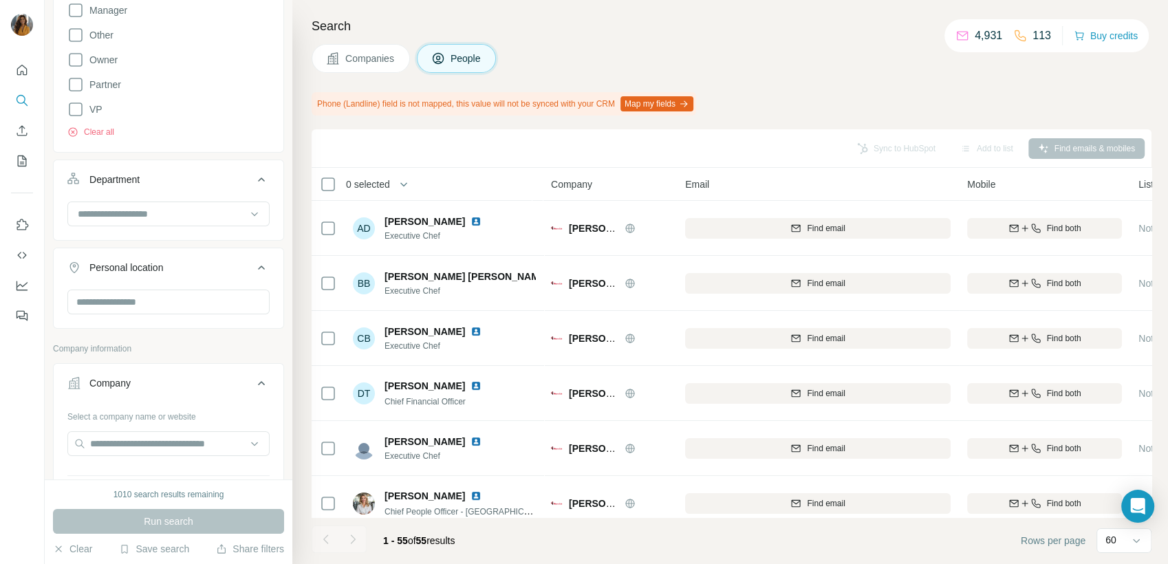
scroll to position [534, 0]
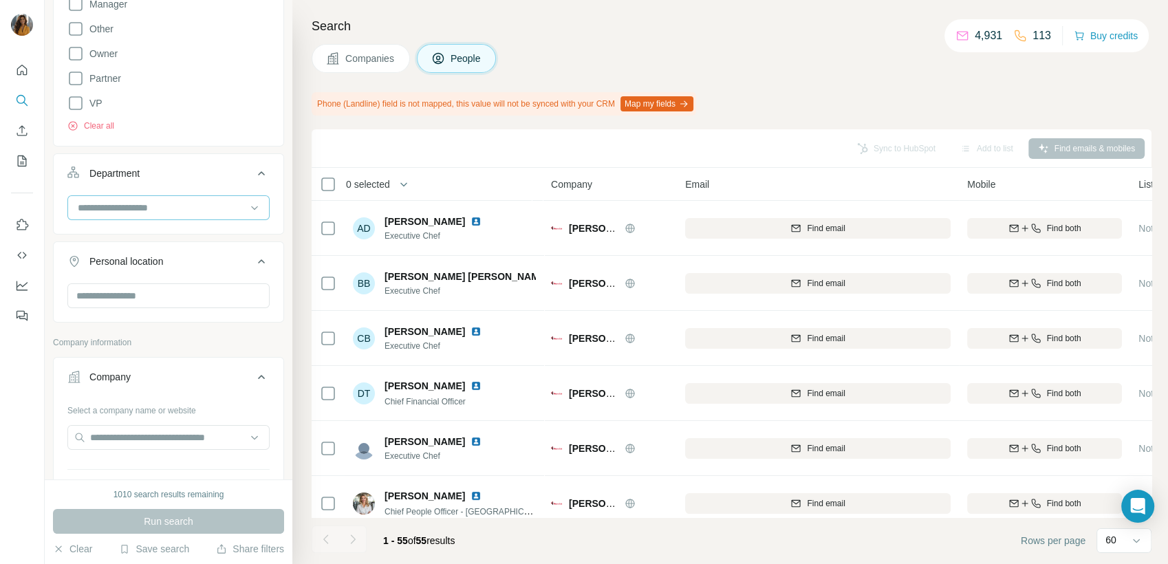
click at [163, 213] on input at bounding box center [161, 207] width 170 height 15
click at [175, 230] on div "HR" at bounding box center [162, 231] width 167 height 14
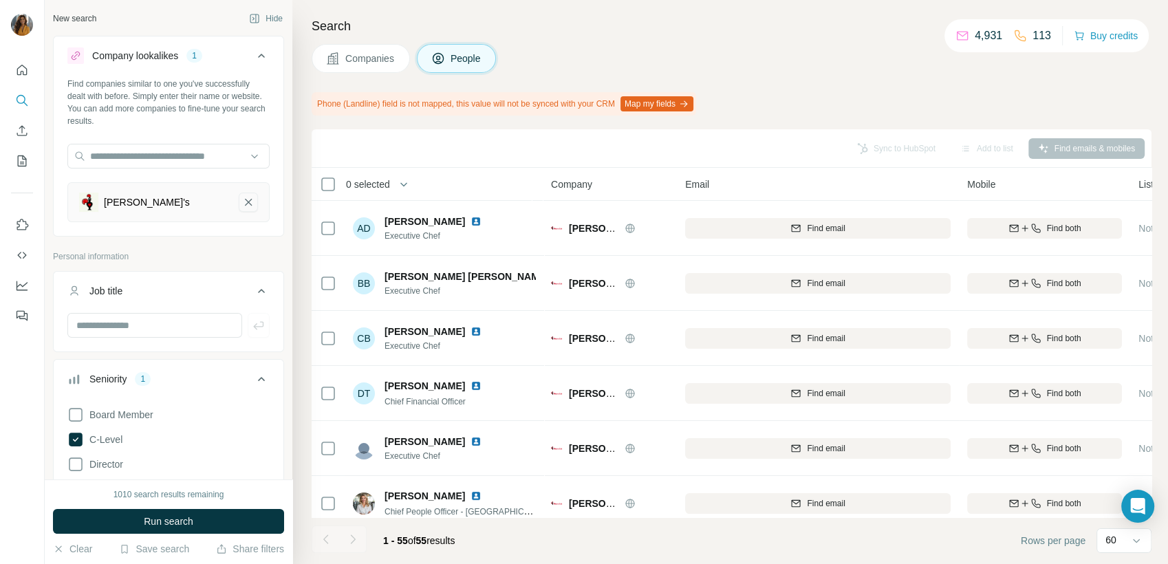
click at [242, 202] on icon "Nando's-remove-button" at bounding box center [248, 202] width 12 height 14
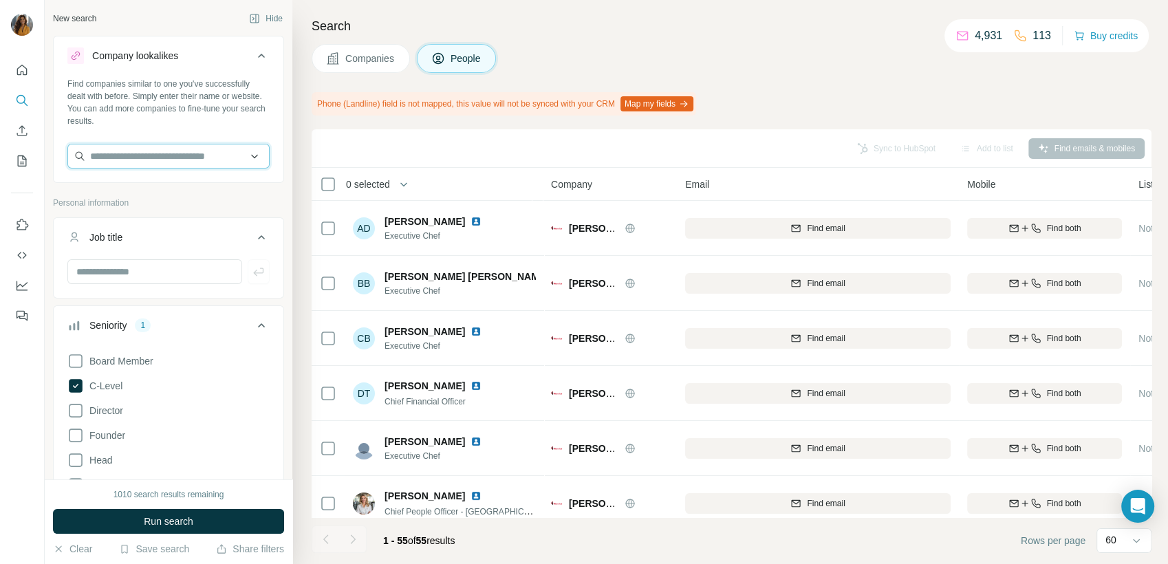
click at [149, 149] on input "text" at bounding box center [168, 156] width 202 height 25
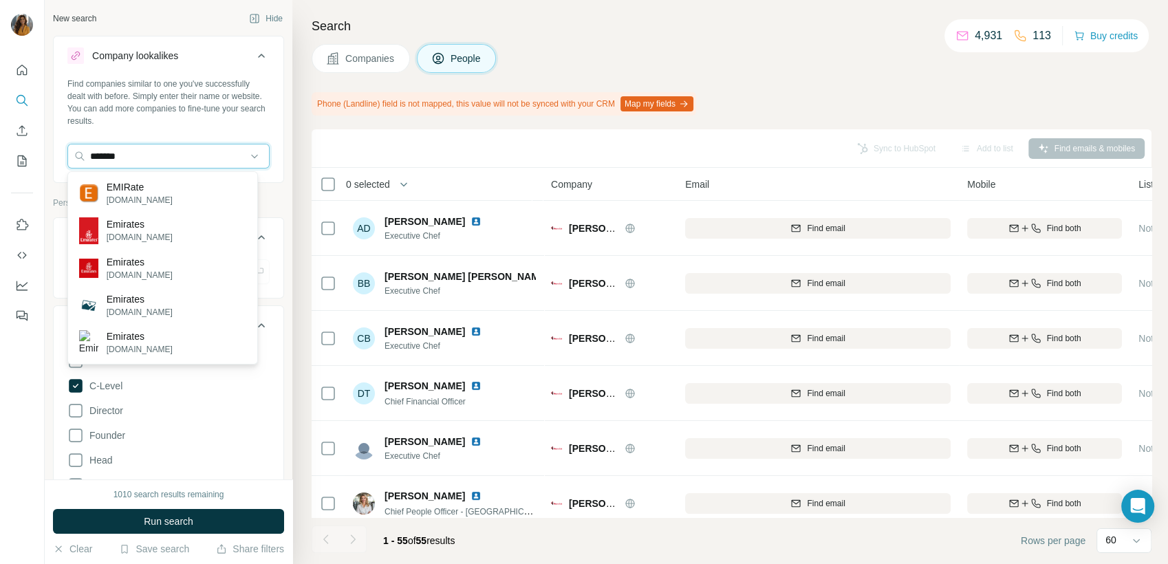
type input "*******"
click at [171, 230] on div "Emirates emirates.com" at bounding box center [163, 231] width 184 height 38
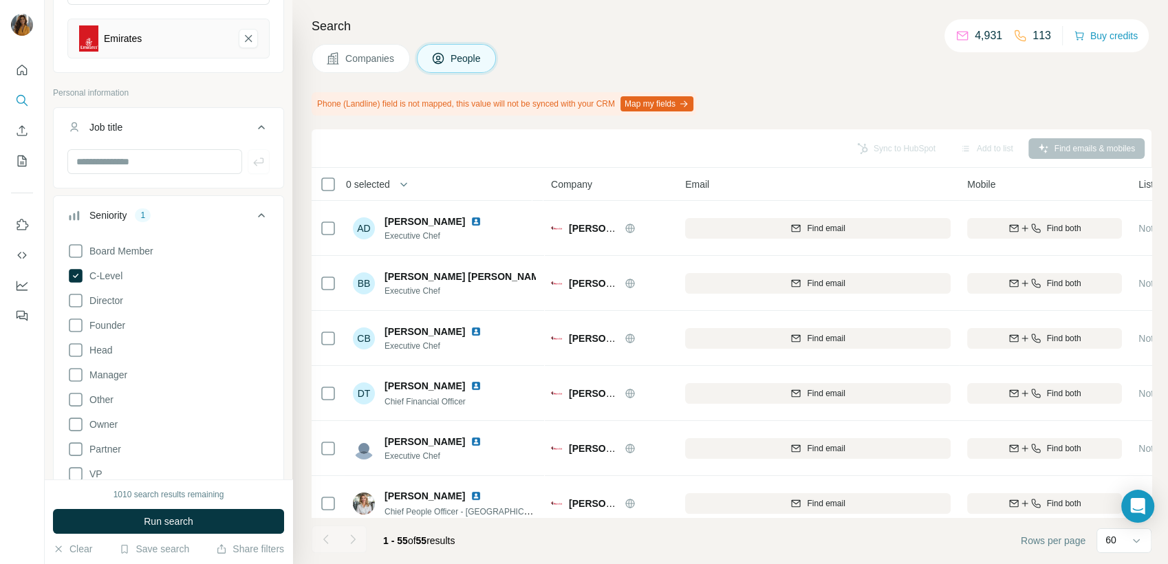
scroll to position [229, 0]
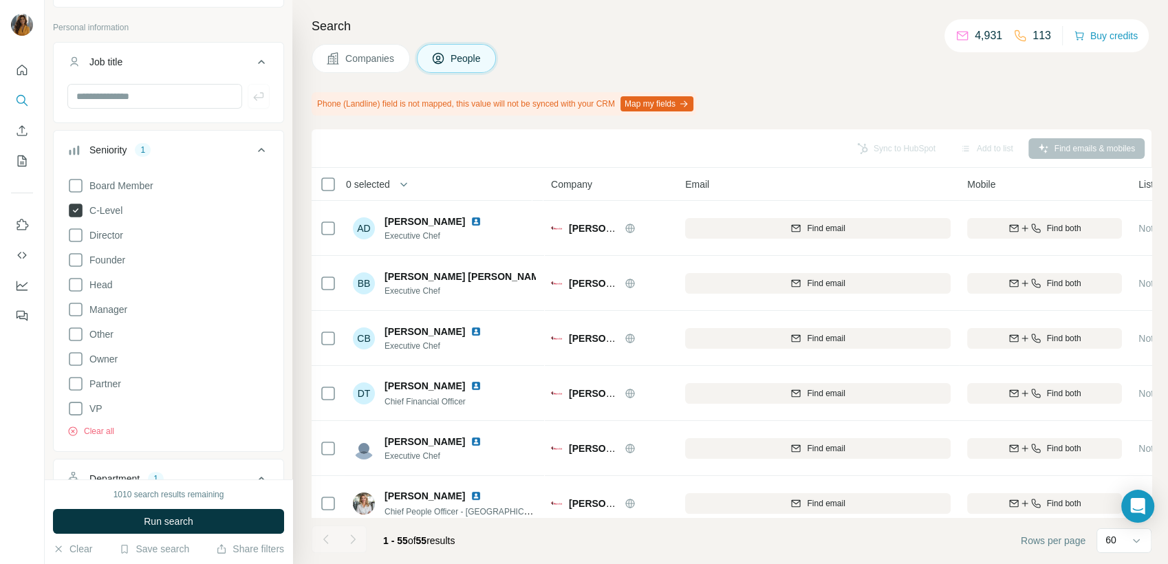
click at [110, 212] on span "C-Level" at bounding box center [103, 211] width 39 height 14
click at [74, 410] on icon at bounding box center [75, 408] width 17 height 17
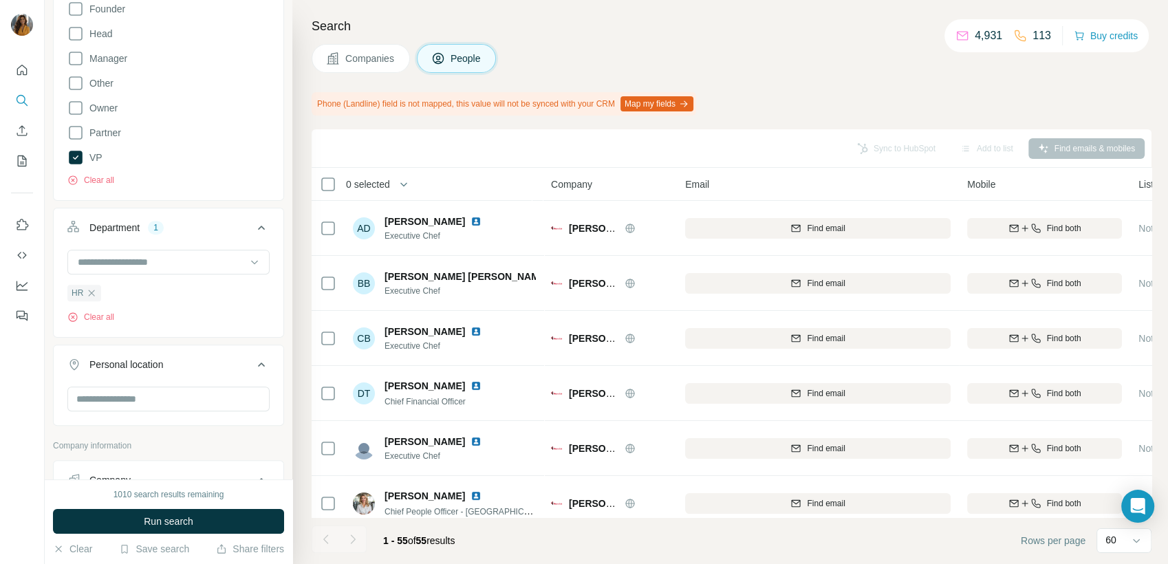
scroll to position [534, 0]
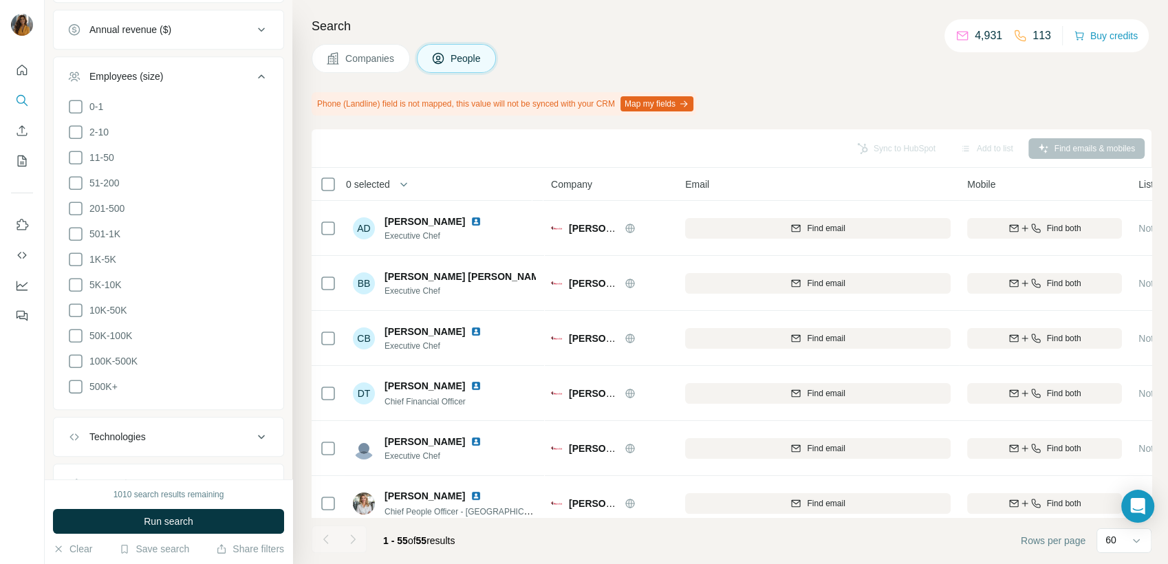
scroll to position [1376, 0]
click at [221, 524] on button "Run search" at bounding box center [168, 521] width 231 height 25
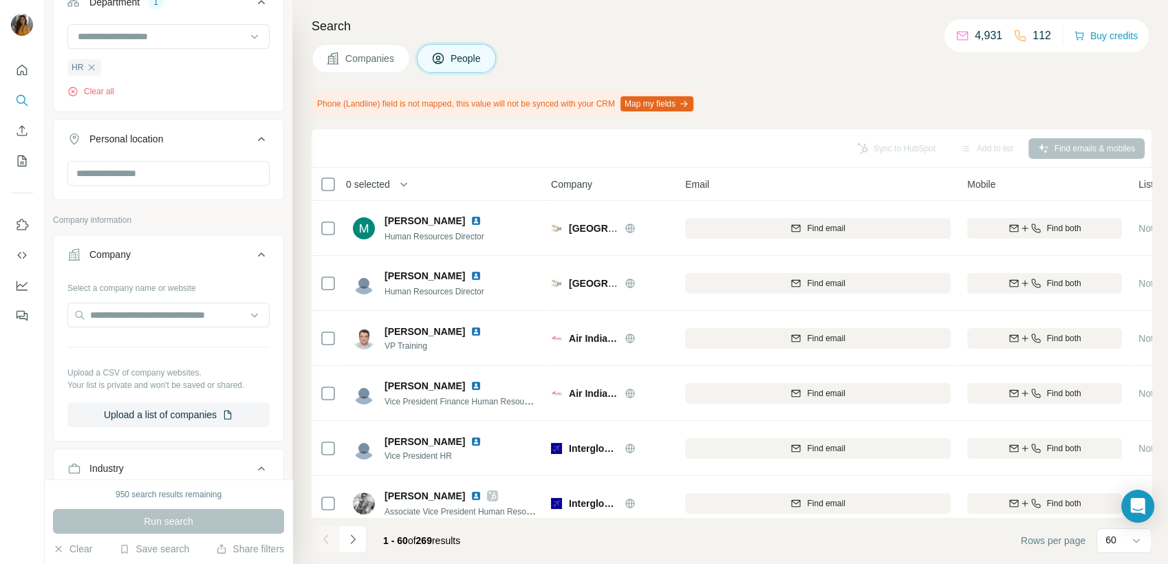
scroll to position [688, 0]
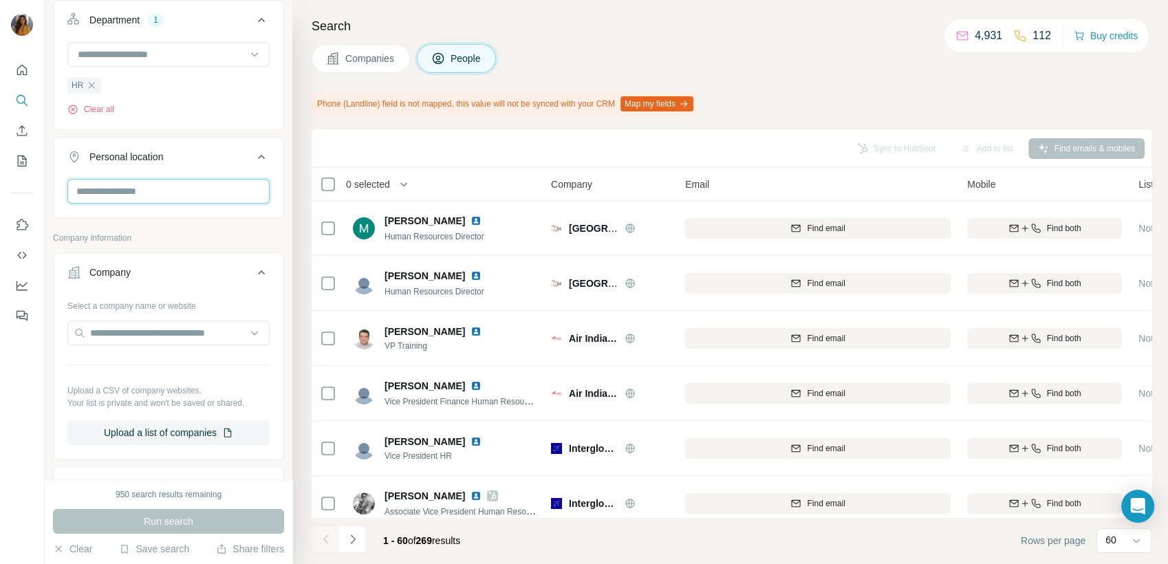
click at [194, 186] on input "text" at bounding box center [168, 191] width 202 height 25
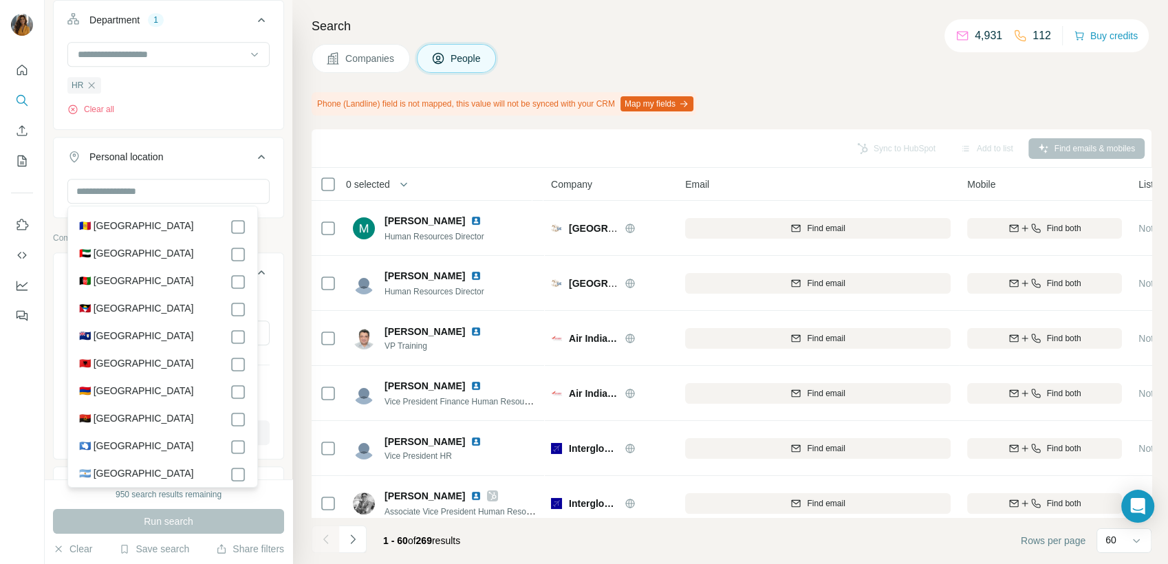
click at [148, 261] on label "🇦🇪 [GEOGRAPHIC_DATA]" at bounding box center [136, 254] width 115 height 17
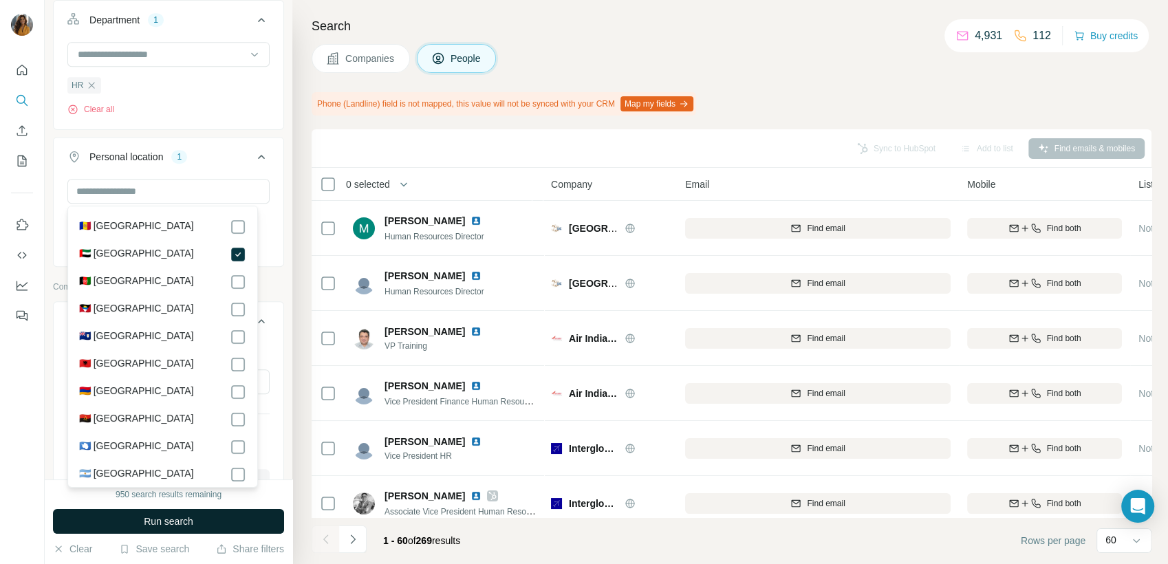
click at [164, 517] on span "Run search" at bounding box center [169, 521] width 50 height 14
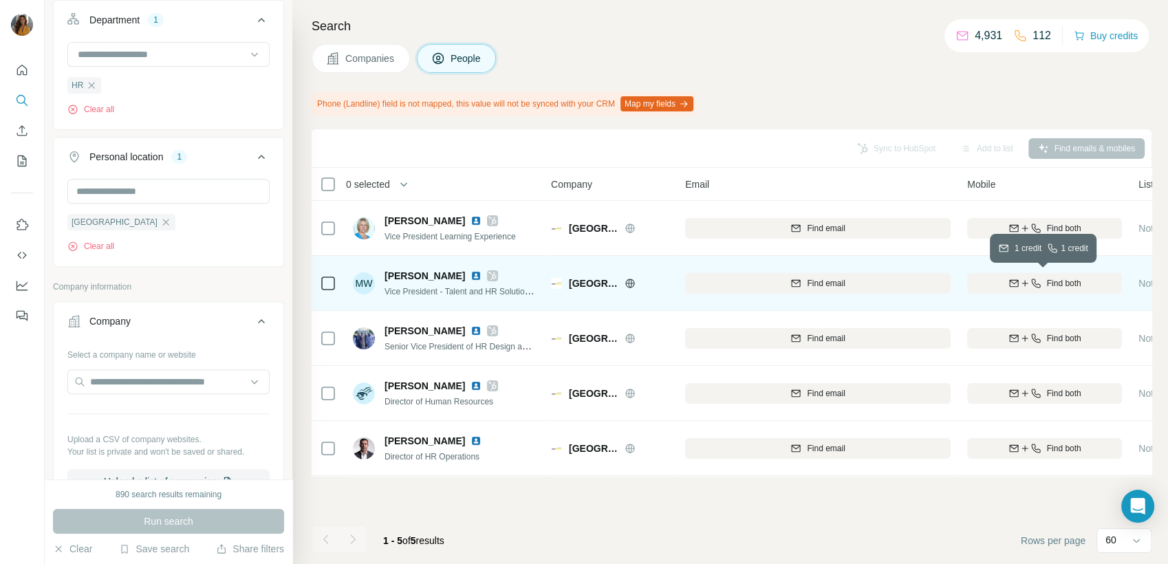
click at [1064, 285] on span "Find both" at bounding box center [1064, 283] width 34 height 12
click at [479, 273] on img at bounding box center [475, 275] width 11 height 11
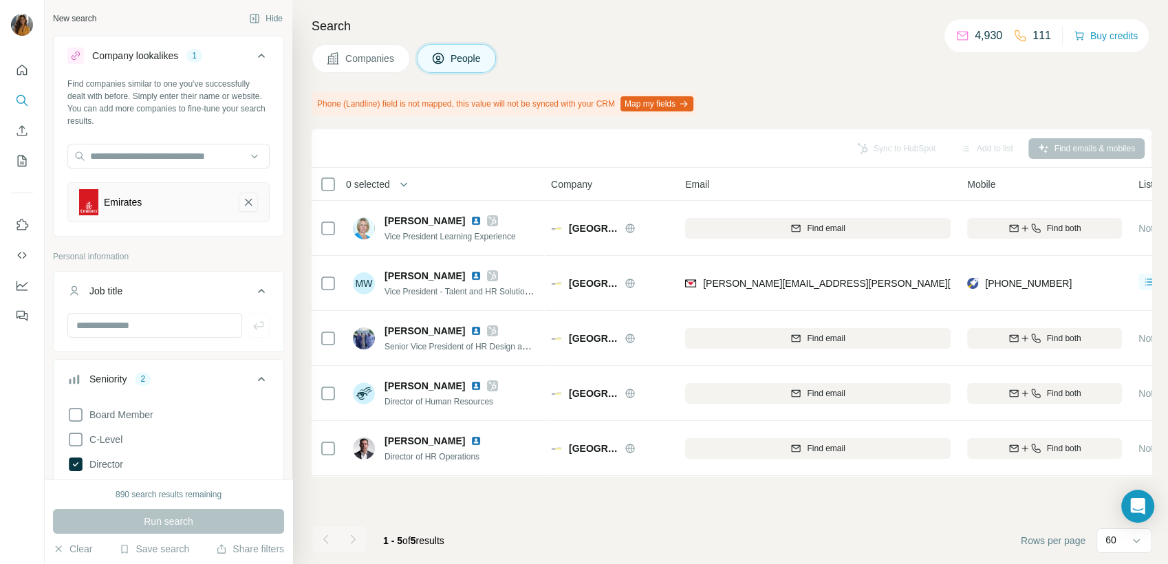
click at [242, 200] on icon "Emirates-remove-button" at bounding box center [248, 202] width 12 height 14
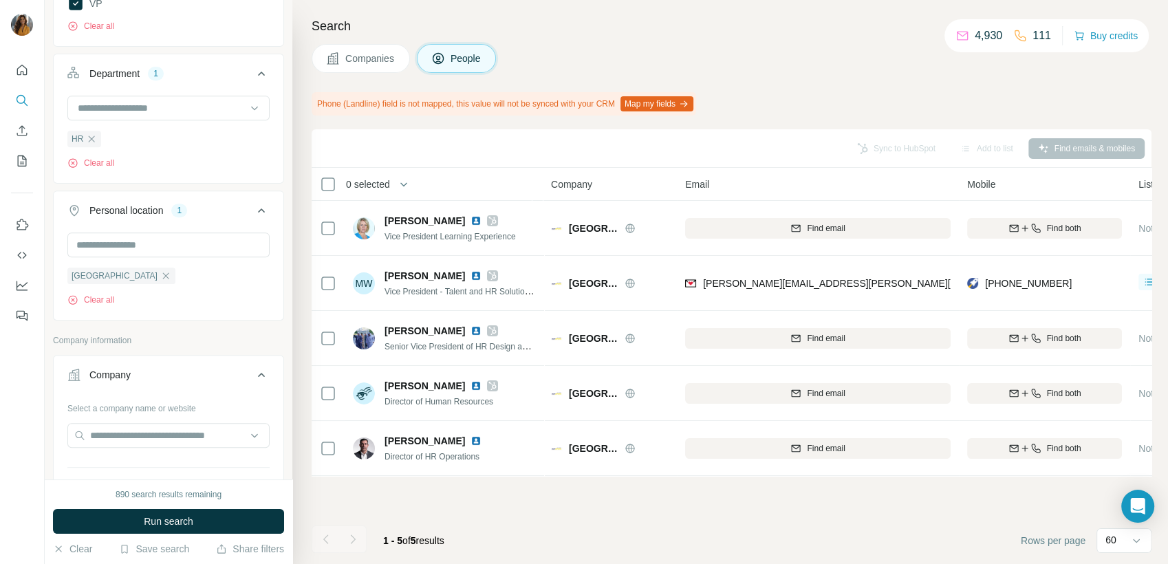
scroll to position [688, 0]
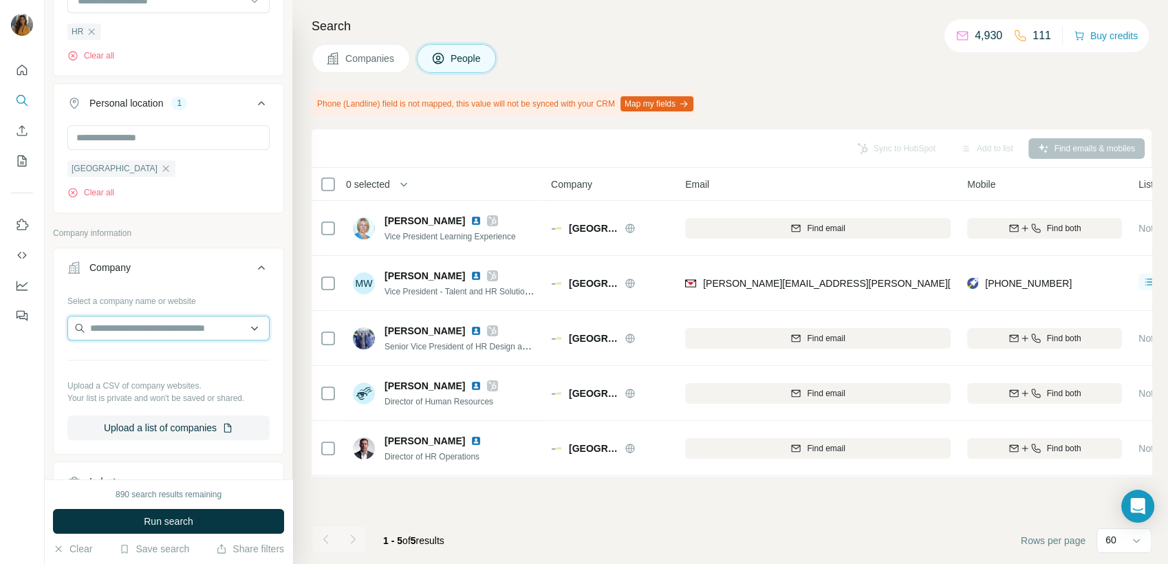
click at [173, 316] on input "text" at bounding box center [168, 328] width 202 height 25
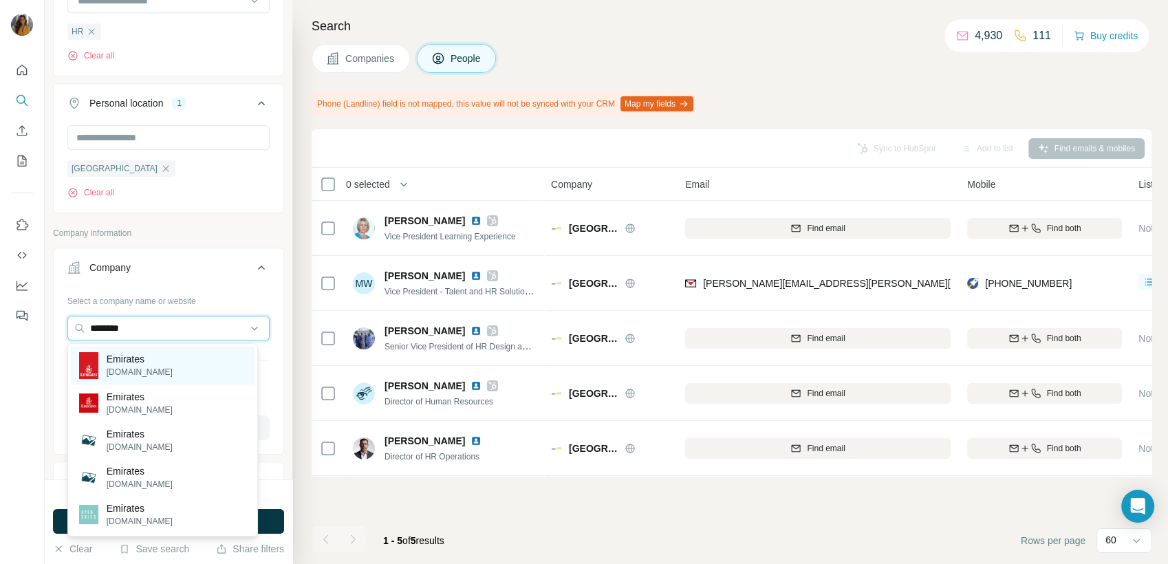
type input "********"
click at [169, 347] on div "Emirates emirates.com" at bounding box center [163, 366] width 184 height 38
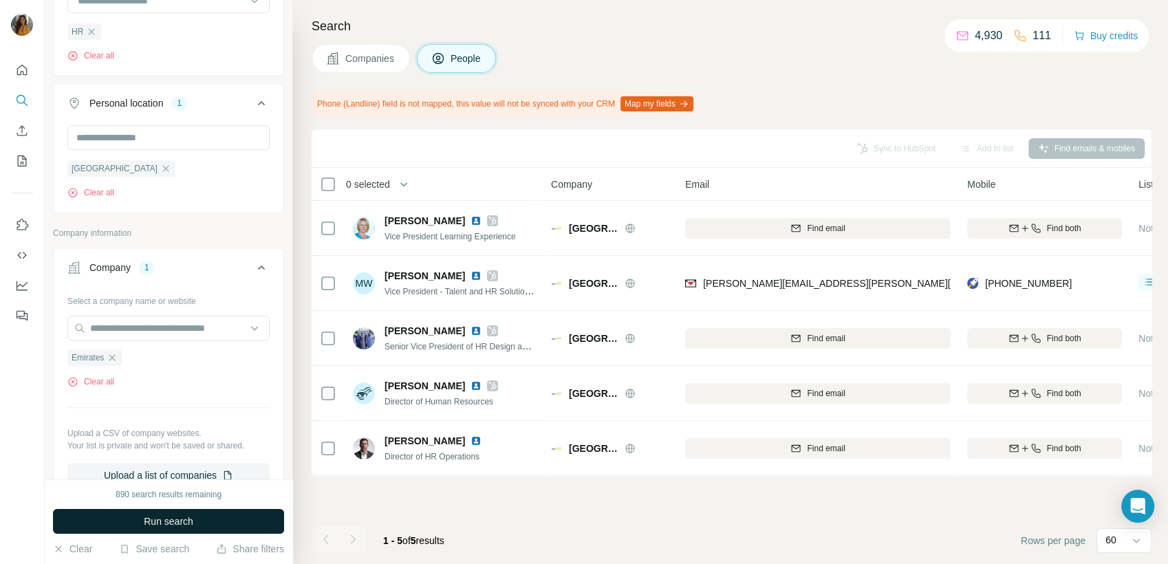
click at [189, 520] on span "Run search" at bounding box center [169, 521] width 50 height 14
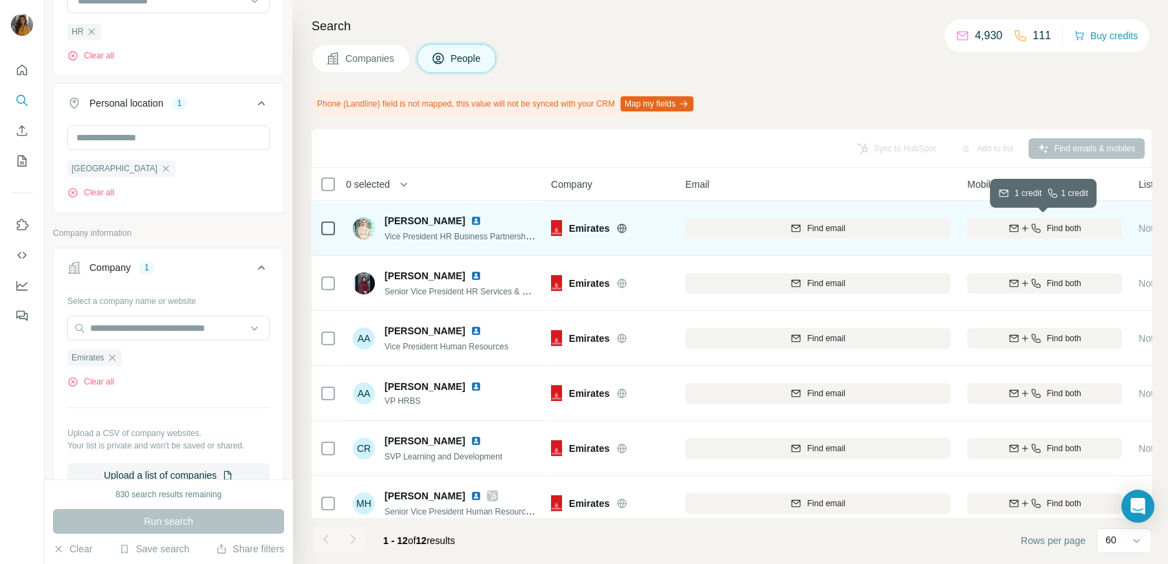
click at [1078, 221] on button "Find both" at bounding box center [1044, 228] width 155 height 21
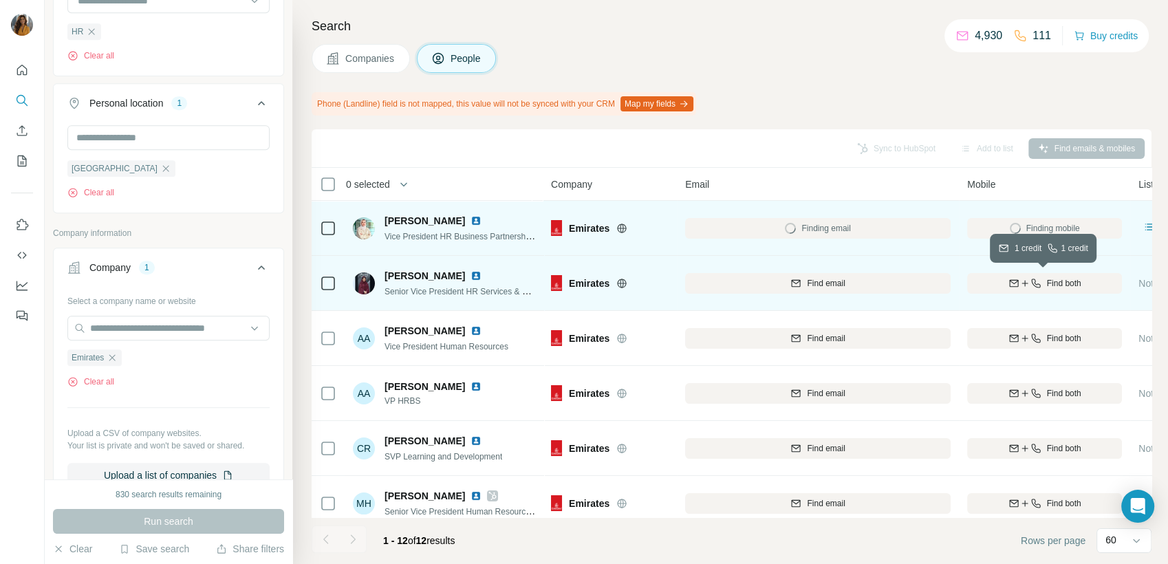
click at [1048, 279] on span "Find both" at bounding box center [1064, 283] width 34 height 12
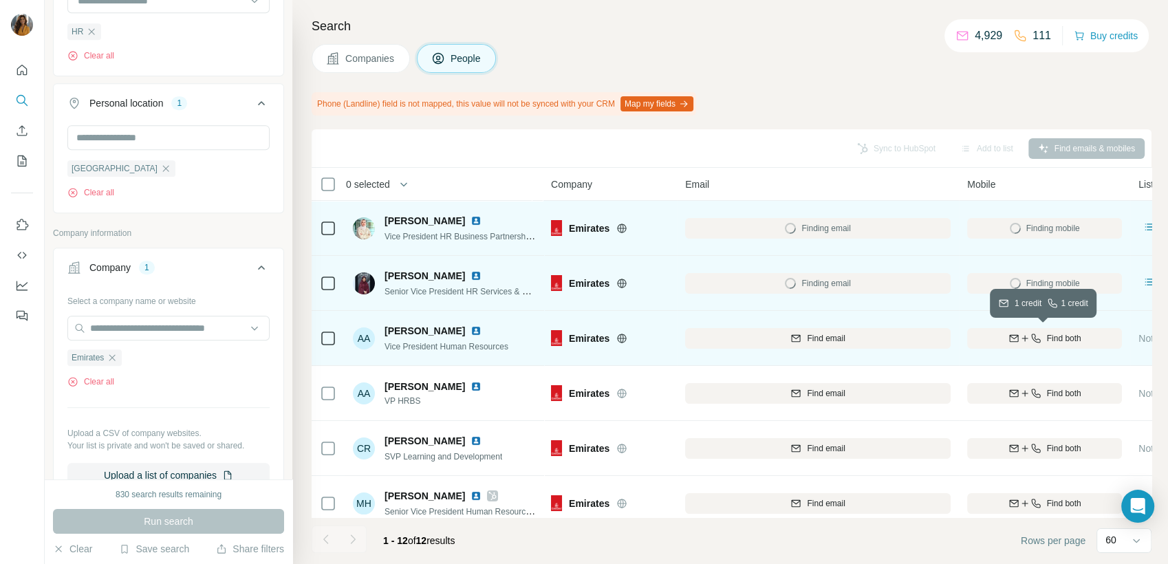
click at [1037, 339] on icon "button" at bounding box center [1035, 338] width 11 height 11
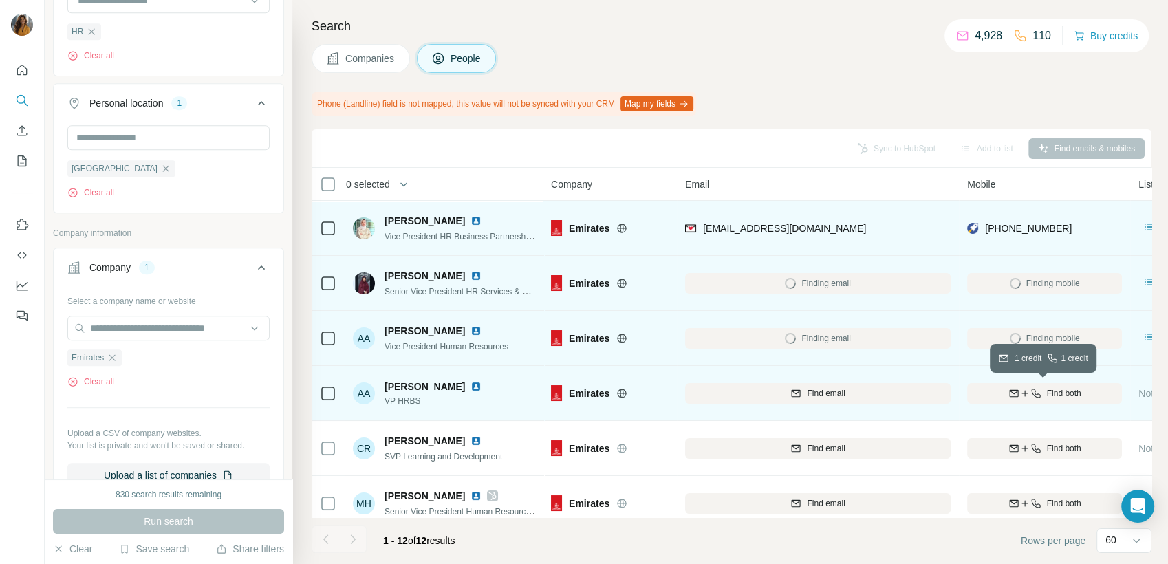
click at [1059, 393] on span "Find both" at bounding box center [1064, 393] width 34 height 12
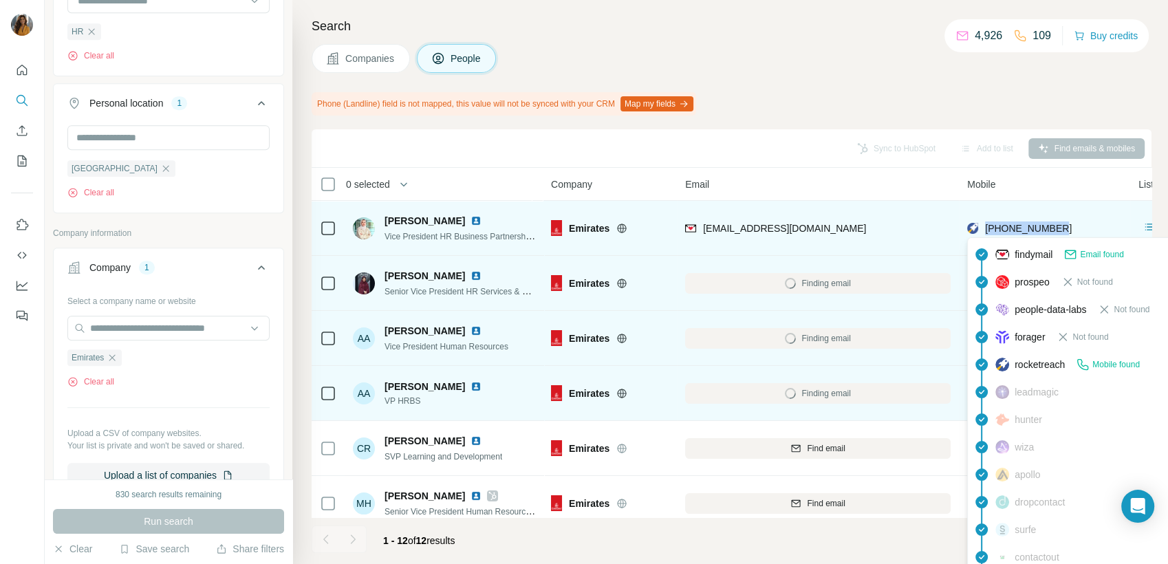
drag, startPoint x: 1064, startPoint y: 229, endPoint x: 986, endPoint y: 233, distance: 78.5
click at [986, 233] on div "[PHONE_NUMBER]" at bounding box center [1044, 228] width 155 height 38
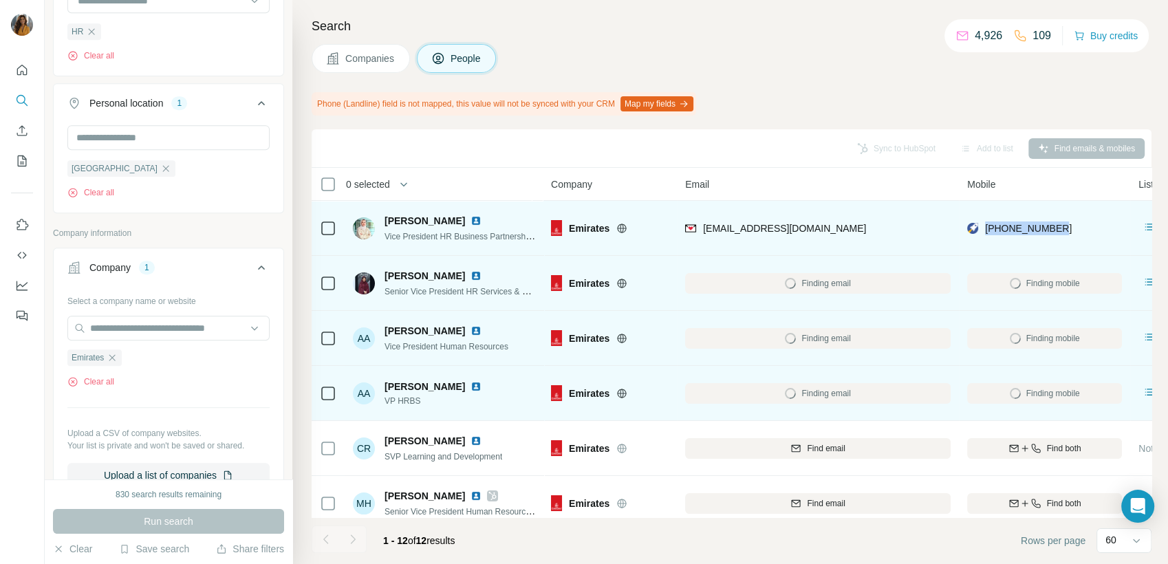
copy span "[PHONE_NUMBER]"
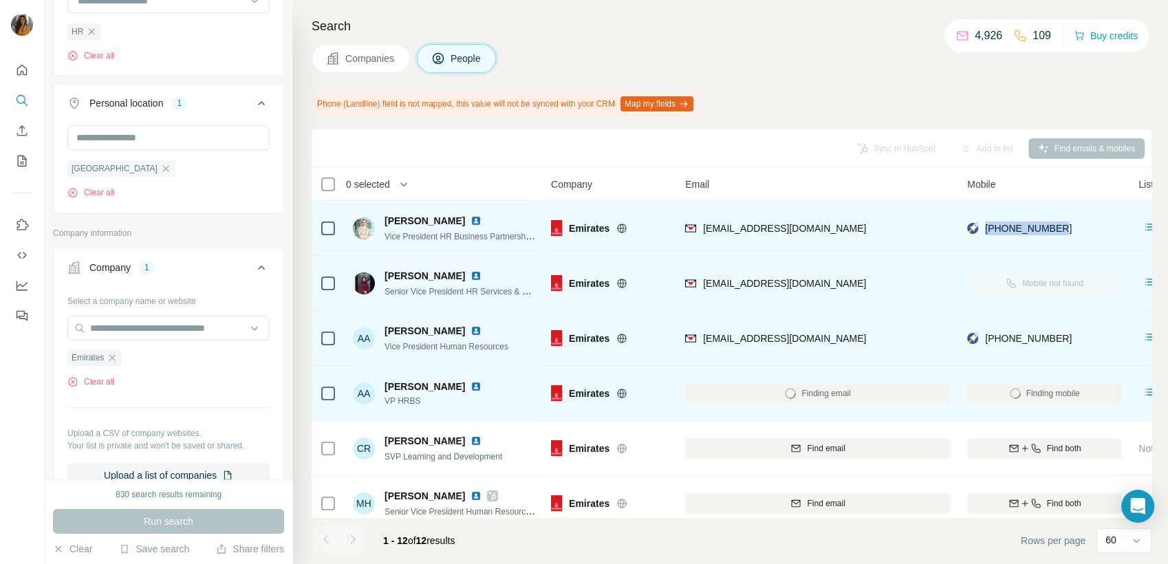
click at [470, 221] on img at bounding box center [475, 220] width 11 height 11
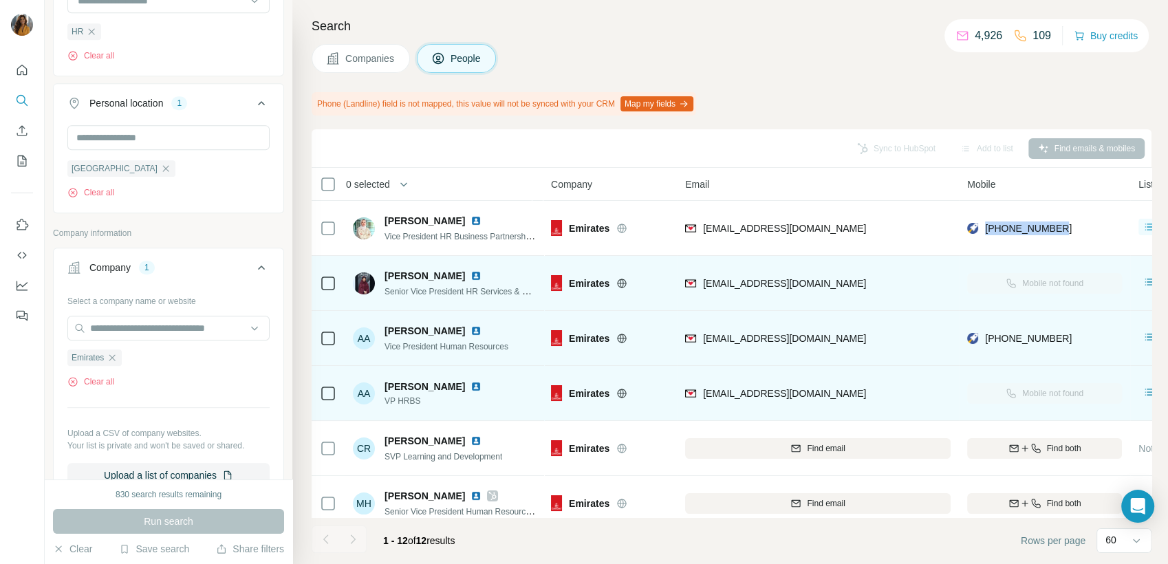
click at [1127, 336] on td "[PHONE_NUMBER]" at bounding box center [1044, 338] width 171 height 55
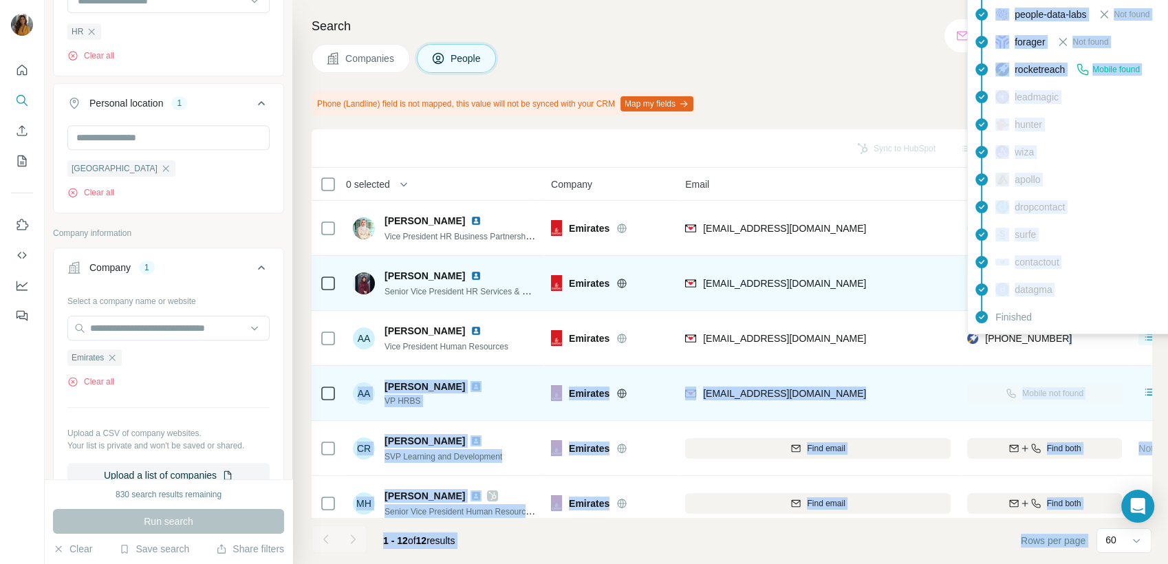
drag, startPoint x: 1041, startPoint y: 334, endPoint x: 988, endPoint y: 334, distance: 53.6
click at [988, 334] on body "New search Hide Company lookalikes Find companies similar to one you've success…" at bounding box center [584, 282] width 1168 height 564
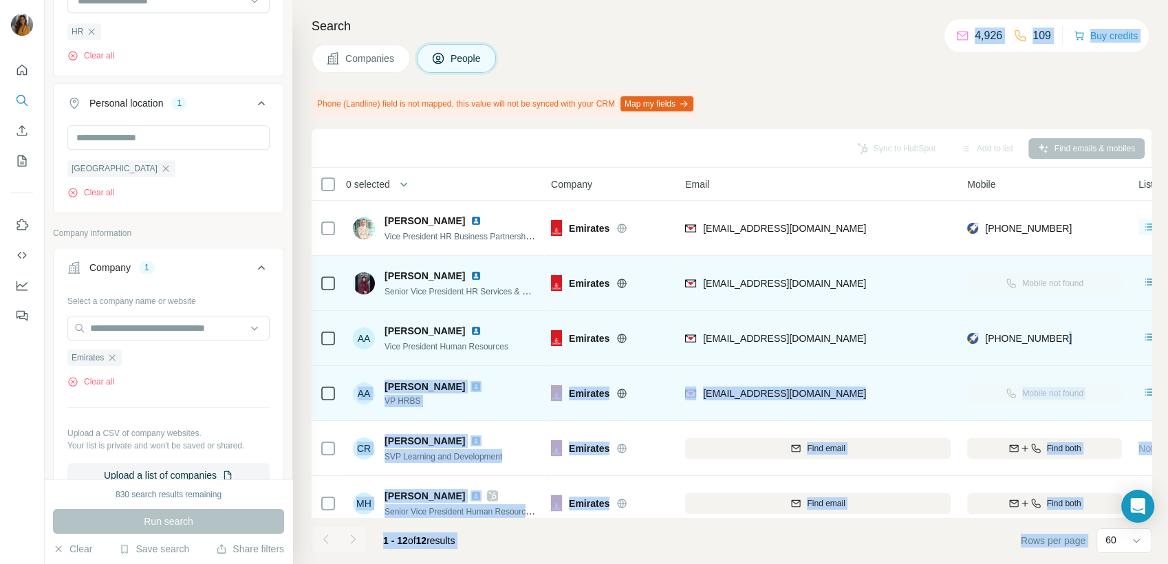
drag, startPoint x: 987, startPoint y: 334, endPoint x: 1037, endPoint y: 345, distance: 50.9
click at [1018, 353] on div "[PHONE_NUMBER]" at bounding box center [1044, 338] width 155 height 38
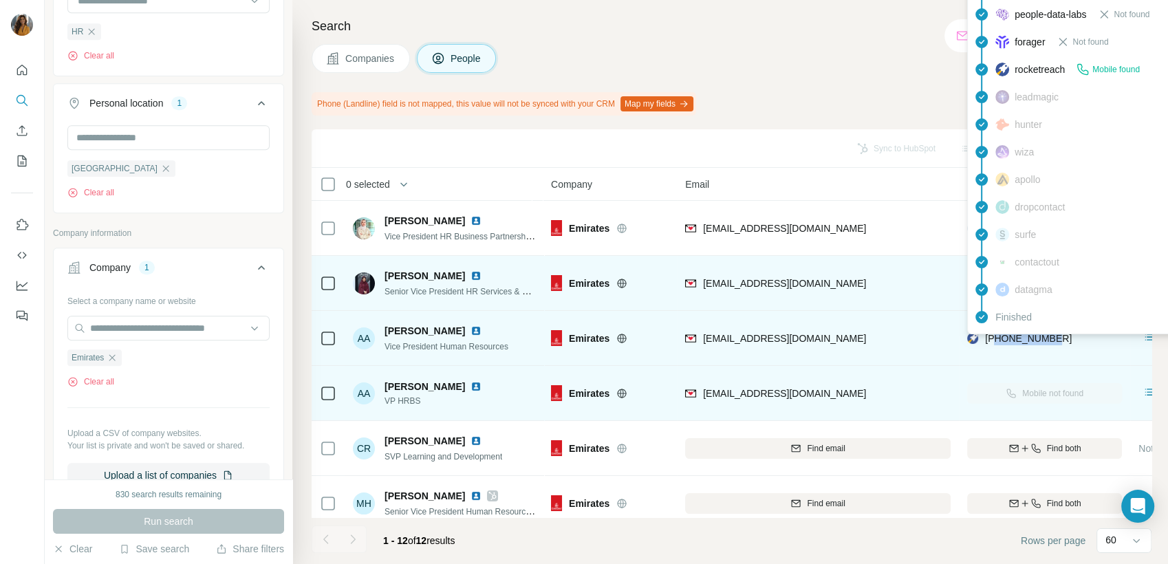
drag, startPoint x: 1050, startPoint y: 338, endPoint x: 999, endPoint y: 339, distance: 50.9
click at [999, 339] on span "[PHONE_NUMBER]" at bounding box center [1028, 338] width 87 height 11
drag, startPoint x: 999, startPoint y: 339, endPoint x: 1061, endPoint y: 347, distance: 63.1
click at [996, 345] on div "[PHONE_NUMBER]" at bounding box center [1019, 340] width 105 height 17
drag, startPoint x: 1059, startPoint y: 341, endPoint x: 1051, endPoint y: 341, distance: 8.3
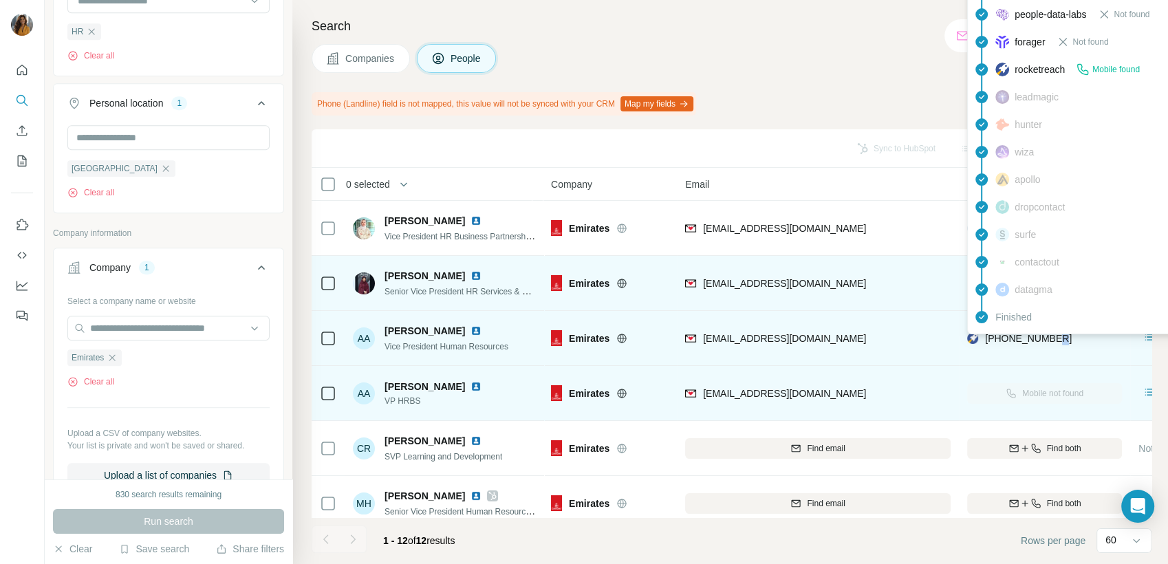
click at [1051, 341] on div "[PHONE_NUMBER]" at bounding box center [1044, 338] width 155 height 38
click at [1051, 341] on span "[PHONE_NUMBER]" at bounding box center [1028, 338] width 87 height 11
drag, startPoint x: 1051, startPoint y: 341, endPoint x: 1067, endPoint y: 342, distance: 16.5
click at [1067, 342] on div "[PHONE_NUMBER]" at bounding box center [1044, 338] width 155 height 38
drag, startPoint x: 1062, startPoint y: 341, endPoint x: 986, endPoint y: 340, distance: 75.7
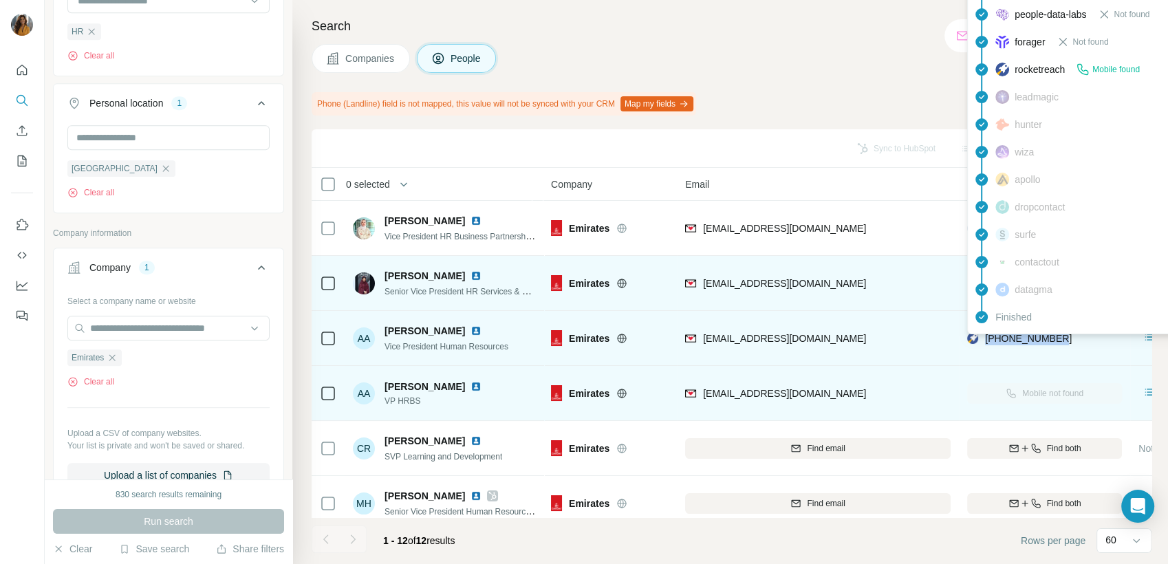
click at [986, 340] on div "[PHONE_NUMBER]" at bounding box center [1044, 338] width 155 height 38
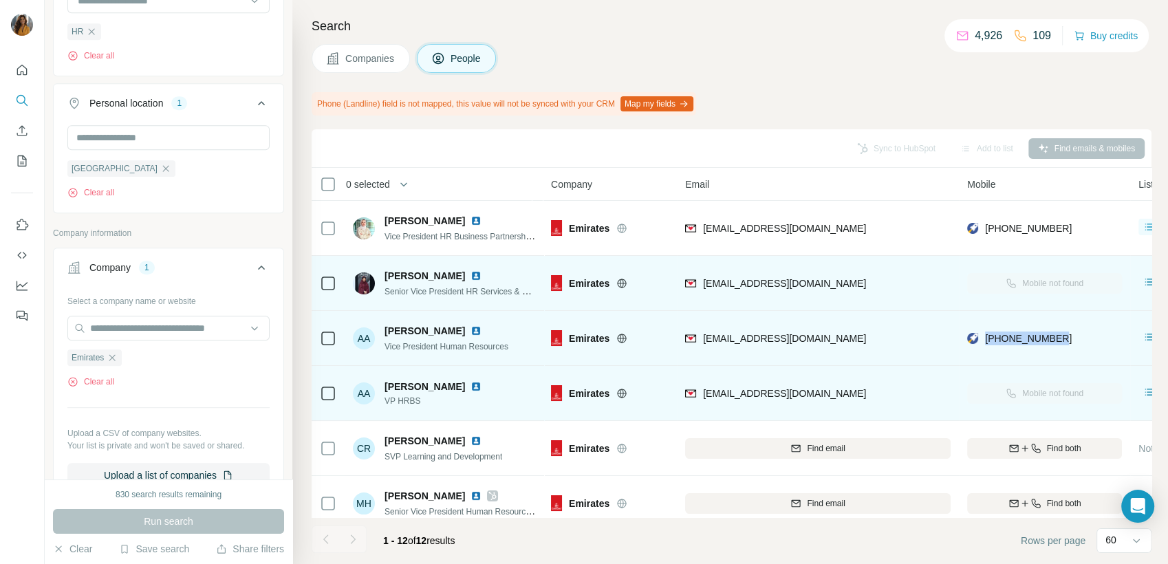
copy span "[PHONE_NUMBER]"
click at [470, 329] on img at bounding box center [475, 330] width 11 height 11
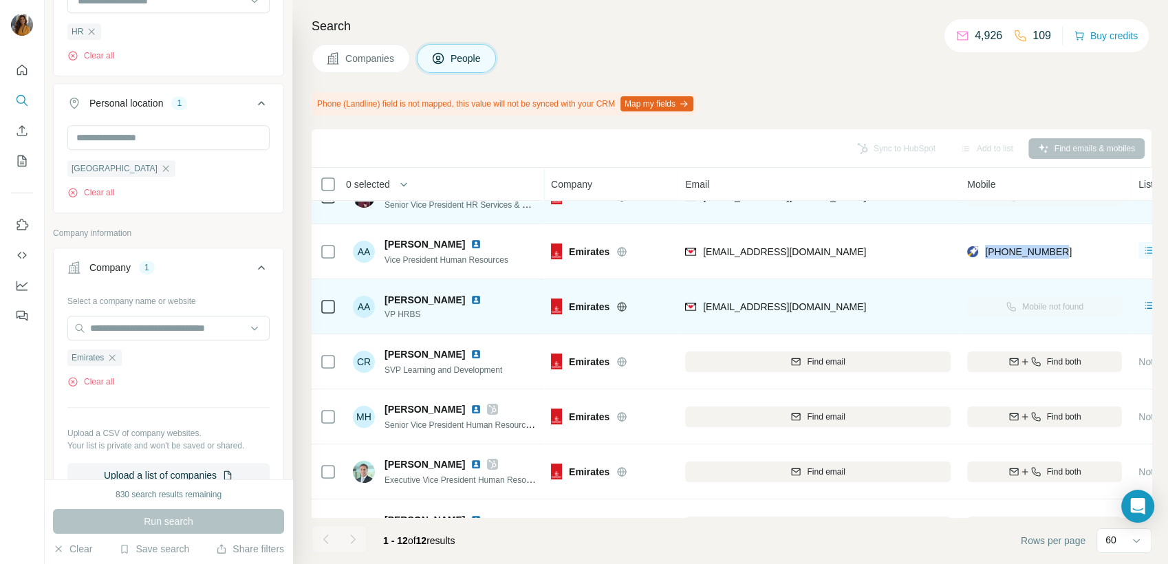
scroll to position [153, 0]
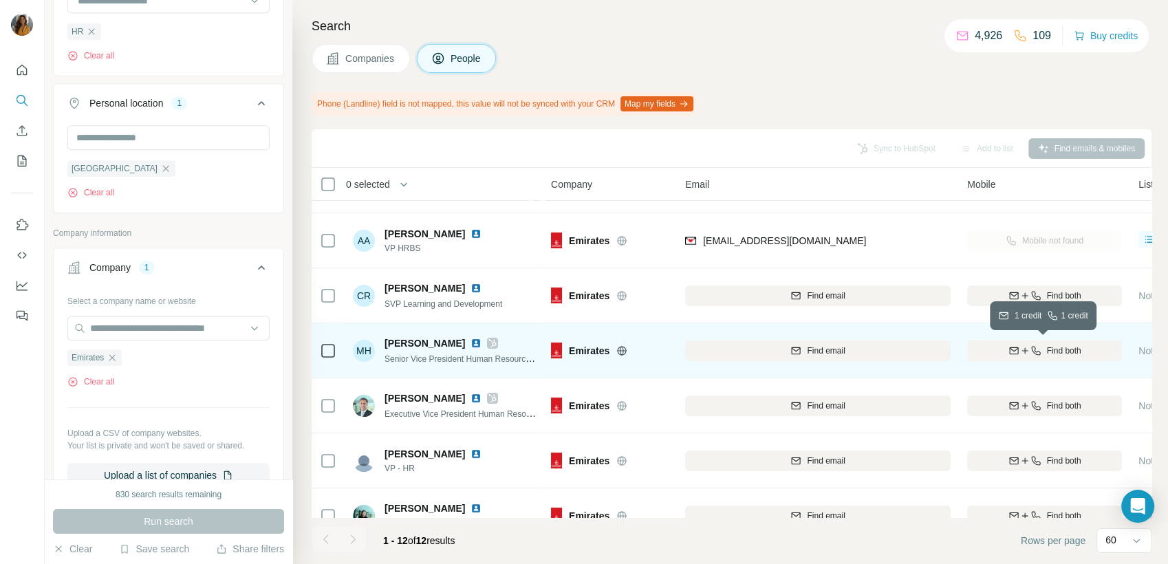
click at [1067, 355] on span "Find both" at bounding box center [1064, 351] width 34 height 12
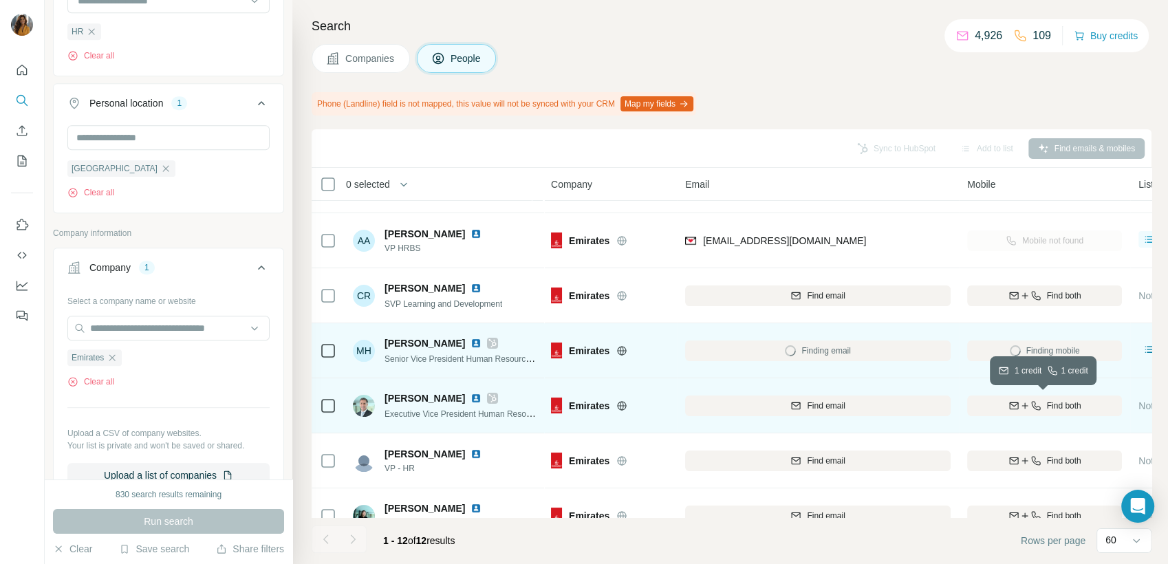
click at [1068, 402] on span "Find both" at bounding box center [1064, 406] width 34 height 12
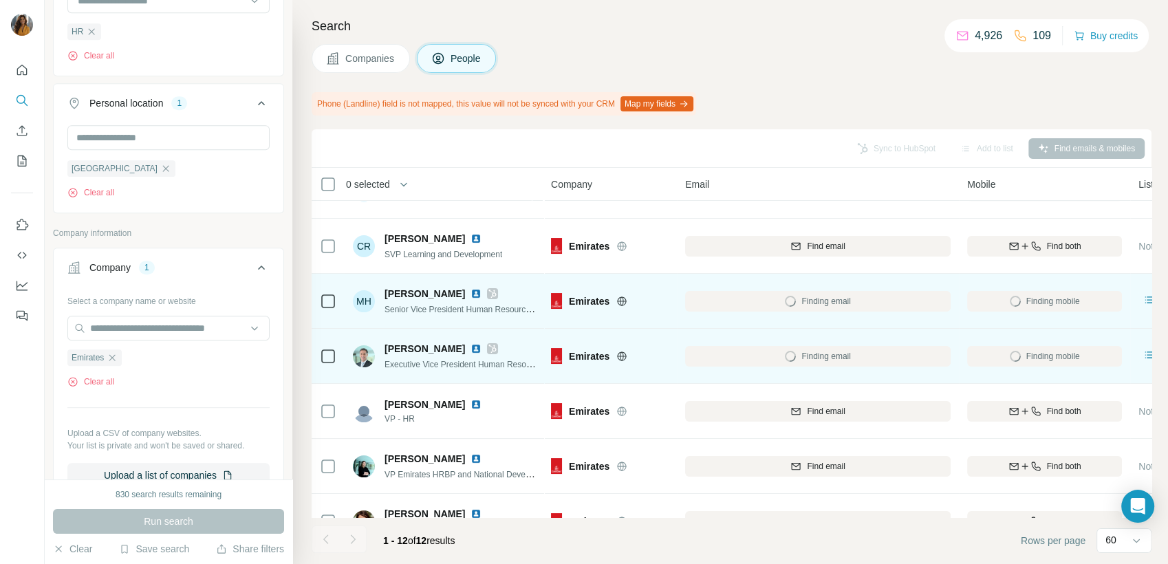
scroll to position [229, 0]
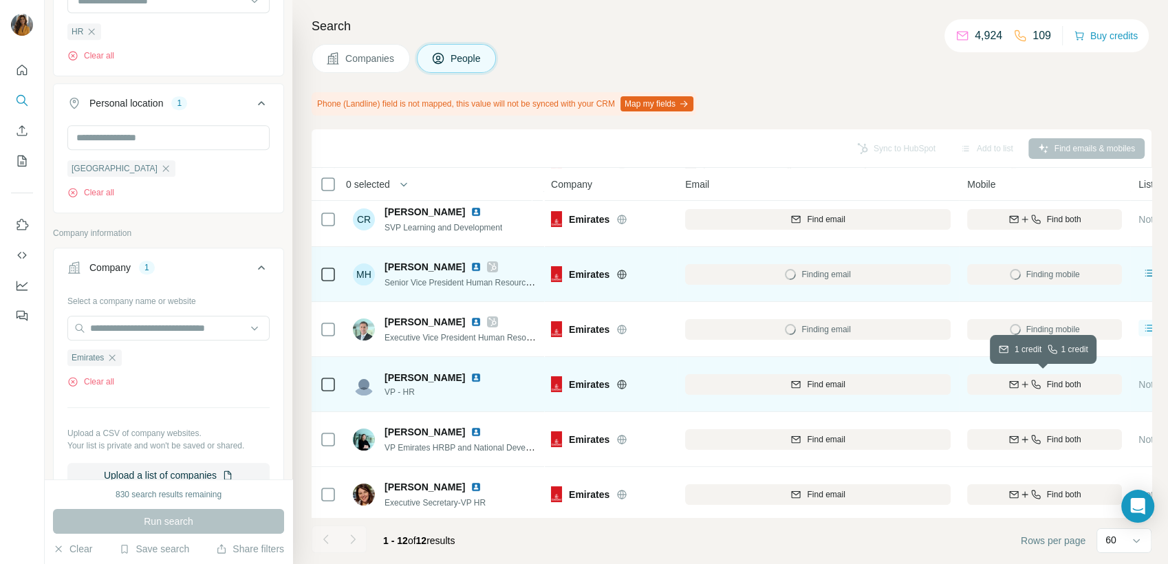
click at [1057, 384] on span "Find both" at bounding box center [1064, 384] width 34 height 12
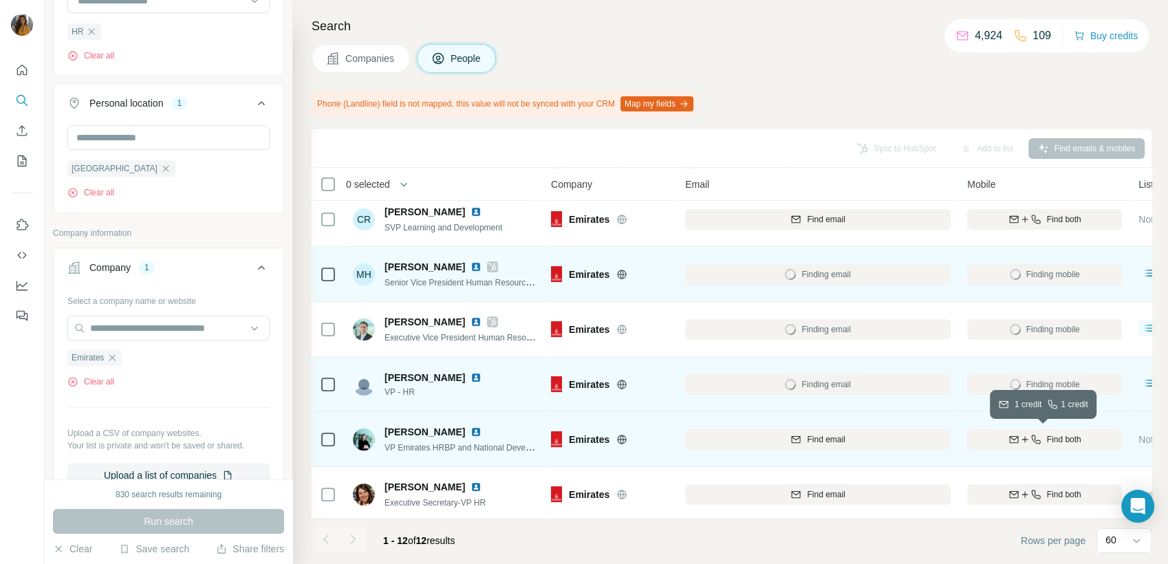
click at [1047, 442] on span "Find both" at bounding box center [1064, 439] width 34 height 12
click at [1096, 387] on div "Finding mobile" at bounding box center [1044, 384] width 155 height 38
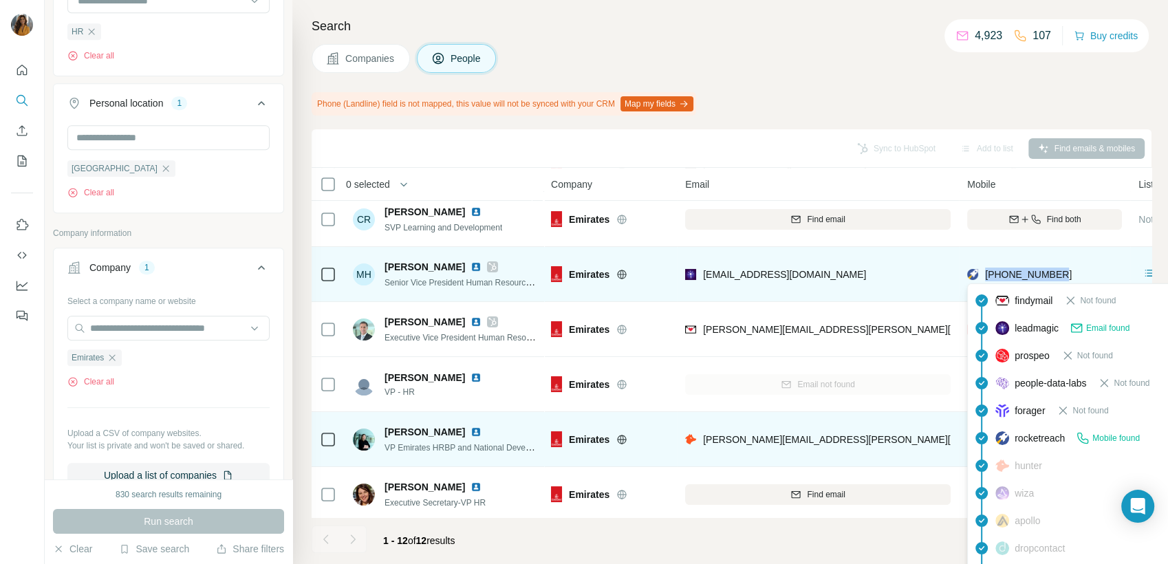
drag, startPoint x: 1066, startPoint y: 274, endPoint x: 987, endPoint y: 267, distance: 79.5
click at [987, 267] on div "[PHONE_NUMBER]" at bounding box center [1044, 274] width 155 height 38
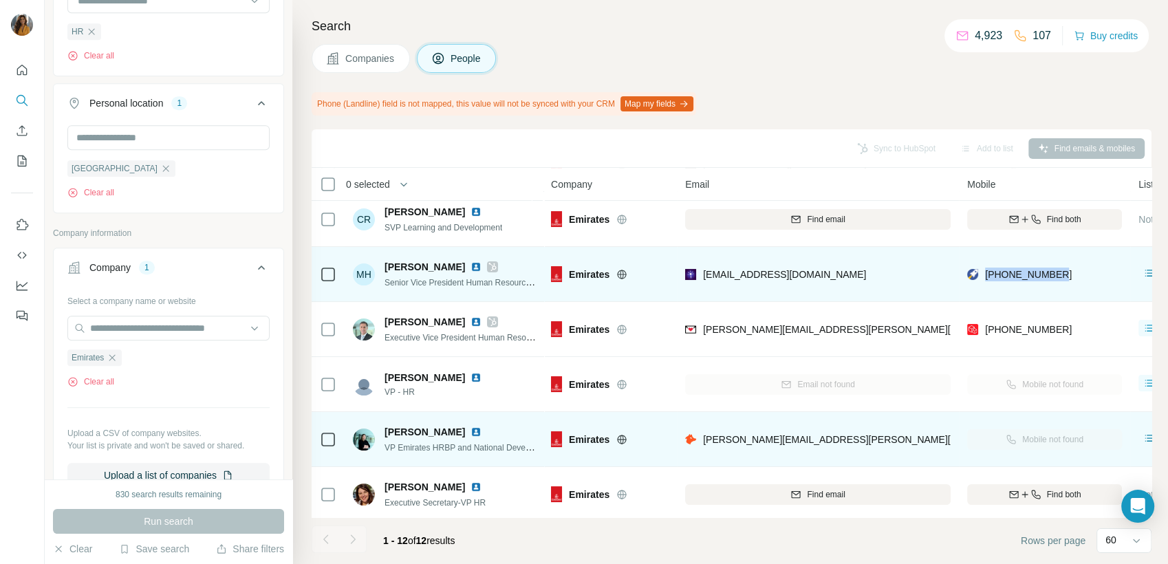
copy span "[PHONE_NUMBER]"
click at [474, 267] on img at bounding box center [475, 266] width 11 height 11
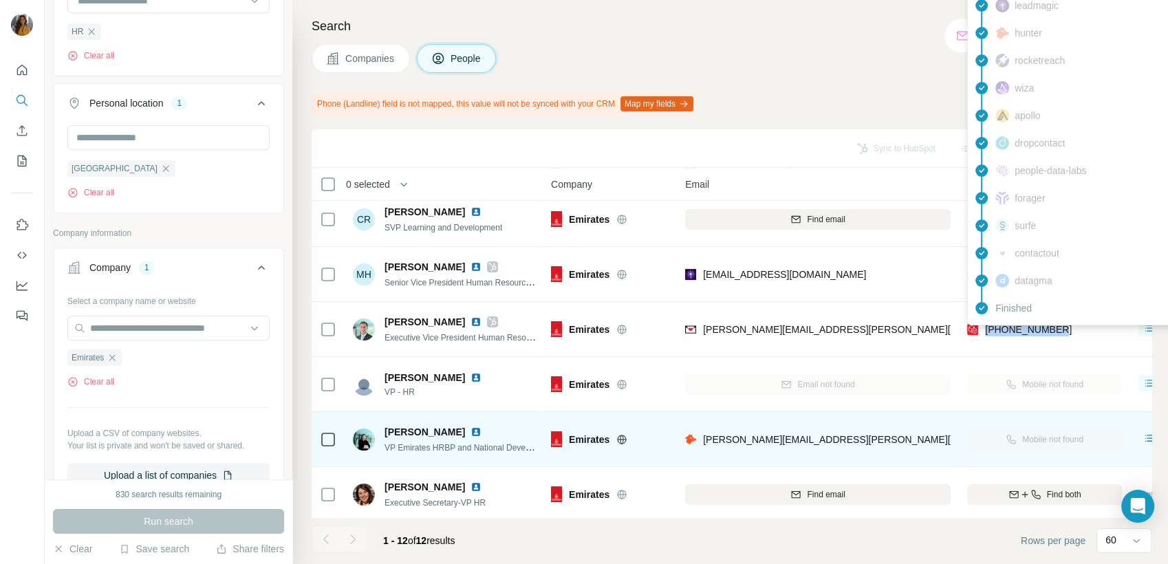
drag, startPoint x: 1069, startPoint y: 327, endPoint x: 984, endPoint y: 329, distance: 85.3
click at [984, 329] on div "[PHONE_NUMBER]" at bounding box center [1044, 329] width 155 height 38
copy span "[PHONE_NUMBER]"
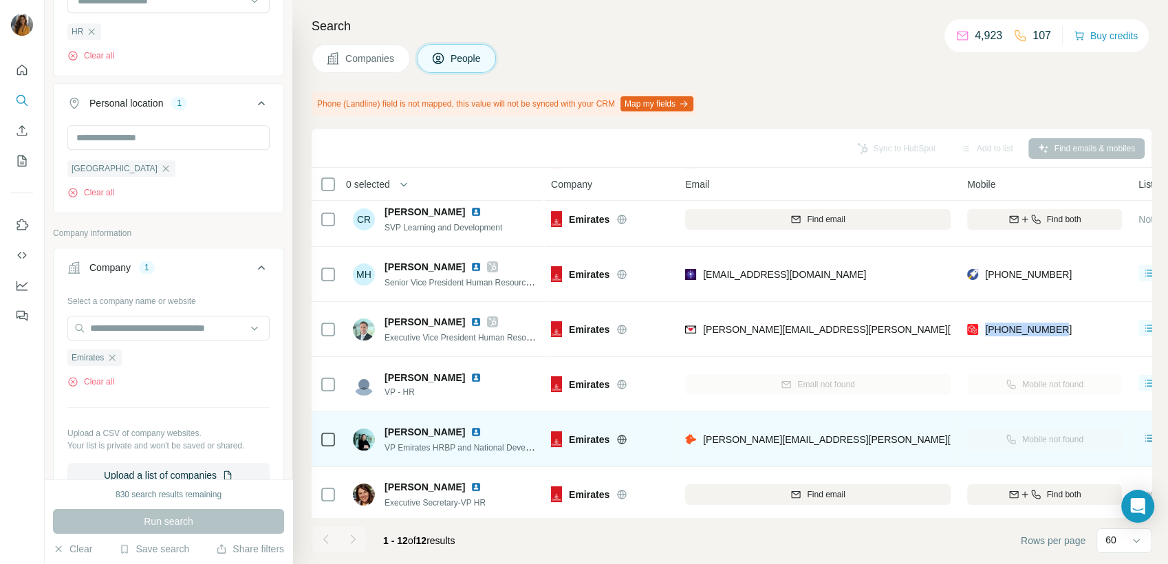
click at [475, 323] on img at bounding box center [475, 321] width 11 height 11
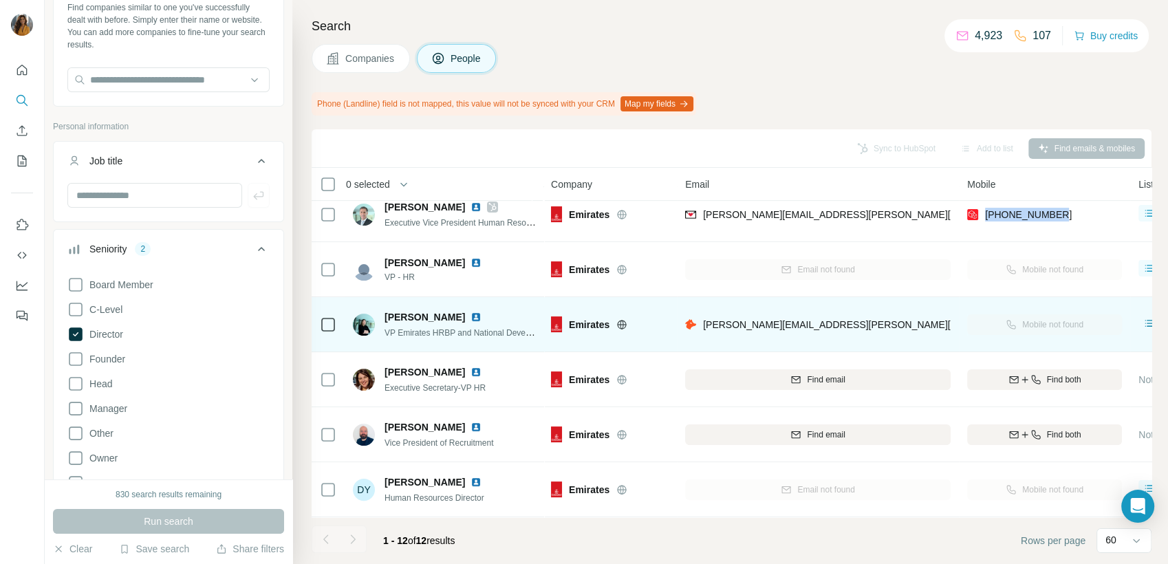
scroll to position [0, 0]
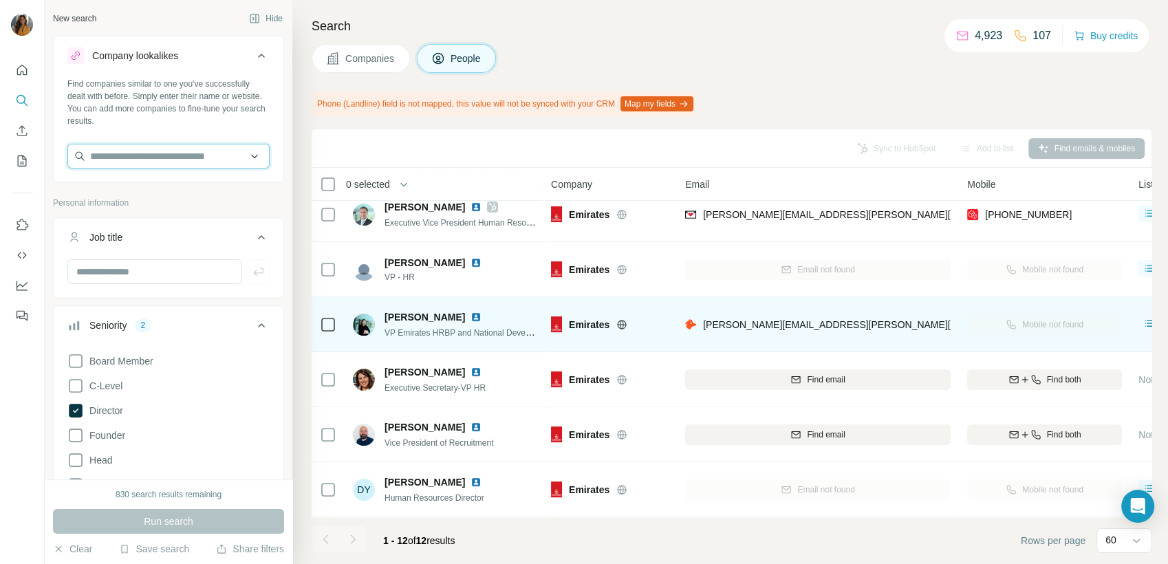
click at [138, 154] on input "text" at bounding box center [168, 156] width 202 height 25
type input "*"
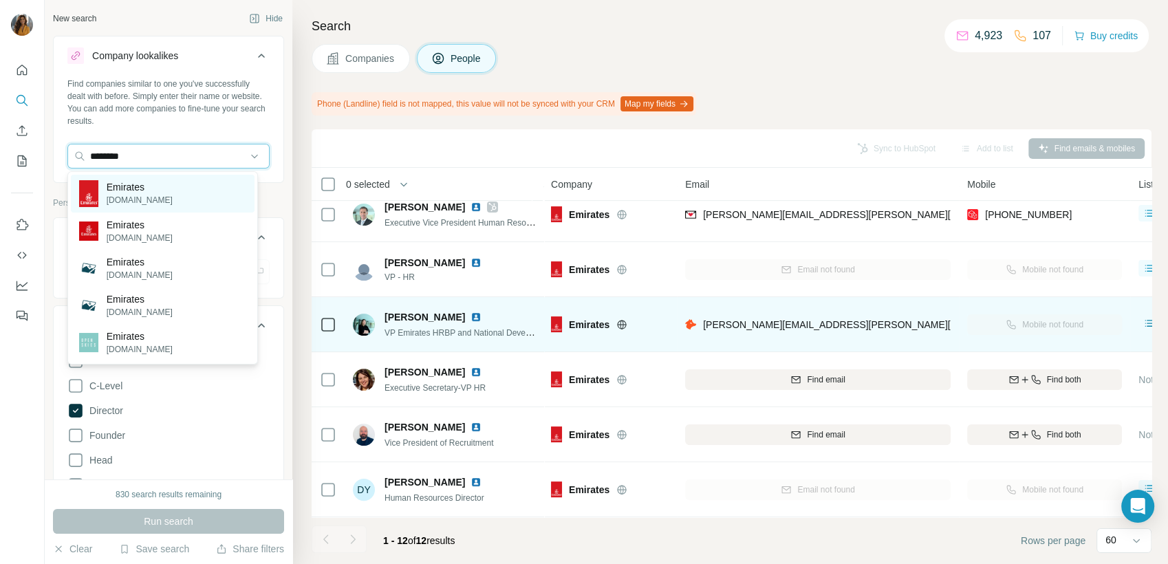
type input "********"
click at [164, 191] on div "Emirates emirates.com" at bounding box center [163, 194] width 184 height 38
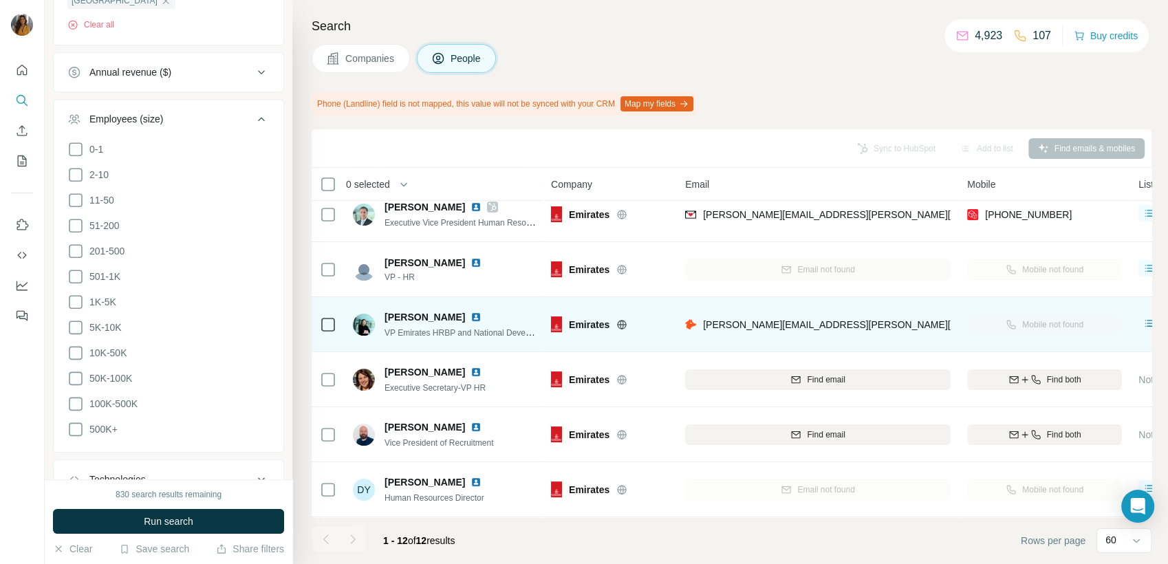
scroll to position [1475, 0]
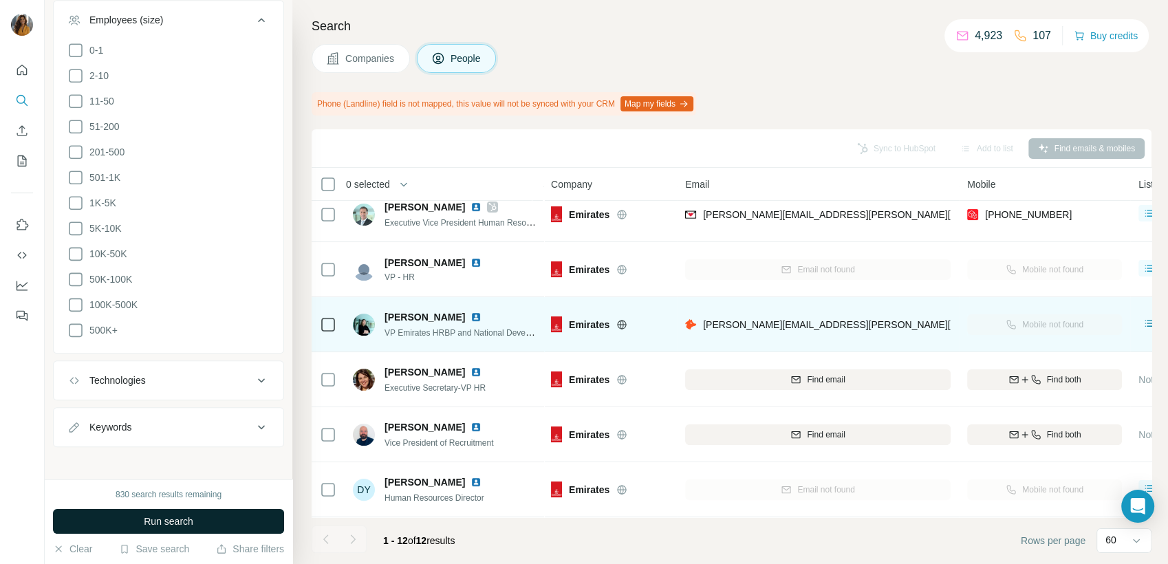
click at [166, 521] on span "Run search" at bounding box center [169, 521] width 50 height 14
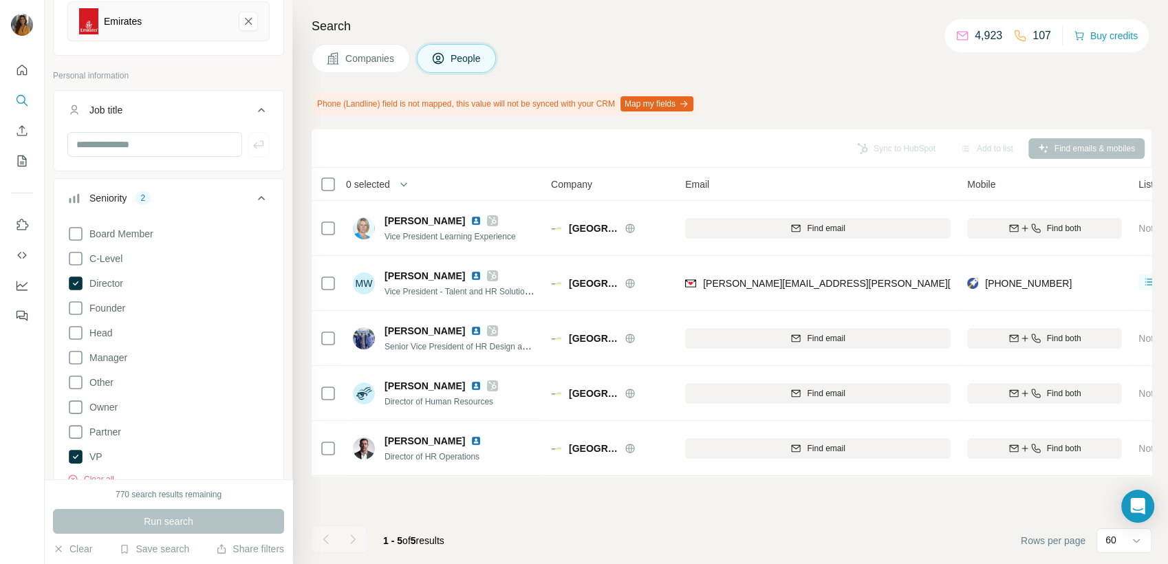
scroll to position [22, 0]
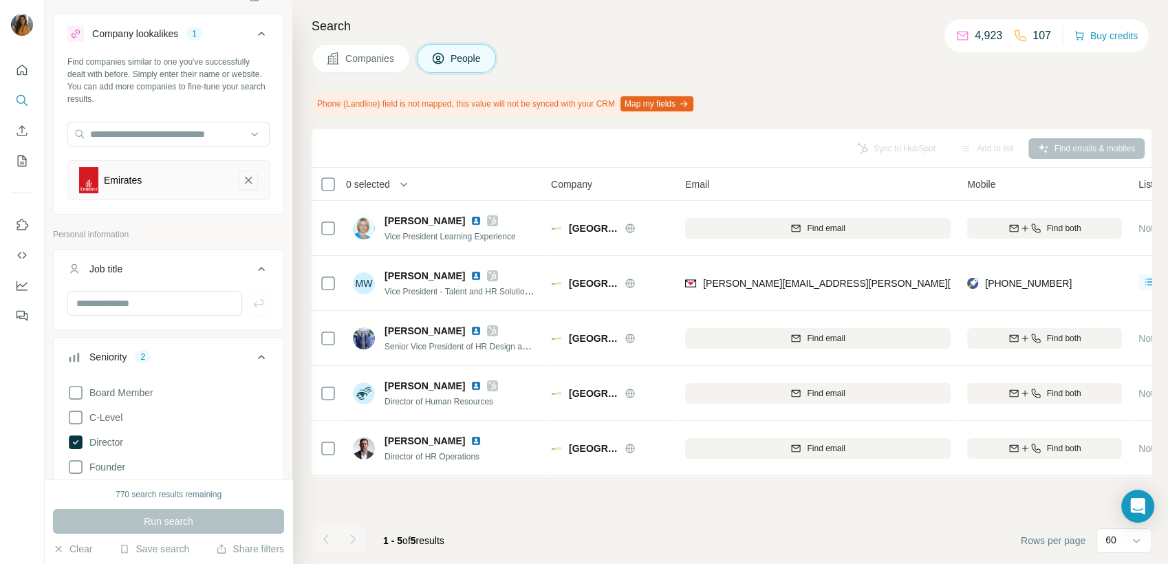
click at [240, 187] on button "Emirates-remove-button" at bounding box center [248, 180] width 19 height 19
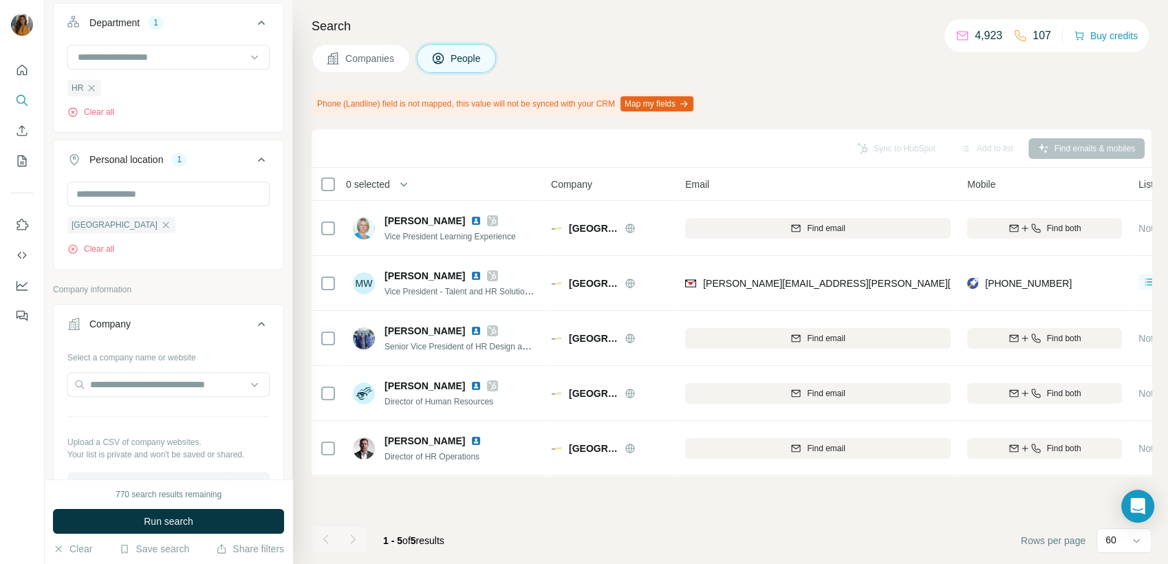
scroll to position [633, 0]
click at [162, 226] on icon "button" at bounding box center [165, 222] width 11 height 11
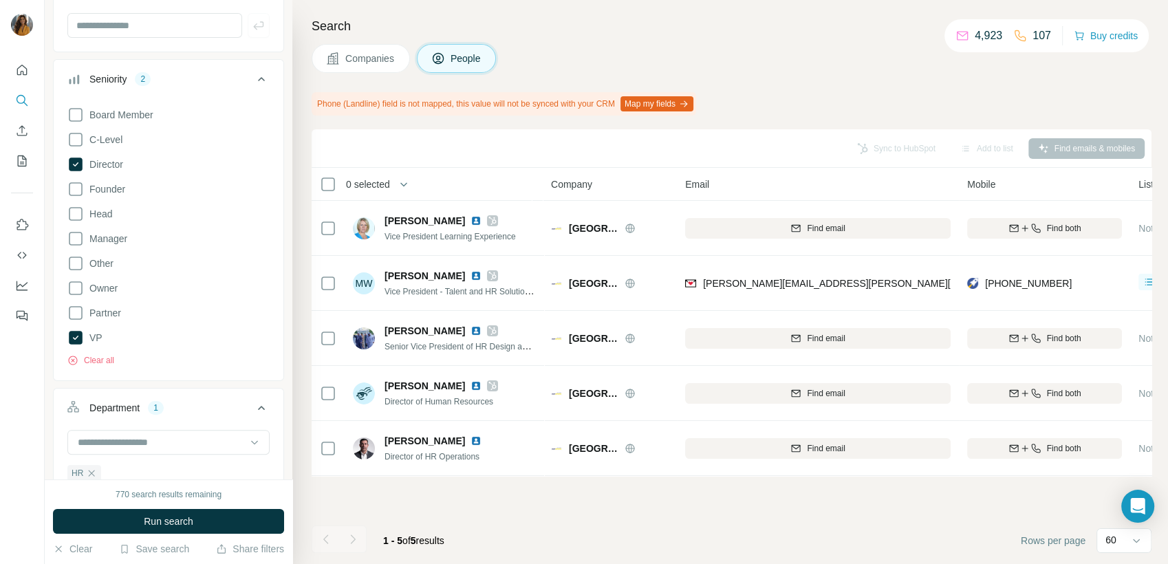
scroll to position [229, 0]
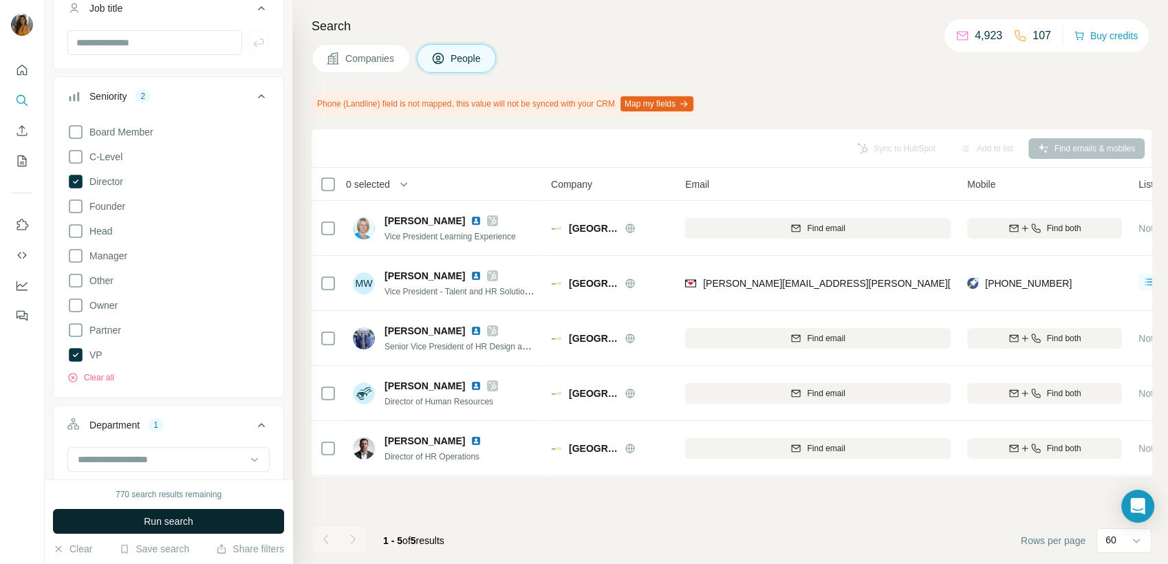
click at [158, 526] on span "Run search" at bounding box center [169, 521] width 50 height 14
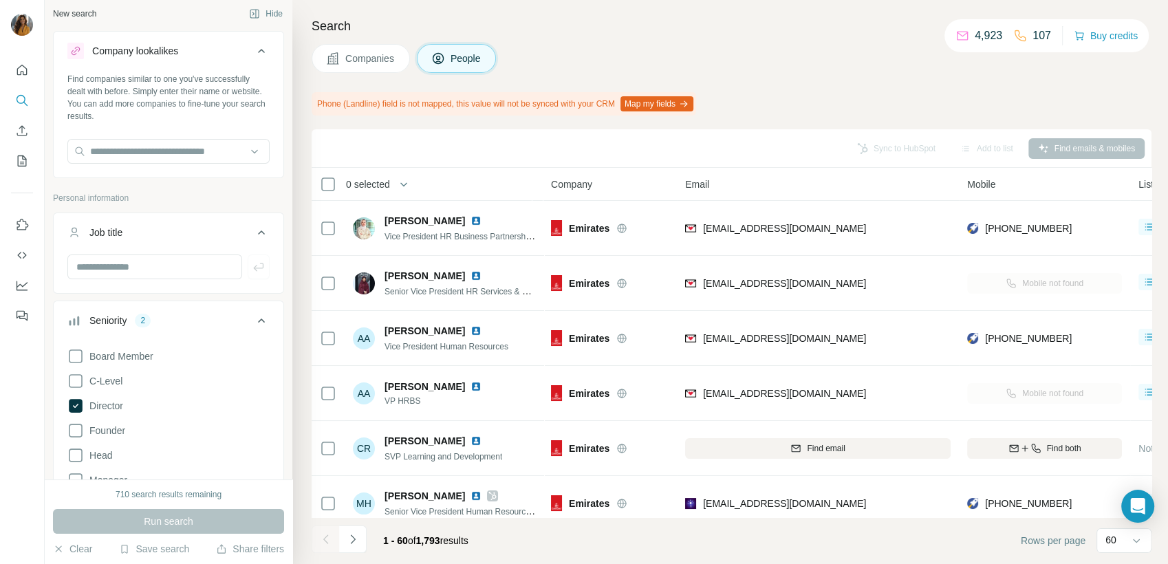
scroll to position [0, 0]
click at [197, 153] on input "text" at bounding box center [168, 156] width 202 height 25
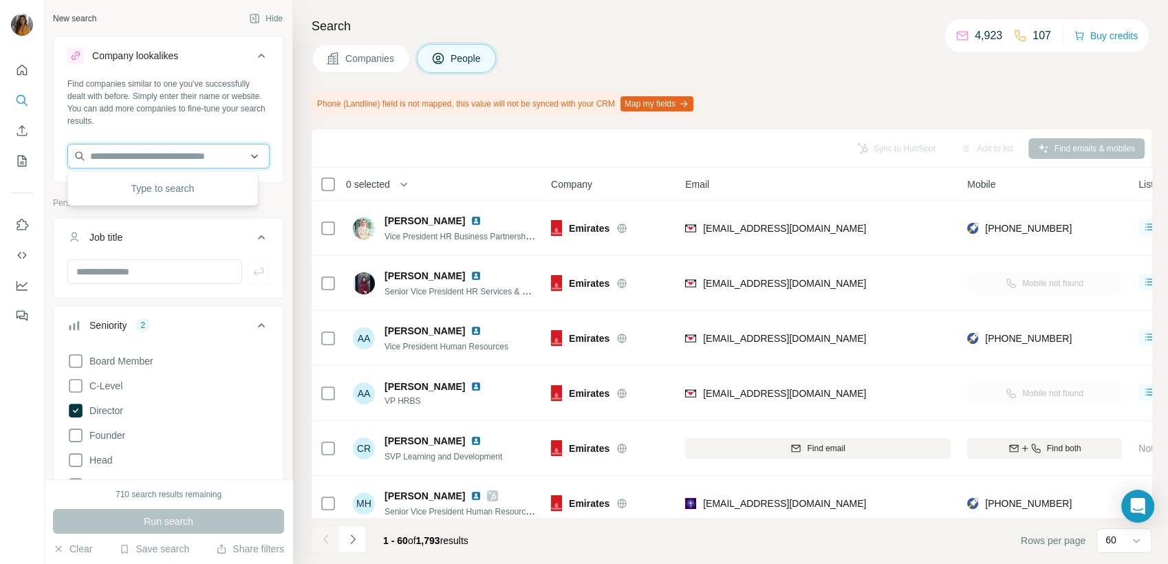
click at [197, 153] on input "text" at bounding box center [168, 156] width 202 height 25
click at [171, 247] on button "Job title" at bounding box center [169, 240] width 230 height 39
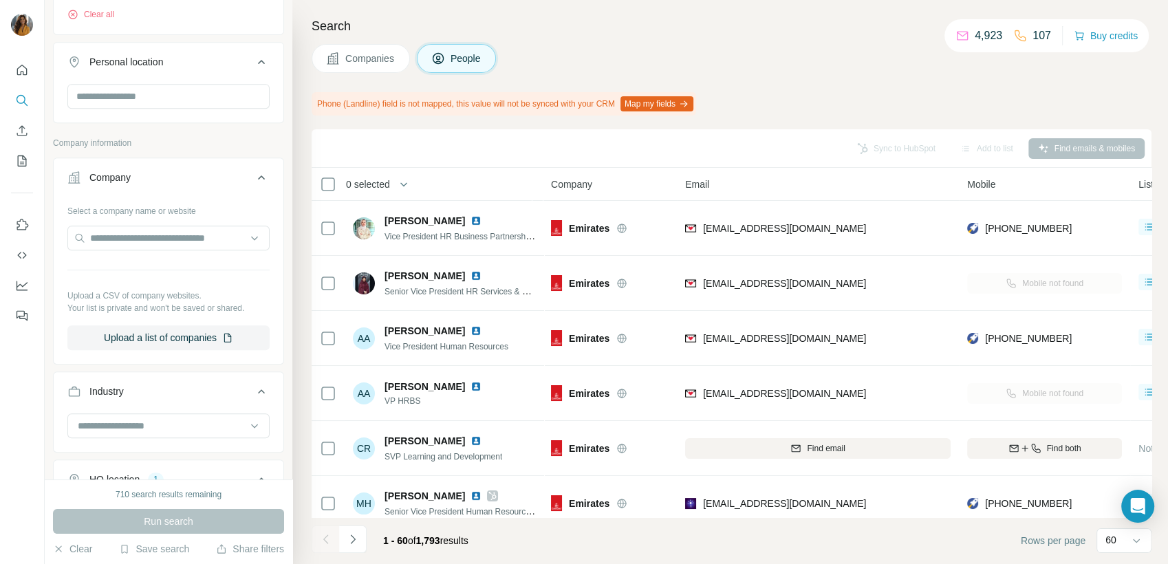
scroll to position [764, 0]
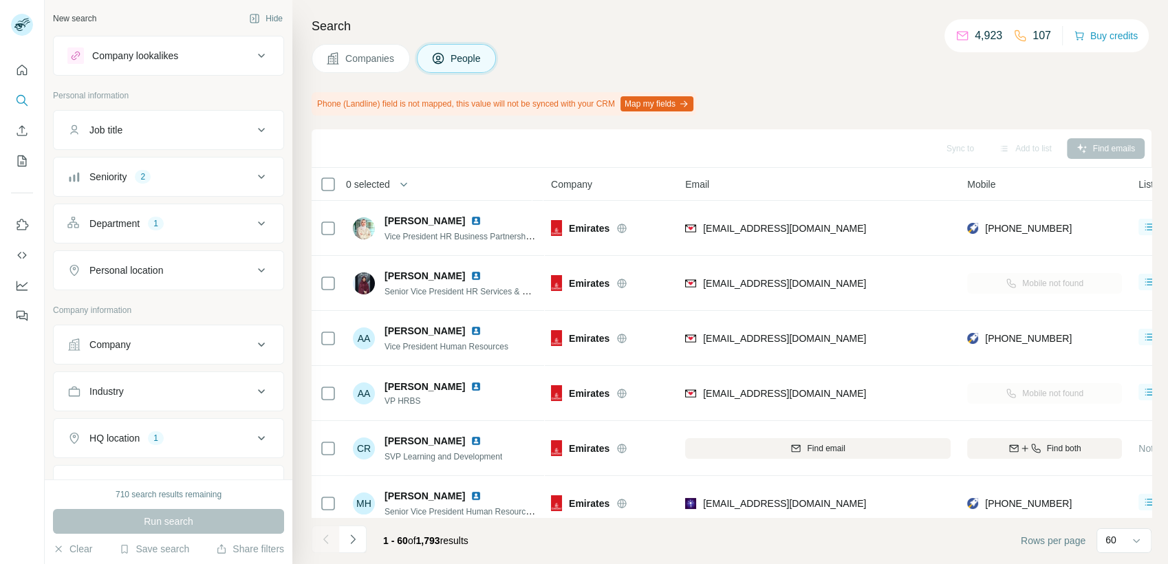
click at [191, 55] on div "Company lookalikes" at bounding box center [160, 55] width 186 height 17
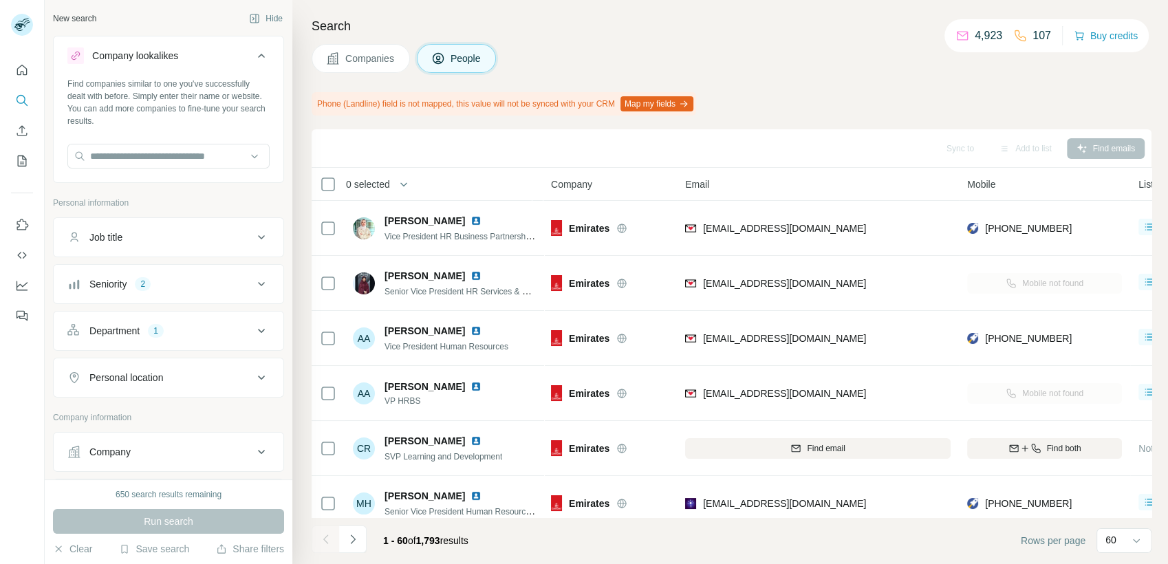
click at [191, 55] on div "Company lookalikes" at bounding box center [160, 55] width 186 height 17
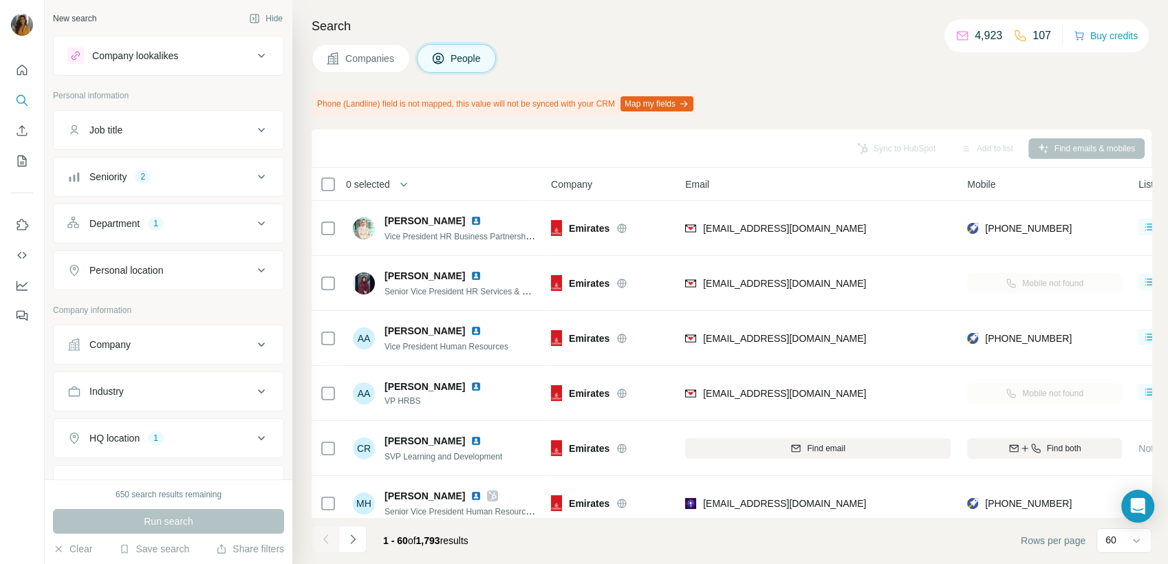
click at [163, 388] on div "Industry" at bounding box center [160, 391] width 186 height 14
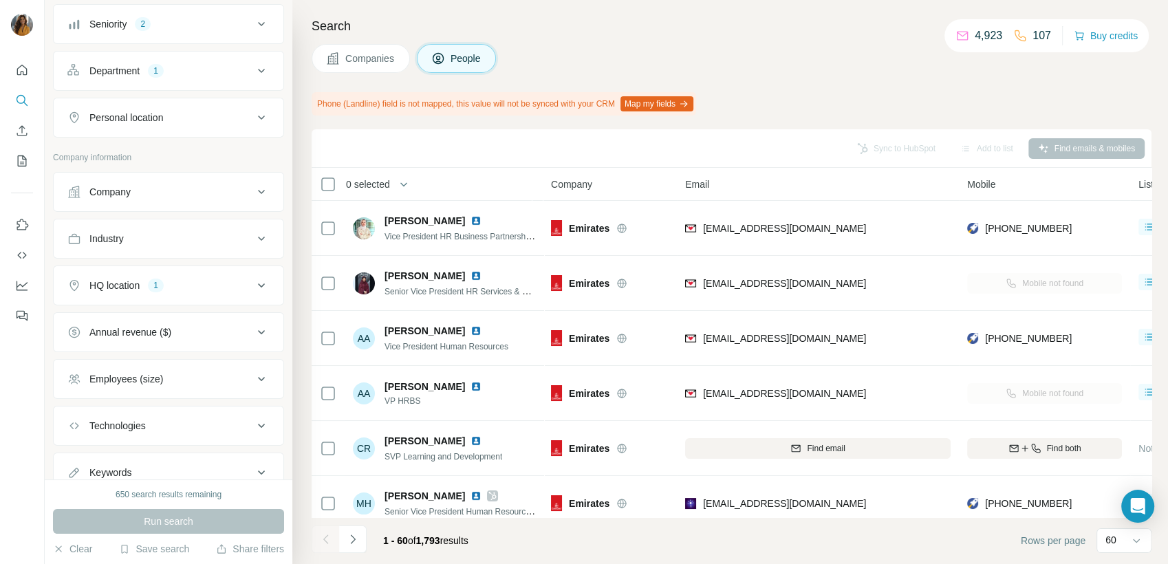
scroll to position [202, 0]
click at [194, 333] on div "Employees (size)" at bounding box center [160, 330] width 186 height 14
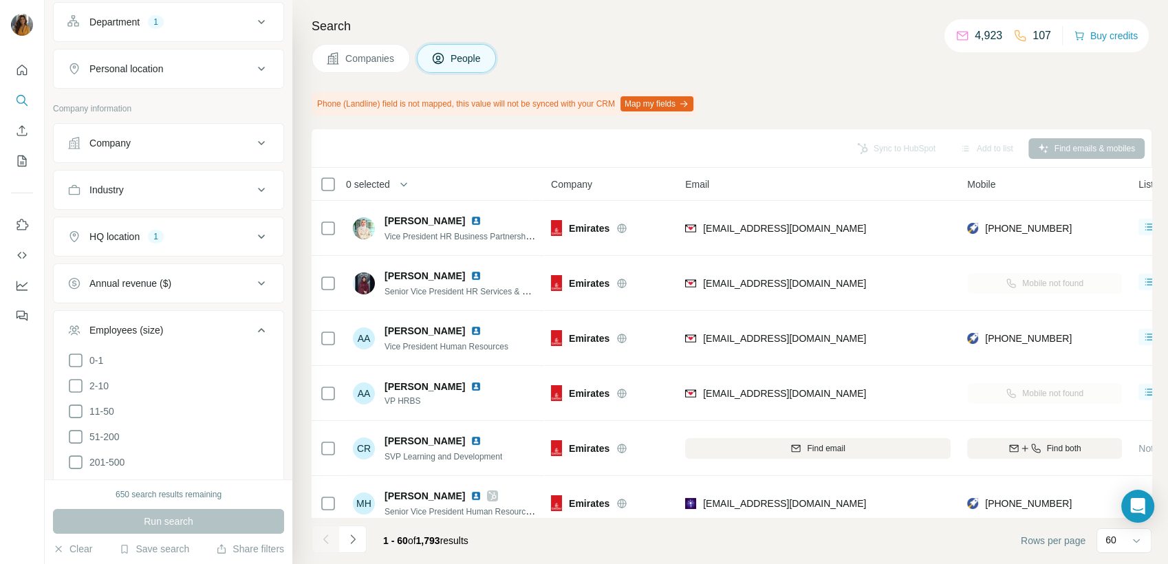
scroll to position [278, 0]
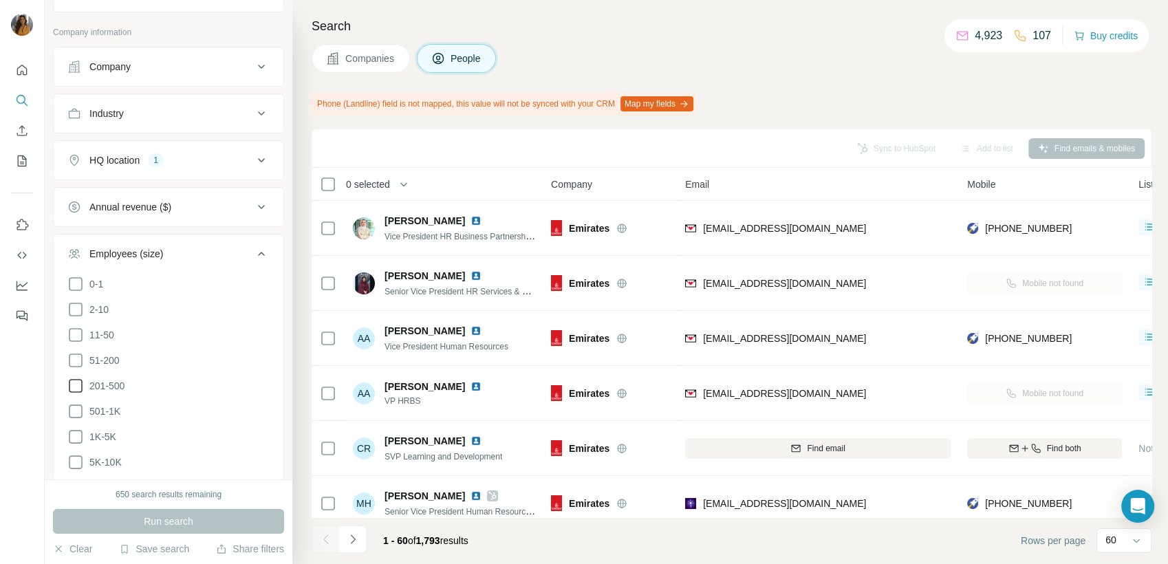
click at [111, 384] on span "201-500" at bounding box center [104, 386] width 41 height 14
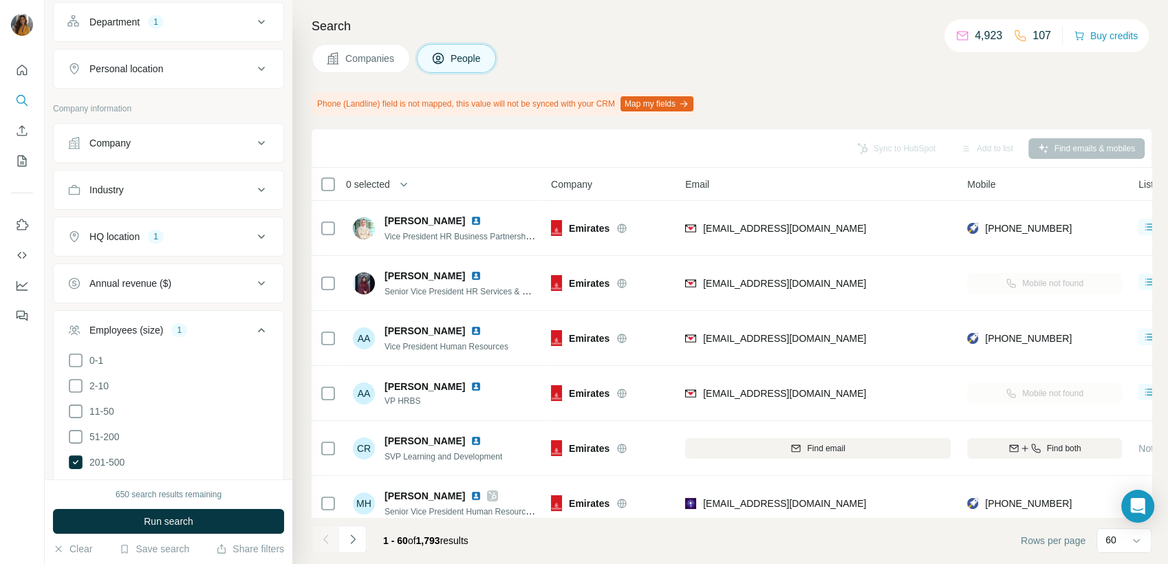
click at [177, 180] on button "Industry" at bounding box center [169, 189] width 230 height 33
click at [177, 223] on input at bounding box center [161, 224] width 170 height 15
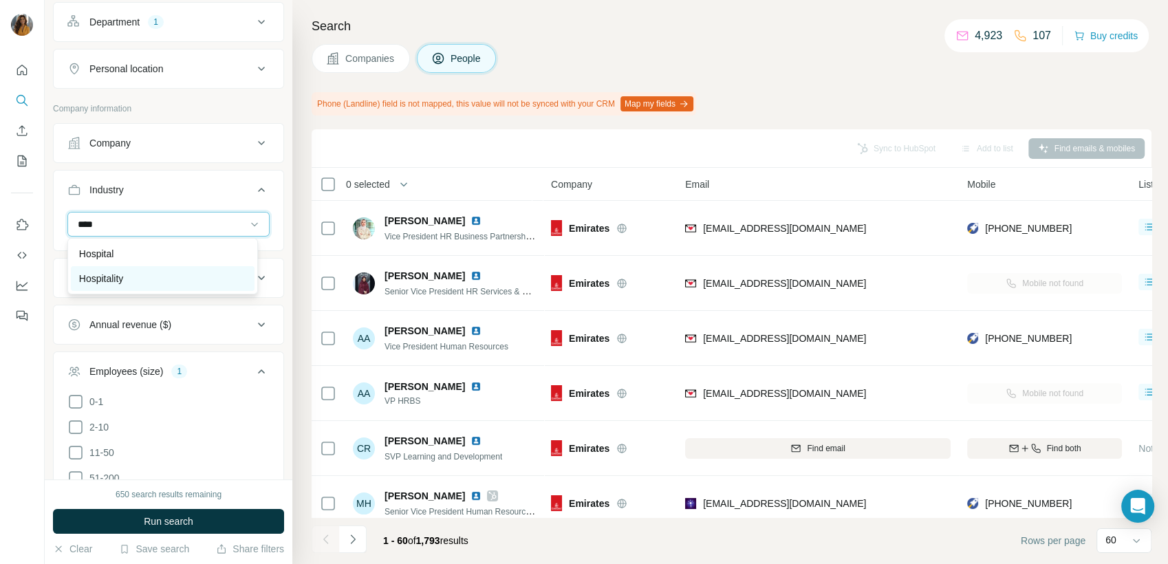
type input "****"
click at [160, 285] on div "Hospitality" at bounding box center [162, 279] width 167 height 14
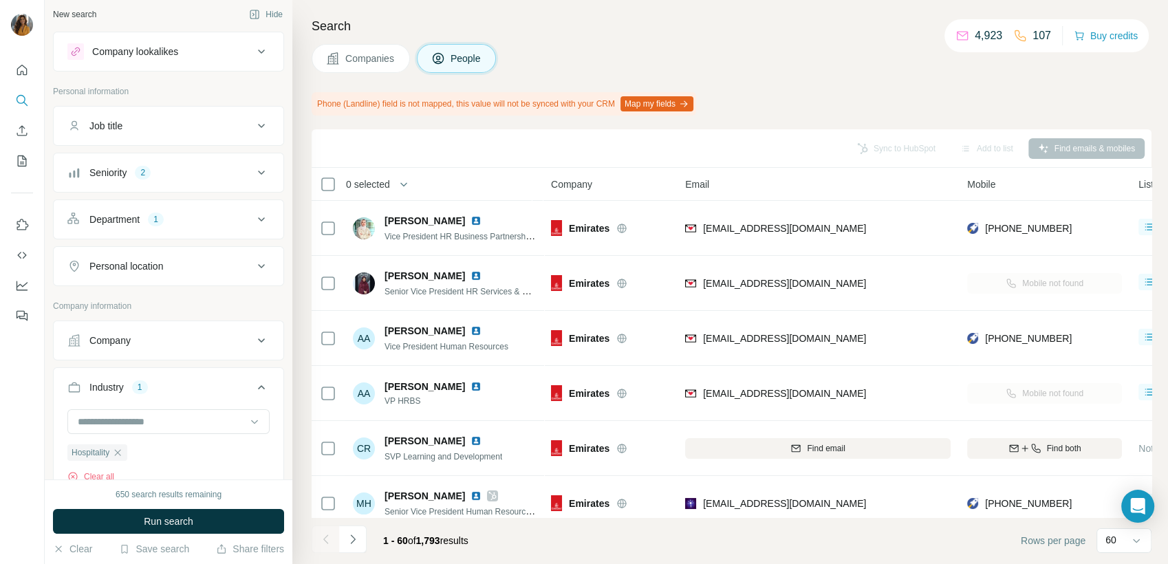
scroll to position [0, 0]
click at [131, 267] on div "Personal location" at bounding box center [126, 270] width 74 height 14
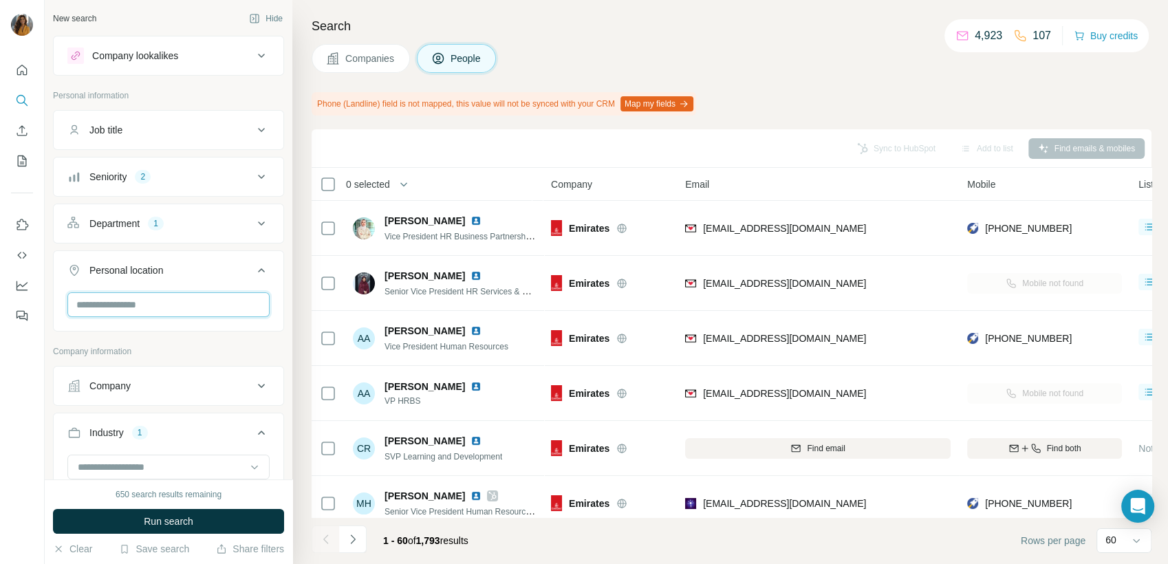
click at [219, 312] on input "text" at bounding box center [168, 304] width 202 height 25
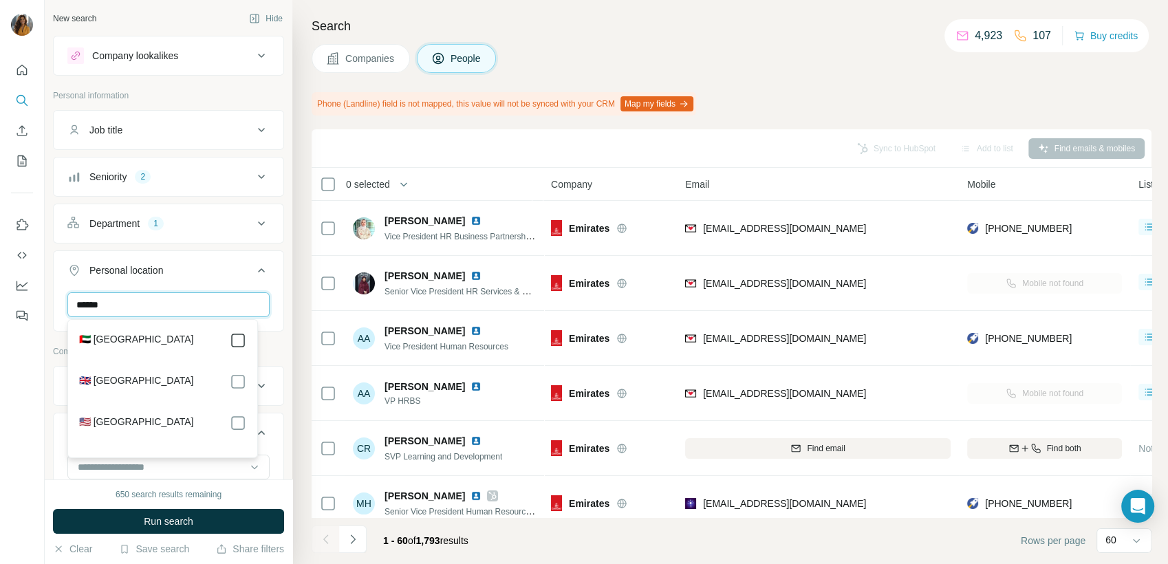
type input "******"
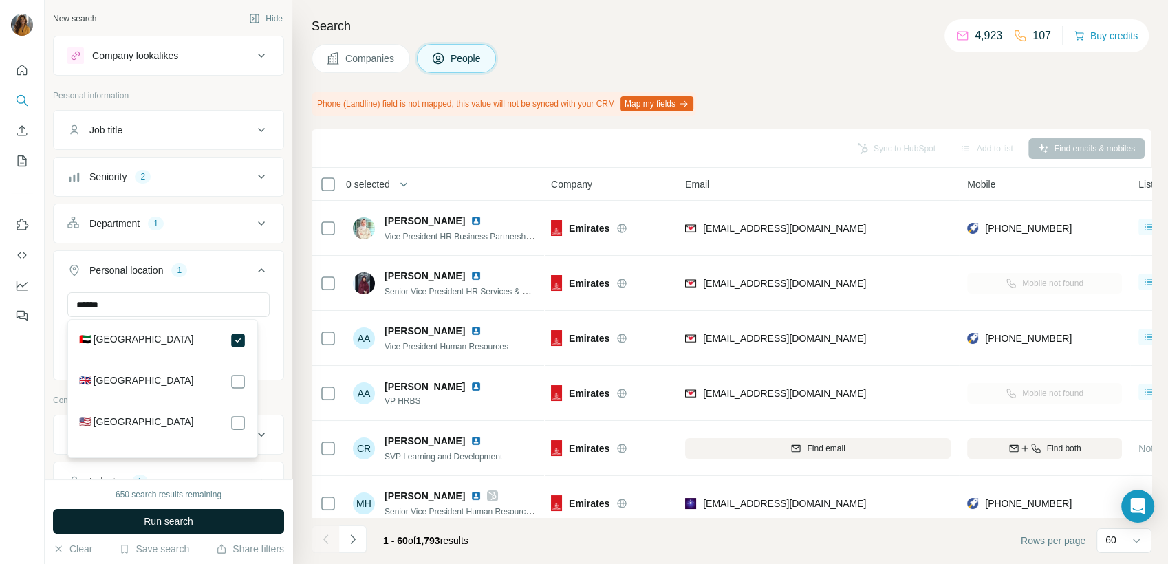
click at [193, 509] on button "Run search" at bounding box center [168, 521] width 231 height 25
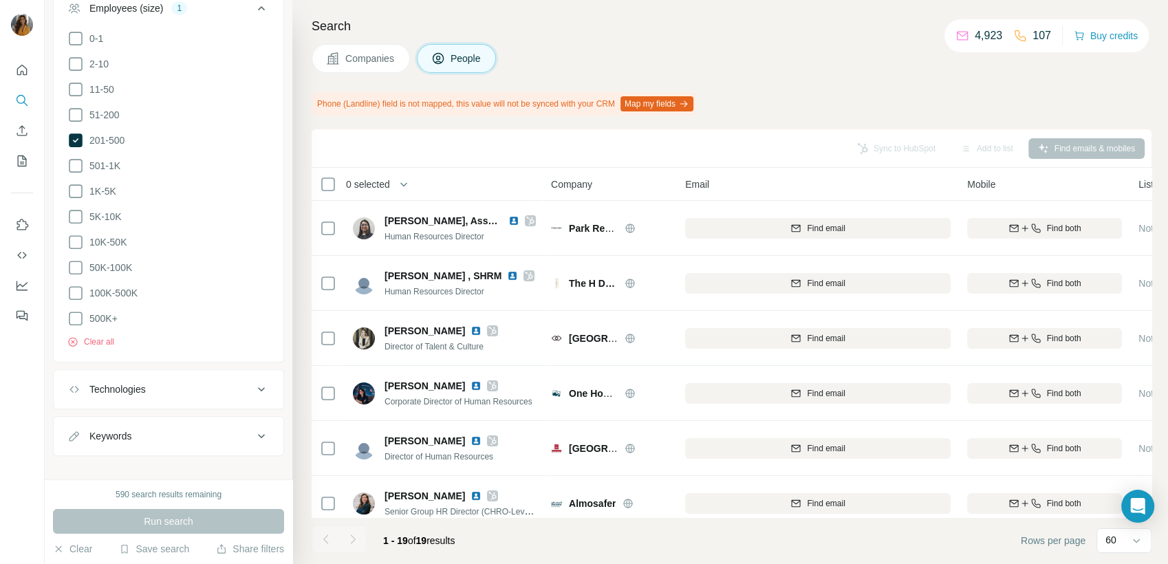
scroll to position [712, 0]
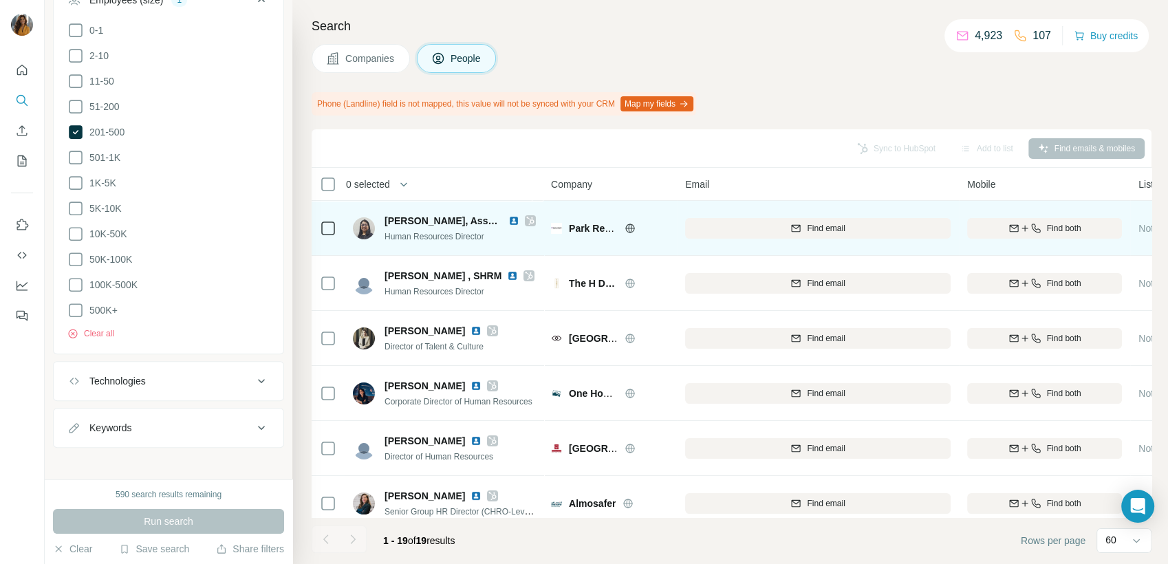
click at [1064, 233] on span "Find both" at bounding box center [1064, 228] width 34 height 12
